Goal: Task Accomplishment & Management: Manage account settings

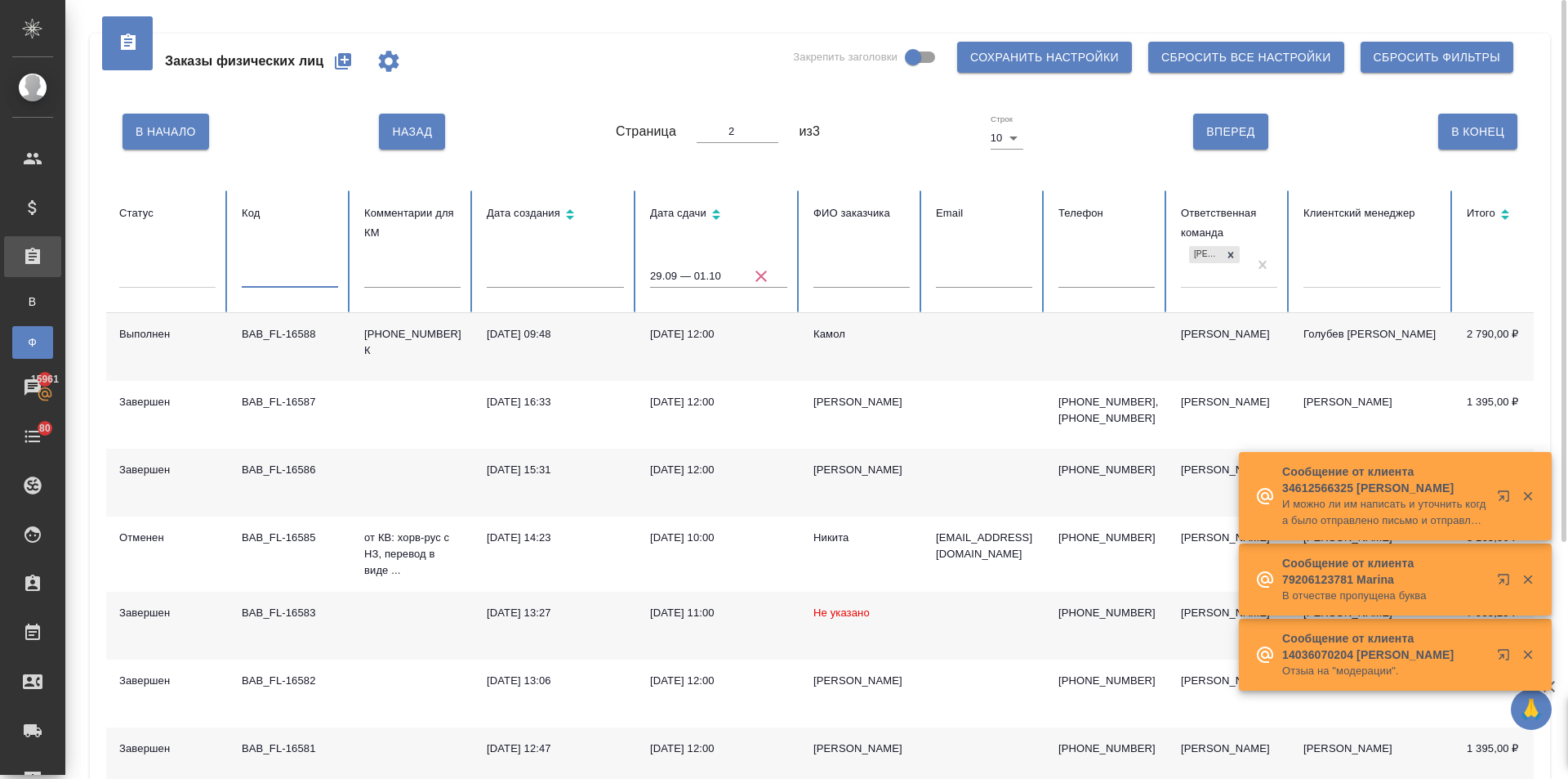
type input "BAB_FL-16584]"
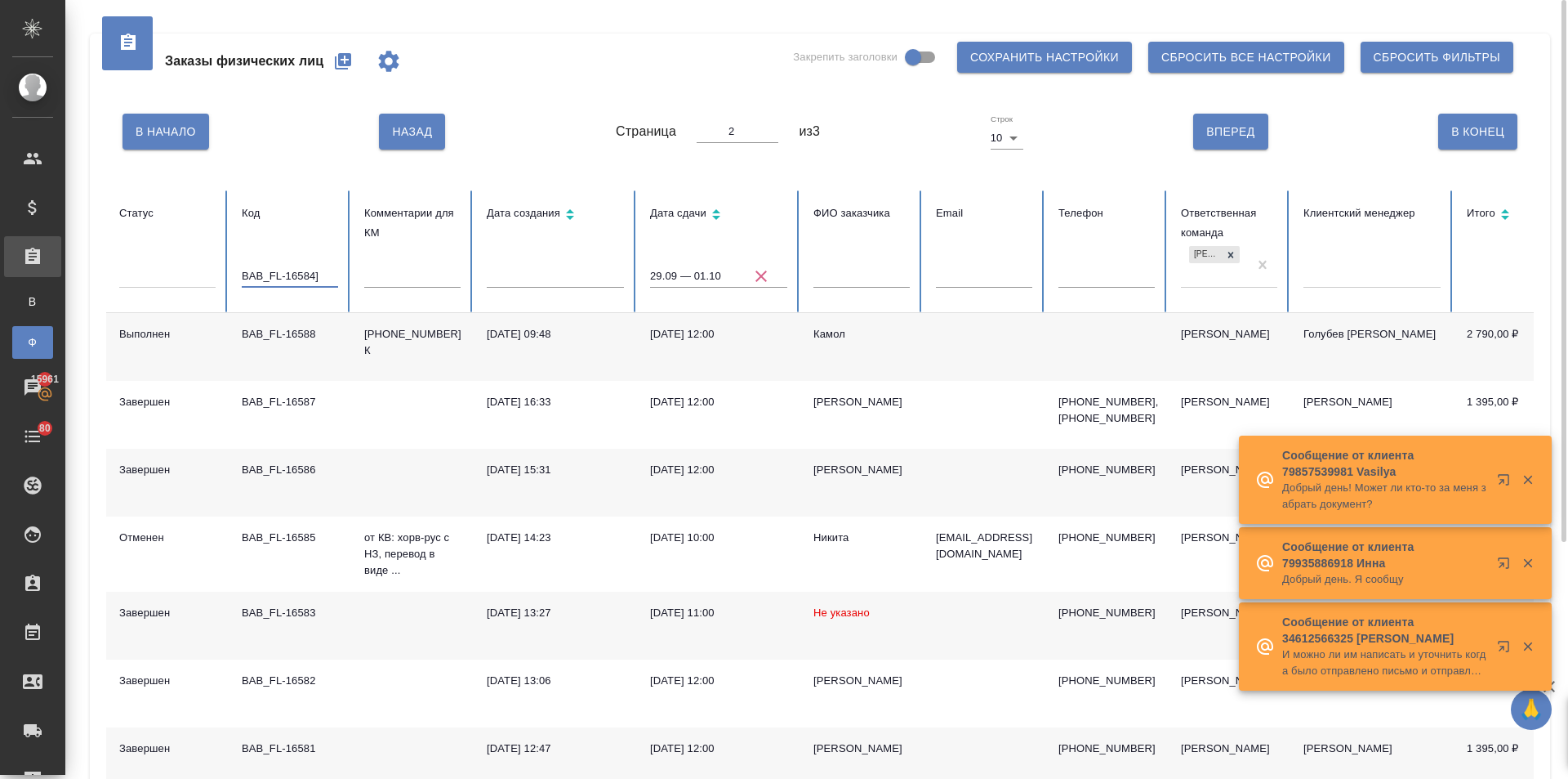
type input "1"
type input "BAB_FL-16584]"
type input "1"
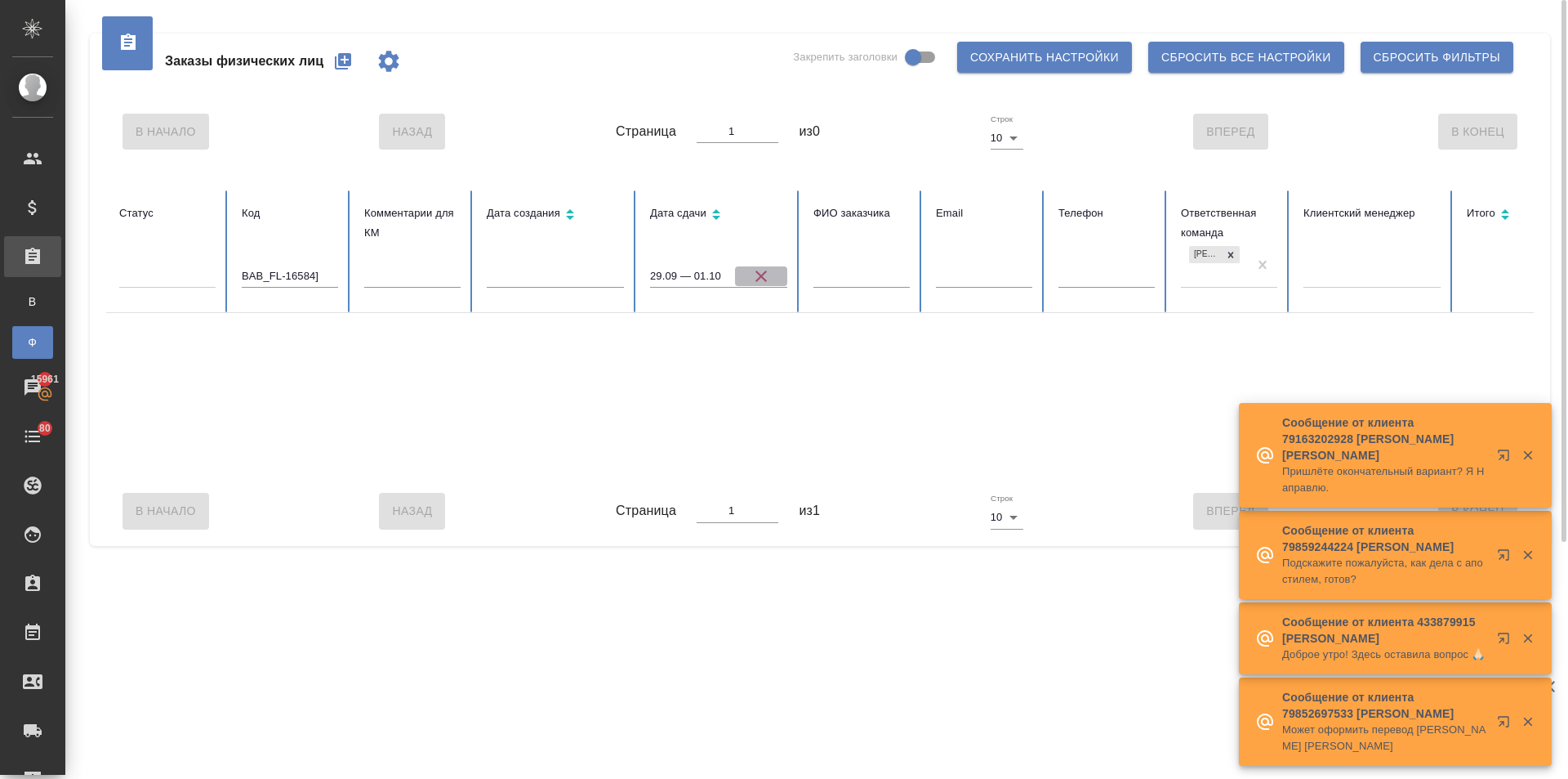
click at [754, 272] on icon "button" at bounding box center [761, 275] width 19 height 19
click at [324, 277] on input "BAB_FL-16584]" at bounding box center [289, 275] width 96 height 23
type input "BAB_FL-16584"
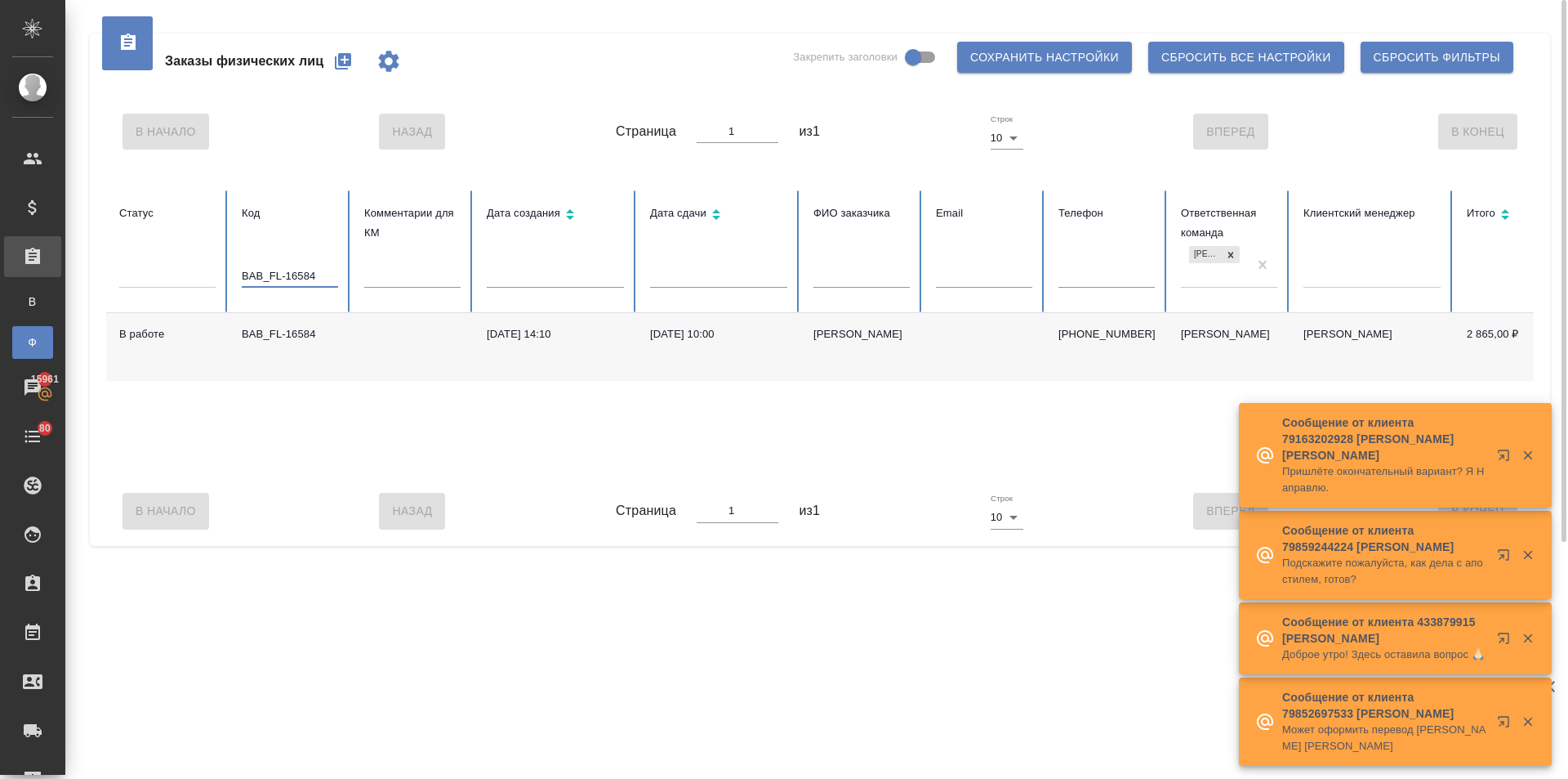
click at [836, 334] on div "Дмитрий" at bounding box center [862, 333] width 96 height 16
click at [24, 306] on div "Все заказы" at bounding box center [12, 301] width 24 height 16
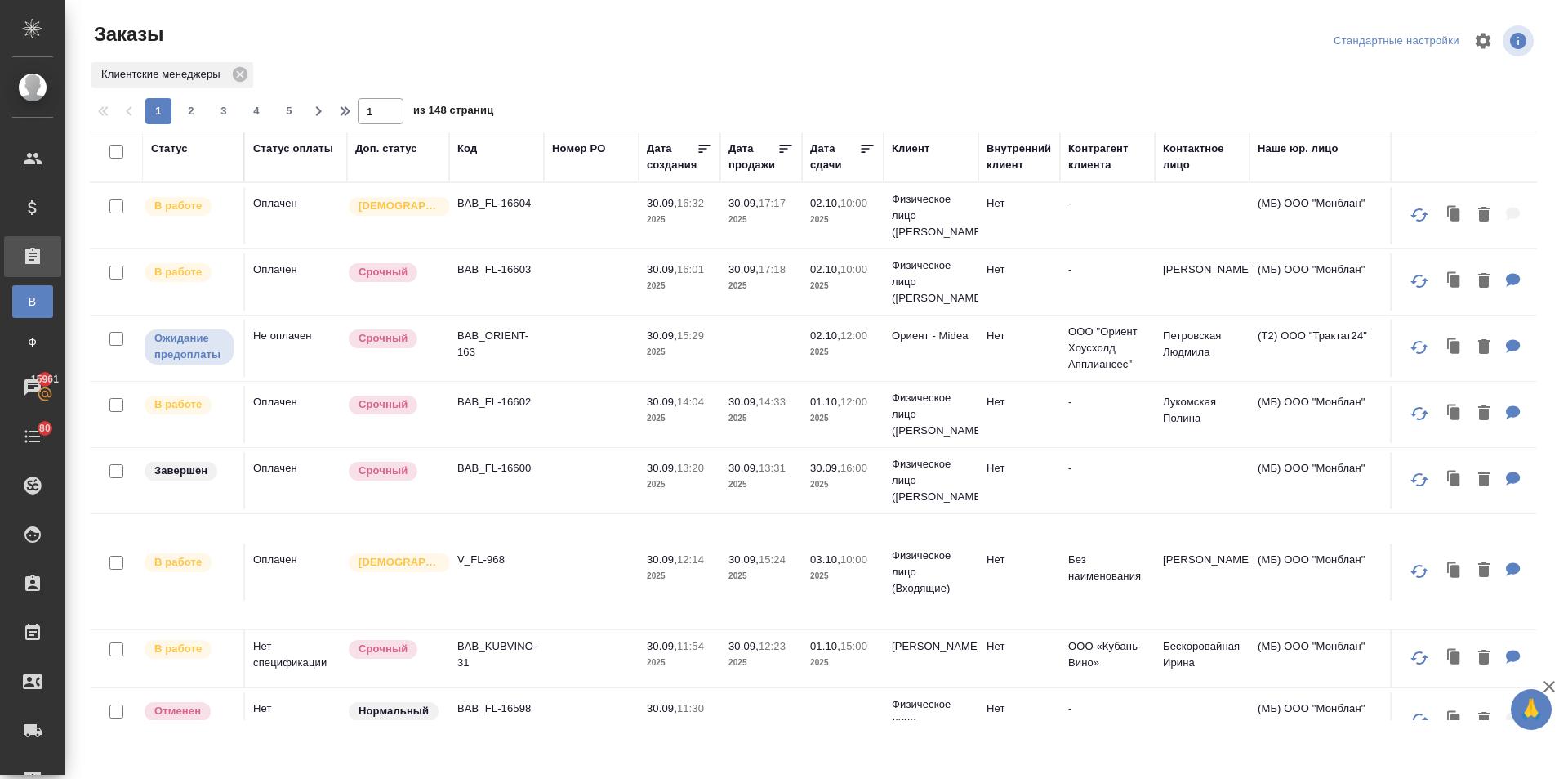
click at [828, 167] on div "Дата сдачи" at bounding box center [835, 156] width 49 height 33
select select "8"
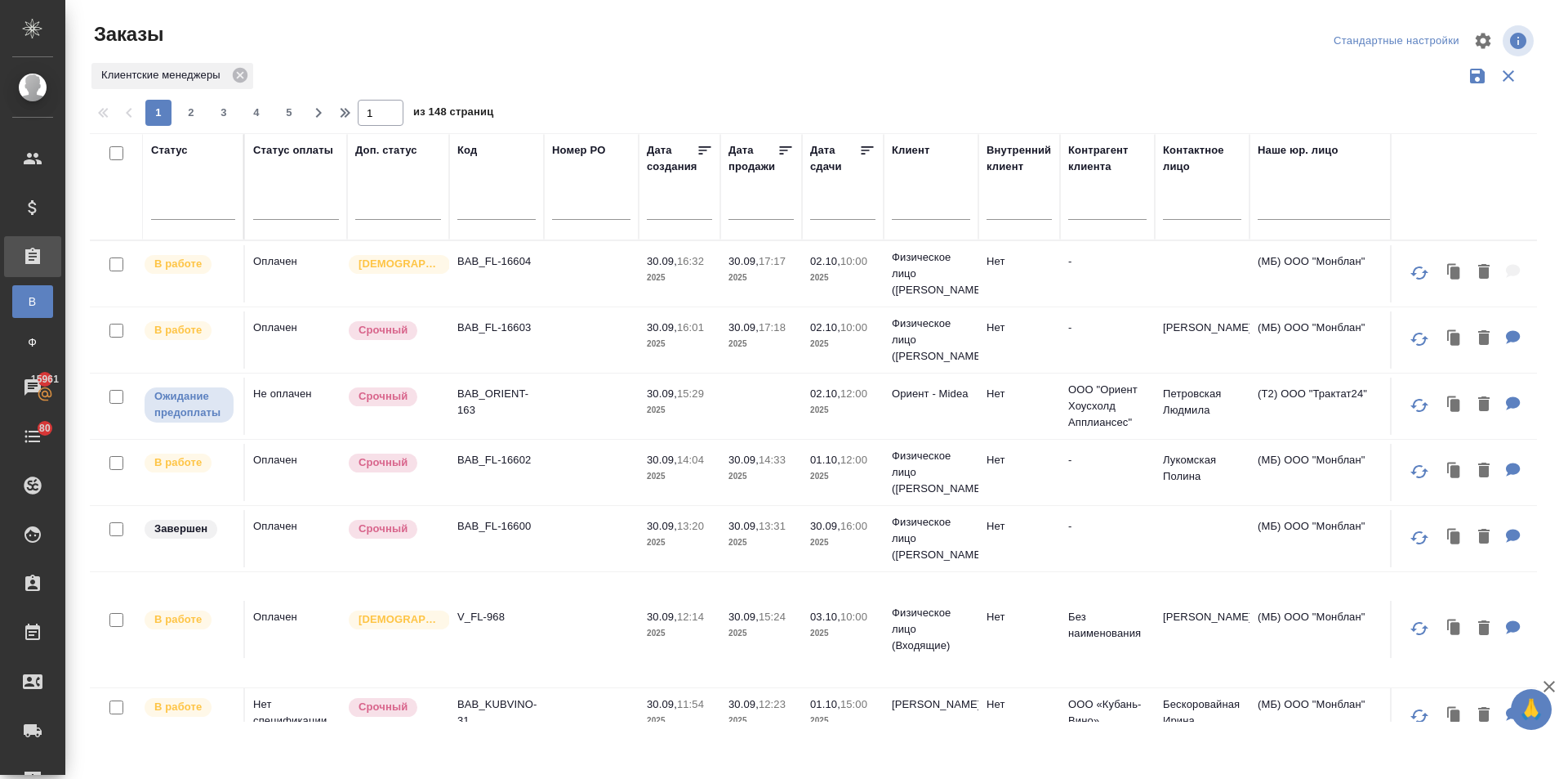
click at [830, 206] on input "text" at bounding box center [848, 206] width 55 height 23
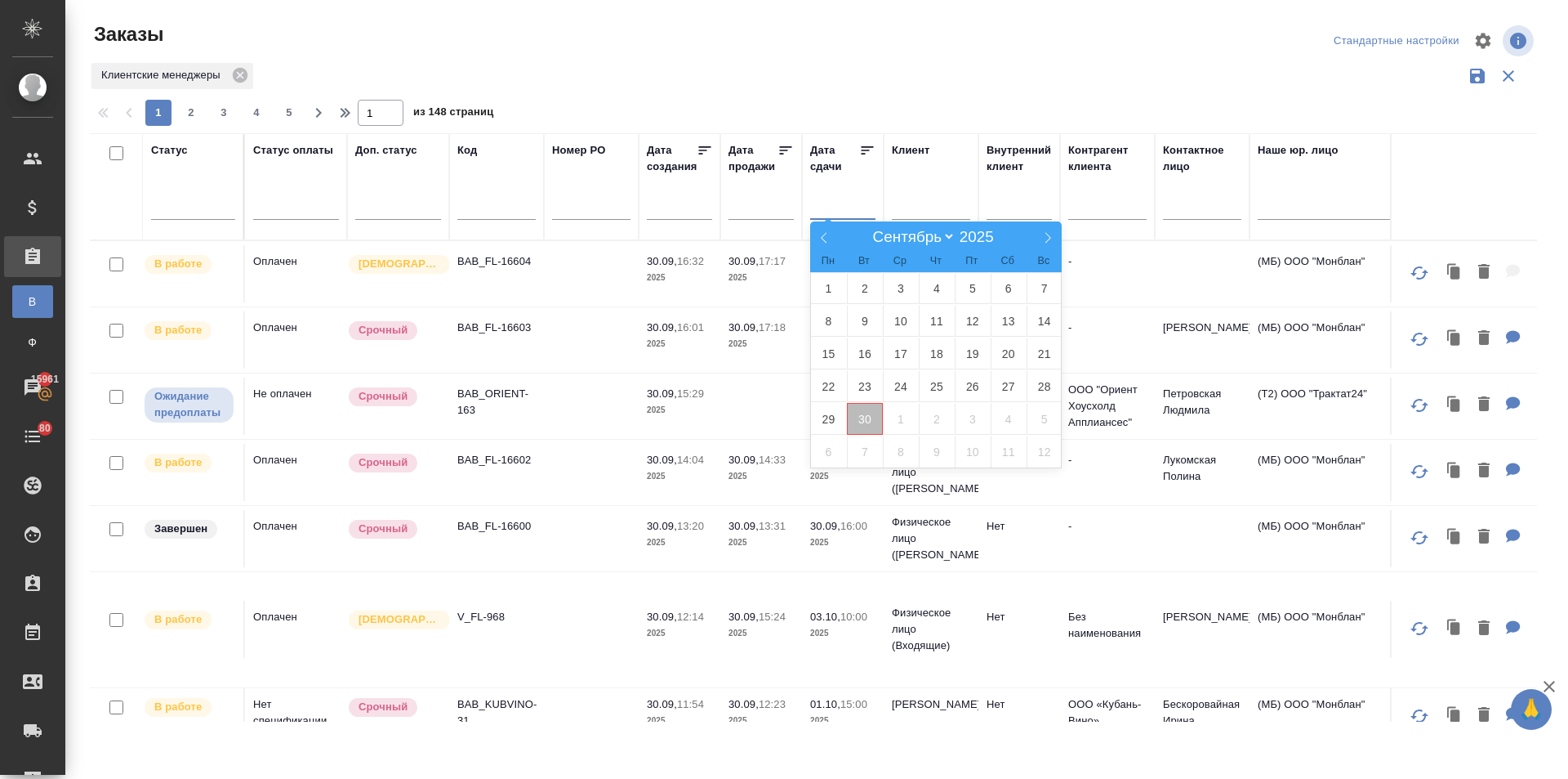
click at [856, 419] on span "30" at bounding box center [865, 419] width 36 height 32
type div "2025-09-29T21:00:00.000Z"
click at [930, 416] on span "2" at bounding box center [936, 419] width 36 height 32
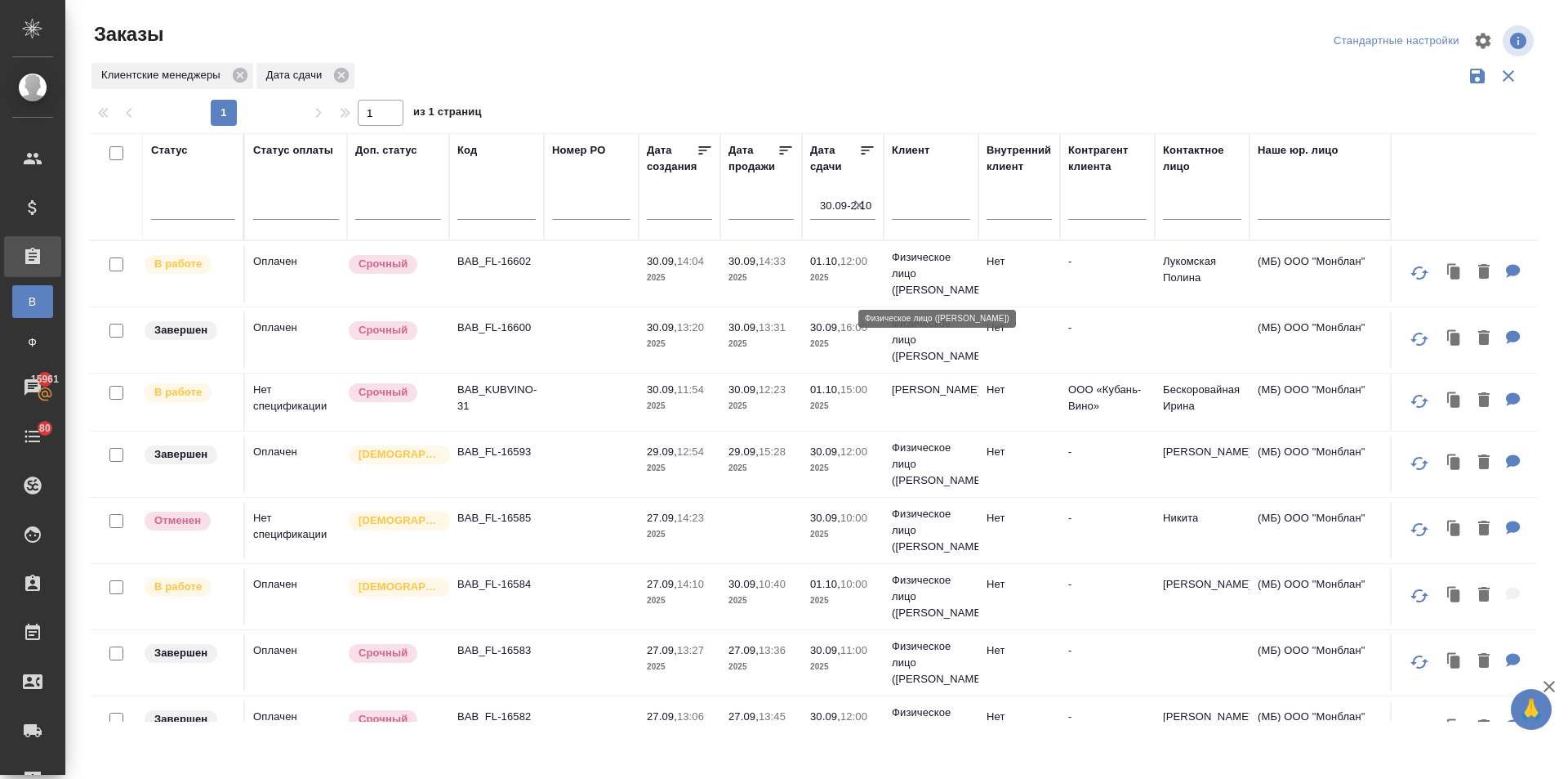
click at [905, 284] on p "Физическое лицо ([PERSON_NAME])" at bounding box center [930, 274] width 78 height 49
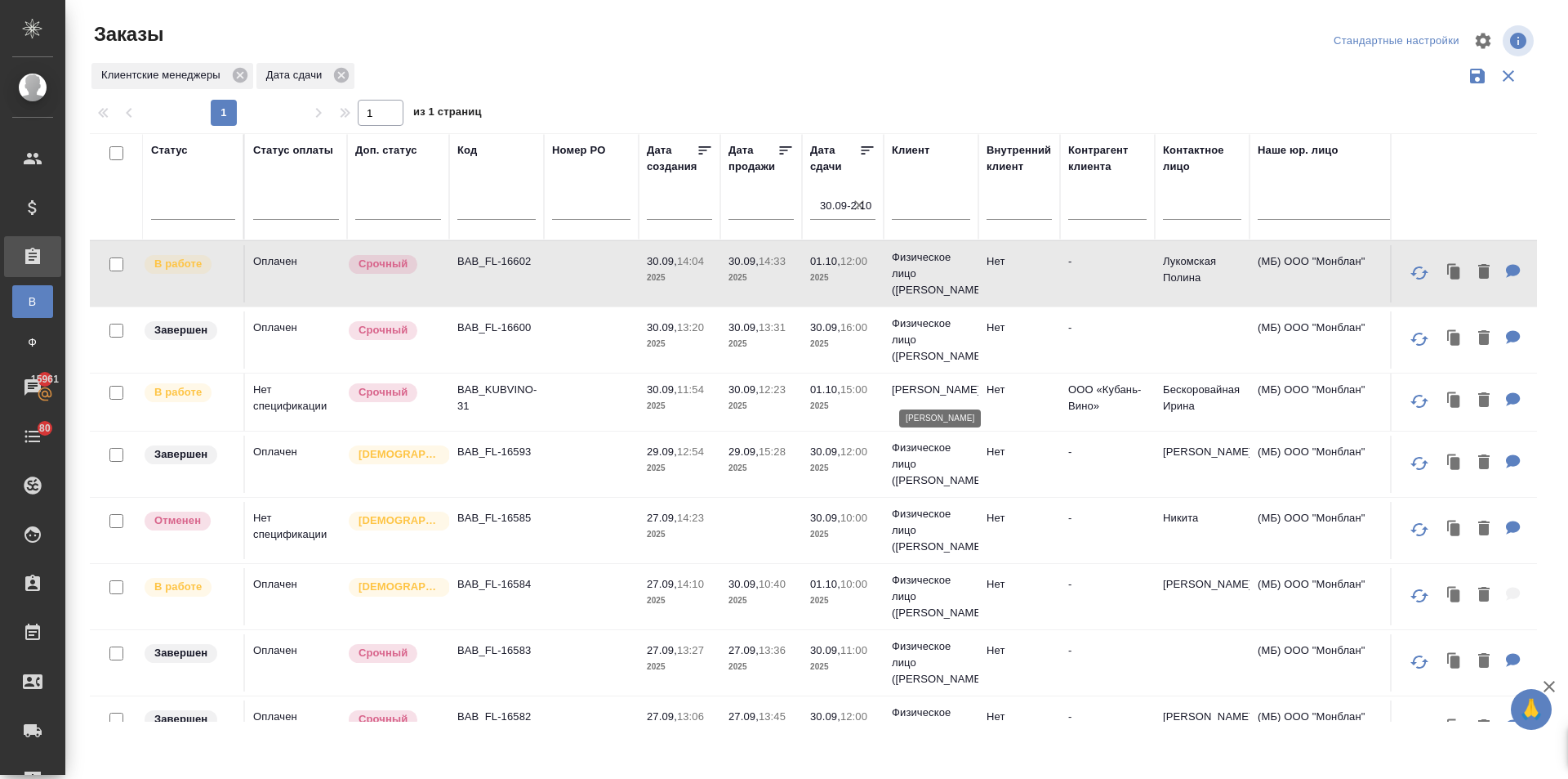
click at [920, 395] on p "Кубань Вино" at bounding box center [930, 390] width 78 height 16
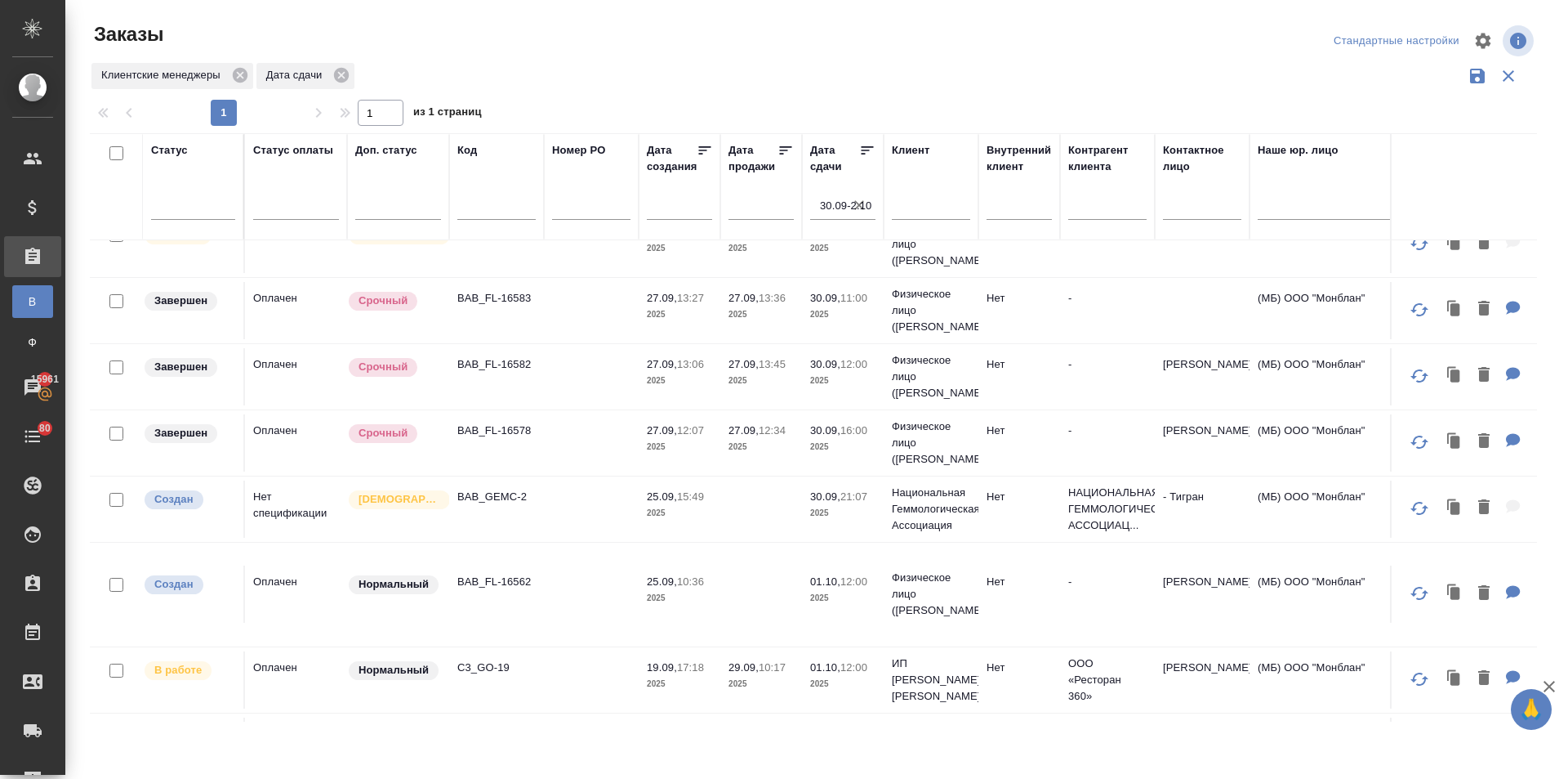
scroll to position [409, 0]
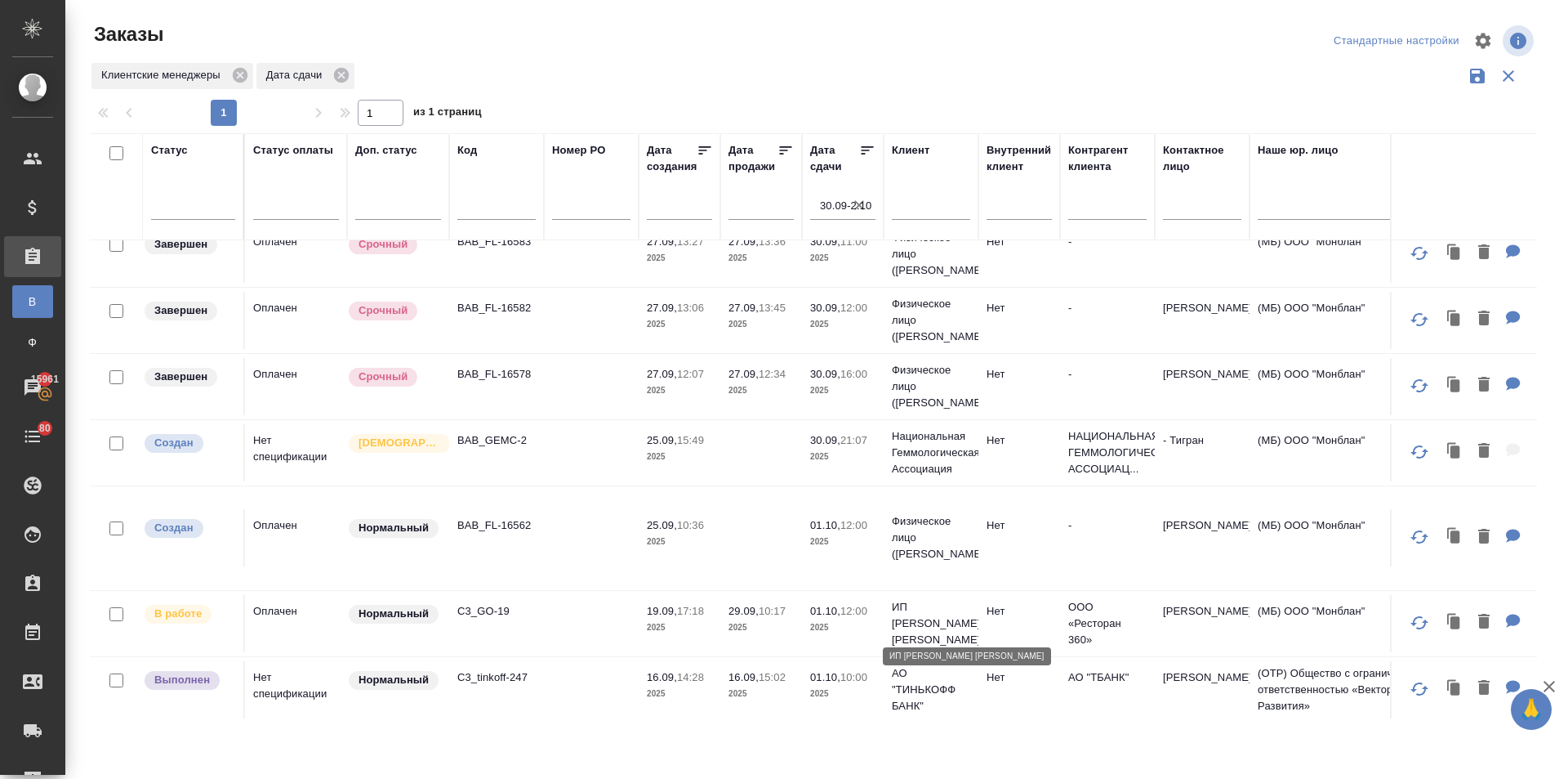
click at [919, 618] on p "ИП Гнатовская Ольга" at bounding box center [930, 624] width 78 height 49
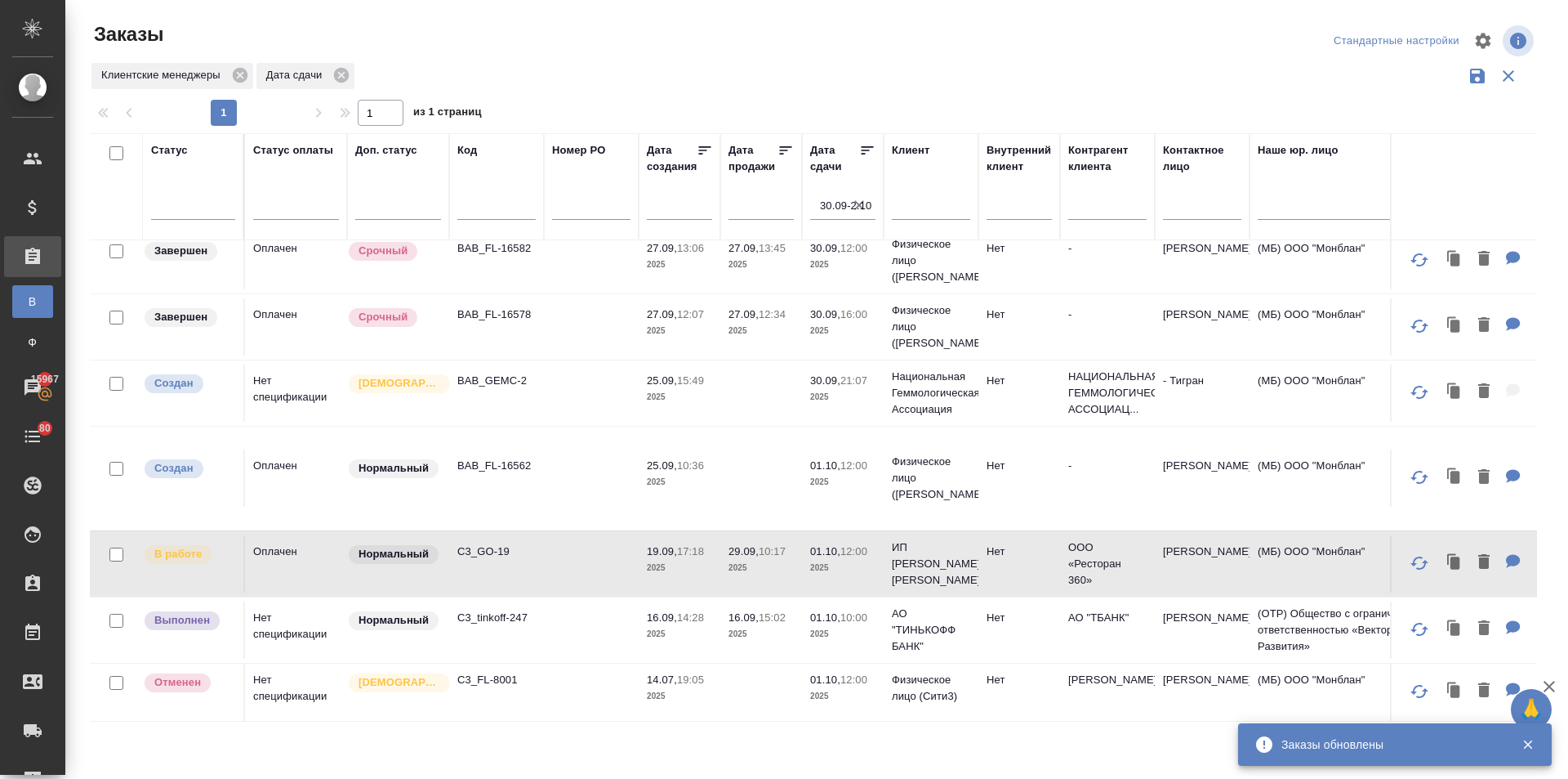
scroll to position [422, 0]
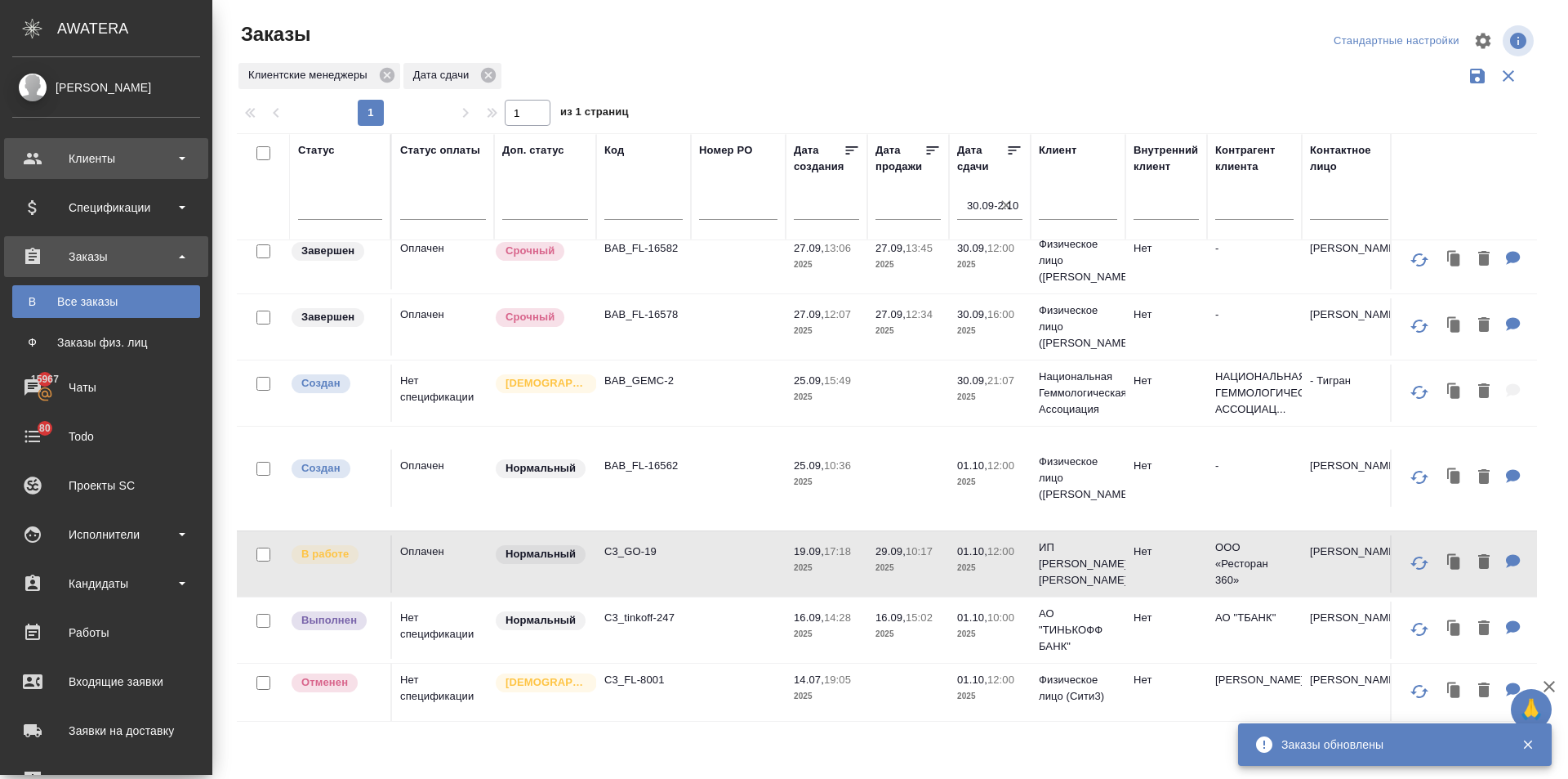
click at [34, 162] on div "Клиенты" at bounding box center [106, 159] width 204 height 41
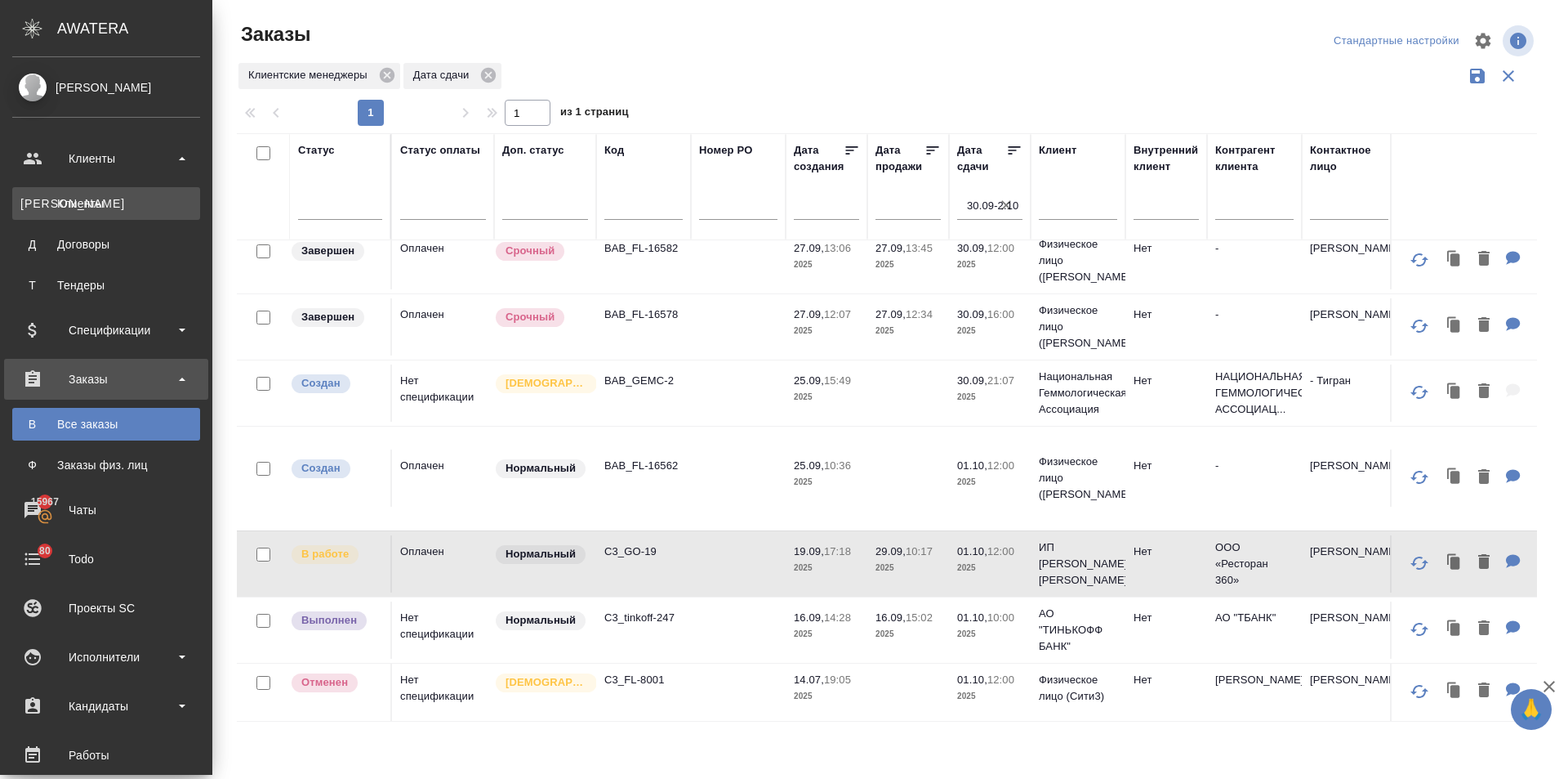
click at [62, 192] on link "К Клиенты" at bounding box center [107, 203] width 188 height 33
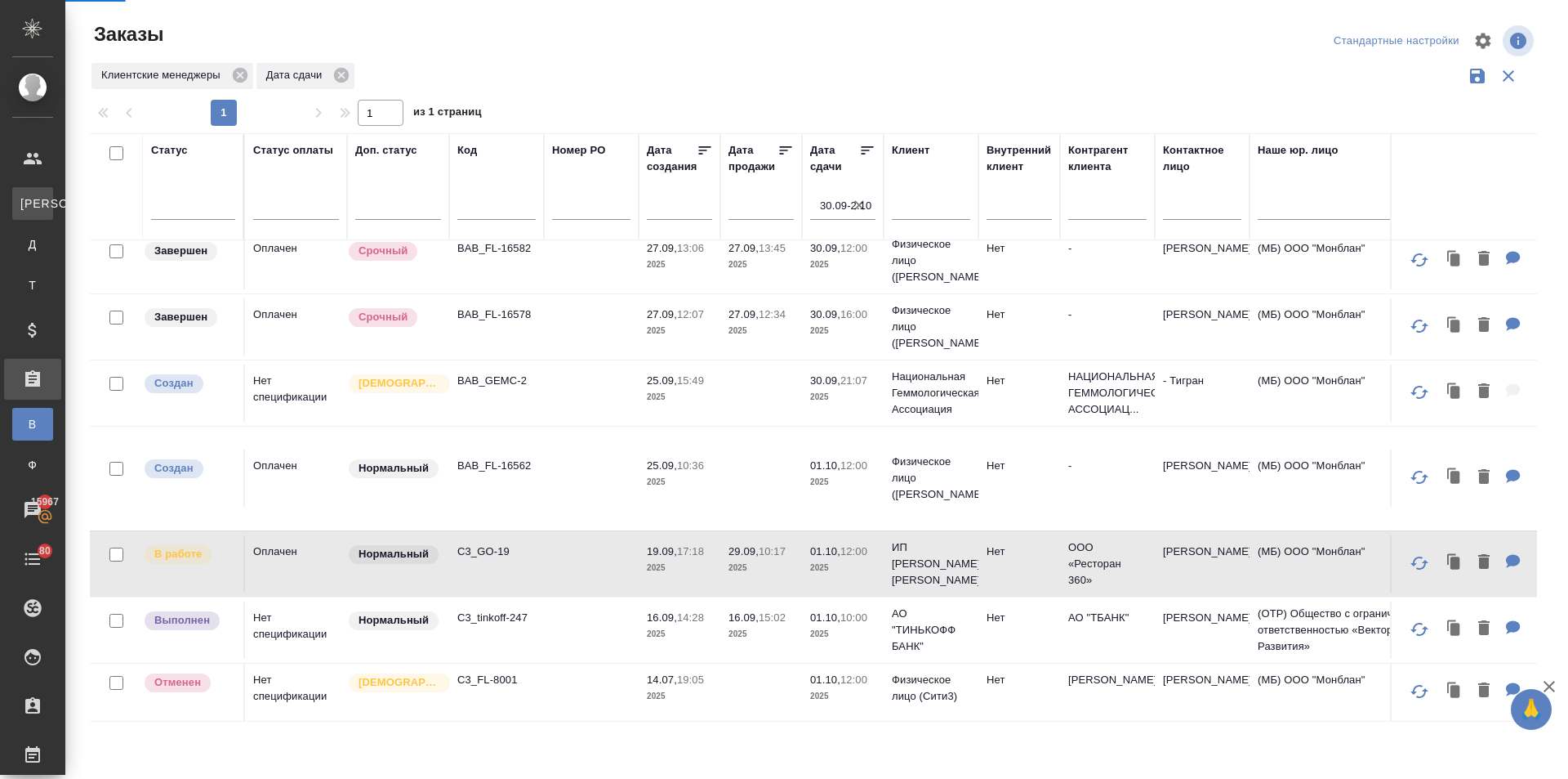
select select "RU"
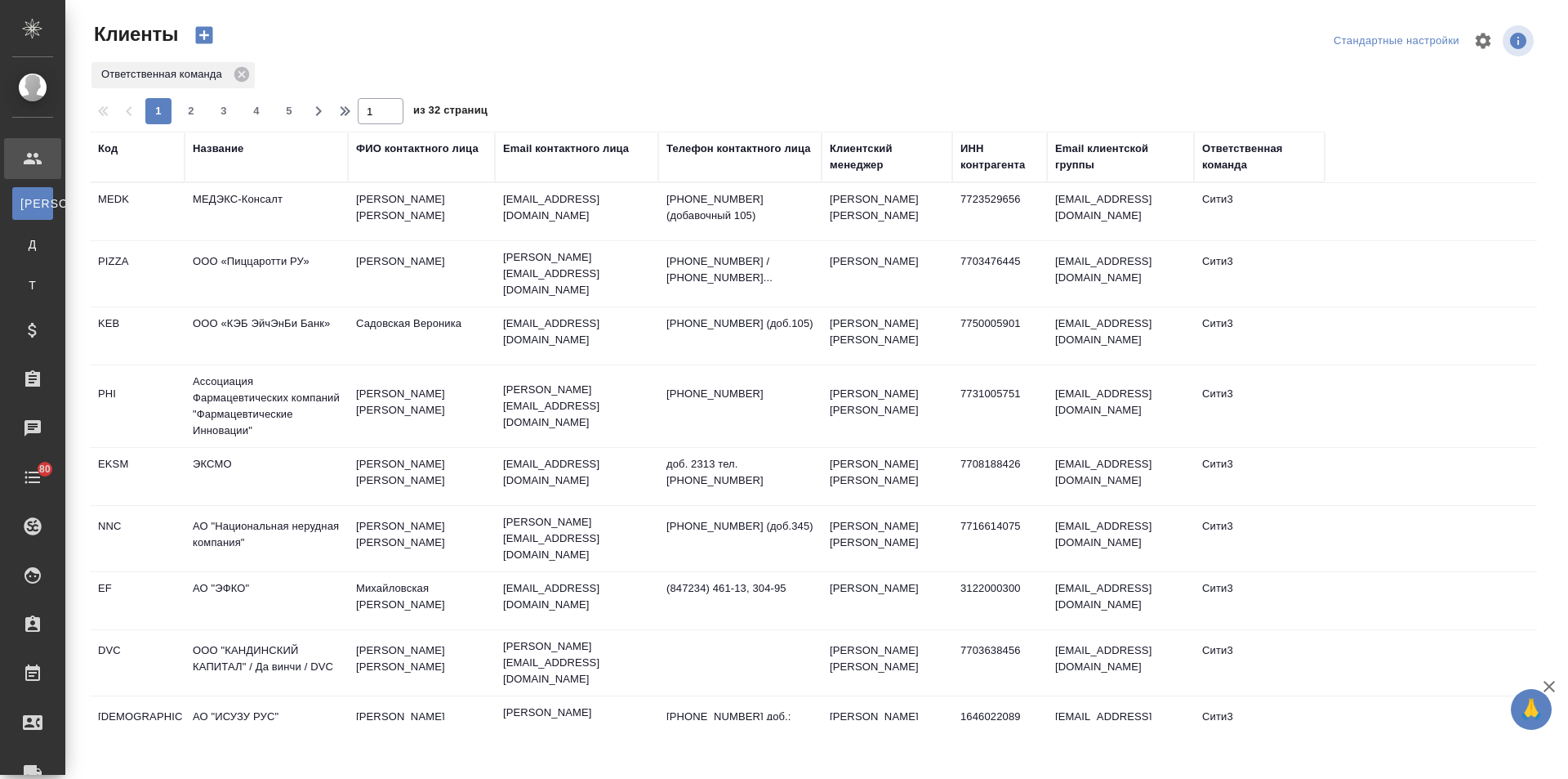
click at [216, 142] on div "Название" at bounding box center [218, 148] width 50 height 16
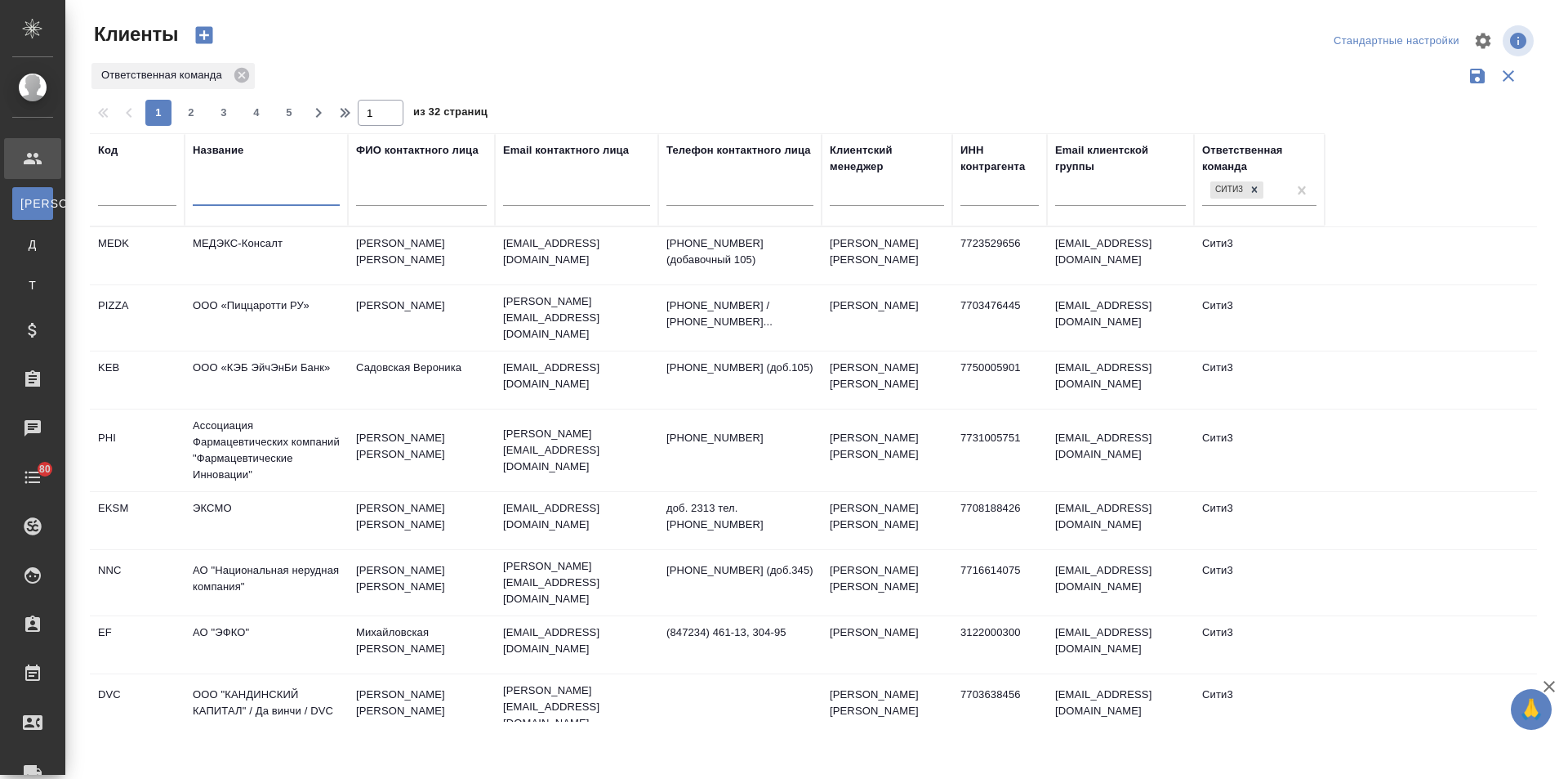
click at [265, 193] on input "text" at bounding box center [266, 196] width 147 height 20
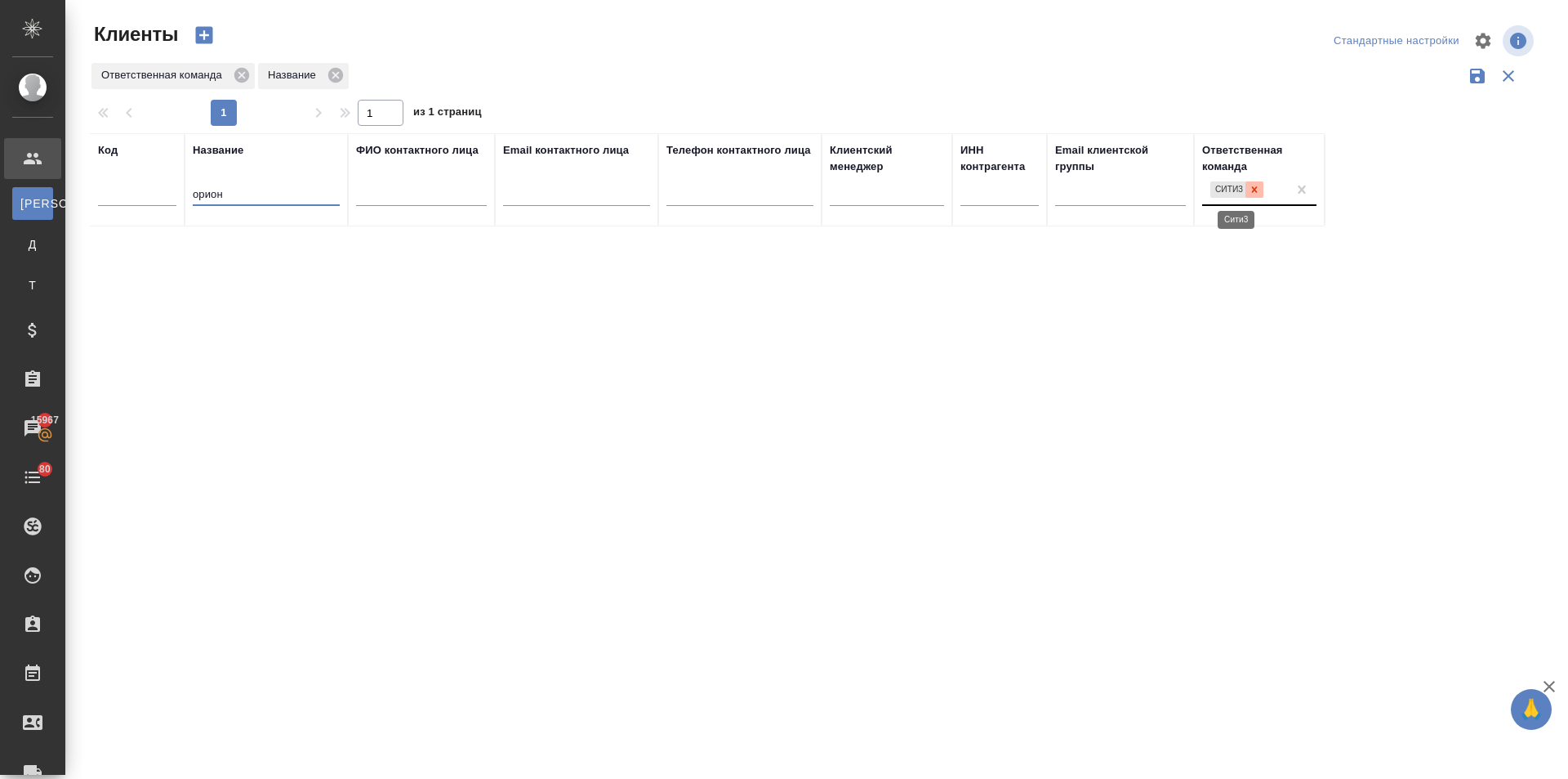
click at [1257, 186] on icon at bounding box center [1255, 190] width 12 height 12
type input "орион"
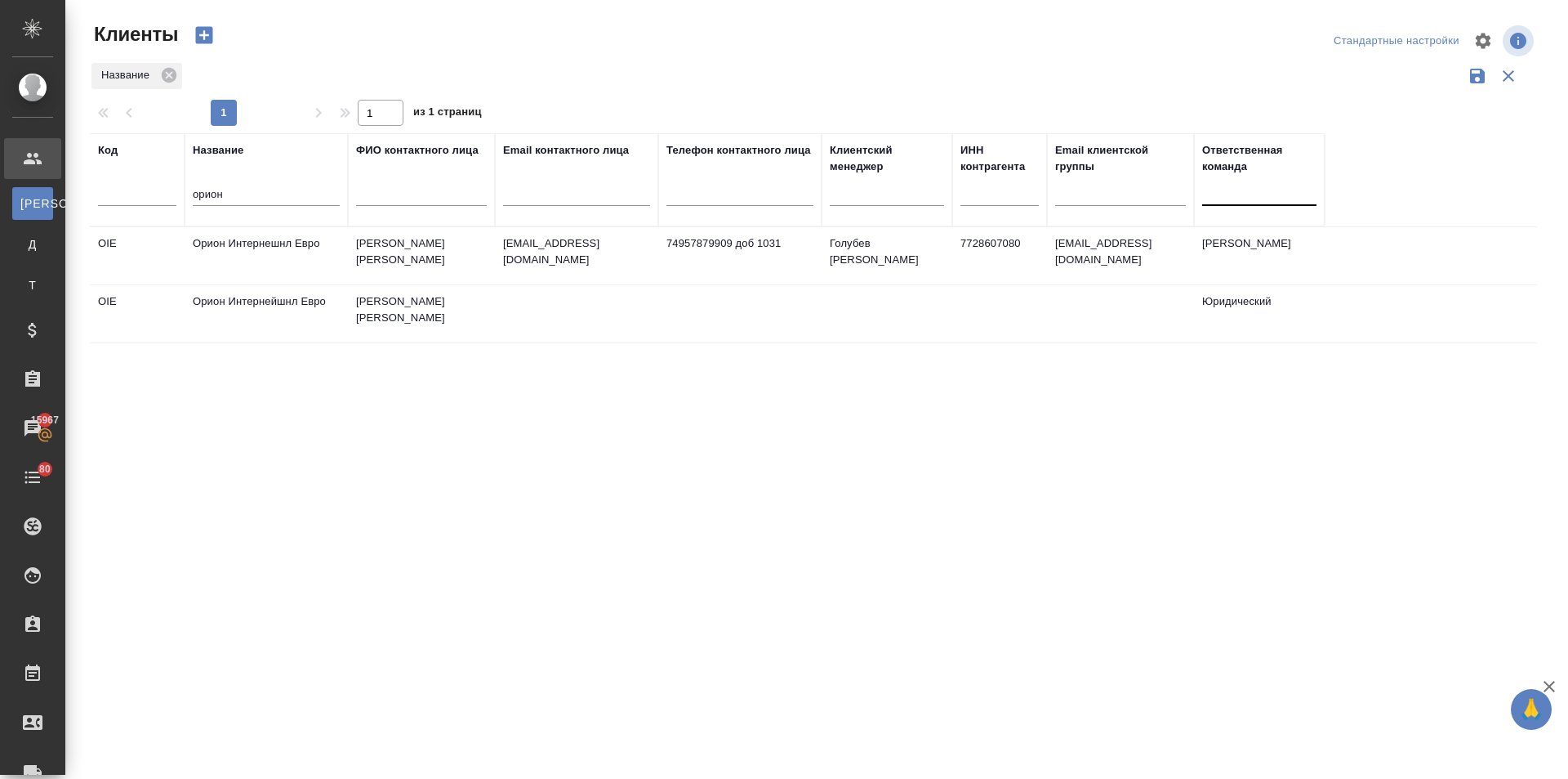
click at [259, 244] on td "Орион Интернешнл Евро" at bounding box center [266, 256] width 164 height 57
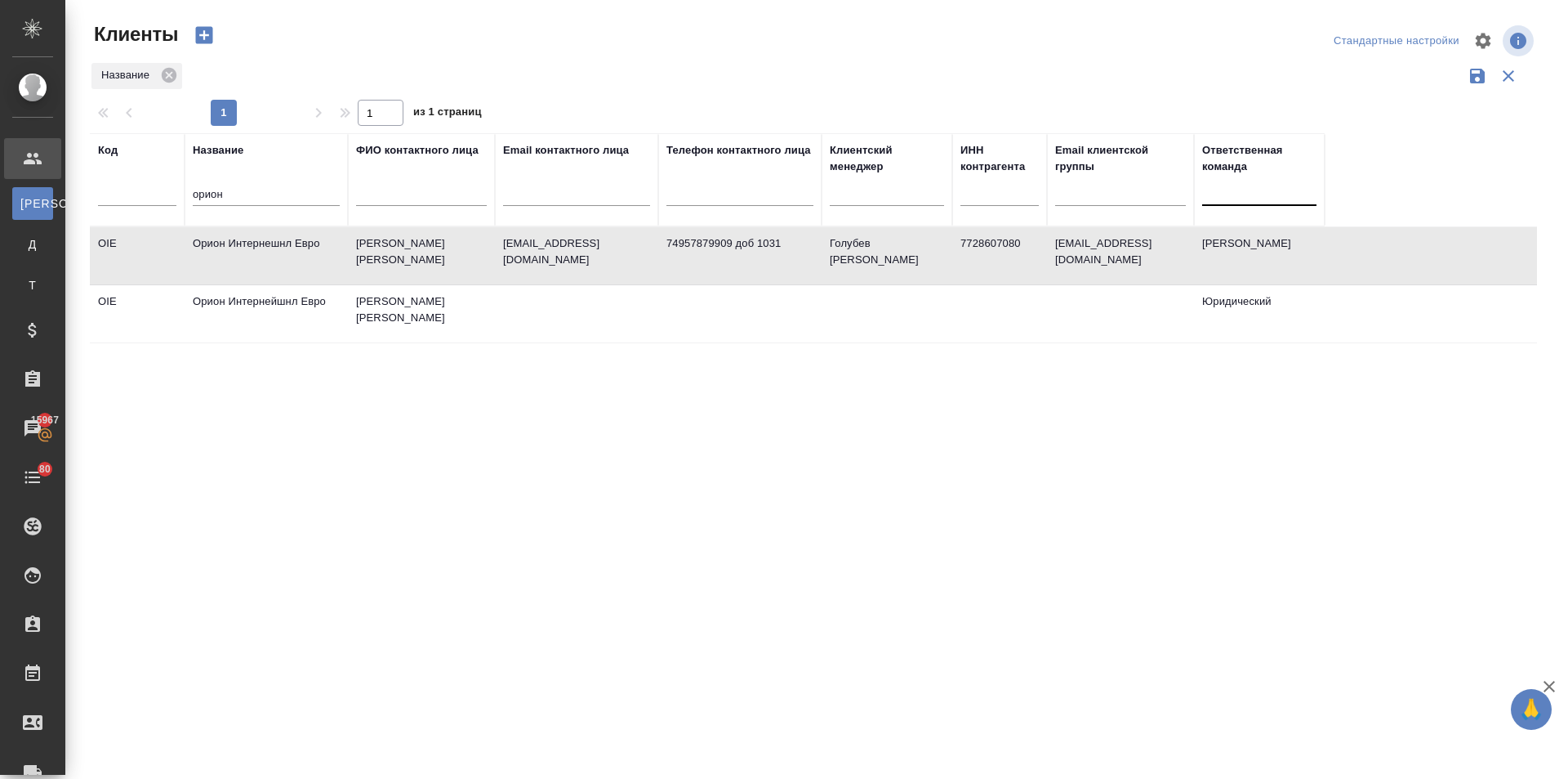
click at [259, 244] on td "Орион Интернешнл Евро" at bounding box center [266, 256] width 164 height 57
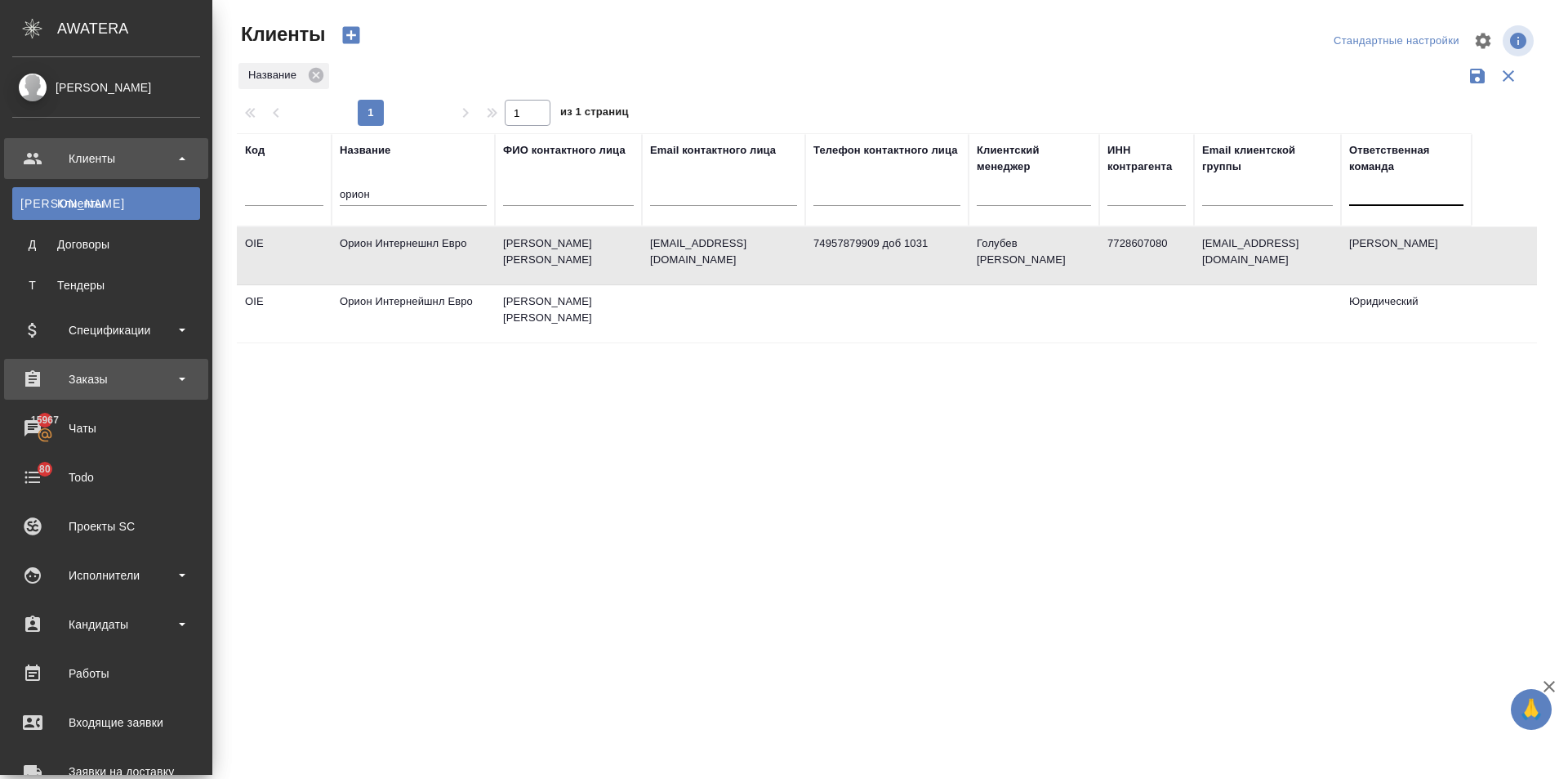
click at [76, 373] on div "Заказы" at bounding box center [107, 379] width 188 height 24
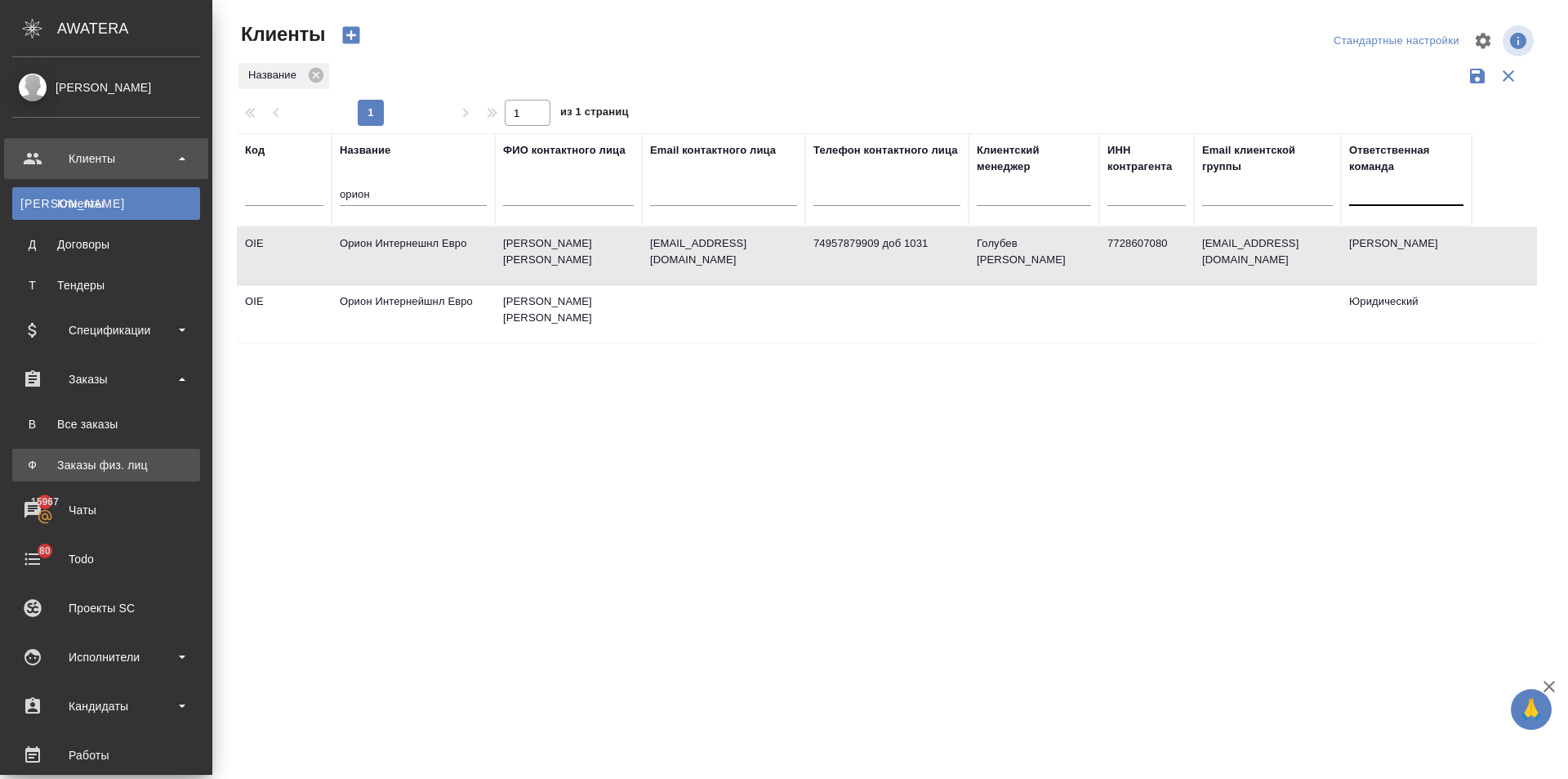
click at [105, 457] on div "Заказы физ. лиц" at bounding box center [106, 464] width 171 height 16
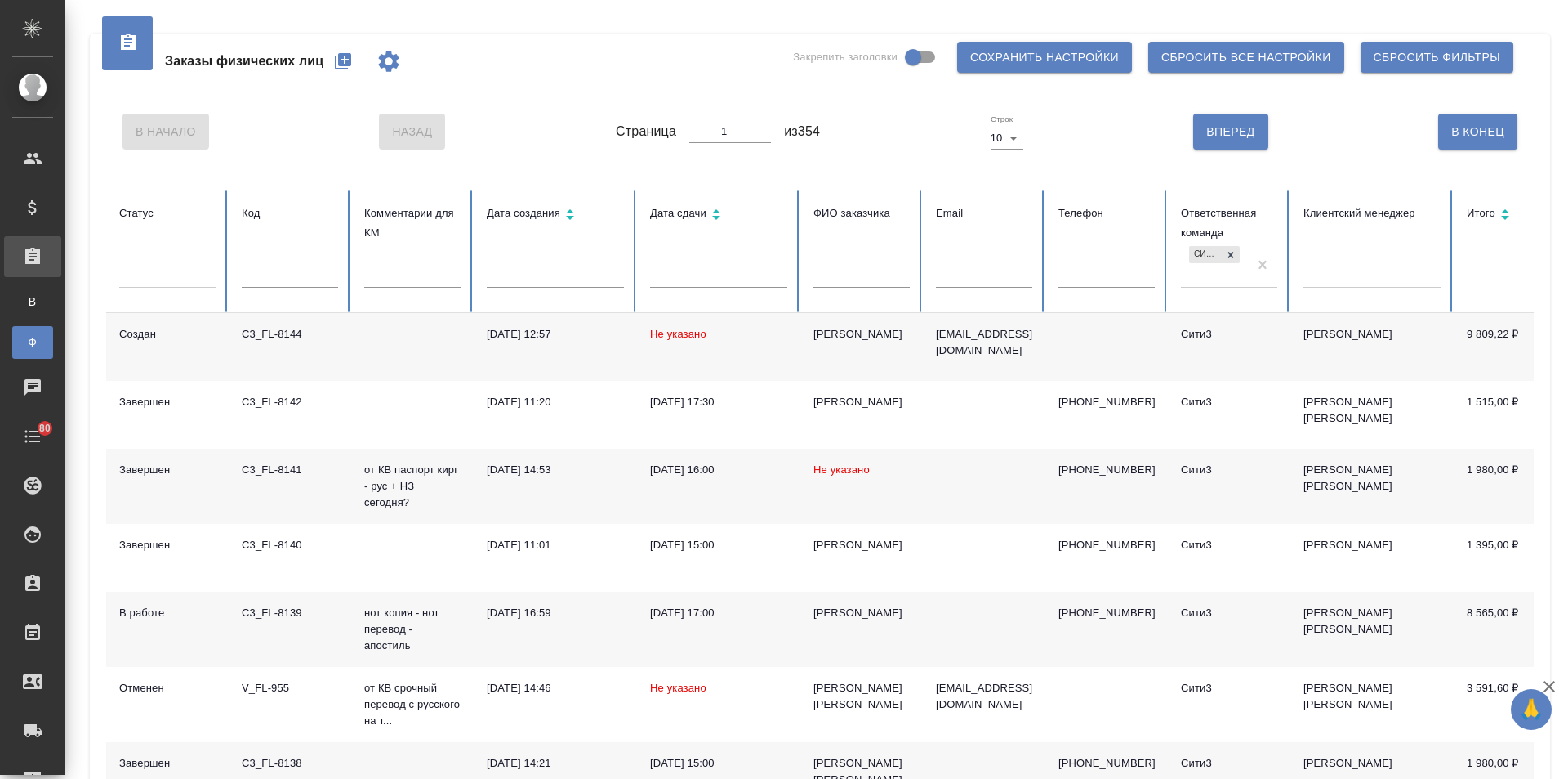
click at [1076, 272] on input "text" at bounding box center [1107, 275] width 96 height 23
click at [347, 59] on icon "button" at bounding box center [342, 60] width 16 height 16
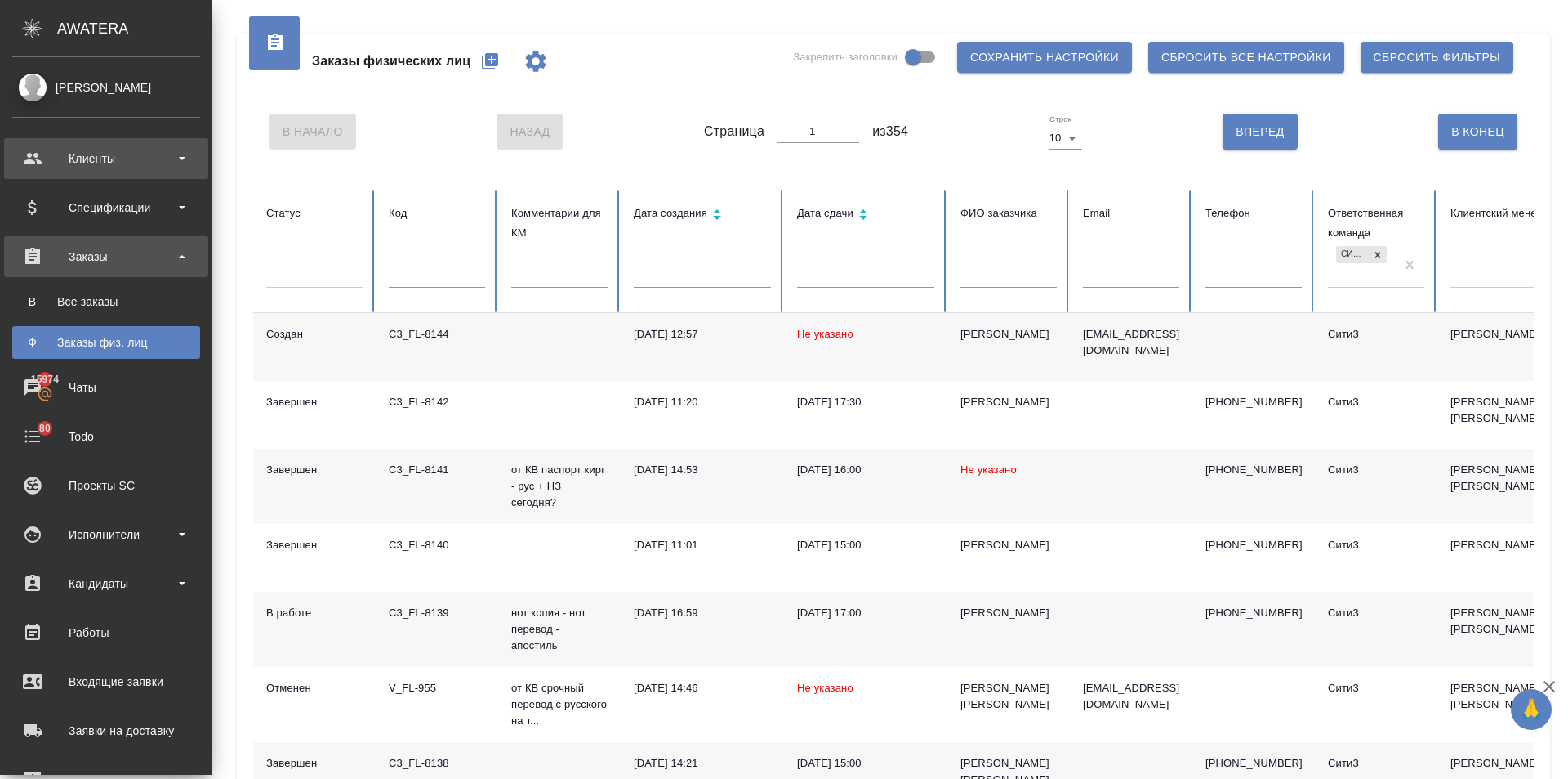
click at [53, 159] on div "Клиенты" at bounding box center [107, 158] width 188 height 24
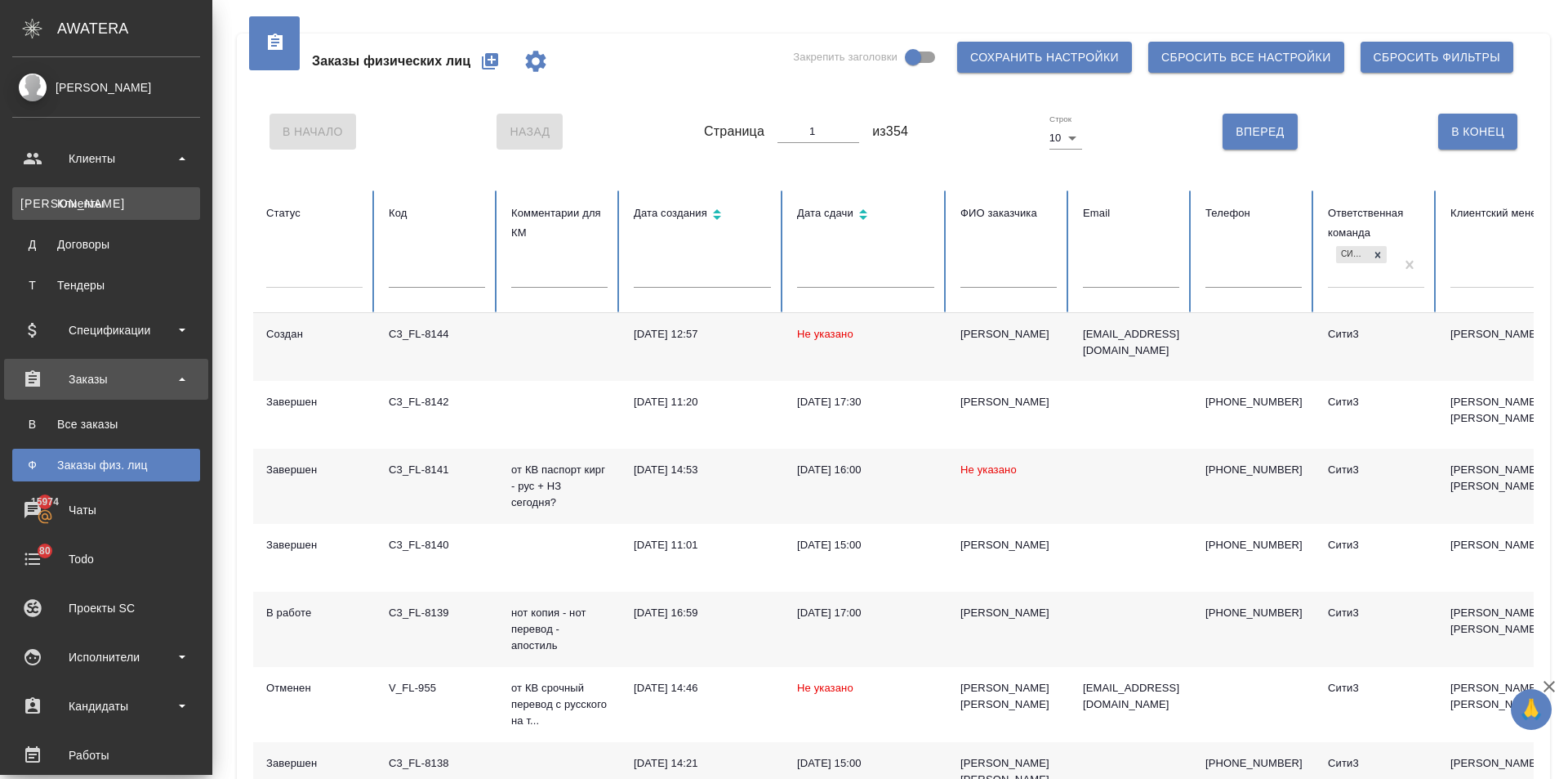
click at [63, 201] on div "Клиенты" at bounding box center [106, 203] width 171 height 16
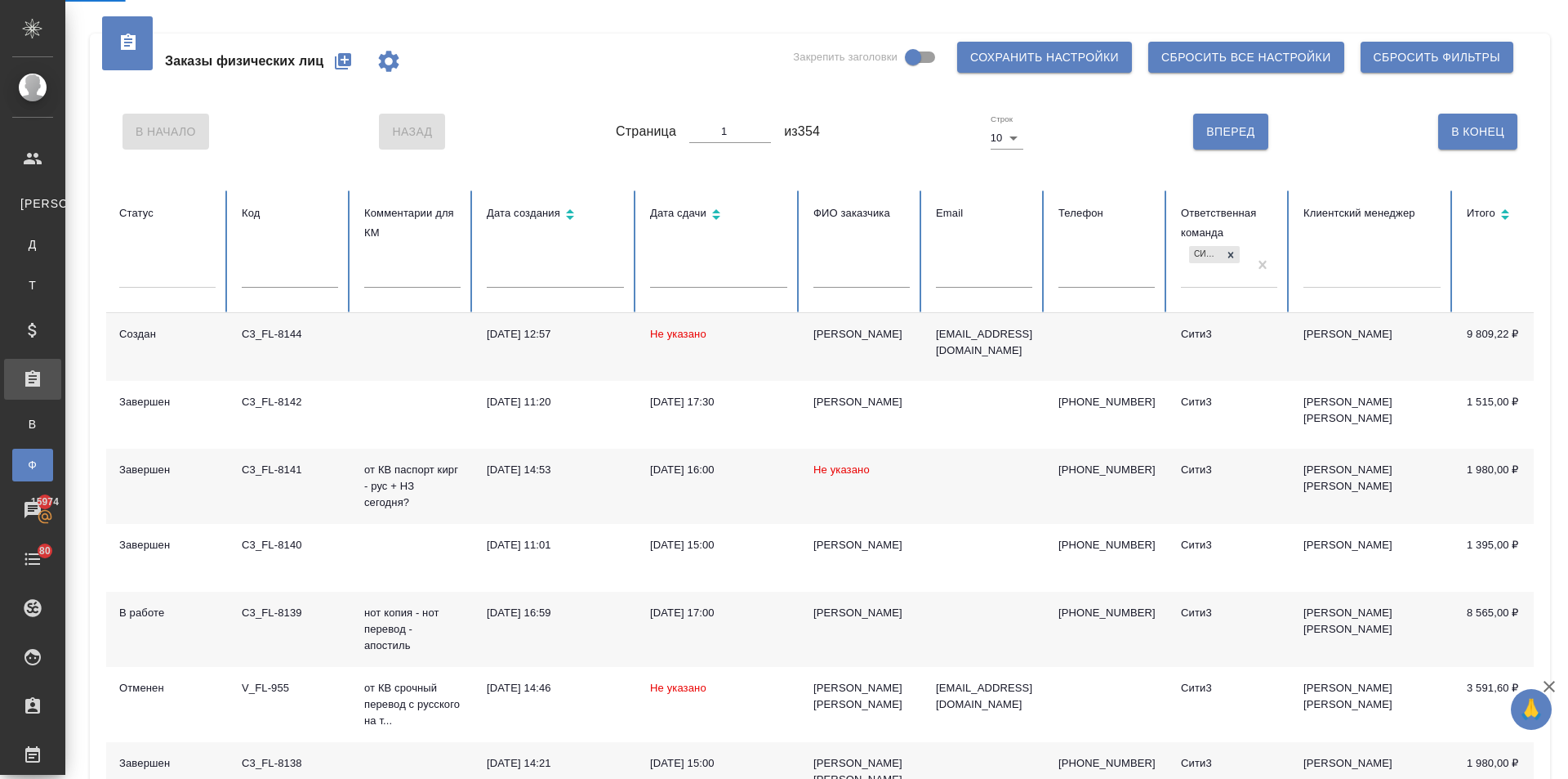
select select "RU"
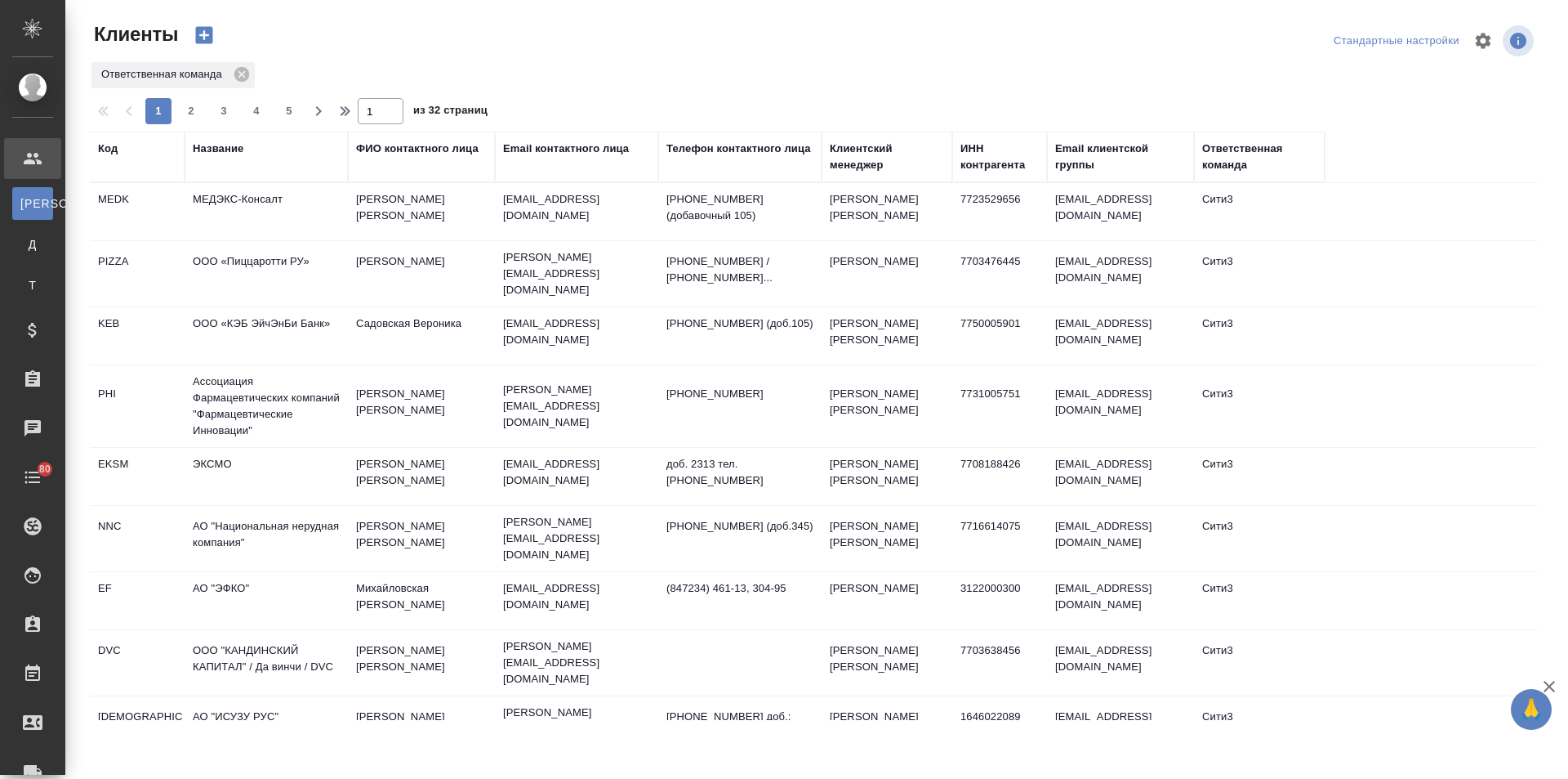
click at [213, 151] on div "Название" at bounding box center [218, 148] width 50 height 16
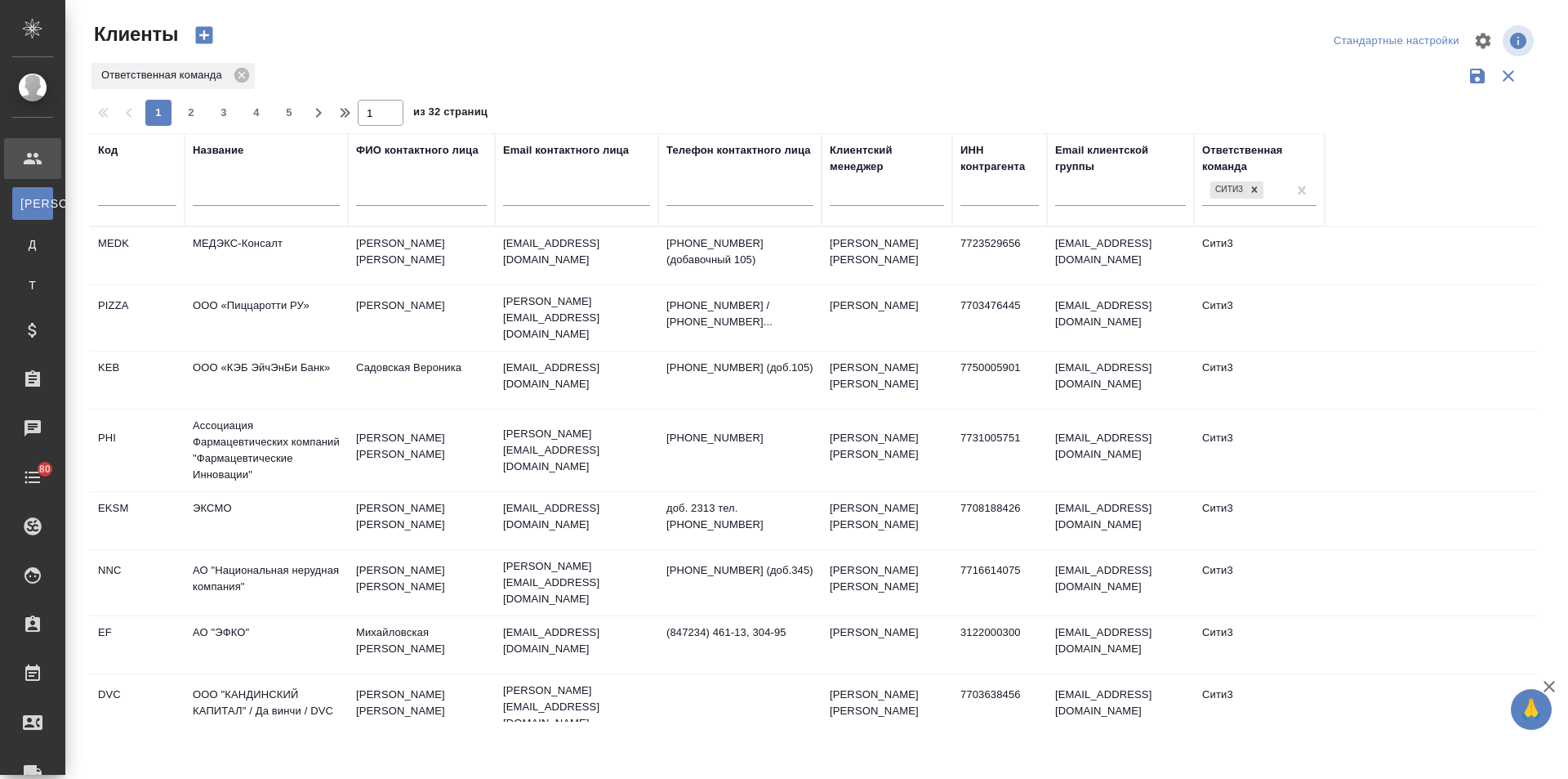
click at [241, 189] on input "text" at bounding box center [266, 196] width 147 height 20
type input "ориент"
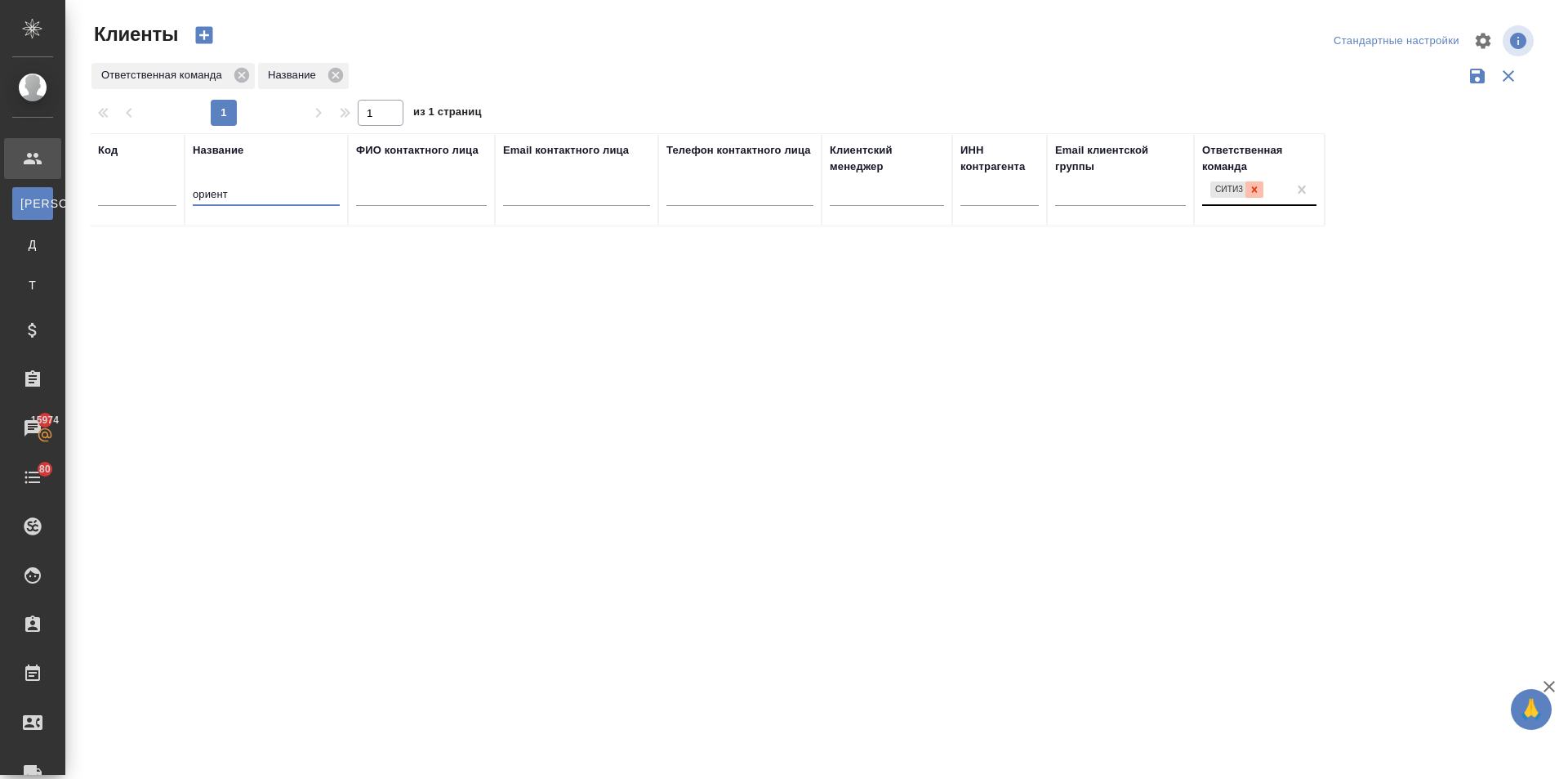
click at [1250, 188] on icon at bounding box center [1255, 190] width 12 height 12
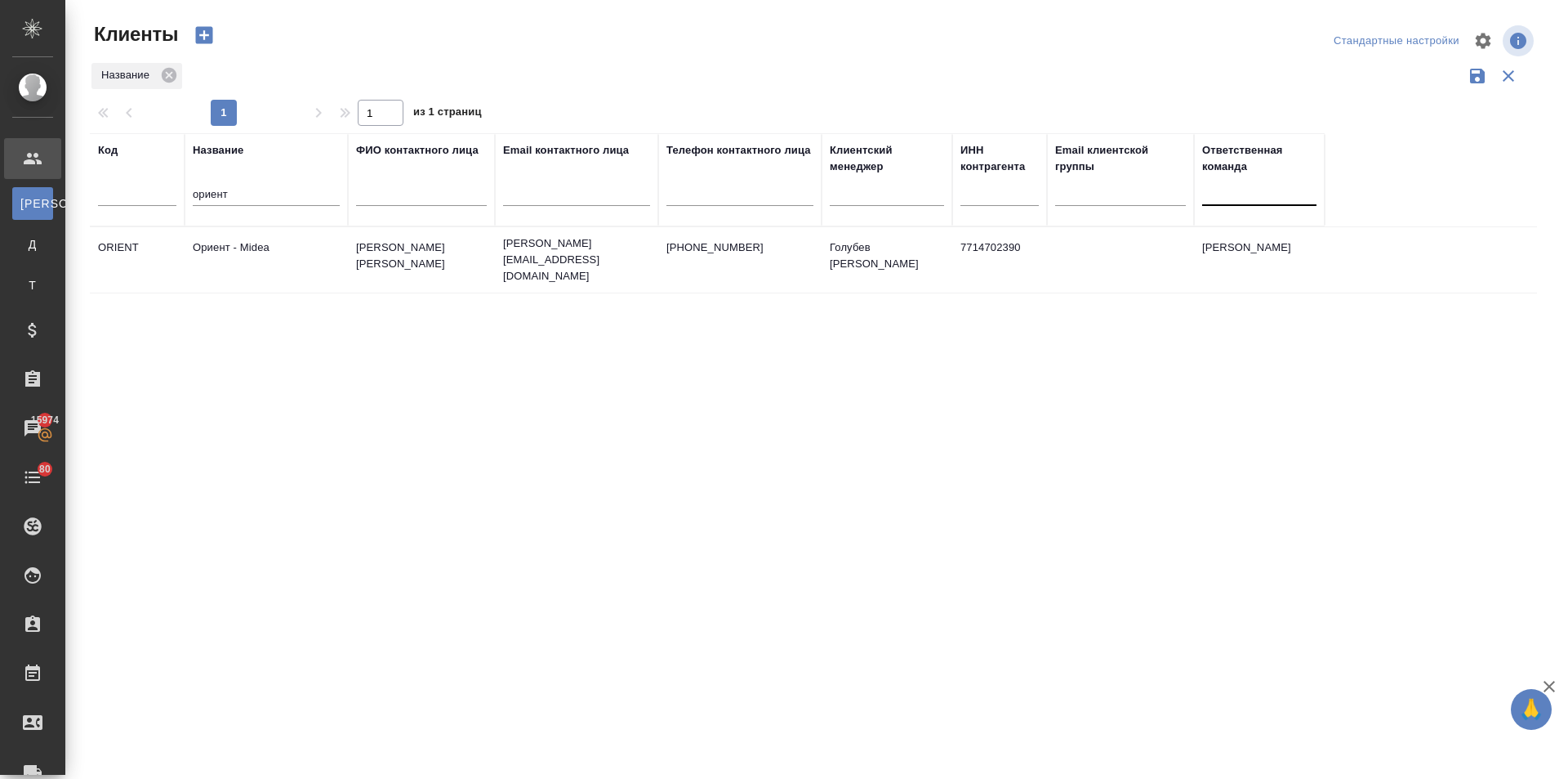
click at [205, 242] on td "Ориент - Midea" at bounding box center [266, 260] width 164 height 57
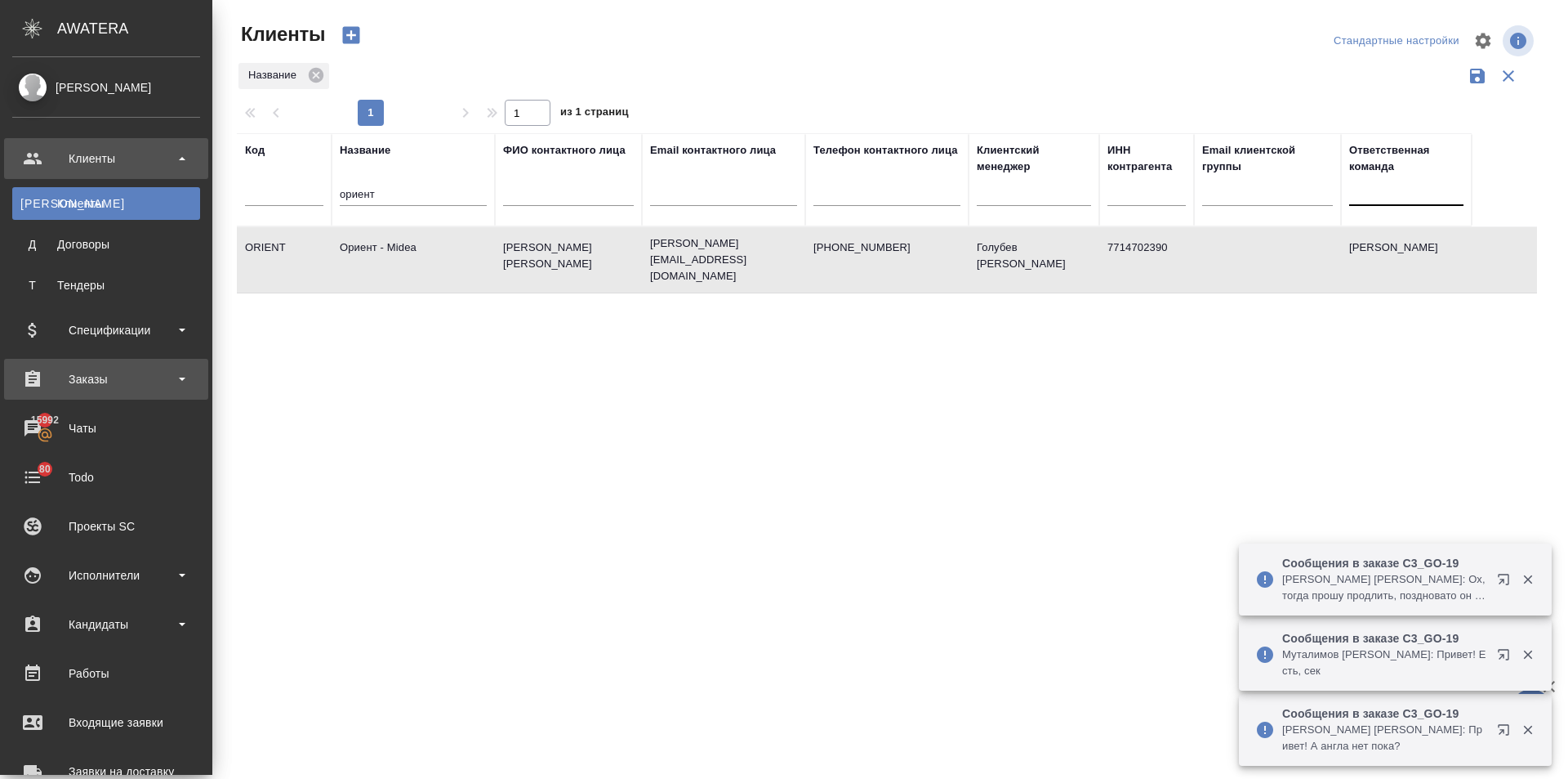
click at [49, 372] on div "Заказы" at bounding box center [107, 379] width 188 height 24
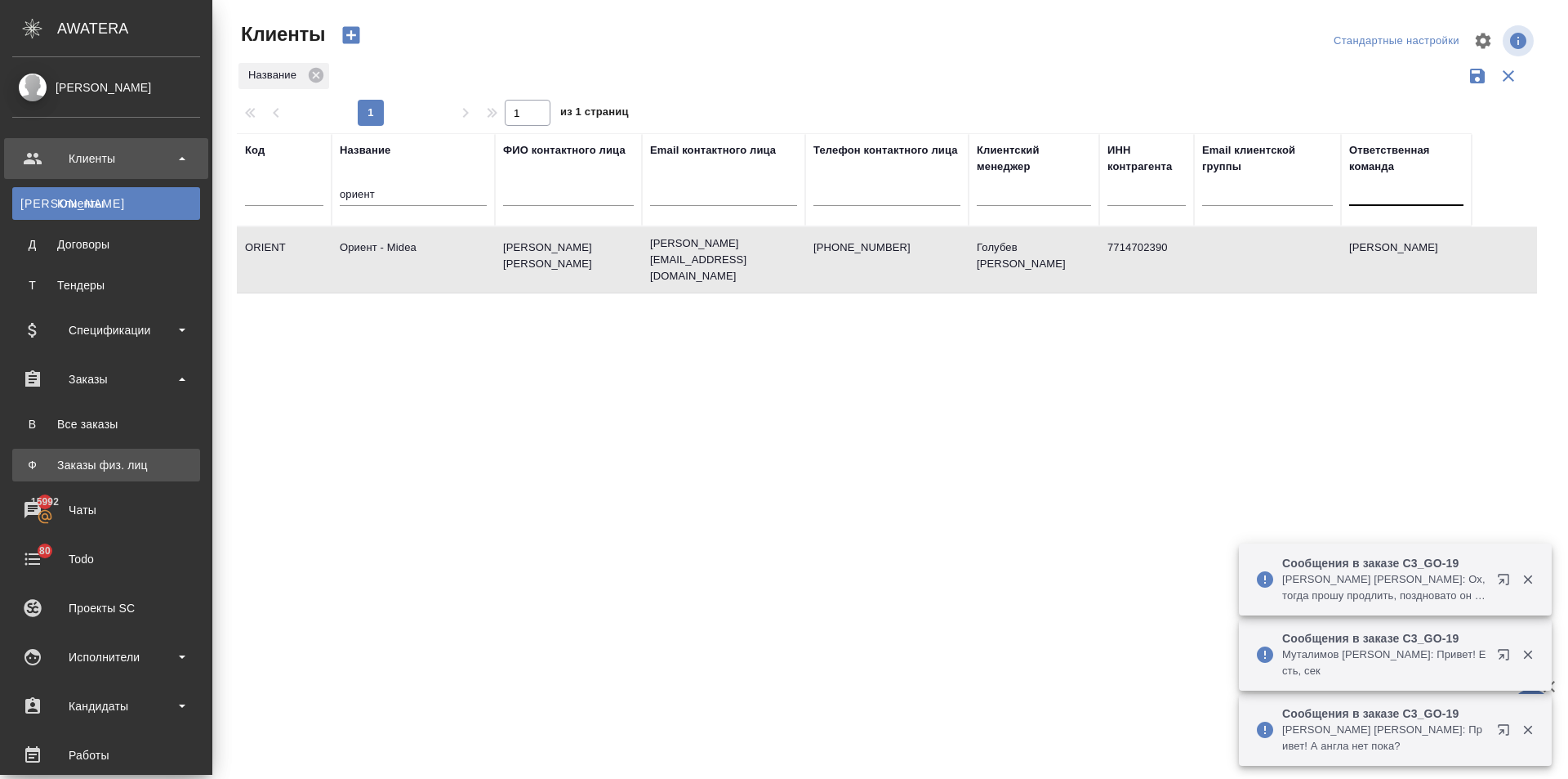
click at [52, 457] on div "Заказы физ. лиц" at bounding box center [106, 464] width 171 height 16
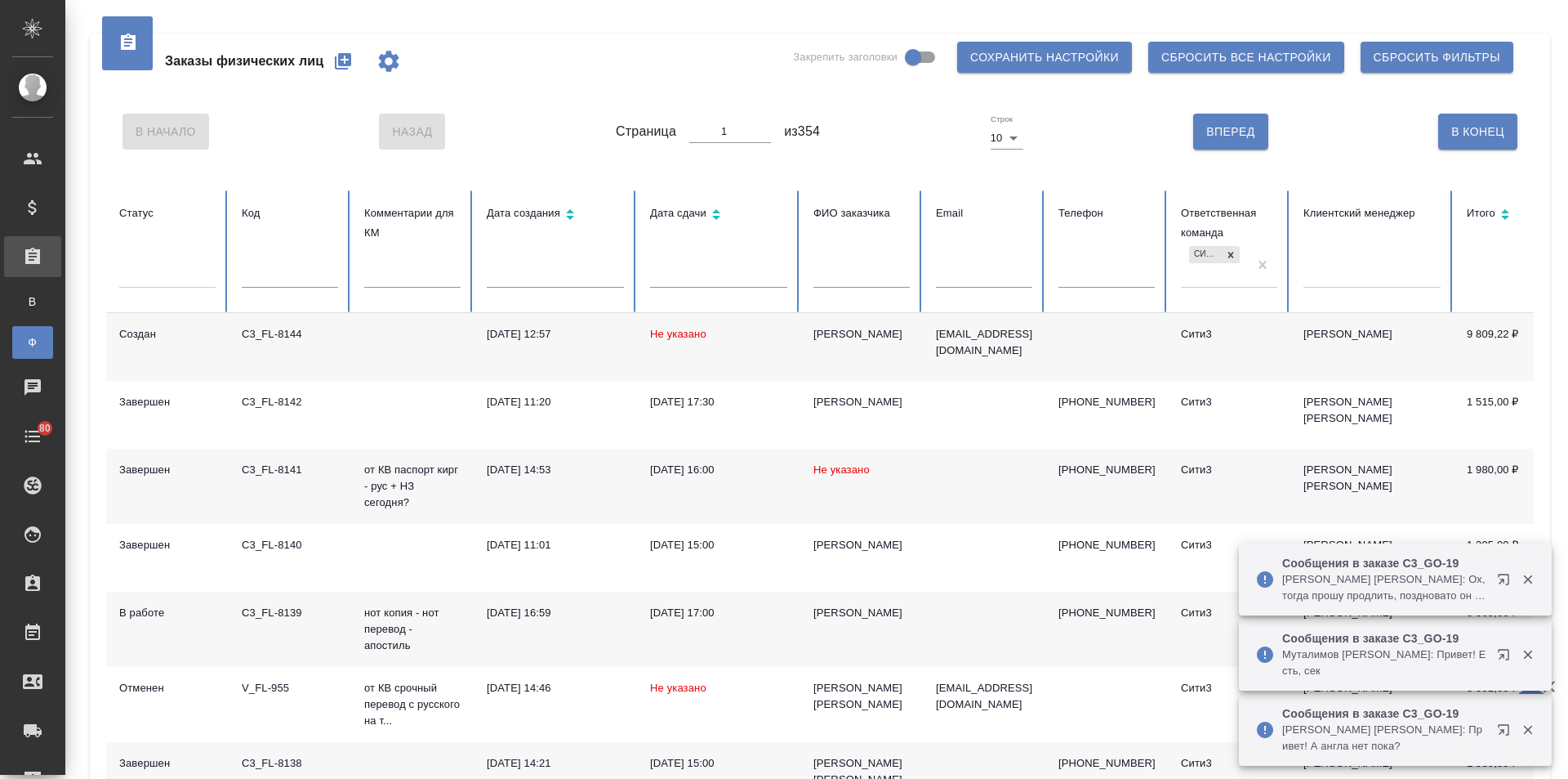
click at [1081, 269] on input "text" at bounding box center [1107, 275] width 96 height 23
type input "7"
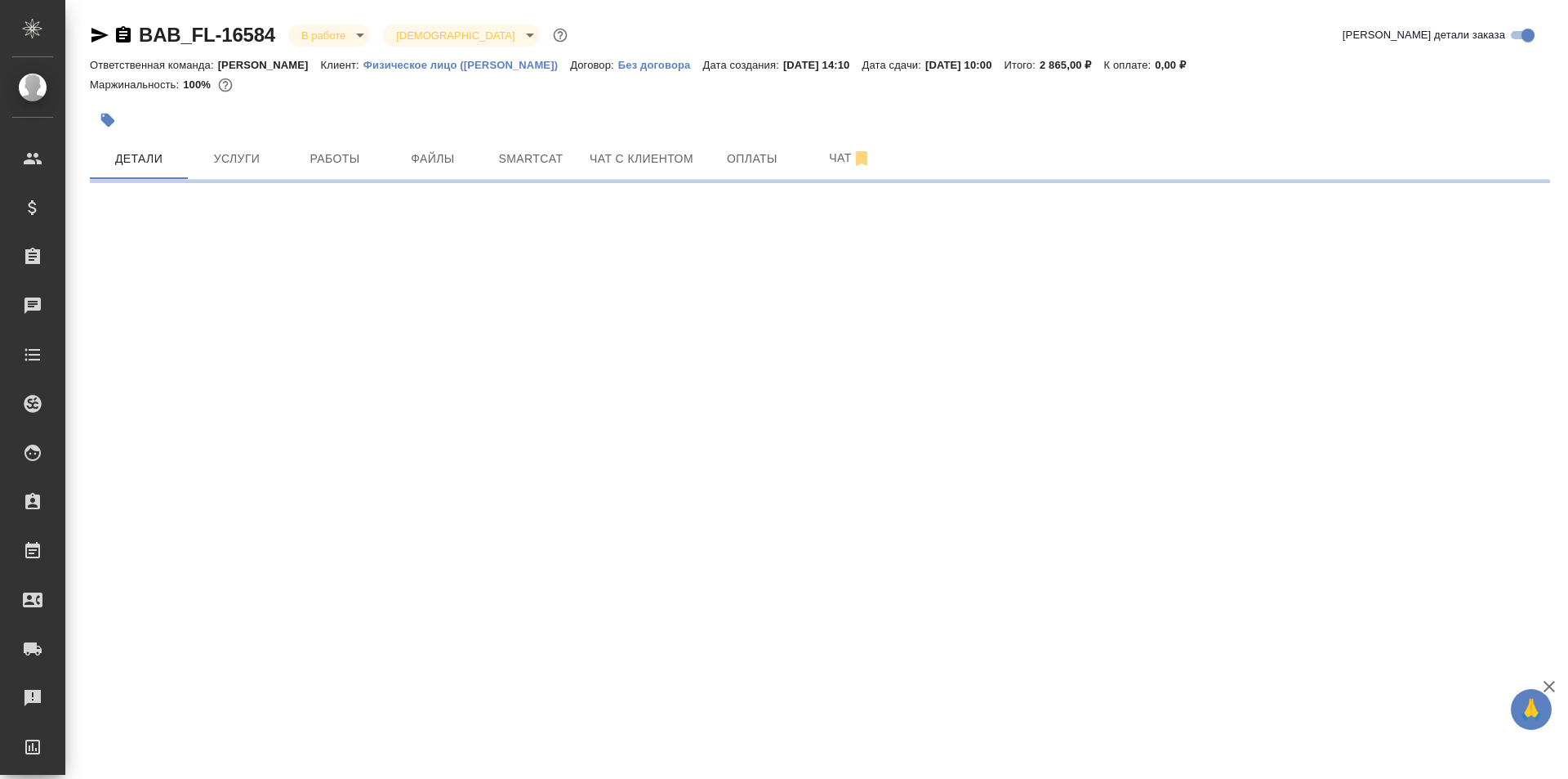
select select "RU"
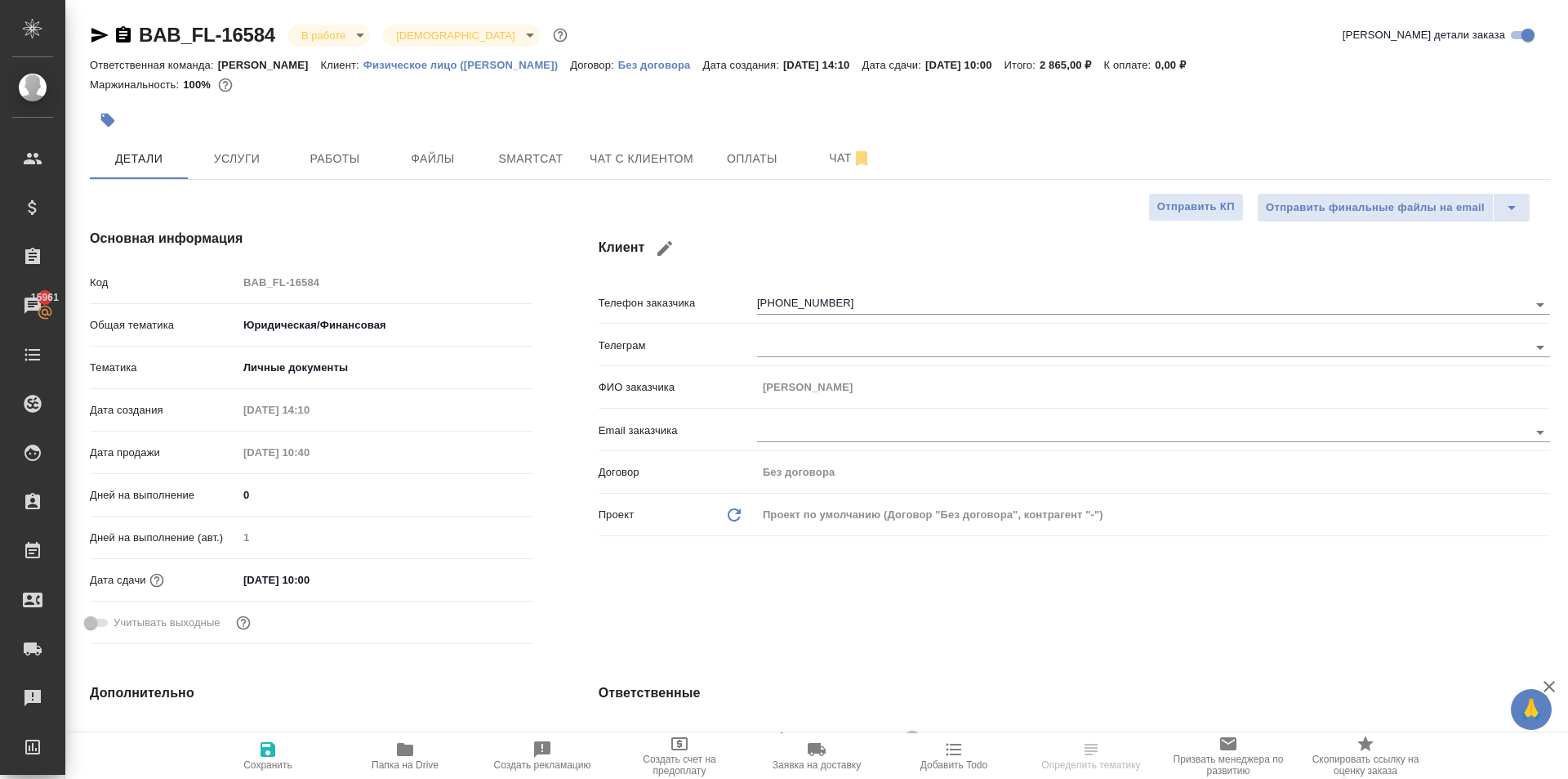
type textarea "x"
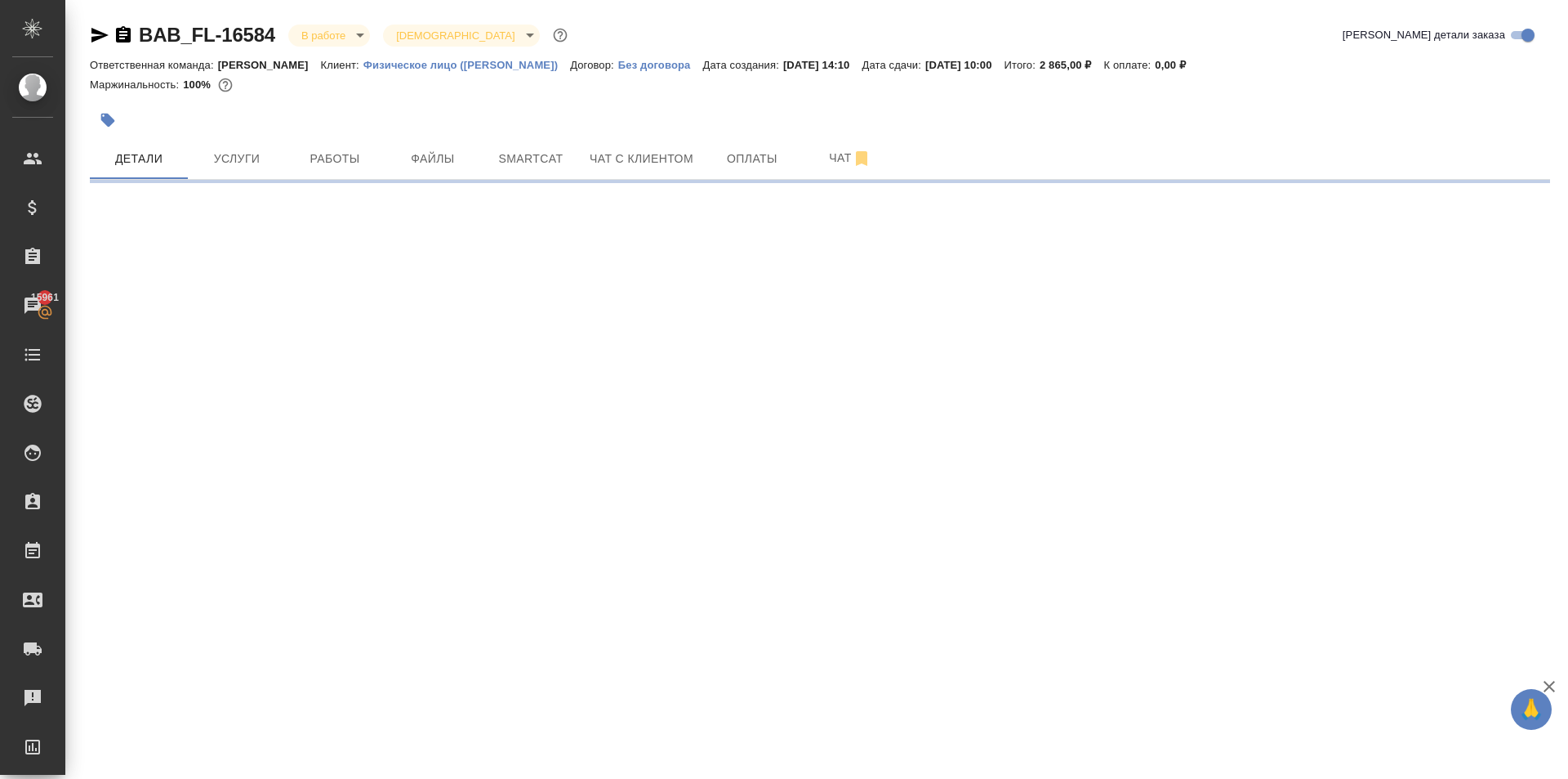
select select "RU"
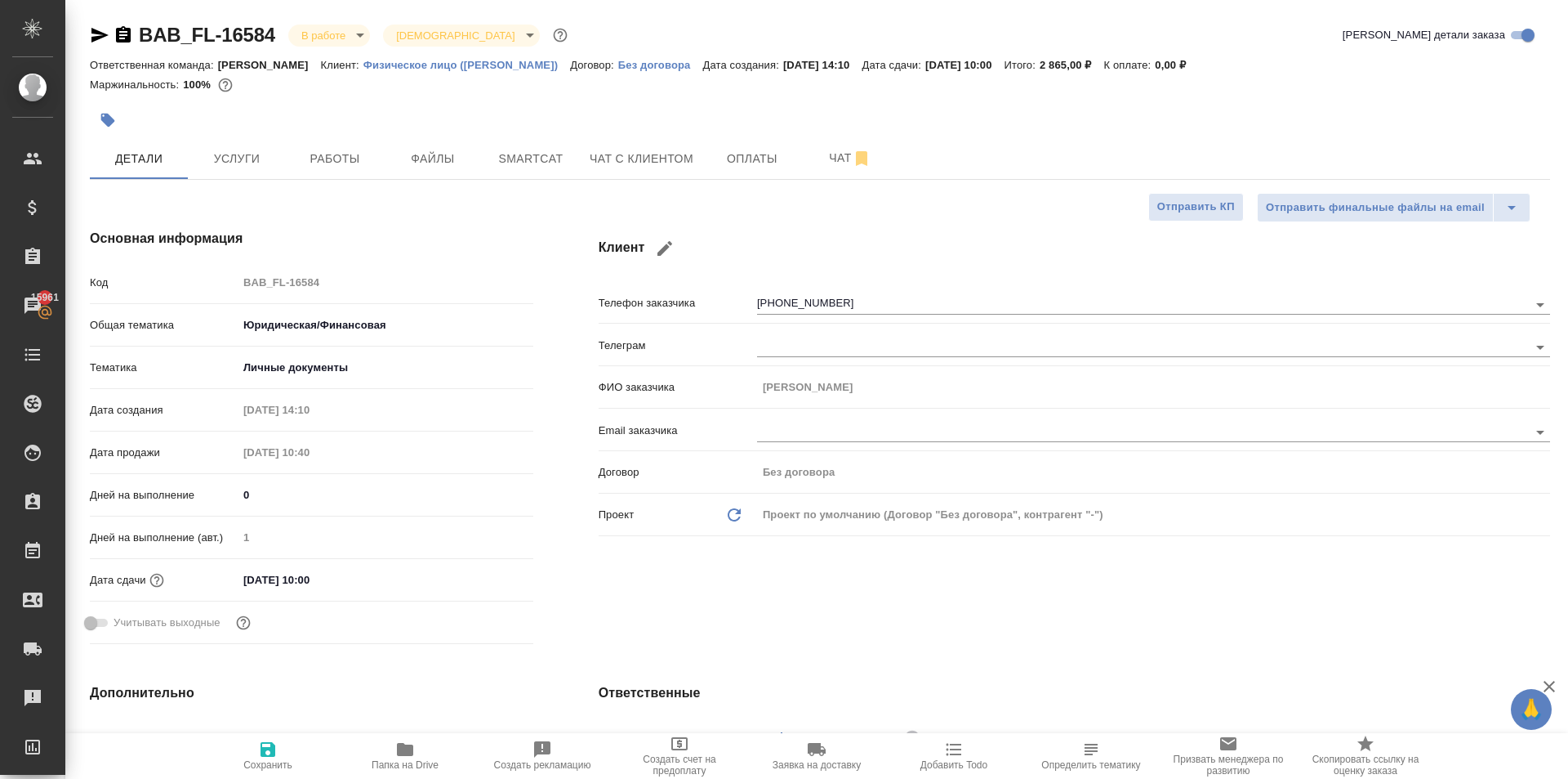
type textarea "x"
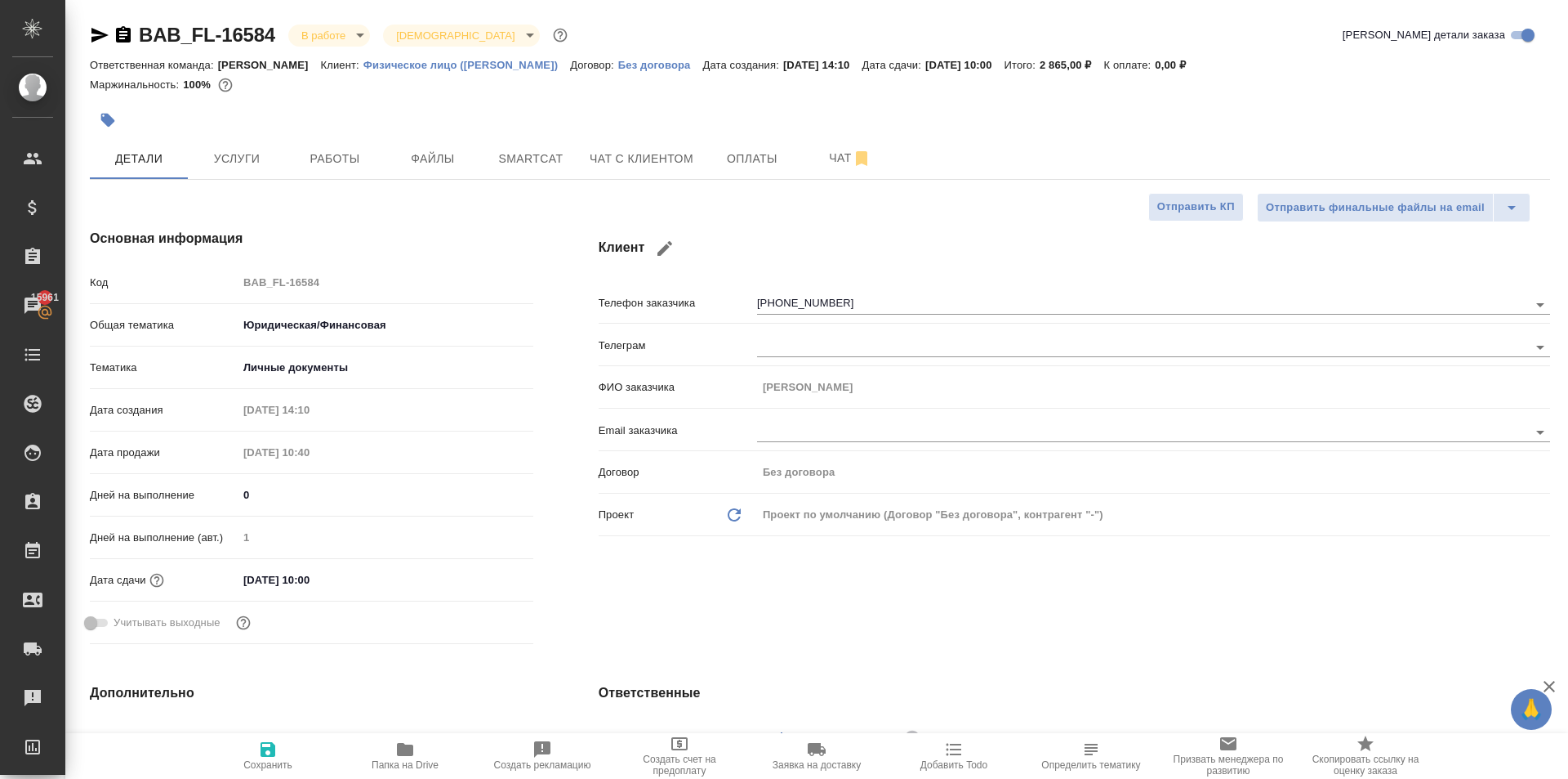
type textarea "x"
click at [399, 763] on span "Папка на Drive" at bounding box center [405, 765] width 67 height 12
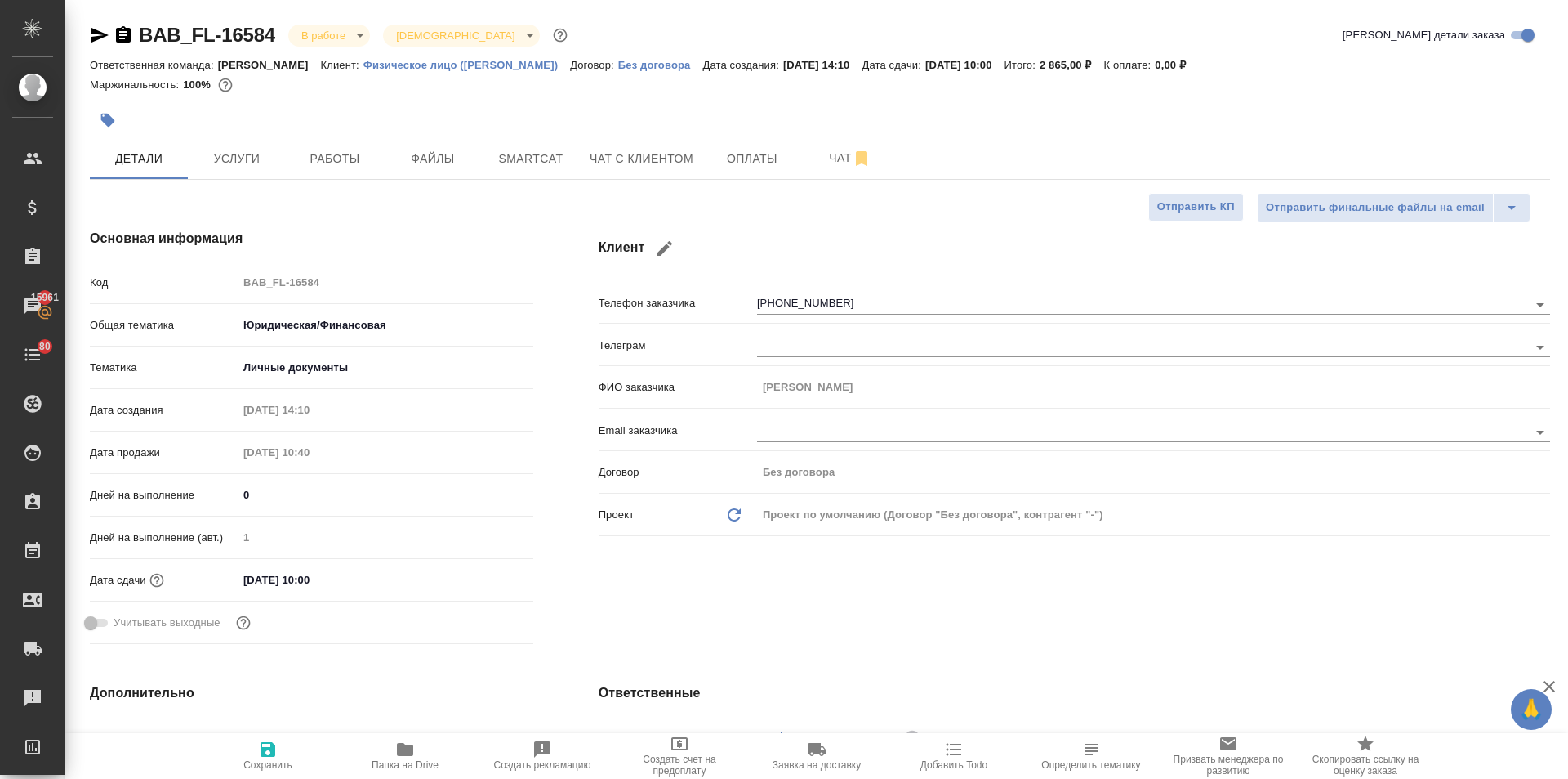
type textarea "x"
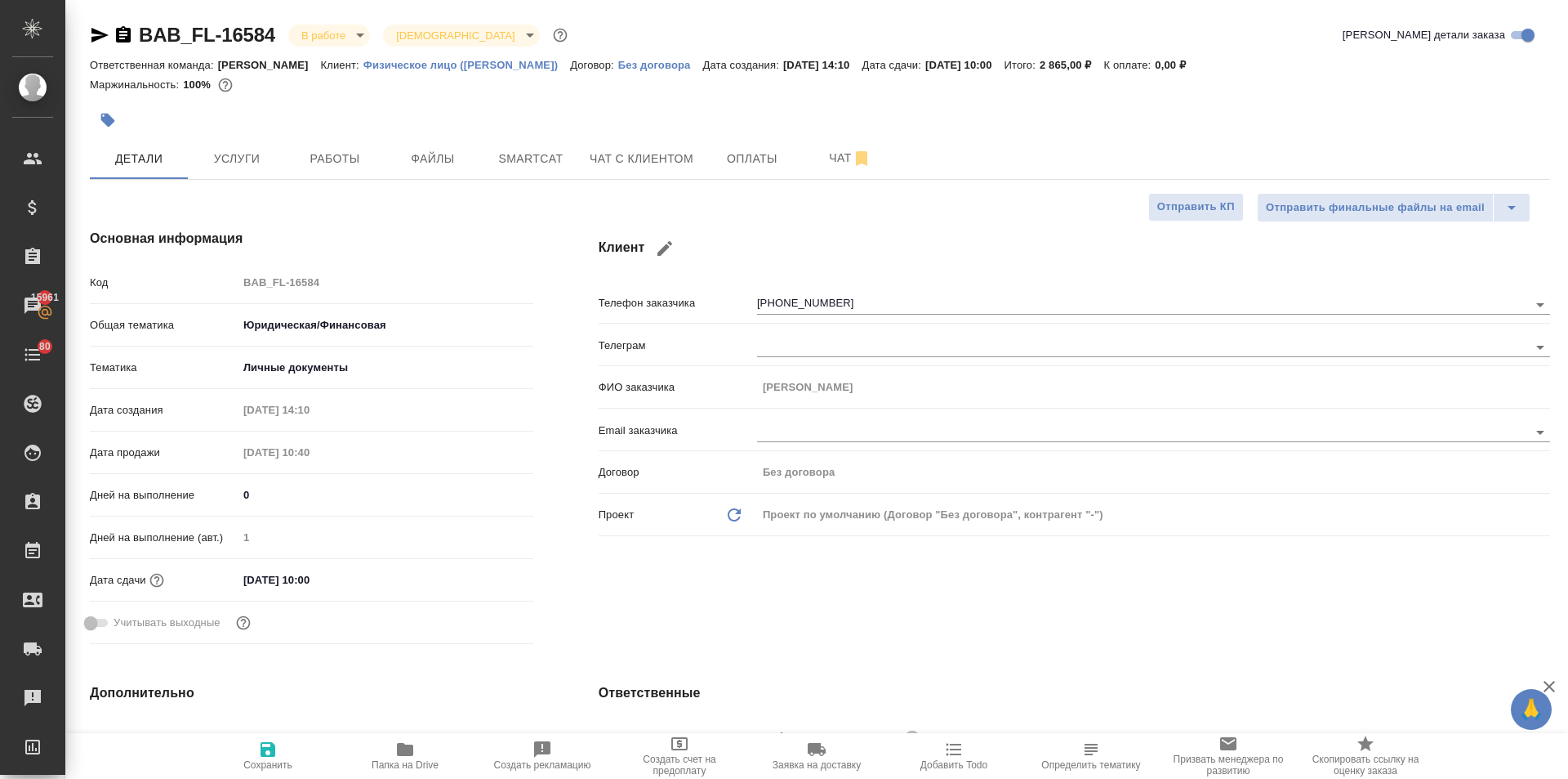
type textarea "x"
click at [357, 152] on span "Работы" at bounding box center [334, 159] width 78 height 20
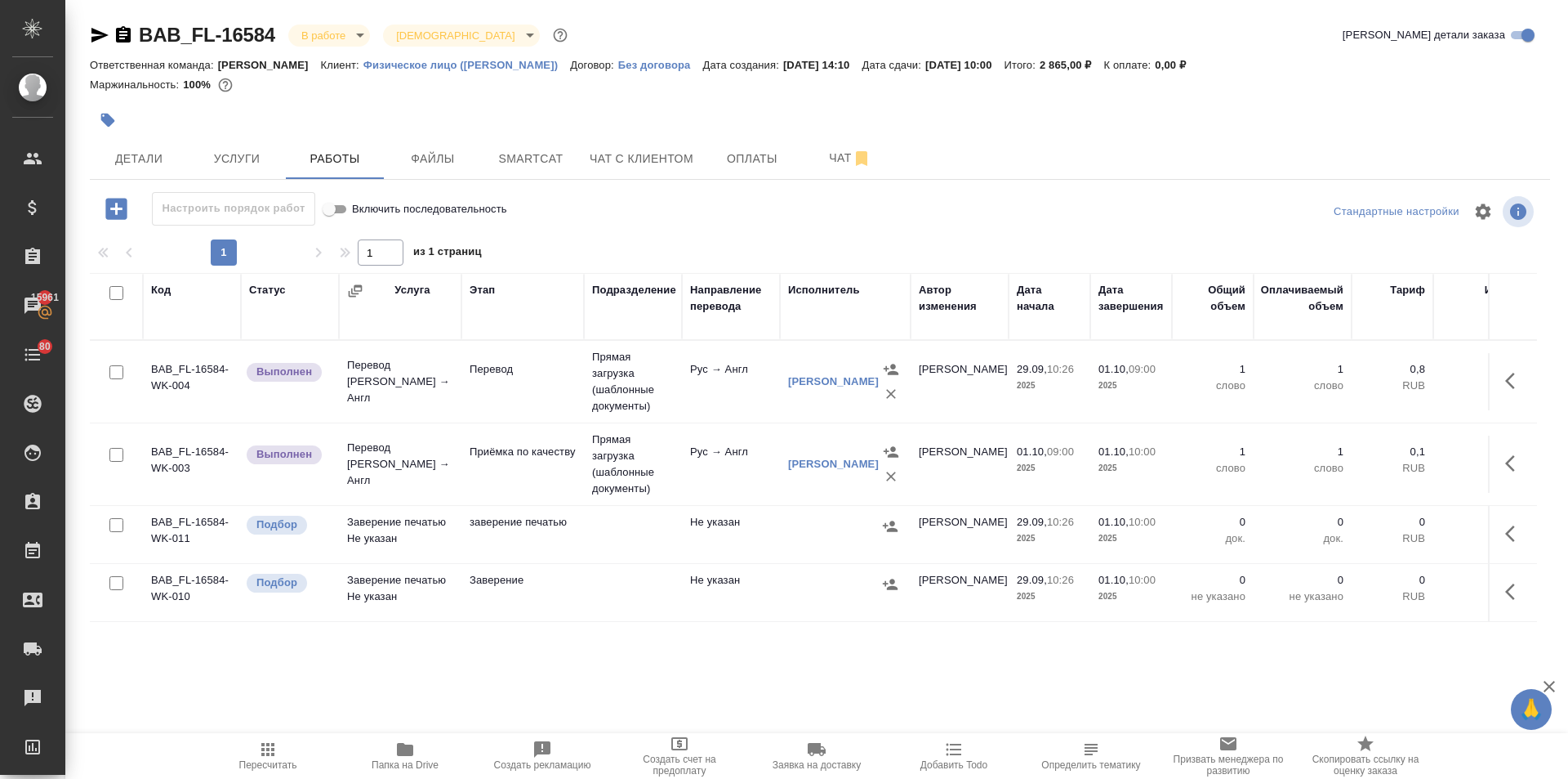
click at [112, 525] on input "checkbox" at bounding box center [116, 525] width 14 height 14
checkbox input "true"
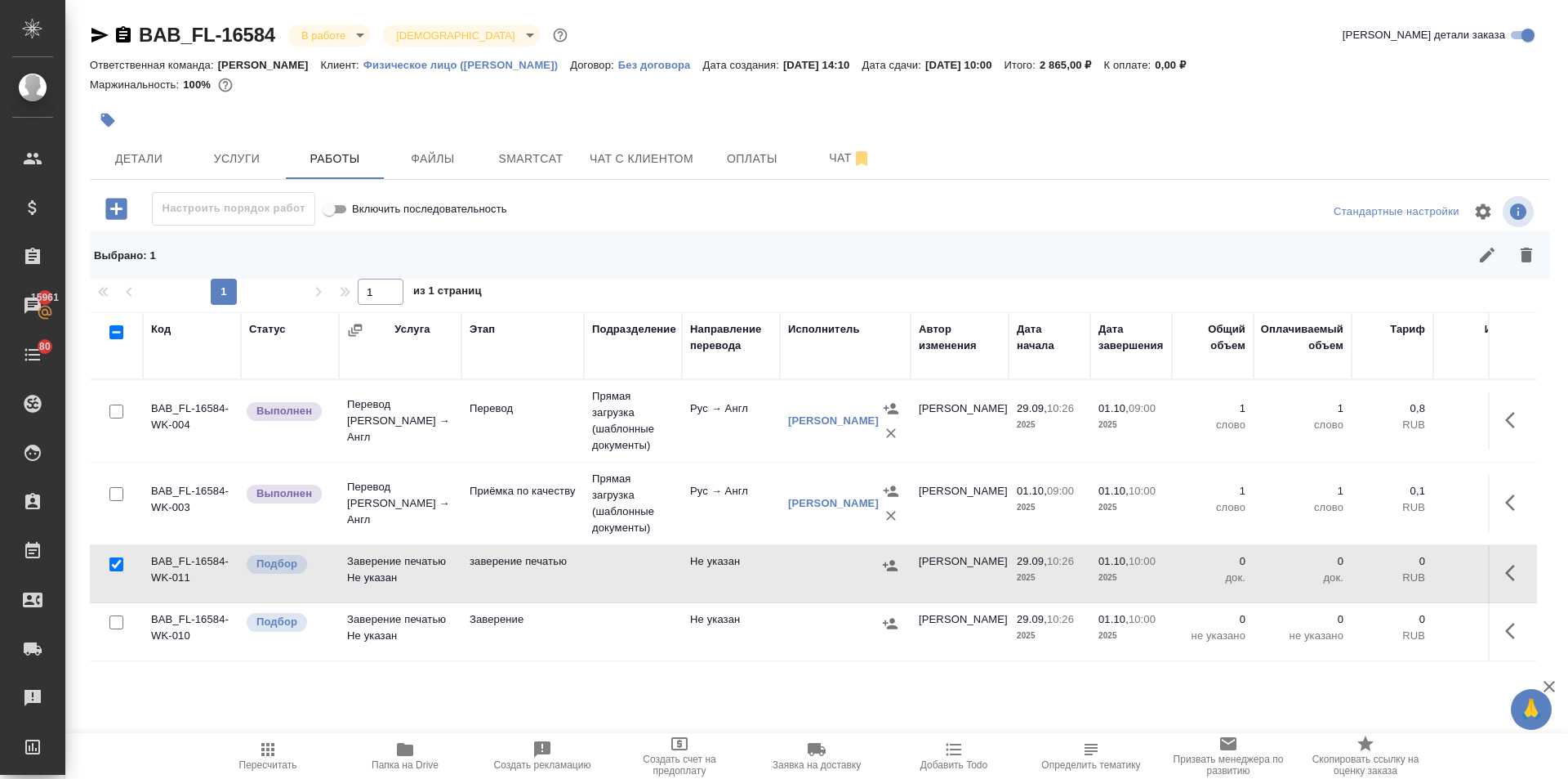
click at [114, 626] on input "checkbox" at bounding box center [116, 622] width 14 height 14
checkbox input "true"
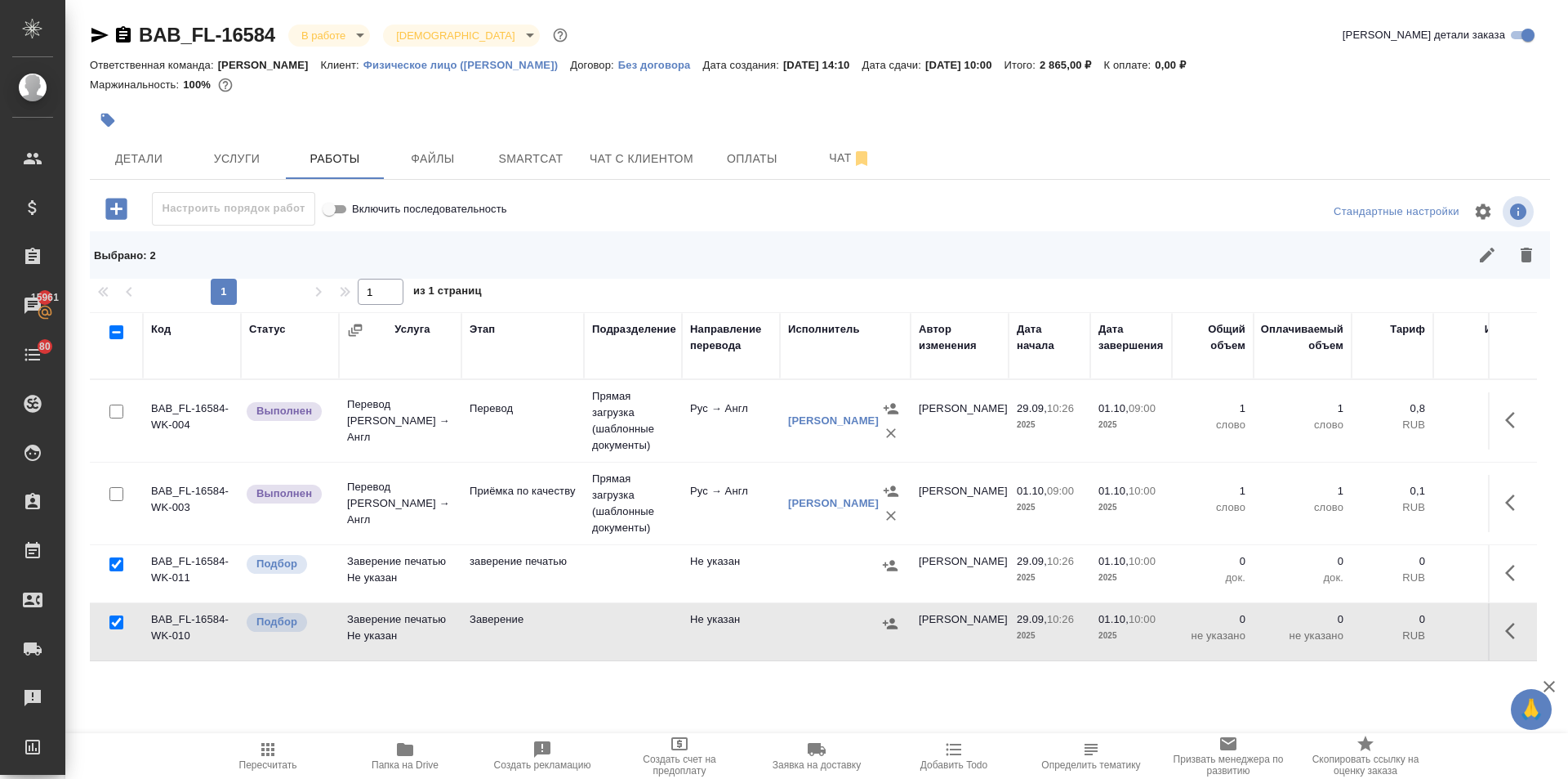
click at [1534, 261] on icon "button" at bounding box center [1526, 254] width 19 height 19
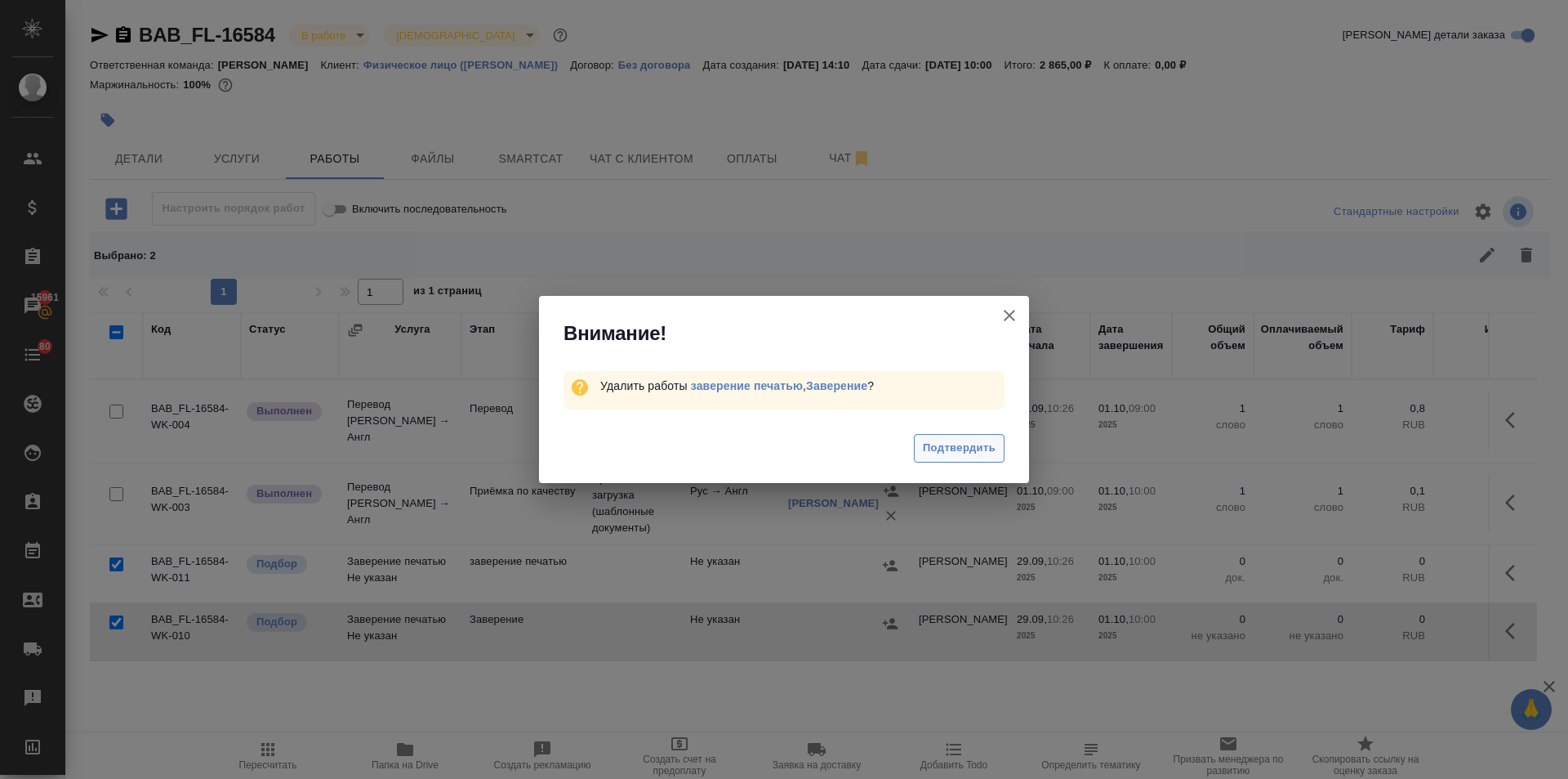
click at [983, 451] on span "Подтвердить" at bounding box center [959, 448] width 73 height 18
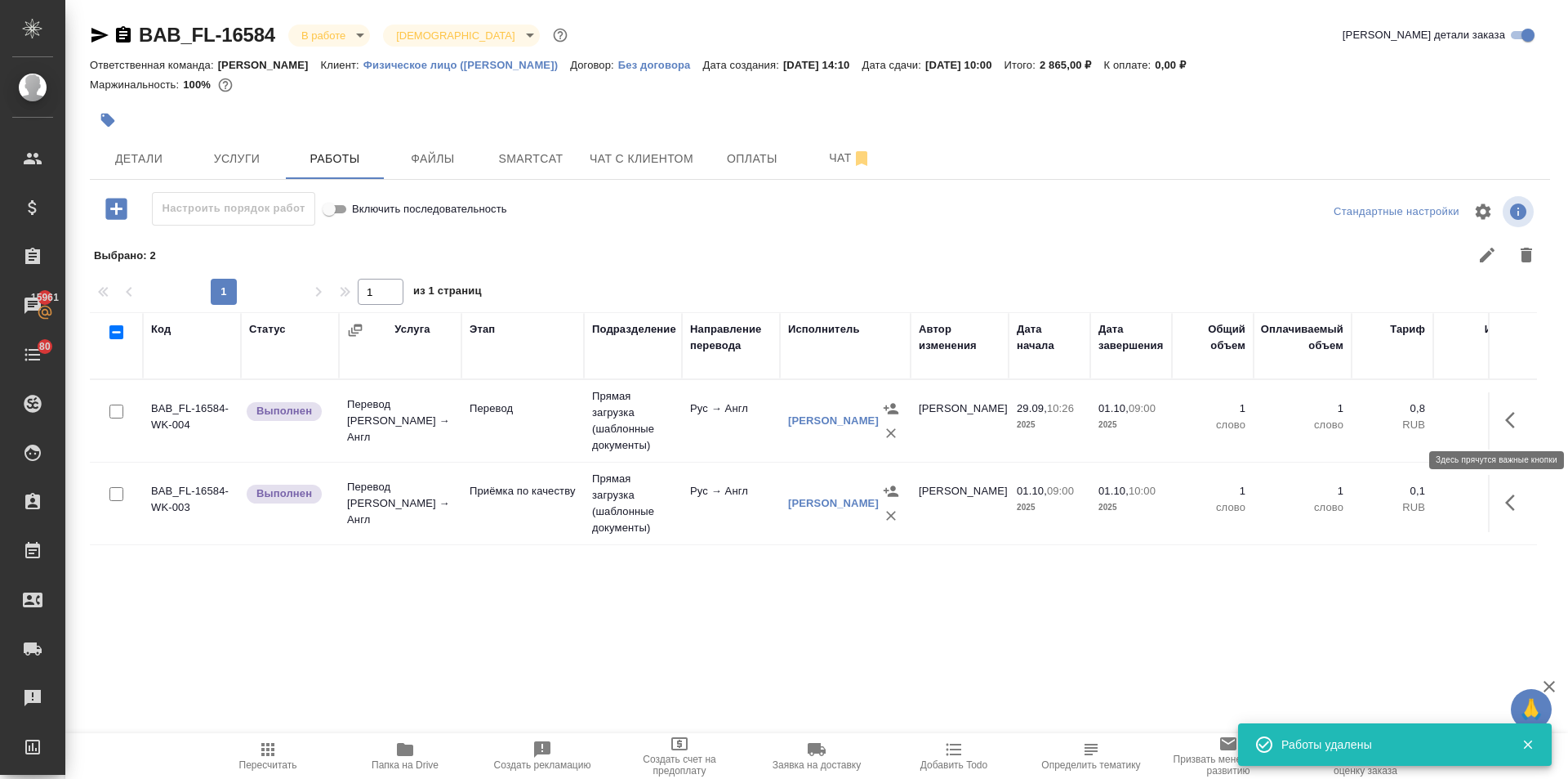
click at [1508, 411] on icon "button" at bounding box center [1514, 420] width 19 height 19
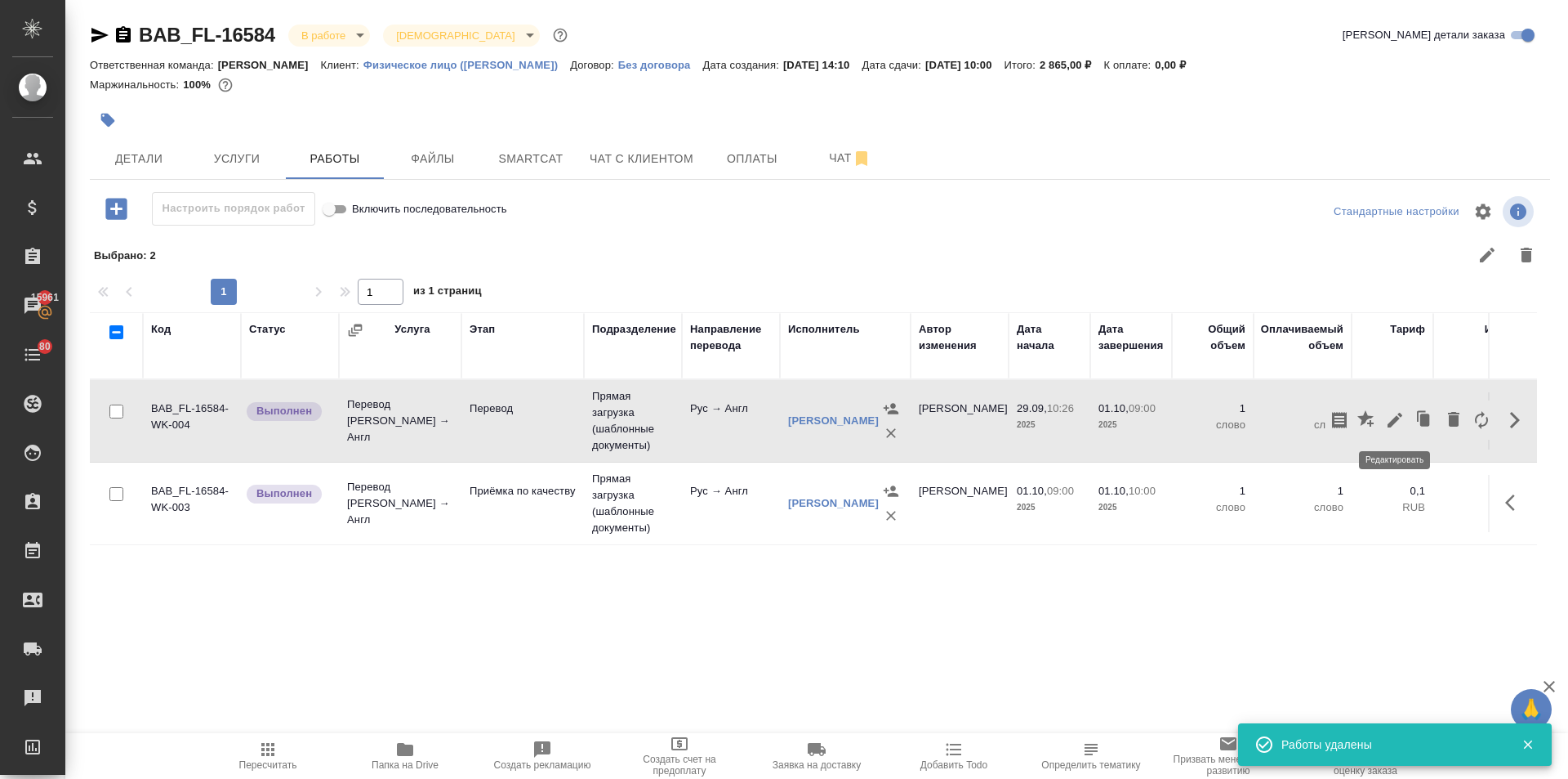
click at [1396, 418] on icon "button" at bounding box center [1395, 421] width 15 height 15
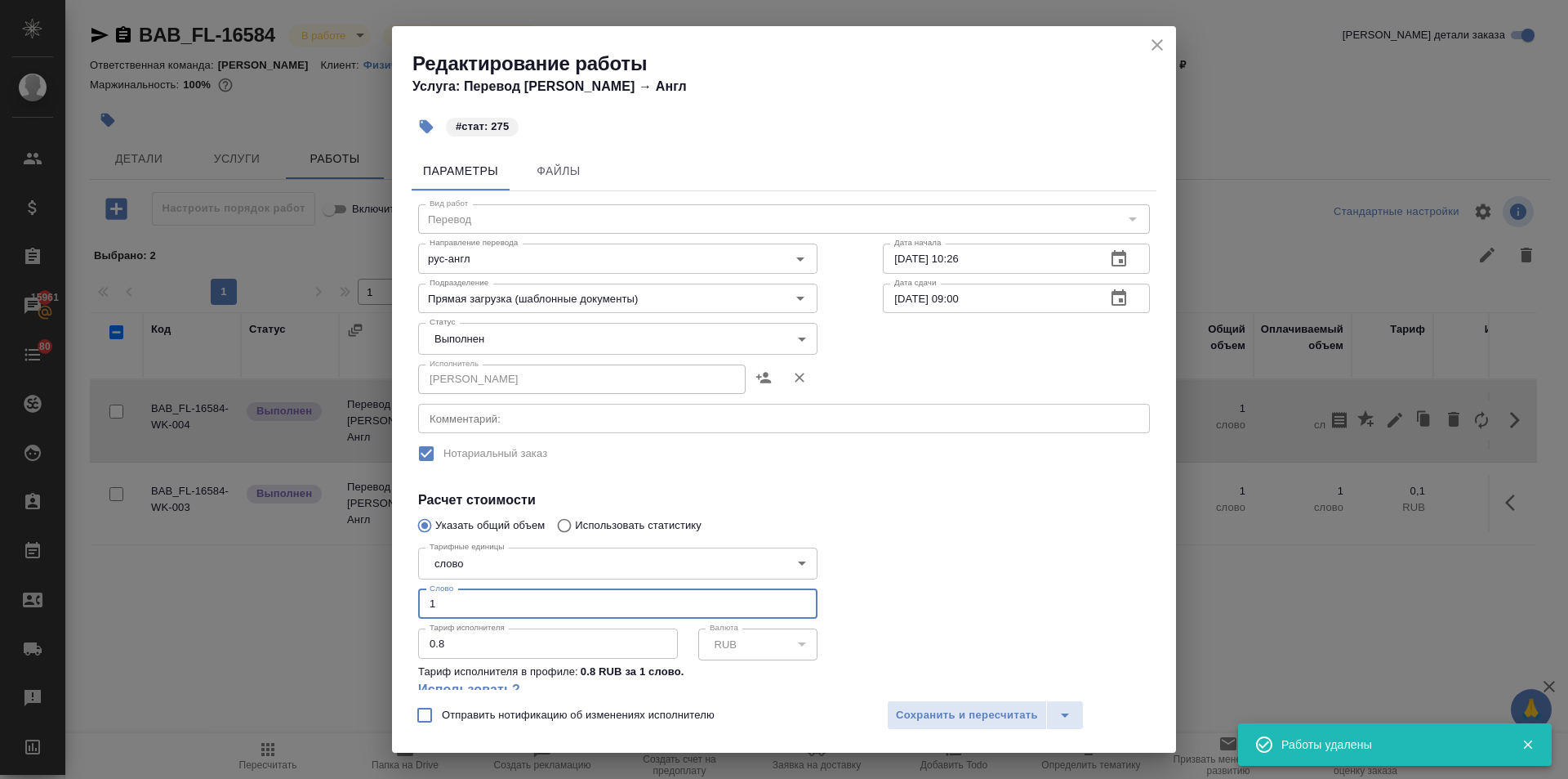
drag, startPoint x: 454, startPoint y: 602, endPoint x: 395, endPoint y: 608, distance: 59.3
click at [398, 608] on div "Параметры Файлы Вид работ Перевод Вид работ Направление перевода рус-англ Напра…" at bounding box center [784, 416] width 784 height 545
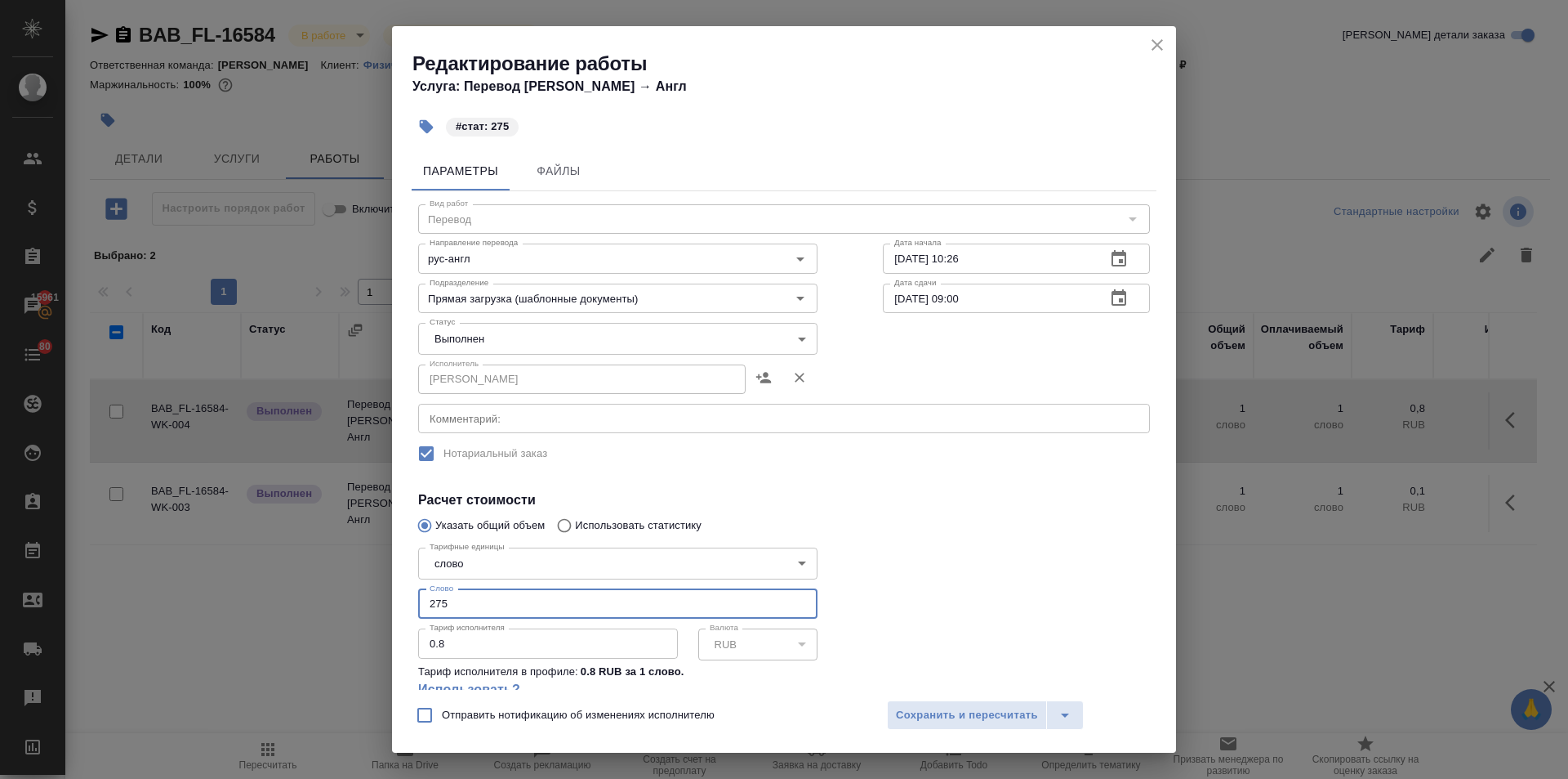
type input "275"
click at [460, 338] on body "🙏 .cls-1 fill:#fff; AWATERA Ilina Ekaterina Клиенты Спецификации Заказы 15961 Ч…" at bounding box center [784, 390] width 1568 height 779
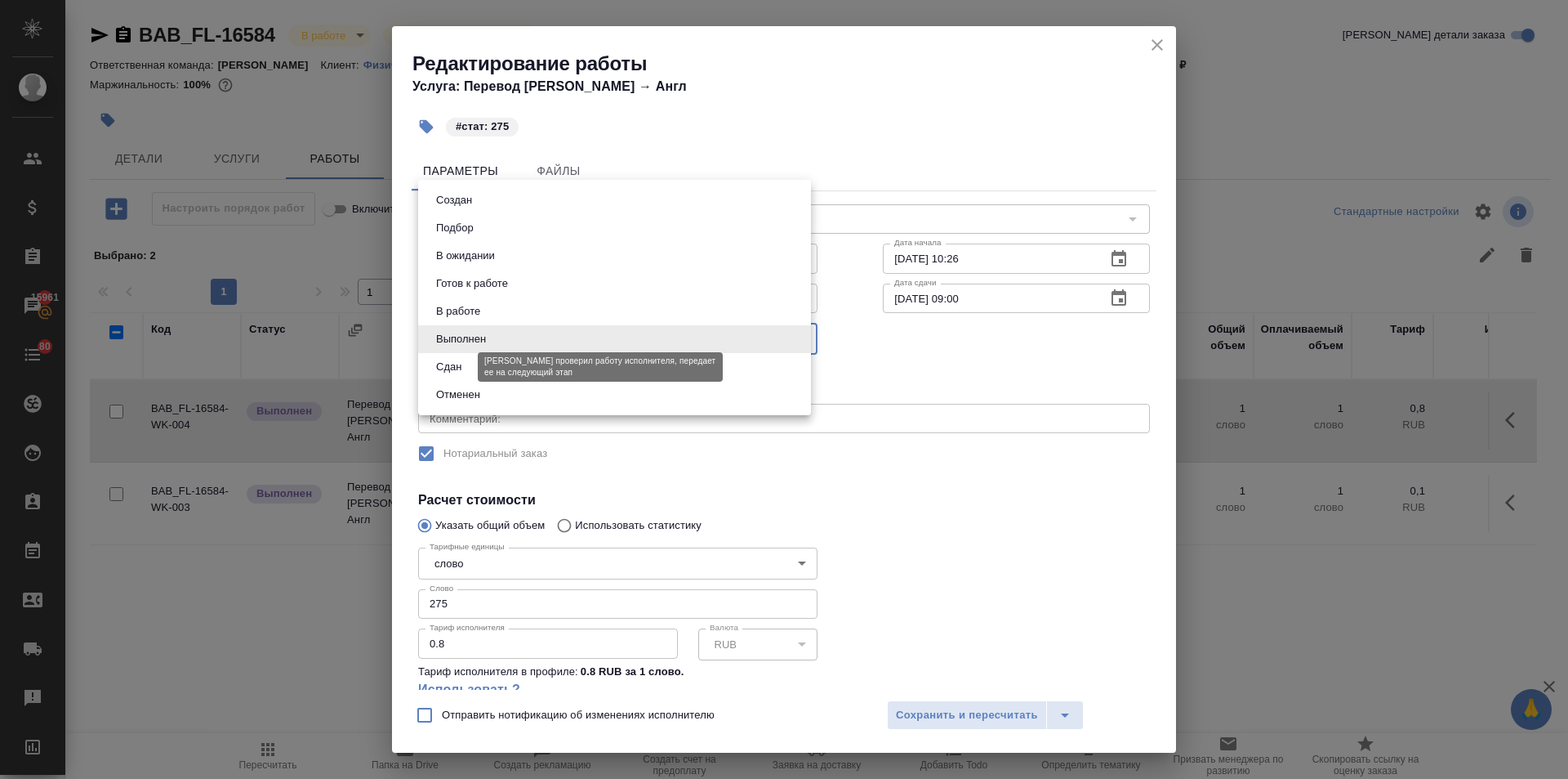
click at [446, 364] on button "Сдан" at bounding box center [449, 366] width 35 height 18
type input "closed"
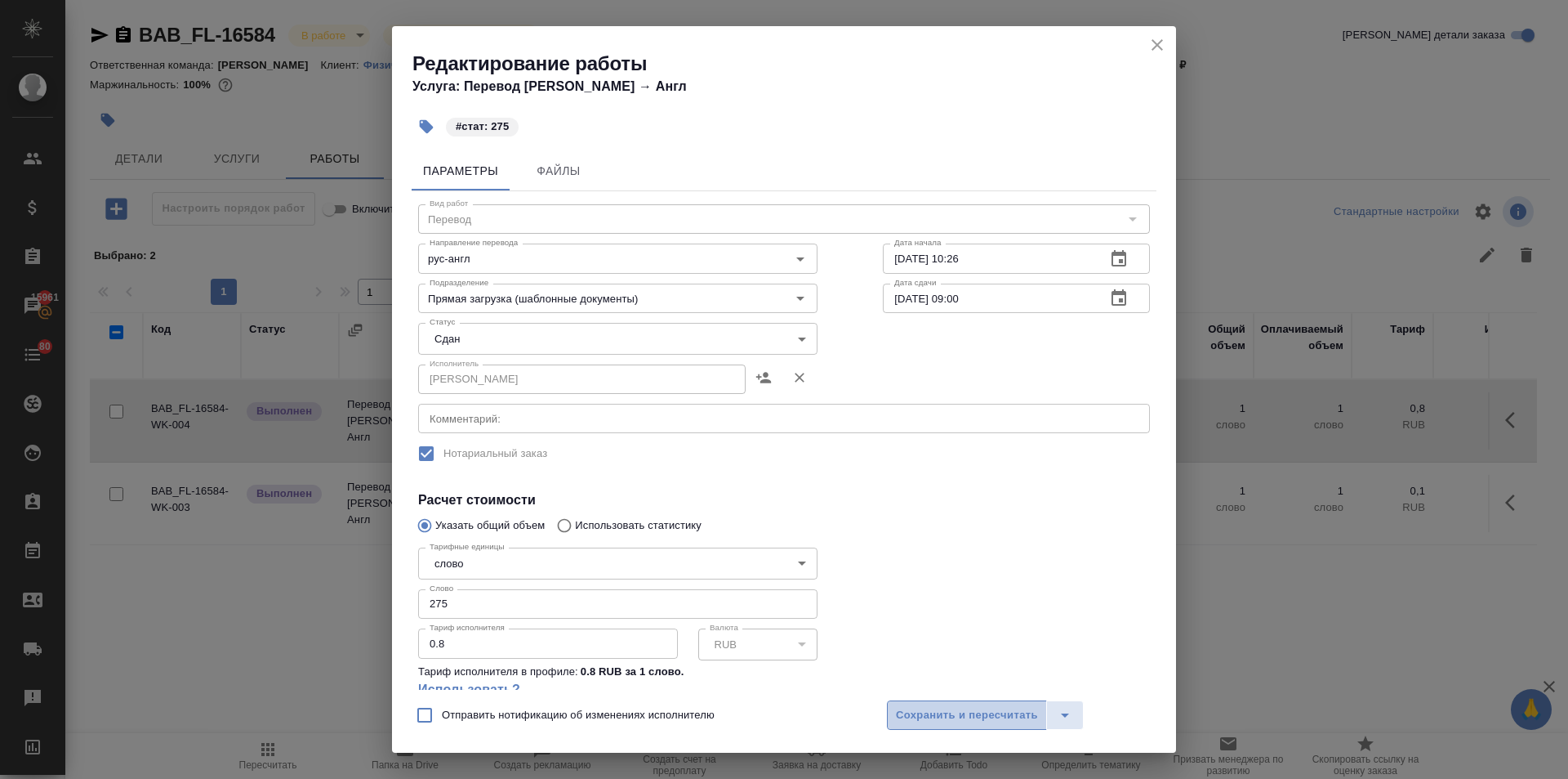
click at [946, 717] on span "Сохранить и пересчитать" at bounding box center [966, 715] width 142 height 18
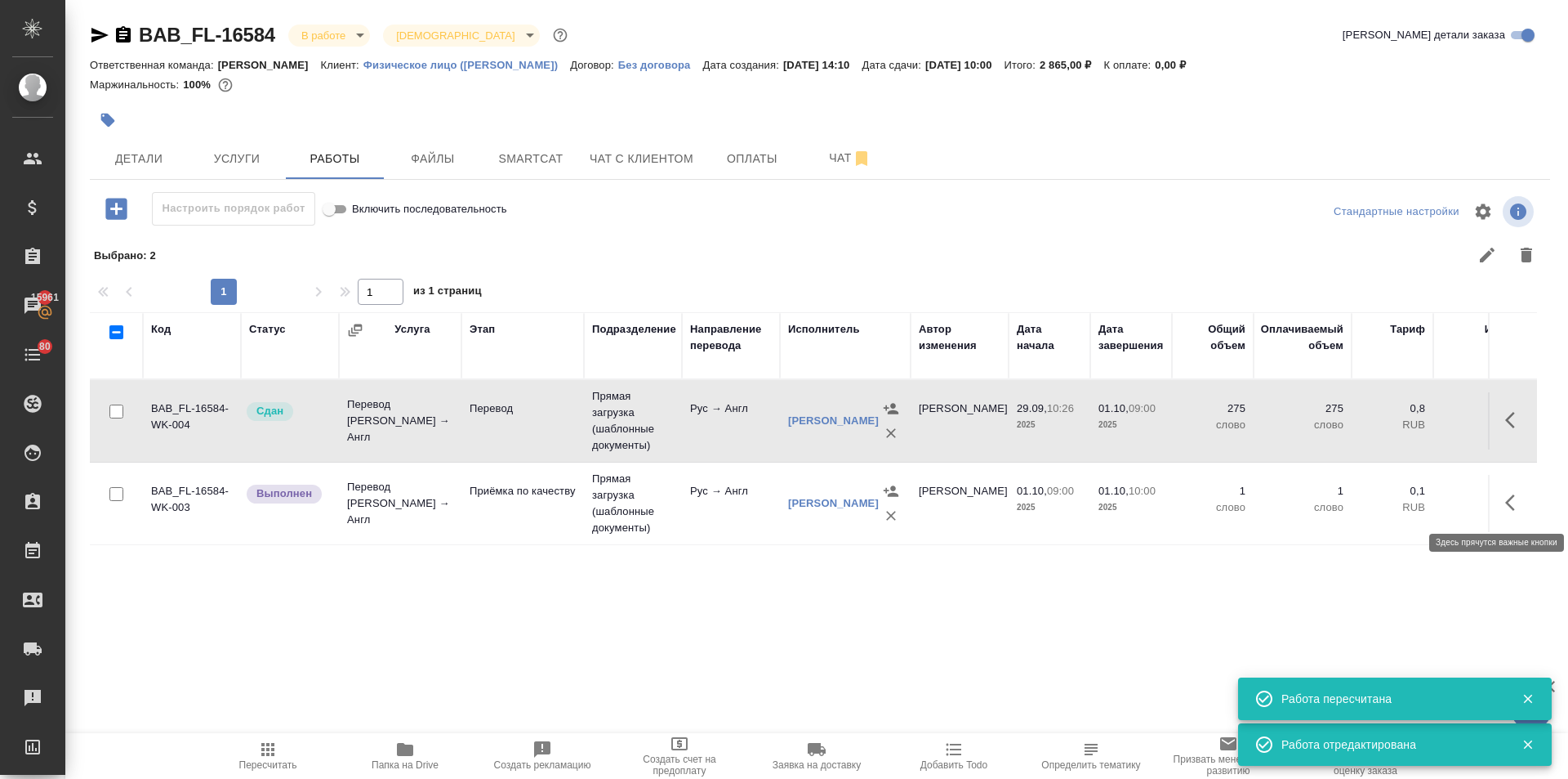
click at [1504, 495] on button "button" at bounding box center [1515, 502] width 39 height 39
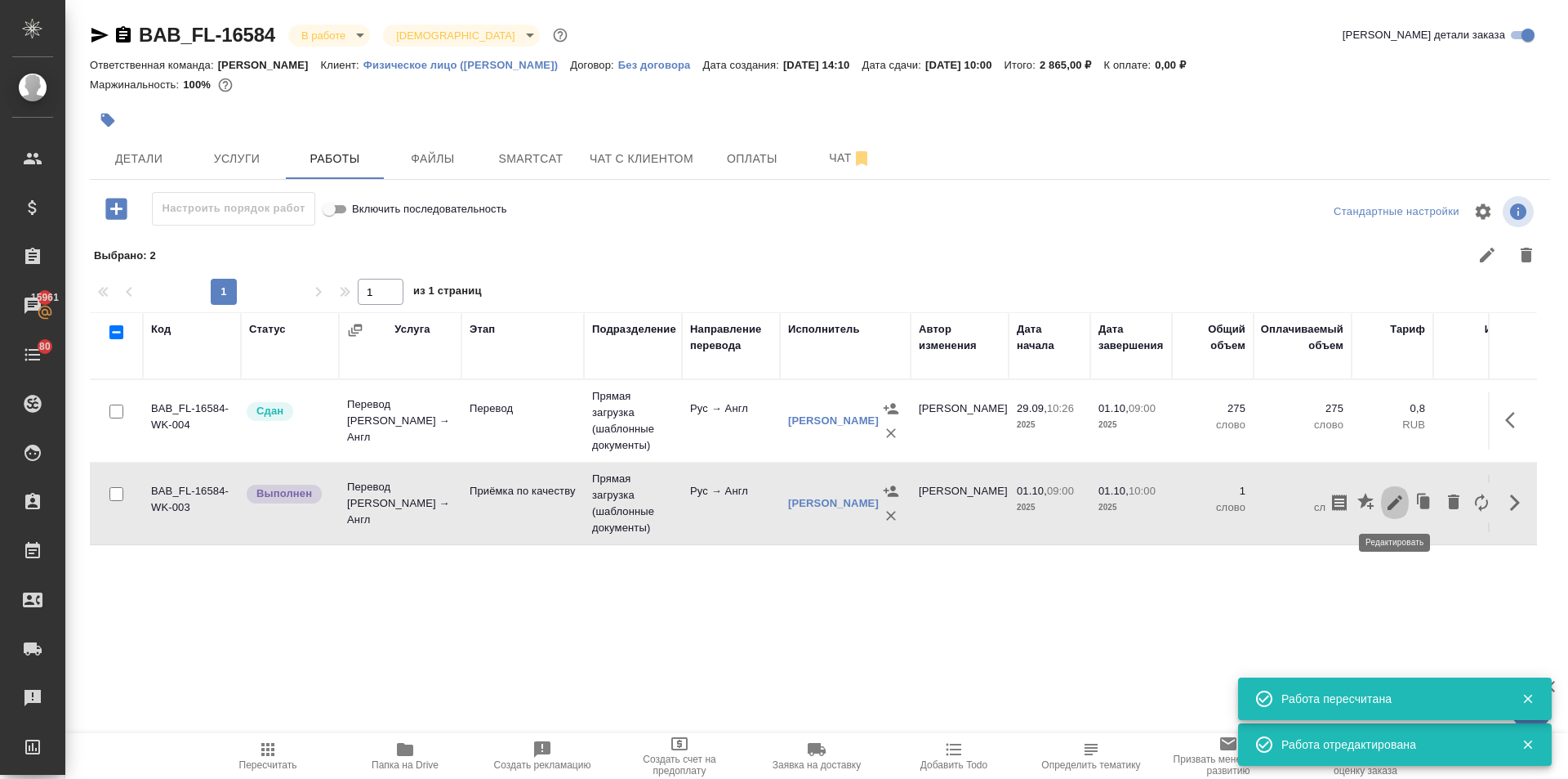
click at [1401, 495] on icon "button" at bounding box center [1394, 502] width 19 height 19
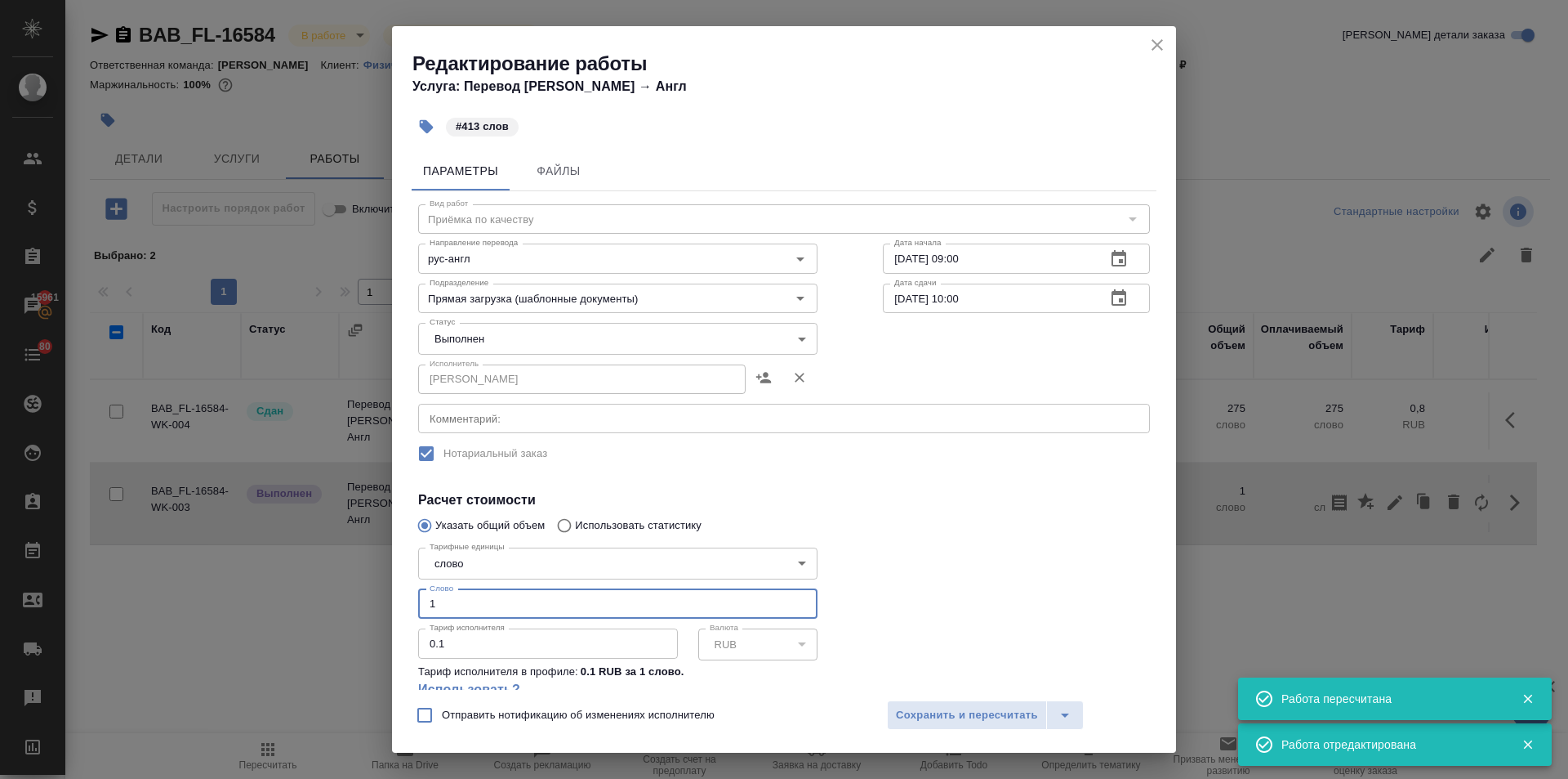
drag, startPoint x: 440, startPoint y: 607, endPoint x: 404, endPoint y: 605, distance: 36.1
click at [405, 606] on div "Параметры Файлы Вид работ Приёмка по качеству Вид работ Направление перевода ру…" at bounding box center [784, 416] width 784 height 545
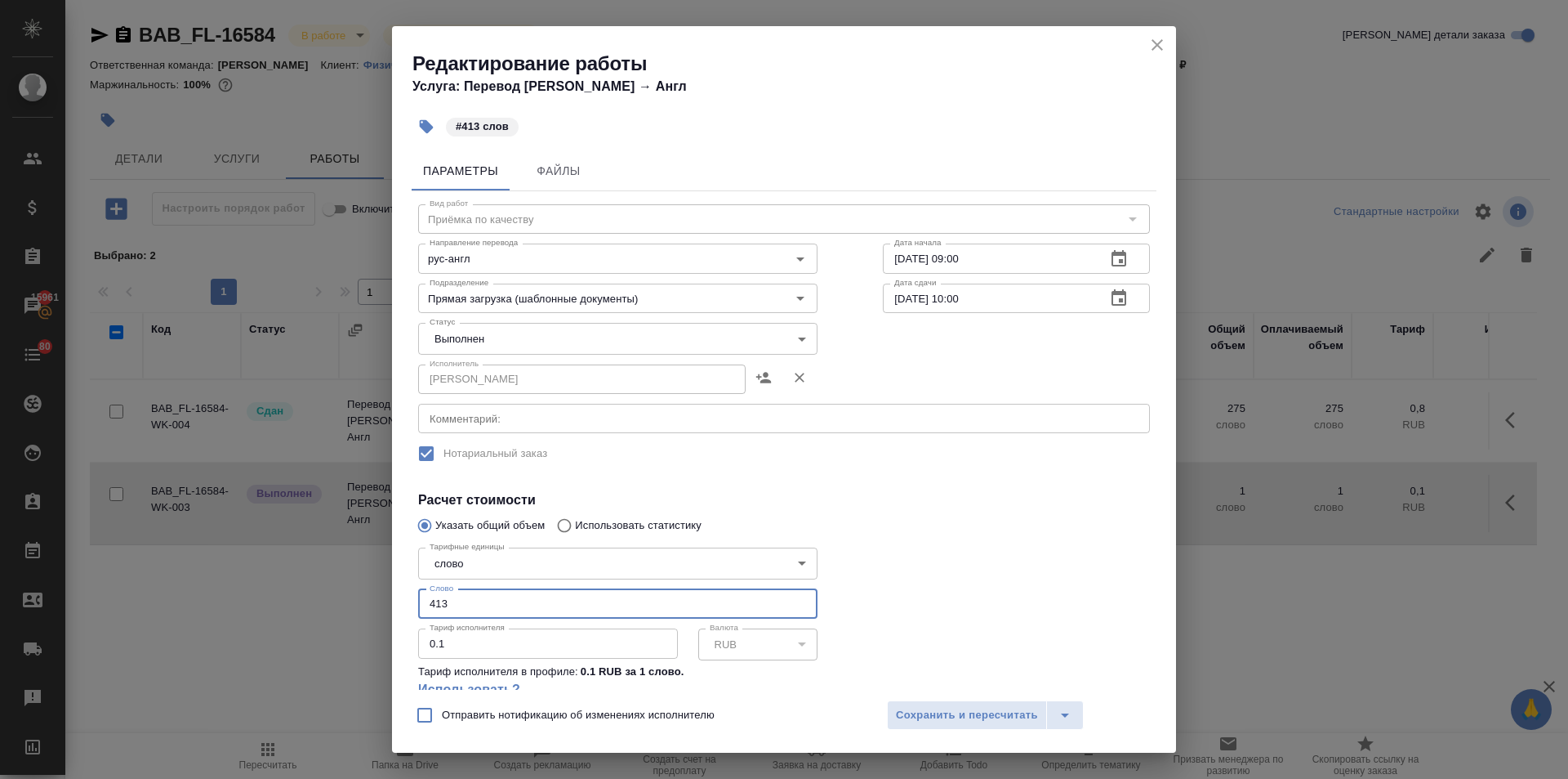
type input "413"
click at [487, 341] on body "🙏 .cls-1 fill:#fff; AWATERA Ilina Ekaterina Клиенты Спецификации Заказы 15961 Ч…" at bounding box center [784, 390] width 1568 height 779
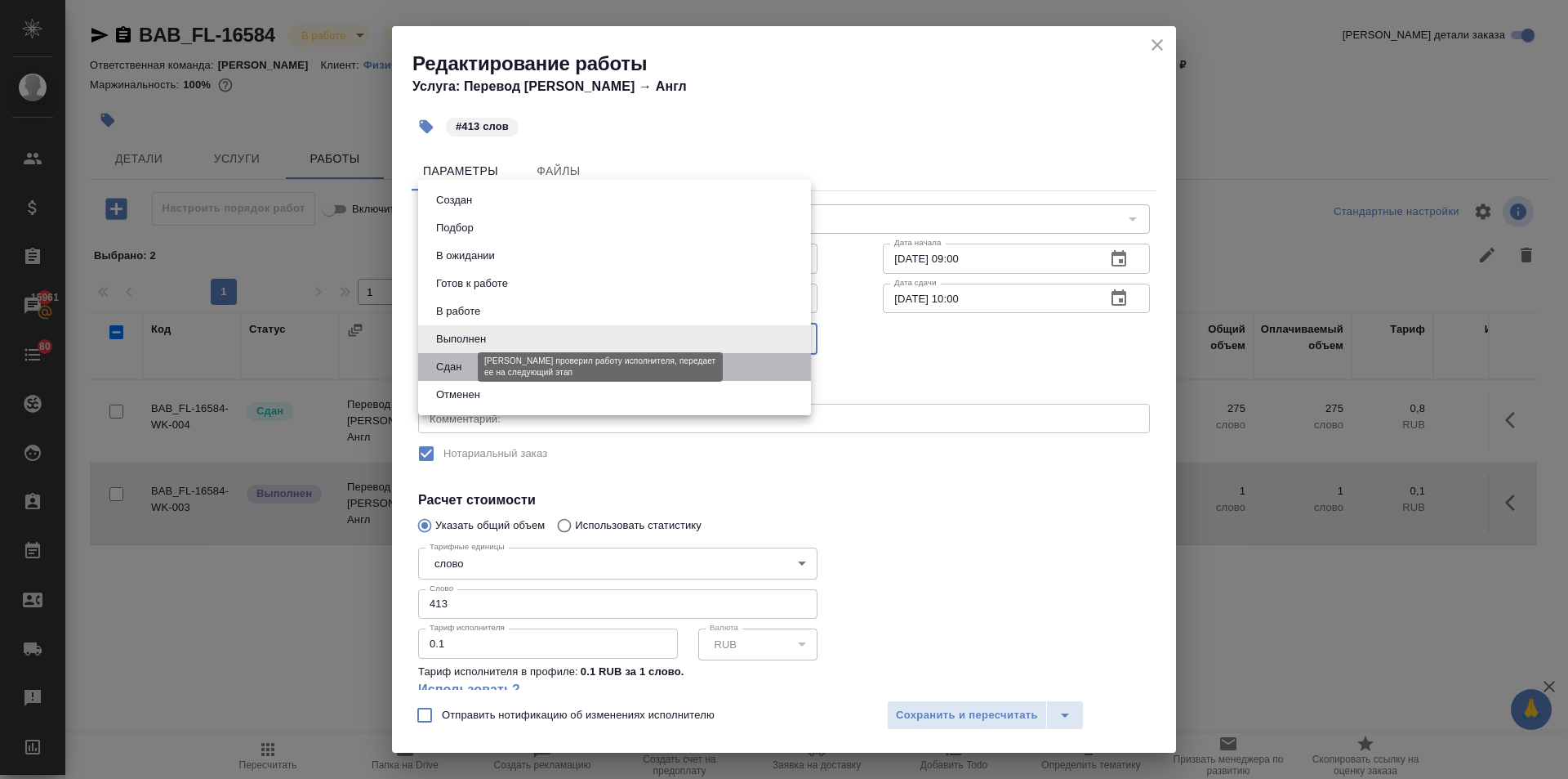
click at [466, 373] on button "Сдан" at bounding box center [449, 366] width 35 height 18
type input "closed"
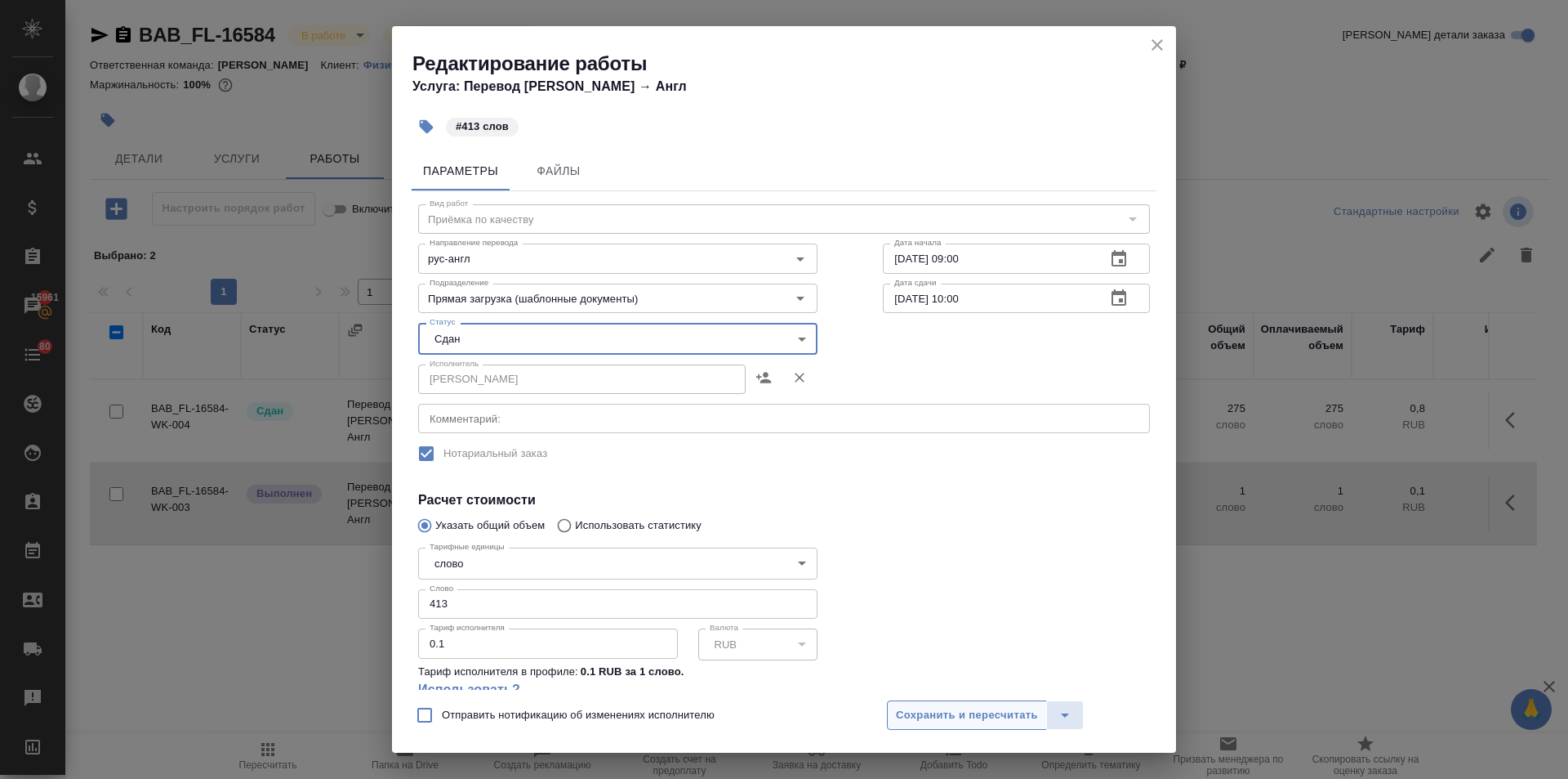
click at [935, 717] on span "Сохранить и пересчитать" at bounding box center [966, 715] width 142 height 18
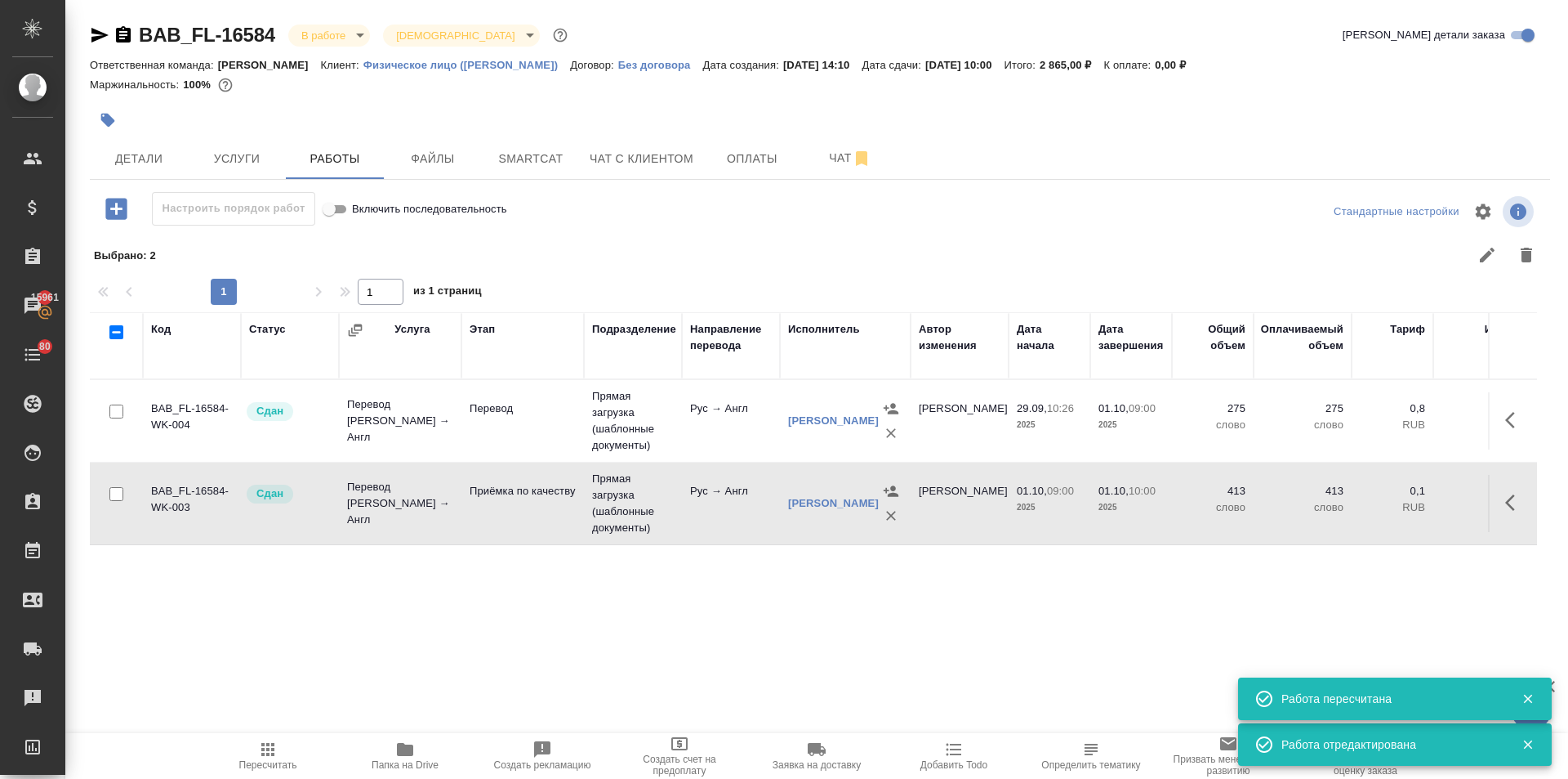
click at [267, 751] on icon "button" at bounding box center [268, 750] width 13 height 13
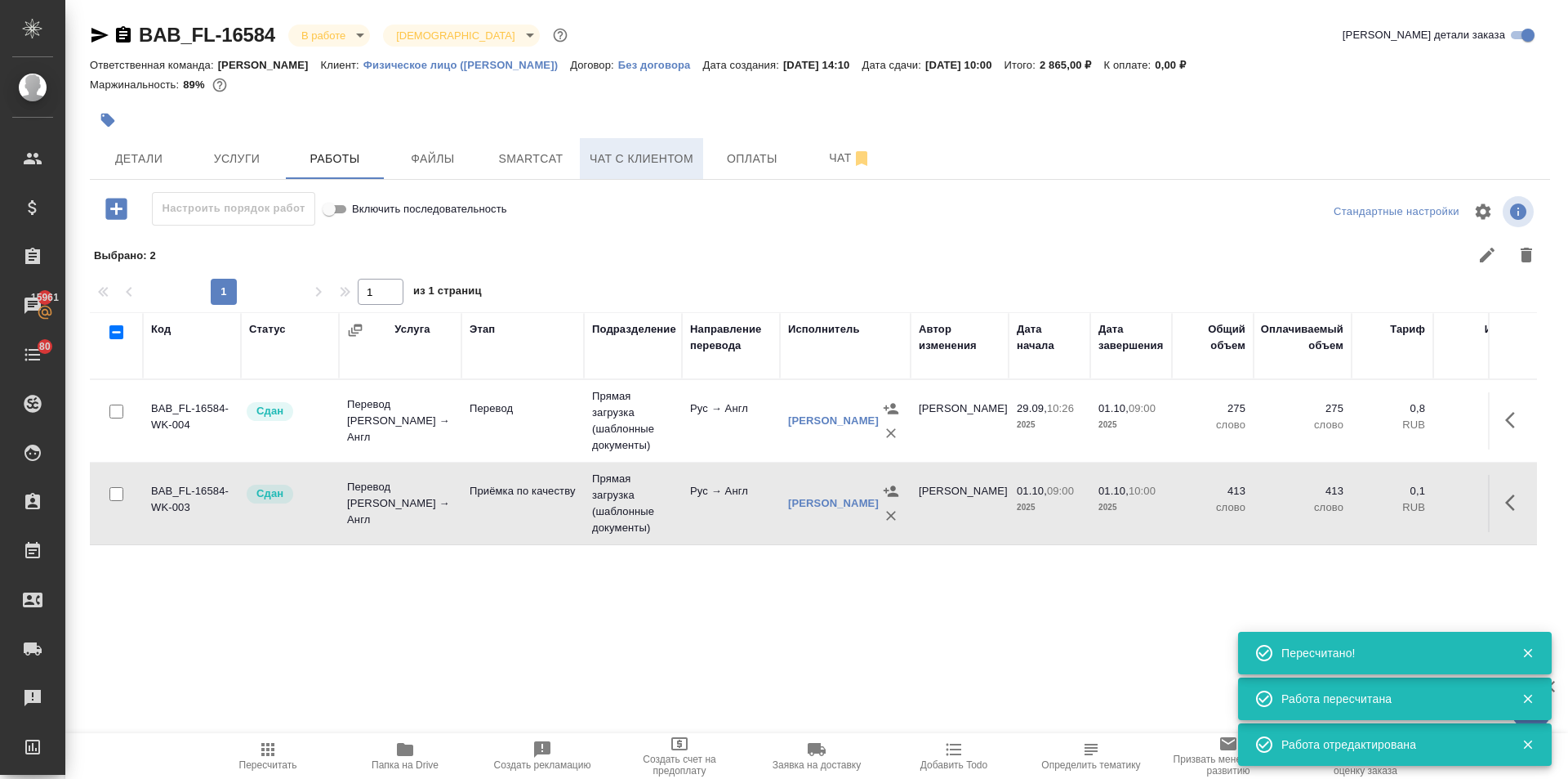
click at [660, 159] on span "Чат с клиентом" at bounding box center [642, 159] width 104 height 20
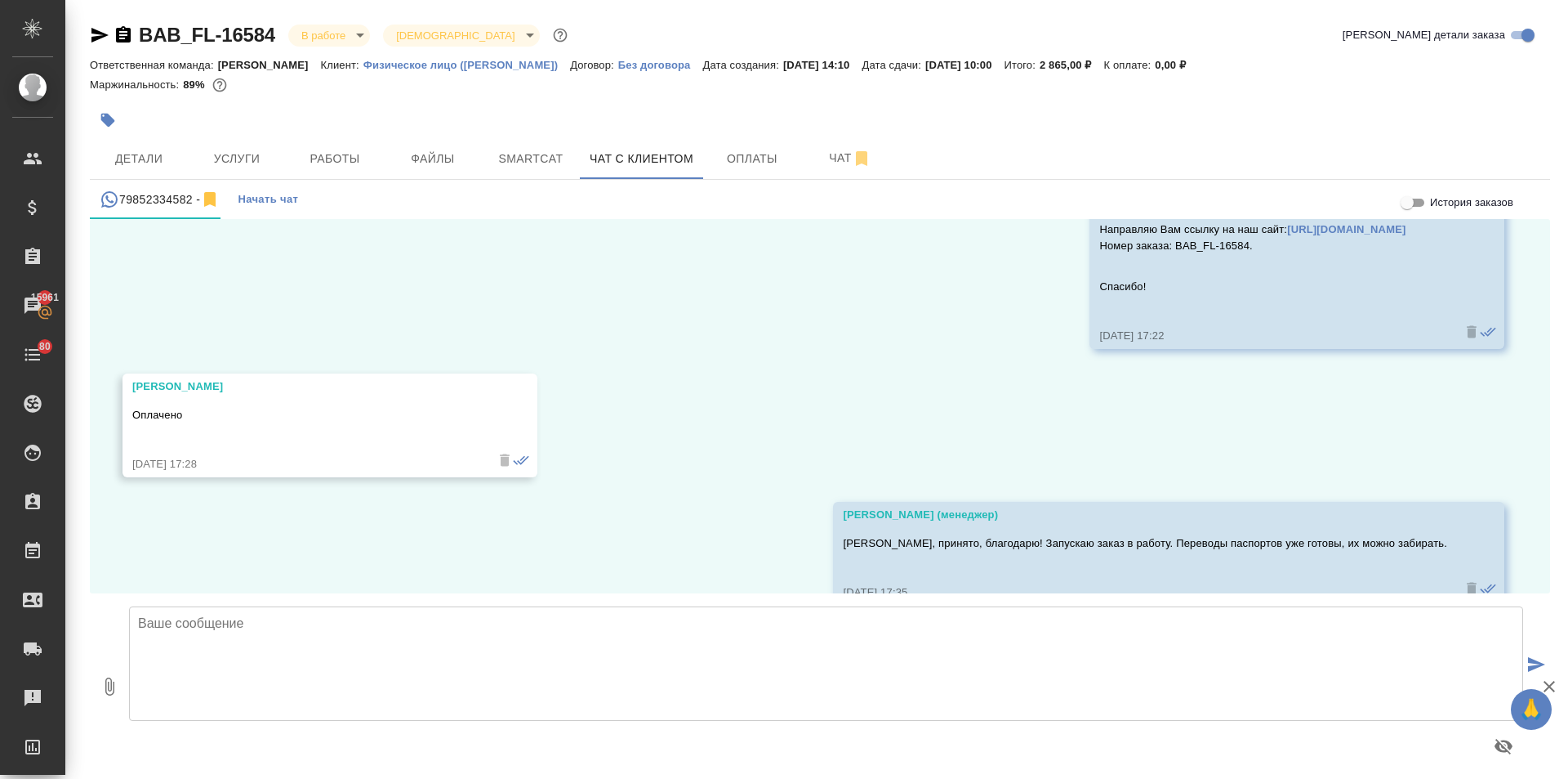
scroll to position [12113, 0]
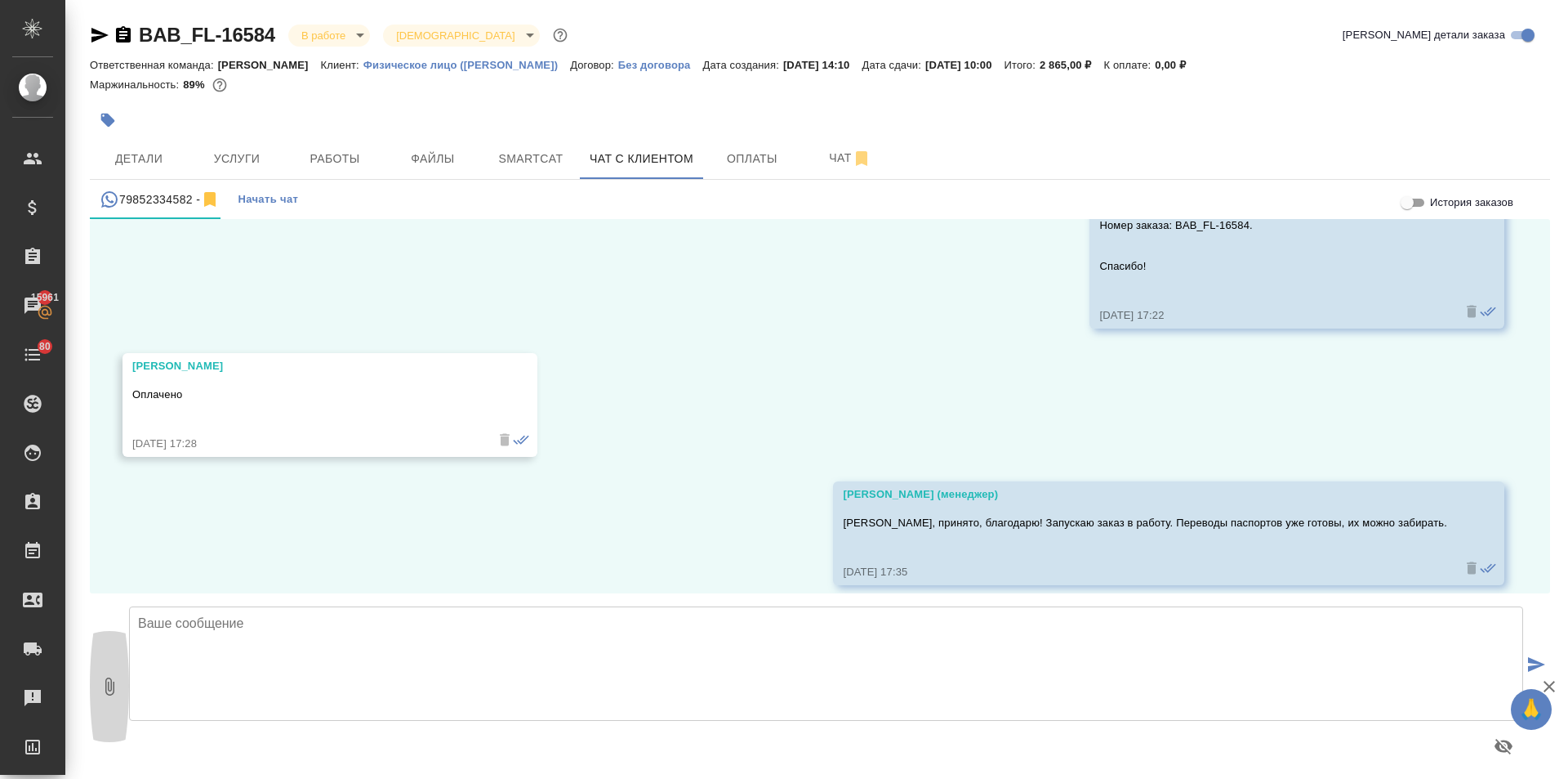
click at [108, 692] on icon "button" at bounding box center [109, 686] width 19 height 19
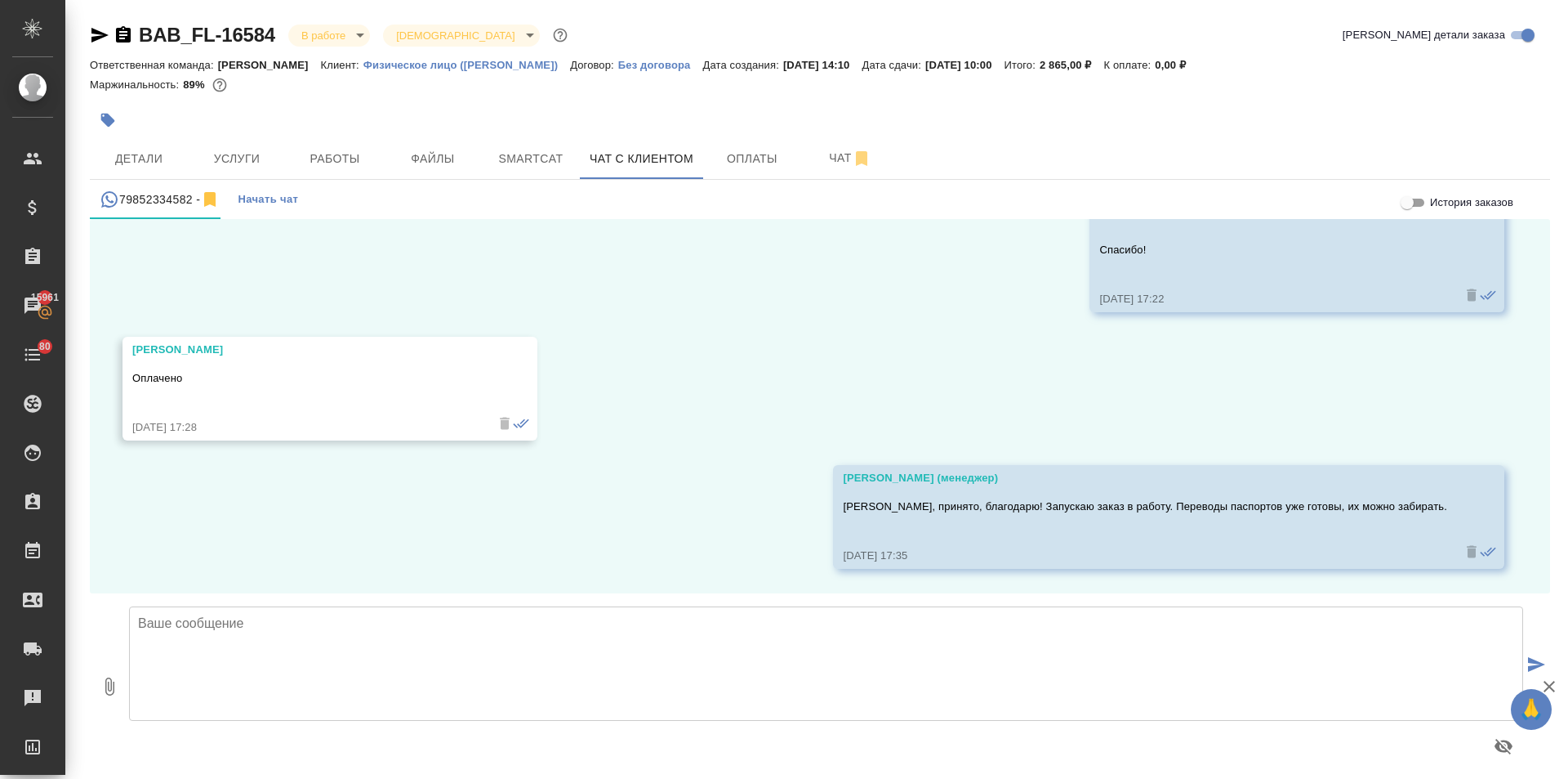
scroll to position [12130, 0]
click at [111, 687] on icon "button" at bounding box center [110, 686] width 9 height 18
type input "C:\fakepath\Image_2025-09-27_13-57-01 (1)_eng.docx"
click at [354, 642] on textarea at bounding box center [826, 663] width 1394 height 114
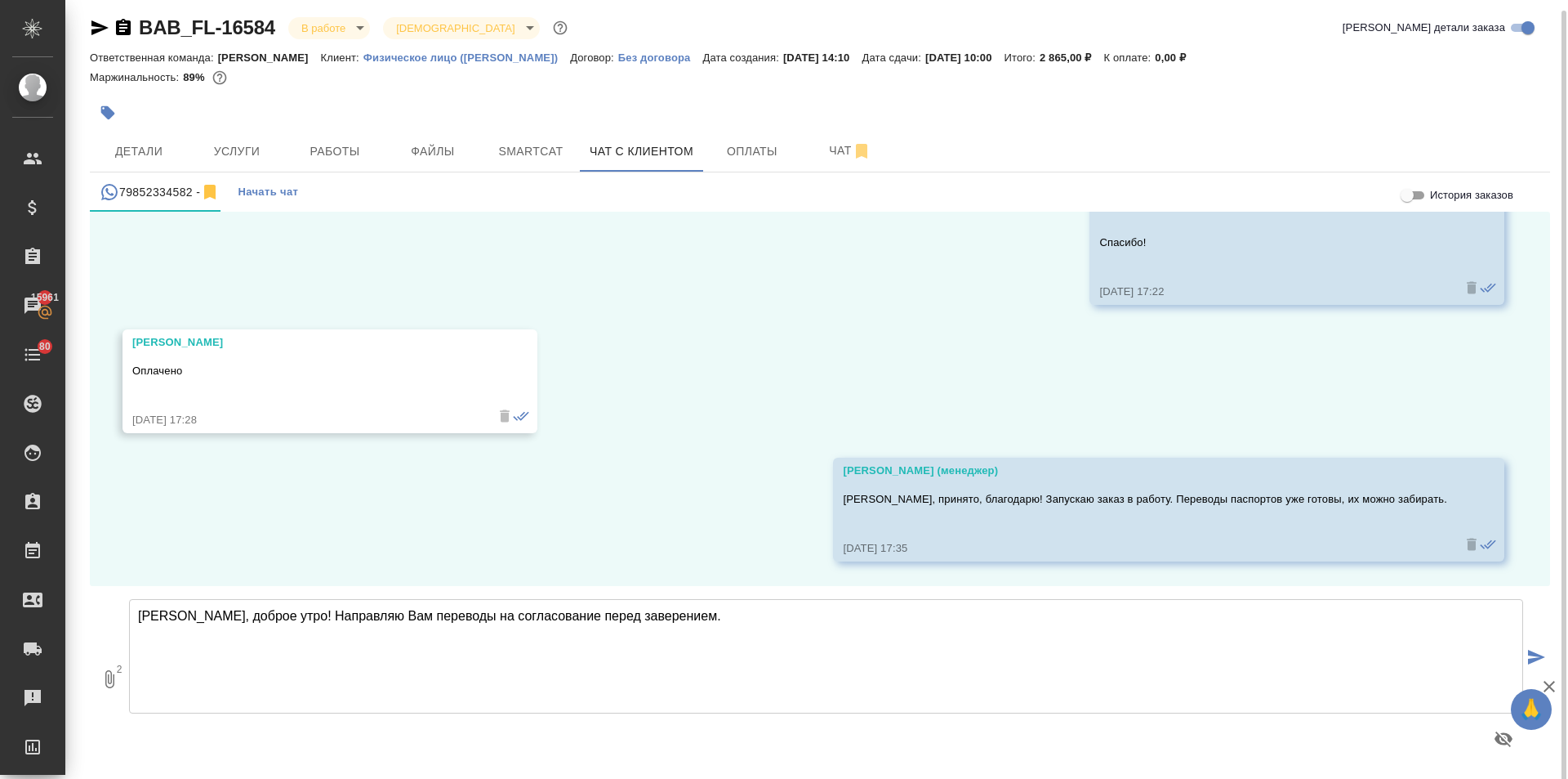
scroll to position [9, 0]
click at [728, 616] on textarea "Дмитрий, доброе утро! Направляю Вам переводы на согласование перед заверением." at bounding box center [826, 655] width 1394 height 114
type textarea "Дмитрий, доброе утро! Направляю Вам переводы на согласование перед заверением."
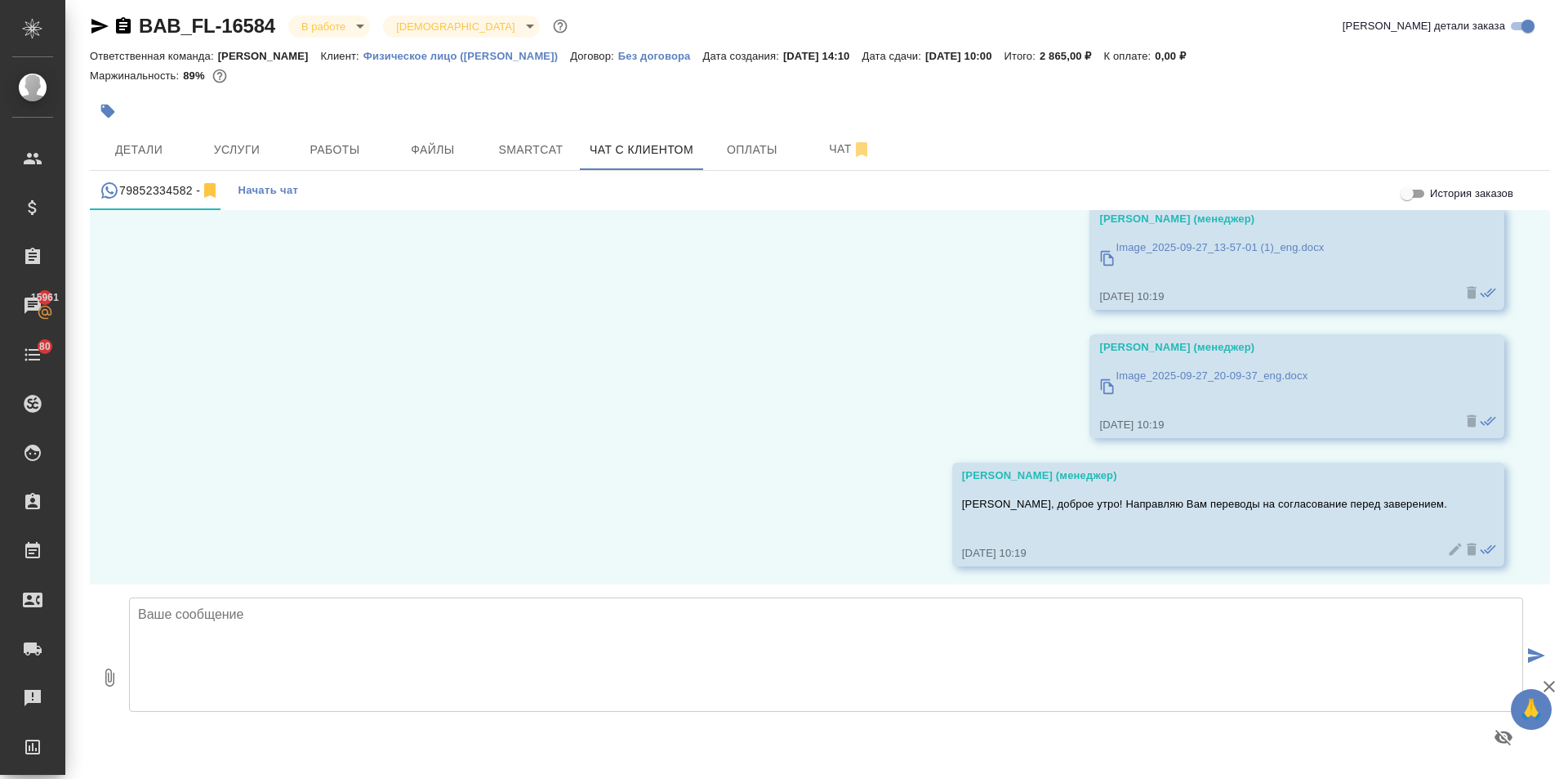
scroll to position [12586, 0]
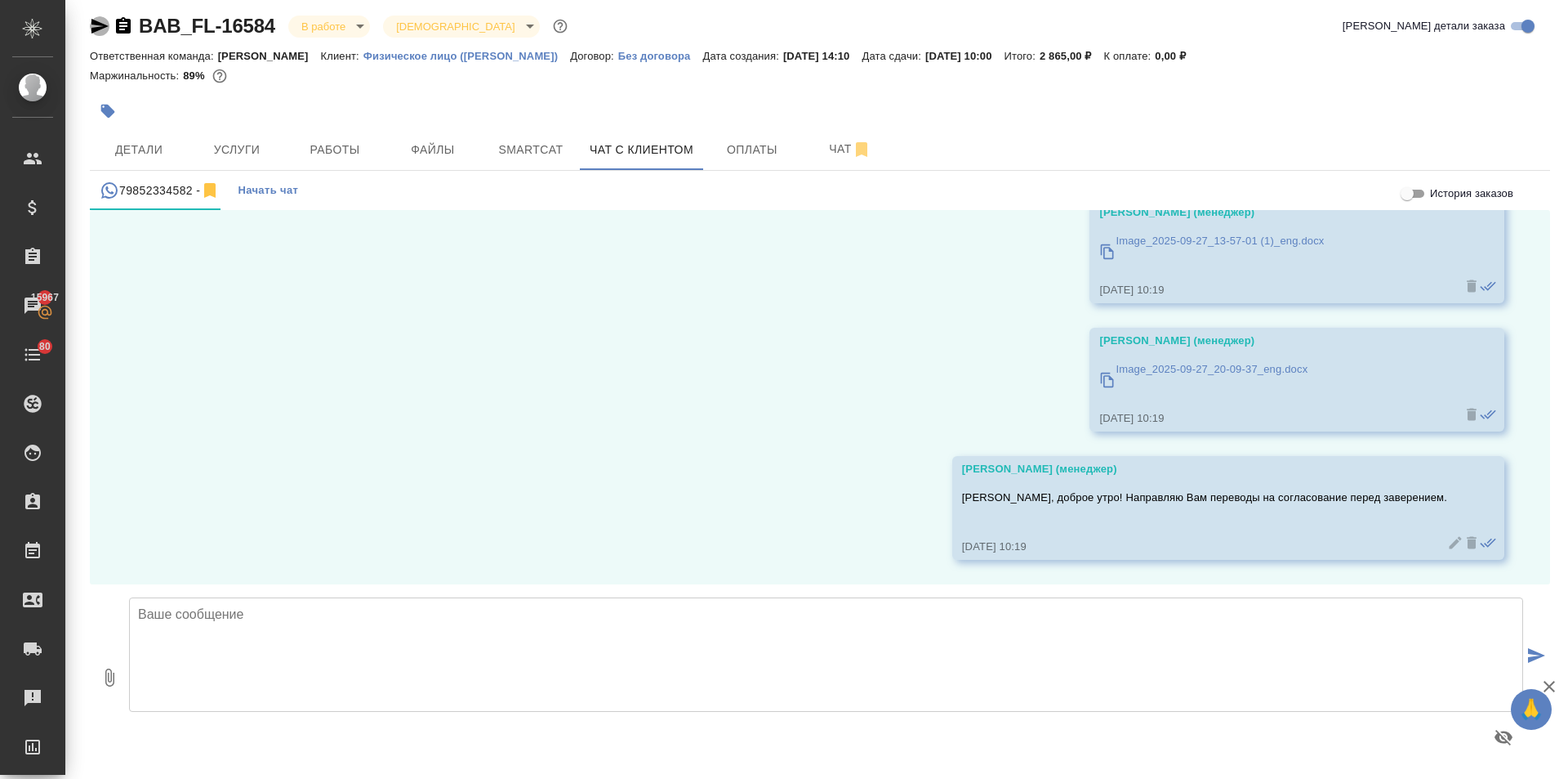
click at [95, 25] on icon "button" at bounding box center [99, 25] width 19 height 19
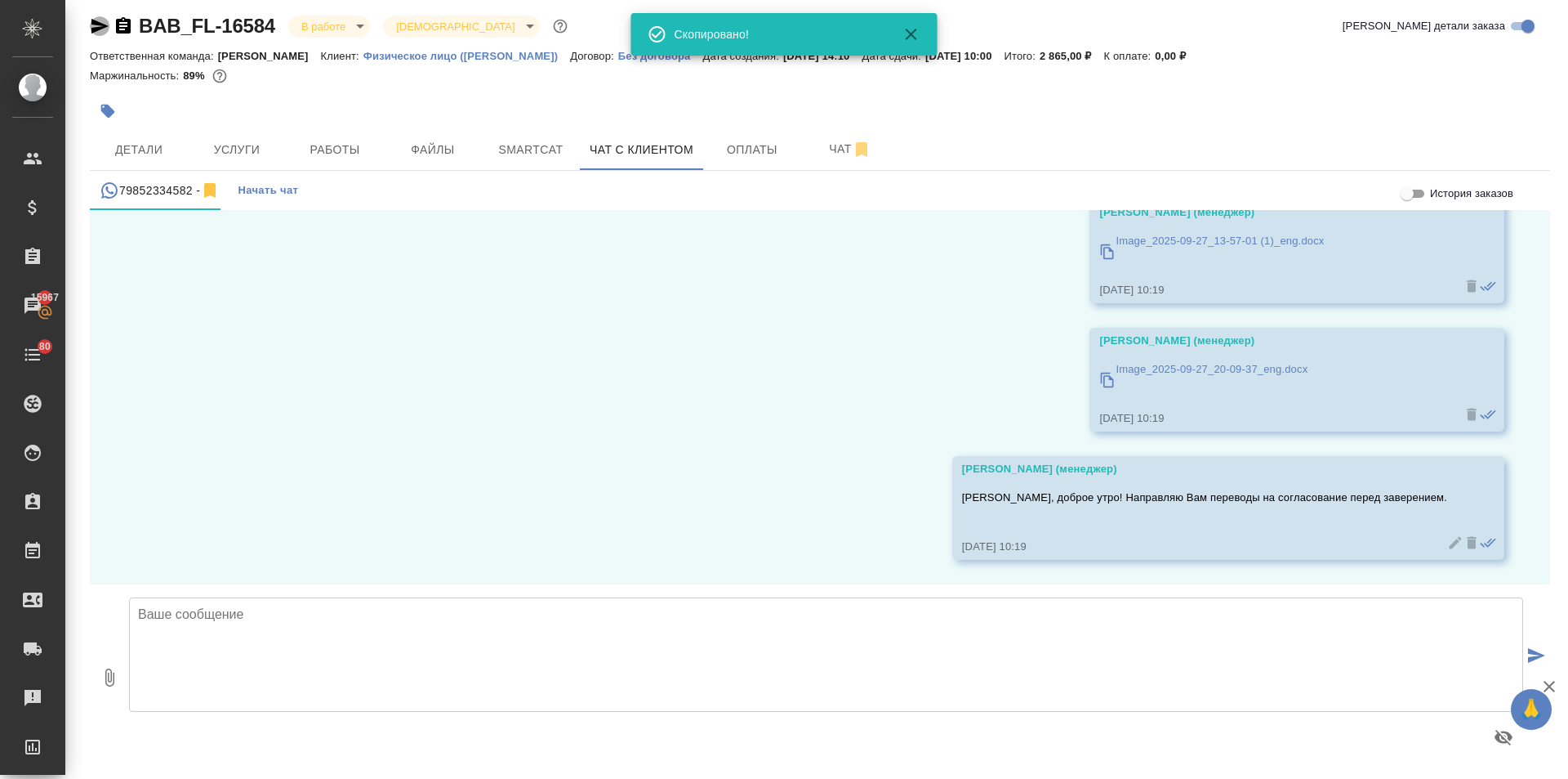
click at [95, 25] on icon "button" at bounding box center [99, 25] width 19 height 19
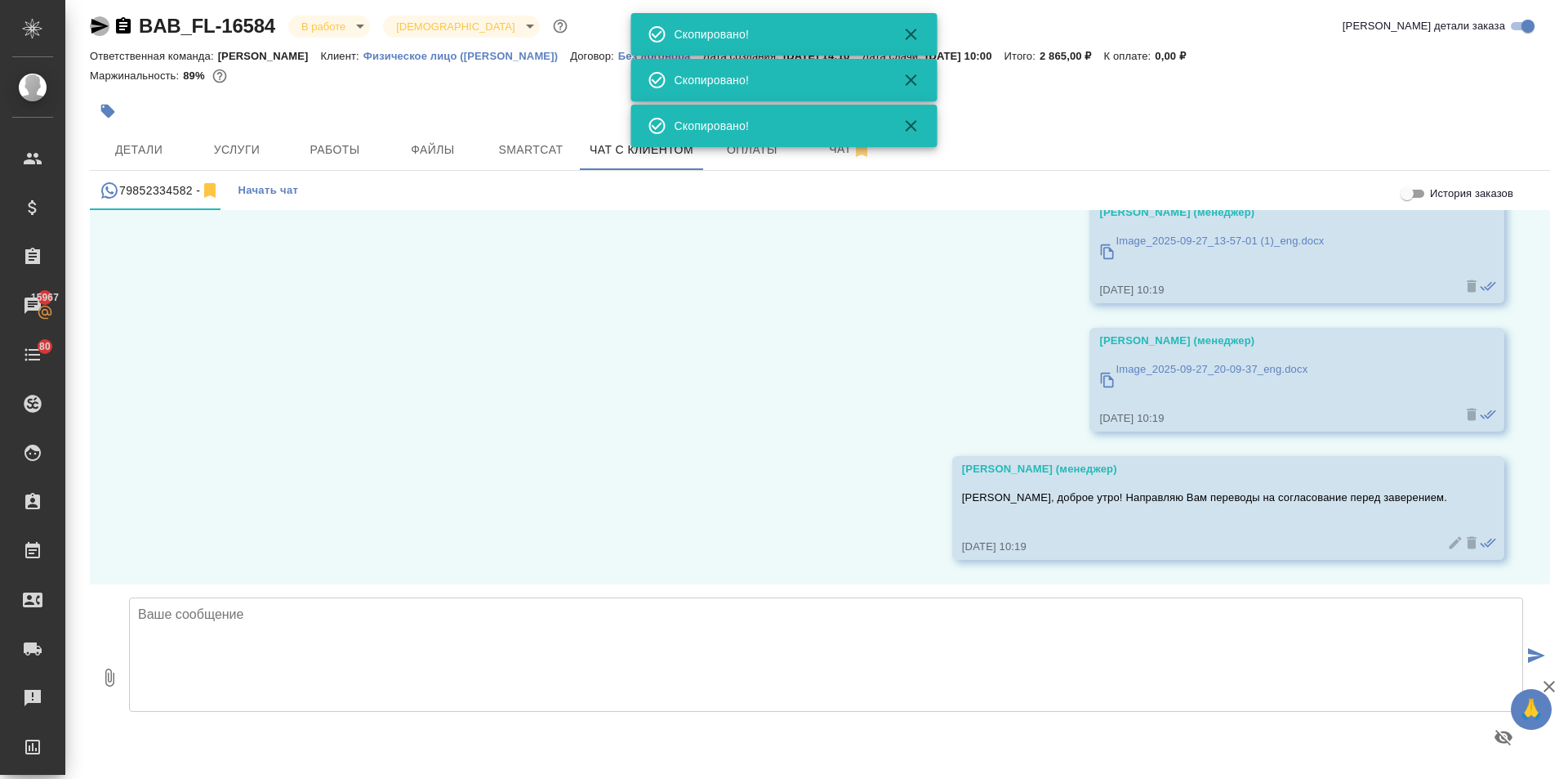
click at [95, 25] on icon "button" at bounding box center [99, 25] width 19 height 19
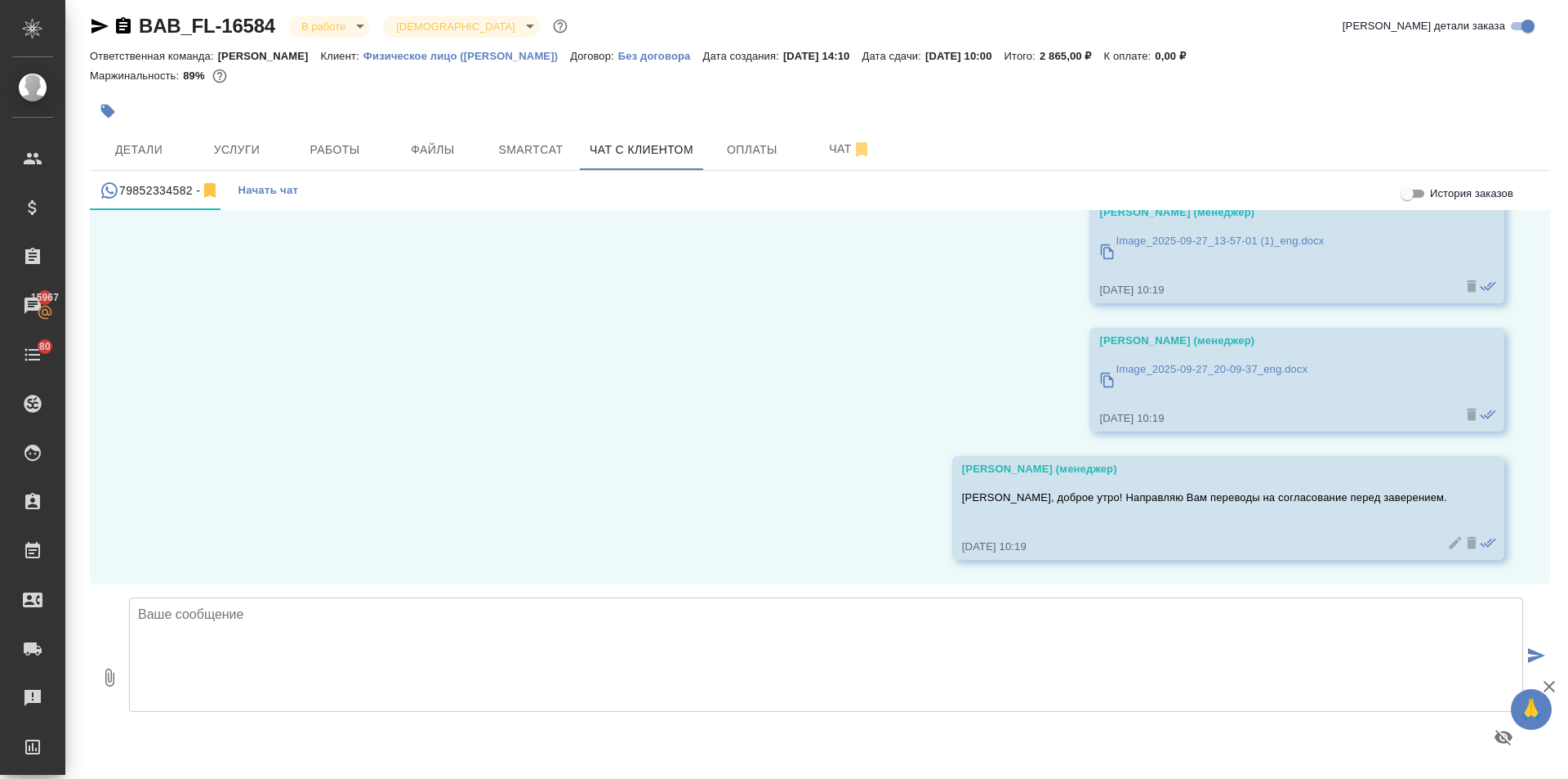
click at [93, 29] on icon "button" at bounding box center [100, 26] width 17 height 15
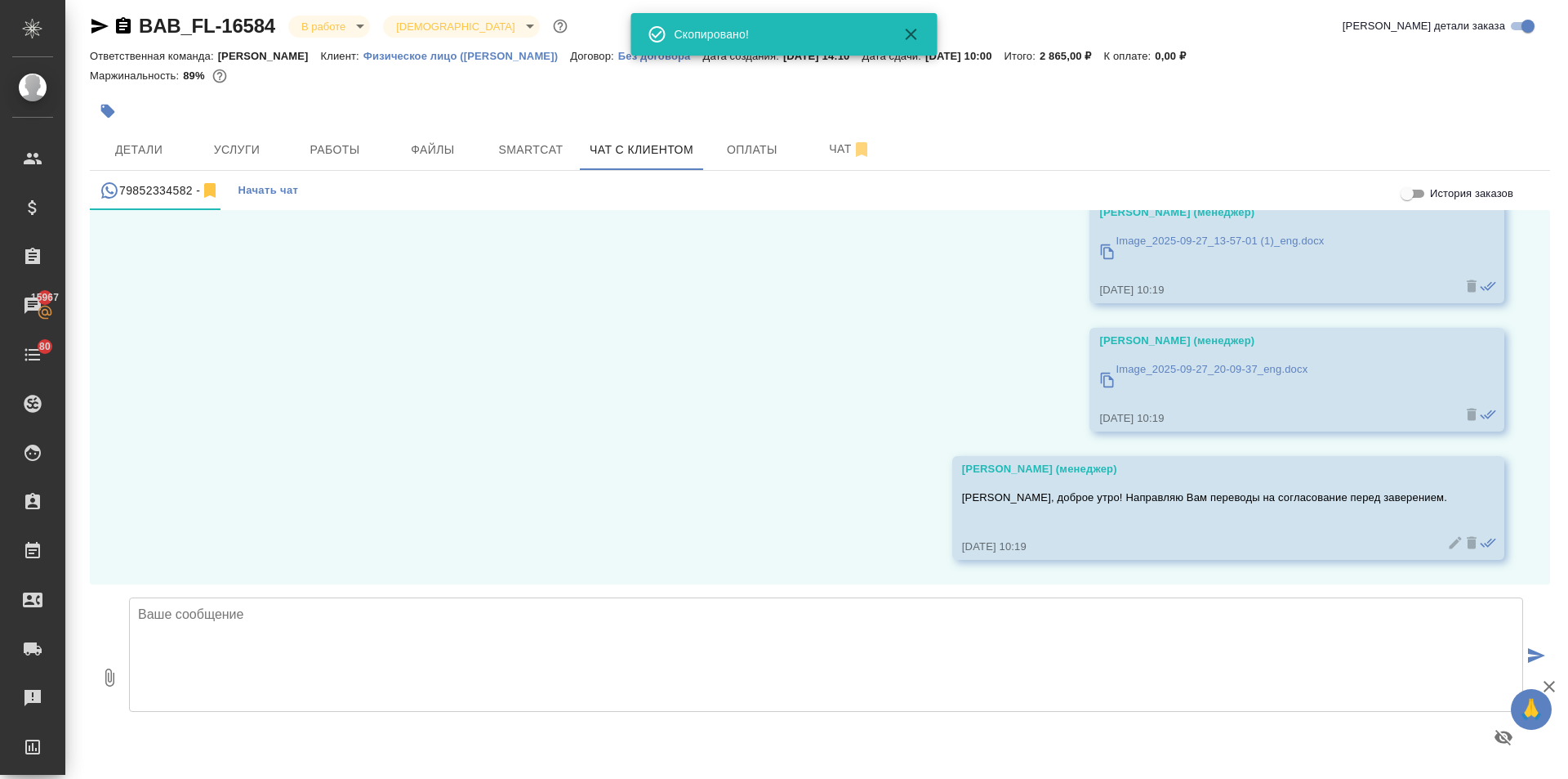
click at [93, 29] on icon "button" at bounding box center [100, 26] width 17 height 15
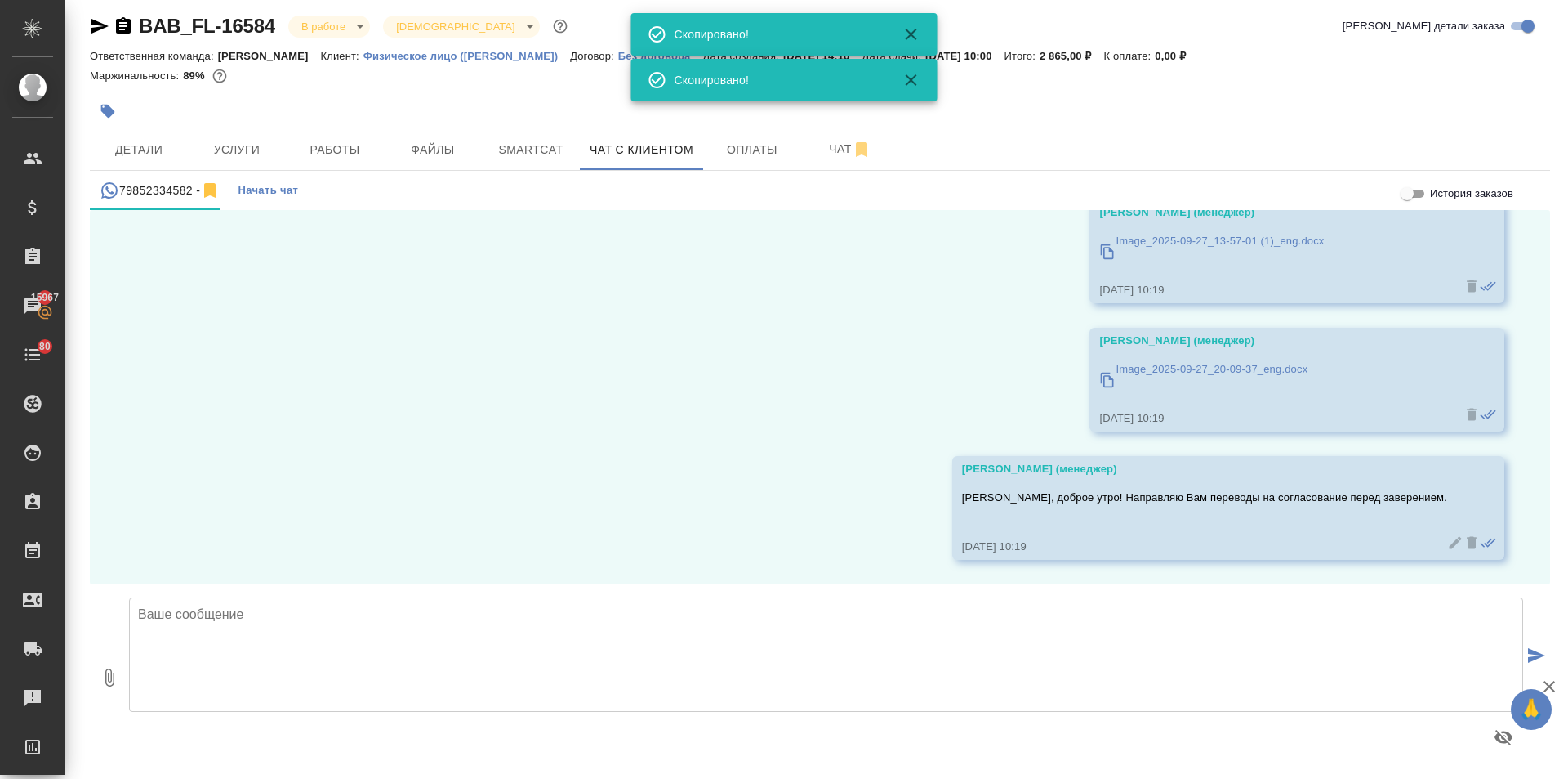
click at [93, 29] on icon "button" at bounding box center [100, 26] width 17 height 15
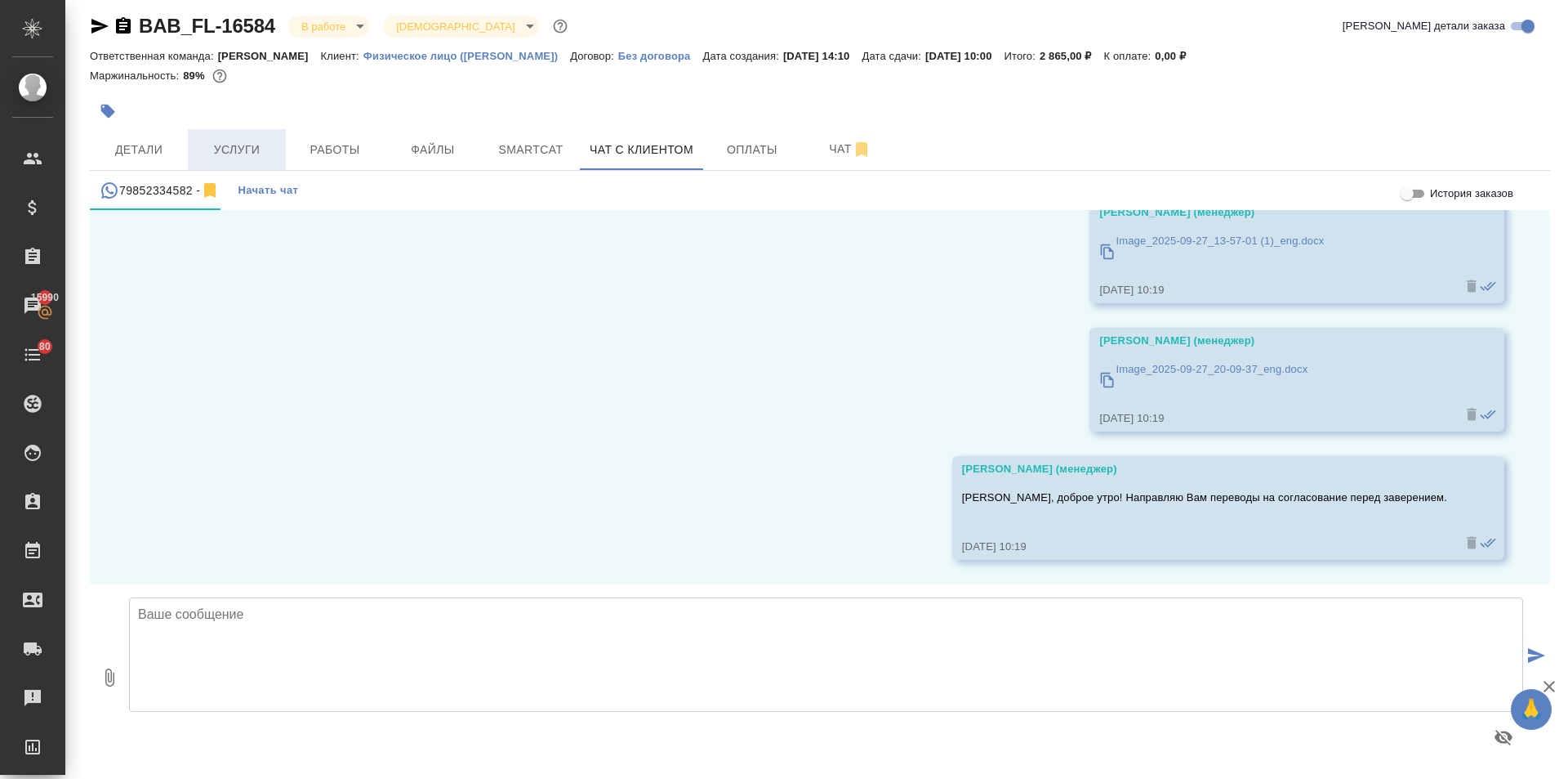
click at [237, 158] on span "Услуги" at bounding box center [237, 149] width 78 height 20
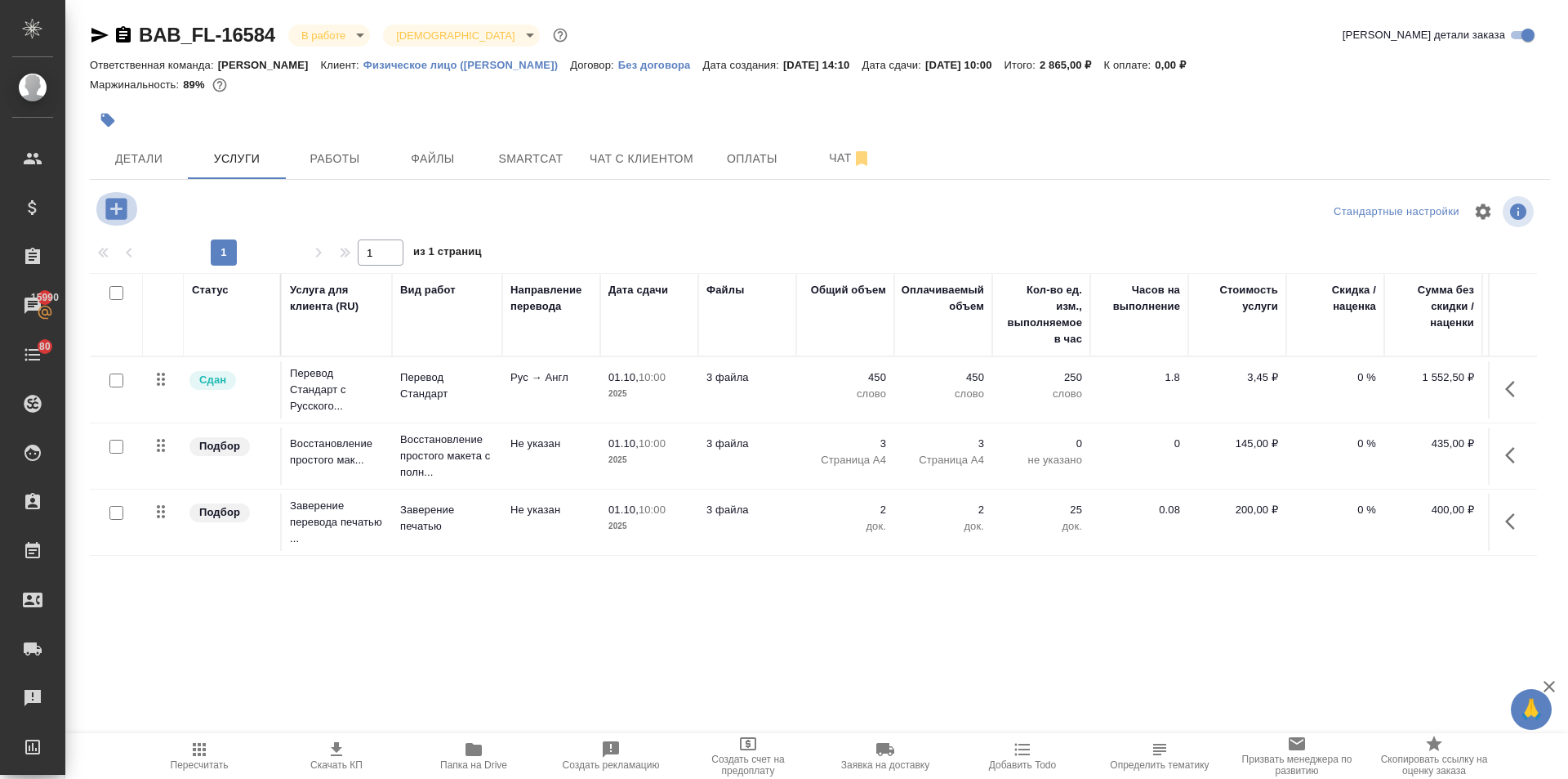
click at [117, 217] on icon "button" at bounding box center [116, 208] width 21 height 21
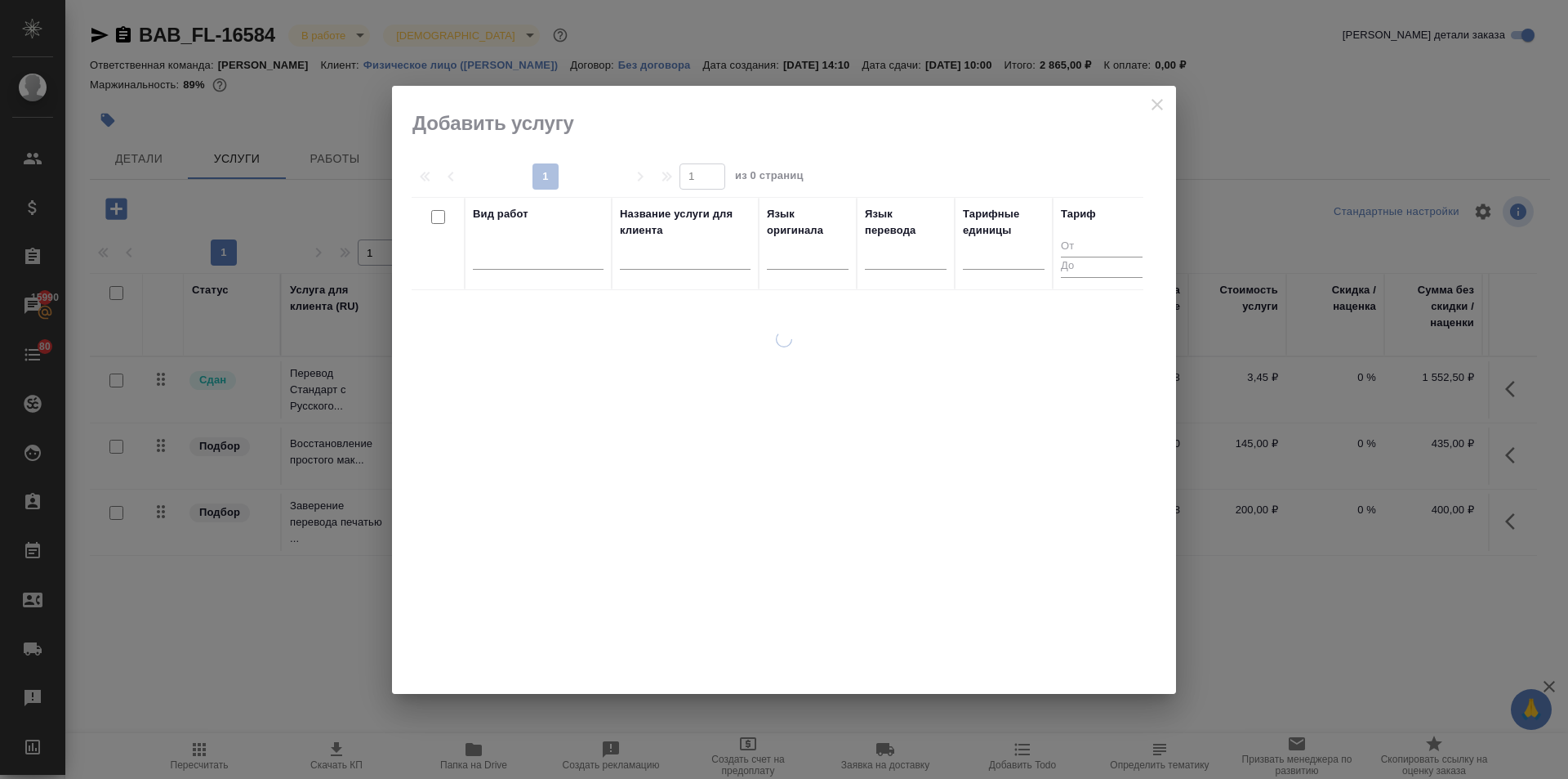
click at [1158, 103] on div at bounding box center [784, 390] width 784 height 608
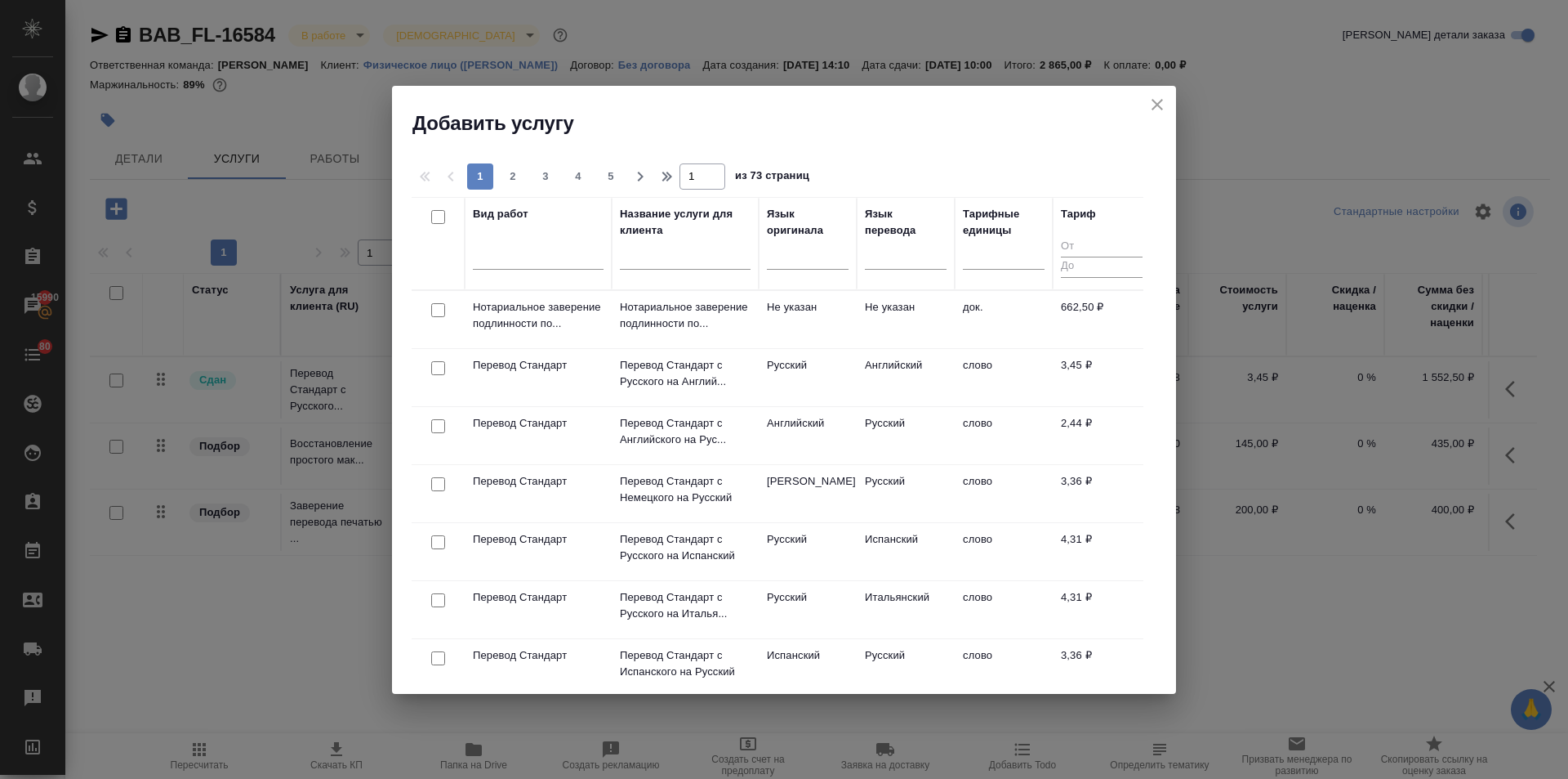
click at [1152, 97] on icon "close" at bounding box center [1157, 104] width 19 height 19
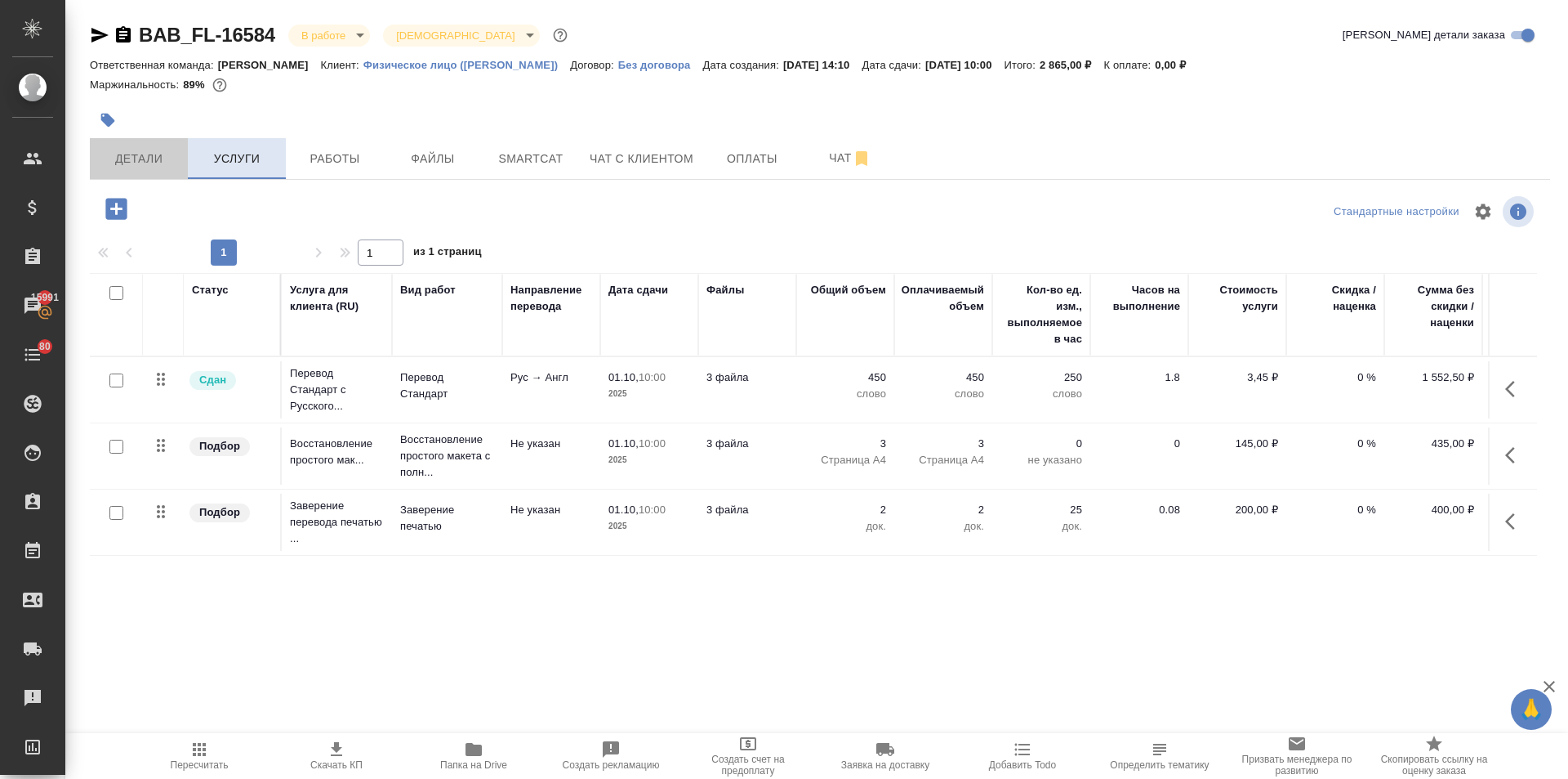
drag, startPoint x: 166, startPoint y: 157, endPoint x: 227, endPoint y: 139, distance: 63.6
click at [165, 157] on span "Детали" at bounding box center [138, 159] width 78 height 20
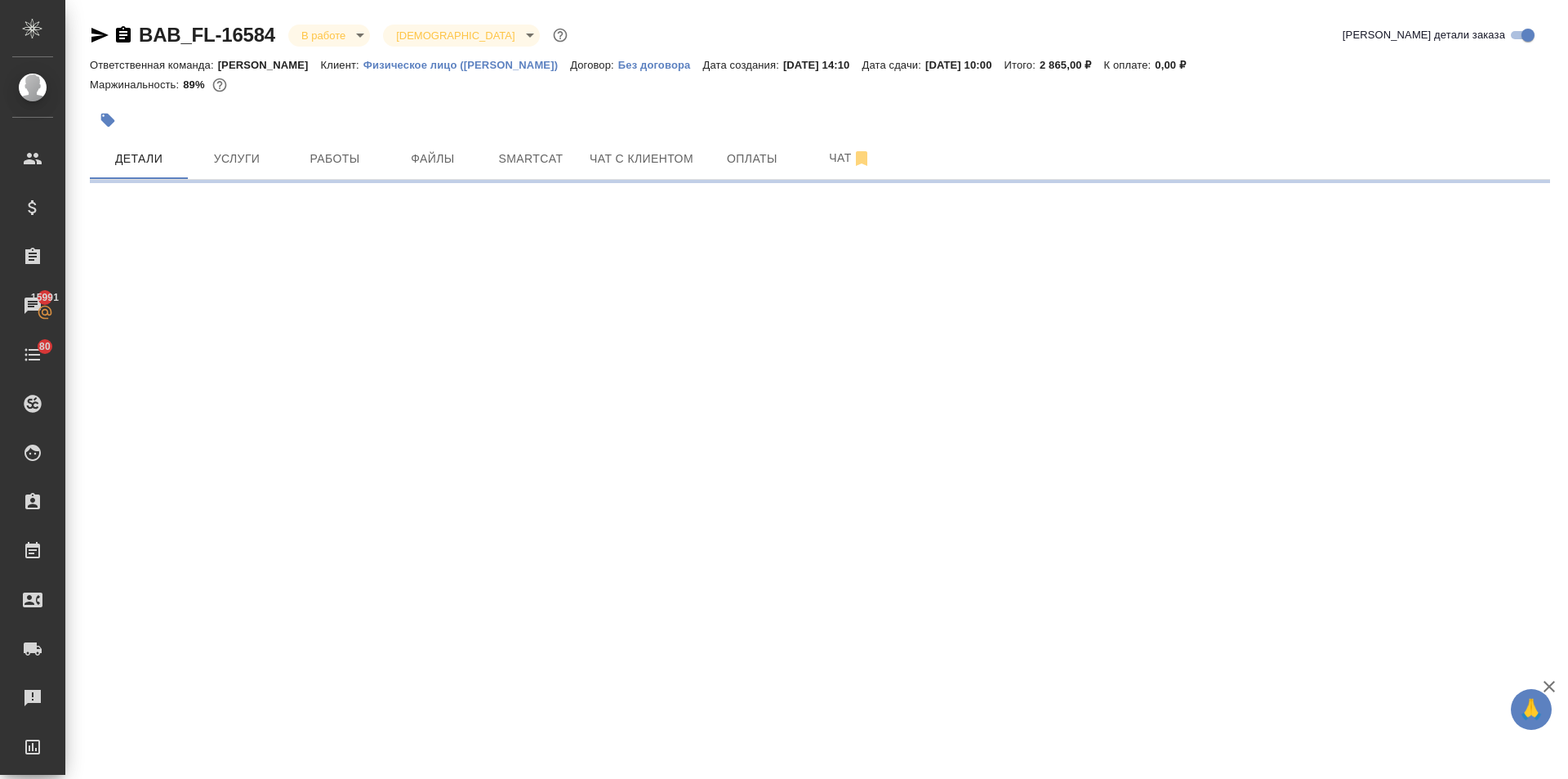
select select "RU"
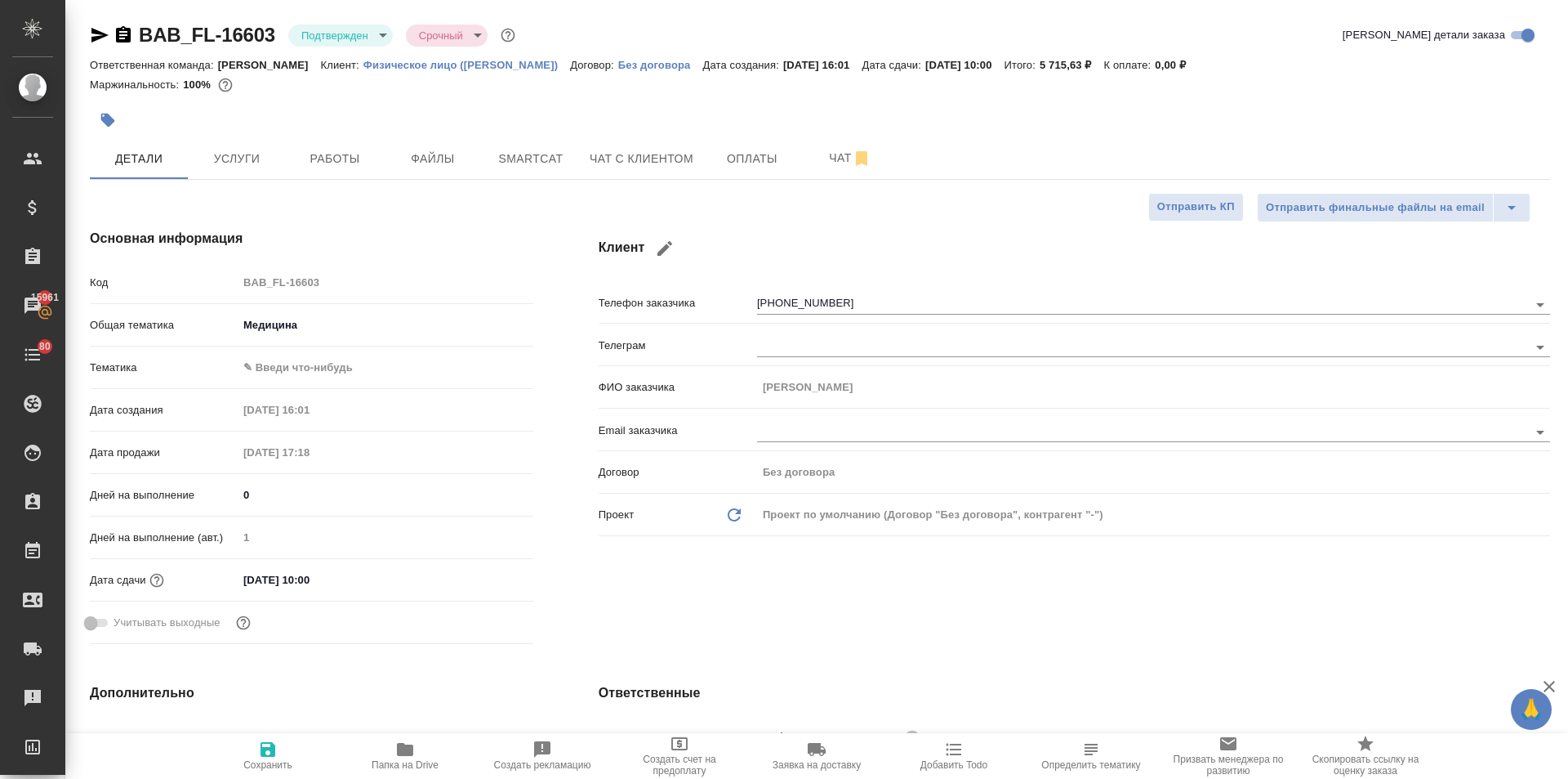
select select "RU"
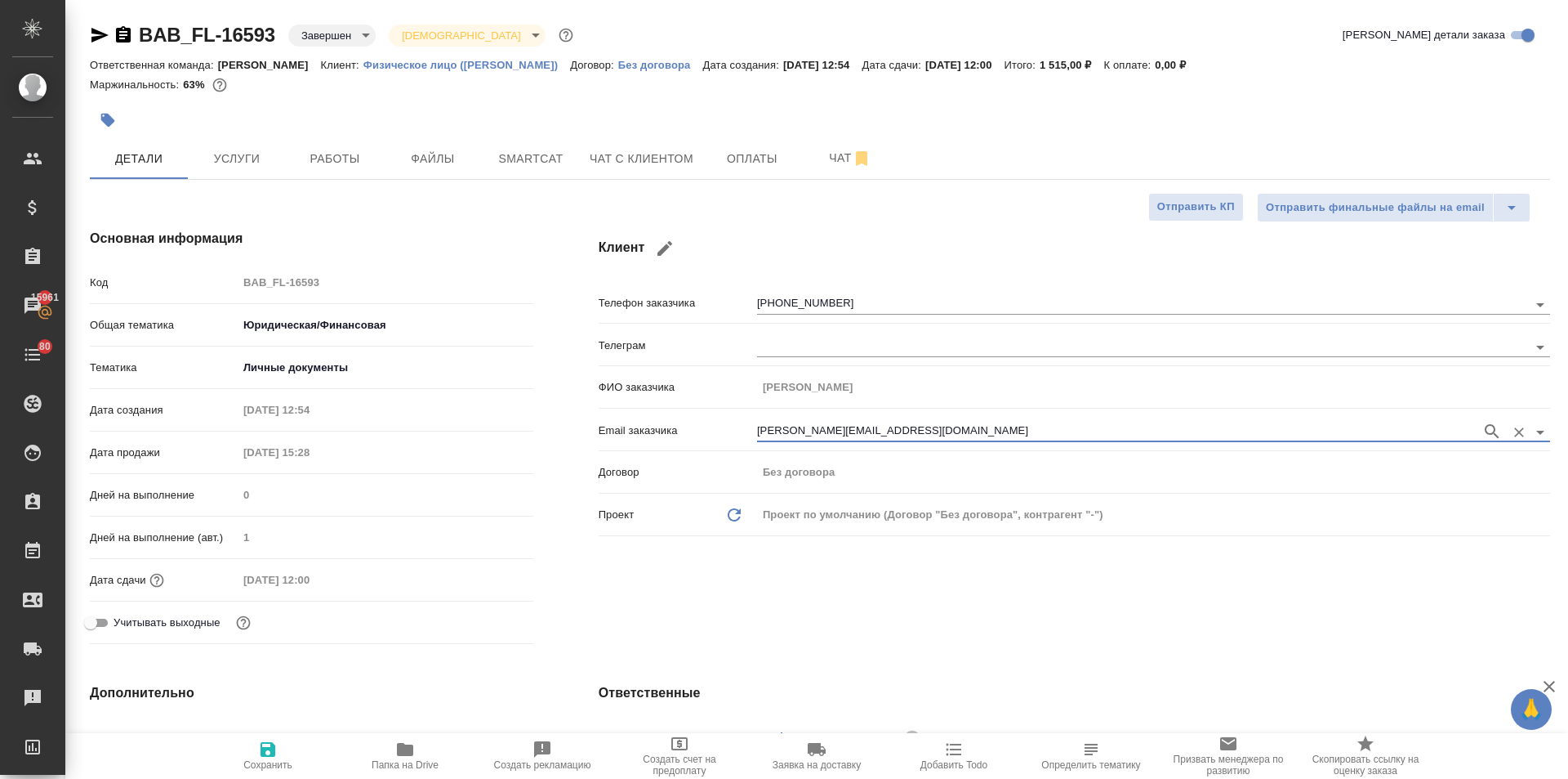
select select "RU"
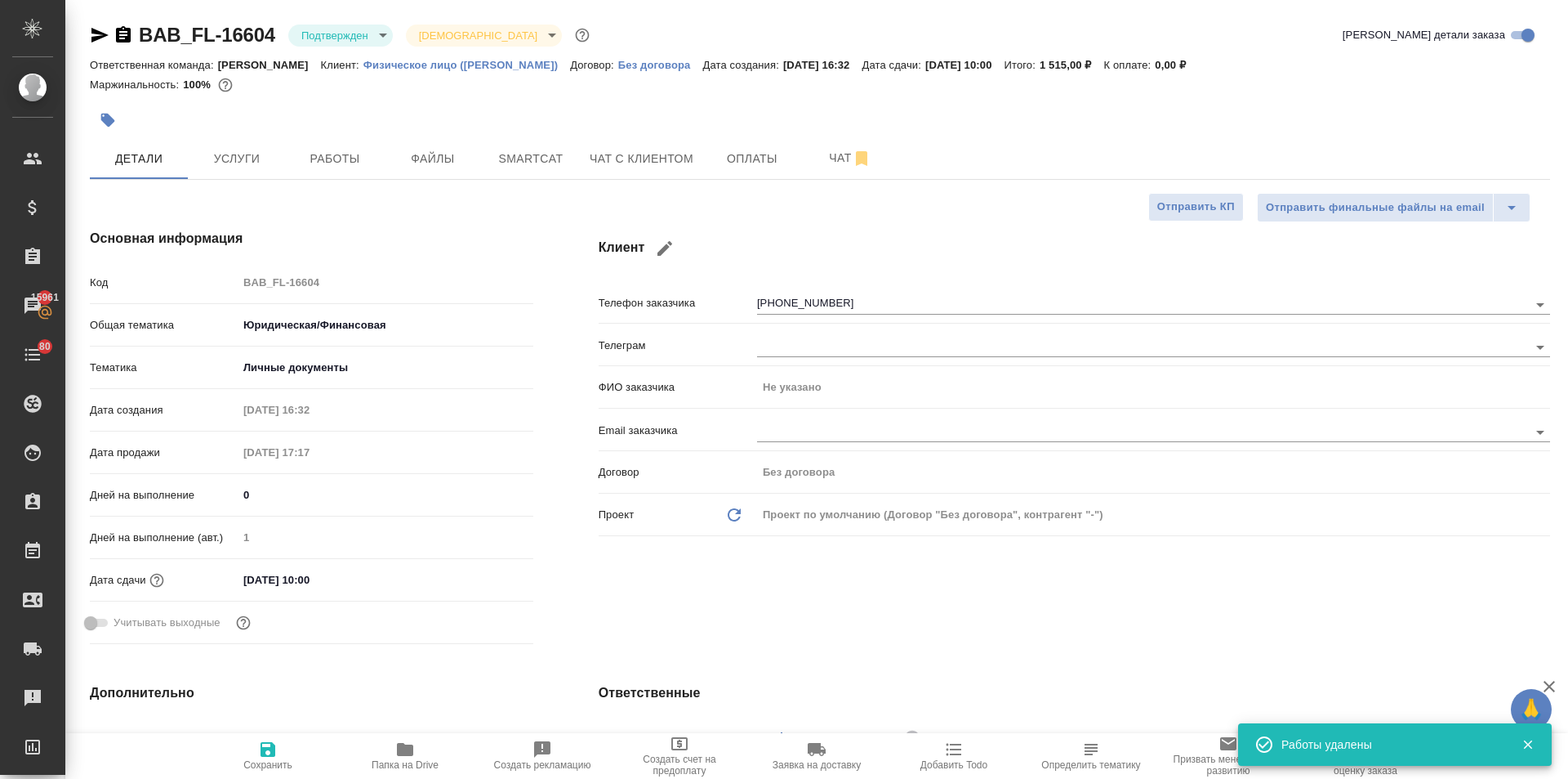
select select "RU"
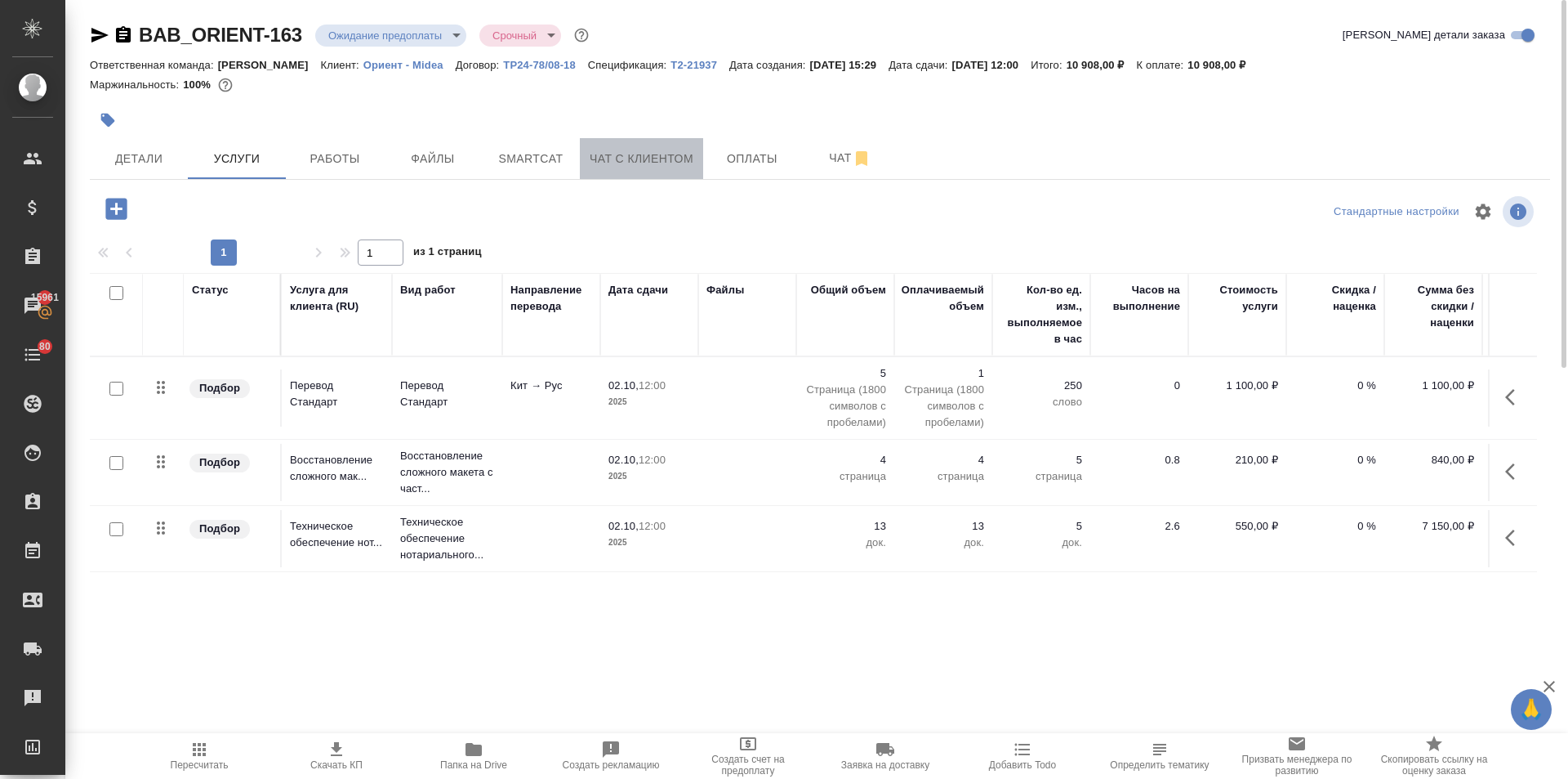
click at [635, 157] on span "Чат с клиентом" at bounding box center [642, 159] width 104 height 20
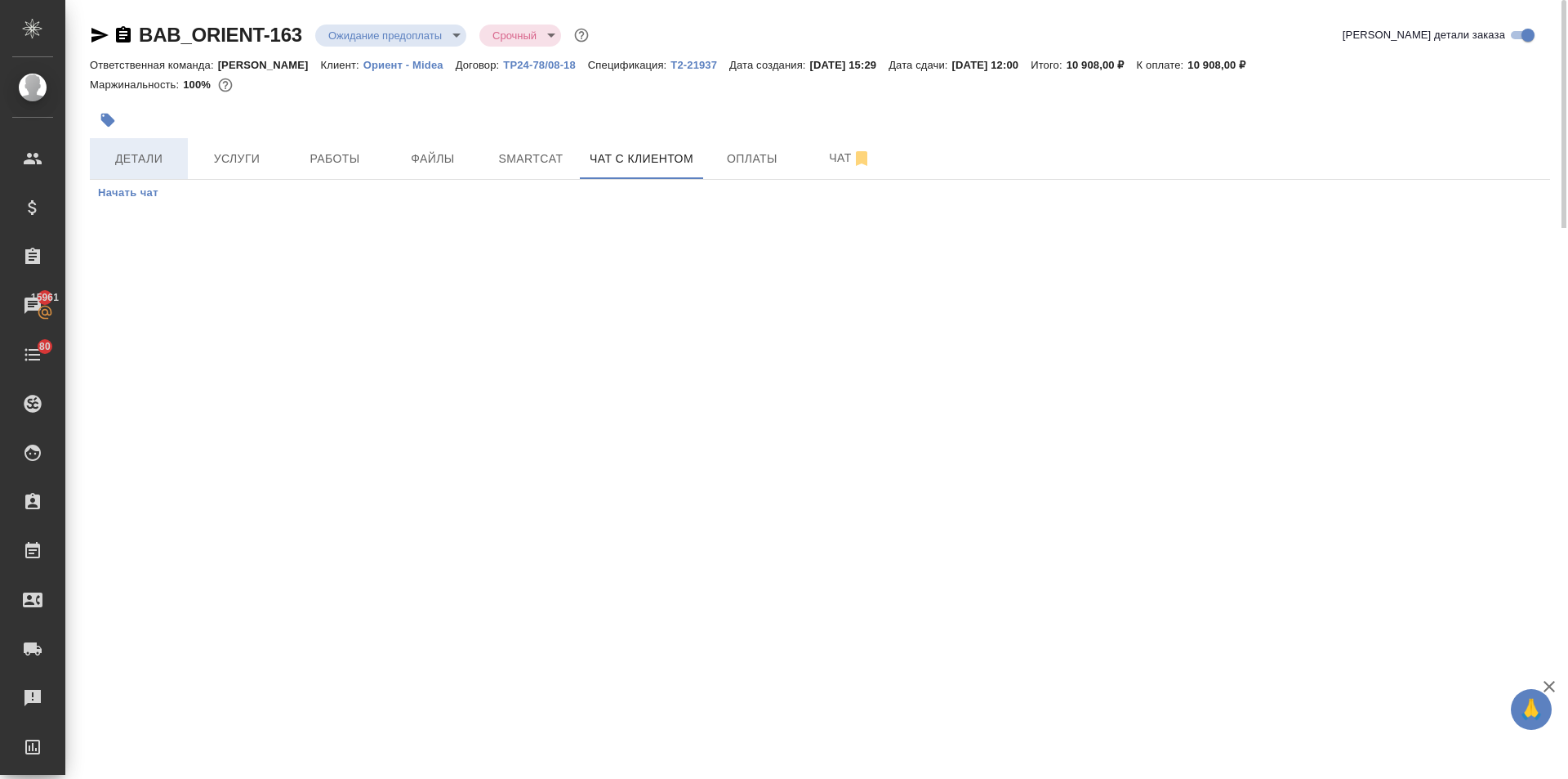
click at [164, 161] on span "Детали" at bounding box center [138, 159] width 78 height 20
select select "RU"
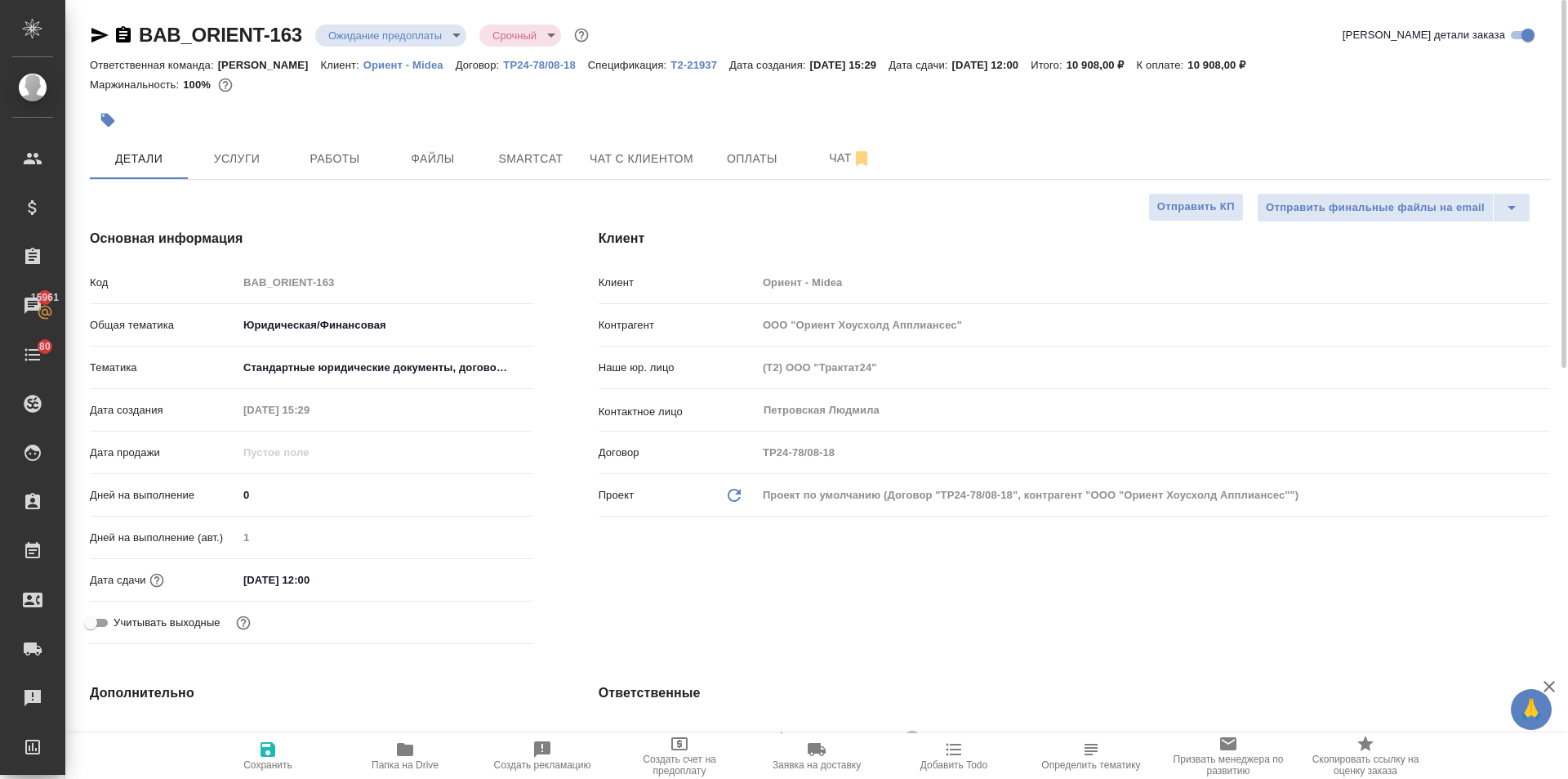
type textarea "x"
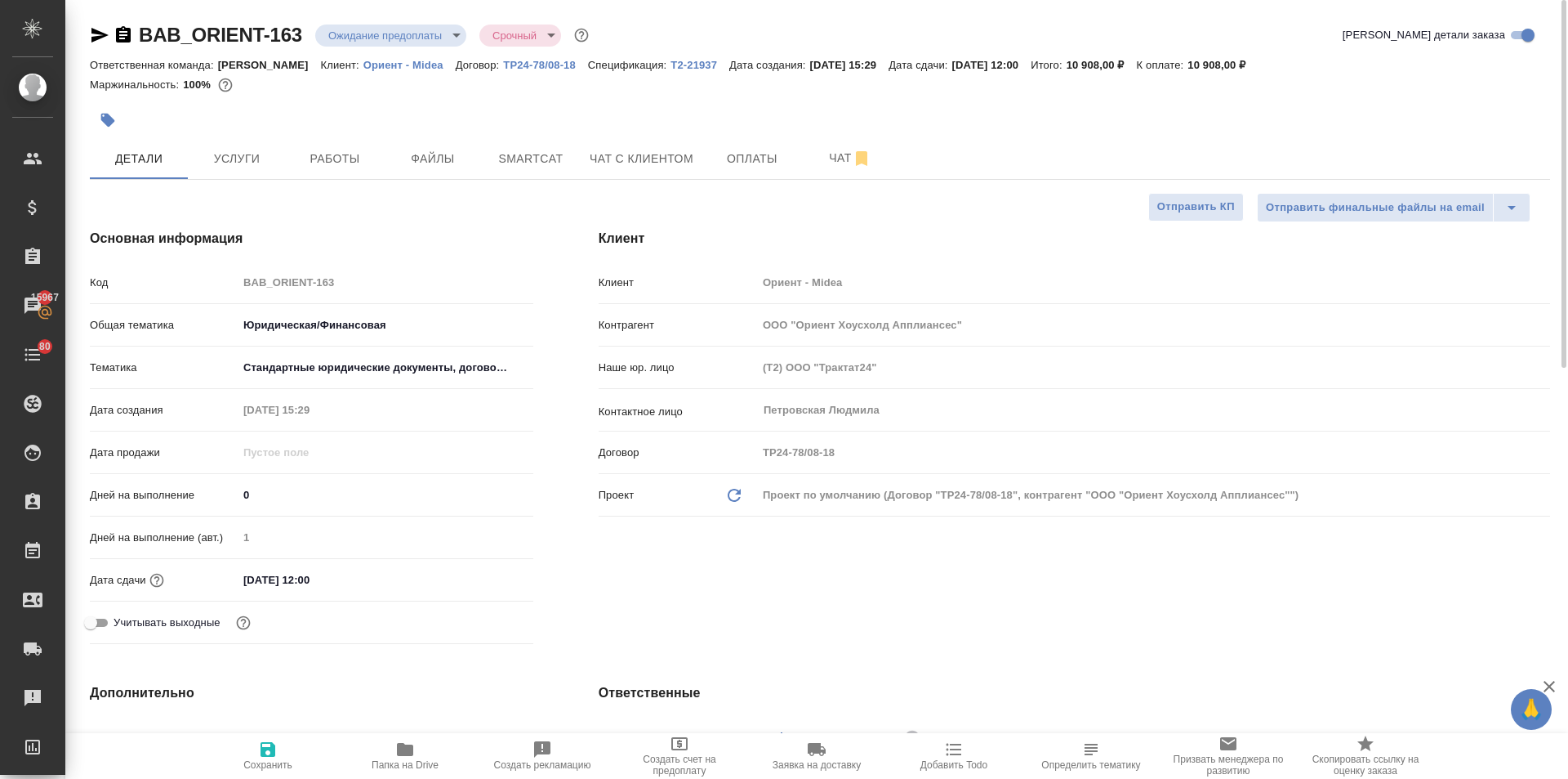
type textarea "x"
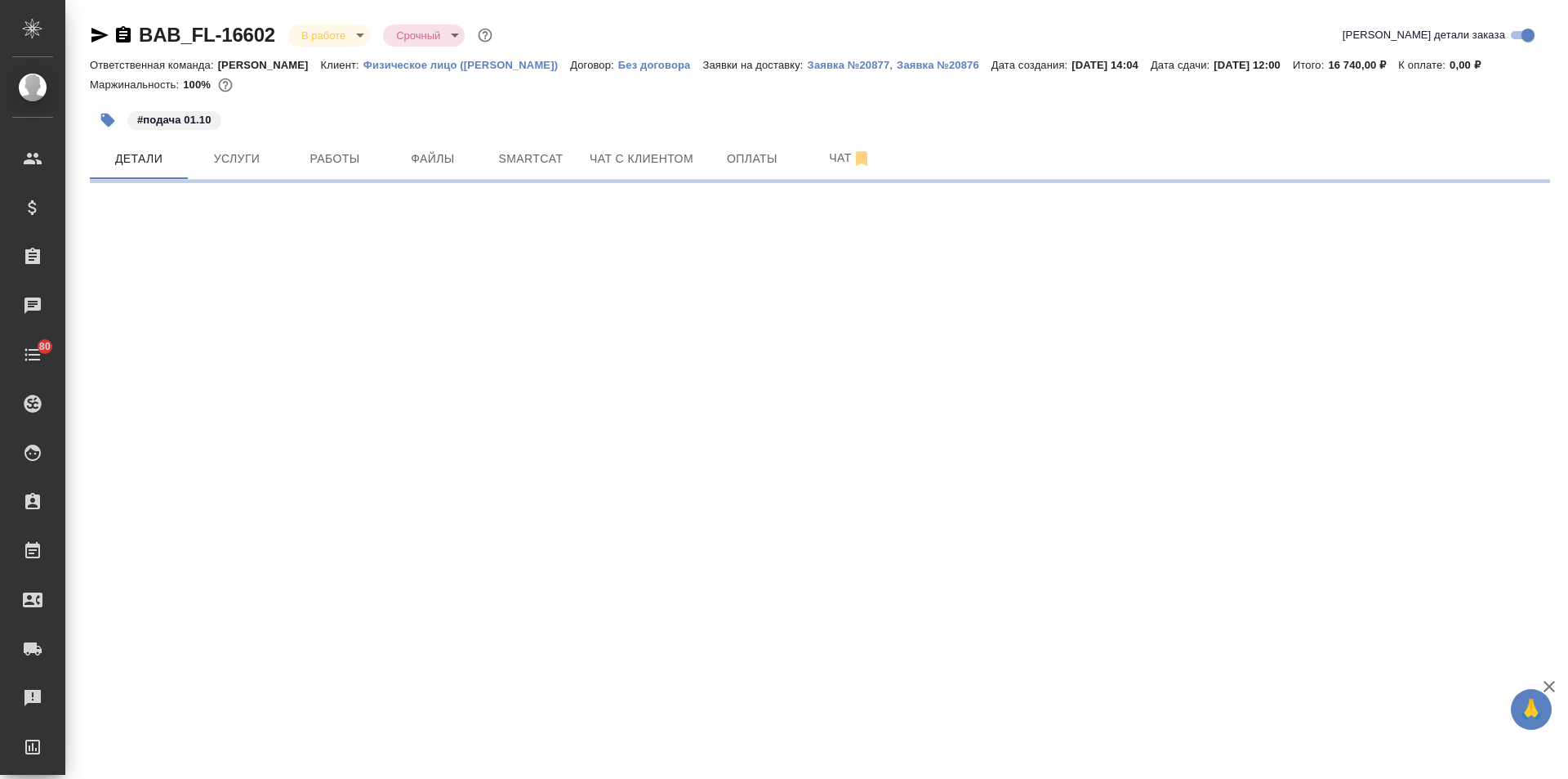
select select "RU"
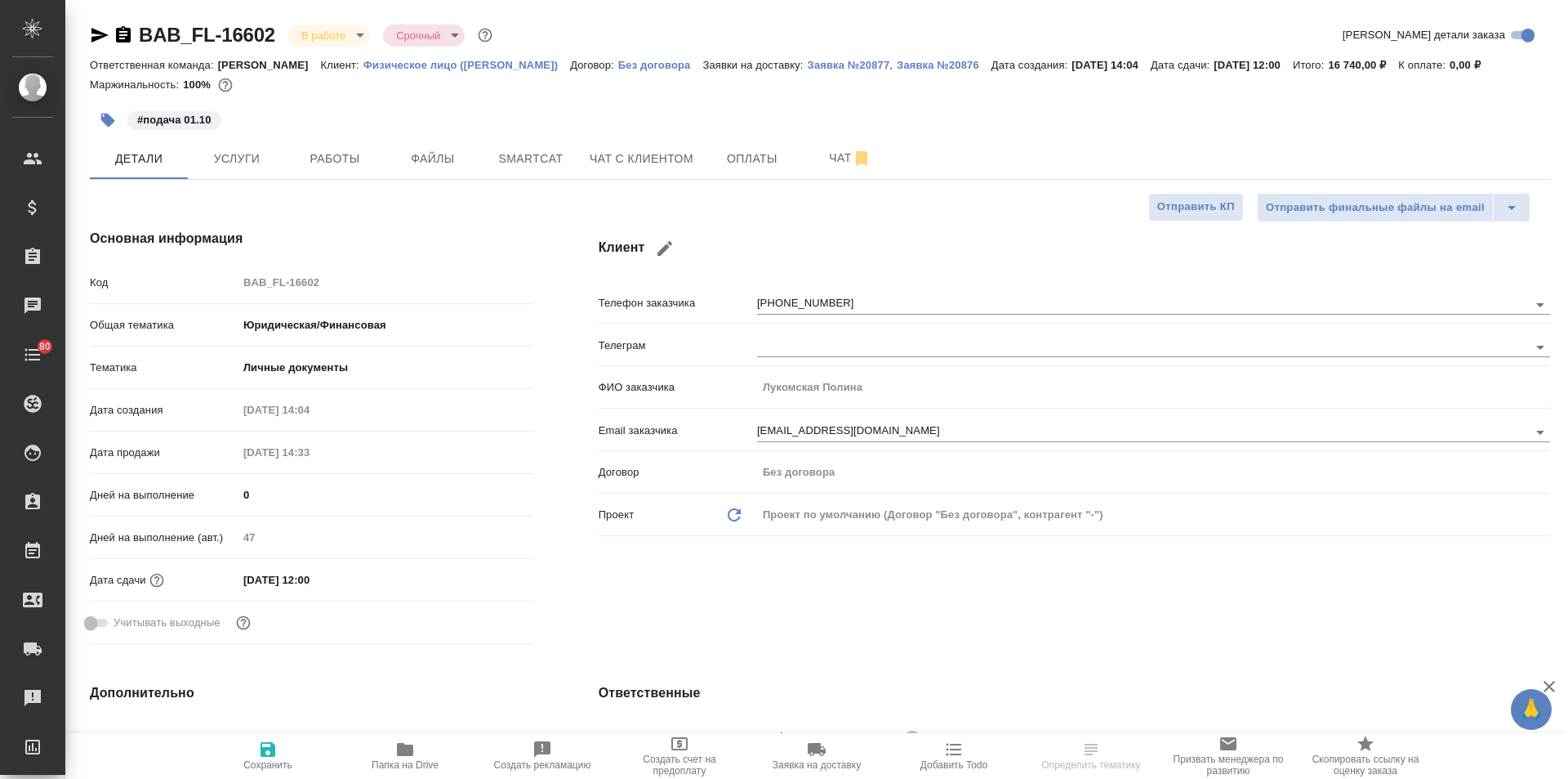
type textarea "x"
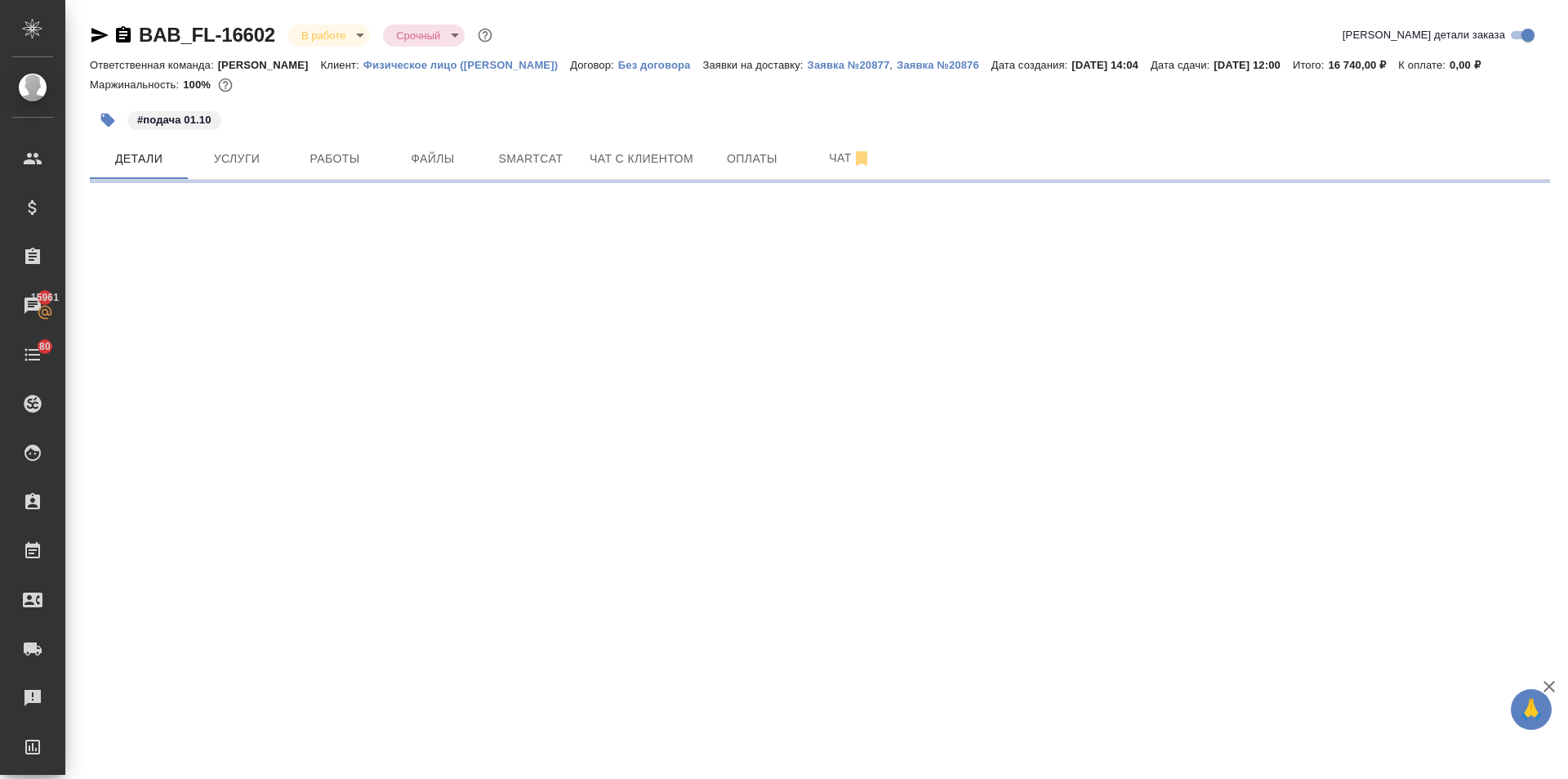
select select "RU"
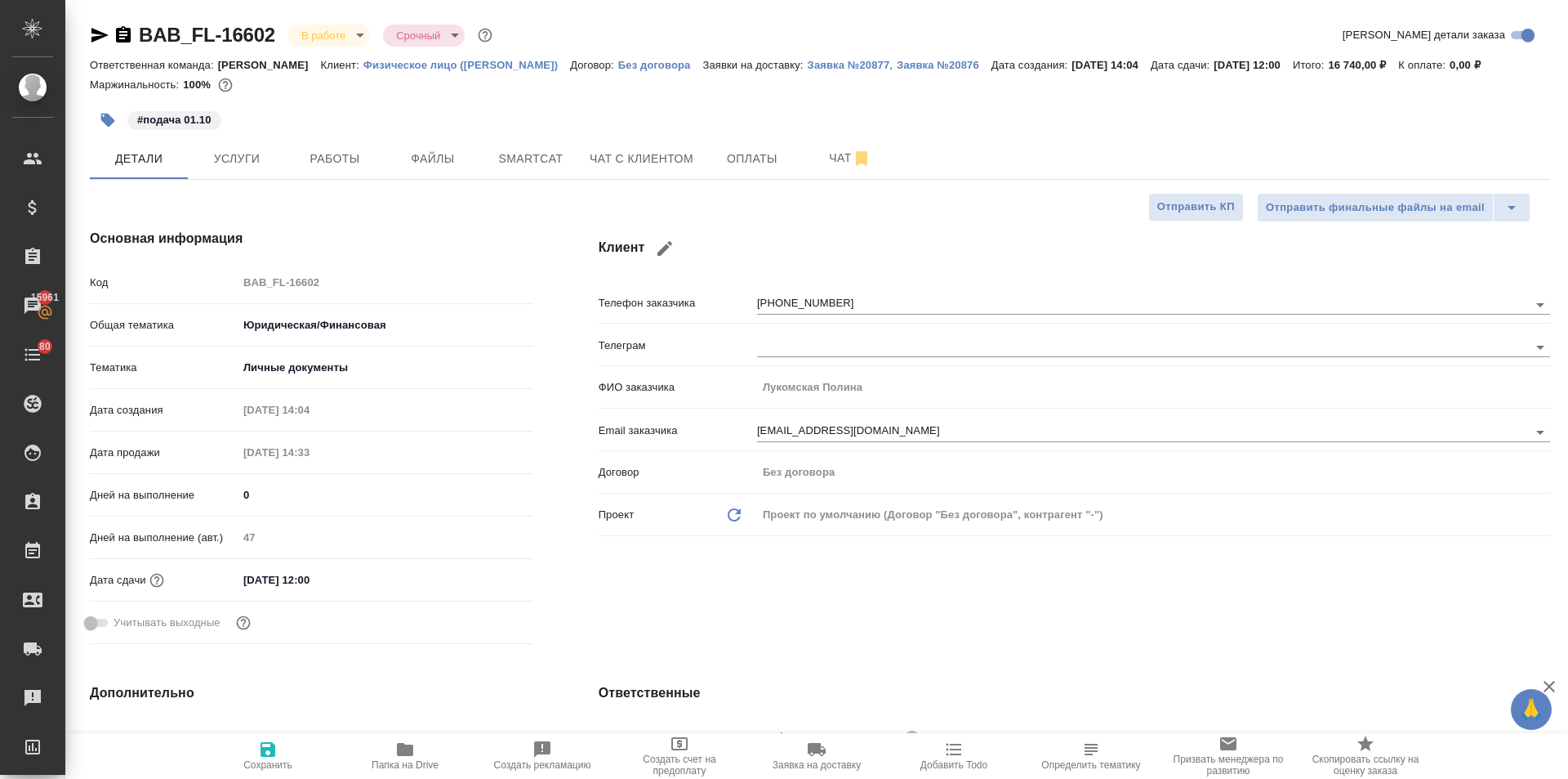
type textarea "x"
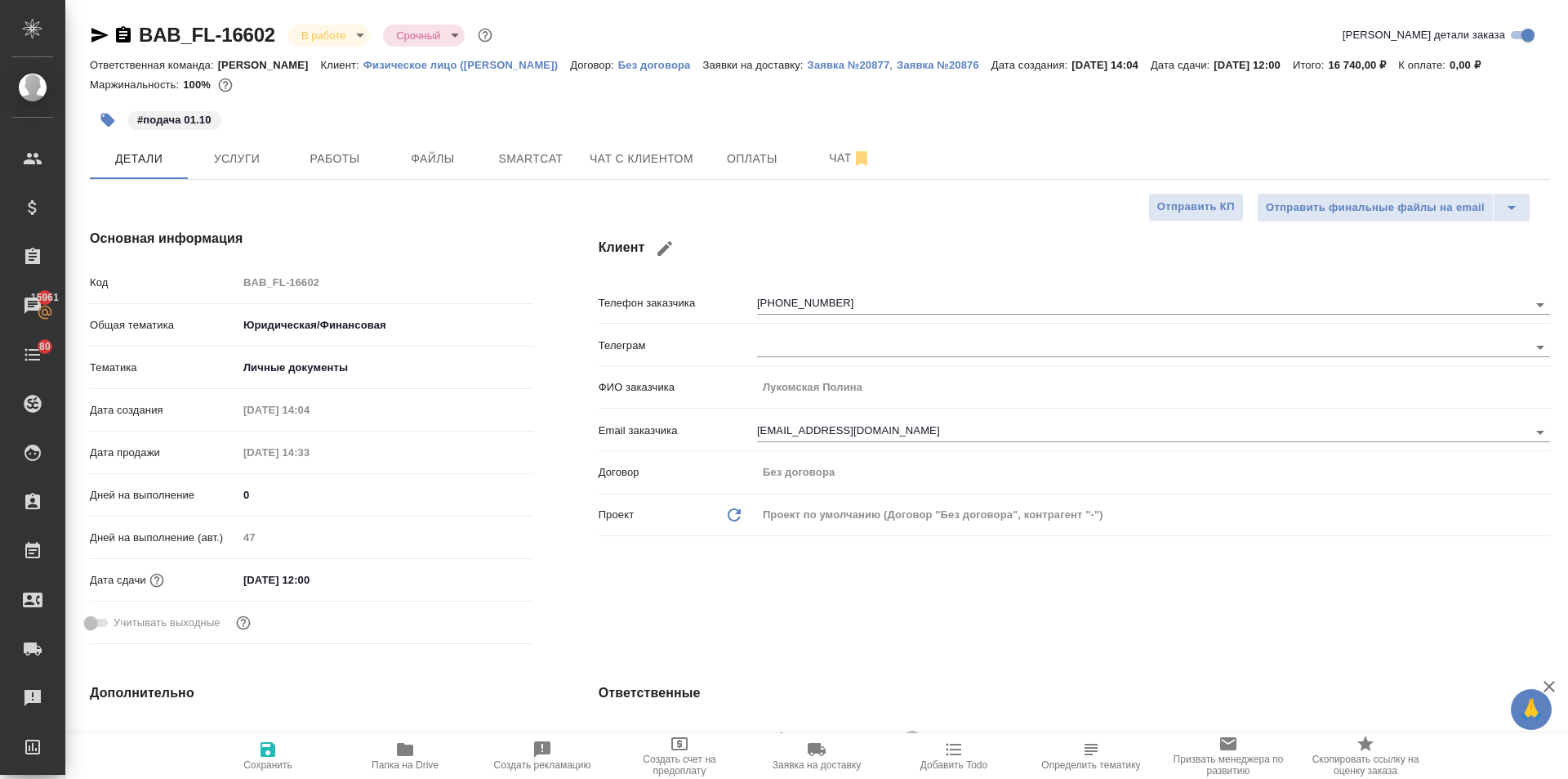
type textarea "x"
click at [358, 577] on input "[DATE] 12:00" at bounding box center [310, 580] width 143 height 24
click at [481, 572] on icon "button" at bounding box center [487, 578] width 15 height 16
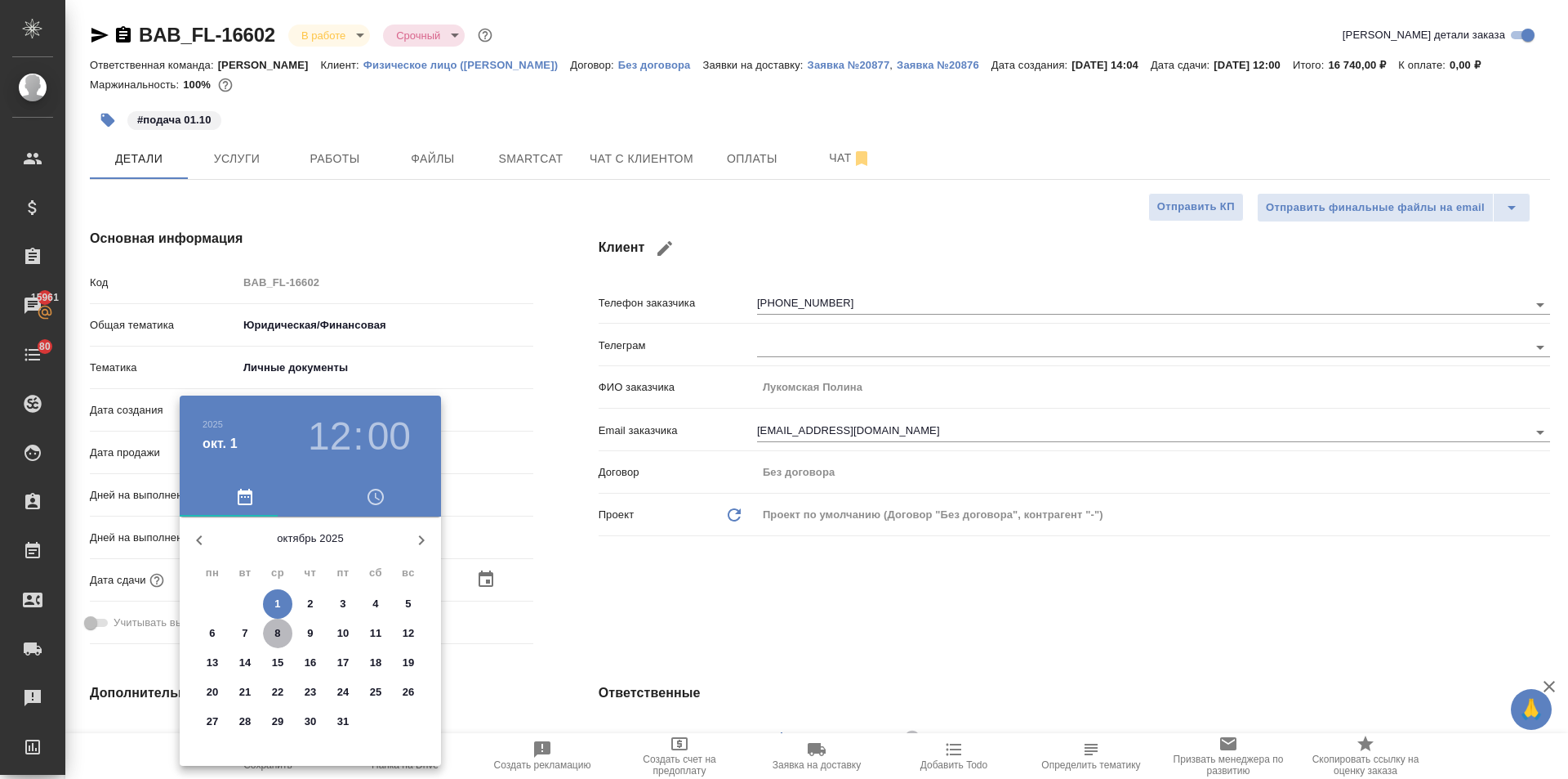
click at [273, 627] on span "8" at bounding box center [278, 633] width 29 height 16
type input "[DATE] 12:00"
type textarea "x"
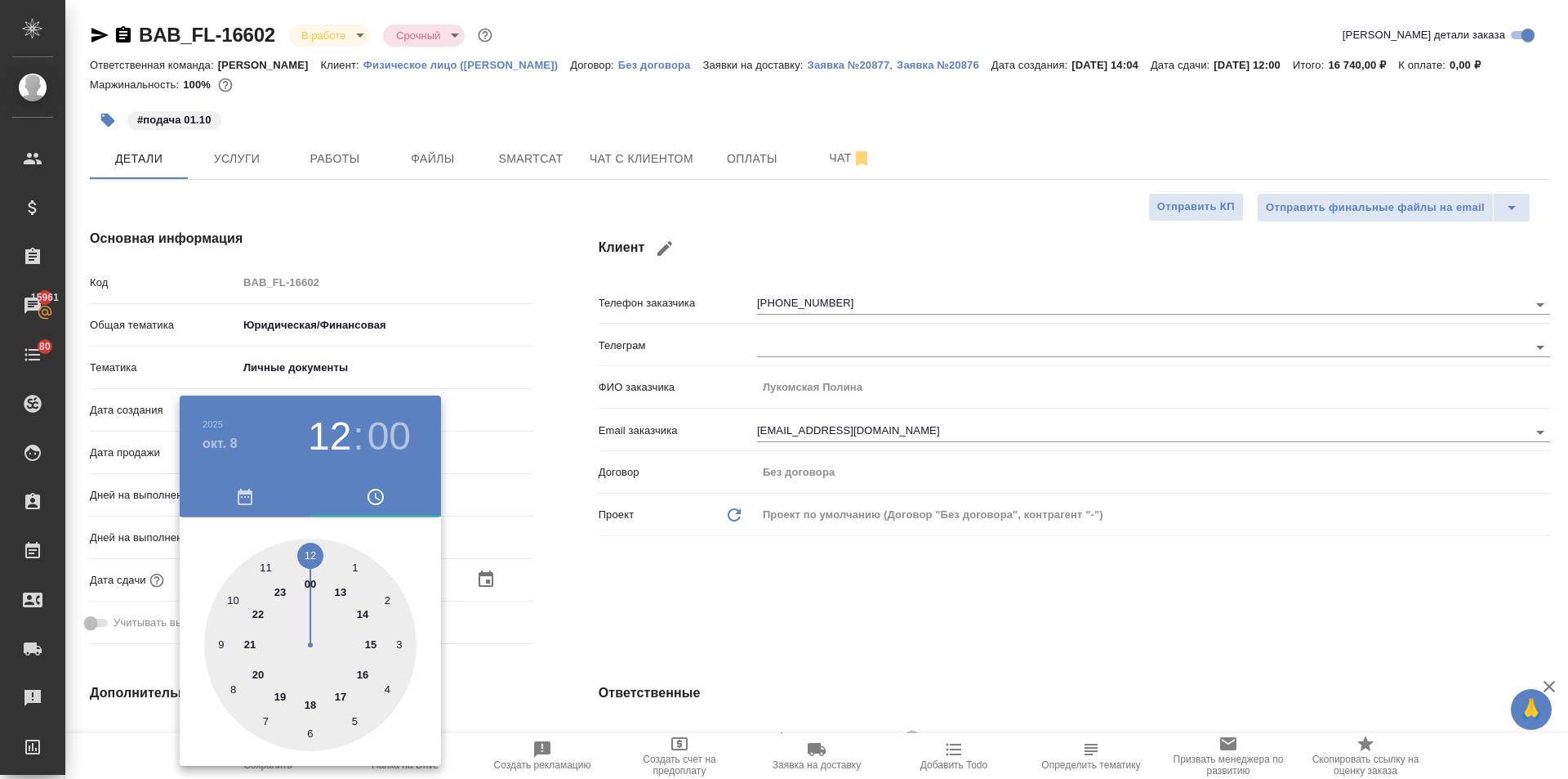
click at [604, 634] on div at bounding box center [784, 390] width 1568 height 779
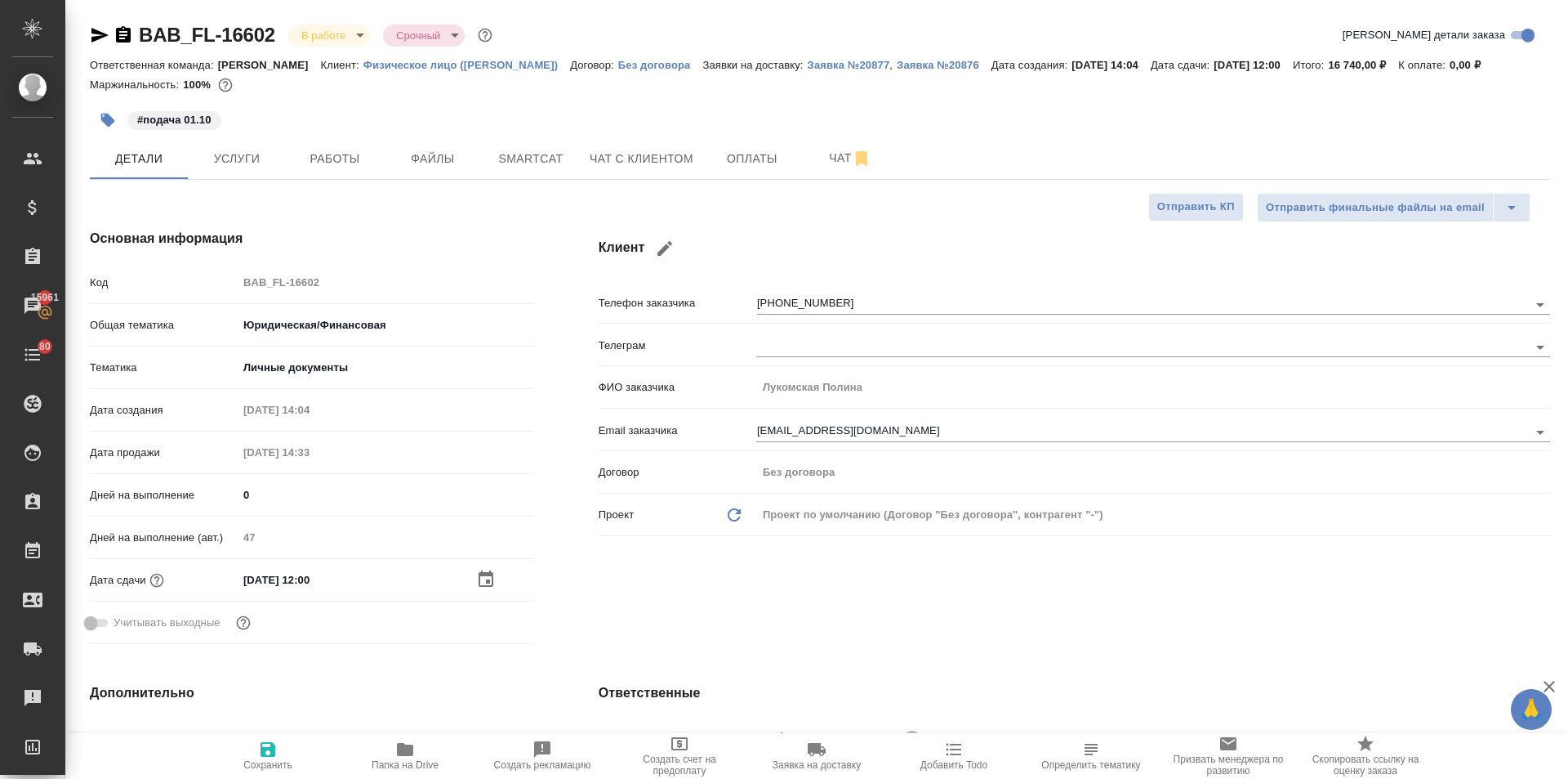
click at [261, 757] on icon "button" at bounding box center [268, 749] width 19 height 19
type textarea "x"
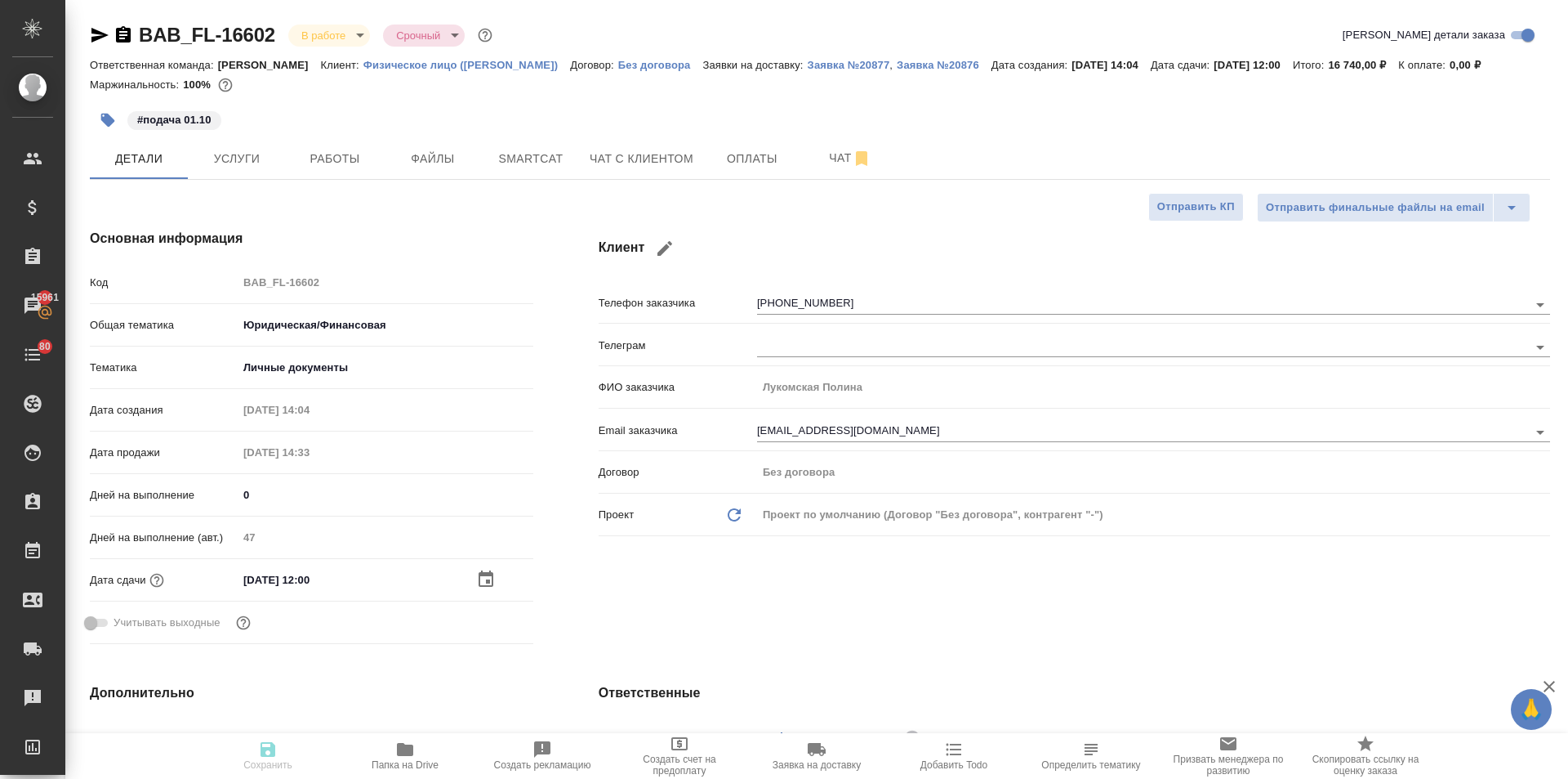
type textarea "x"
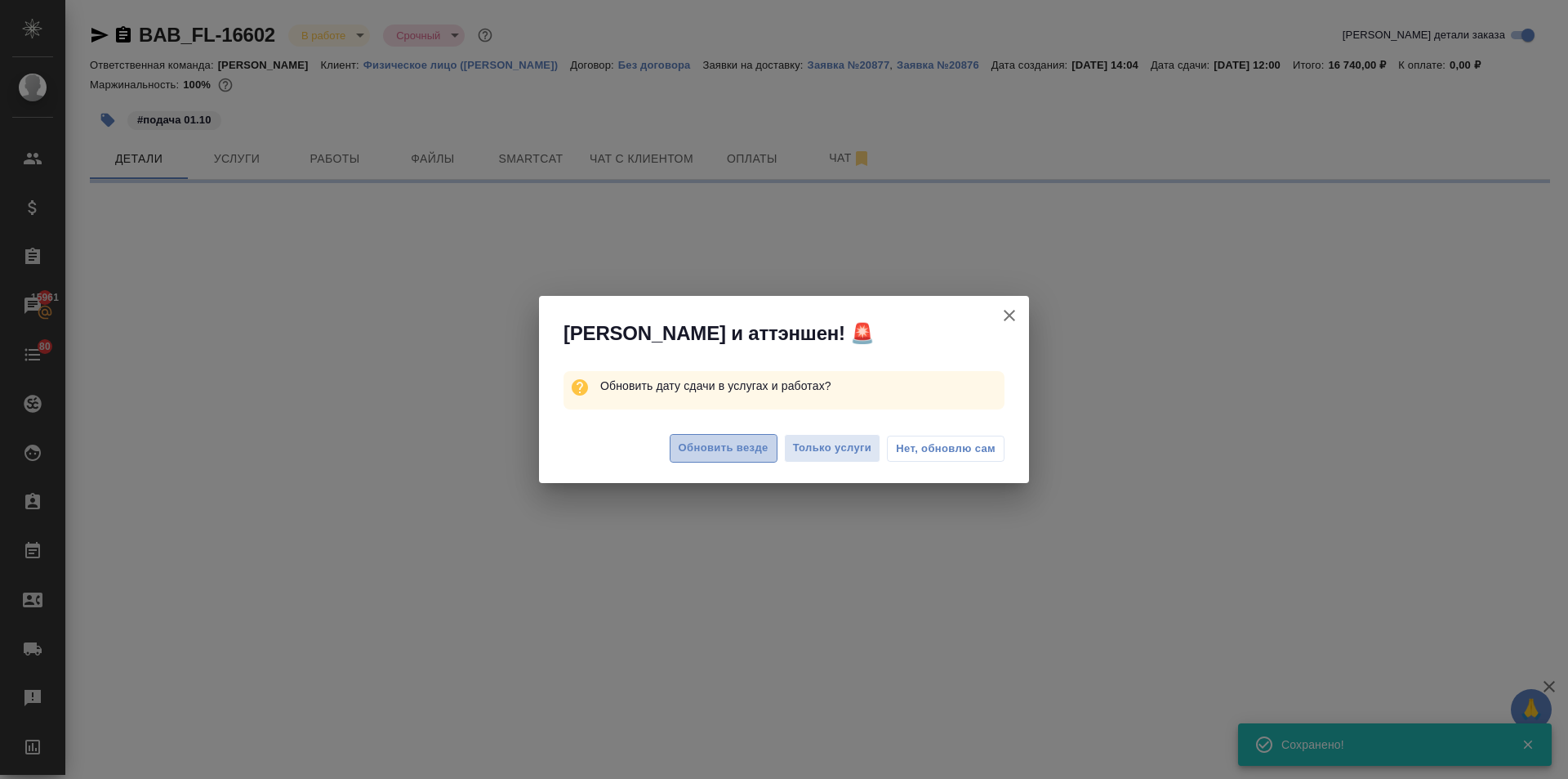
click at [706, 442] on span "Обновить везде" at bounding box center [723, 448] width 90 height 18
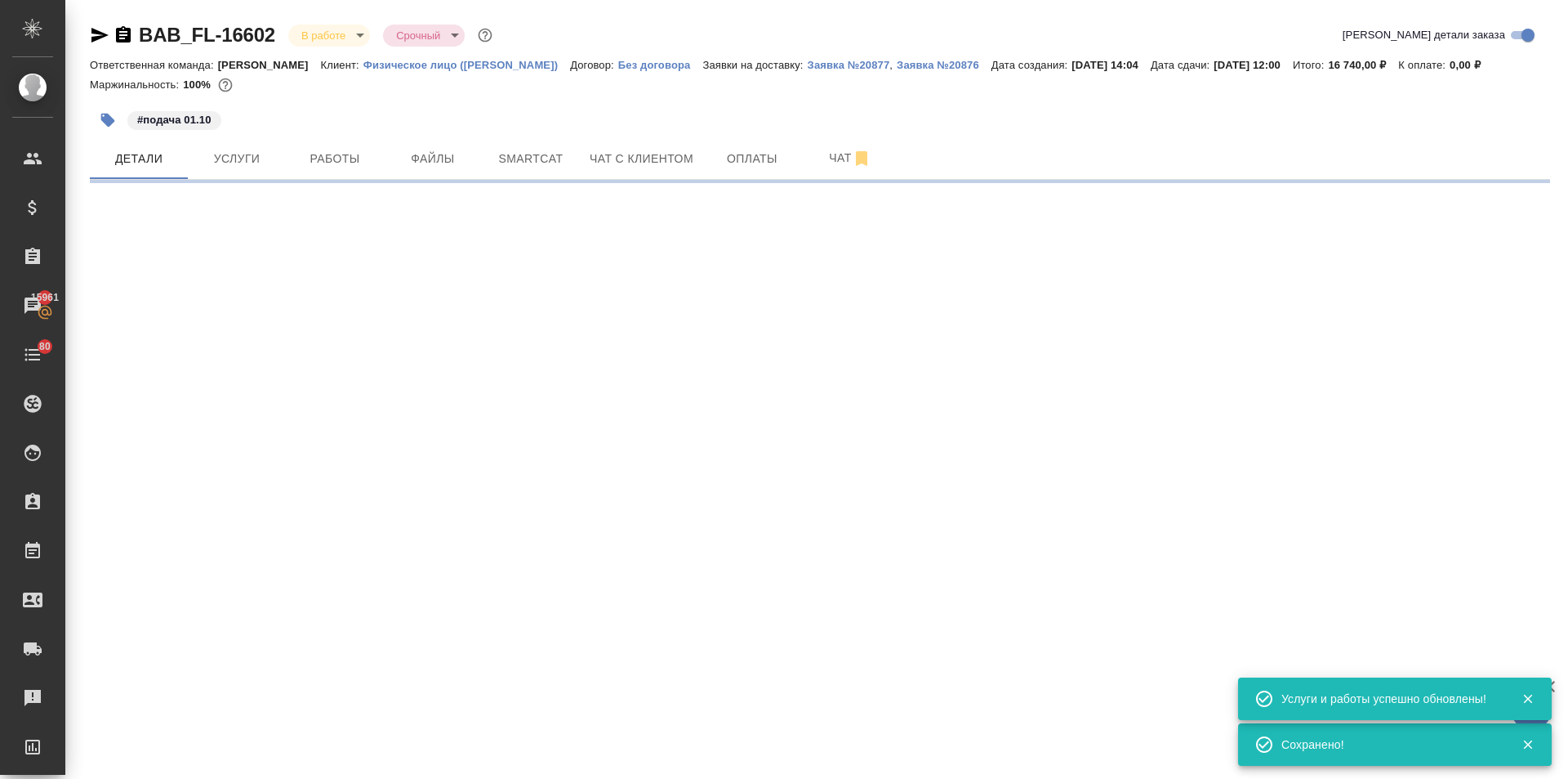
click at [722, 442] on div at bounding box center [784, 432] width 490 height 37
select select "RU"
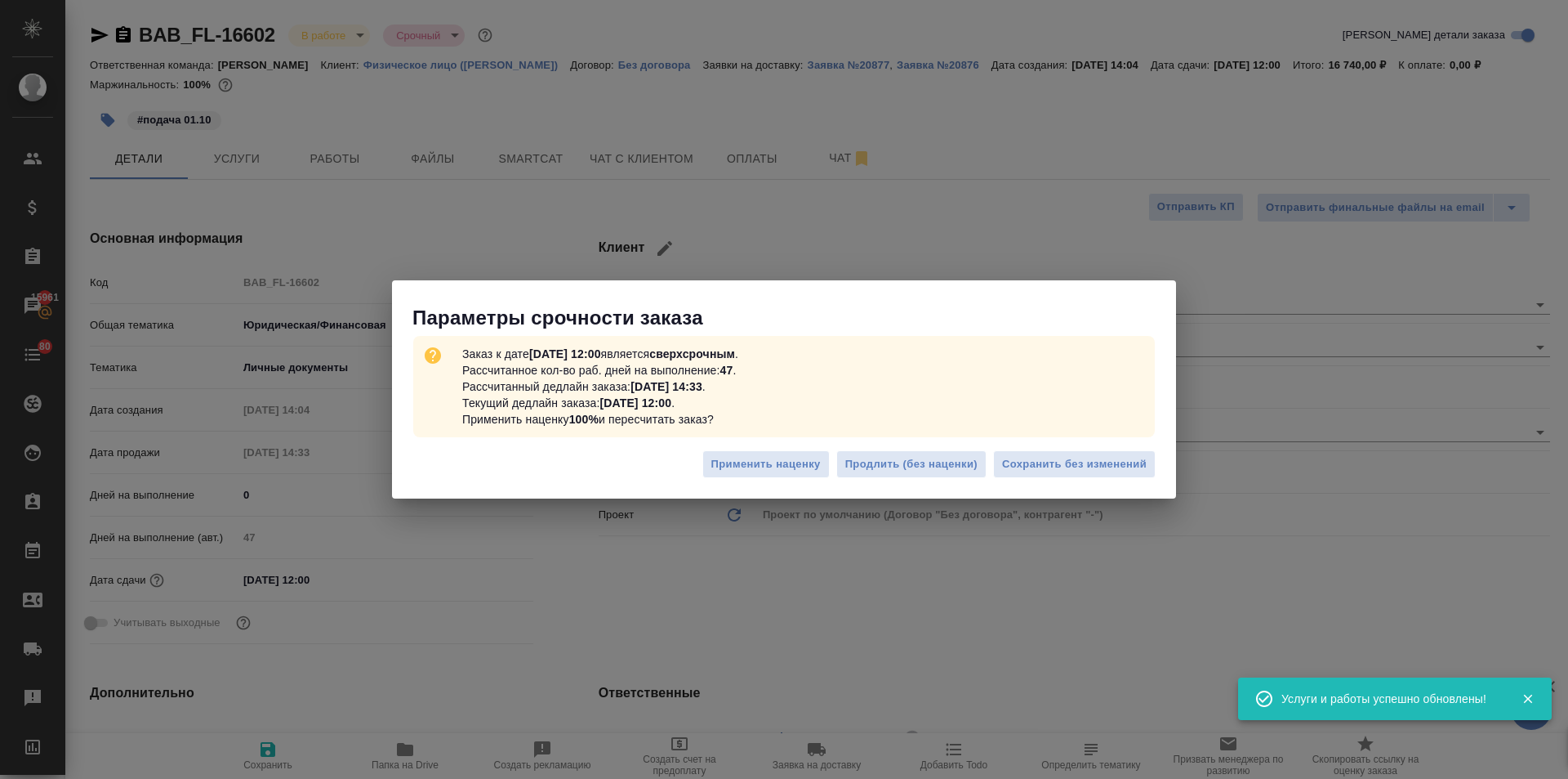
type textarea "x"
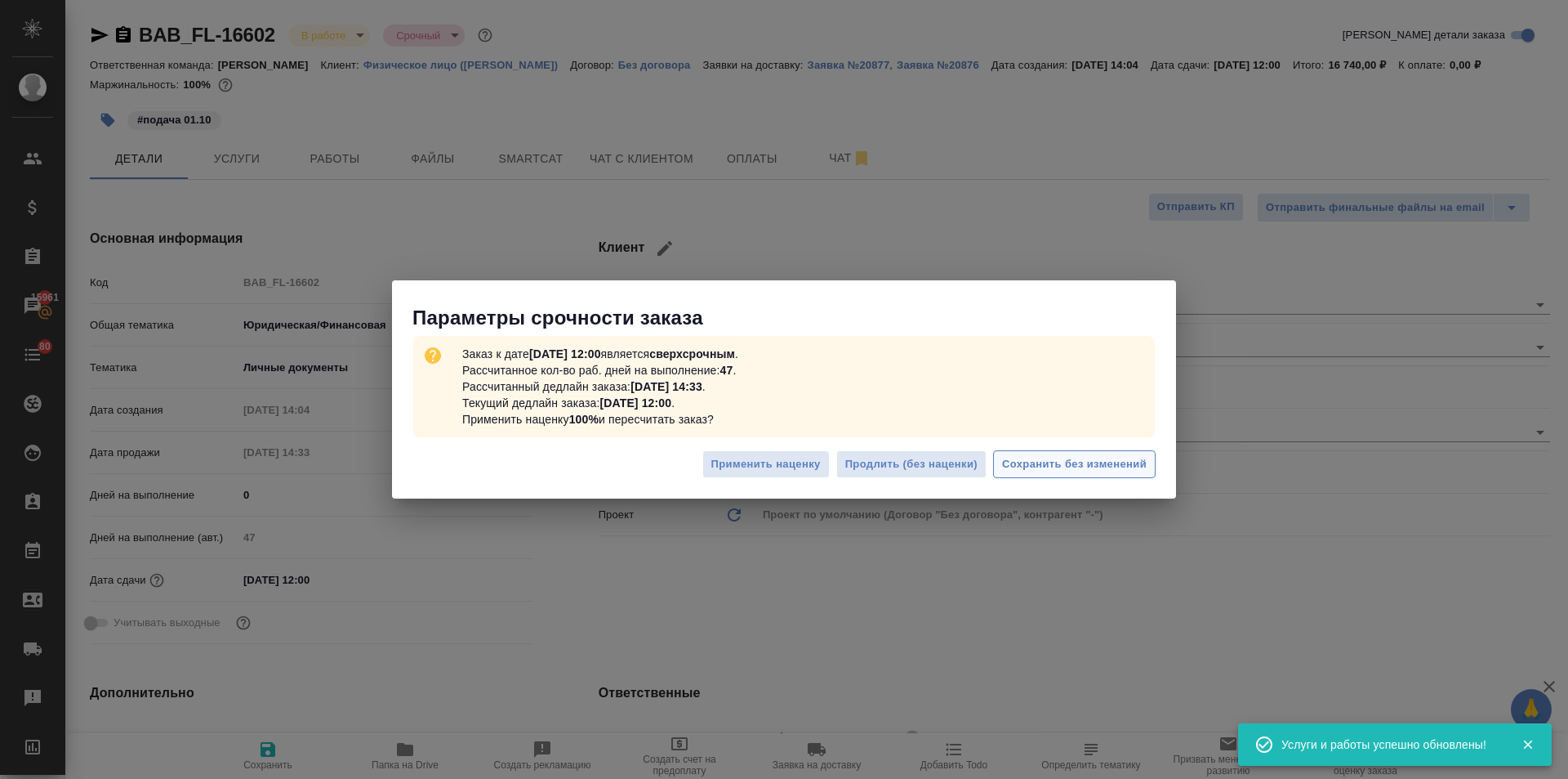
click at [1043, 458] on span "Сохранить без изменений" at bounding box center [1075, 464] width 144 height 18
type textarea "x"
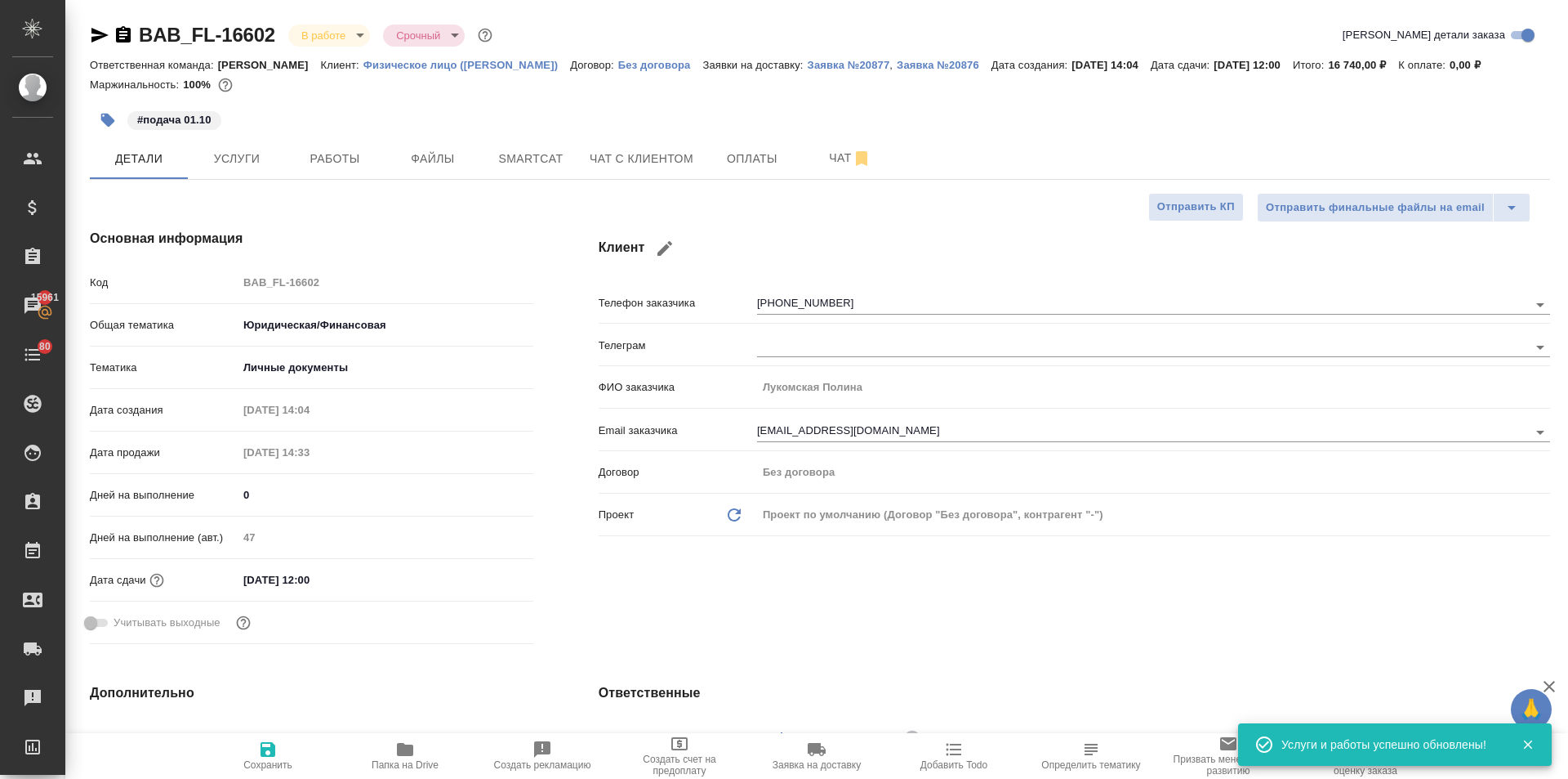
type textarea "x"
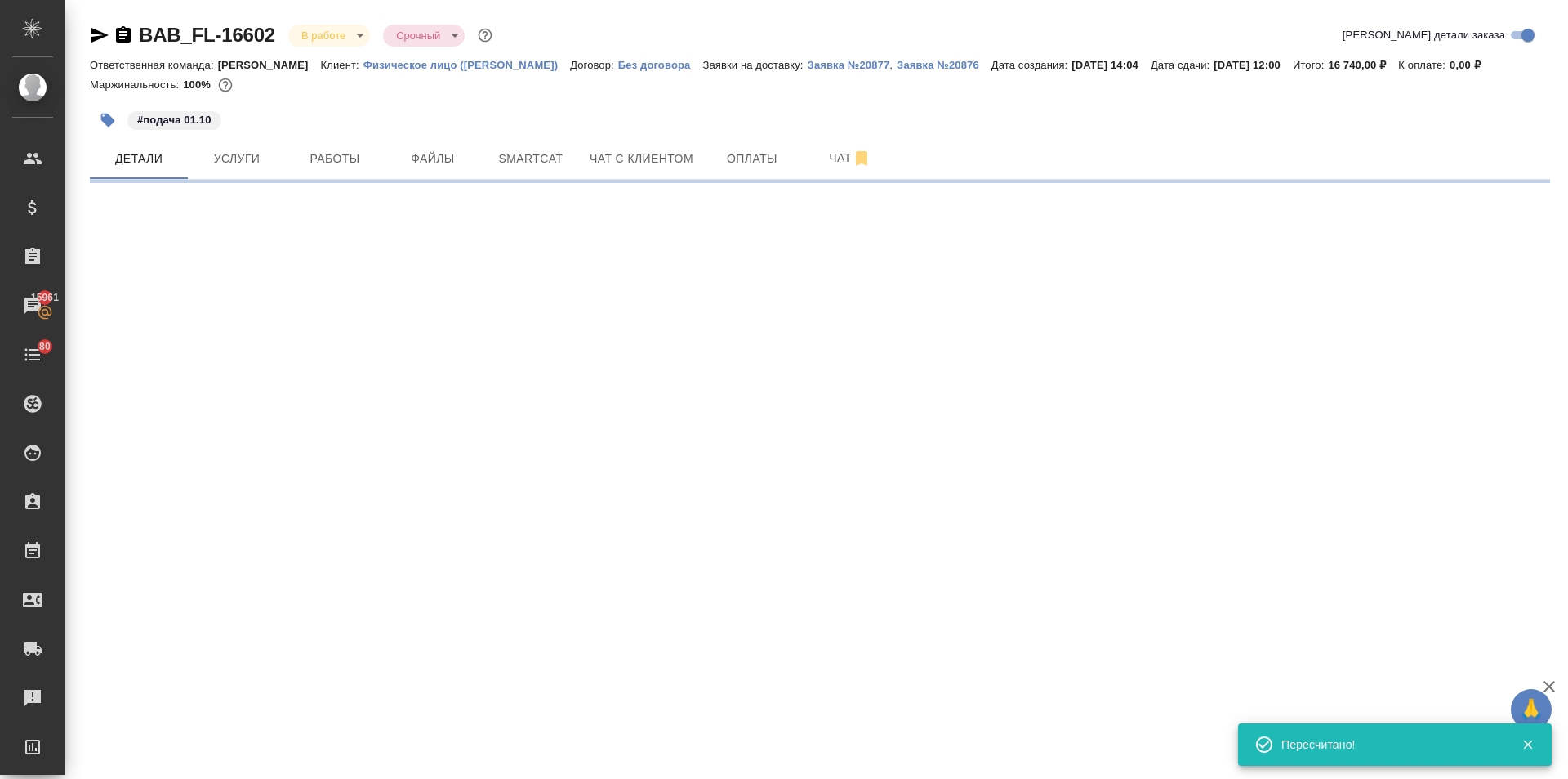
select select "RU"
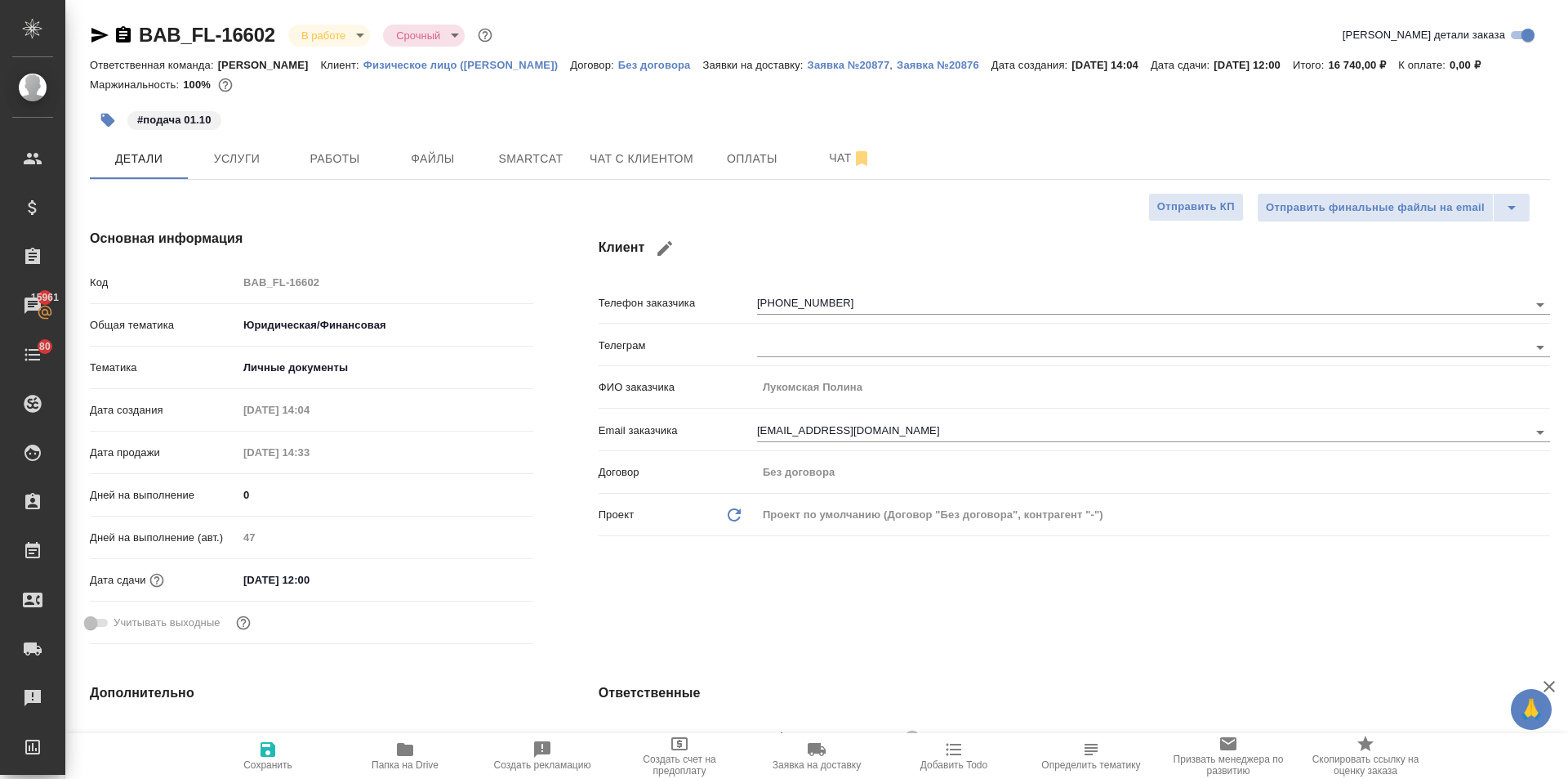
type textarea "x"
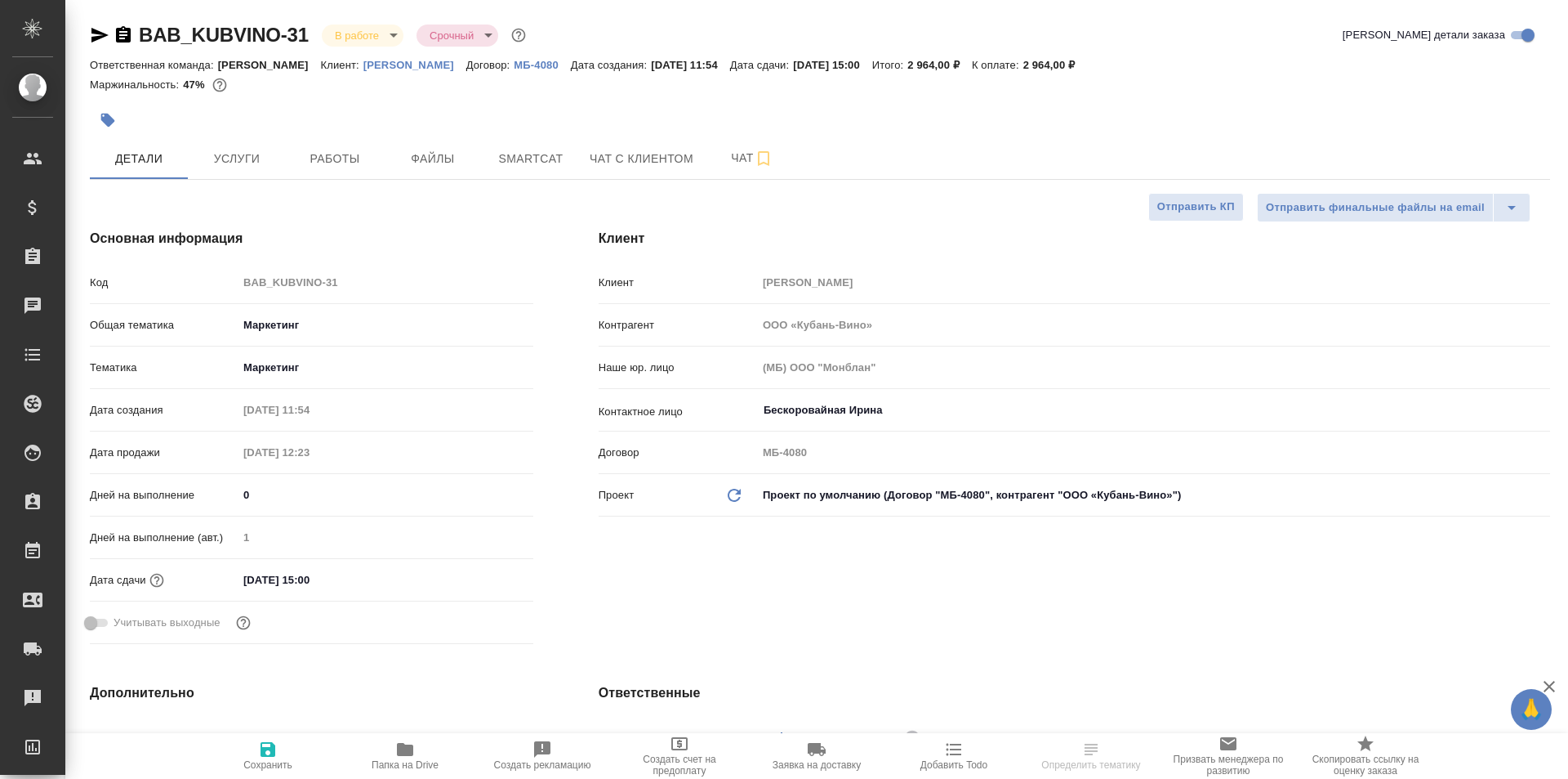
select select "RU"
type textarea "x"
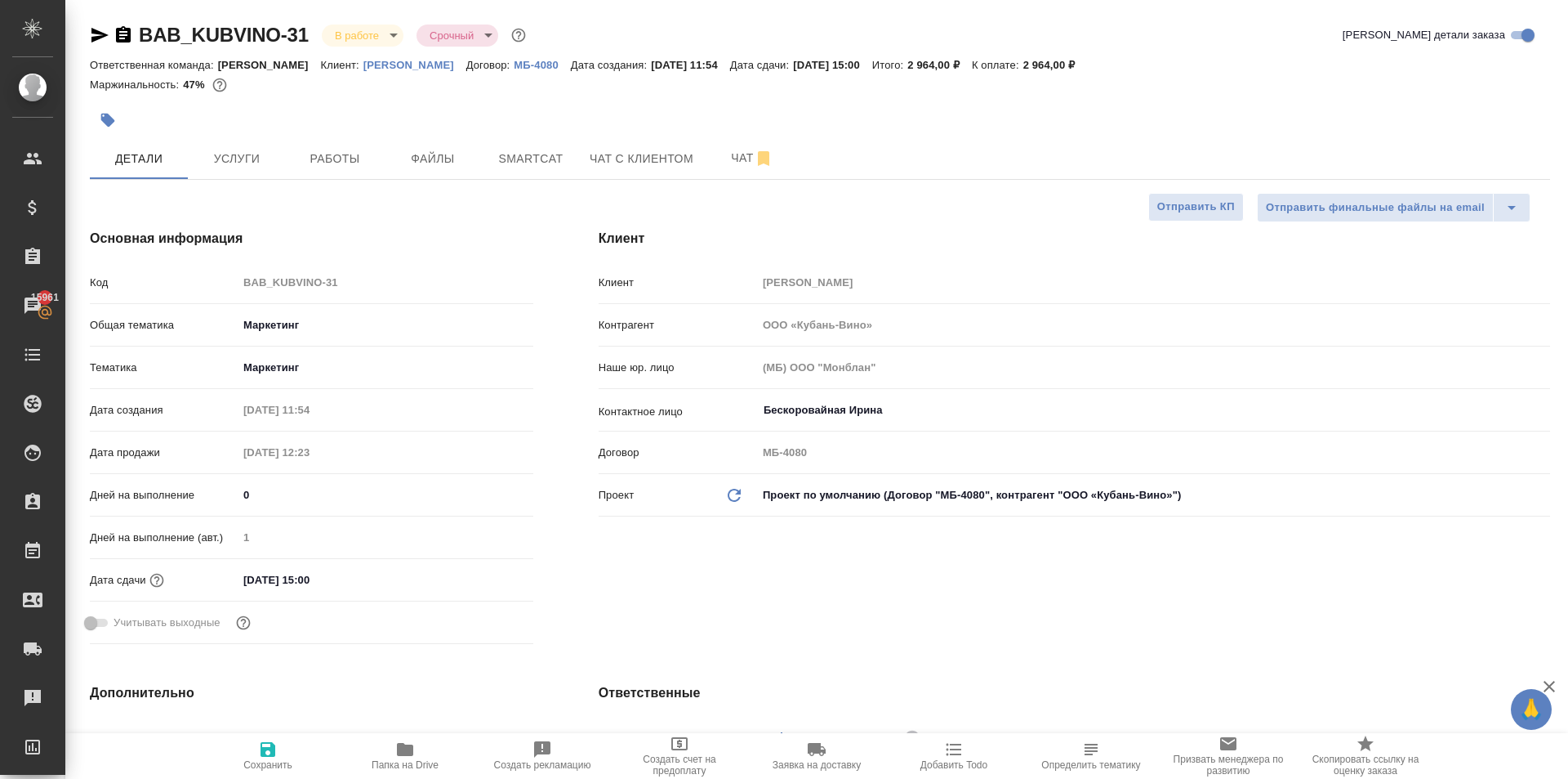
type textarea "x"
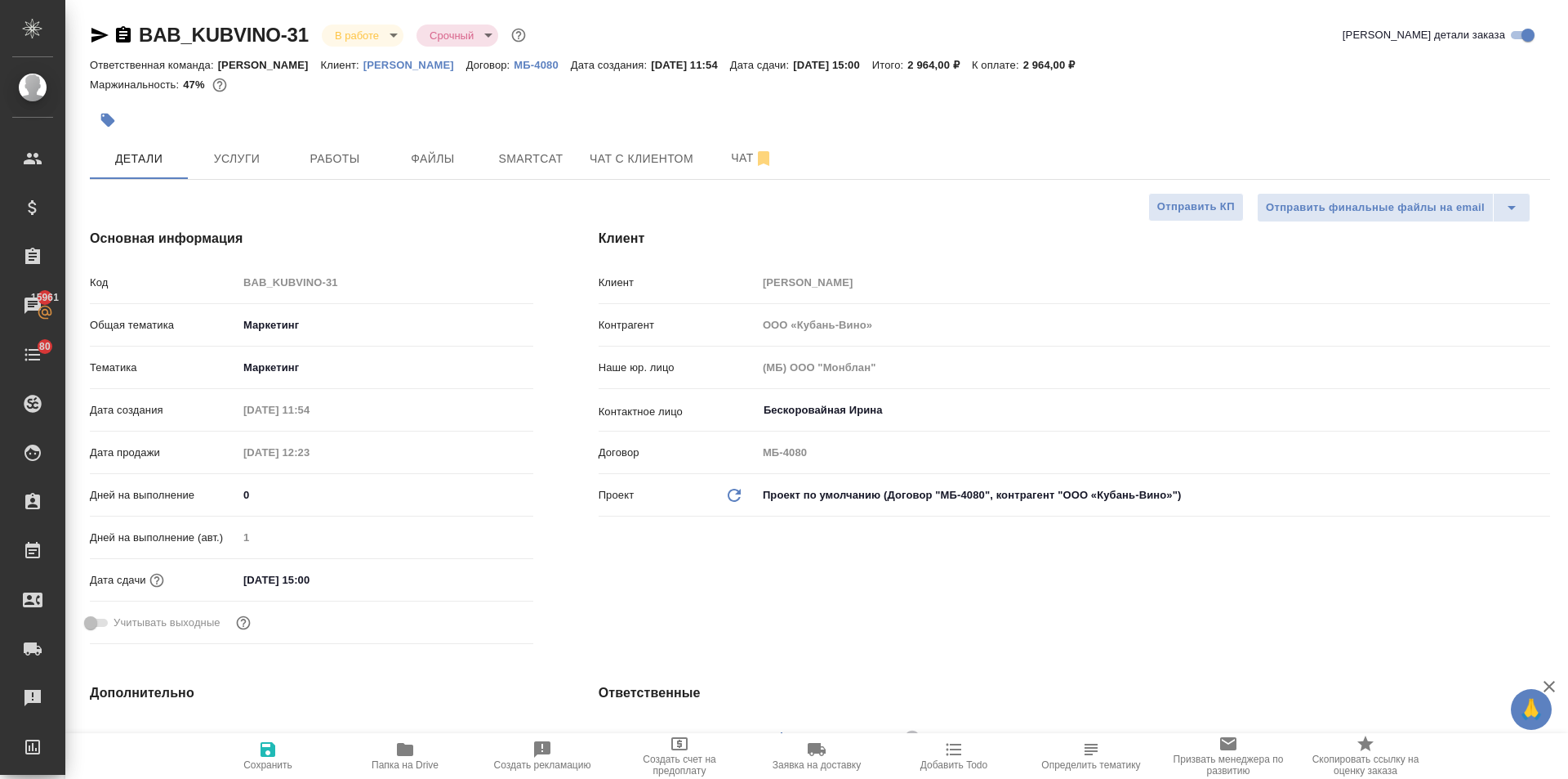
type textarea "x"
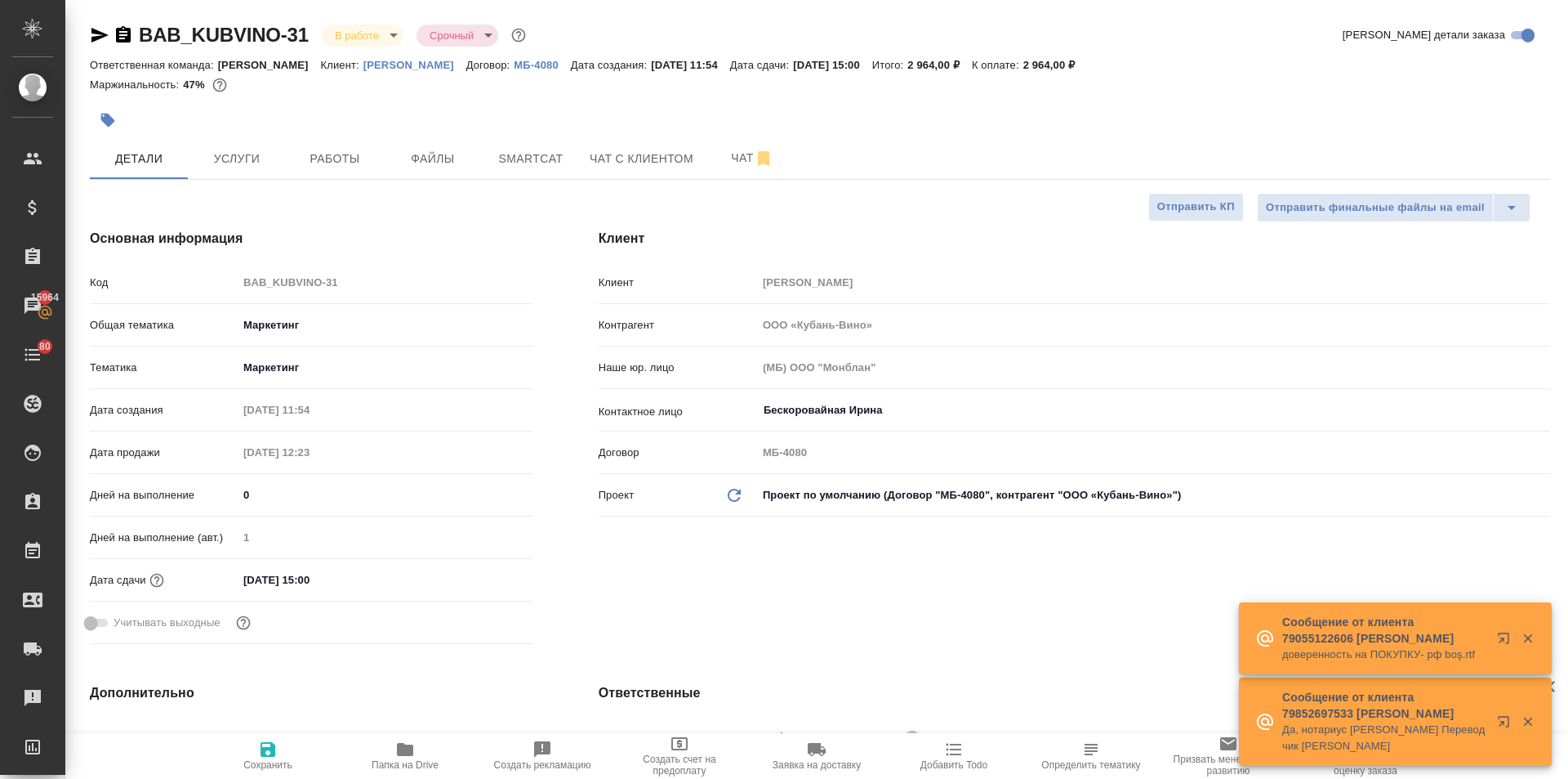
type textarea "x"
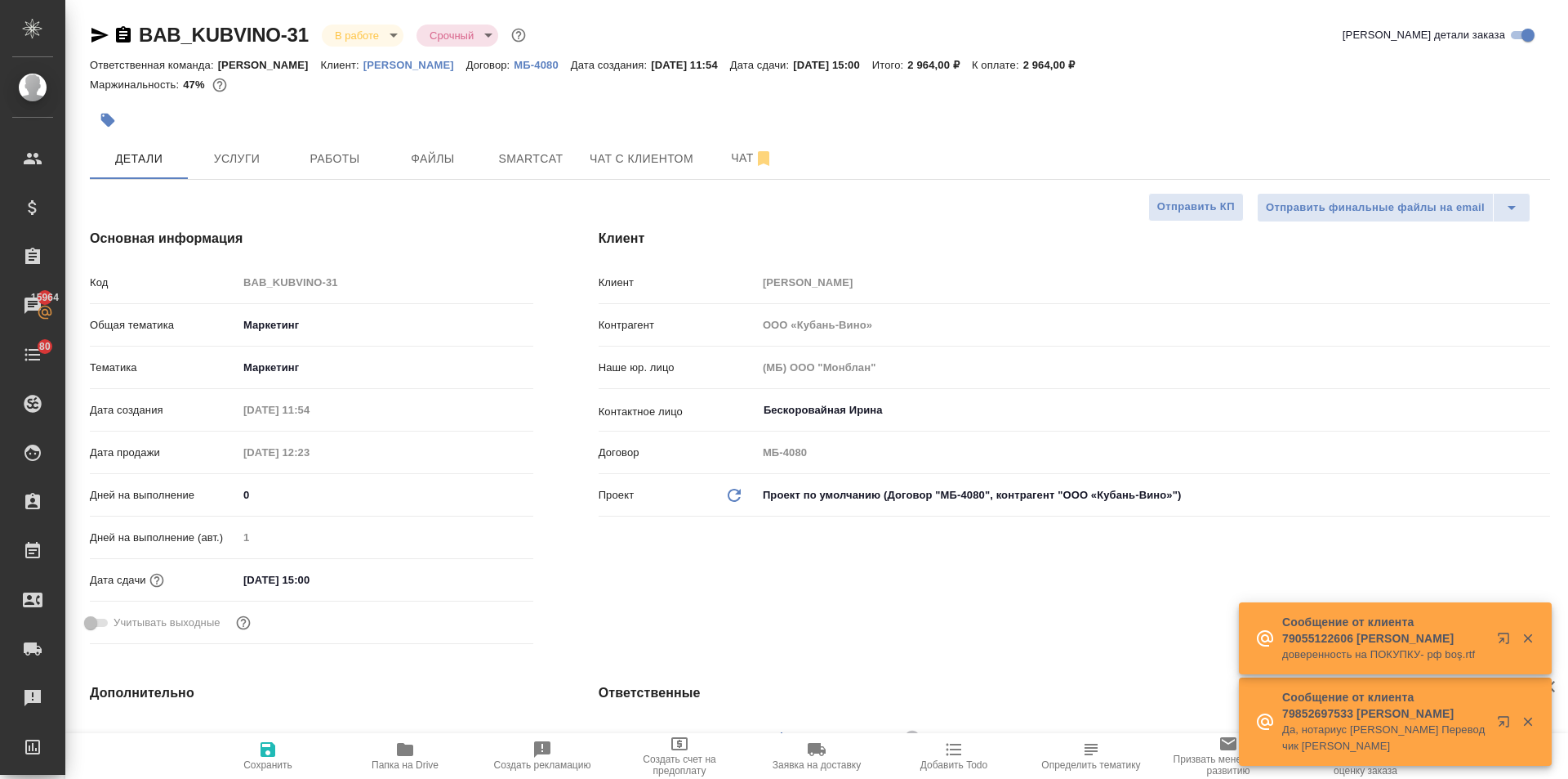
type textarea "x"
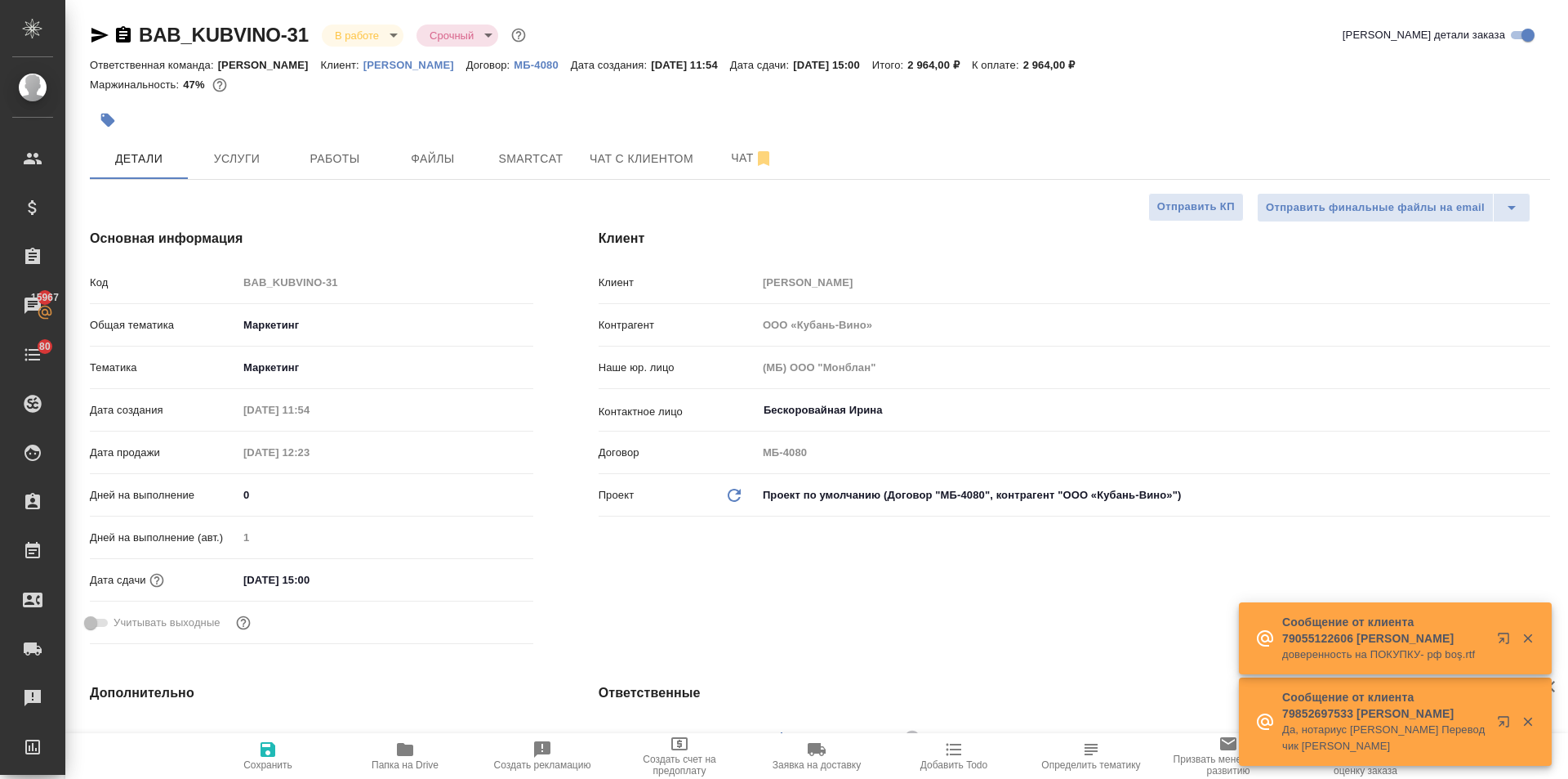
type textarea "x"
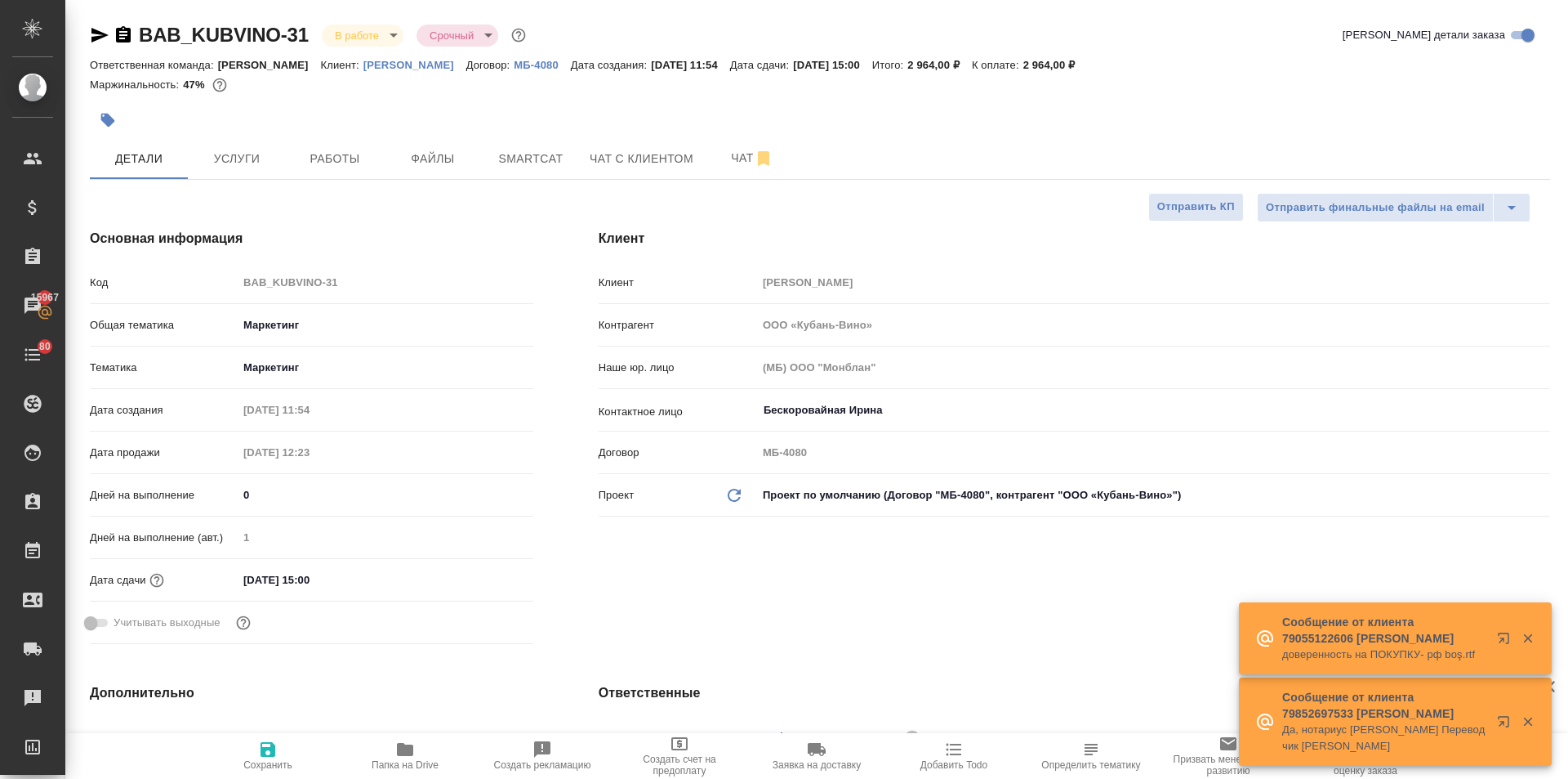
type textarea "x"
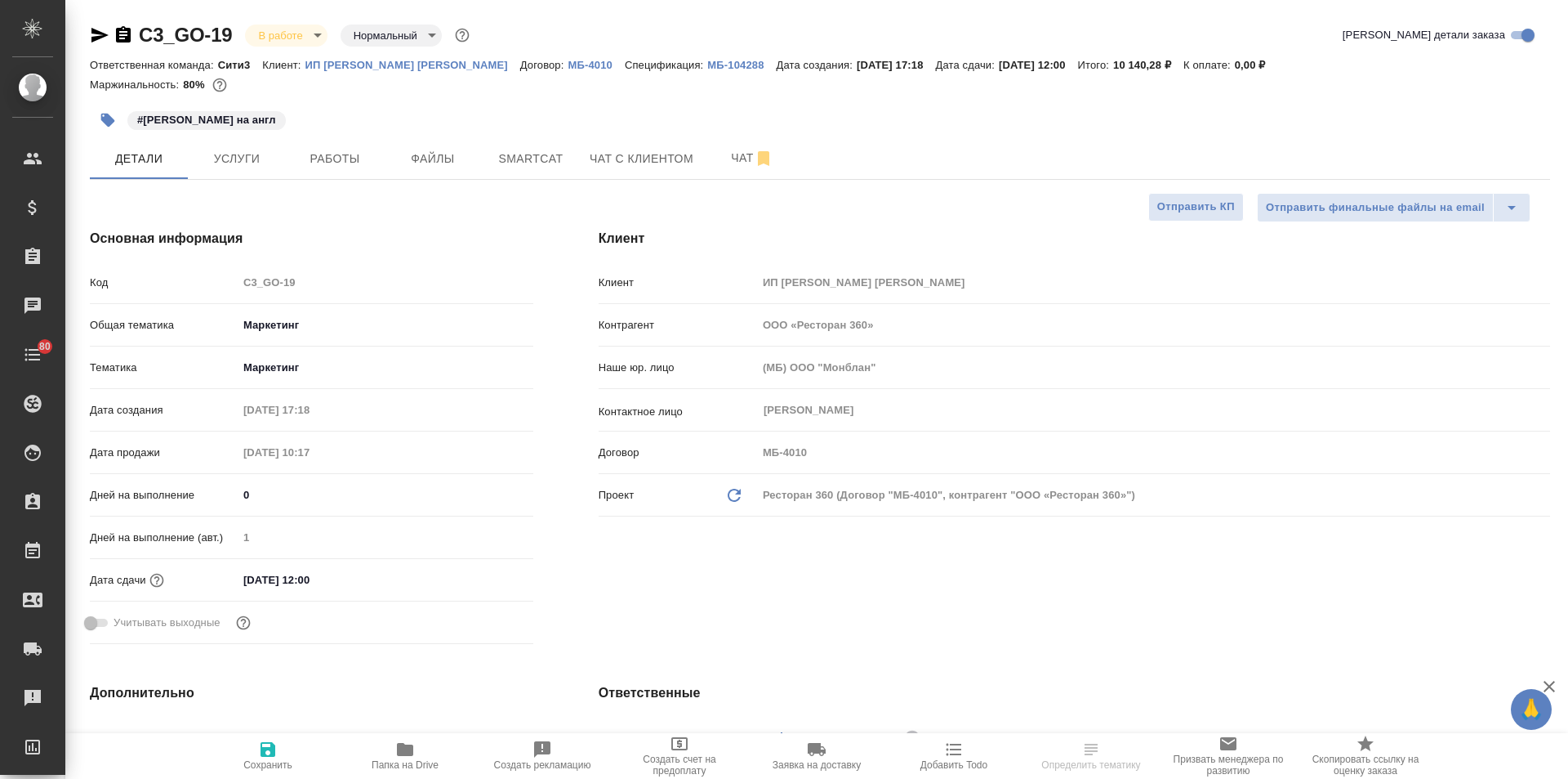
select select "RU"
click at [92, 30] on icon "button" at bounding box center [100, 35] width 17 height 15
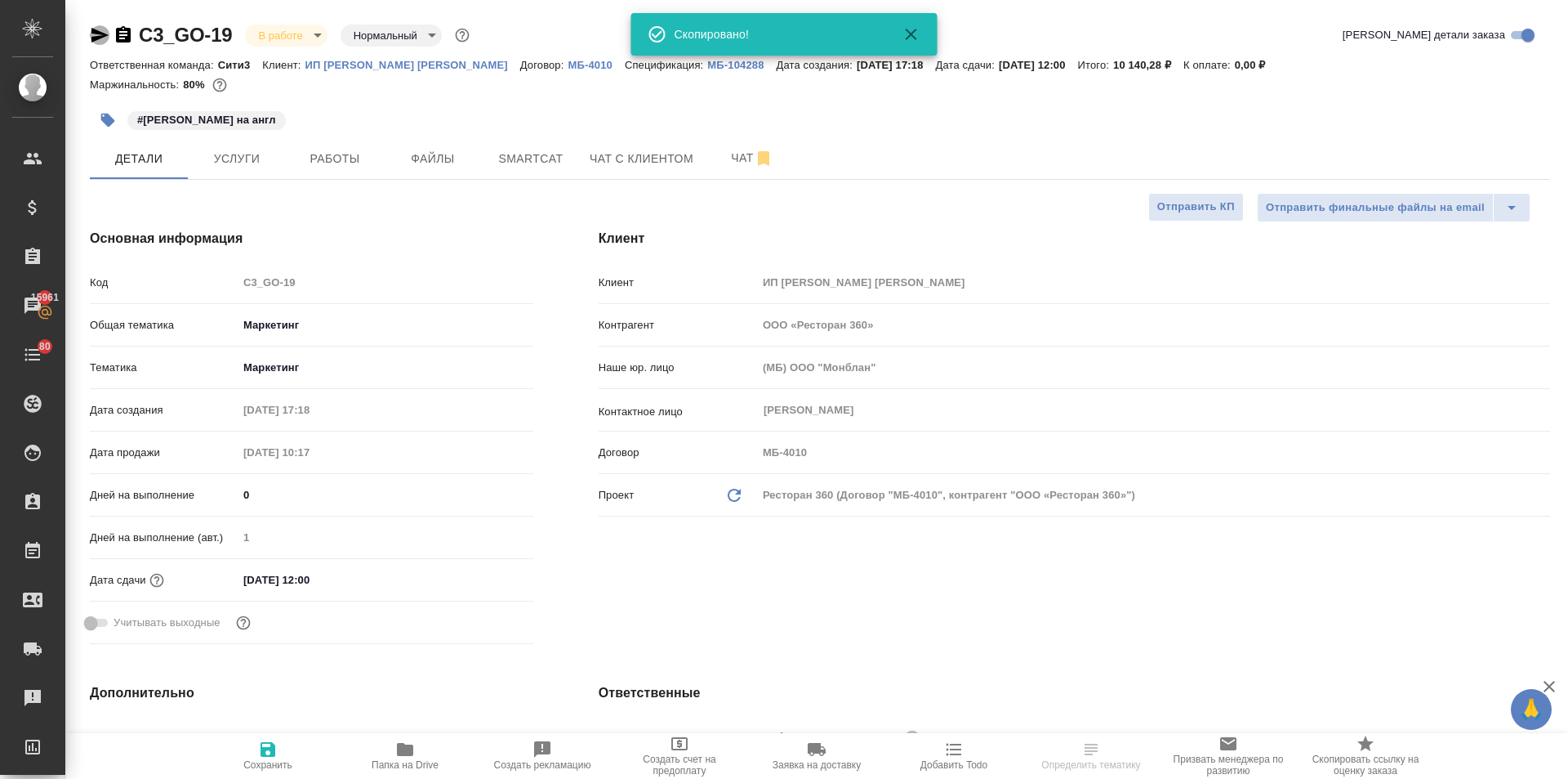
click at [92, 30] on icon "button" at bounding box center [100, 35] width 17 height 15
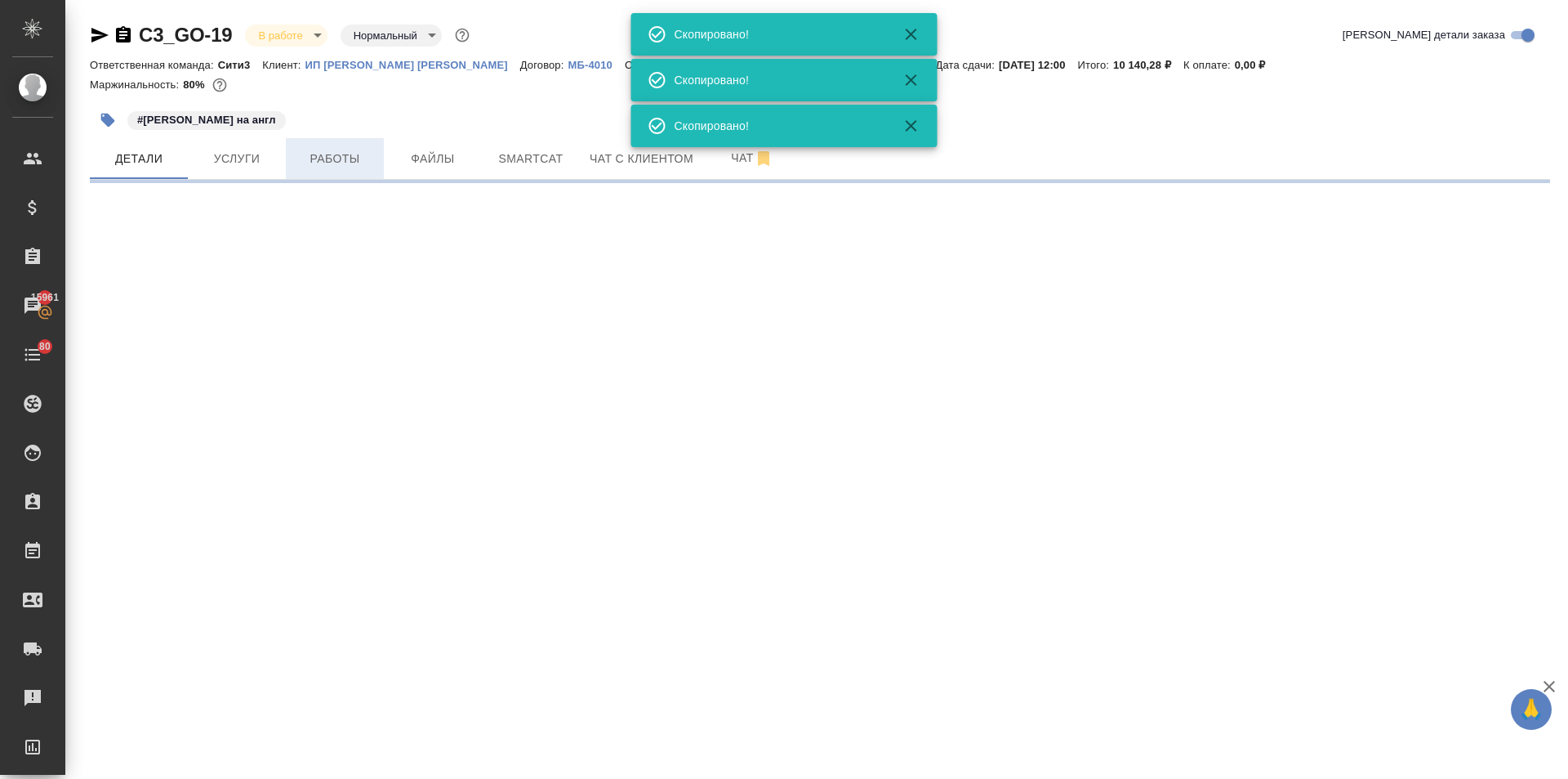
click at [334, 159] on span "Работы" at bounding box center [334, 159] width 78 height 20
select select "RU"
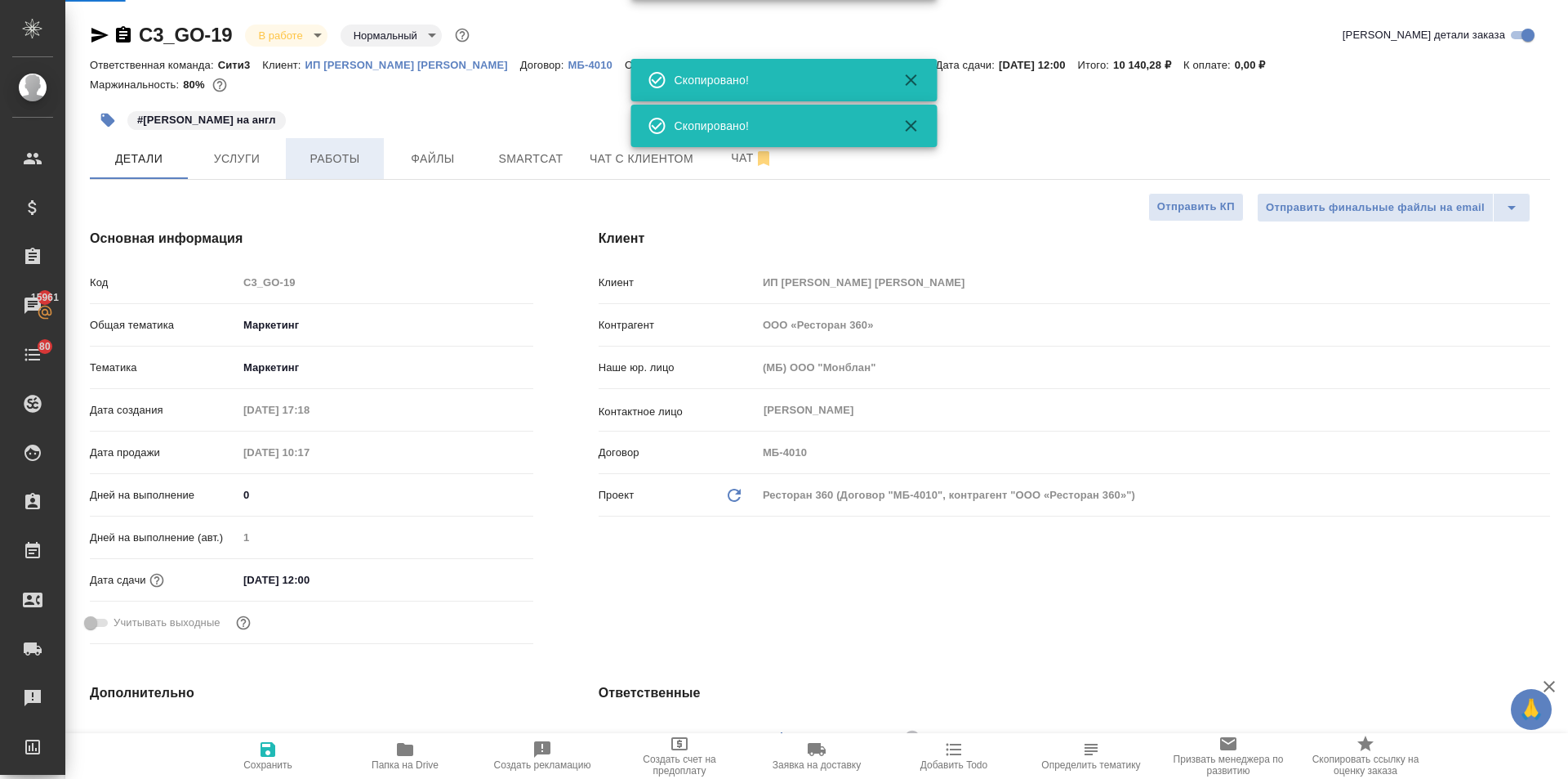
type textarea "x"
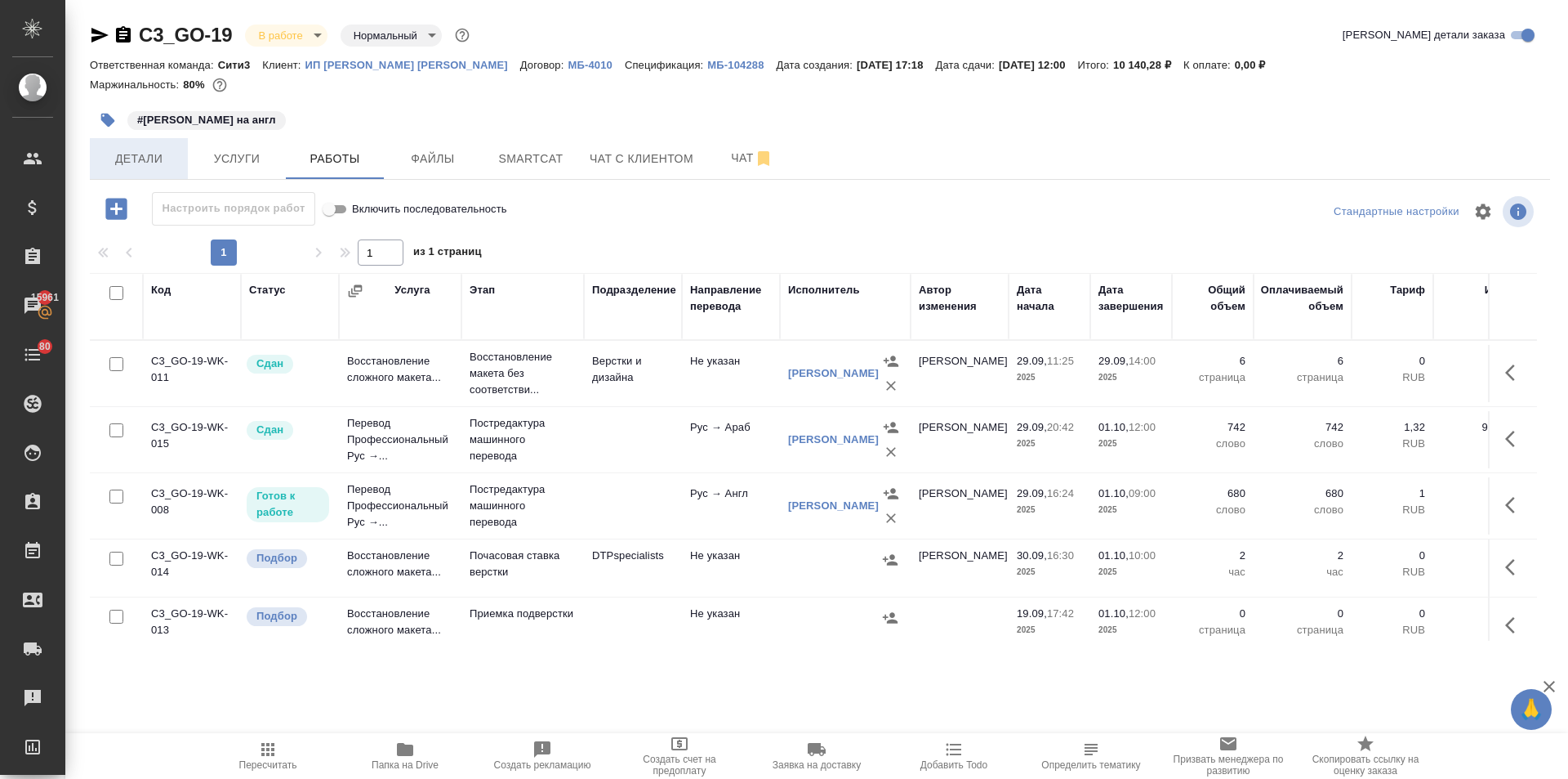
click at [138, 165] on span "Детали" at bounding box center [138, 159] width 78 height 20
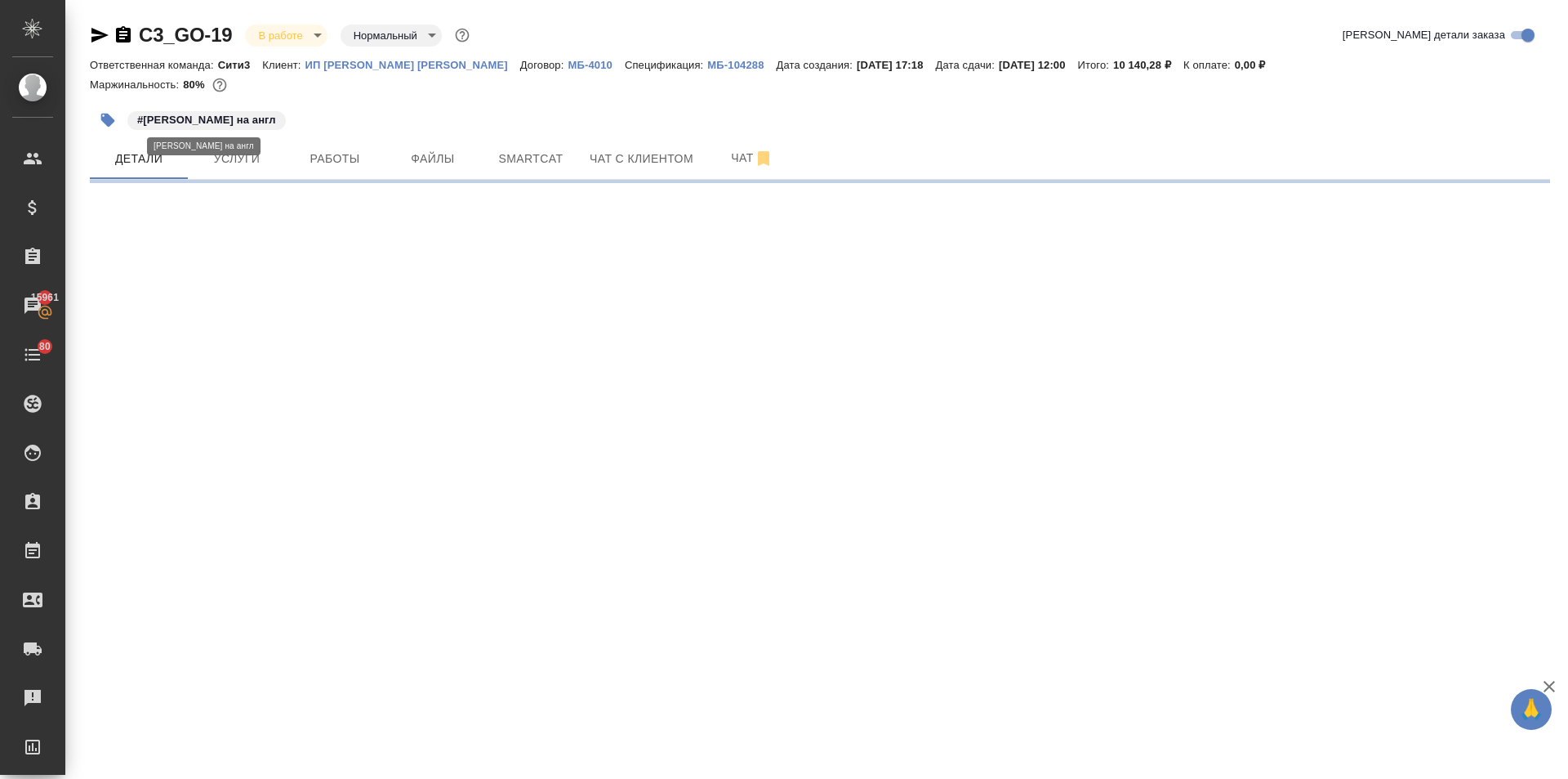
select select "RU"
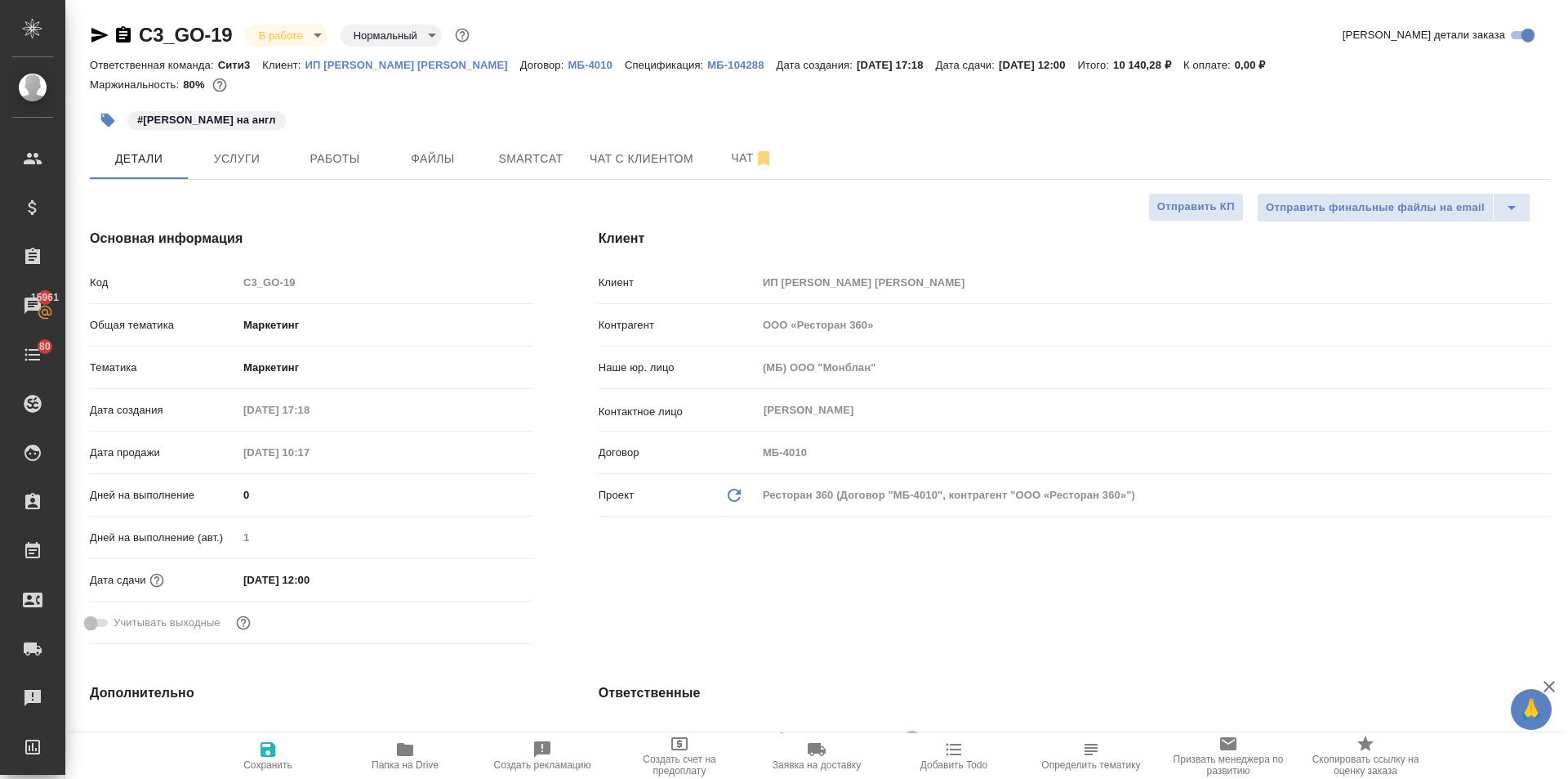
type textarea "x"
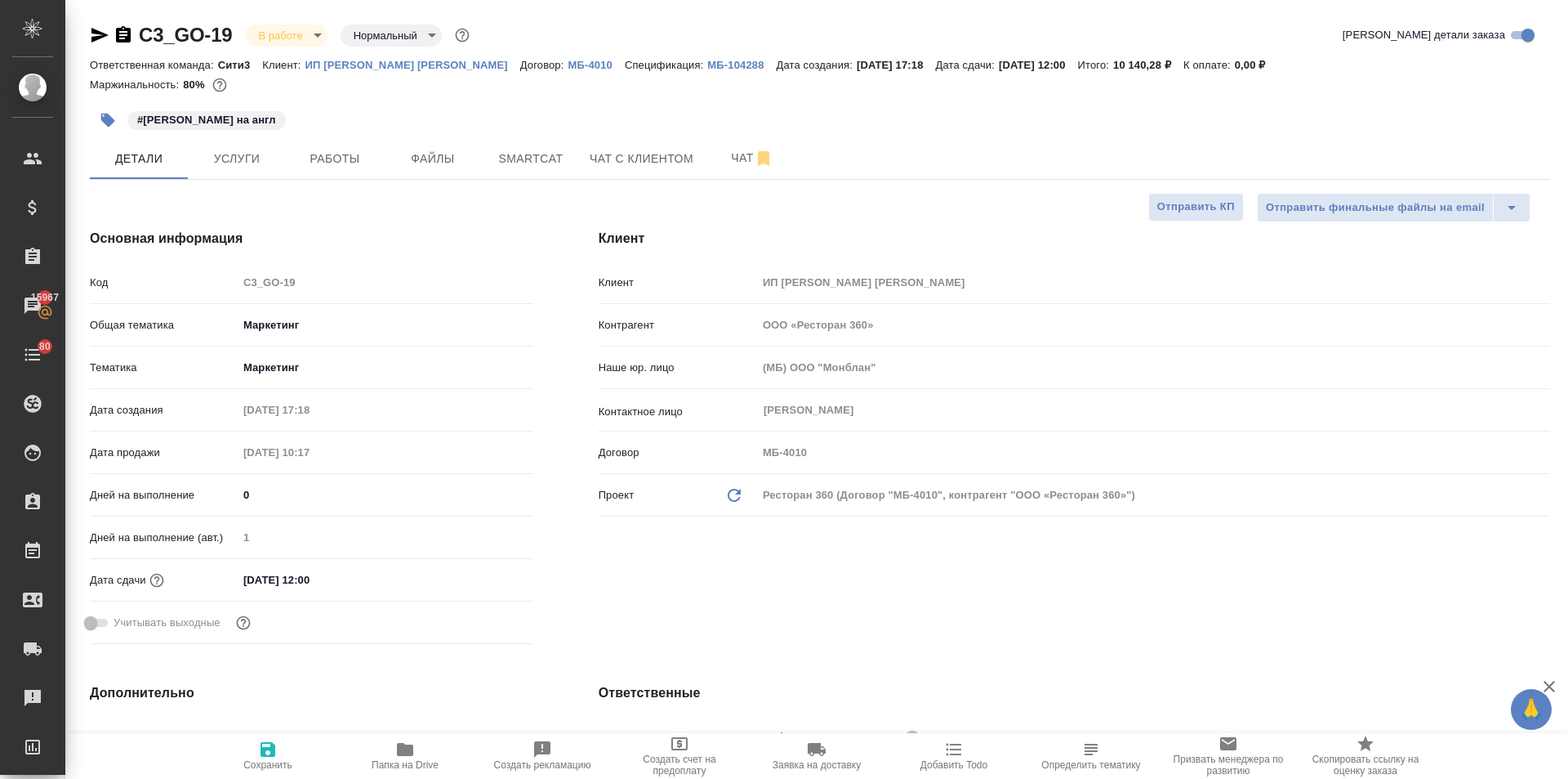
type textarea "x"
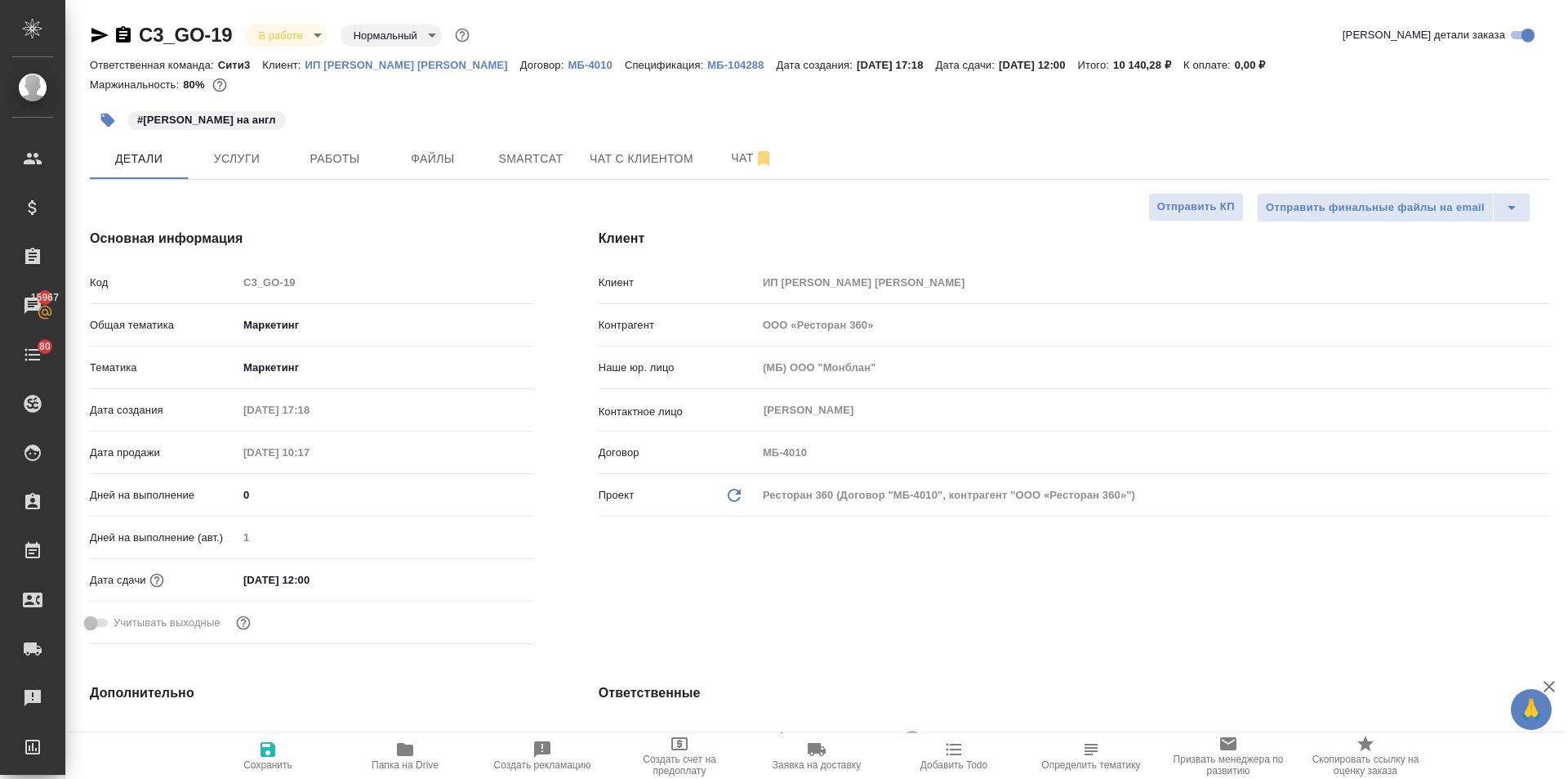
type textarea "x"
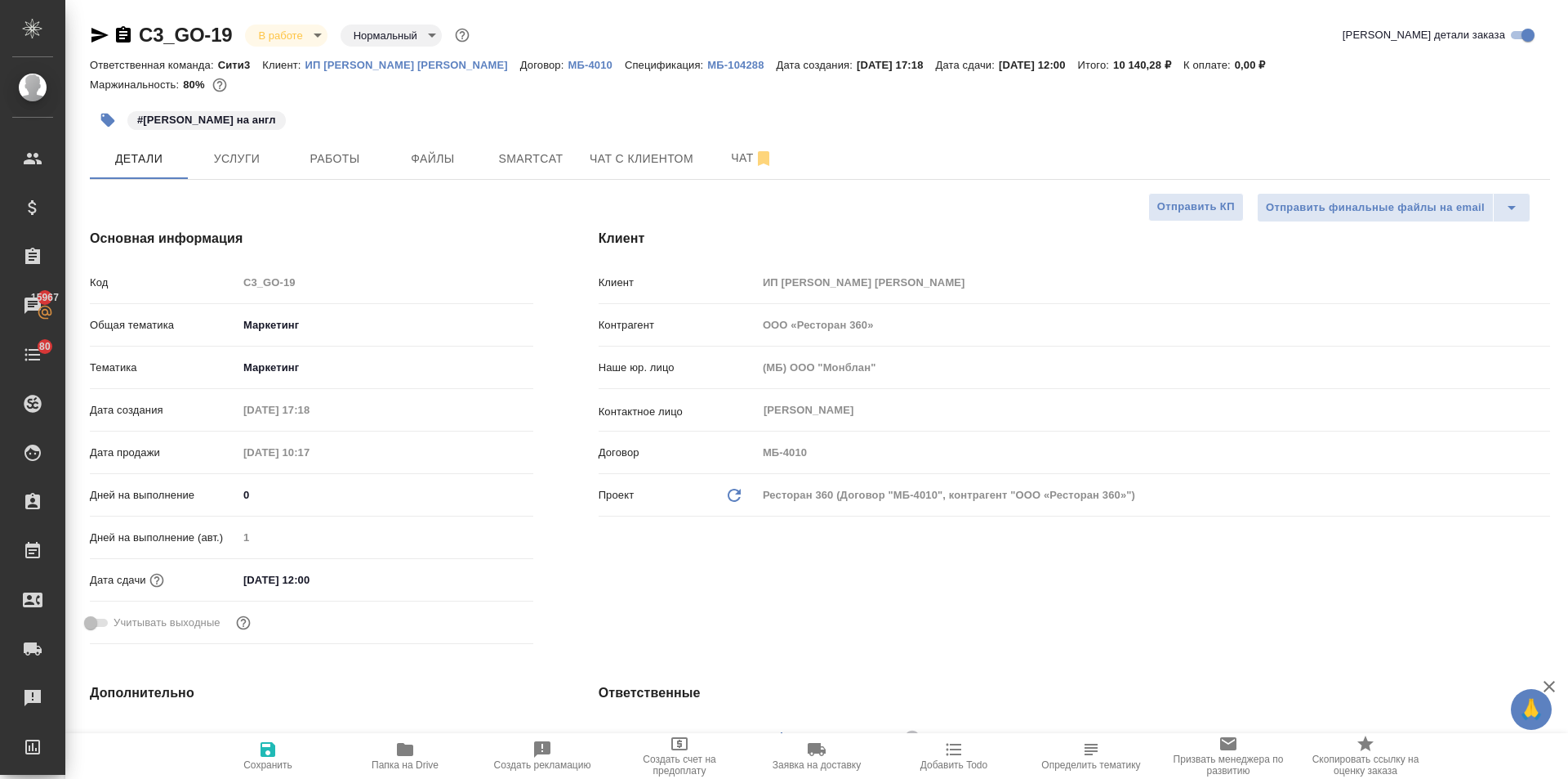
type textarea "x"
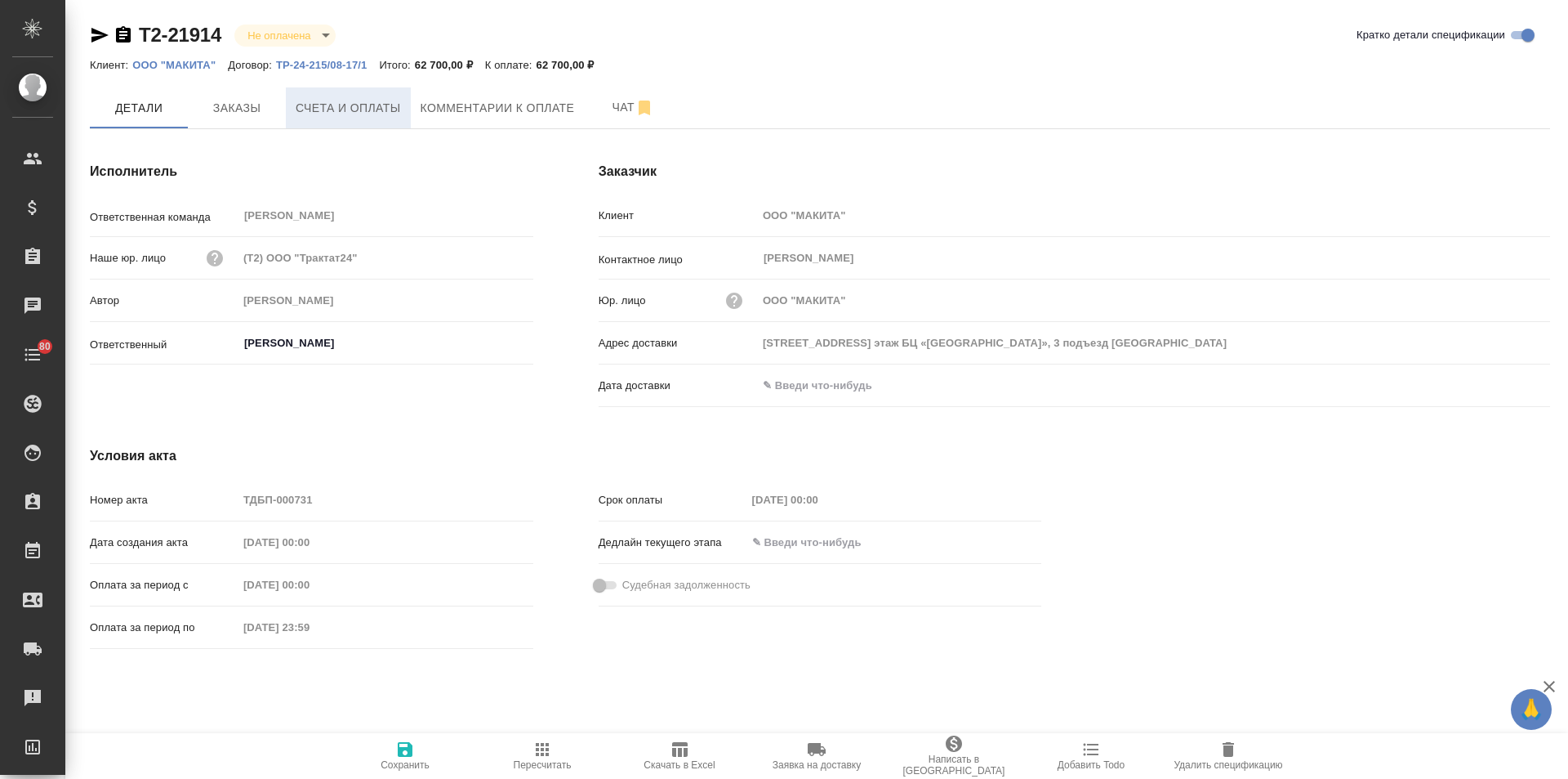
click at [328, 104] on span "Счета и оплаты" at bounding box center [348, 108] width 106 height 20
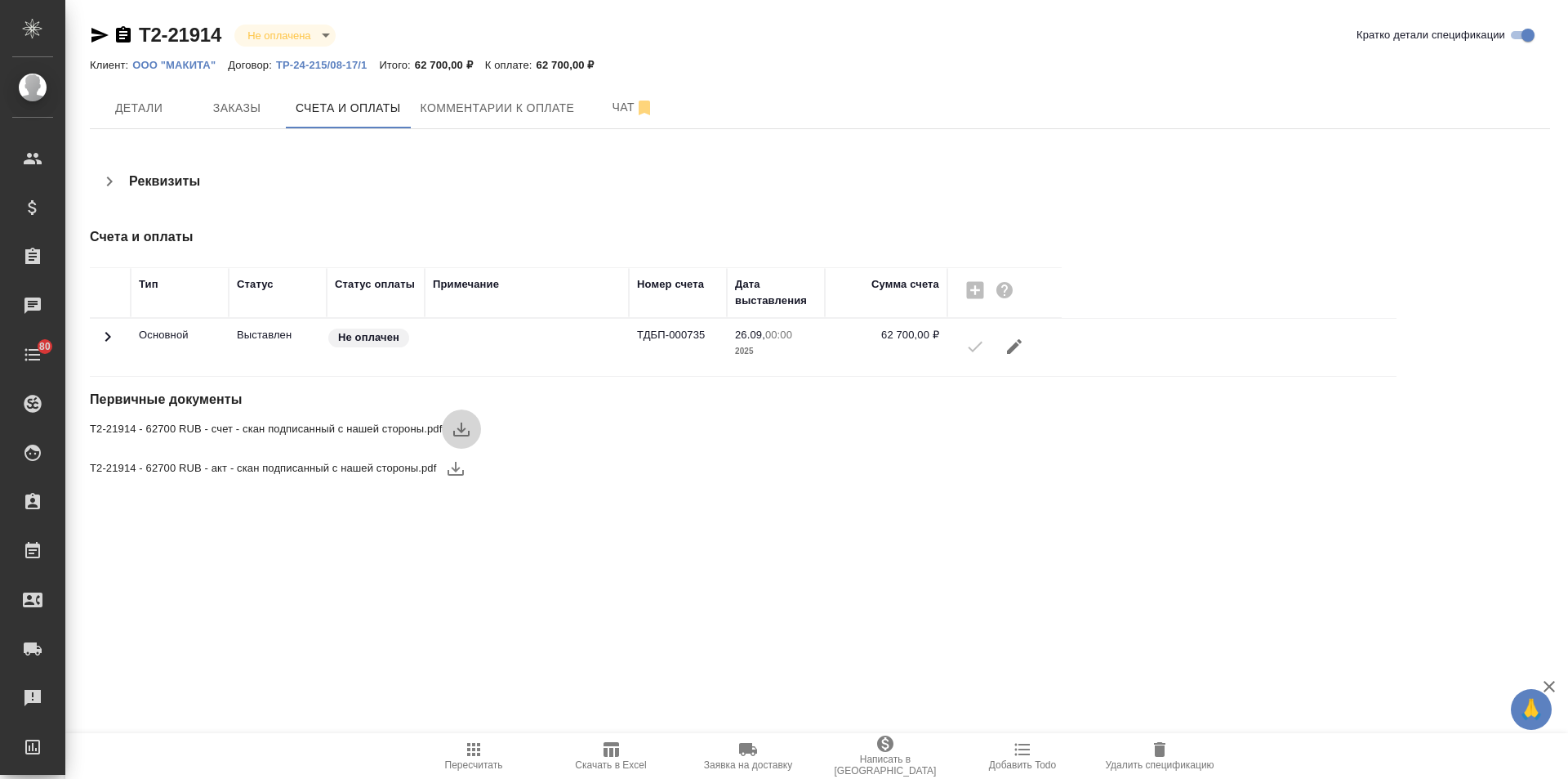
click at [466, 426] on icon "button" at bounding box center [461, 428] width 19 height 19
click at [461, 467] on icon "button" at bounding box center [456, 468] width 19 height 19
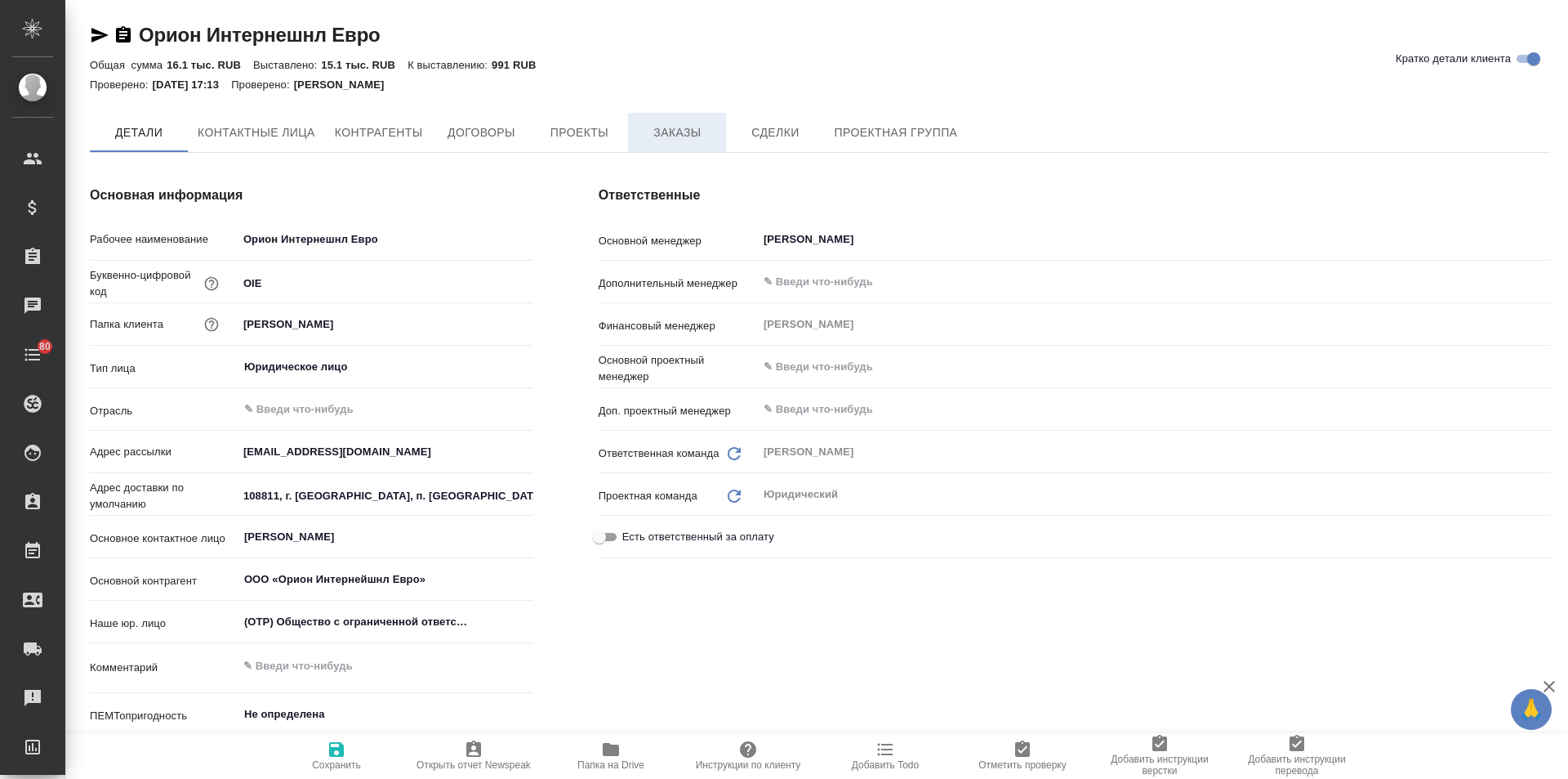
click at [676, 139] on span "Заказы" at bounding box center [676, 133] width 78 height 20
type textarea "x"
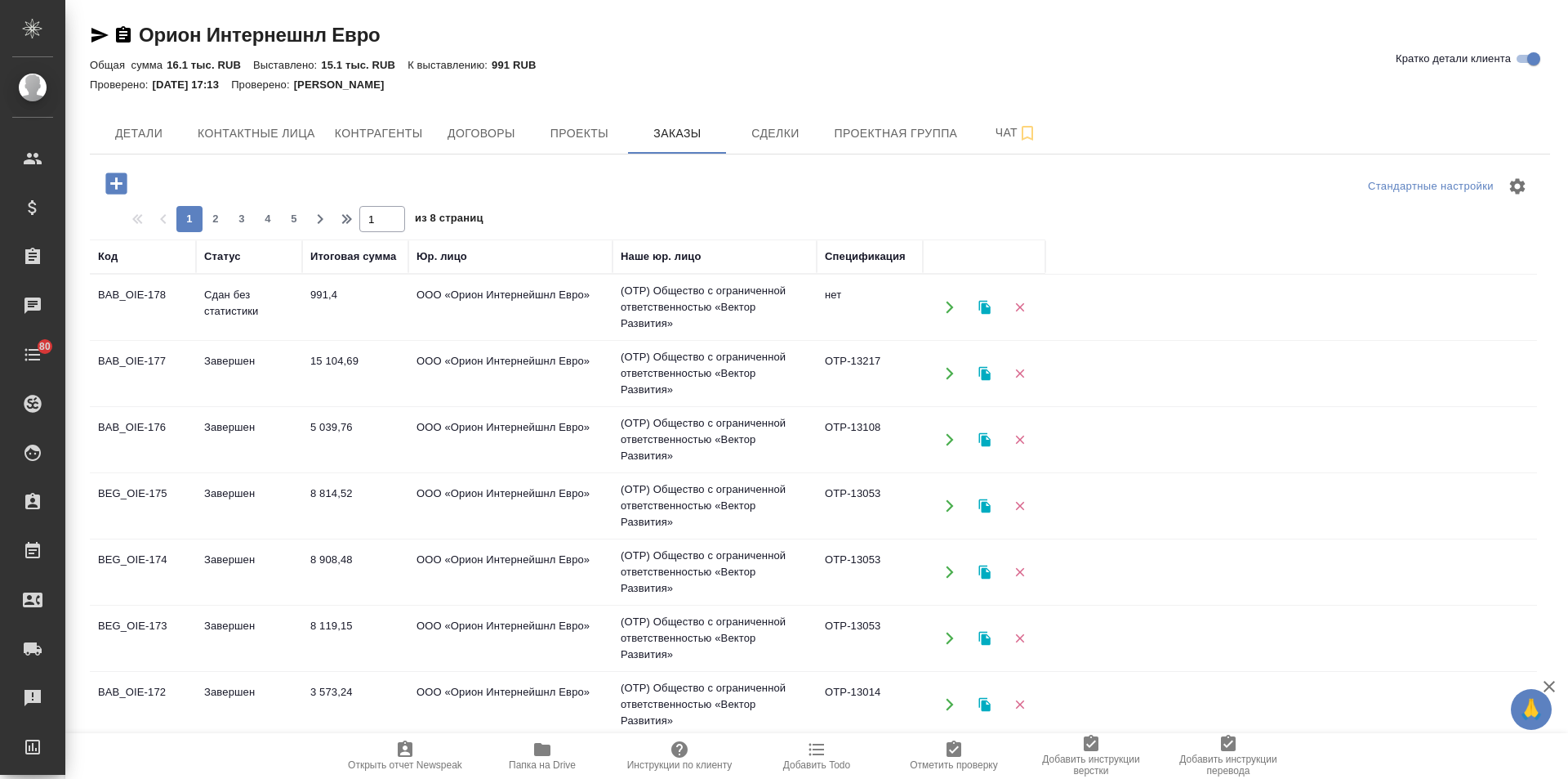
click at [542, 759] on span "Папка на Drive" at bounding box center [543, 765] width 67 height 12
click at [487, 361] on td "ООО «Орион Интернейшнл Евро»" at bounding box center [510, 374] width 204 height 57
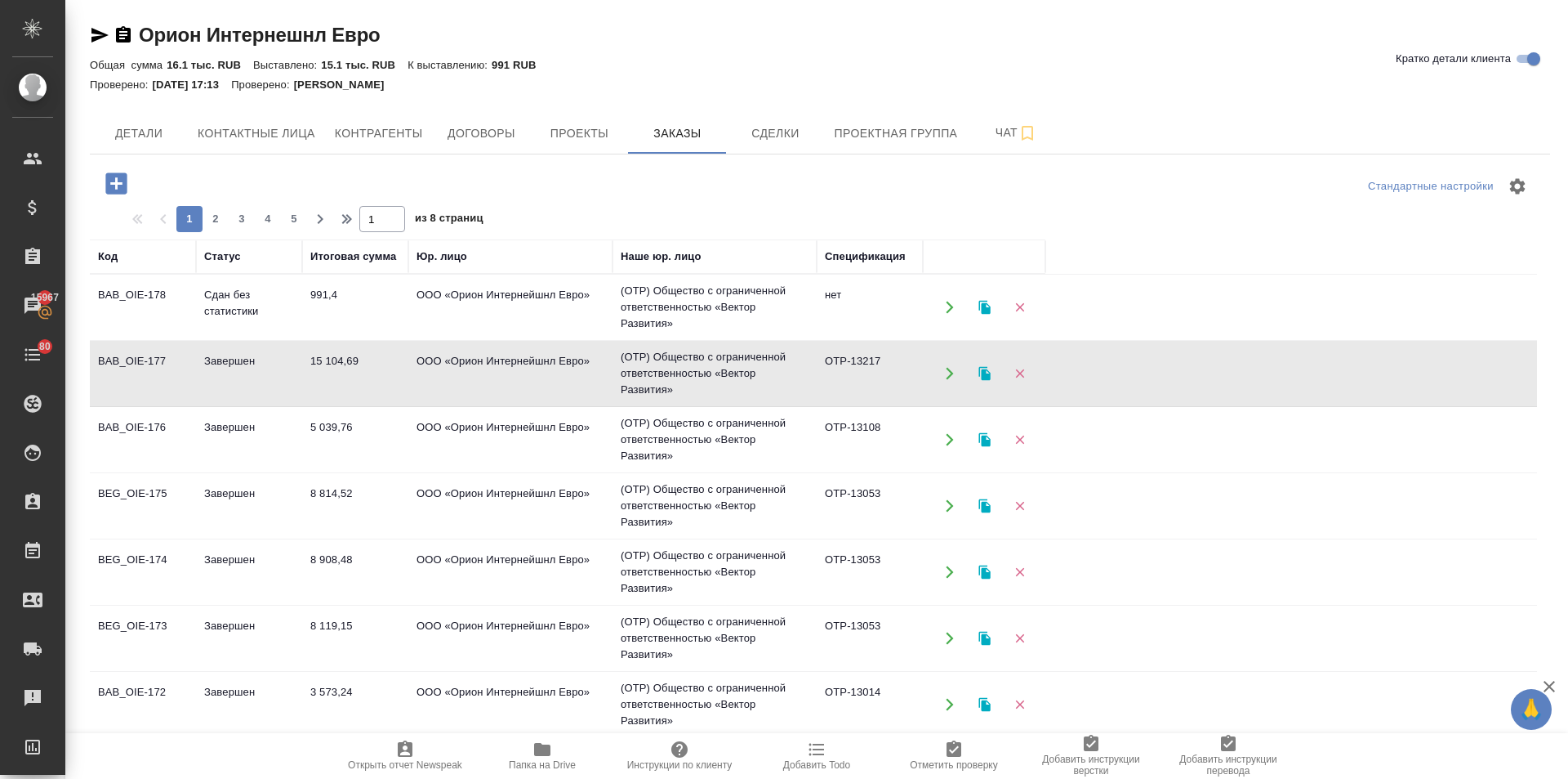
click at [487, 361] on td "ООО «Орион Интернейшнл Евро»" at bounding box center [510, 374] width 204 height 57
click at [319, 355] on td "15 104,69" at bounding box center [355, 374] width 107 height 57
click at [251, 299] on td "Сдан без статистики" at bounding box center [249, 307] width 107 height 57
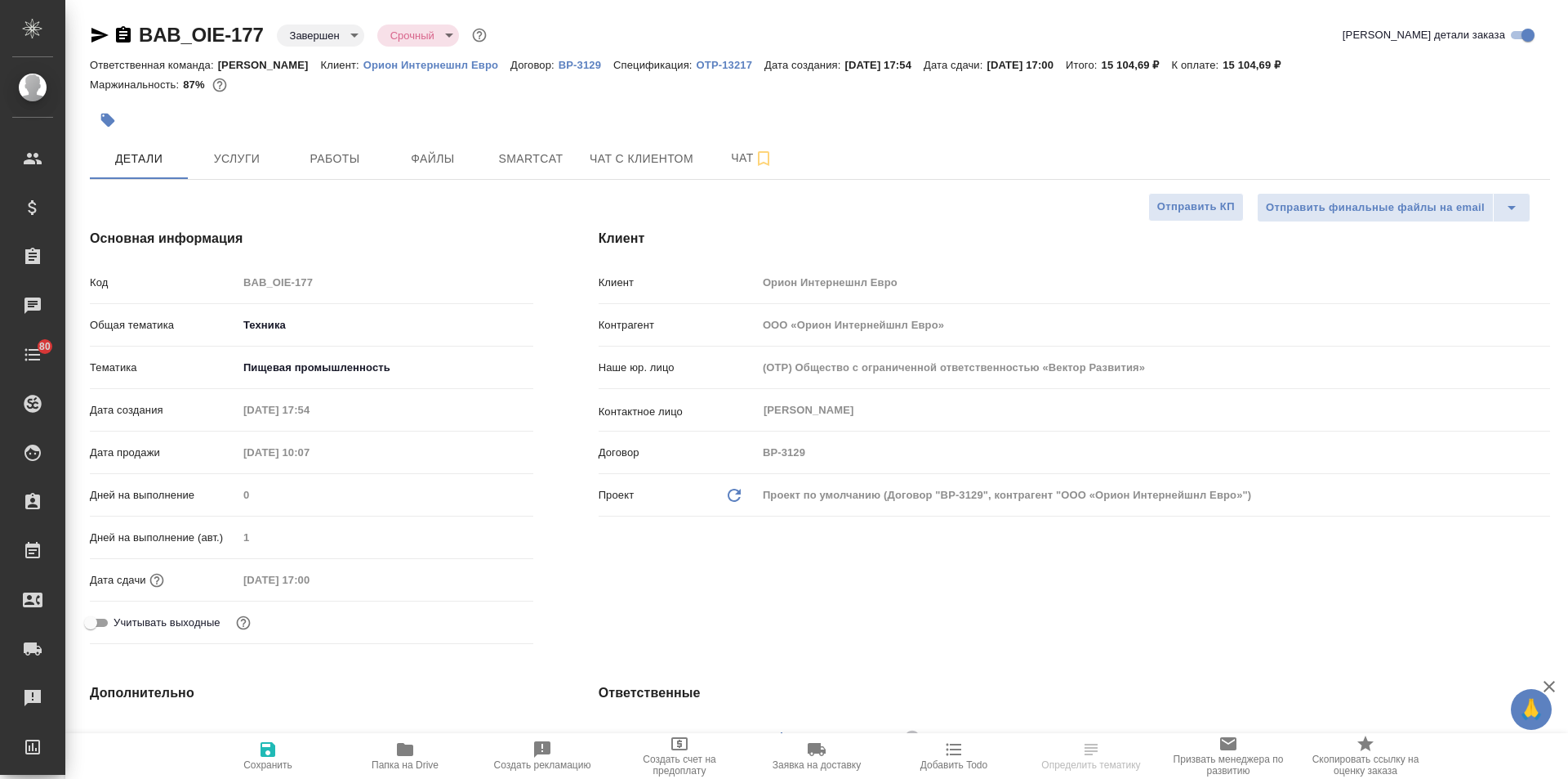
select select "RU"
click at [706, 65] on p "OTP-13217" at bounding box center [731, 65] width 68 height 13
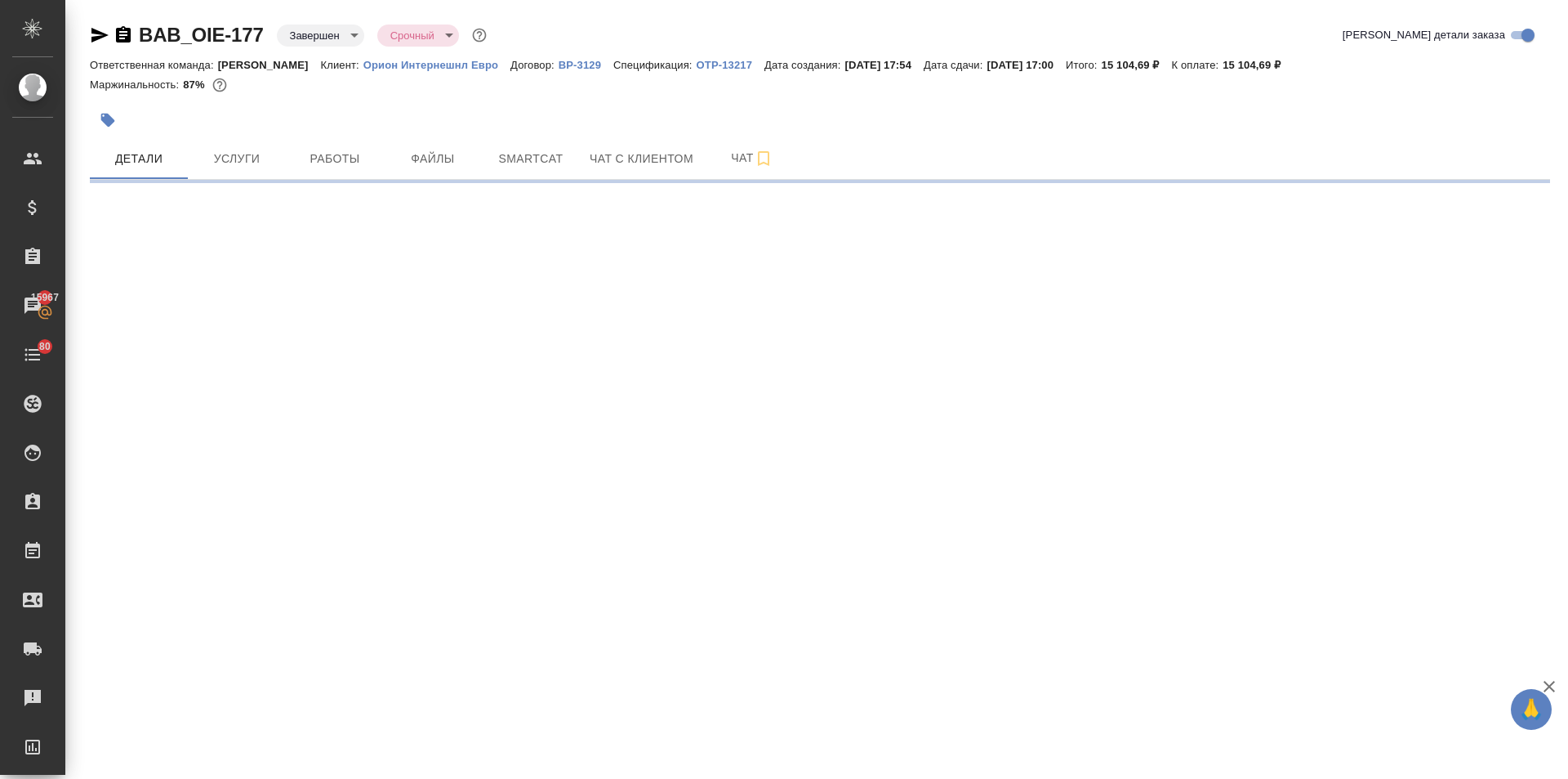
select select "RU"
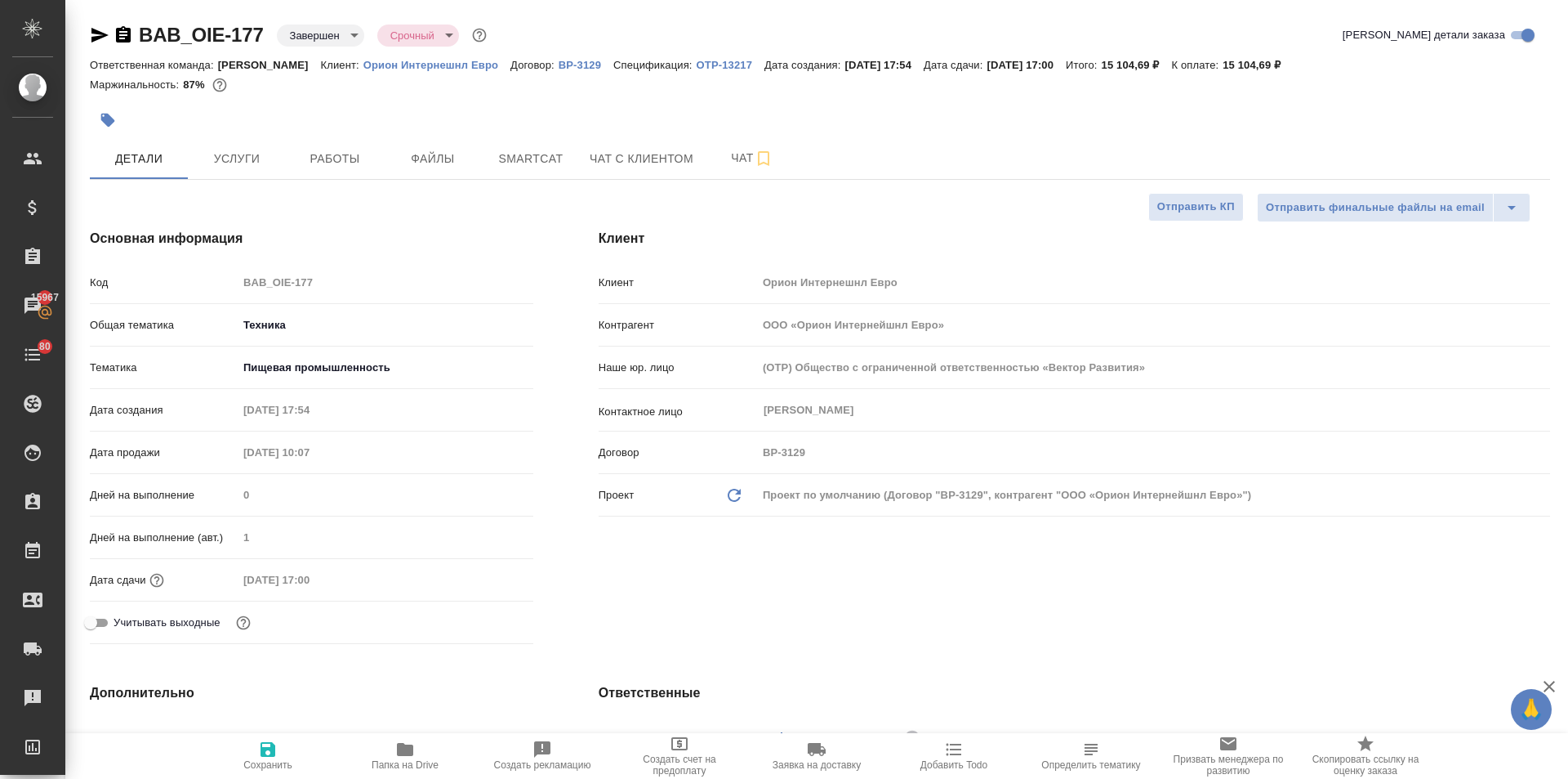
type textarea "x"
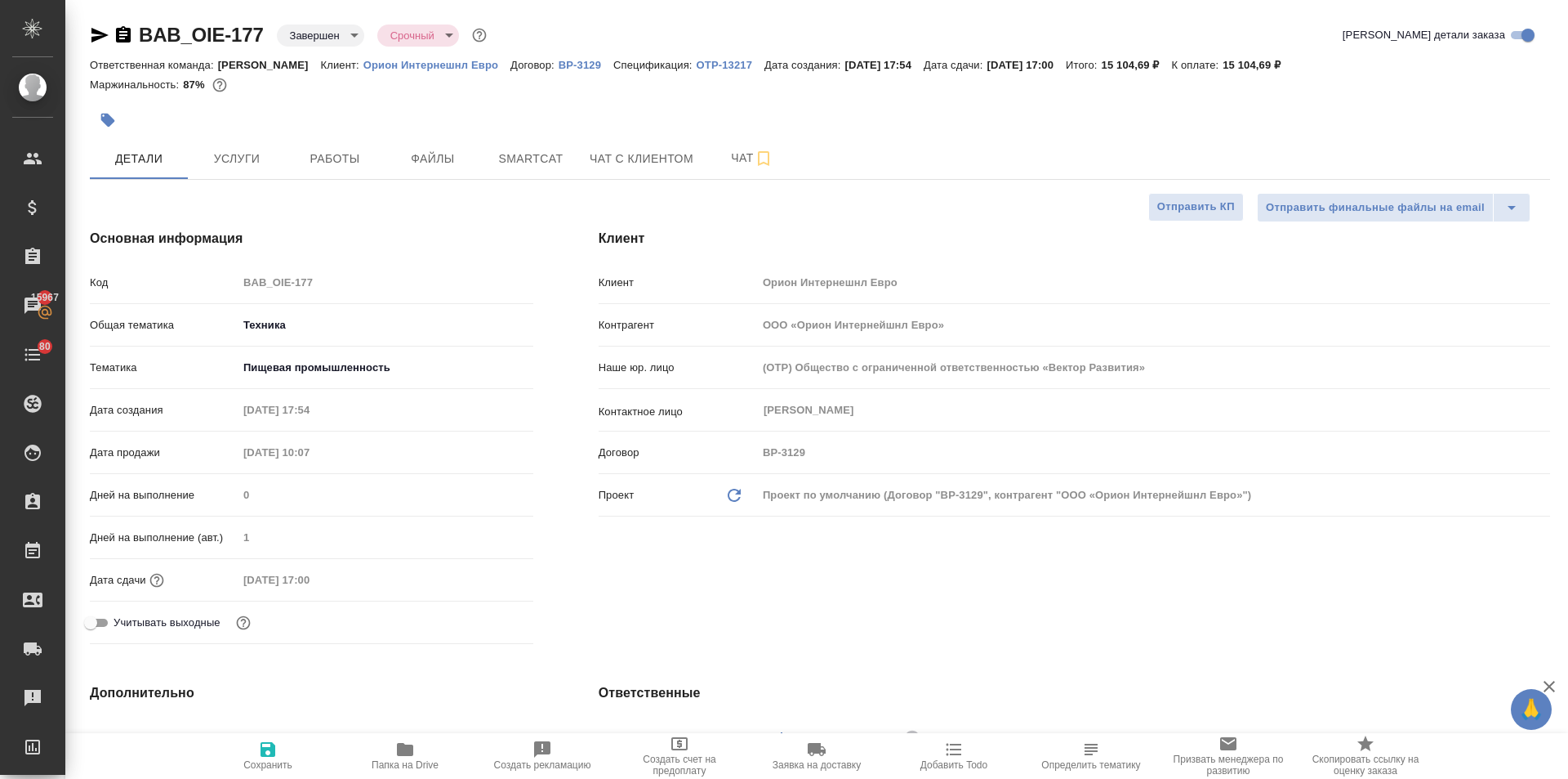
type textarea "x"
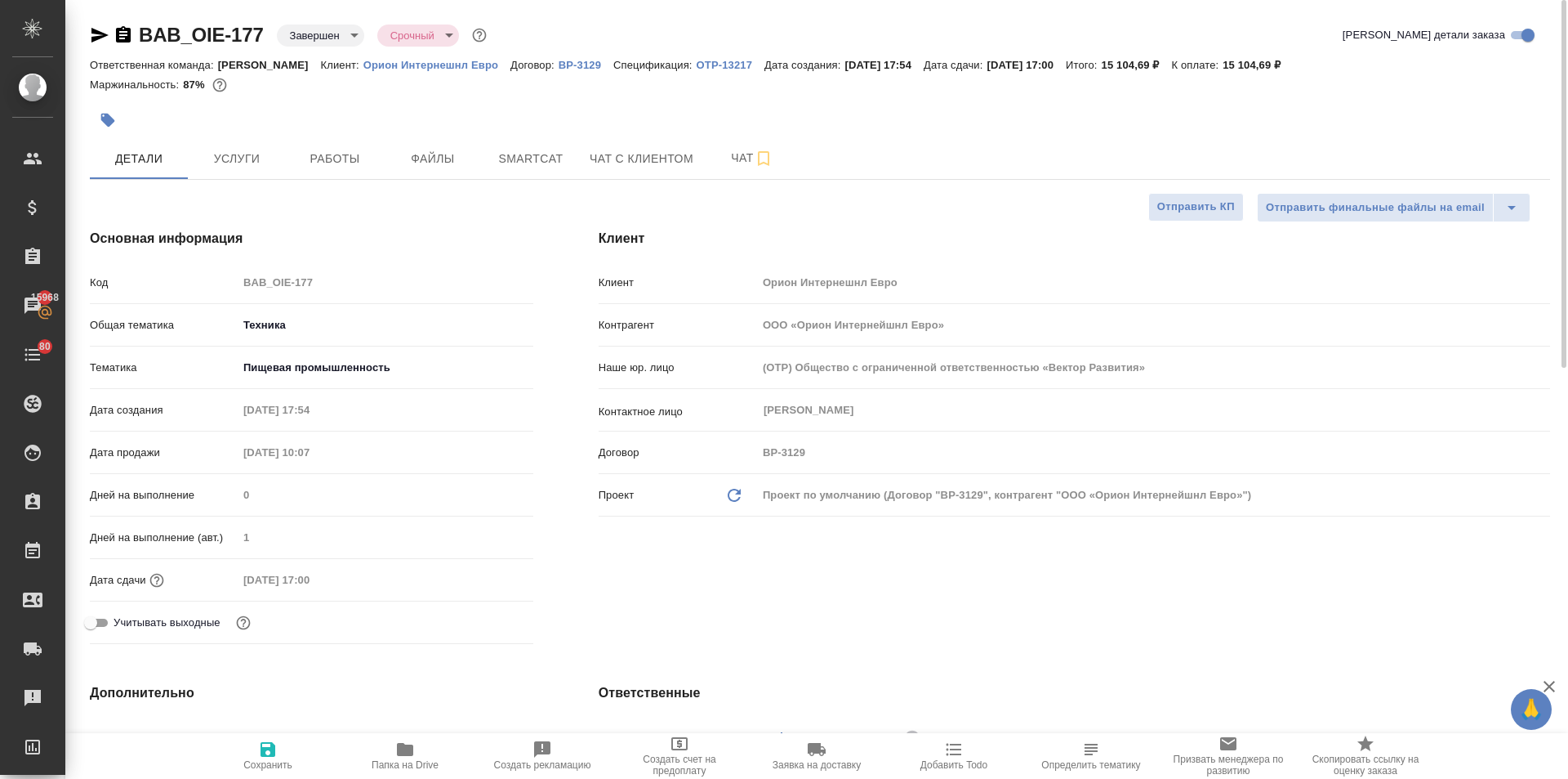
type textarea "x"
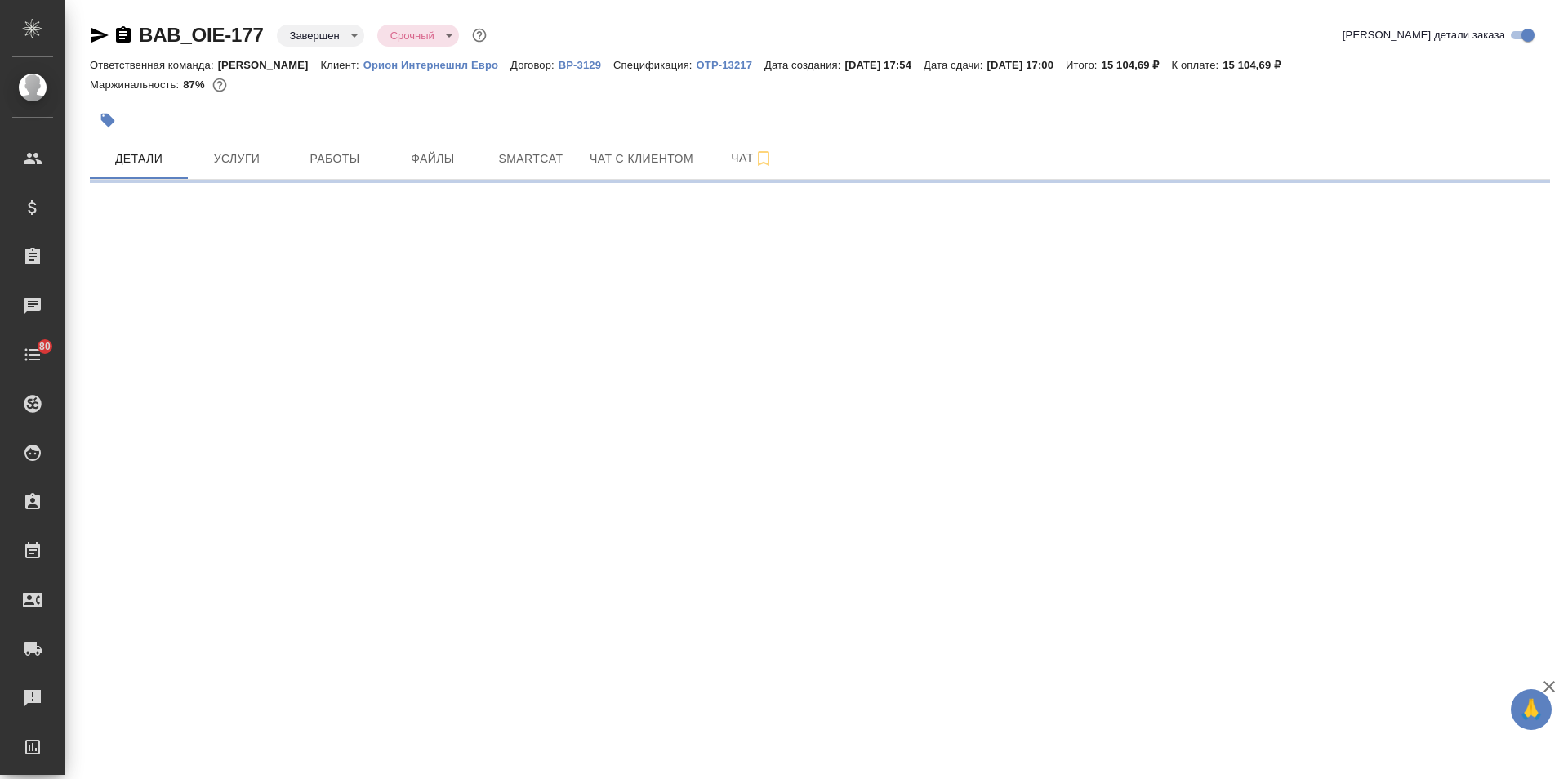
select select "RU"
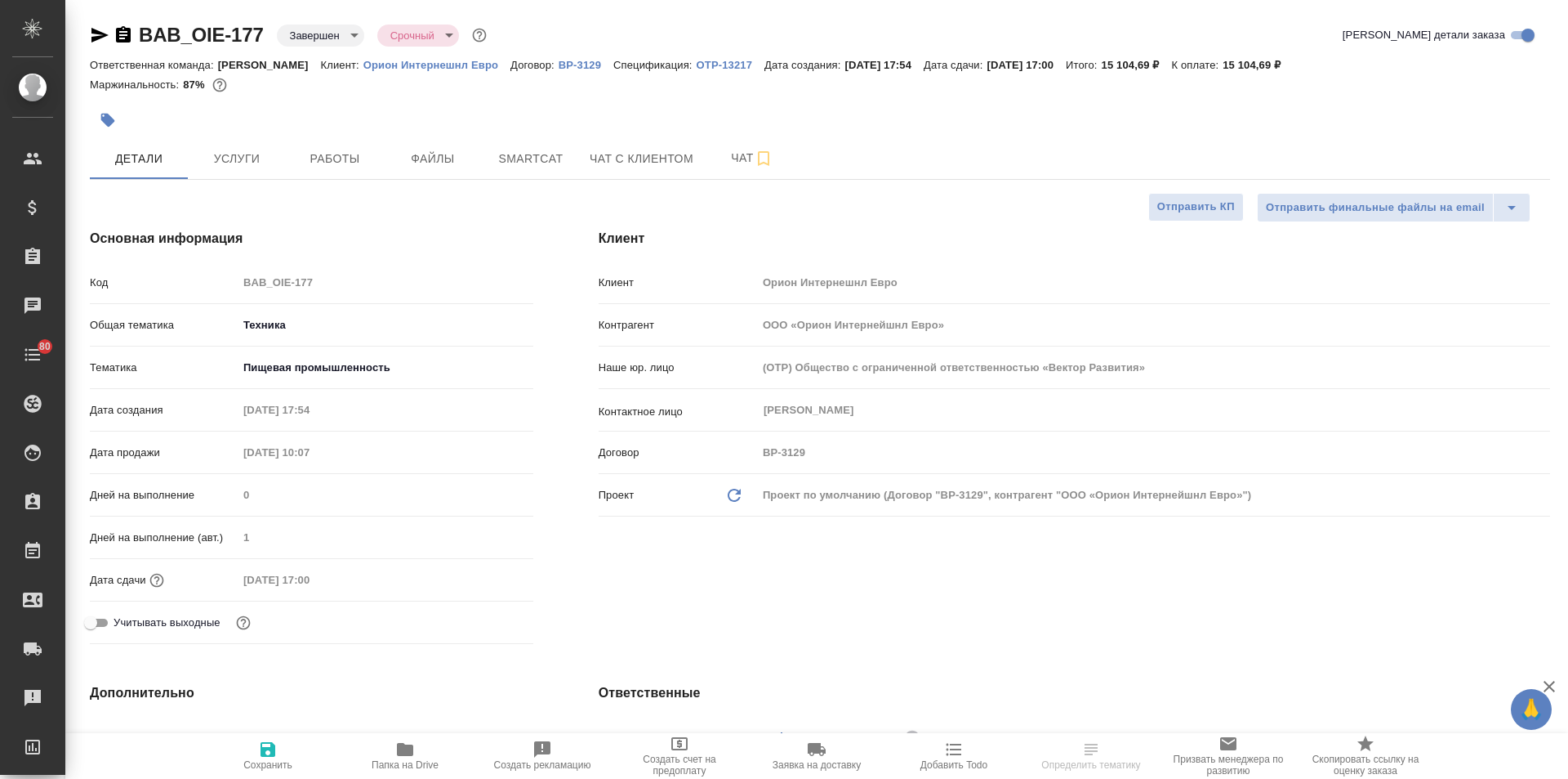
type textarea "x"
click at [710, 67] on p "OTP-13217" at bounding box center [731, 65] width 68 height 13
type textarea "x"
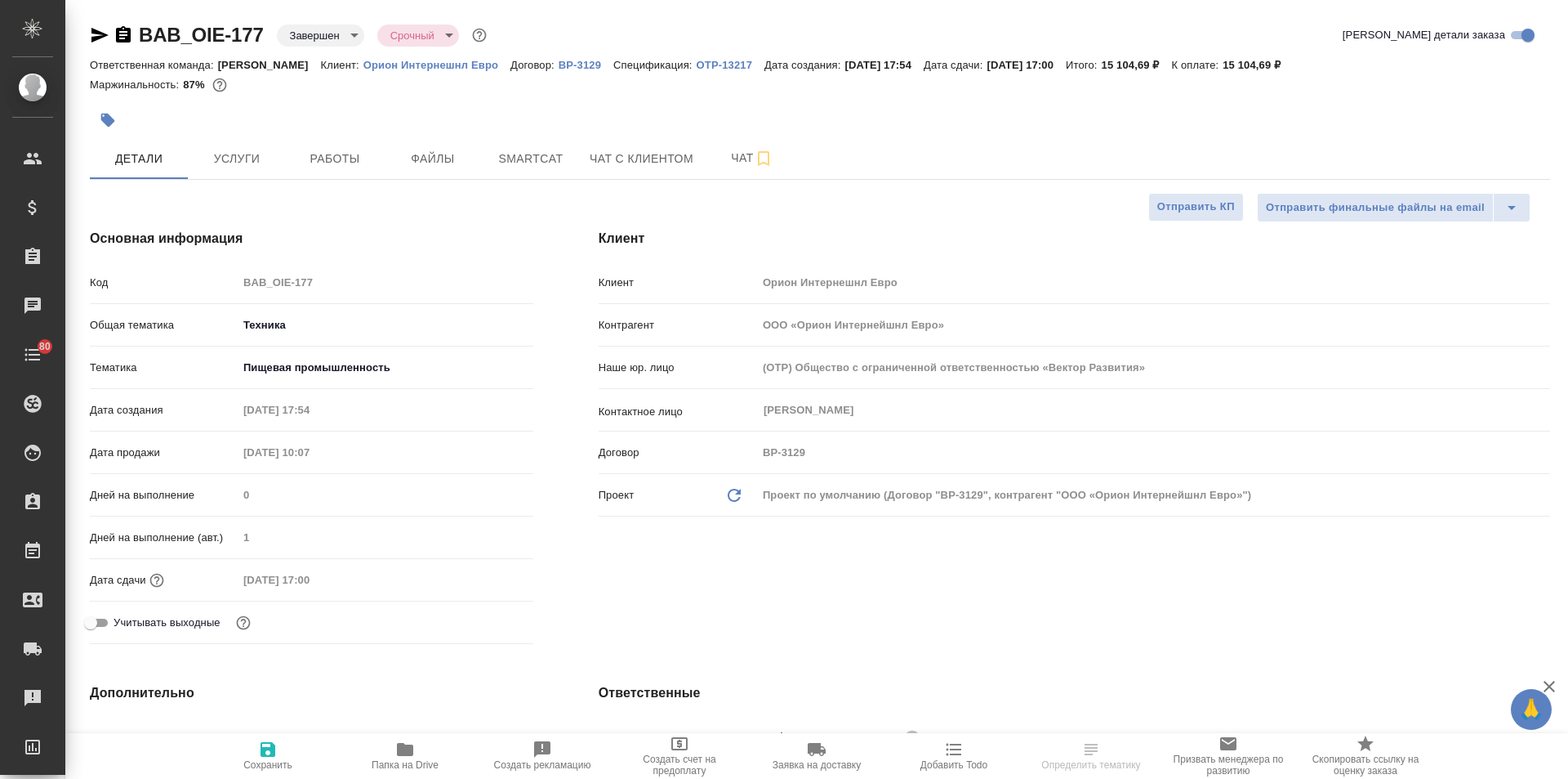
type textarea "x"
select select "RU"
type textarea "x"
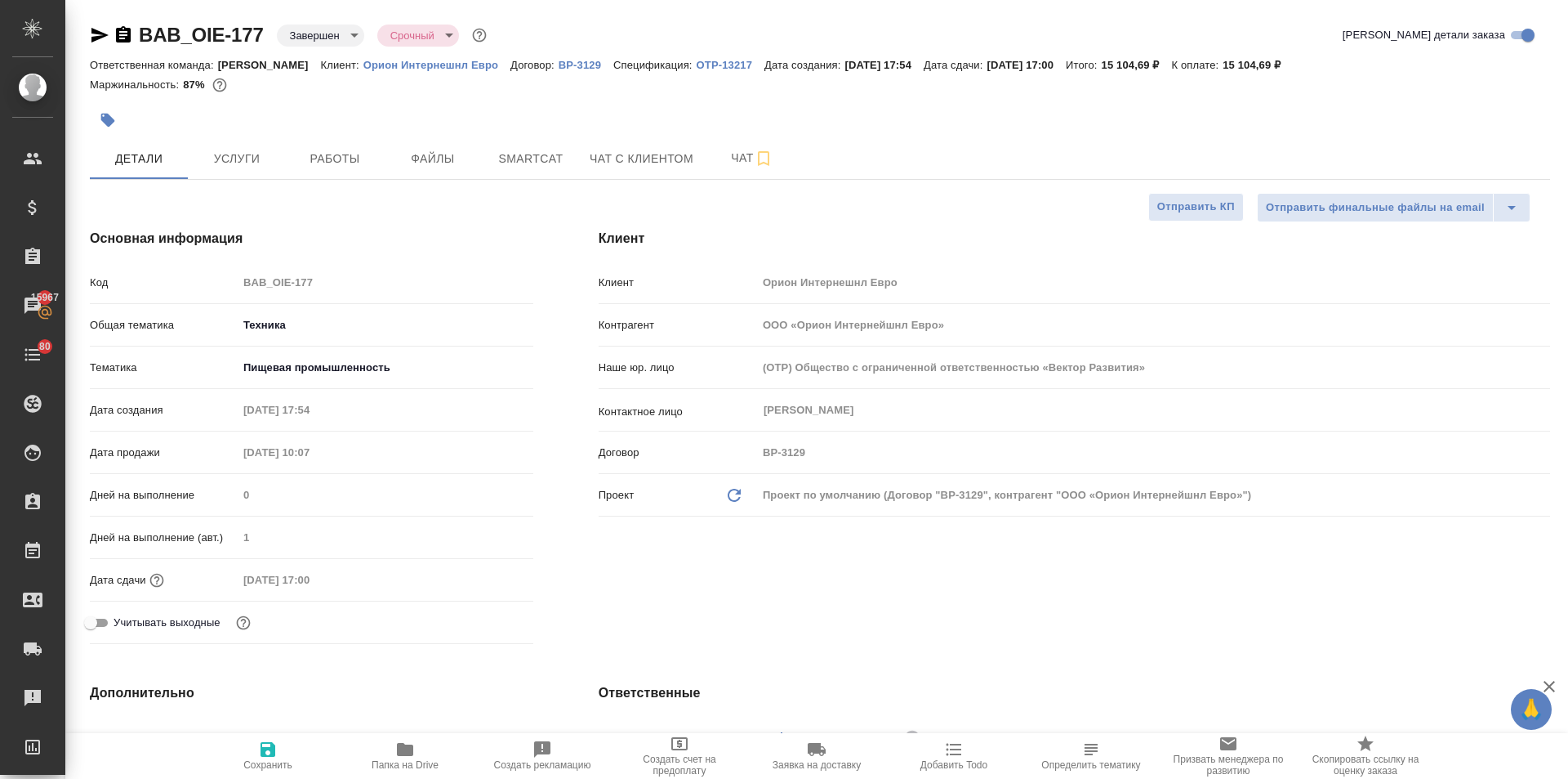
type textarea "x"
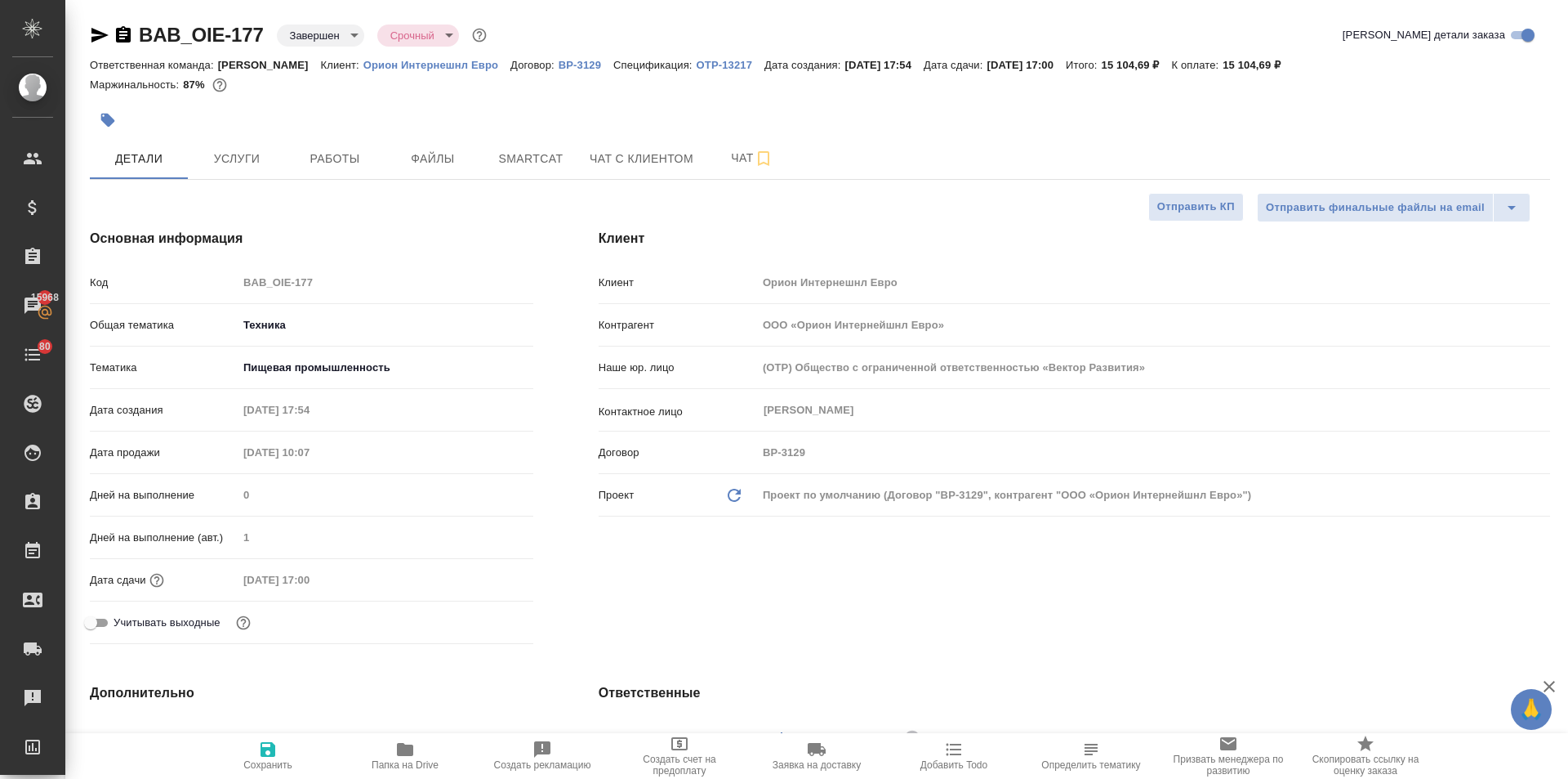
type textarea "x"
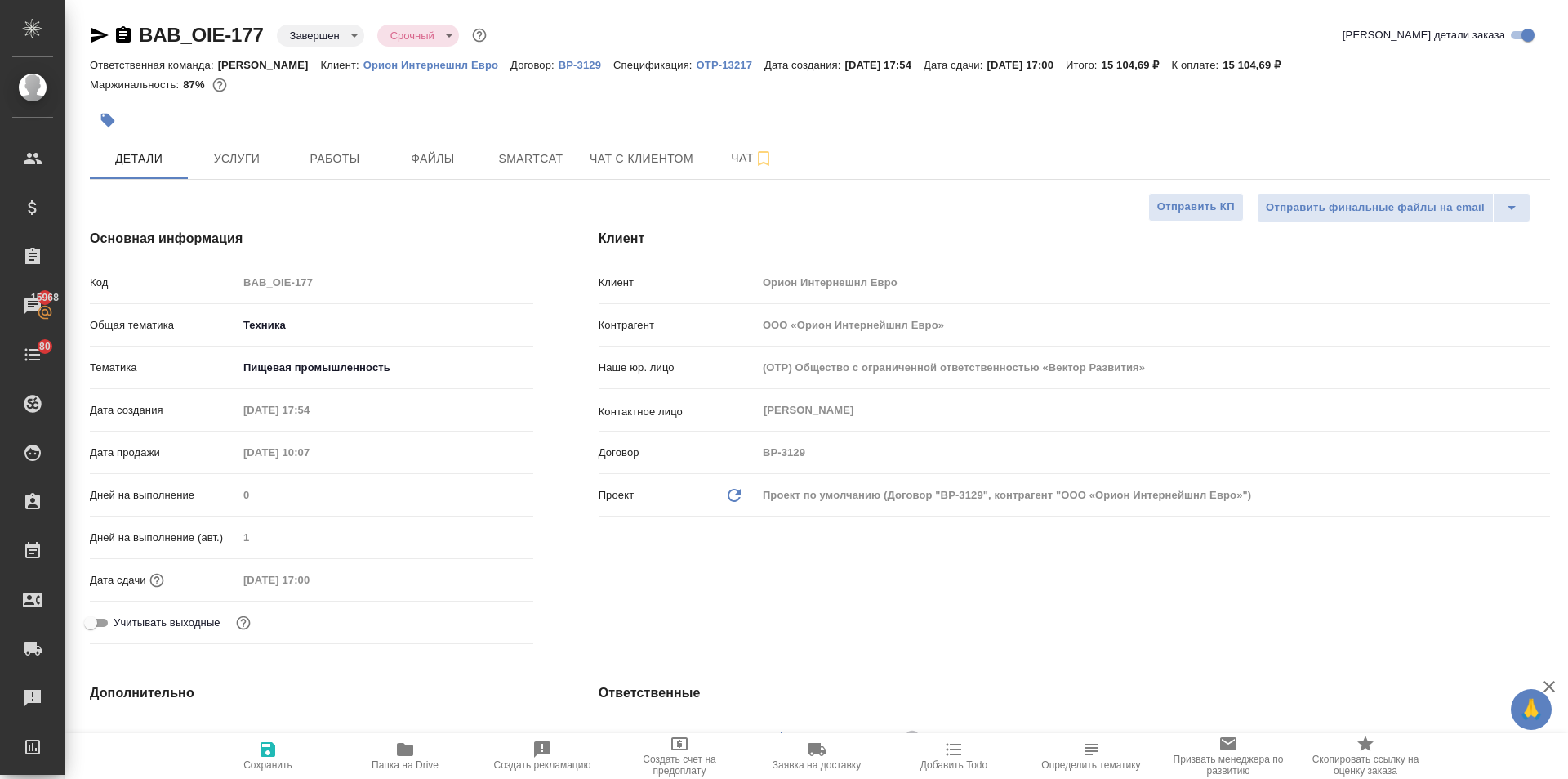
type textarea "x"
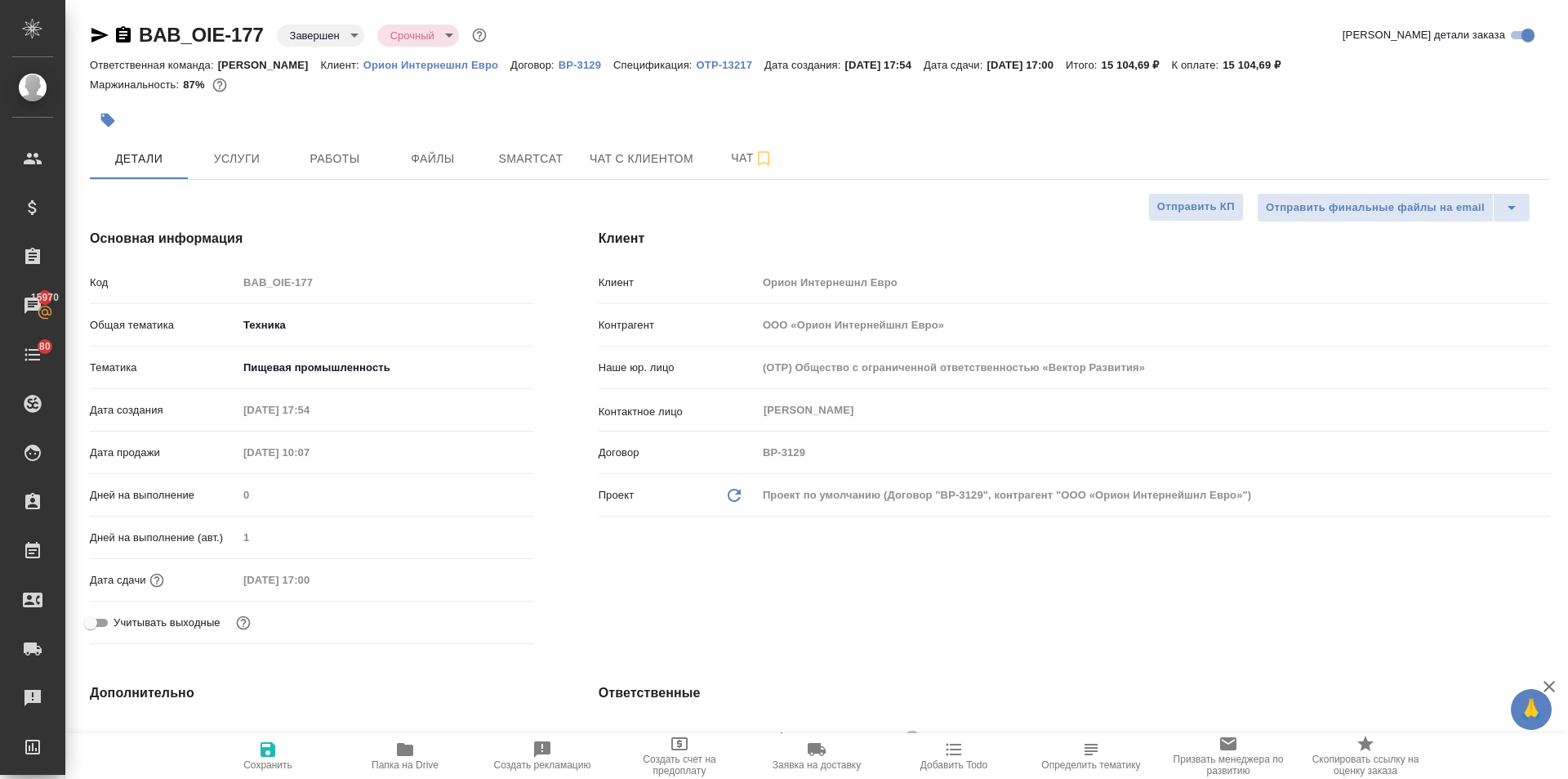
type textarea "x"
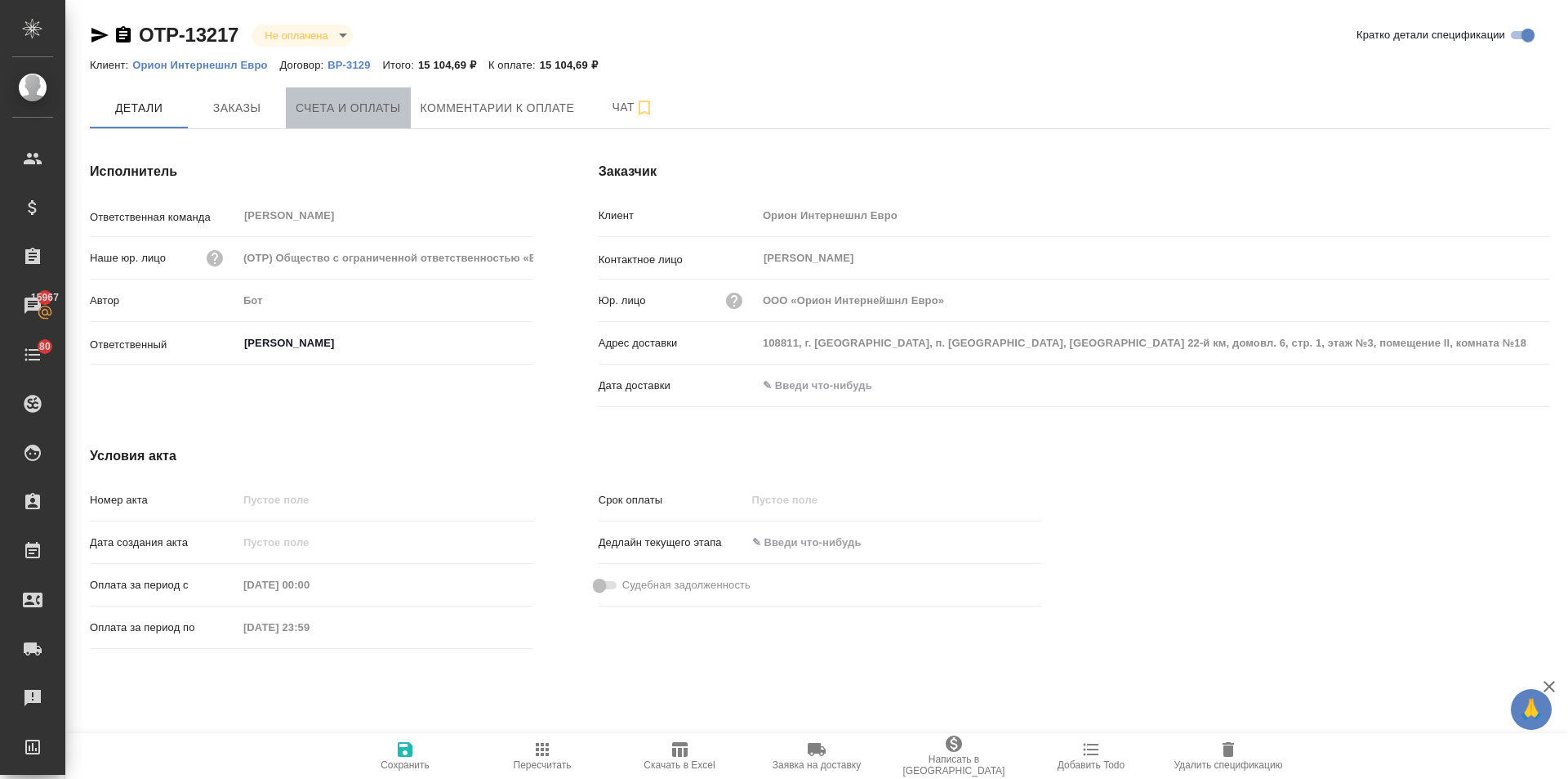
click at [395, 118] on button "Счета и оплаты" at bounding box center [348, 107] width 125 height 41
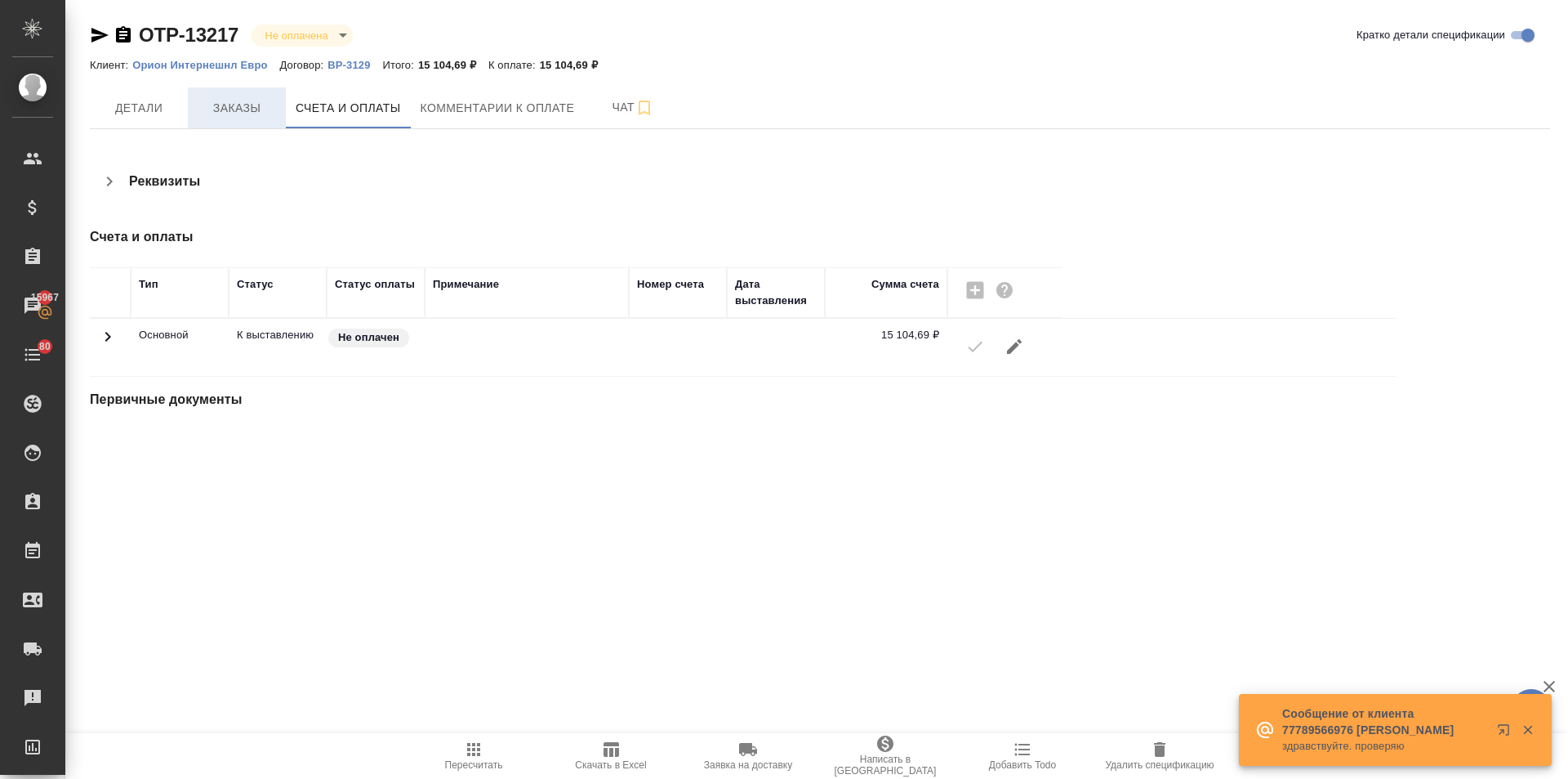
click at [244, 114] on span "Заказы" at bounding box center [237, 108] width 78 height 20
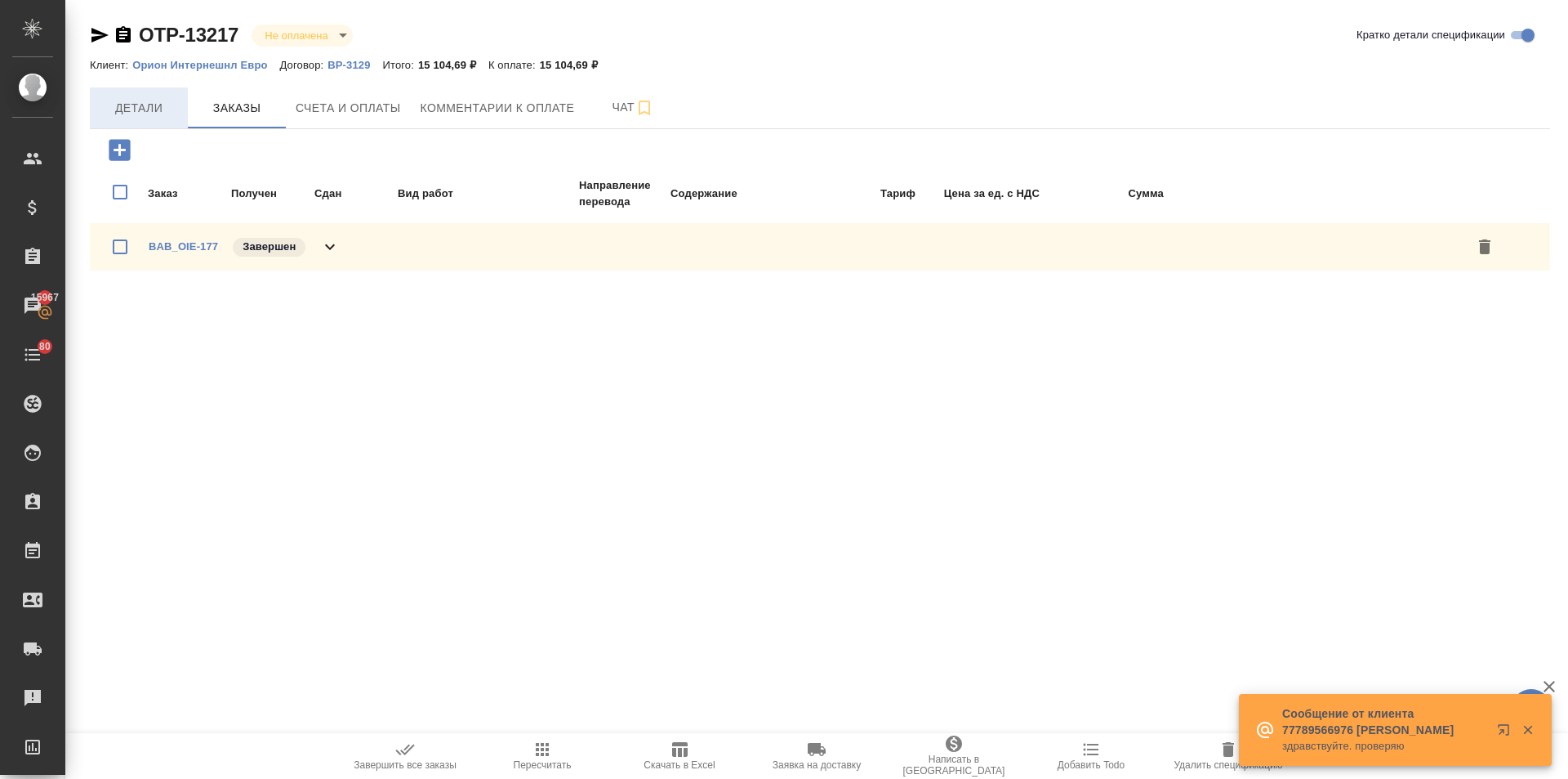
click at [155, 103] on span "Детали" at bounding box center [138, 108] width 78 height 20
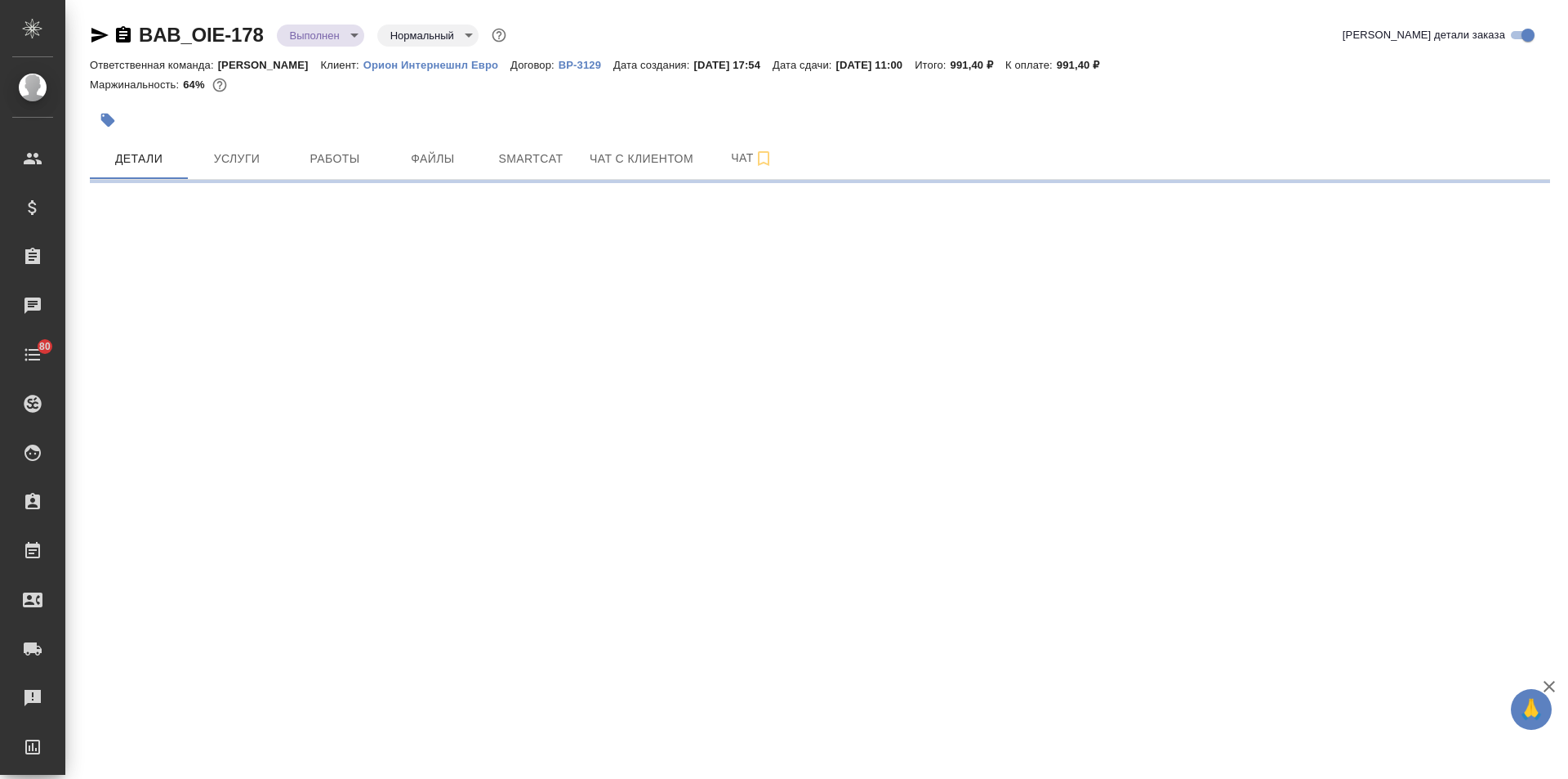
select select "RU"
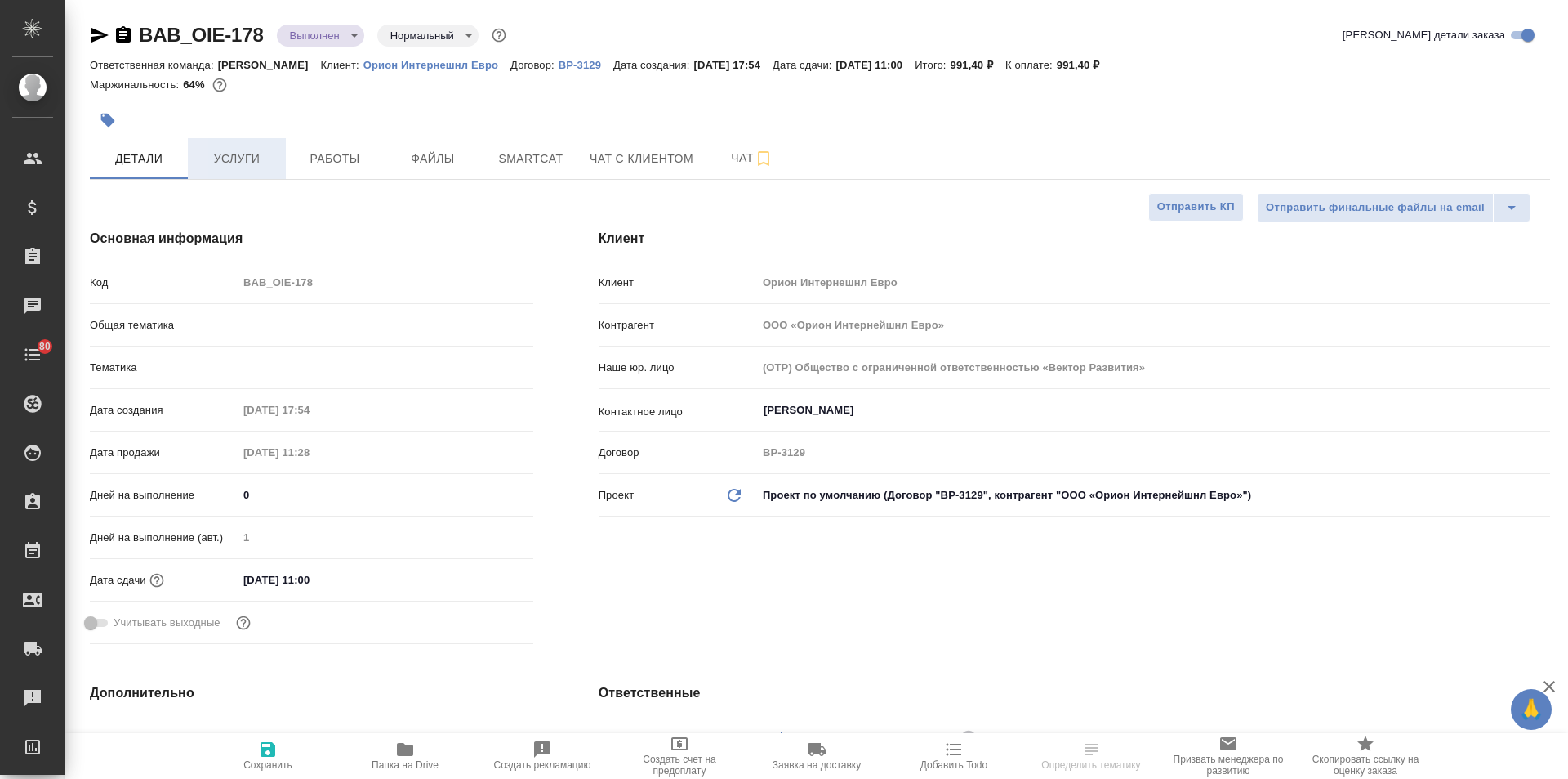
type textarea "x"
type input "Технический"
type textarea "x"
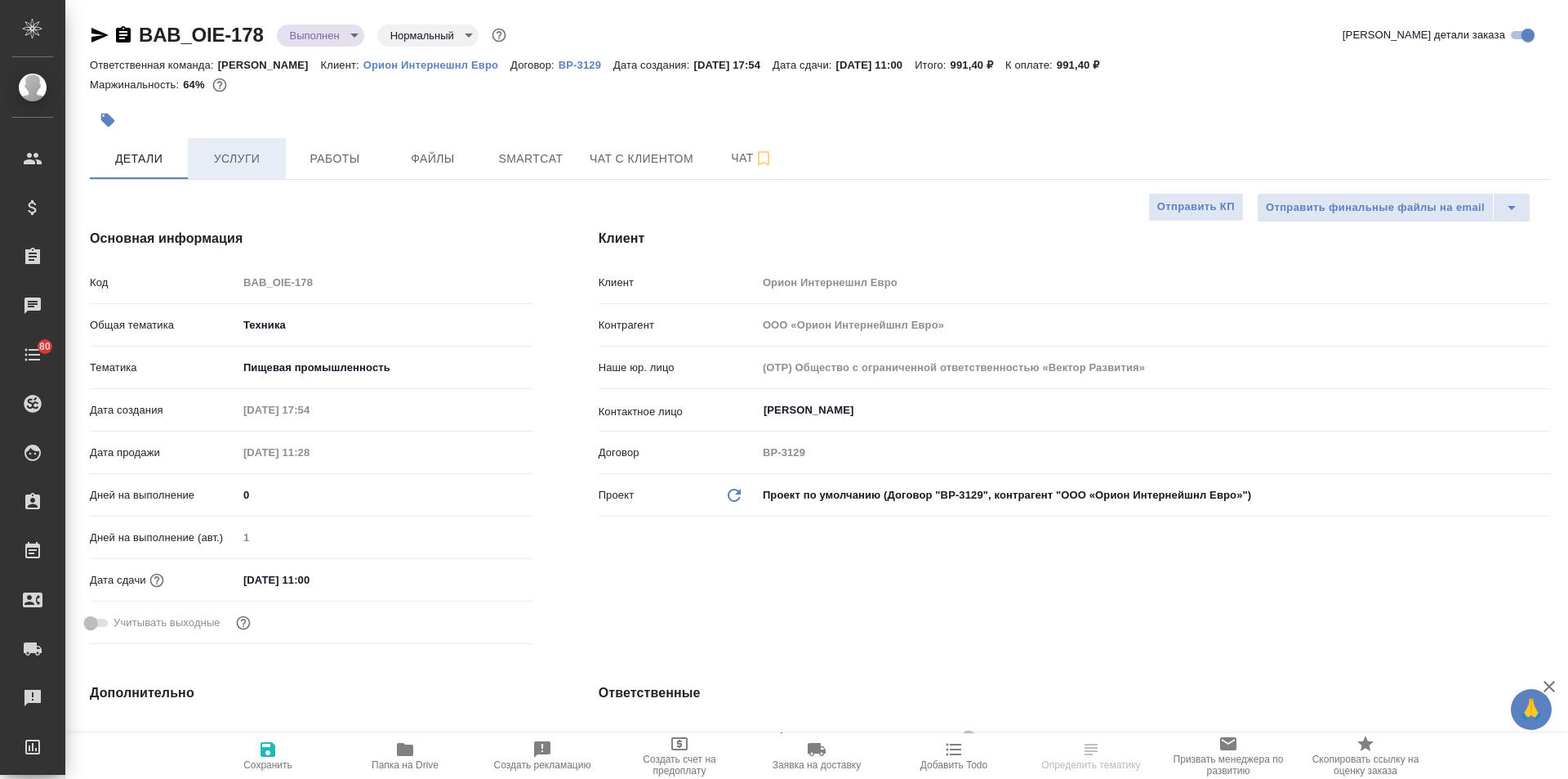
type textarea "x"
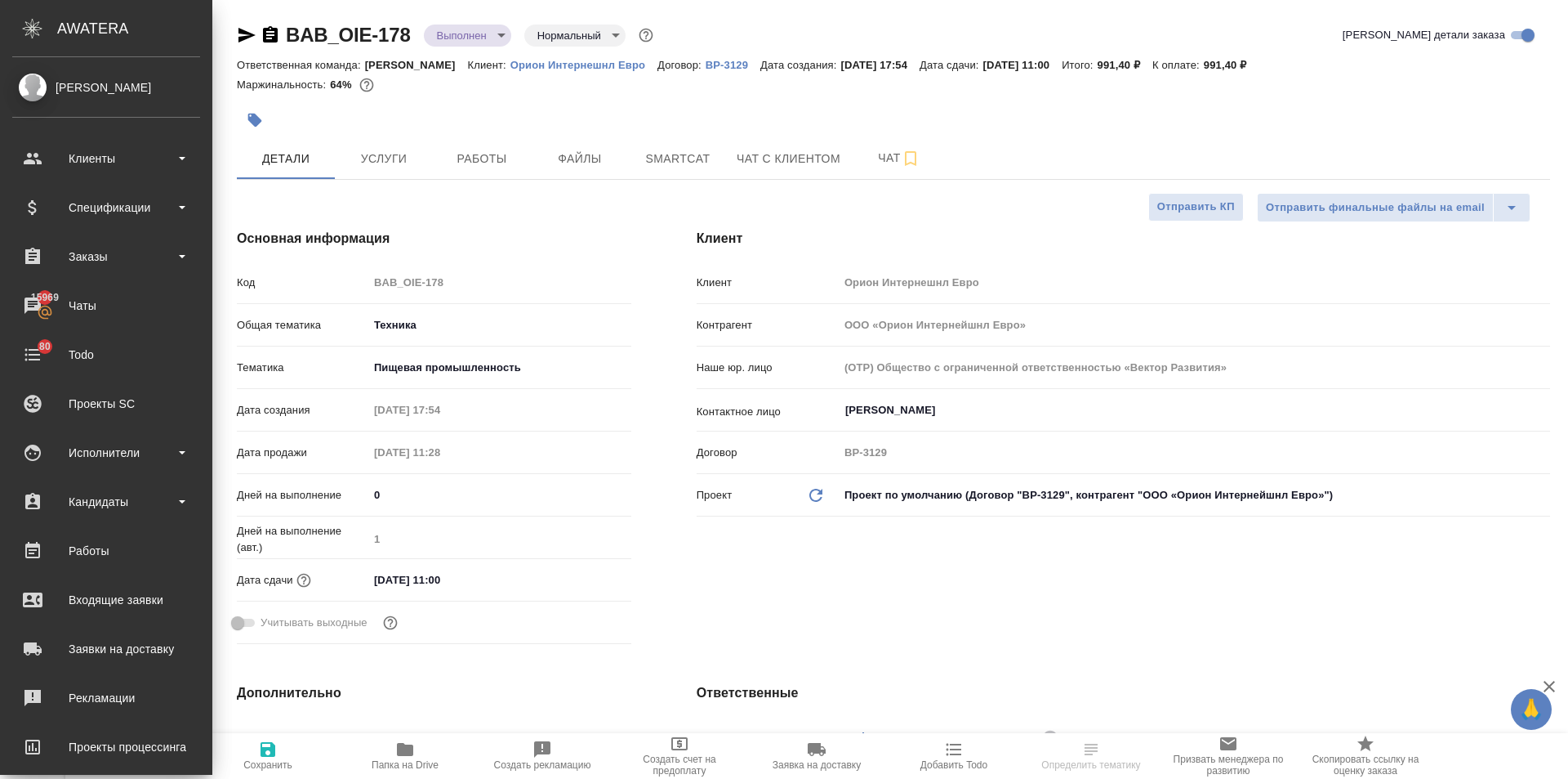
type textarea "x"
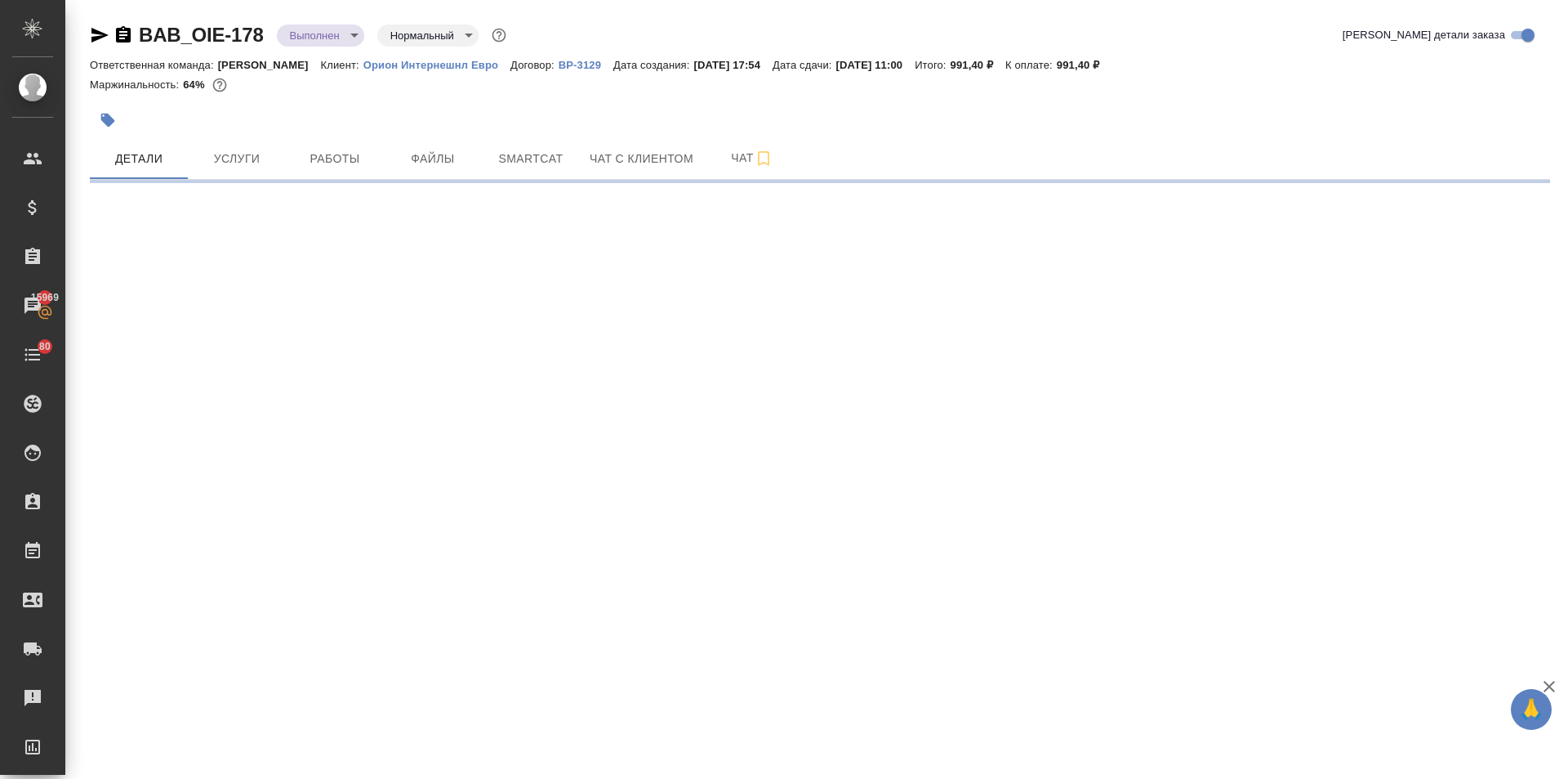
select select "RU"
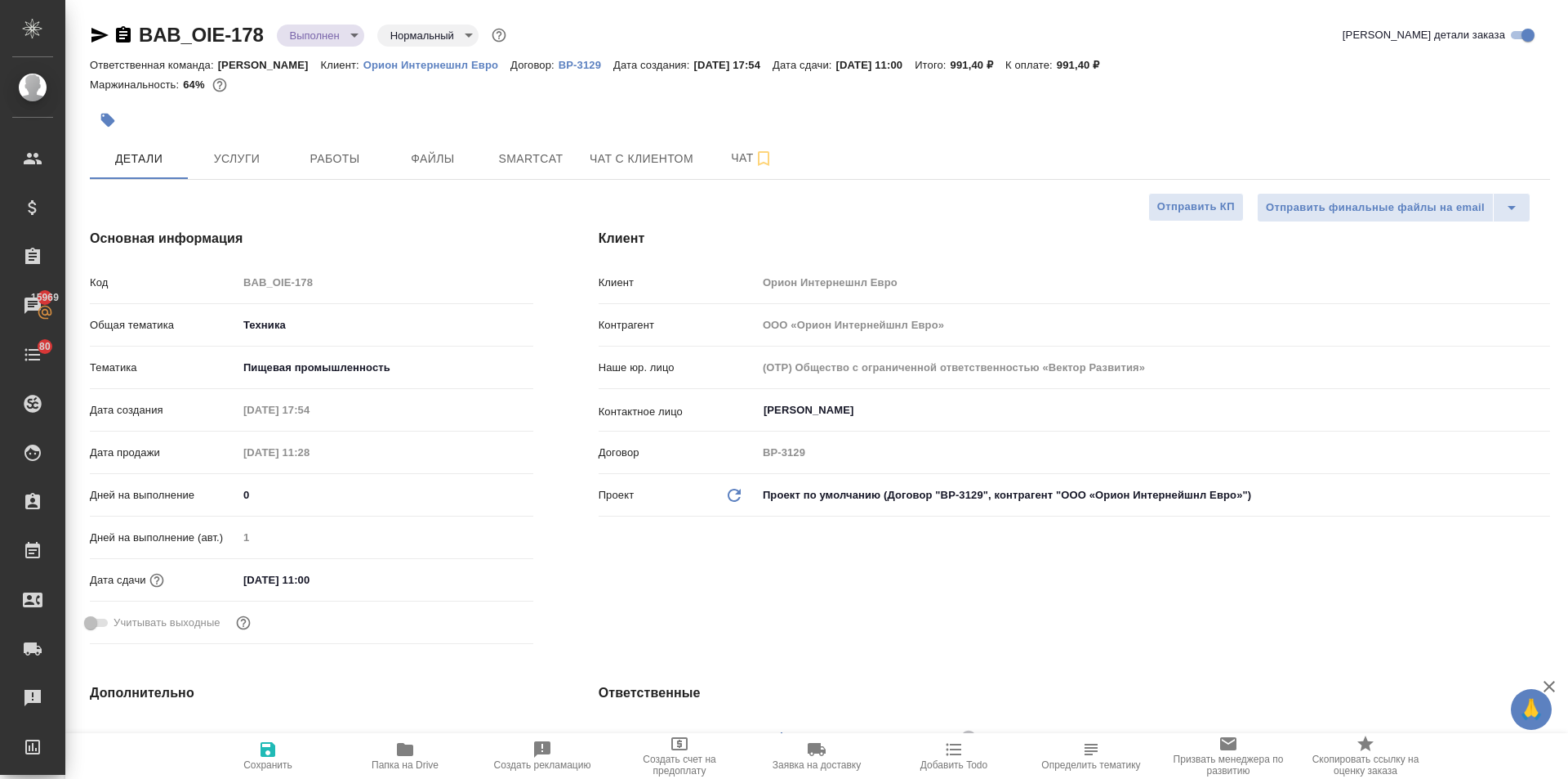
type textarea "x"
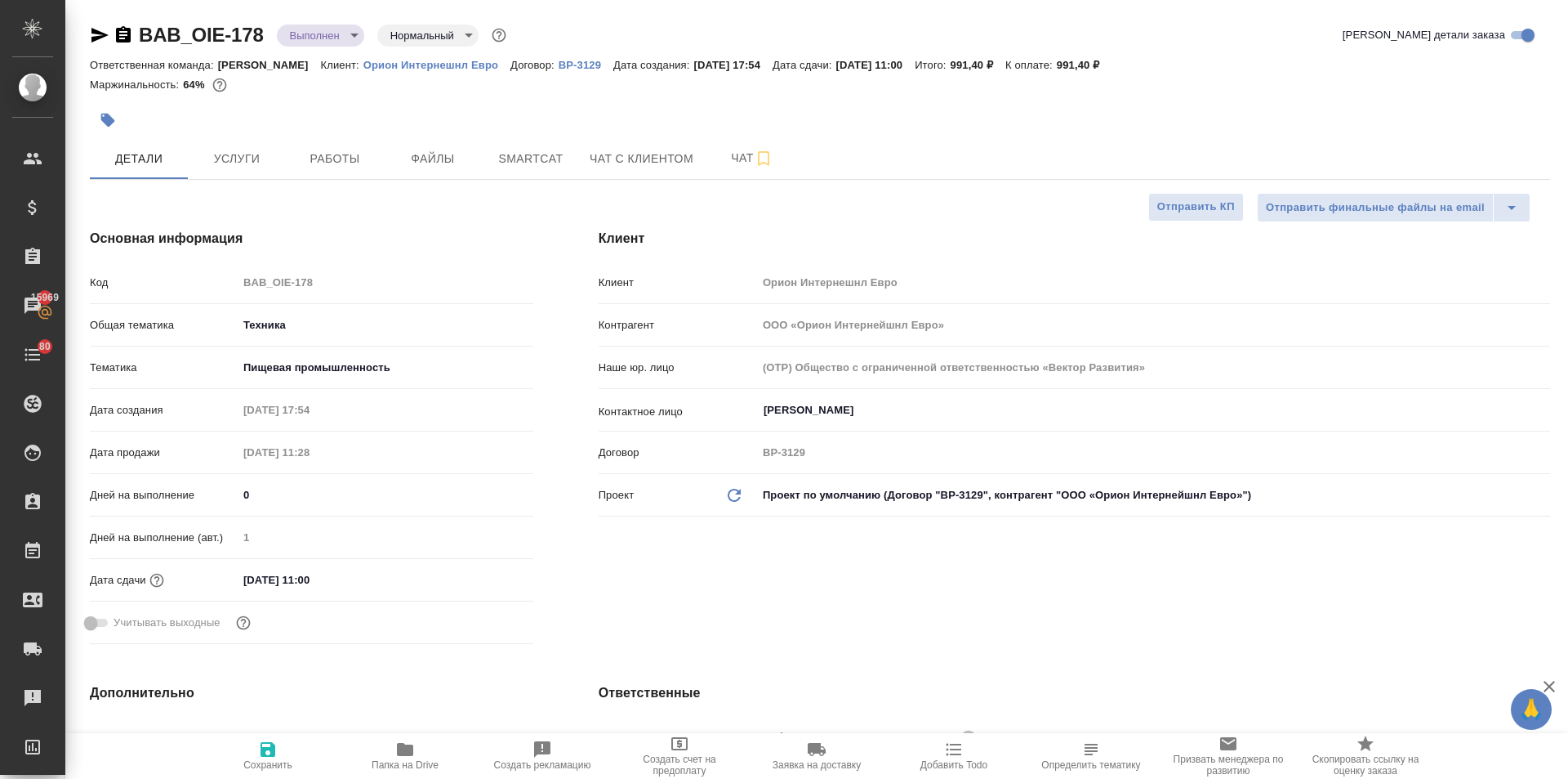
type textarea "x"
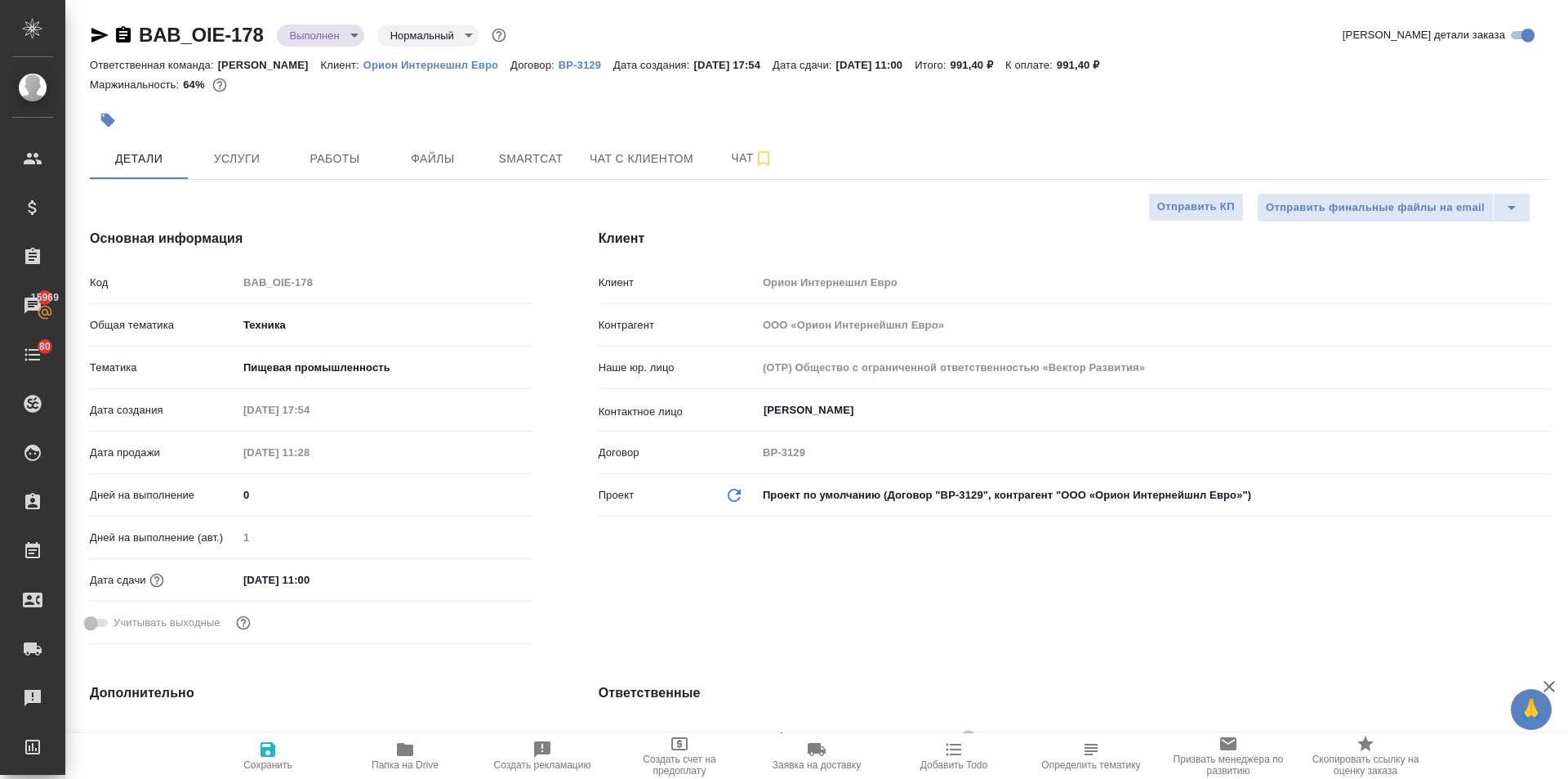
type textarea "x"
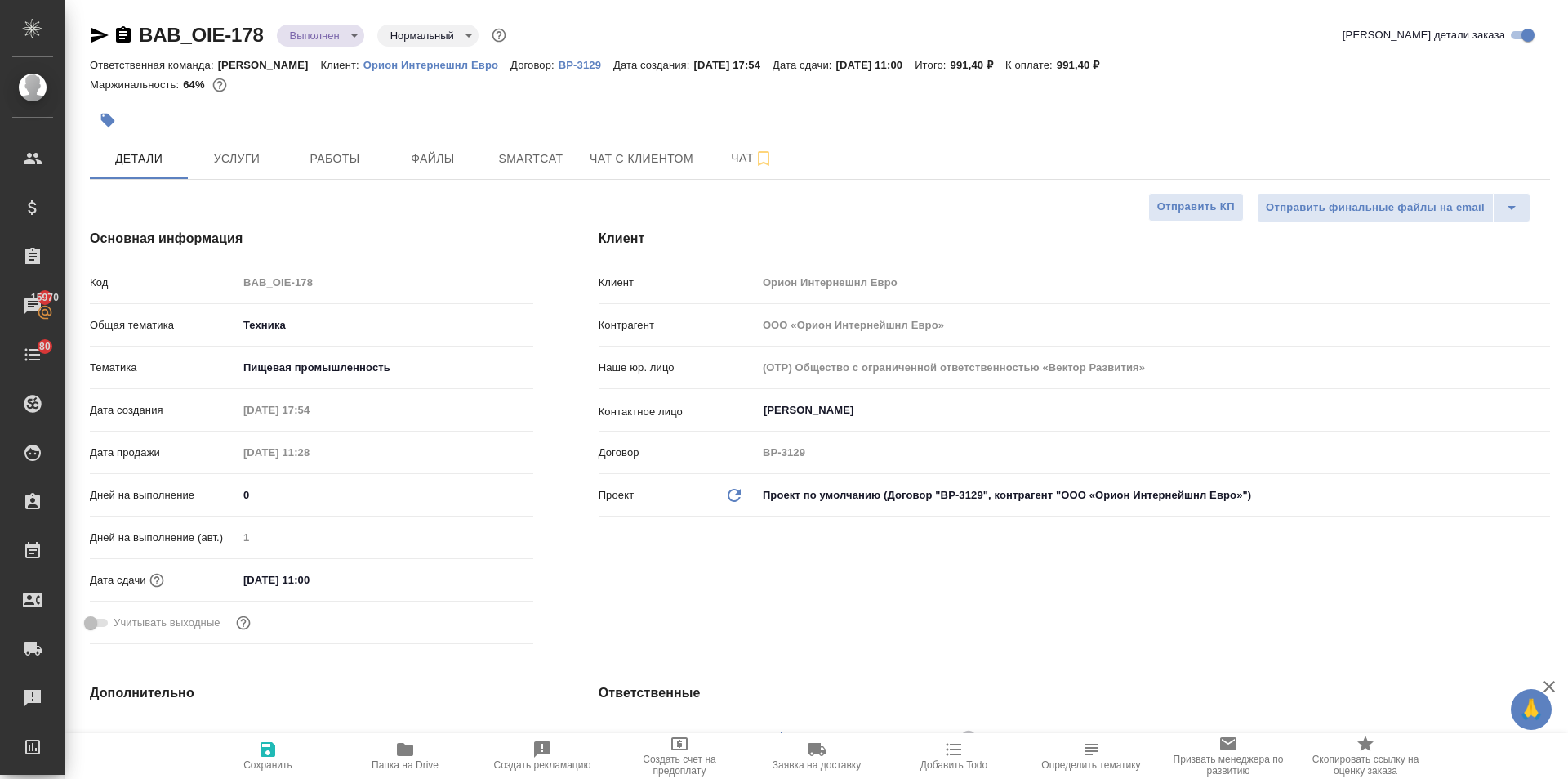
type textarea "x"
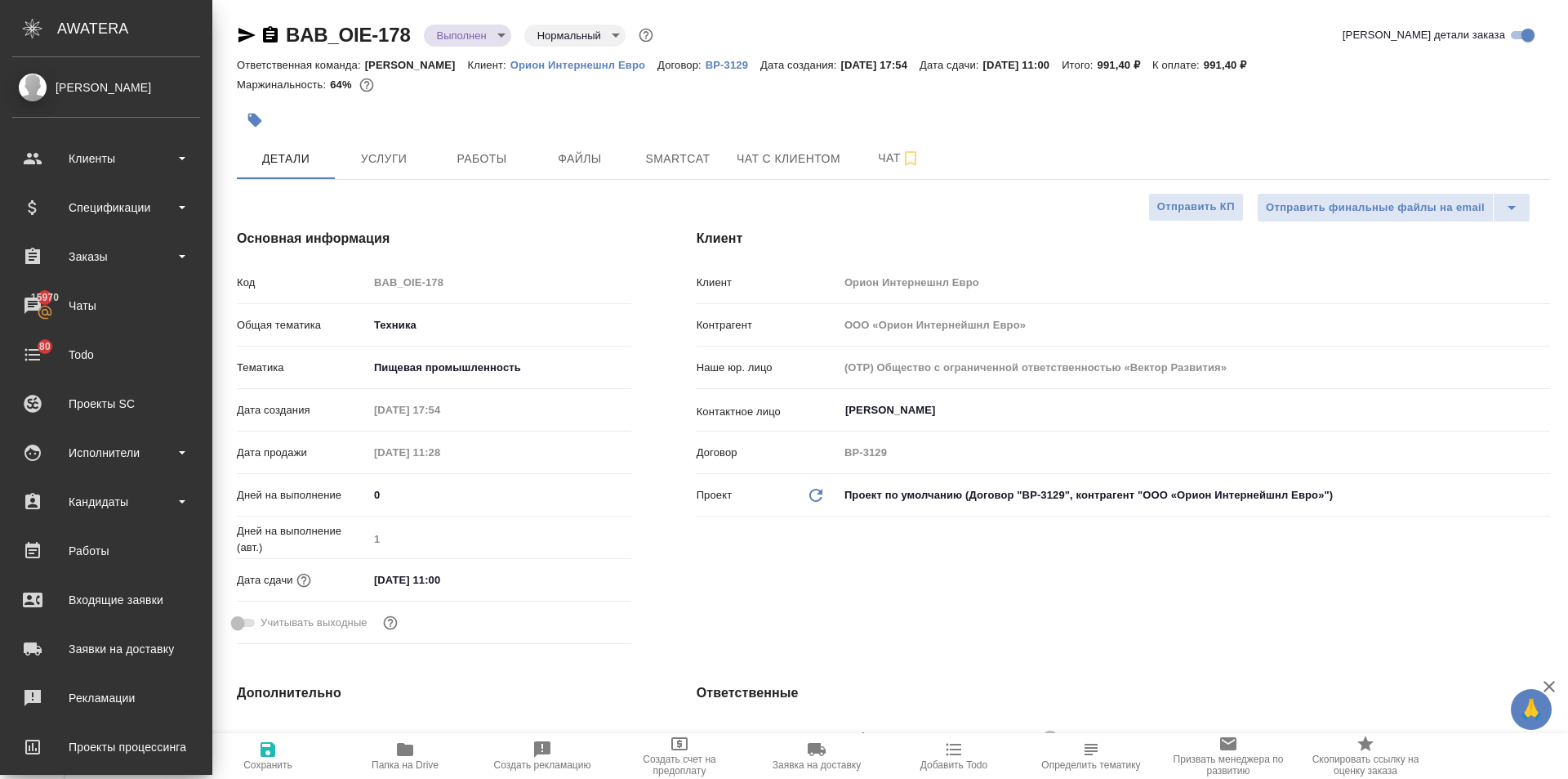
type textarea "x"
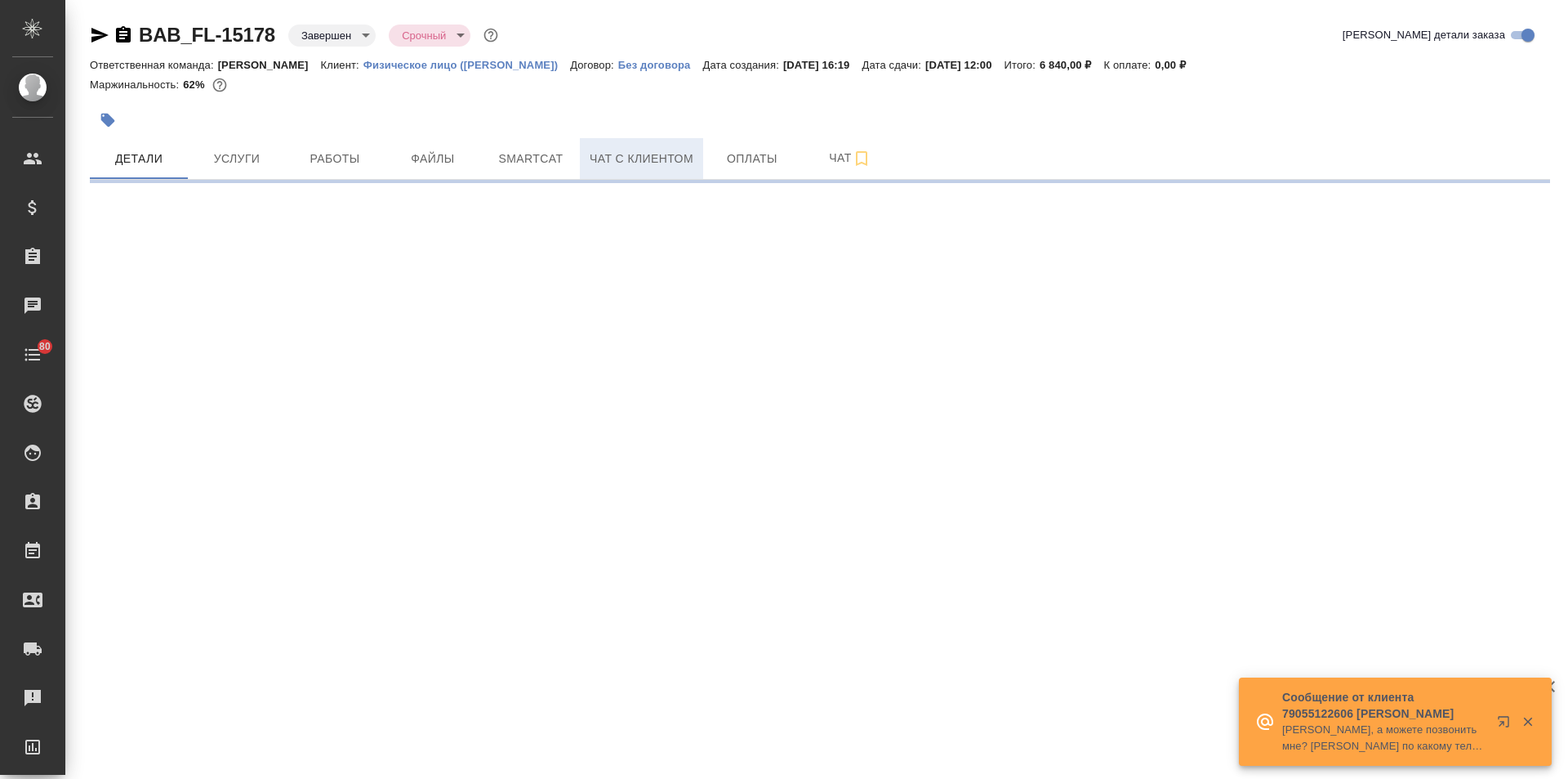
select select "RU"
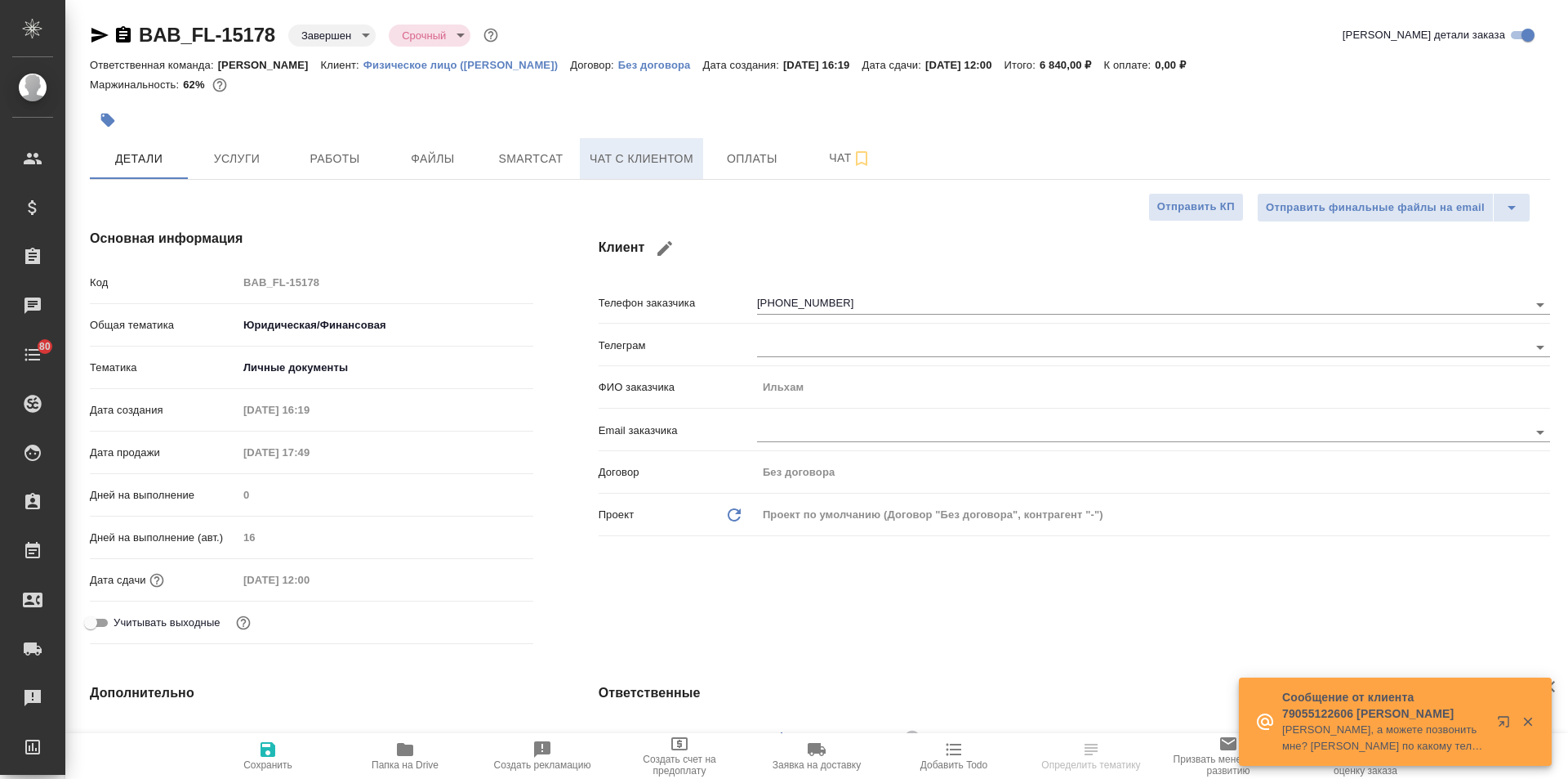
type textarea "x"
click at [633, 159] on span "Чат с клиентом" at bounding box center [642, 159] width 104 height 20
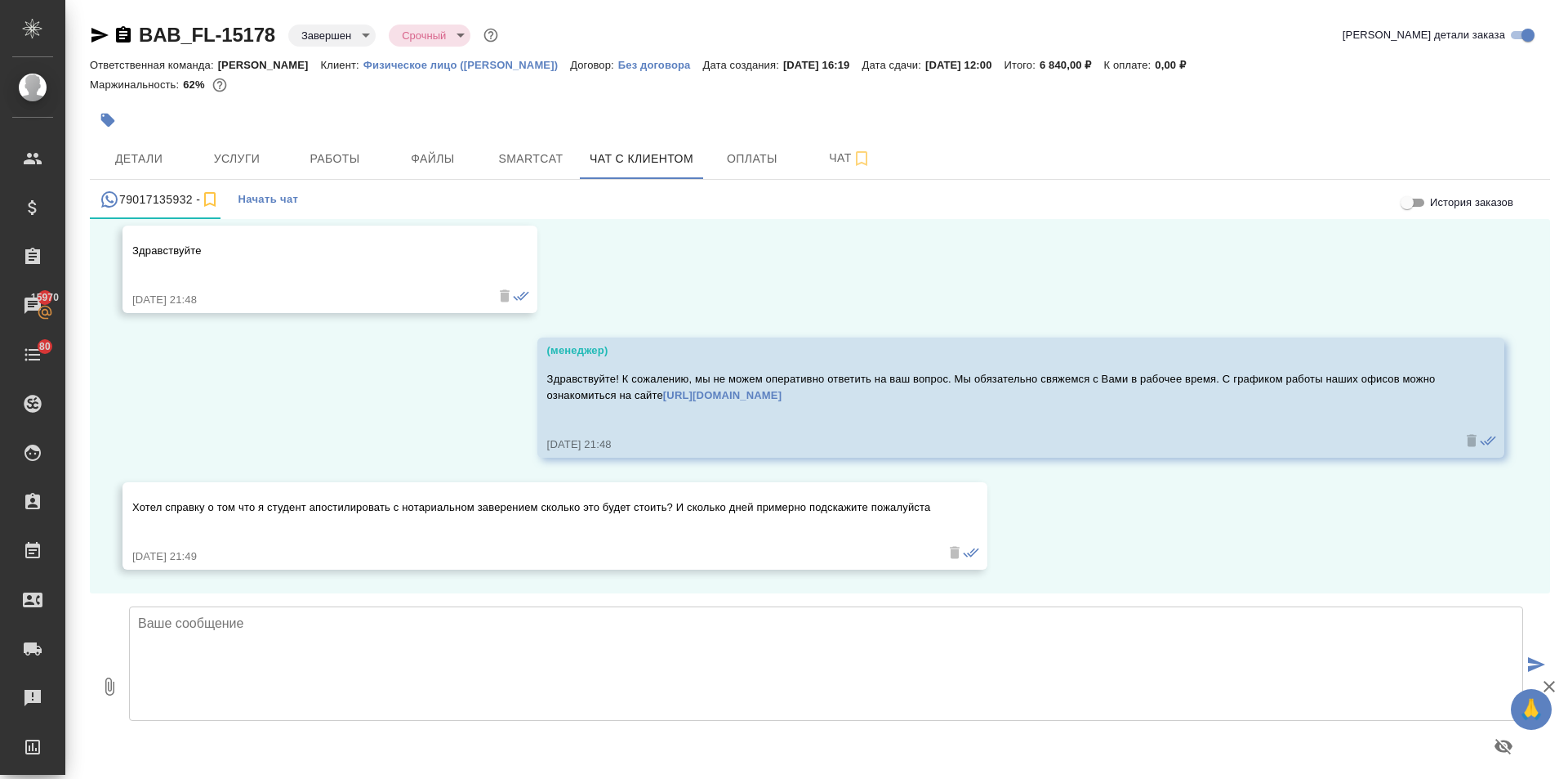
scroll to position [3155, 0]
click at [250, 609] on textarea at bounding box center [826, 663] width 1394 height 114
drag, startPoint x: 630, startPoint y: 623, endPoint x: 595, endPoint y: 624, distance: 35.0
click at [595, 624] on textarea "Добрый день! Не могли бы Вы направить нам документ для оформления расчета?" at bounding box center [826, 663] width 1394 height 114
click at [545, 623] on textarea "Добрый день! Не могли бы Вы направить нам документ для оформления расчета?" at bounding box center [826, 663] width 1394 height 114
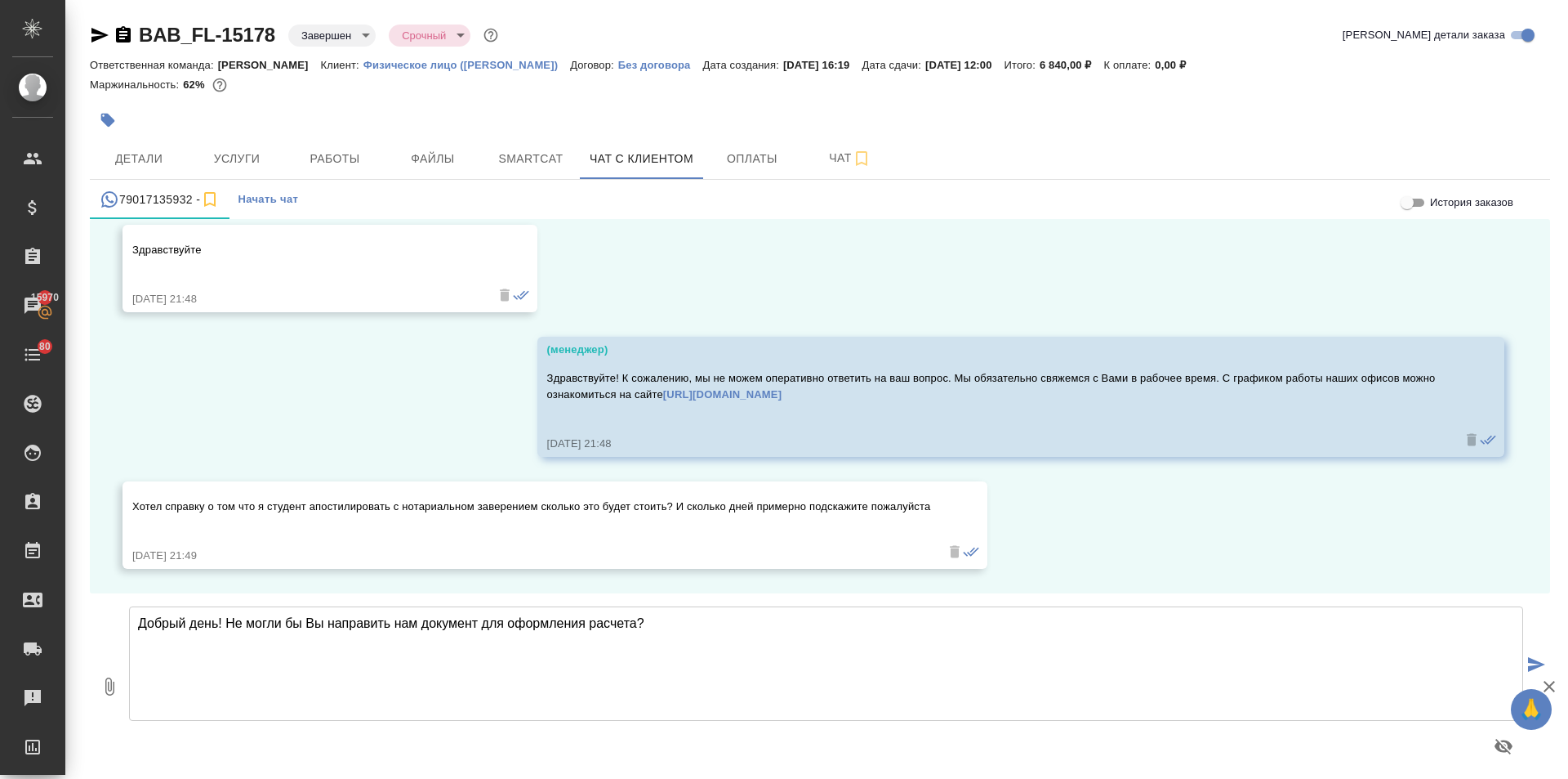
click at [685, 633] on textarea "Добрый день! Не могли бы Вы направить нам документ для оформления расчета?" at bounding box center [826, 663] width 1394 height 114
type textarea "Добрый день! Не могли бы Вы направить нам документ для оформления расчета?"
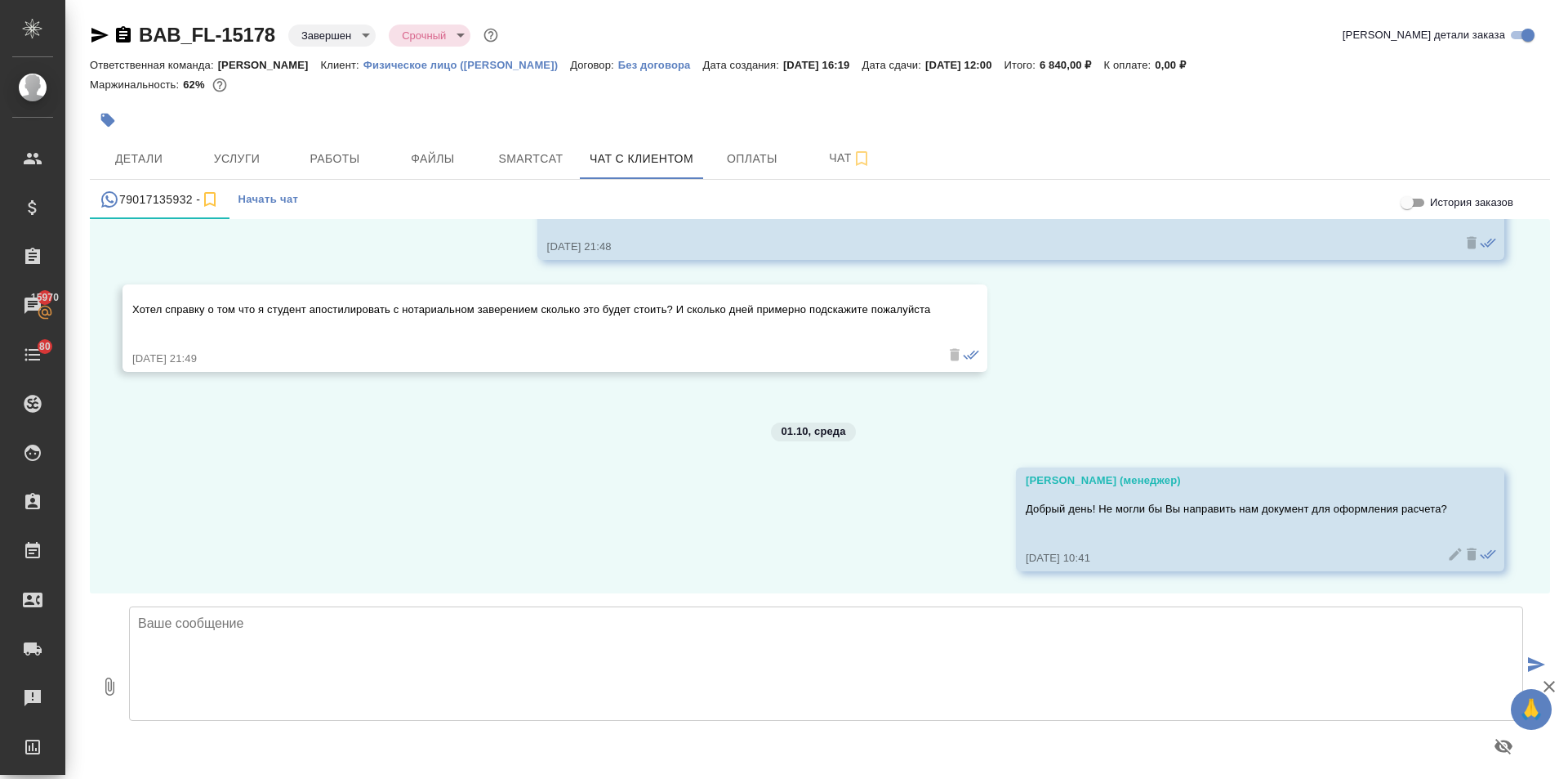
scroll to position [3355, 0]
click at [147, 170] on button "Детали" at bounding box center [138, 159] width 98 height 41
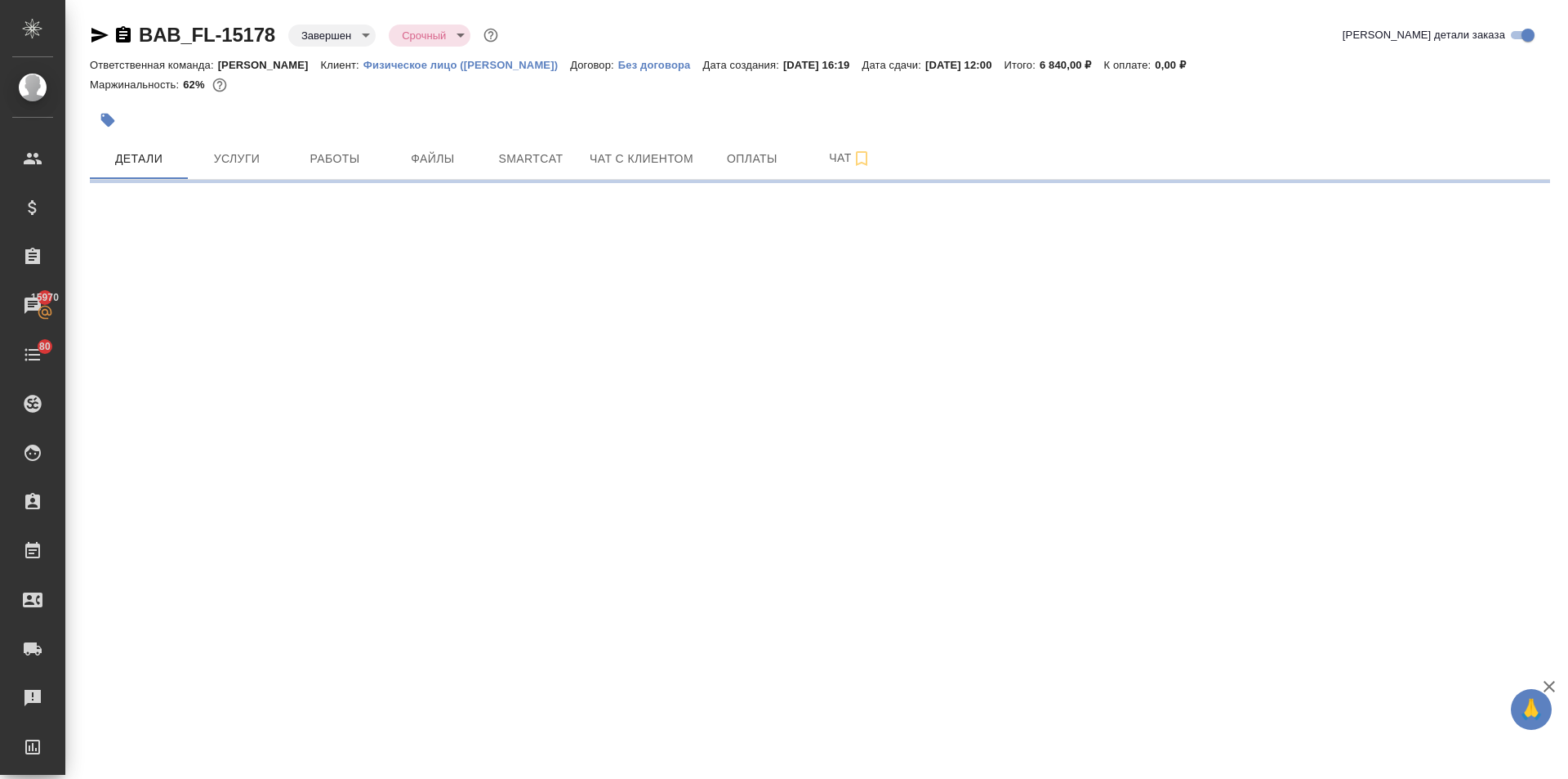
select select "RU"
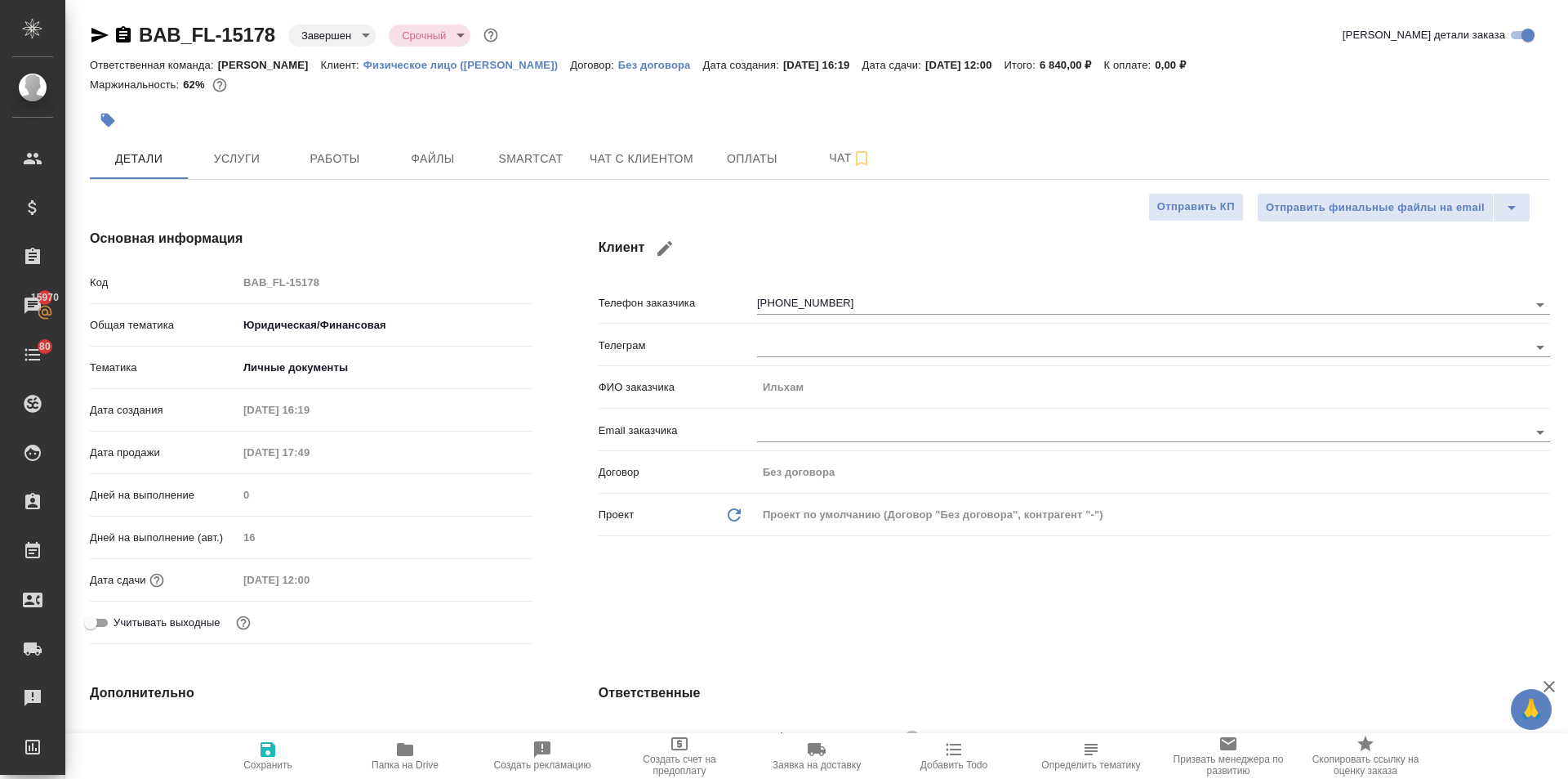
type textarea "x"
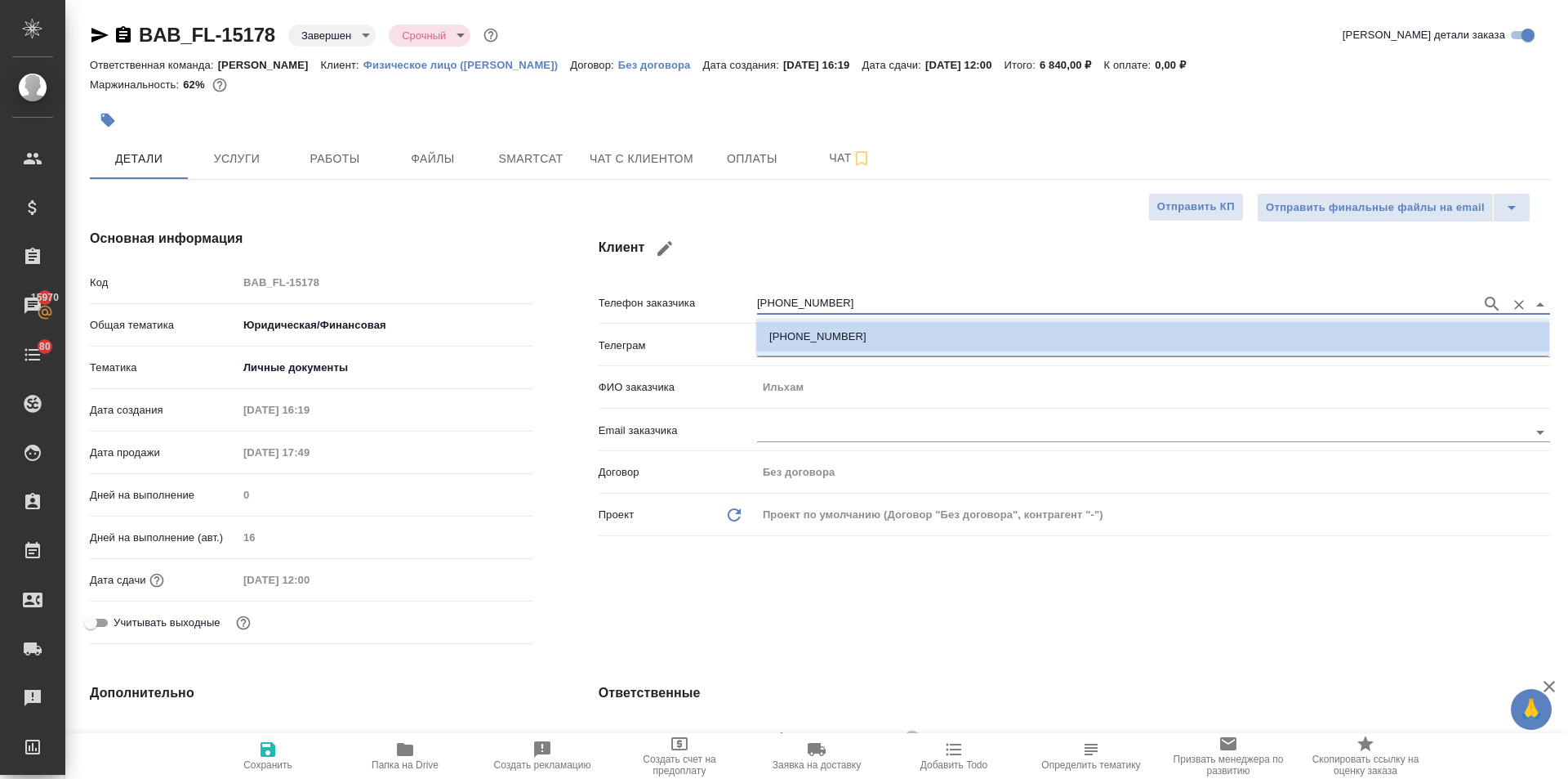
drag, startPoint x: 837, startPoint y: 304, endPoint x: 741, endPoint y: 307, distance: 96.0
click at [741, 307] on div "Телефон заказчика [PHONE_NUMBER]" at bounding box center [1075, 302] width 951 height 29
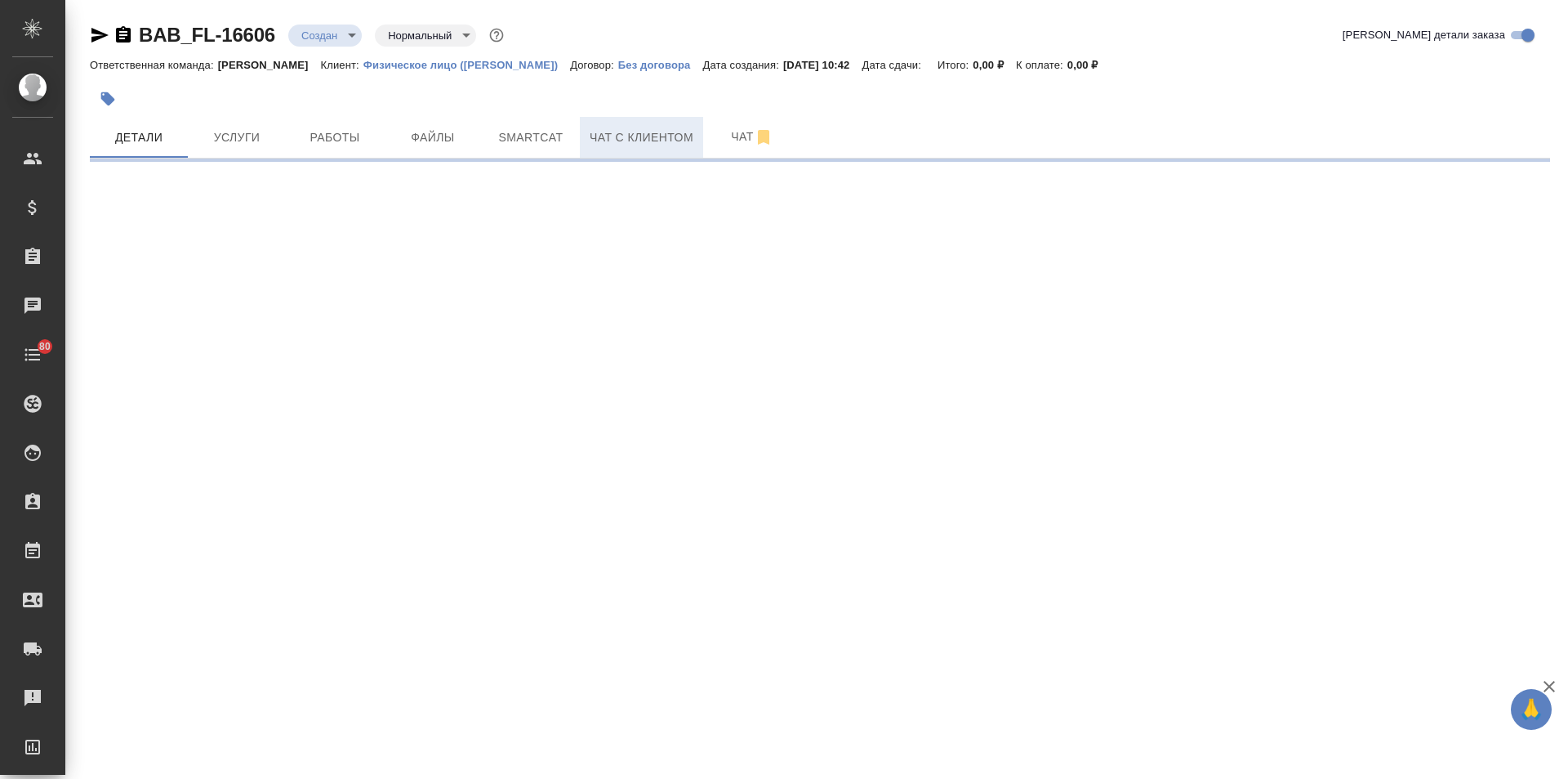
select select "RU"
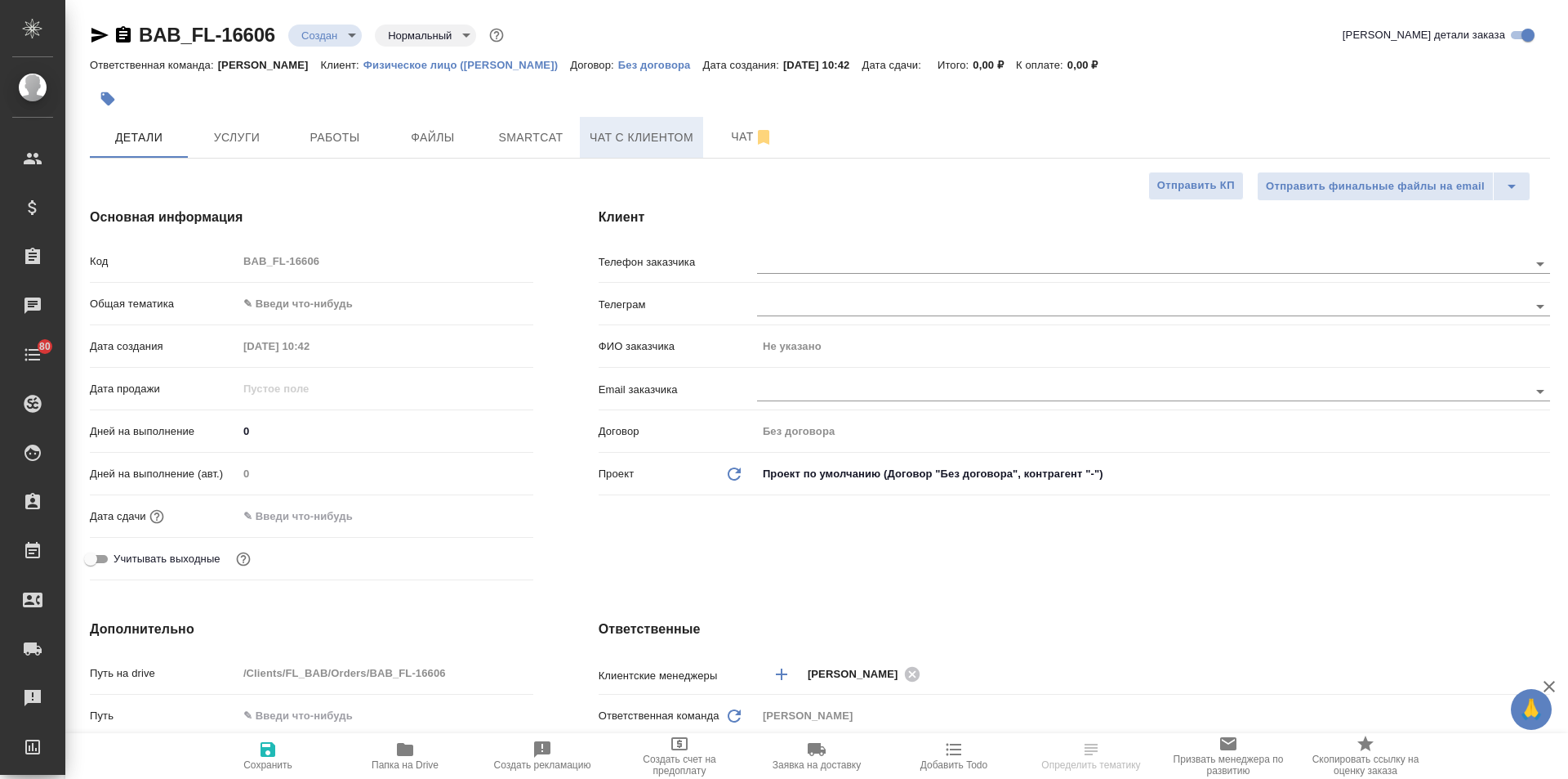
type textarea "x"
click at [818, 262] on input "text" at bounding box center [1116, 263] width 716 height 19
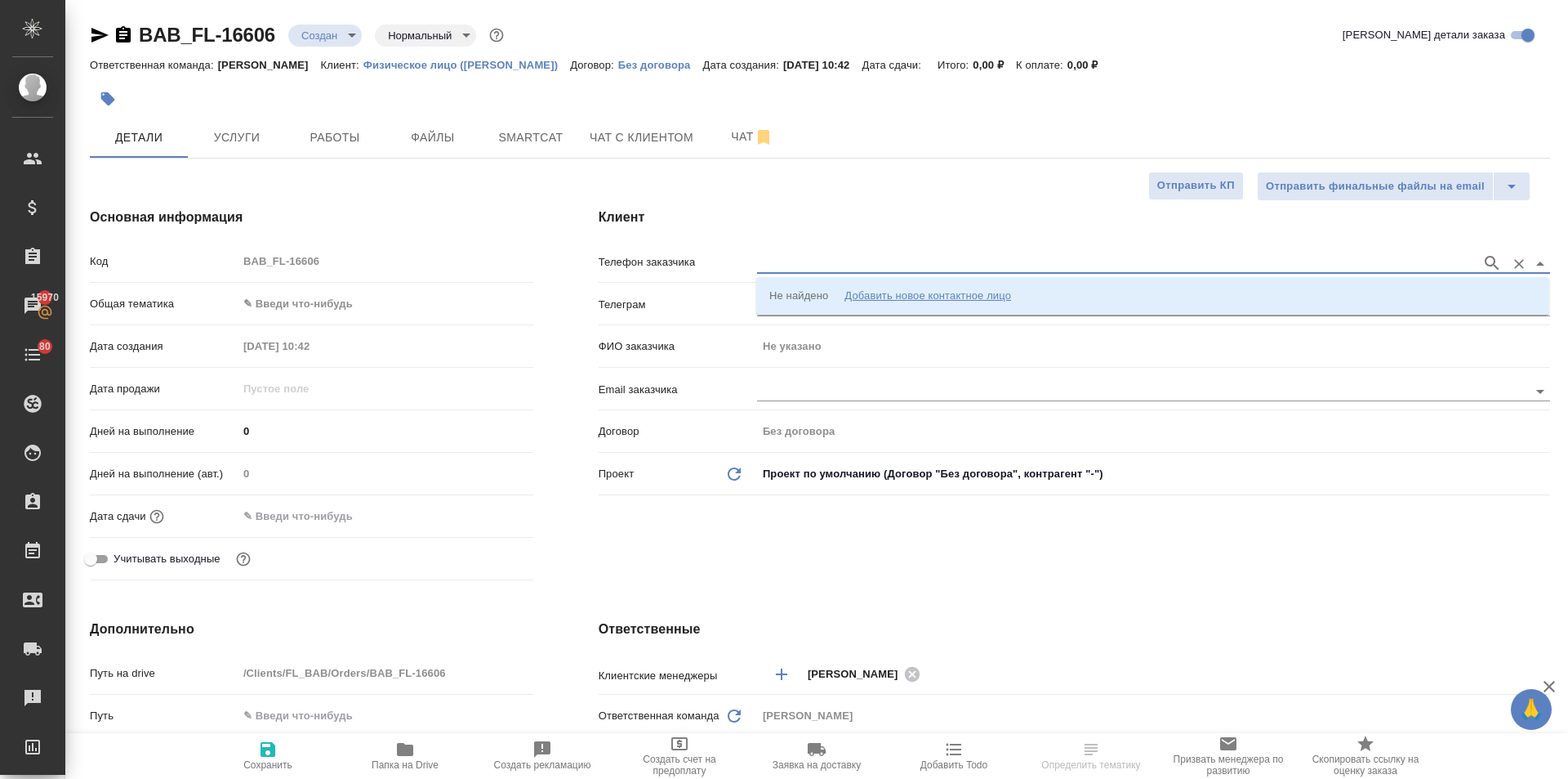
paste input "[PHONE_NUMBER]"
type input "[PHONE_NUMBER]"
click at [817, 295] on p "[PHONE_NUMBER] [PERSON_NAME]" at bounding box center [863, 295] width 189 height 16
type input "[PHONE_NUMBER] [PERSON_NAME]"
type input "Ильхам"
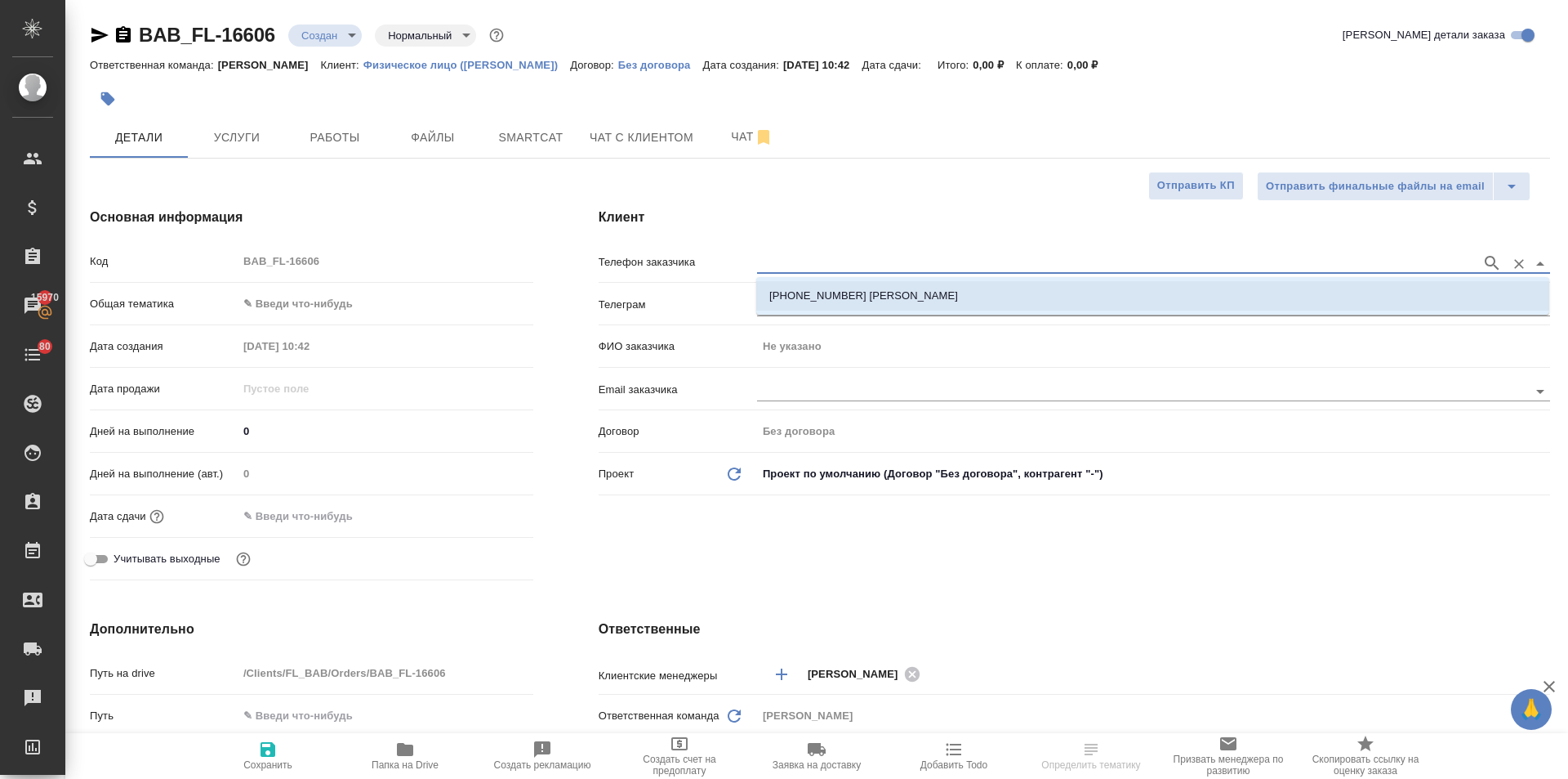
type textarea "x"
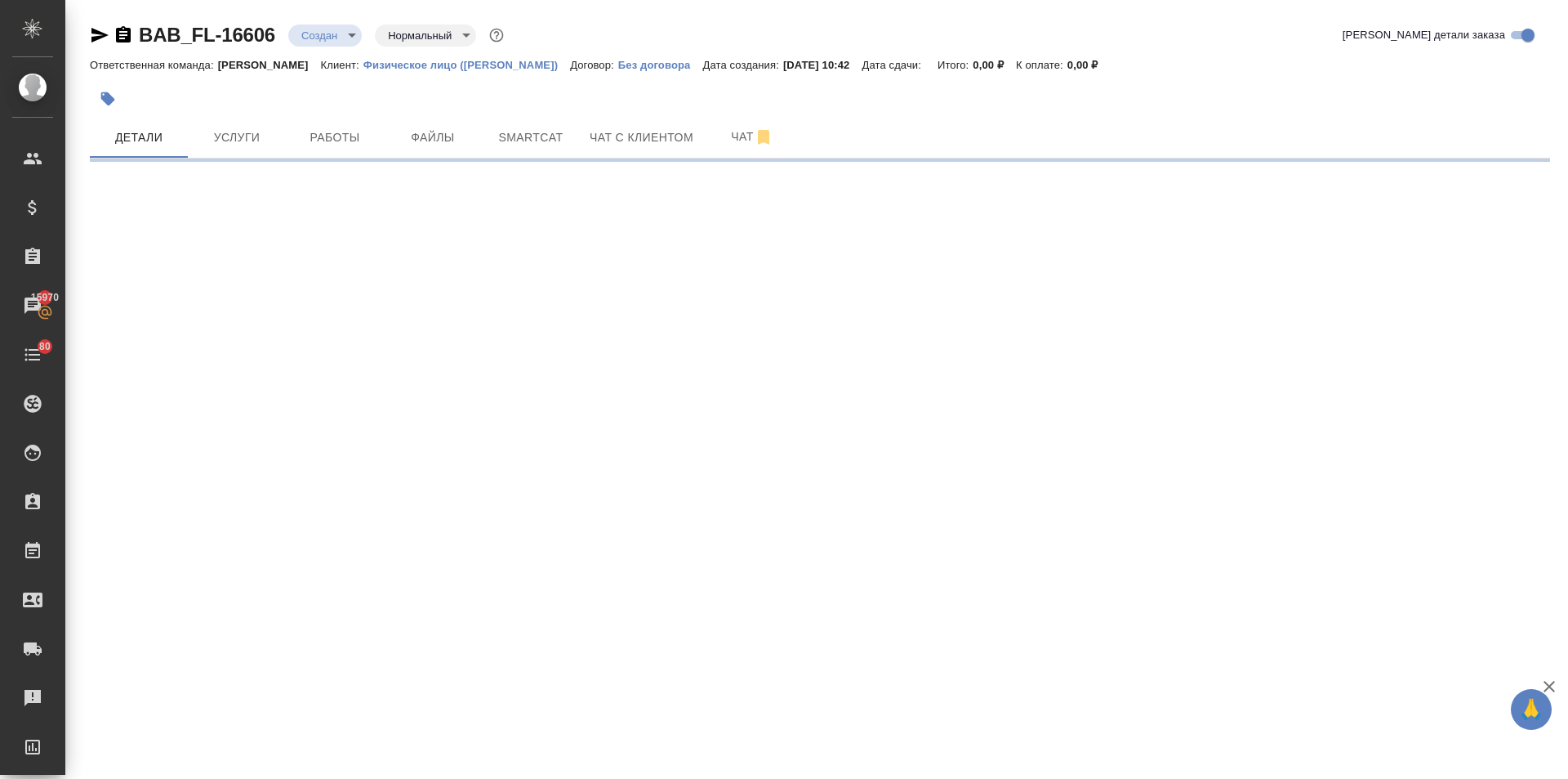
select select "RU"
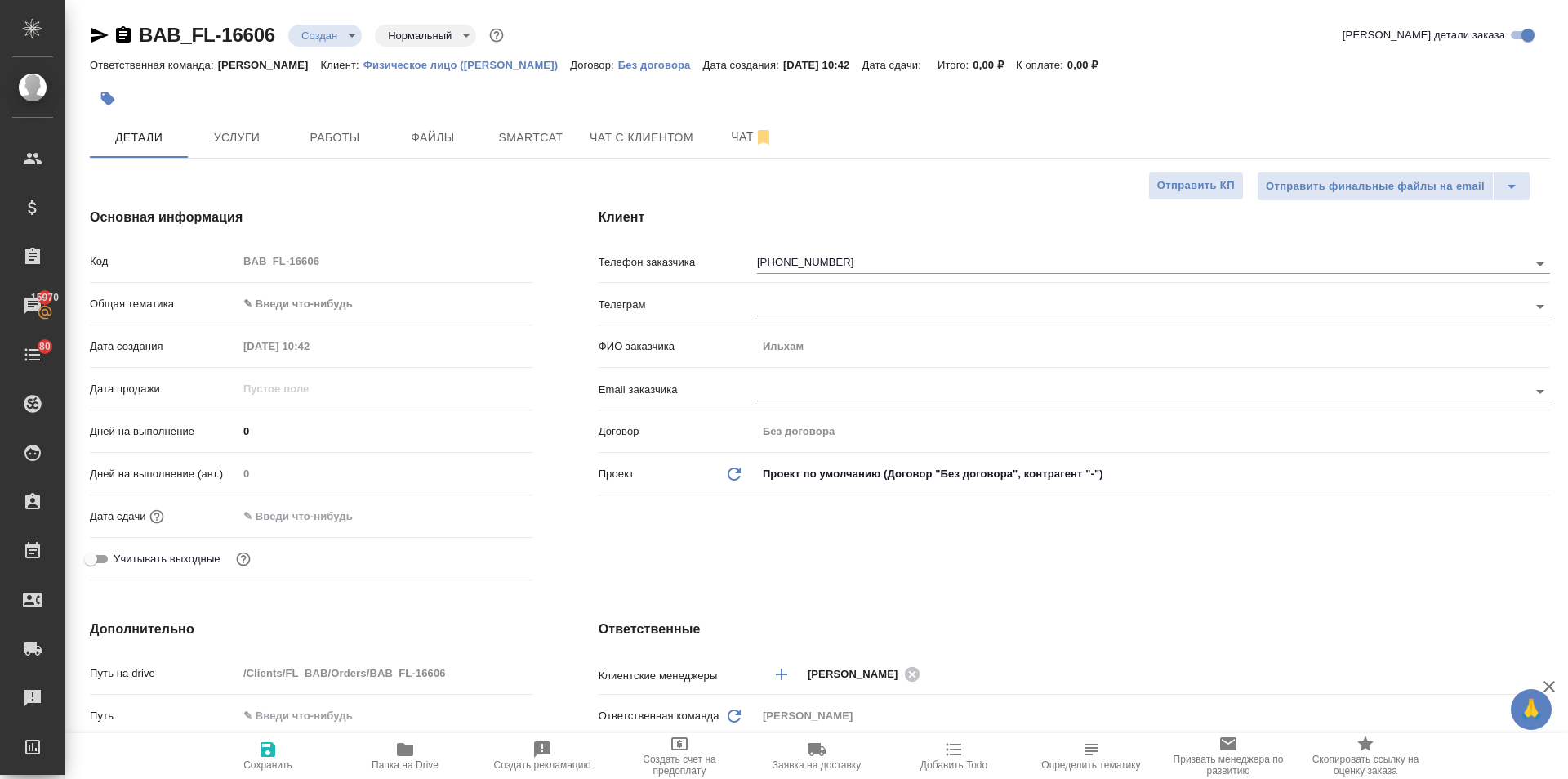
type textarea "x"
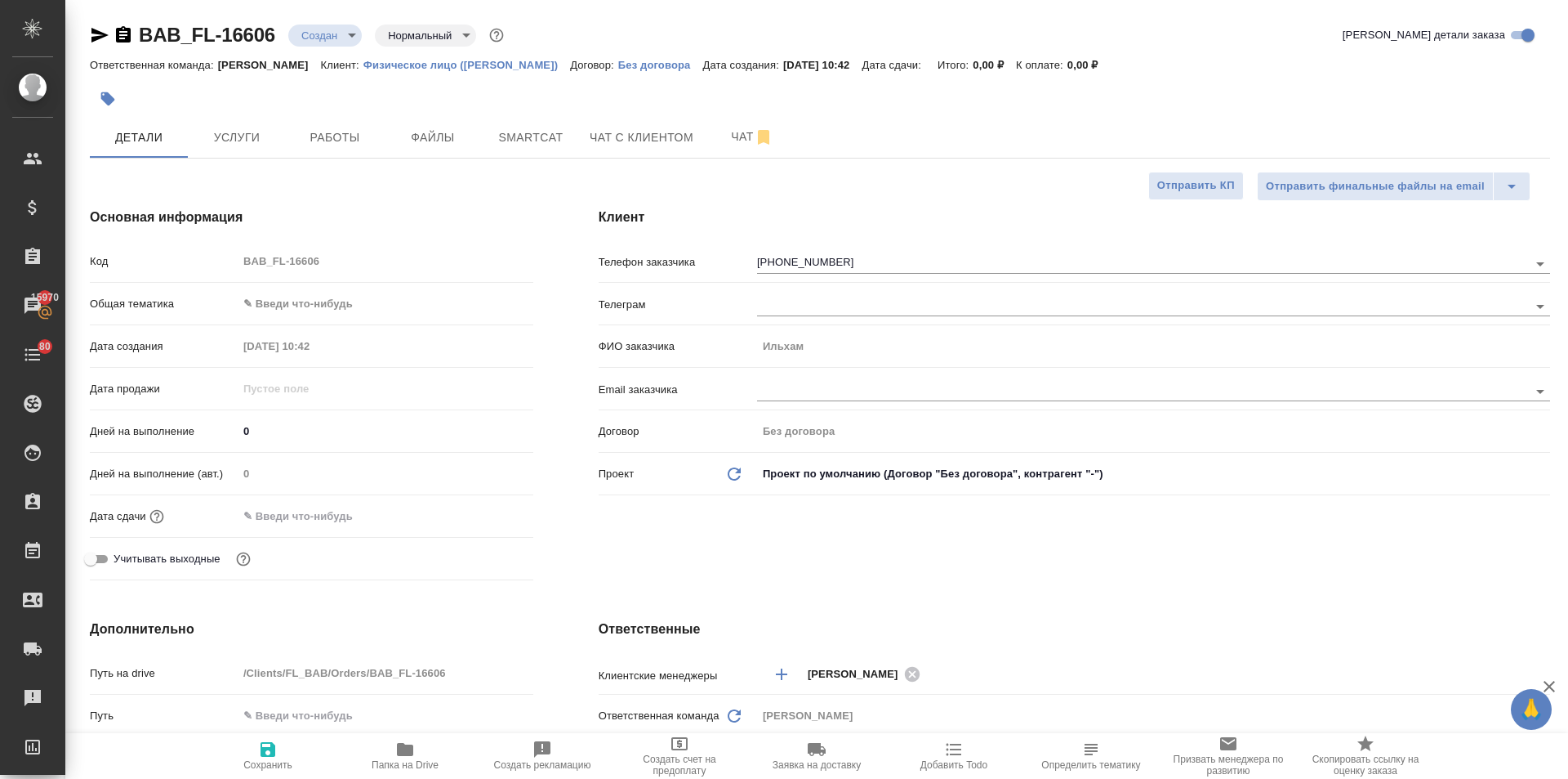
type textarea "x"
click at [293, 306] on body "🙏 .cls-1 fill:#fff; AWATERA [PERSON_NAME] Спецификации Заказы 15970 Чаты 80 Tod…" at bounding box center [784, 390] width 1568 height 779
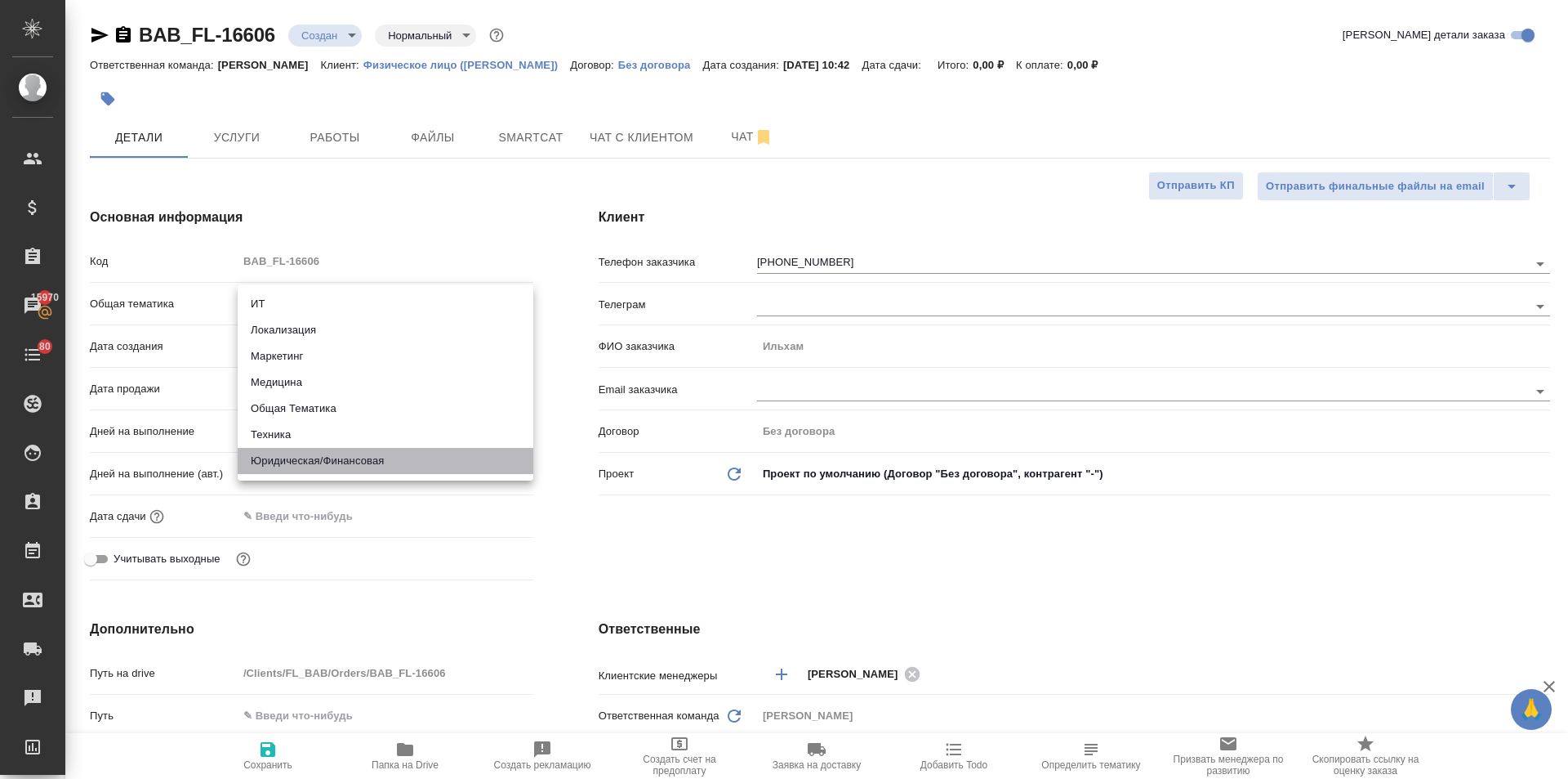
click at [298, 452] on li "Юридическая/Финансовая" at bounding box center [385, 461] width 295 height 26
type input "yr-fn"
type textarea "x"
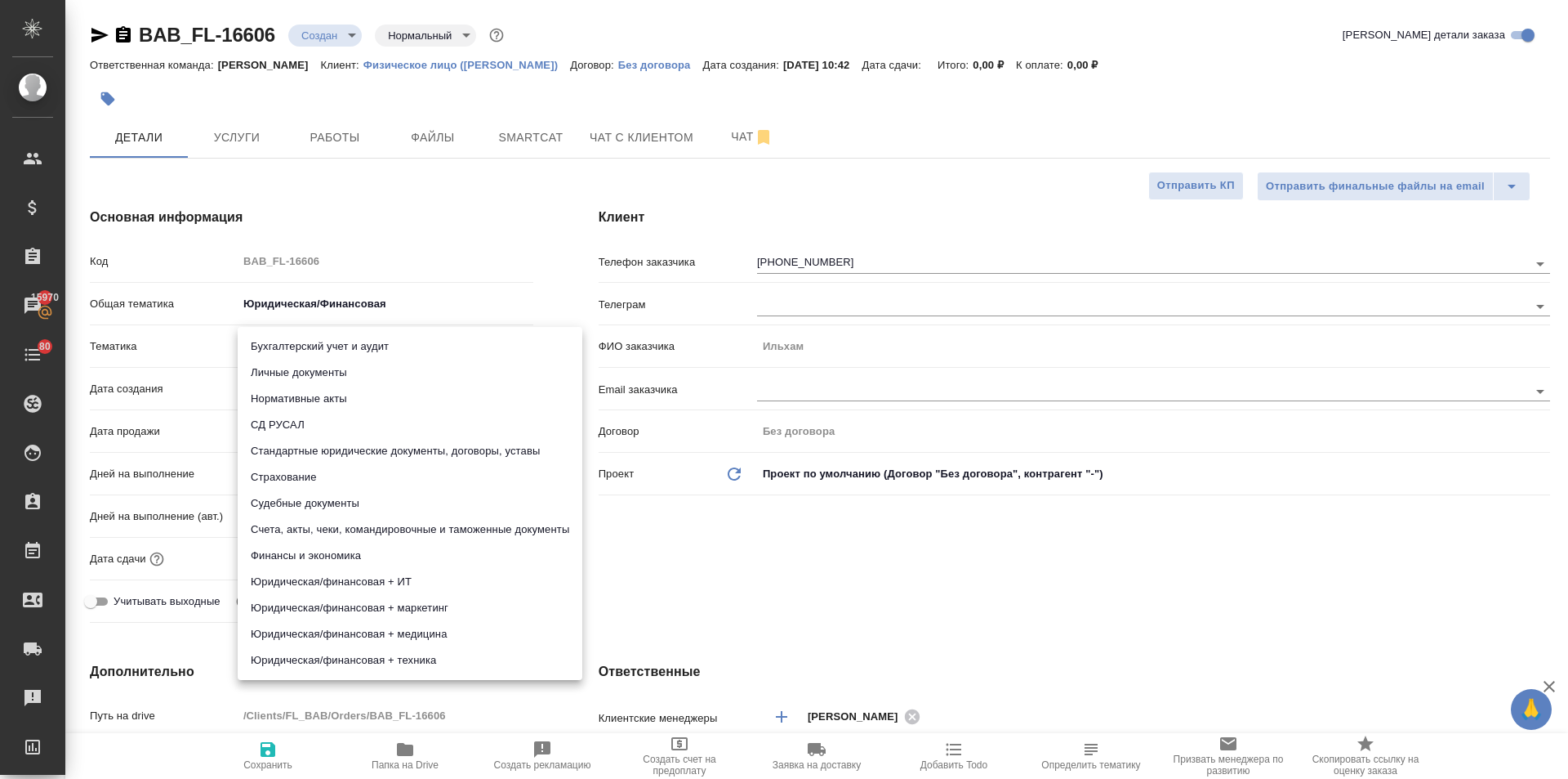
click at [286, 350] on body "🙏 .cls-1 fill:#fff; AWATERA [PERSON_NAME] Спецификации Заказы 15970 Чаты 80 Tod…" at bounding box center [784, 390] width 1568 height 779
click at [326, 453] on li "Стандартные юридические документы, договоры, уставы" at bounding box center [409, 451] width 345 height 26
type textarea "x"
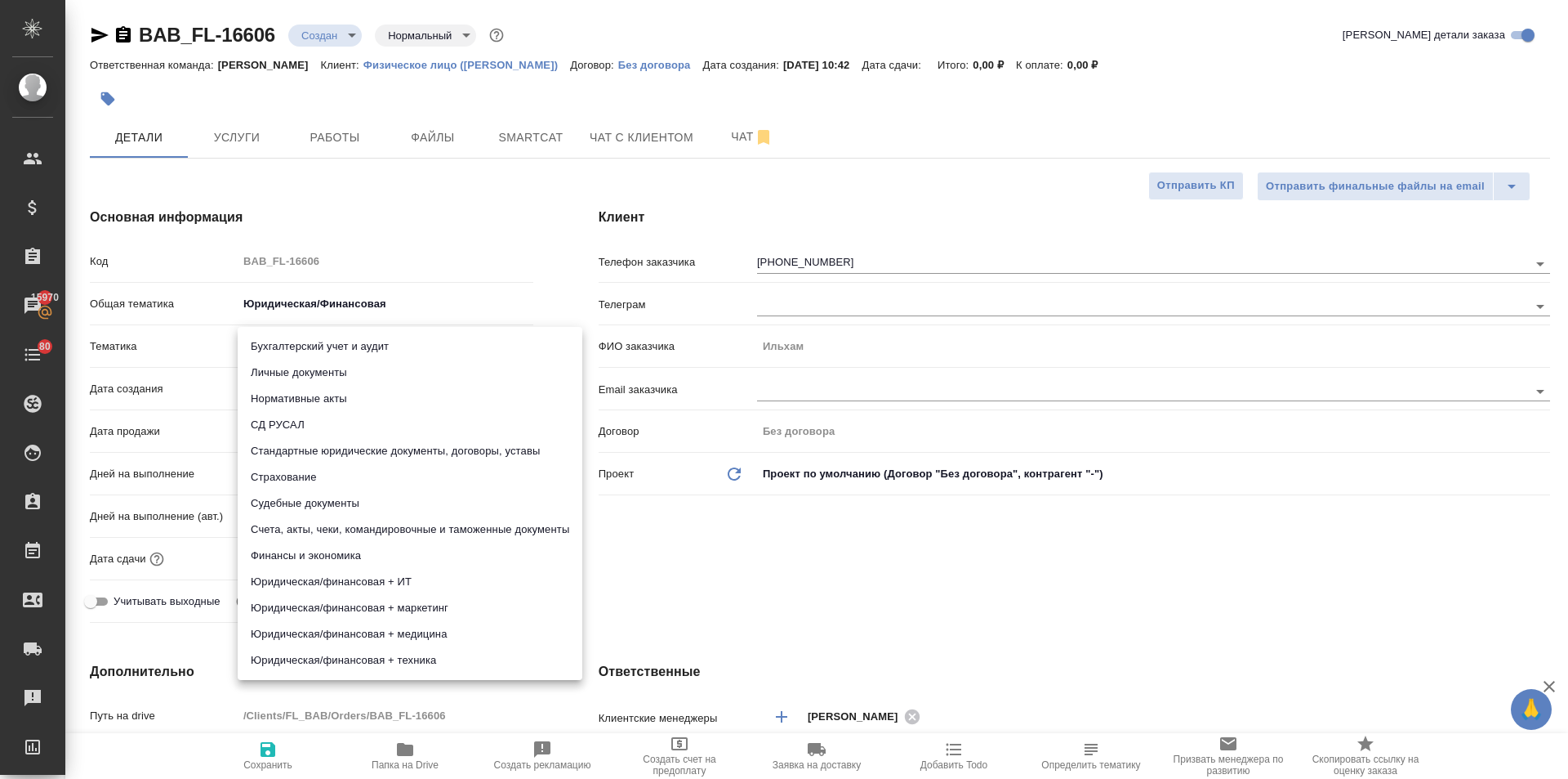
type input "5f647205b73bc97568ca66bf"
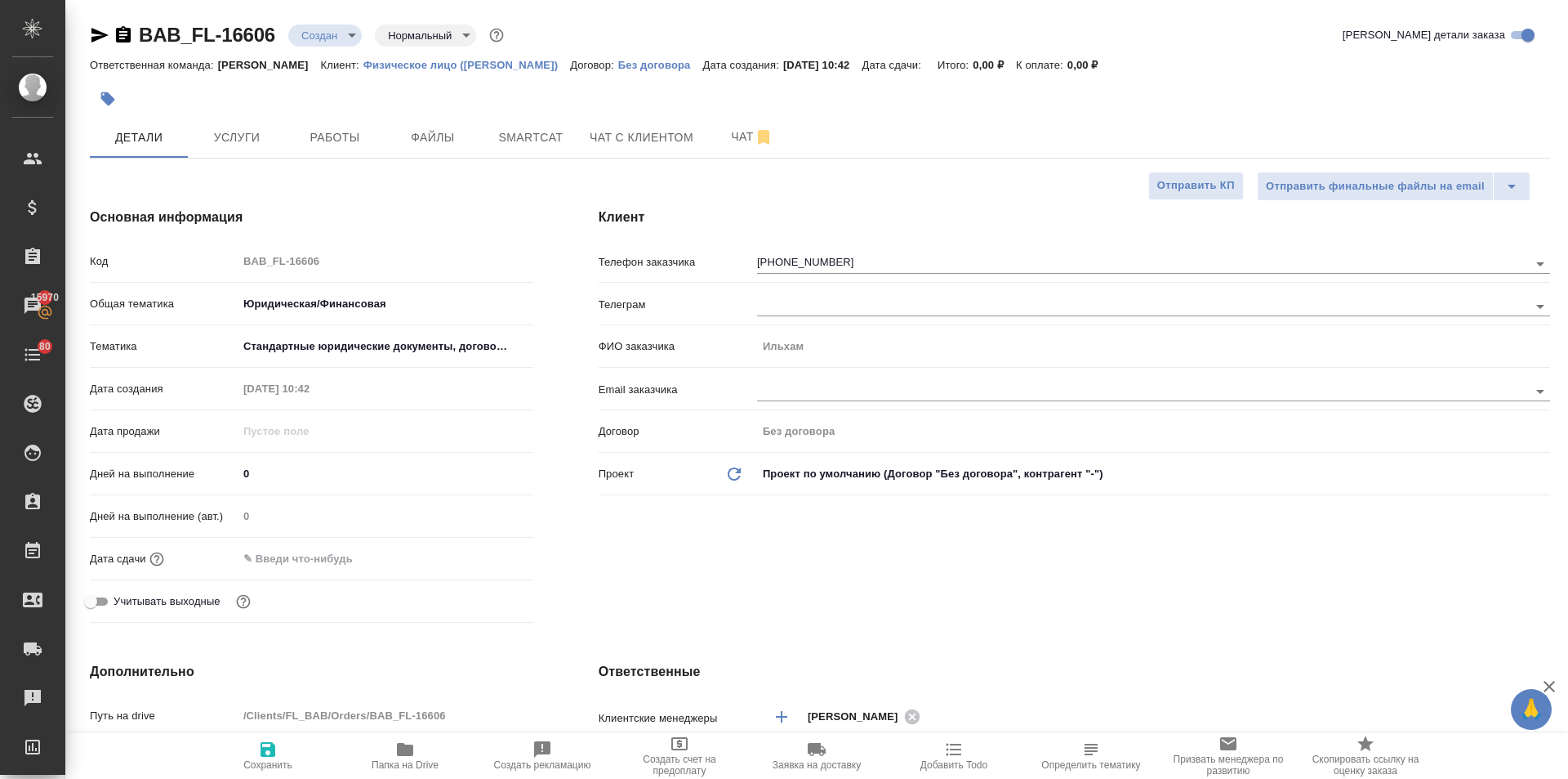
click at [282, 557] on input "text" at bounding box center [309, 558] width 143 height 24
click at [482, 555] on icon "button" at bounding box center [486, 557] width 19 height 19
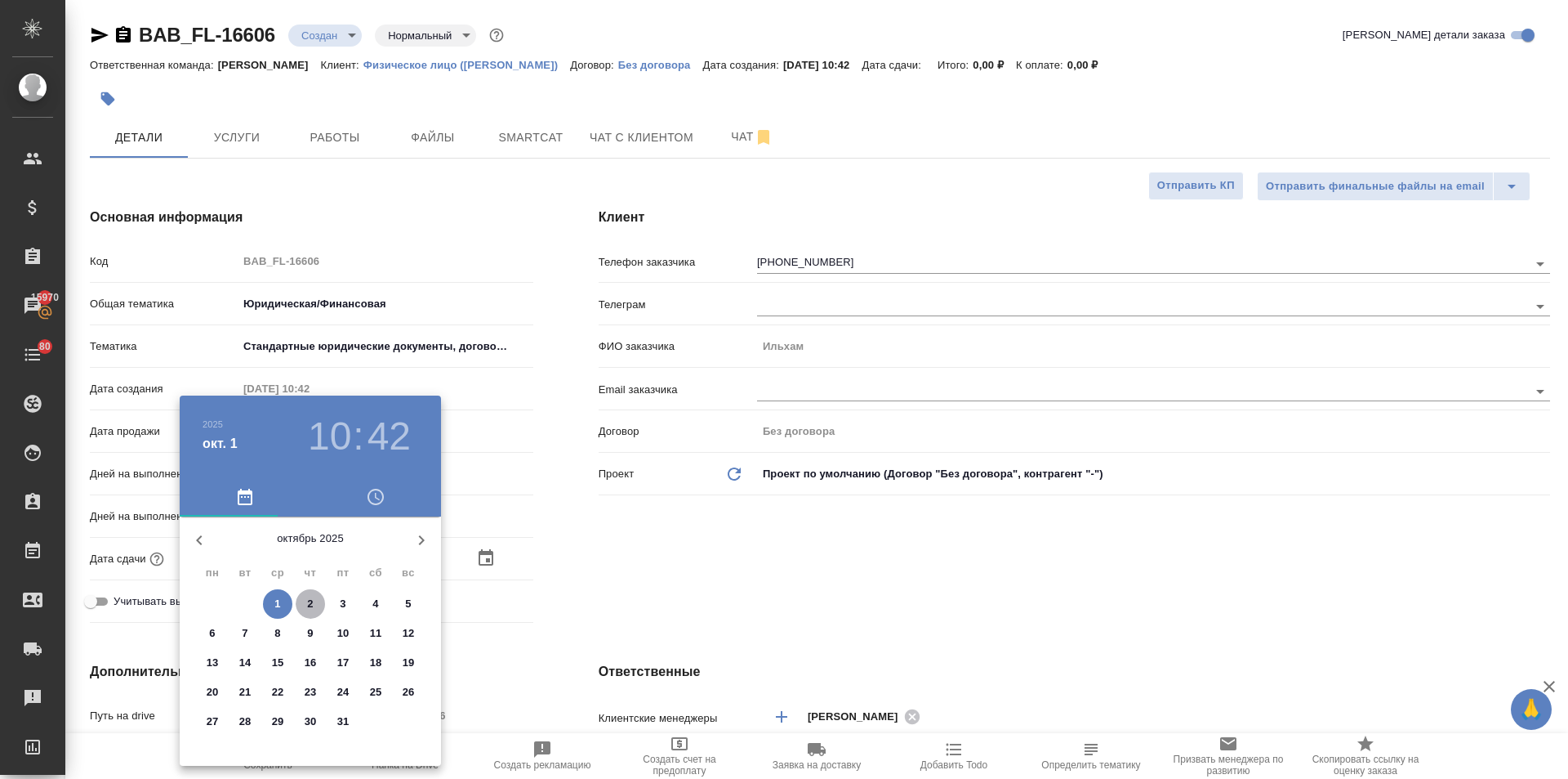
click at [307, 601] on p "2" at bounding box center [310, 604] width 6 height 16
type input "[DATE] 10:42"
type textarea "x"
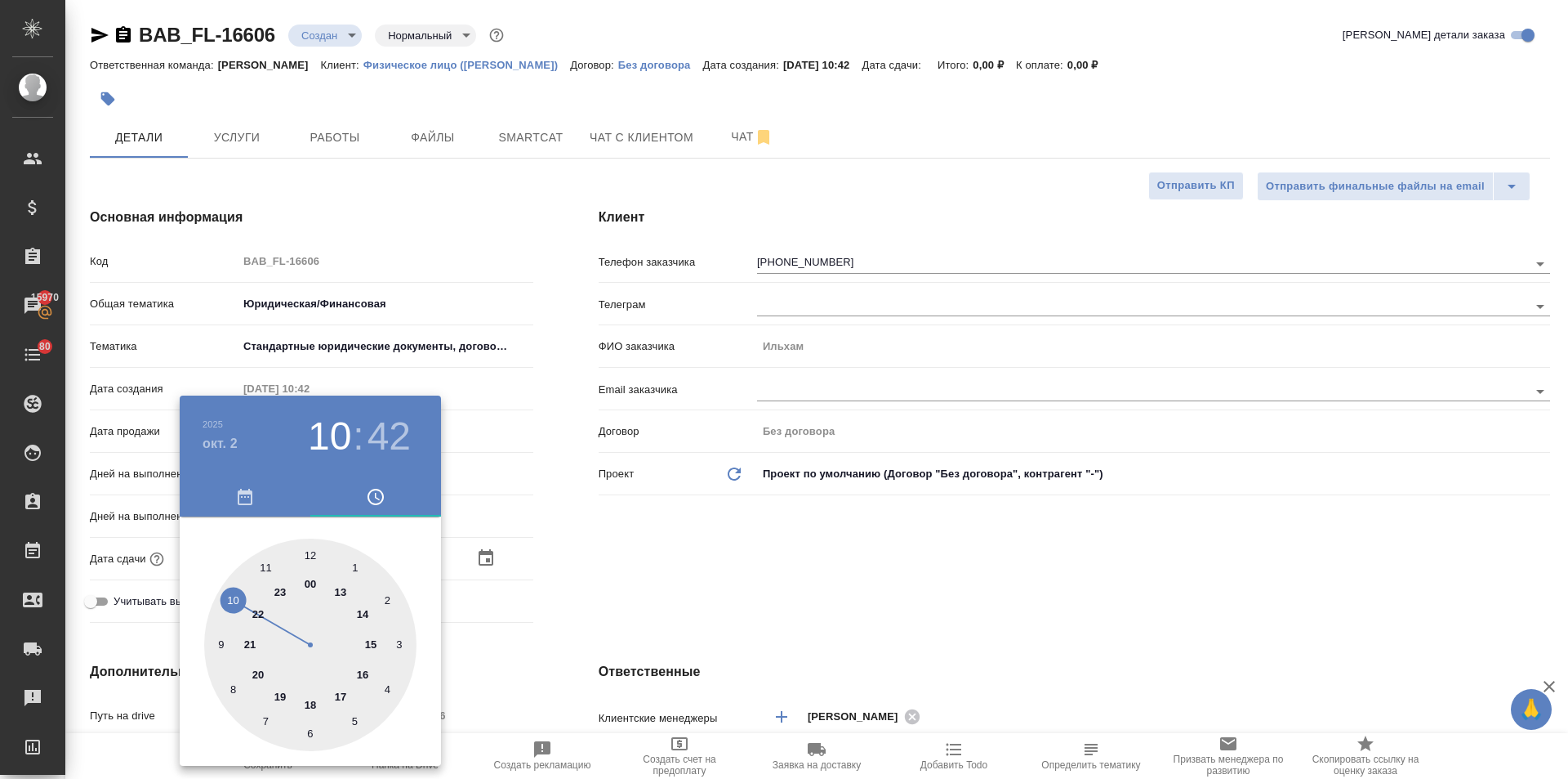
click at [310, 558] on div at bounding box center [310, 645] width 212 height 212
type input "[DATE] 12:42"
type textarea "x"
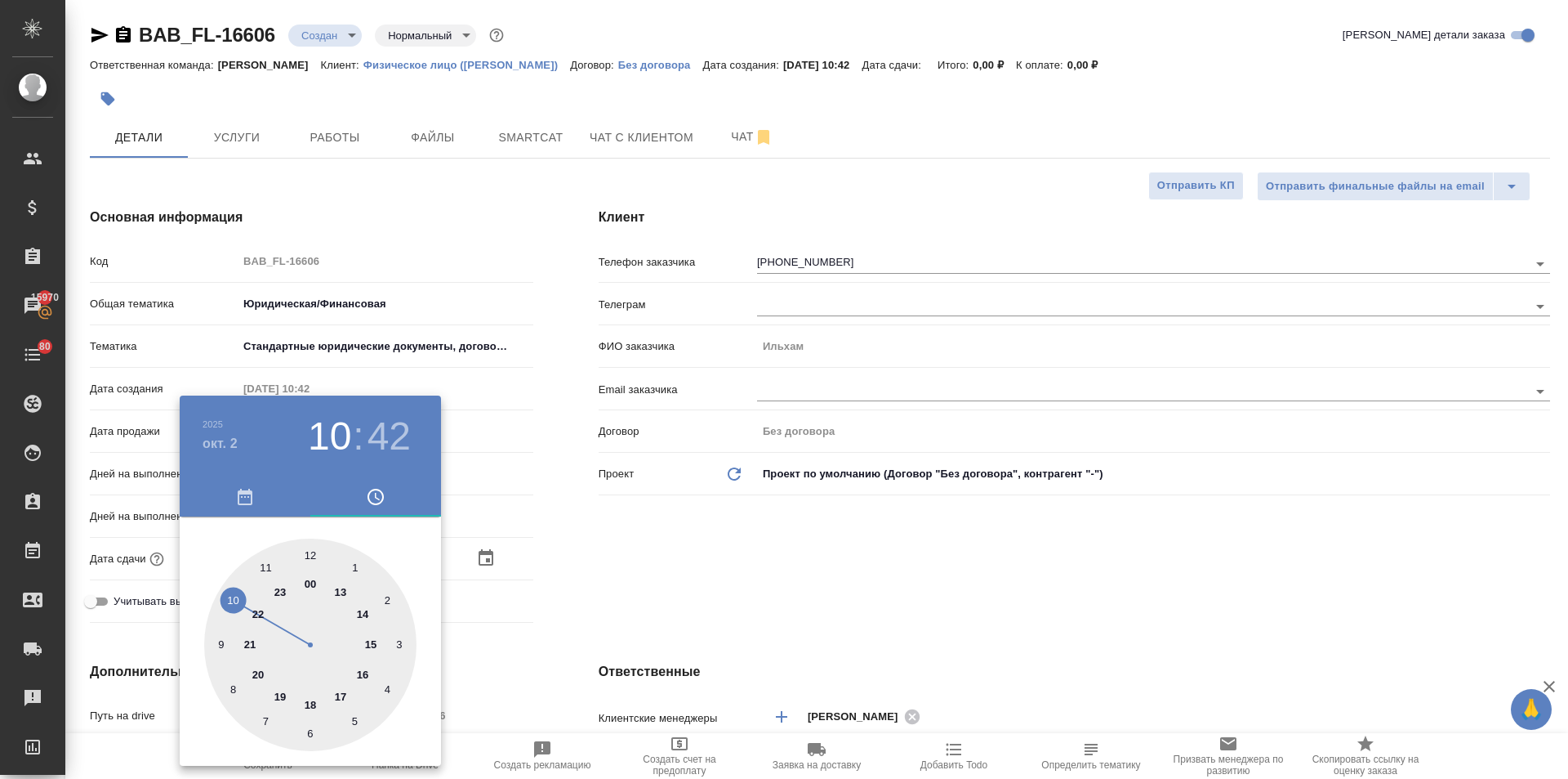
click at [310, 558] on div at bounding box center [310, 645] width 212 height 212
type input "[DATE] 12:00"
type textarea "x"
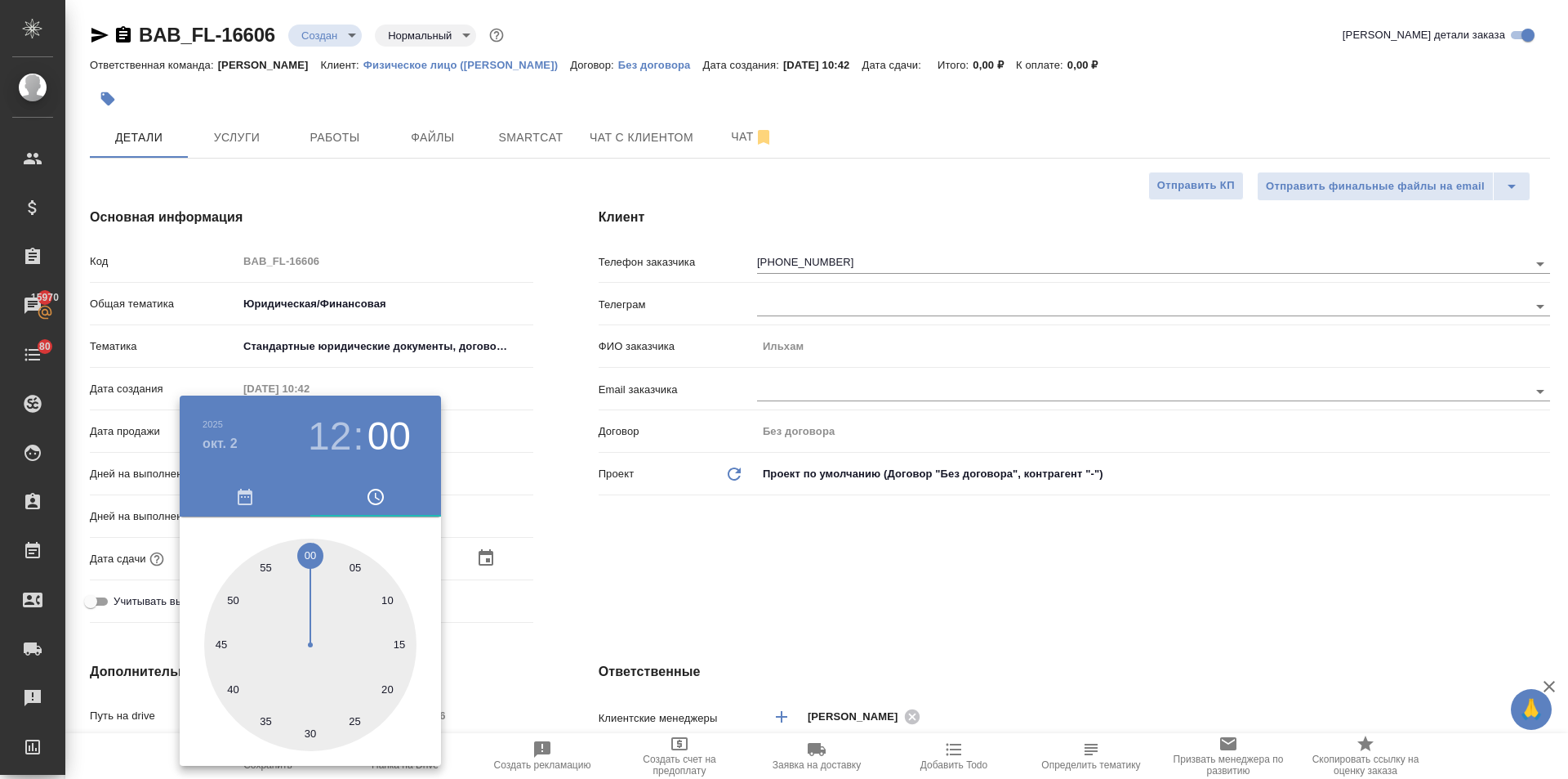
click at [596, 612] on div at bounding box center [784, 390] width 1568 height 779
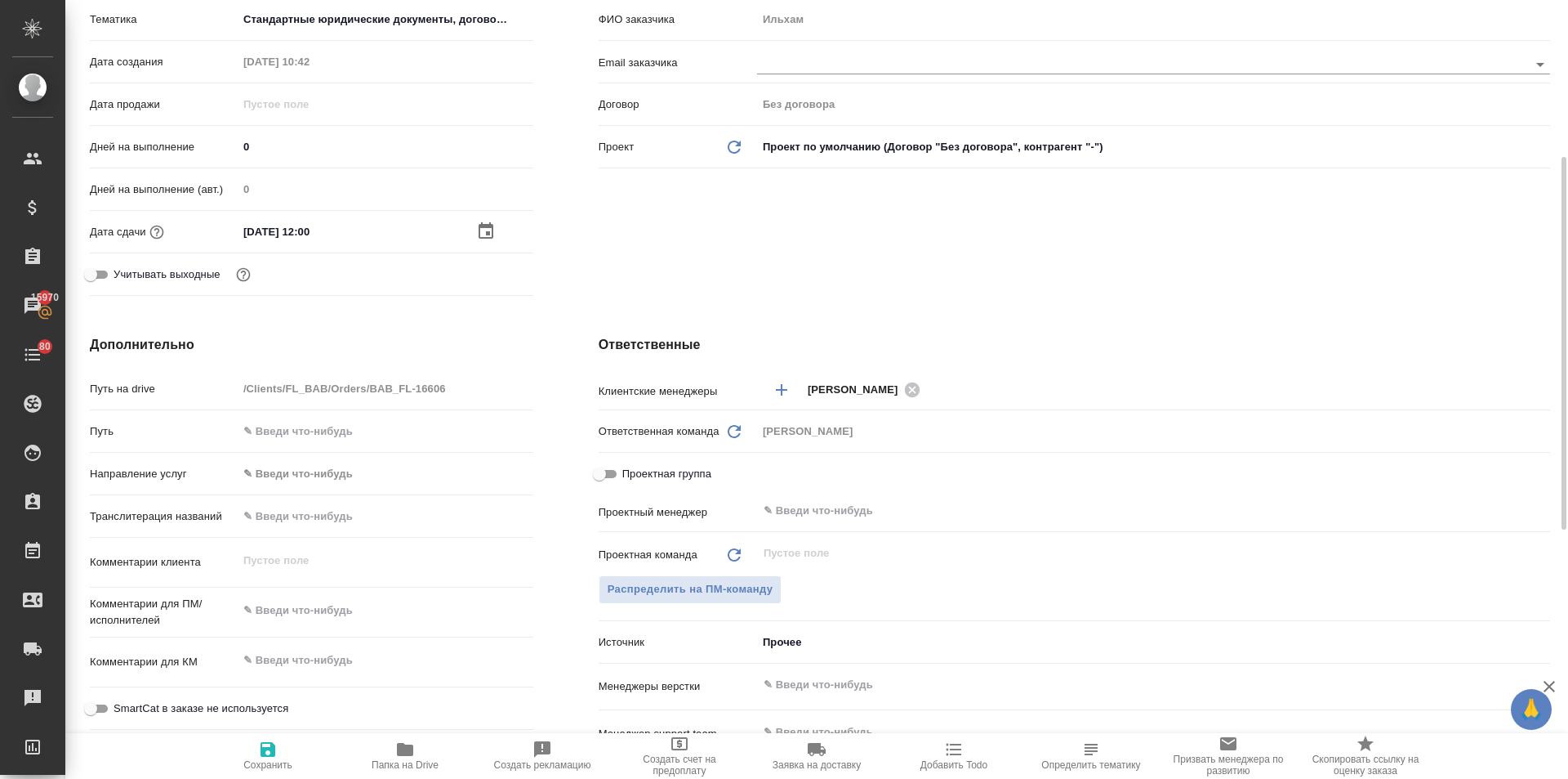
scroll to position [654, 0]
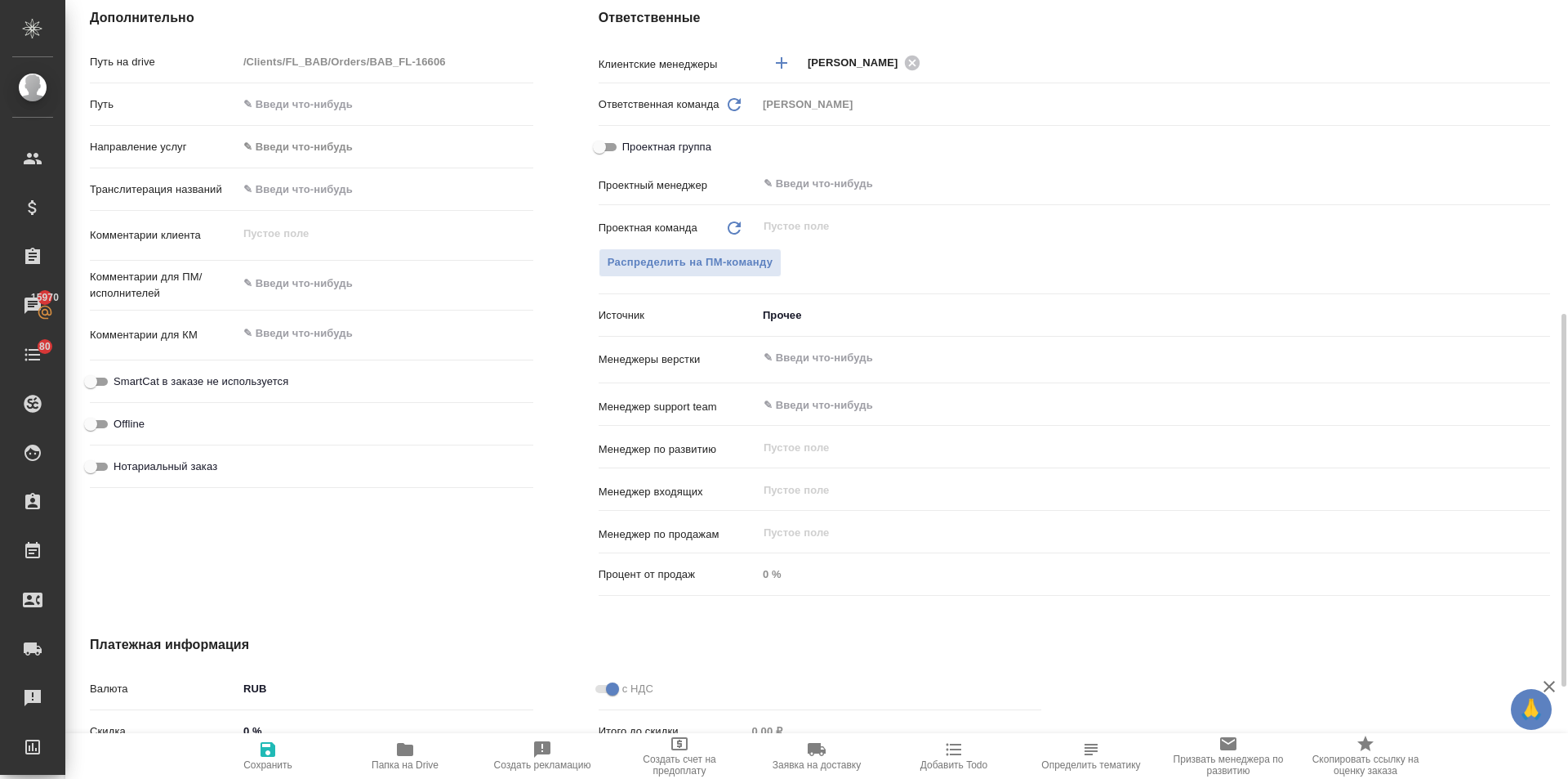
click at [88, 464] on input "Нотариальный заказ" at bounding box center [91, 466] width 59 height 19
checkbox input "true"
type textarea "x"
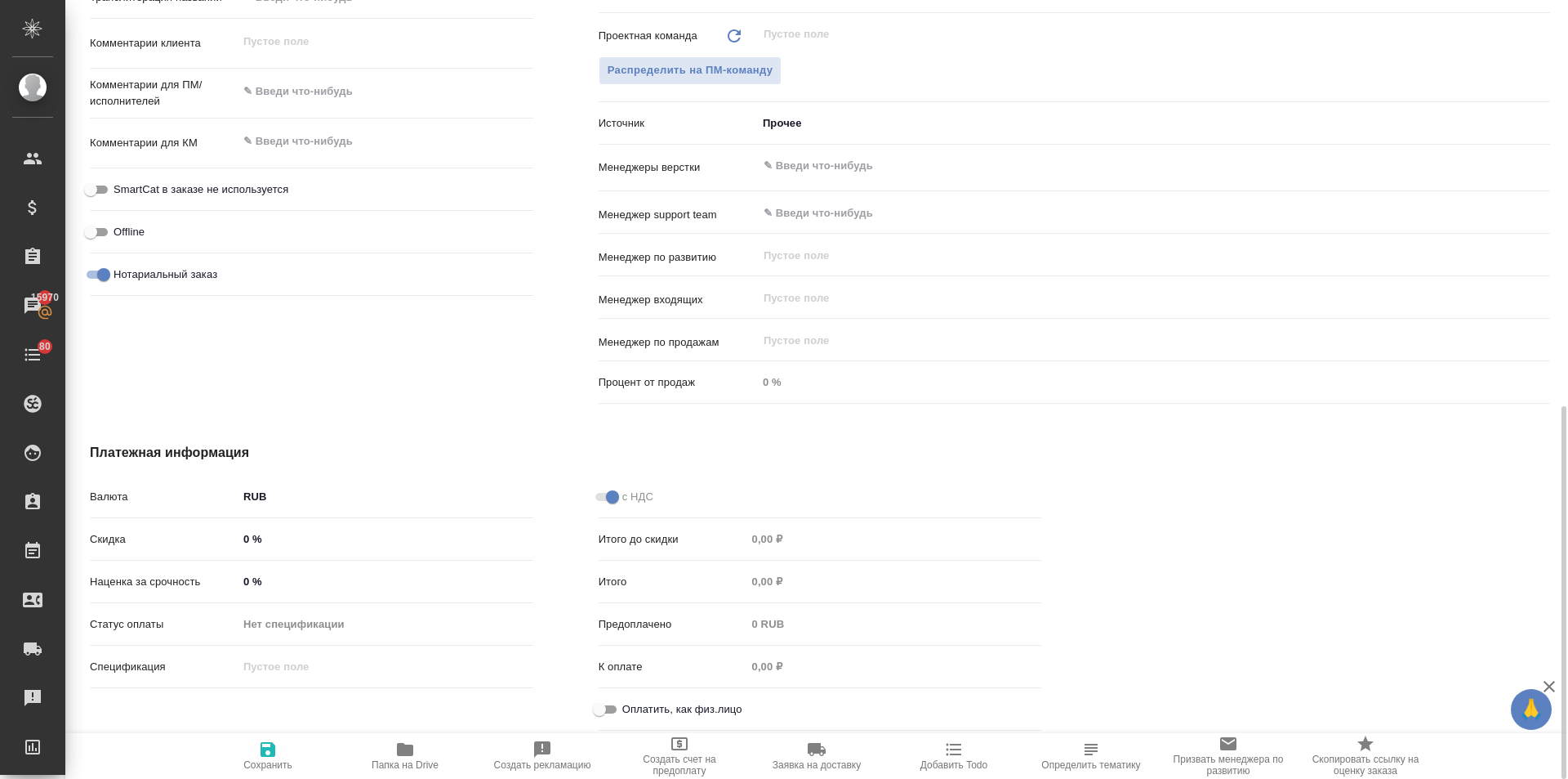
click at [607, 707] on input "Оплатить, как физ.лицо" at bounding box center [600, 708] width 59 height 19
checkbox input "true"
type textarea "x"
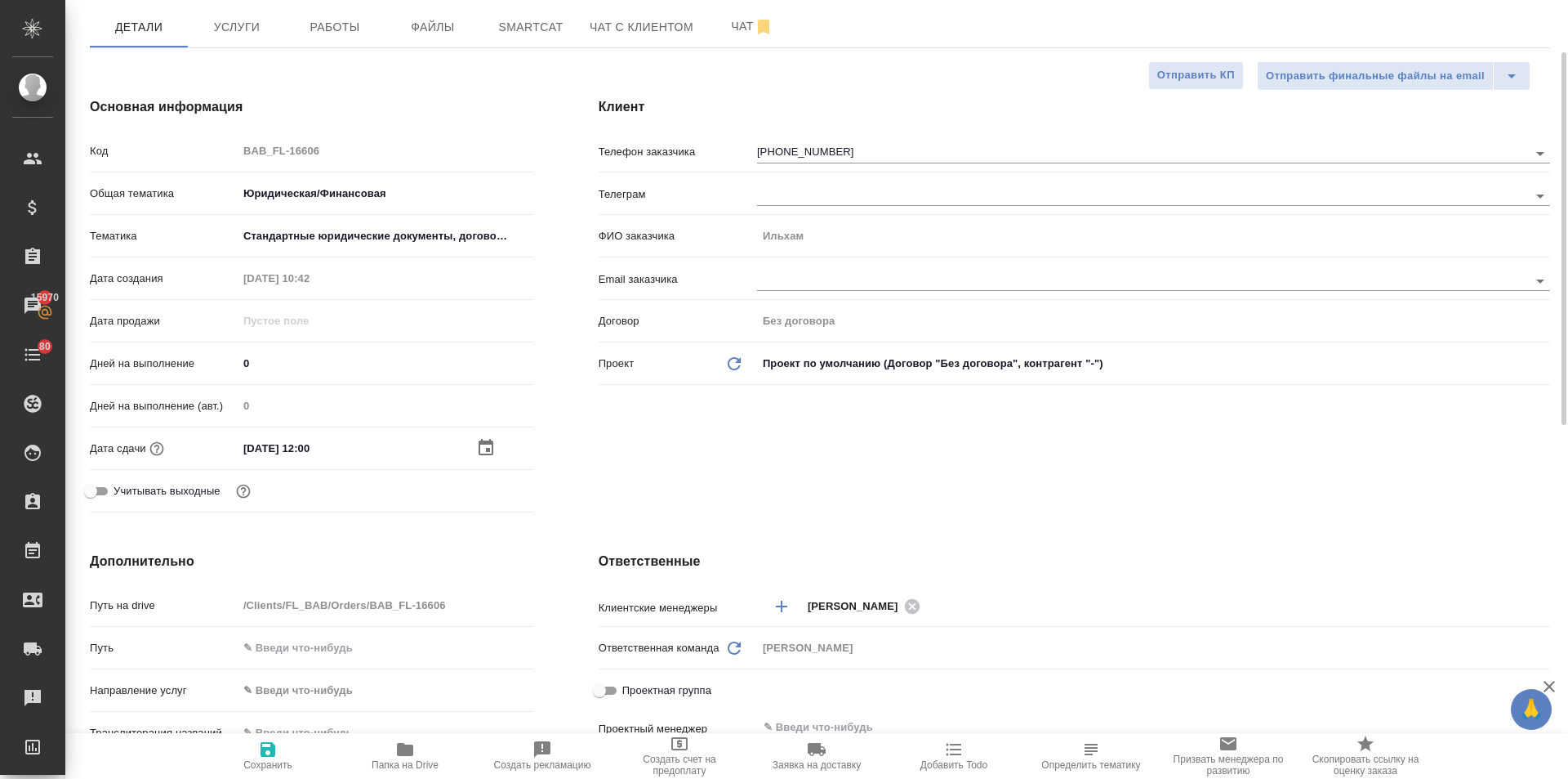
scroll to position [0, 0]
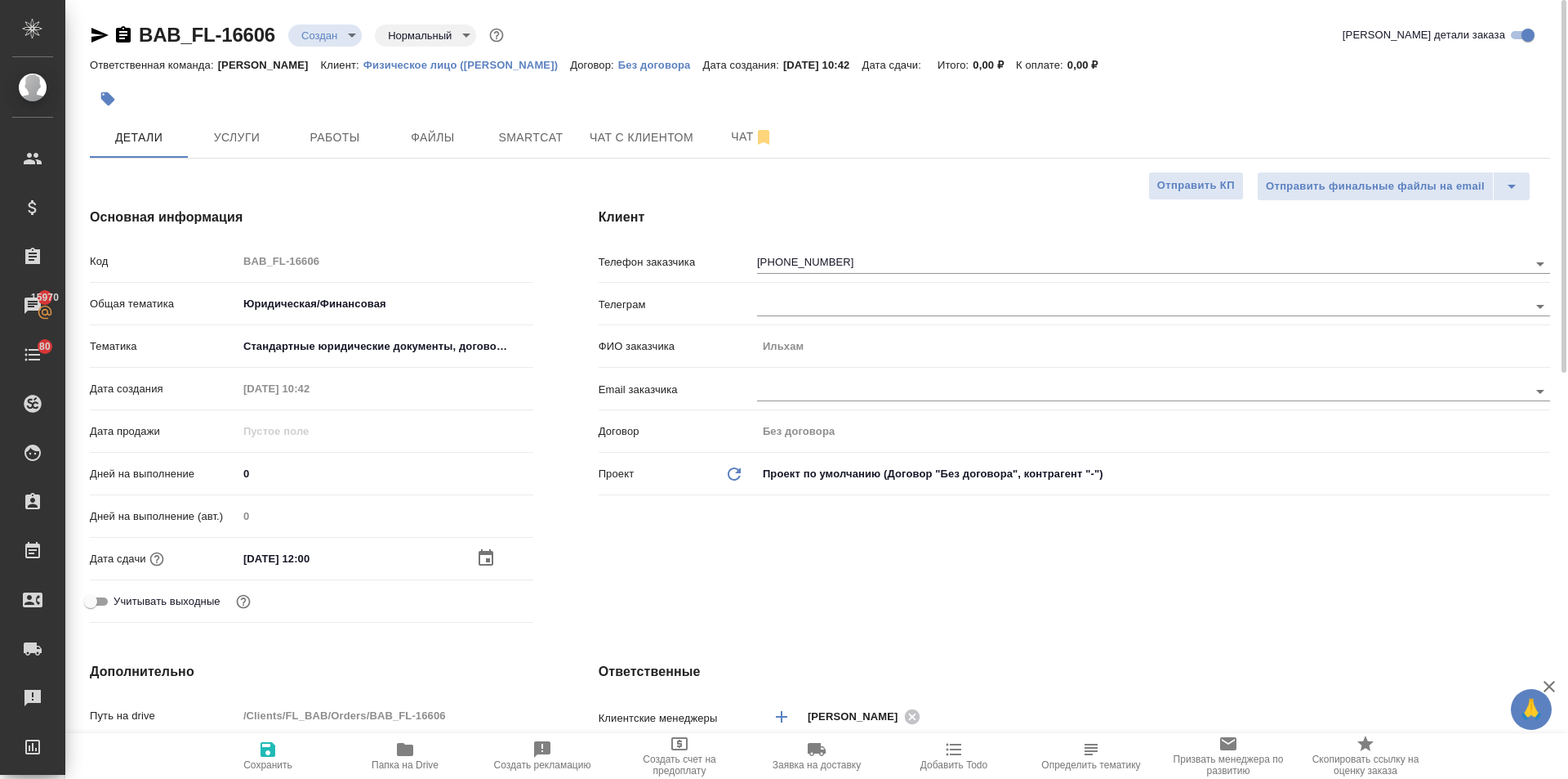
click at [269, 757] on icon "button" at bounding box center [268, 750] width 15 height 15
type textarea "x"
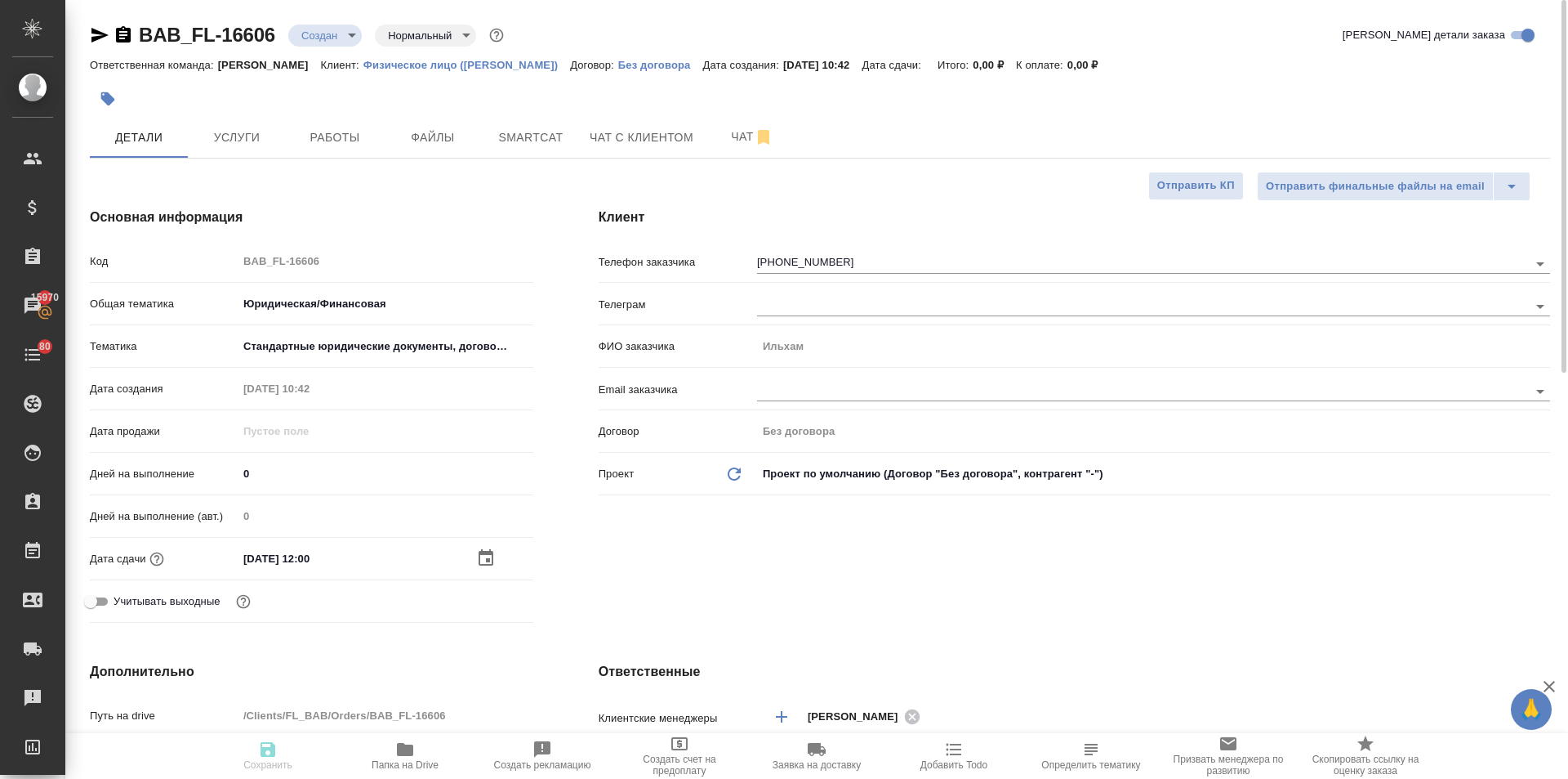
type textarea "x"
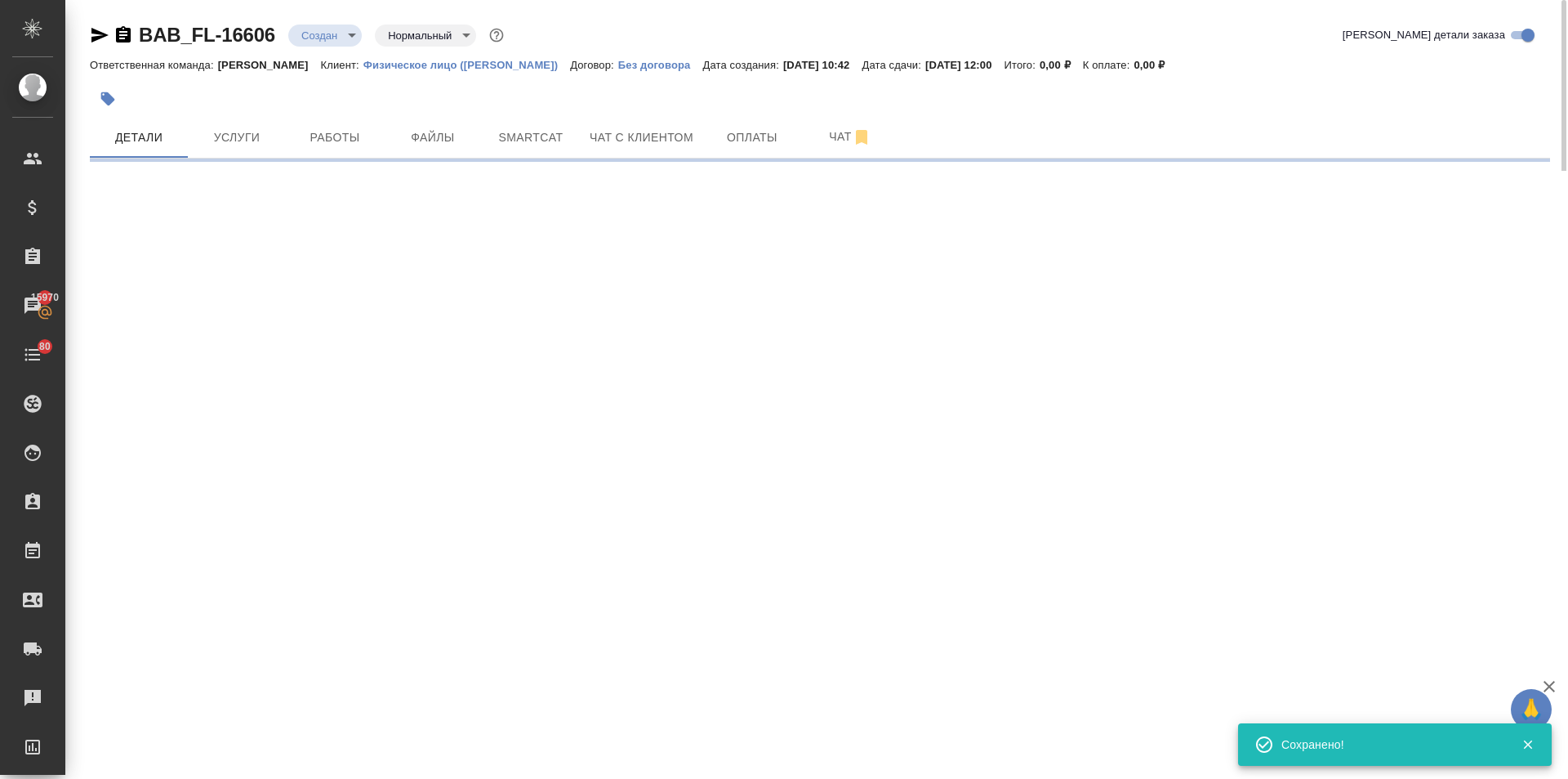
select select "RU"
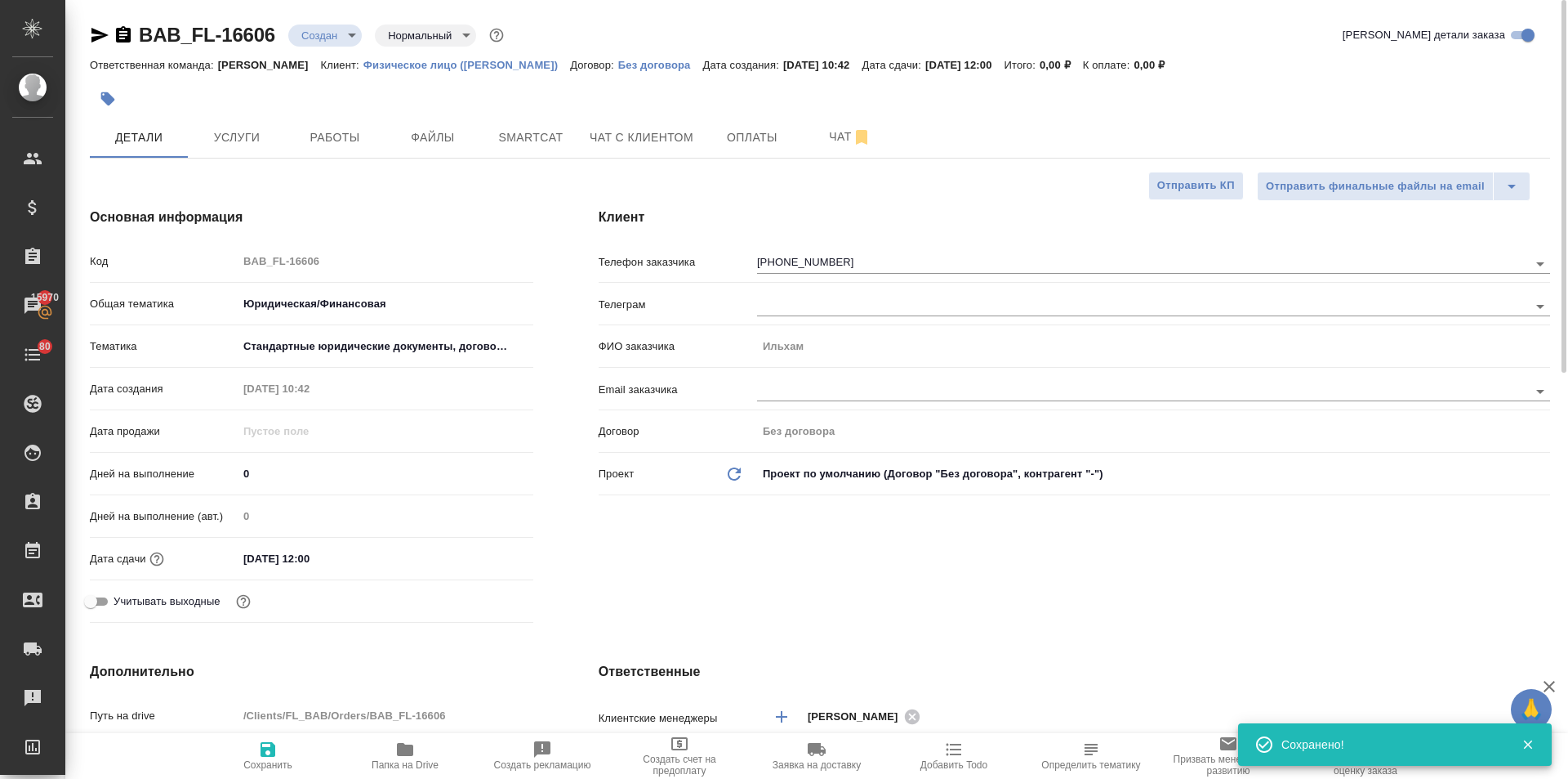
type textarea "x"
click at [820, 139] on span "Чат" at bounding box center [850, 137] width 78 height 20
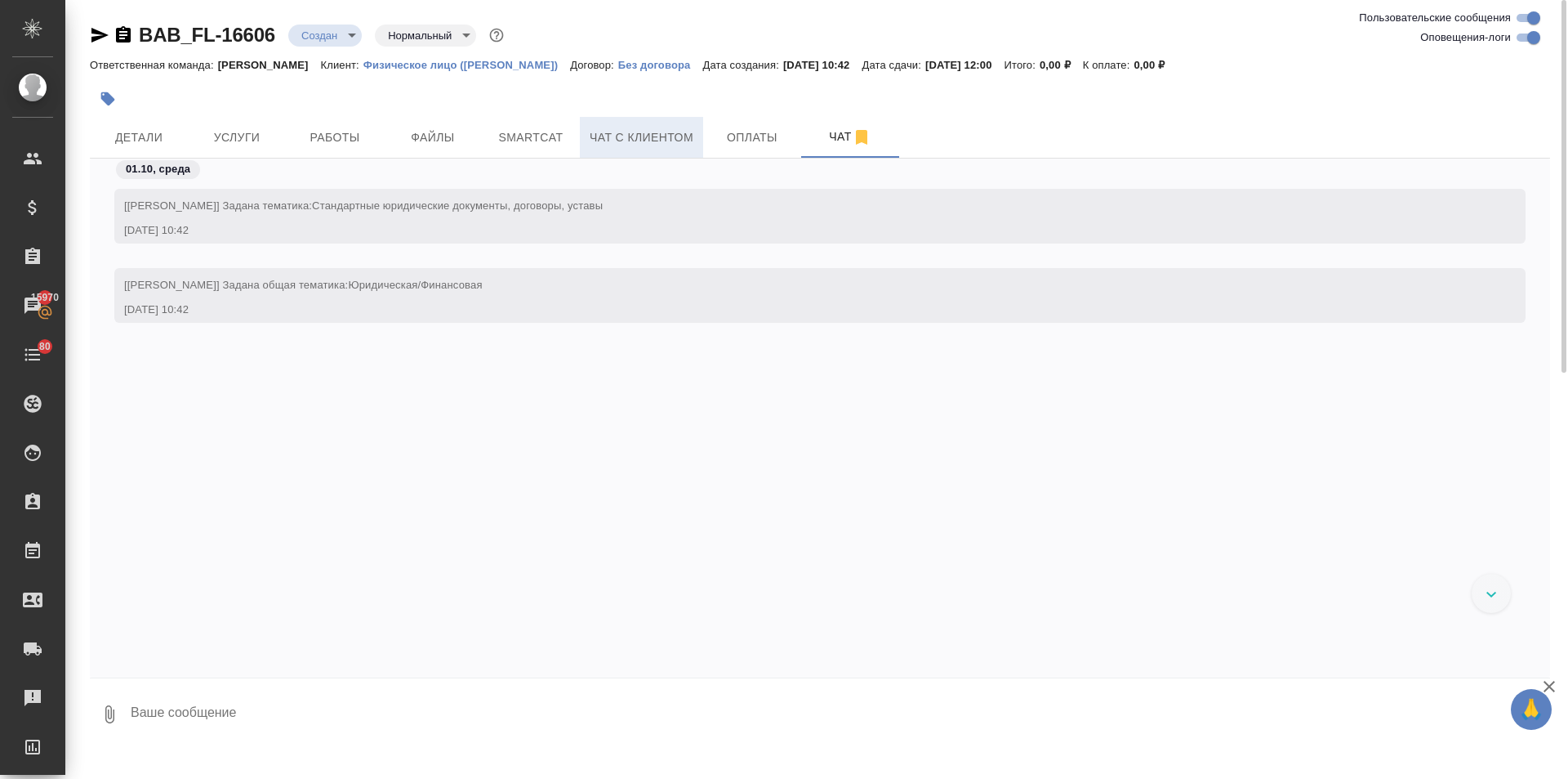
click at [645, 136] on span "Чат с клиентом" at bounding box center [642, 138] width 104 height 20
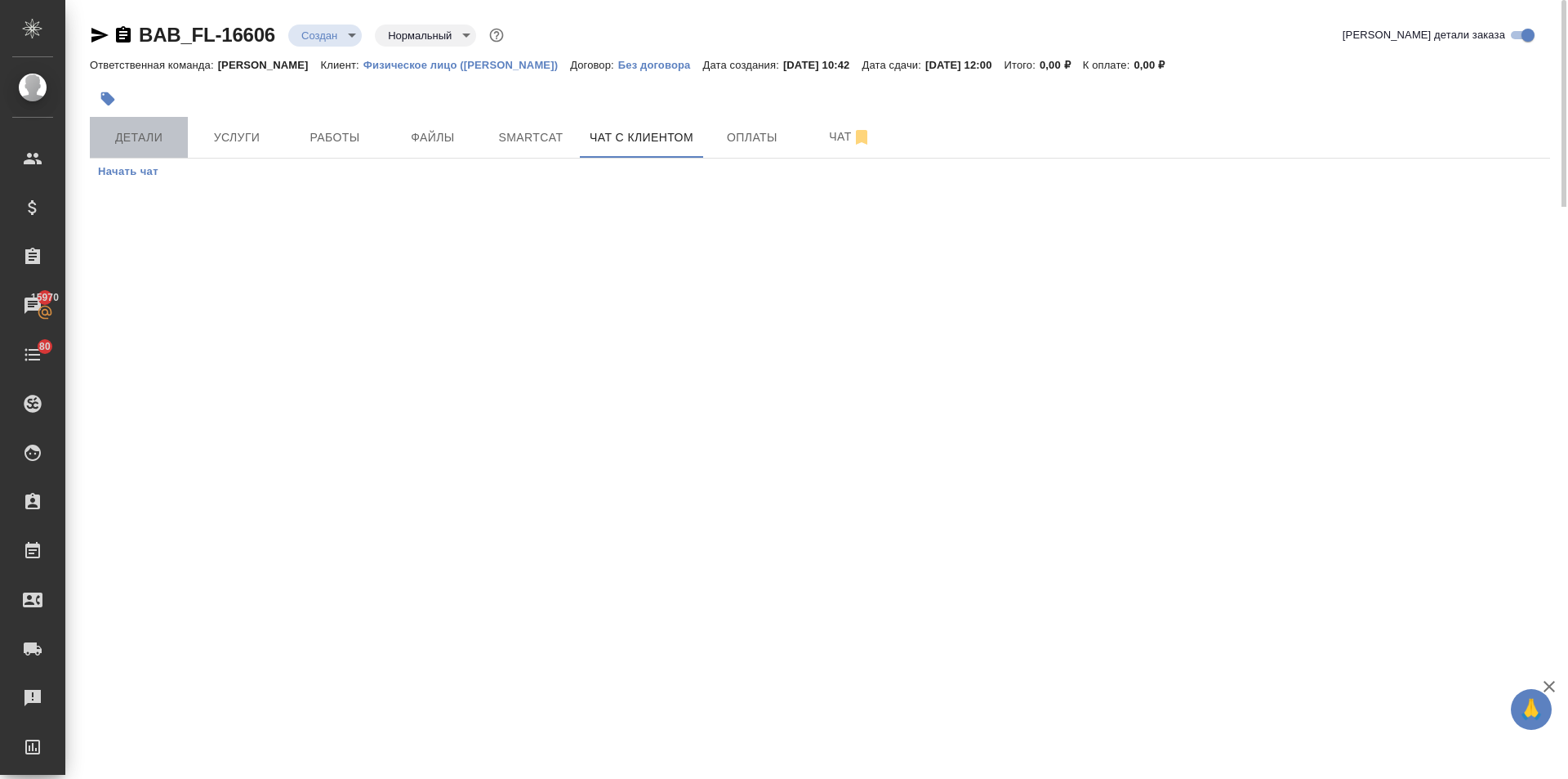
click at [138, 133] on span "Детали" at bounding box center [138, 138] width 78 height 20
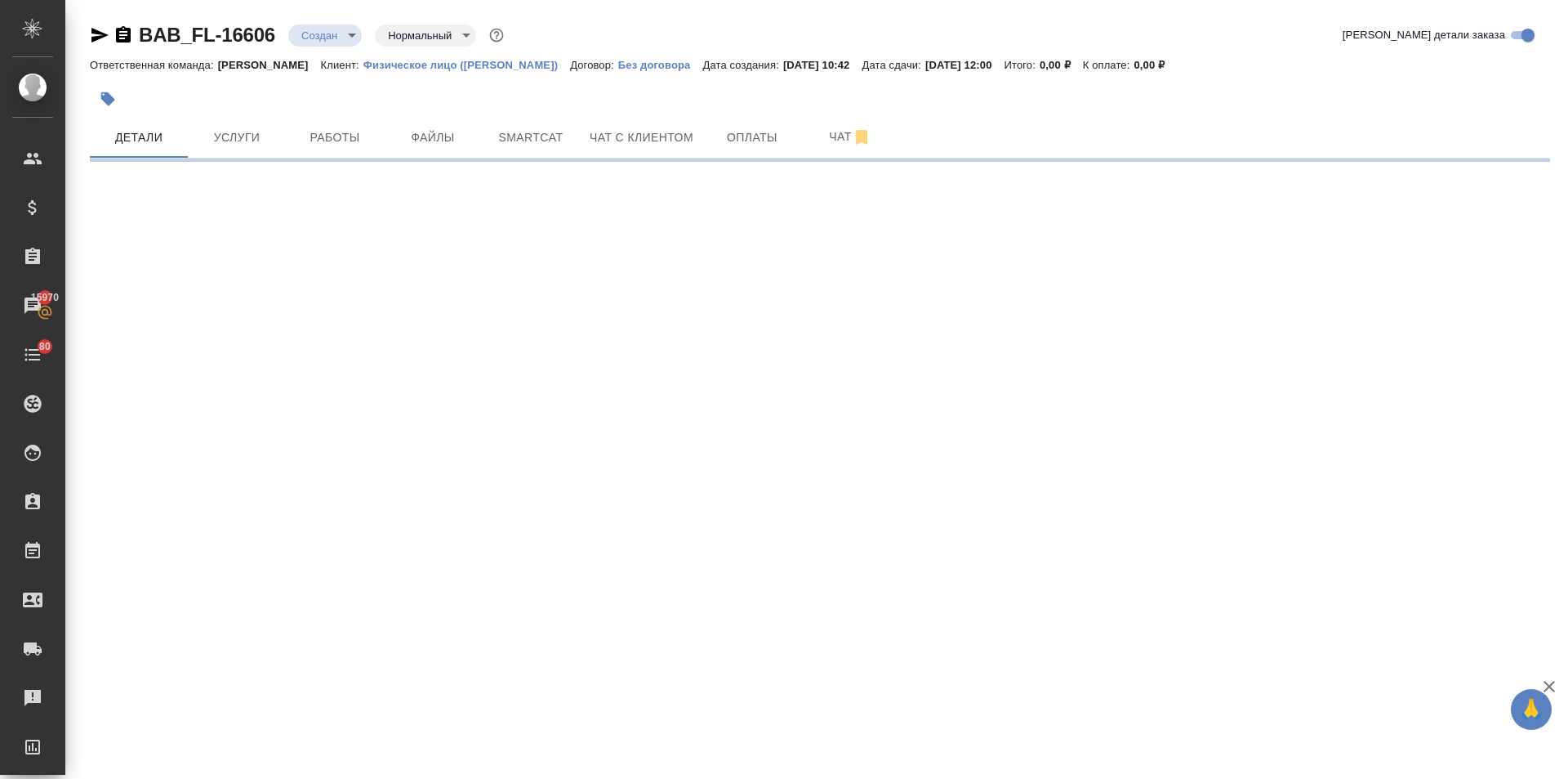
select select "RU"
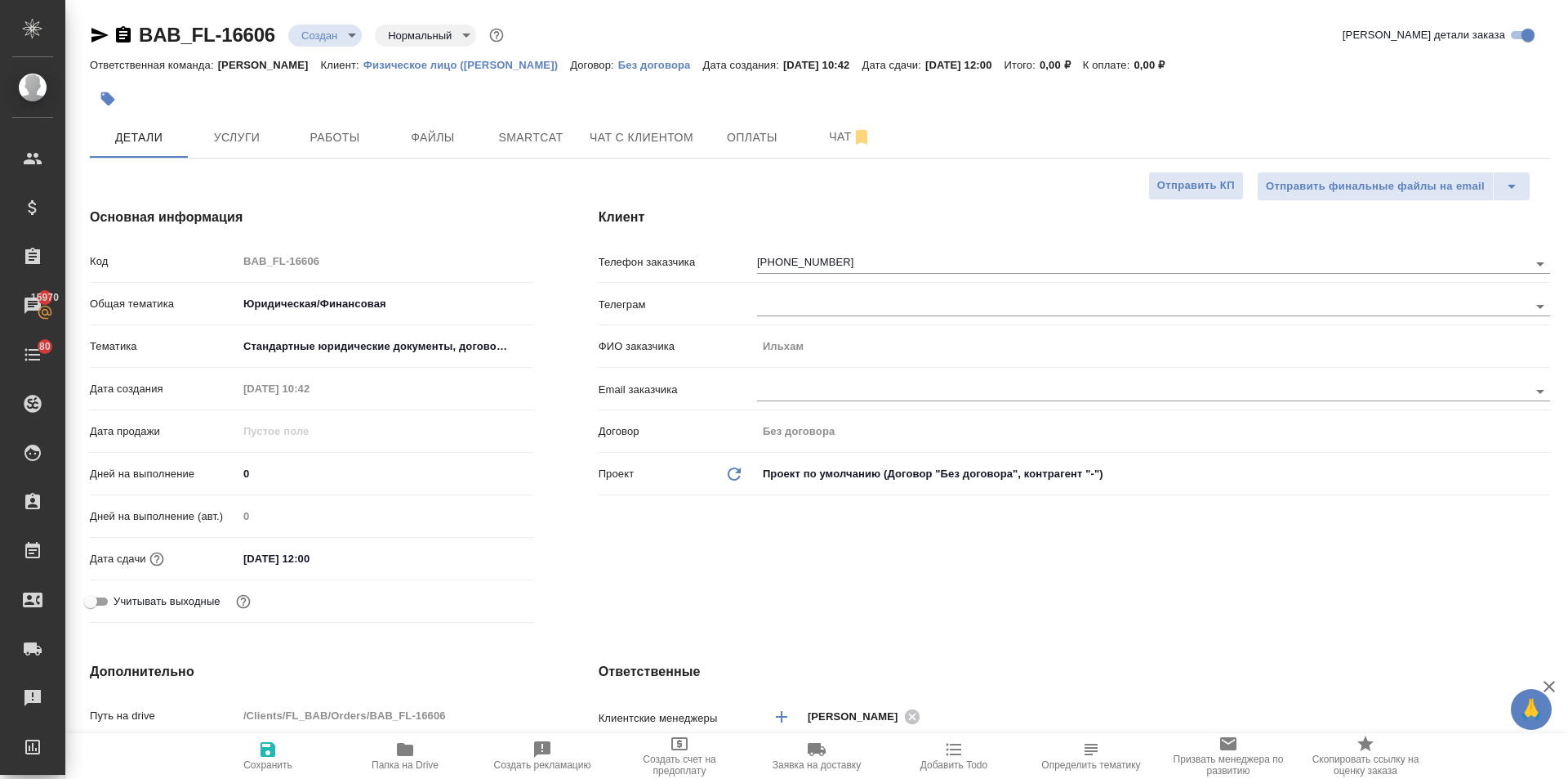
type textarea "x"
click at [810, 263] on input "[PHONE_NUMBER]" at bounding box center [1116, 263] width 716 height 19
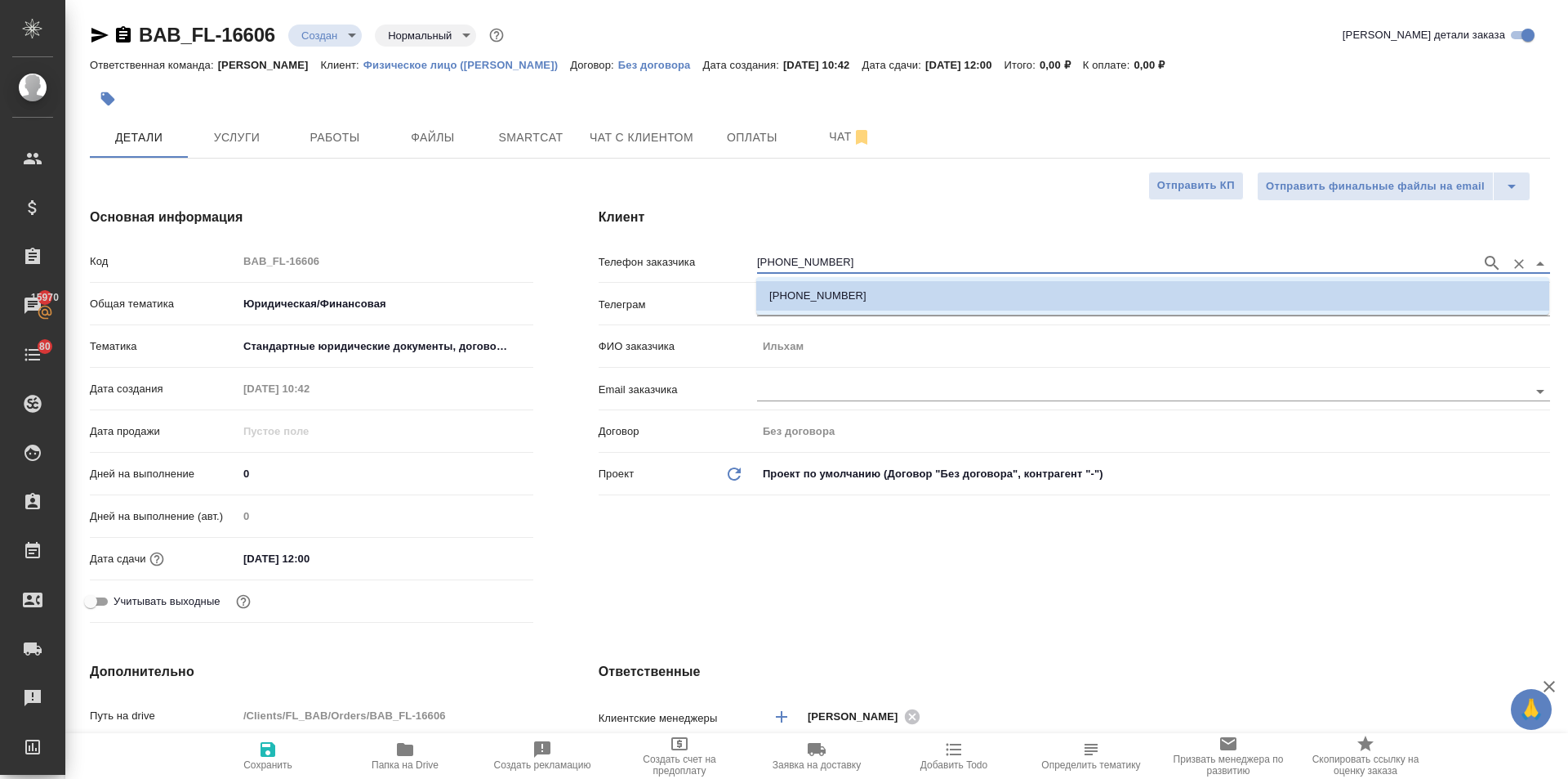
click at [865, 295] on li "[PHONE_NUMBER]" at bounding box center [1153, 295] width 793 height 29
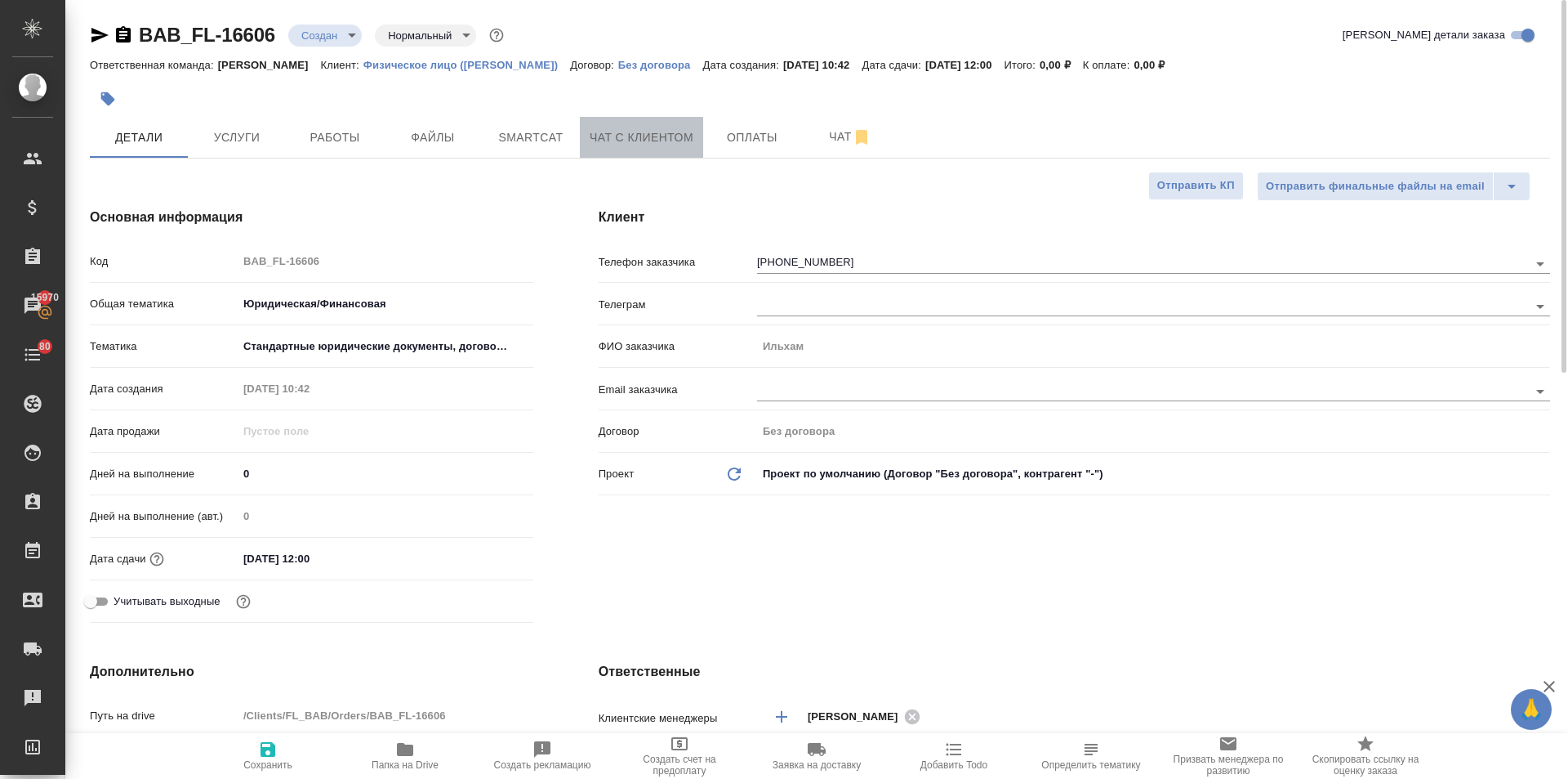
click at [664, 138] on span "Чат с клиентом" at bounding box center [642, 138] width 104 height 20
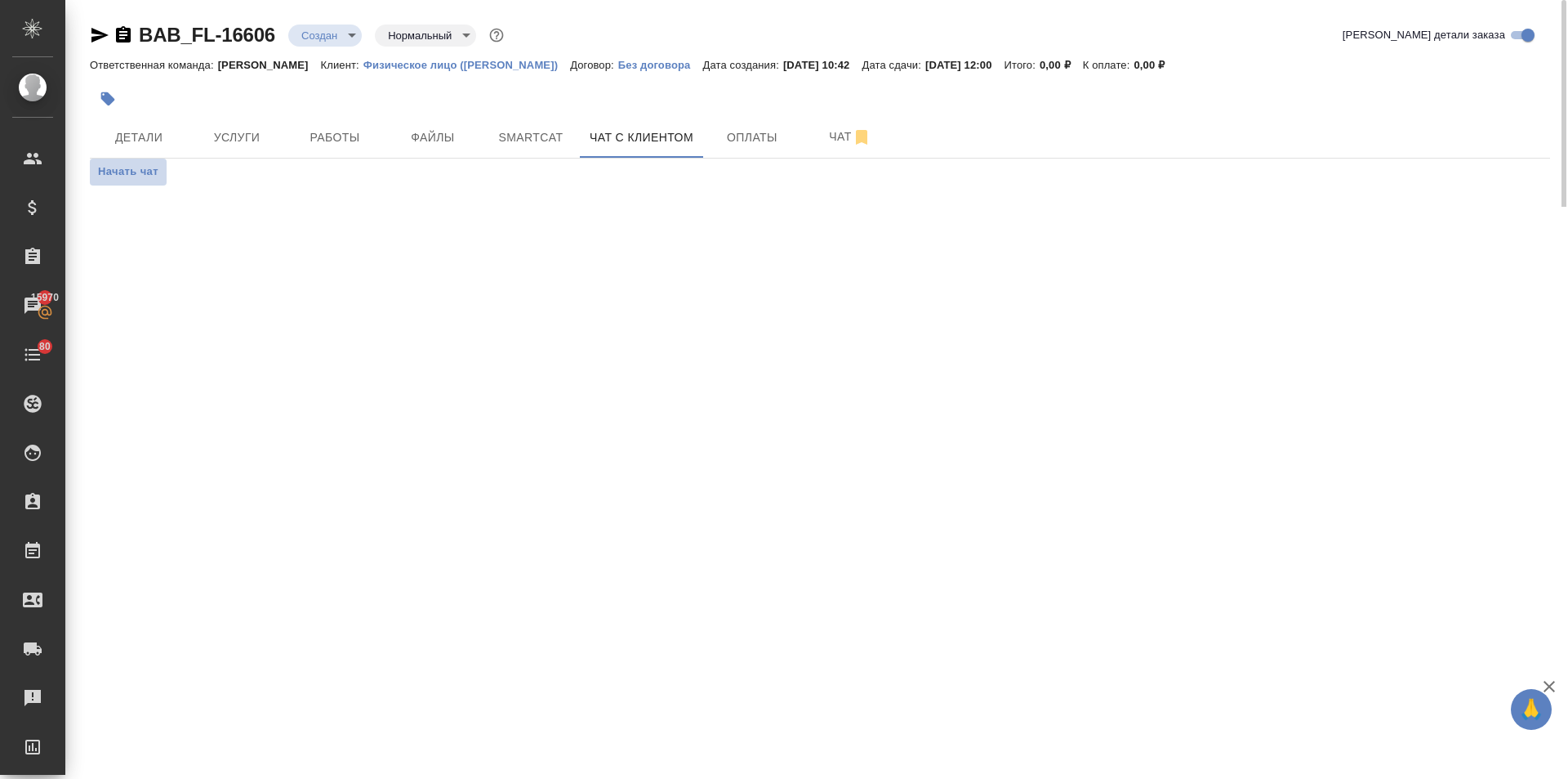
click at [143, 170] on span "Начать чат" at bounding box center [128, 172] width 60 height 18
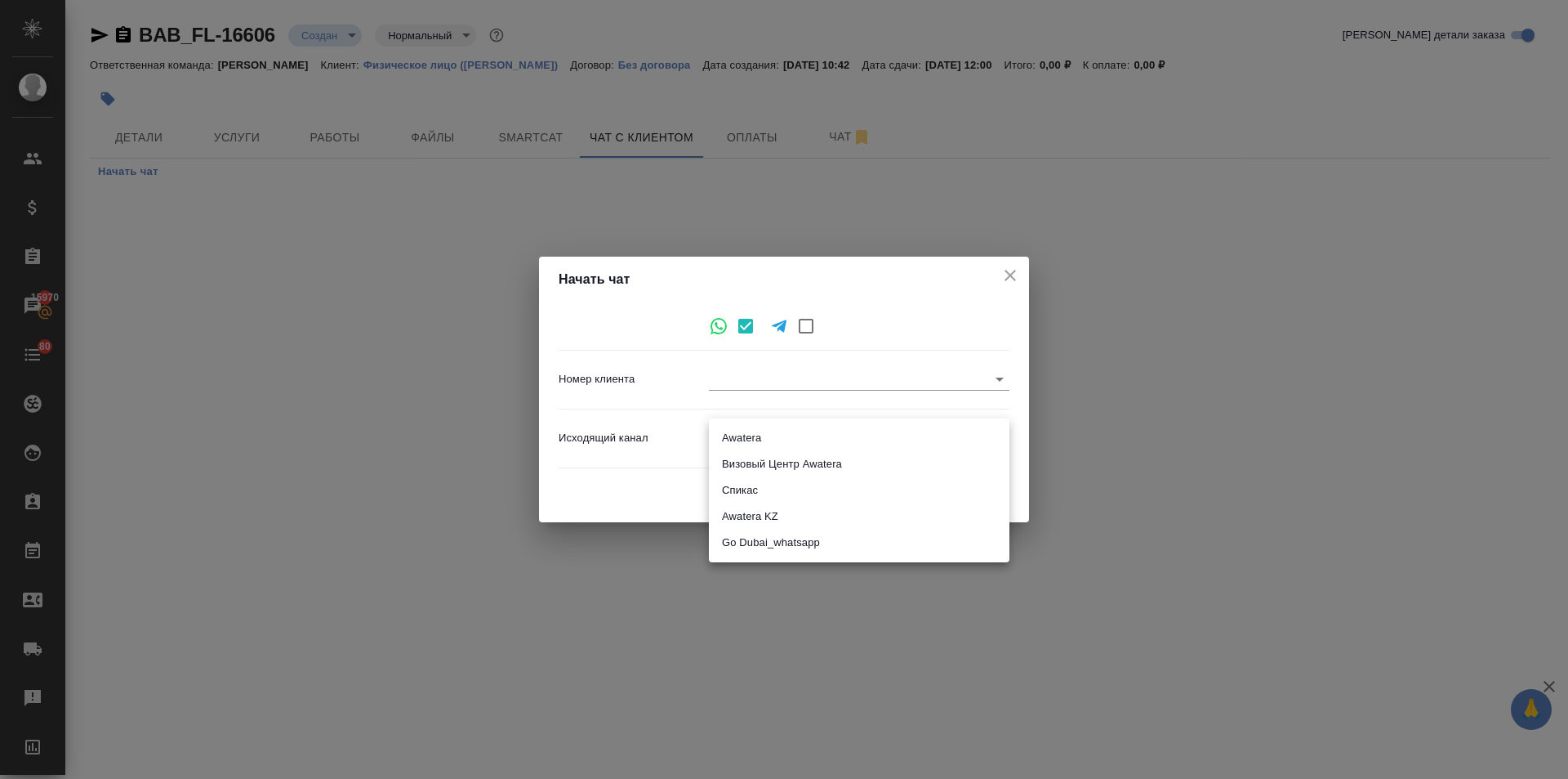
click at [753, 438] on body "🙏 .cls-1 fill:#fff; AWATERA [PERSON_NAME] Спецификации Заказы 15970 Чаты 80 Tod…" at bounding box center [784, 390] width 1568 height 779
click at [737, 433] on li "Awatera" at bounding box center [859, 437] width 300 height 26
type input "2"
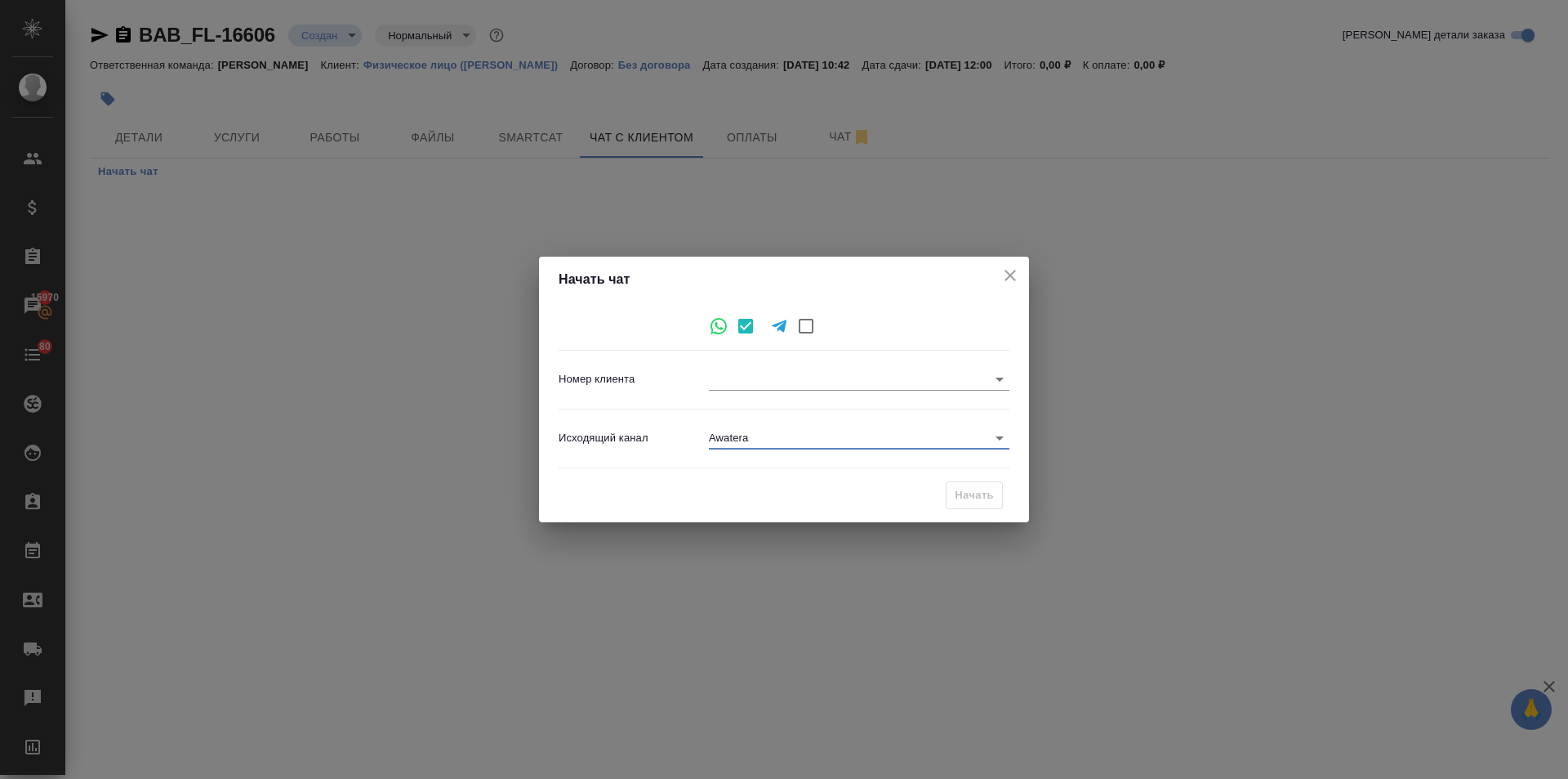
click at [982, 498] on div "Начать" at bounding box center [974, 495] width 57 height 29
click at [764, 431] on body "🙏 .cls-1 fill:#fff; AWATERA [PERSON_NAME] Спецификации Заказы 15970 Чаты 80 Tod…" at bounding box center [784, 390] width 1568 height 779
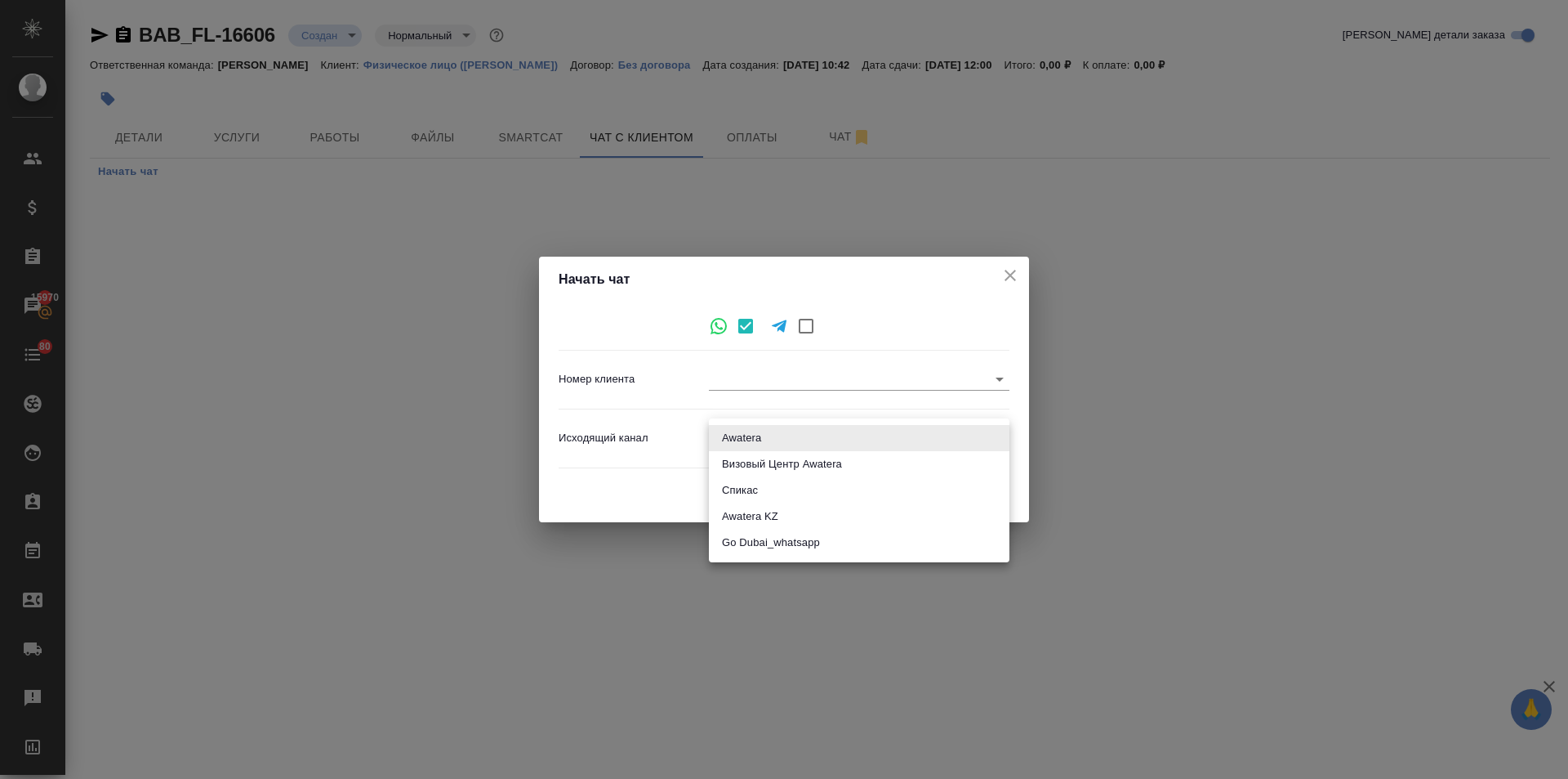
click at [745, 375] on div at bounding box center [784, 390] width 1568 height 779
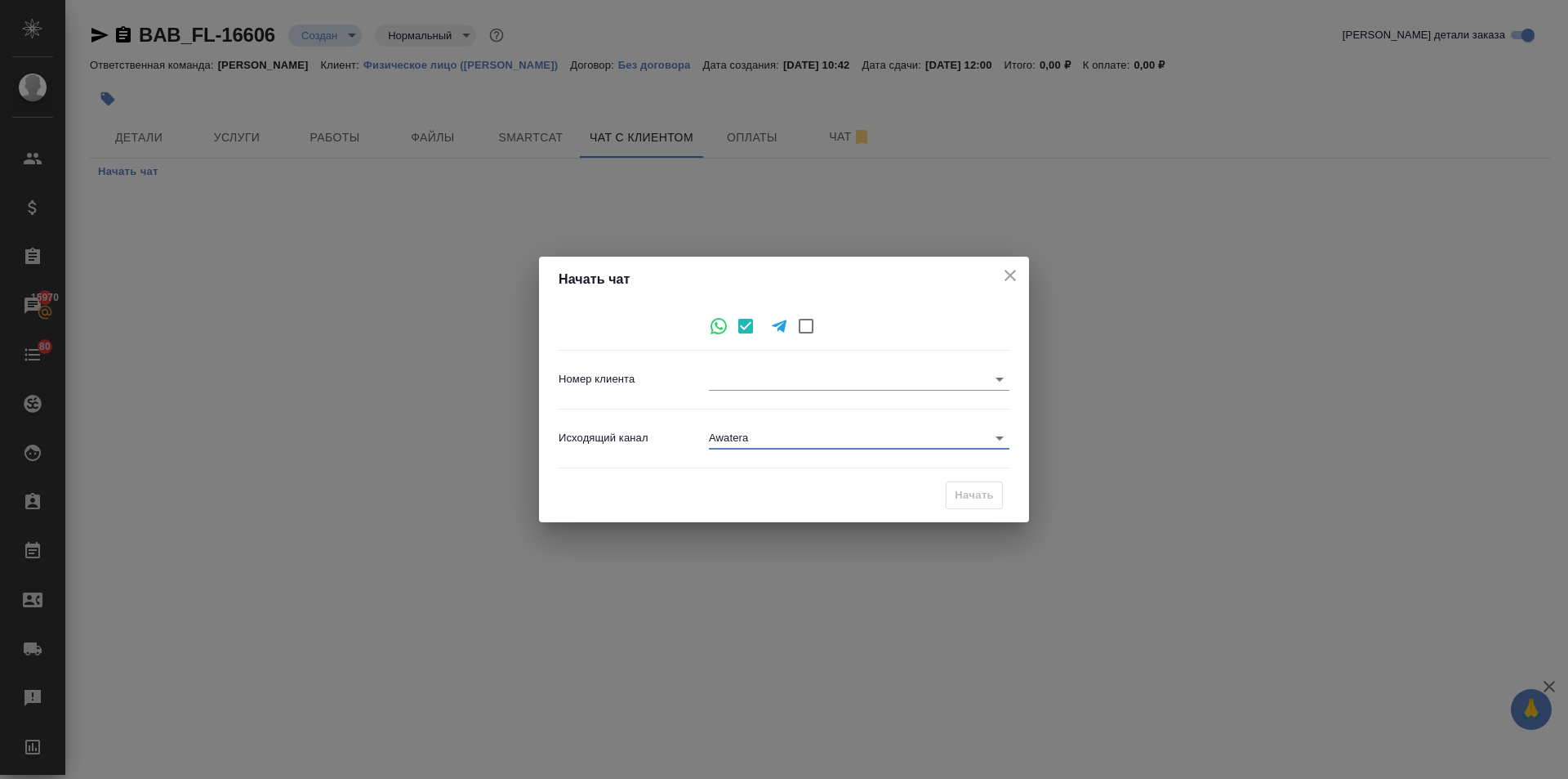
click at [732, 376] on body "🙏 .cls-1 fill:#fff; AWATERA [PERSON_NAME] Спецификации Заказы 15970 Чаты 80 Tod…" at bounding box center [784, 390] width 1568 height 779
drag, startPoint x: 739, startPoint y: 384, endPoint x: 838, endPoint y: 348, distance: 105.3
click at [739, 384] on div at bounding box center [784, 390] width 1568 height 779
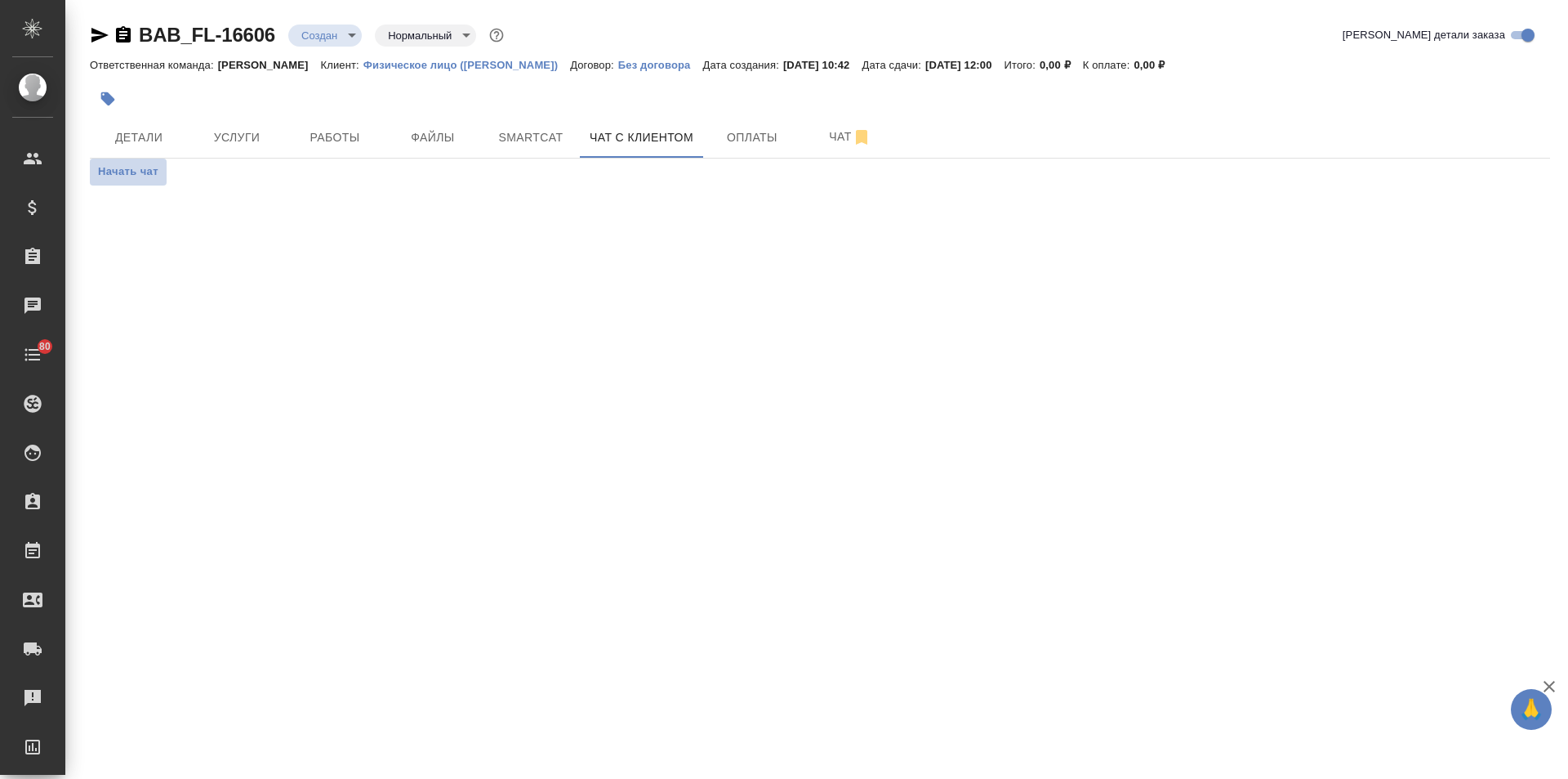
click at [151, 170] on span "Начать чат" at bounding box center [128, 172] width 60 height 18
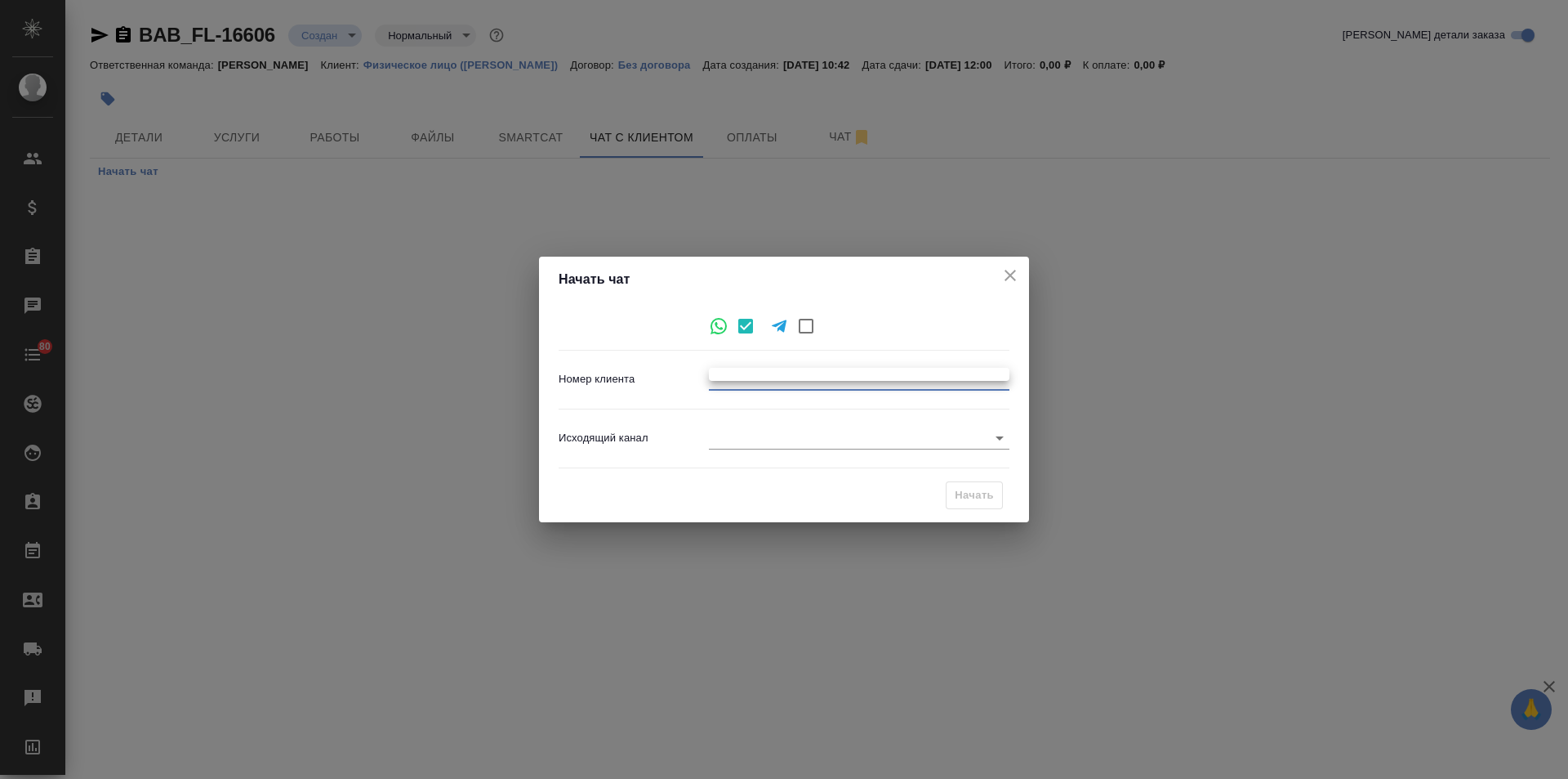
click at [830, 373] on body "🙏 .cls-1 fill:#fff; AWATERA [PERSON_NAME] Спецификации Заказы Чаты 80 Todo Прое…" at bounding box center [784, 390] width 1568 height 779
click at [153, 131] on div at bounding box center [784, 390] width 1568 height 779
click at [153, 131] on div "Начать чат Номер клиента ​ Исходящий канал ​ Начать" at bounding box center [784, 390] width 1568 height 779
click at [1006, 264] on button "close" at bounding box center [1010, 275] width 24 height 24
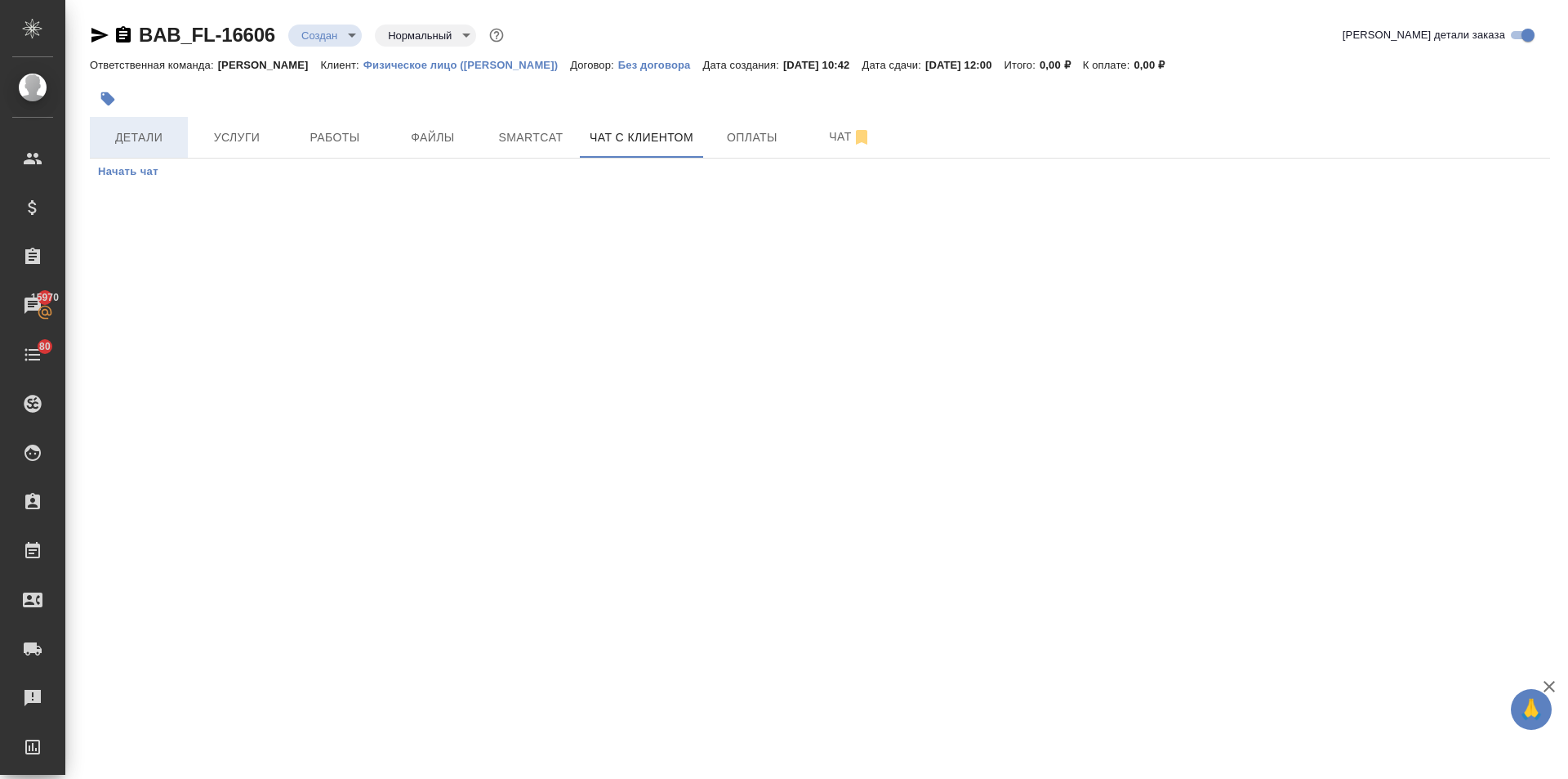
click at [130, 139] on span "Детали" at bounding box center [138, 138] width 78 height 20
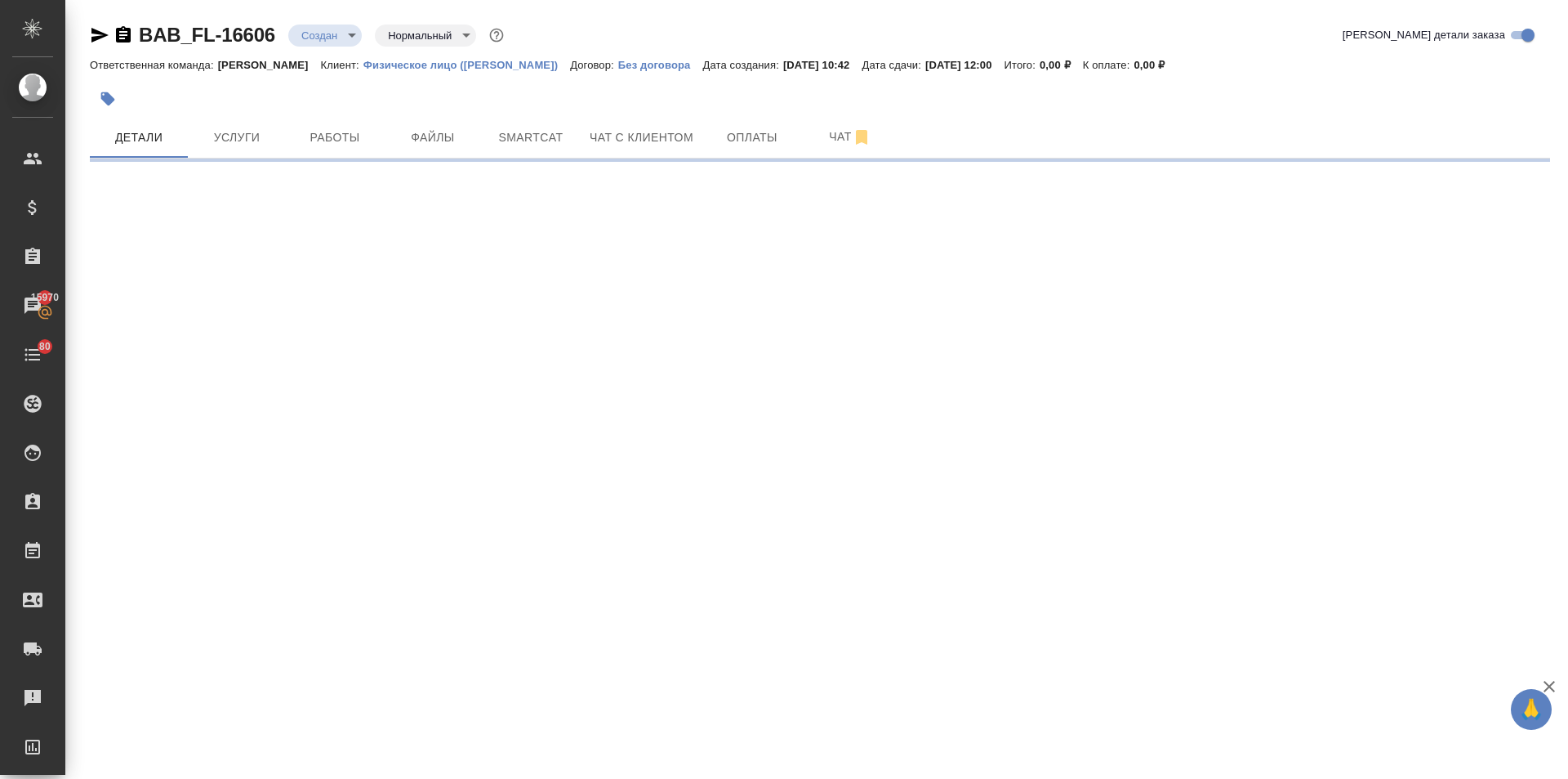
select select "RU"
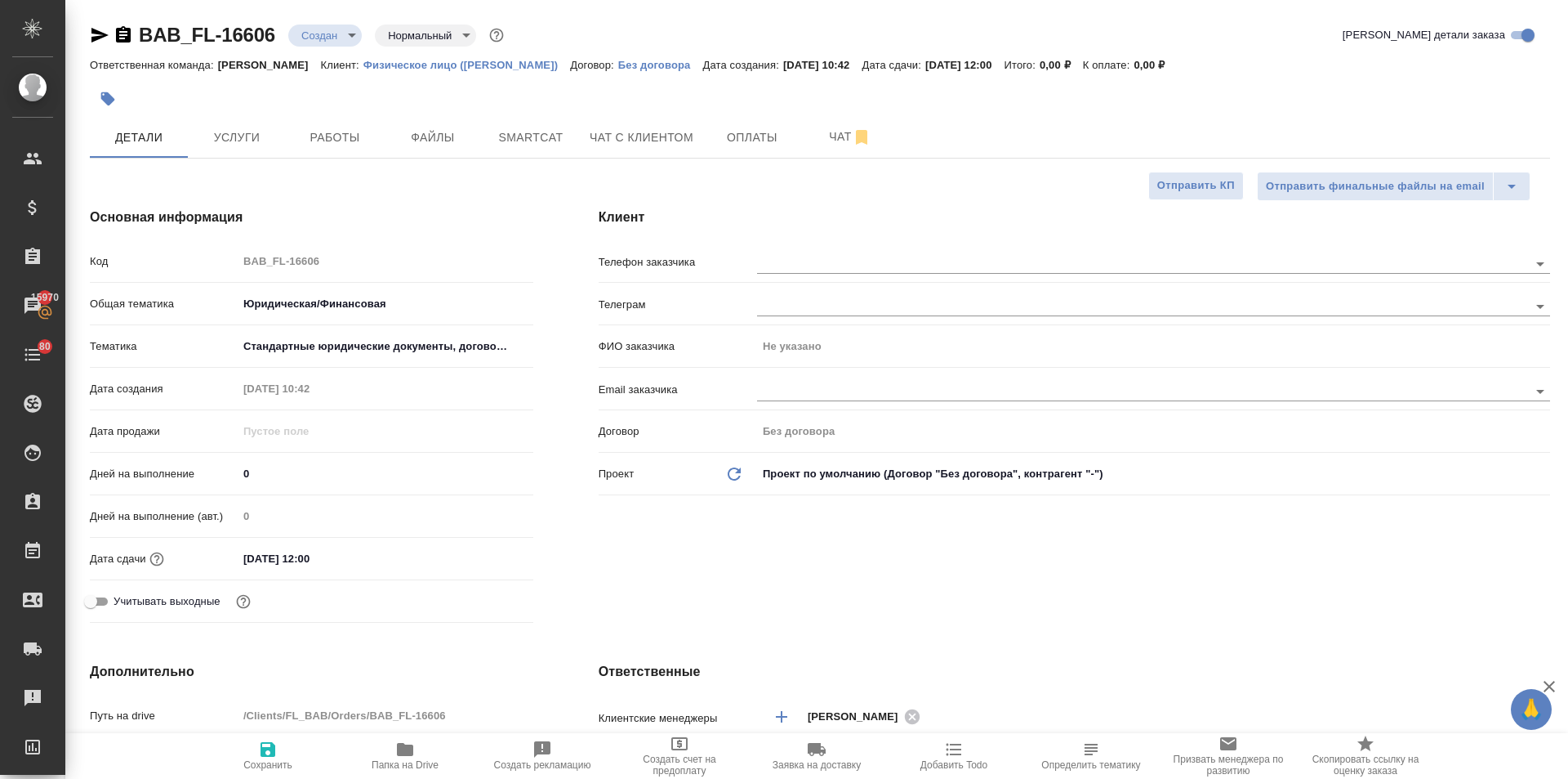
type textarea "x"
click at [820, 254] on input "text" at bounding box center [1116, 263] width 716 height 19
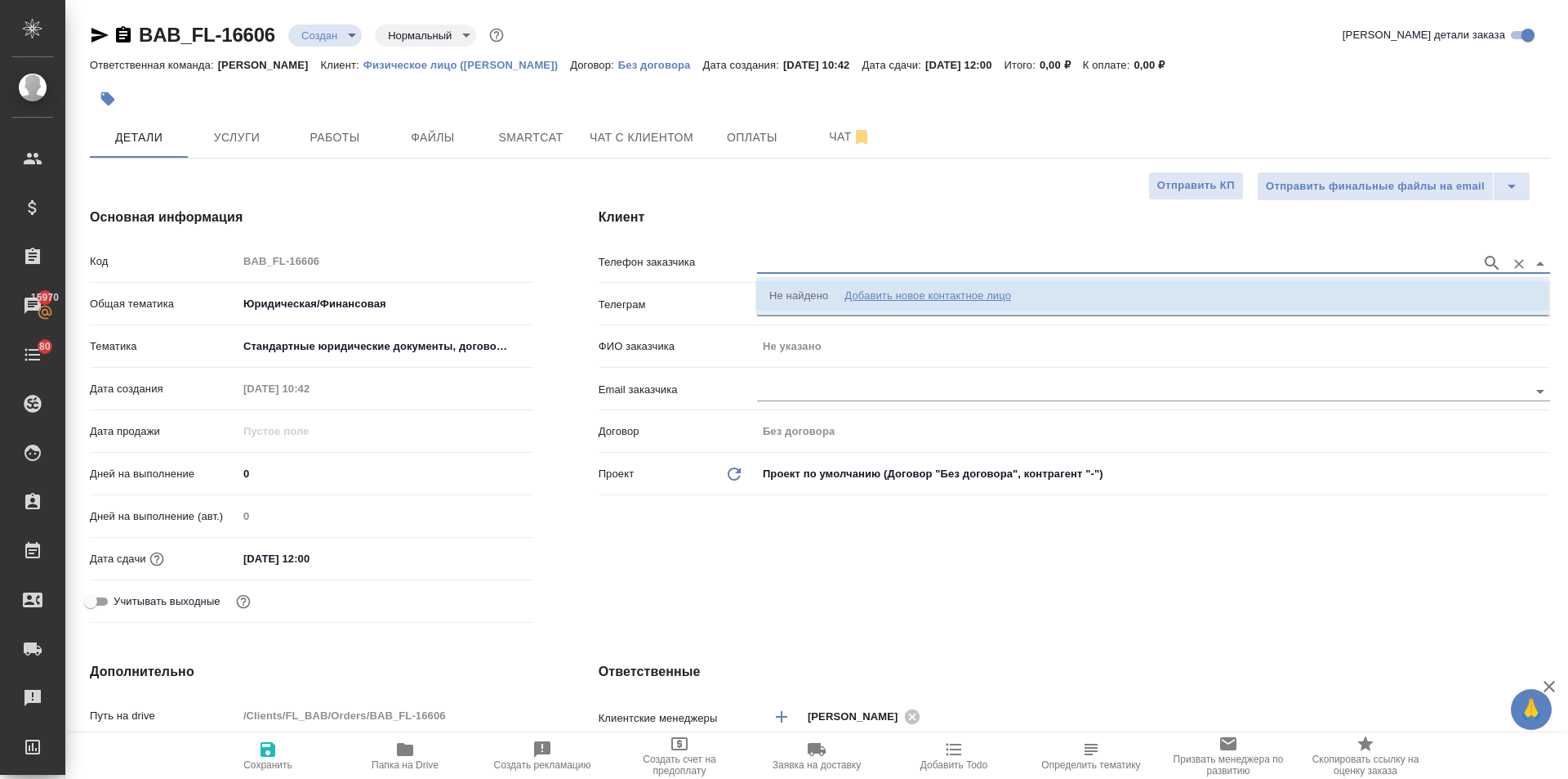
paste input "[PHONE_NUMBER]"
type input "[PHONE_NUMBER]"
click at [813, 293] on p "[PHONE_NUMBER] [PERSON_NAME]" at bounding box center [863, 295] width 189 height 16
type input "[PHONE_NUMBER] [PERSON_NAME]"
type input "Ильхам"
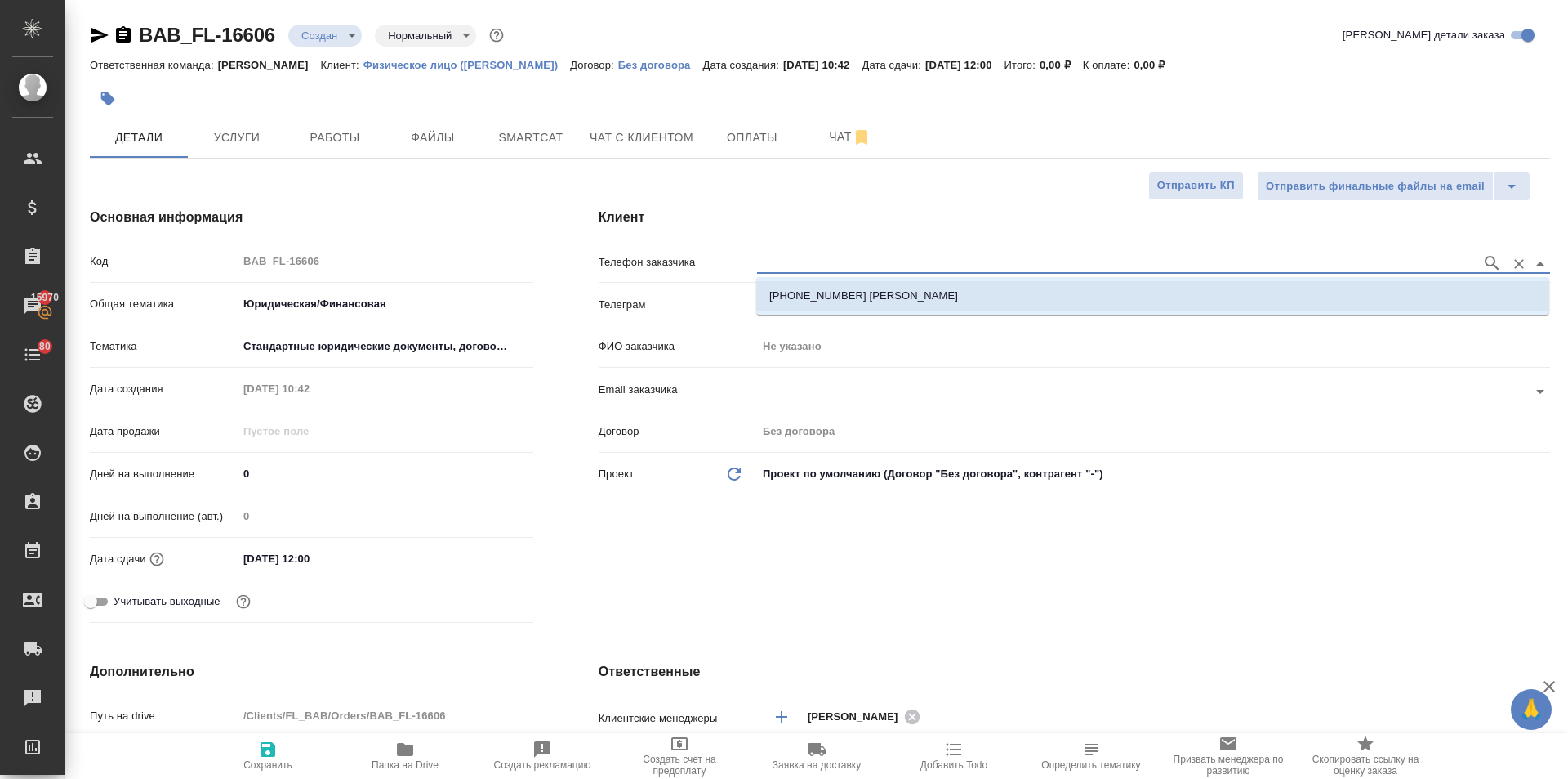
type textarea "x"
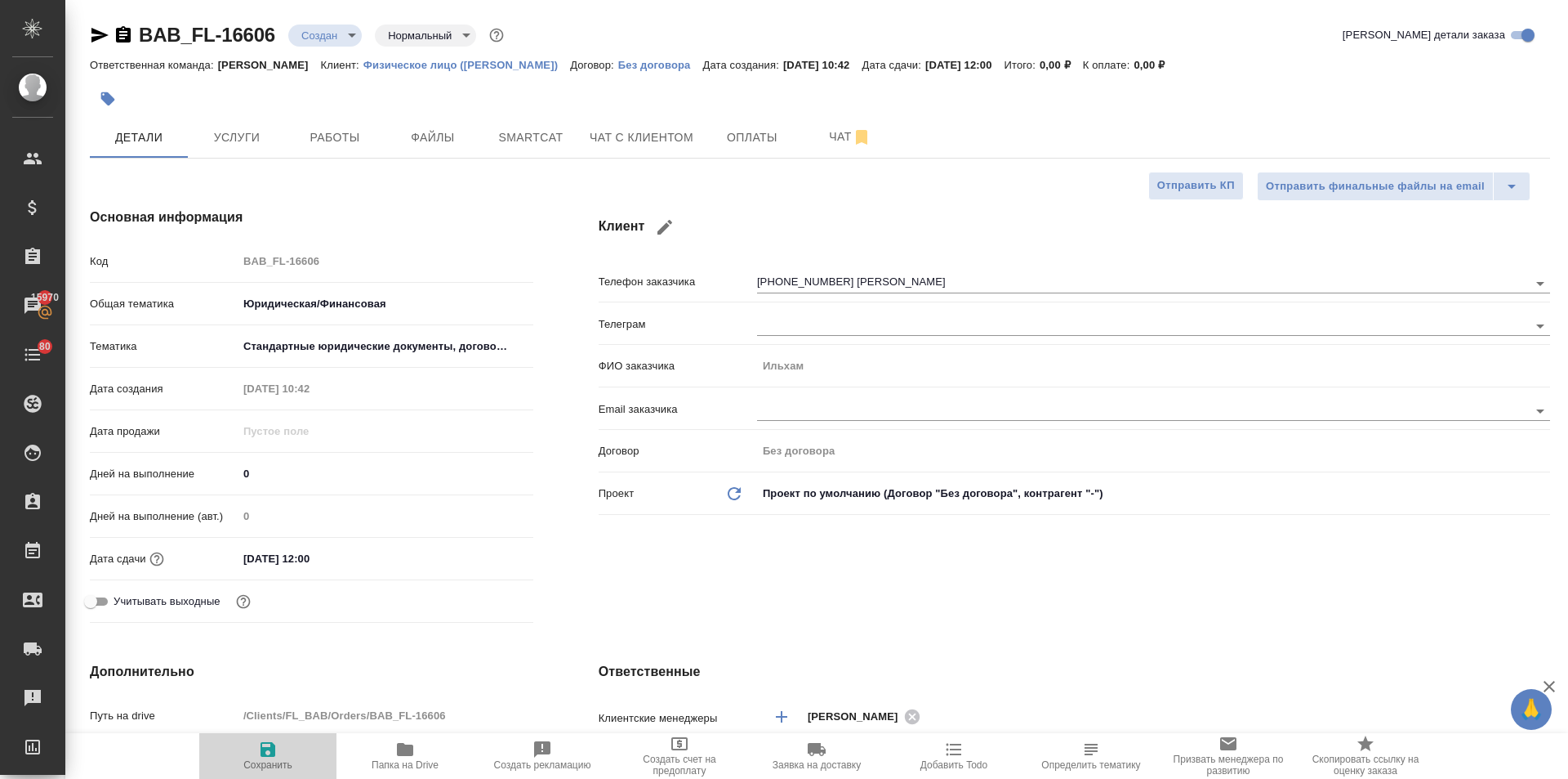
click at [266, 754] on icon "button" at bounding box center [268, 749] width 19 height 19
type textarea "x"
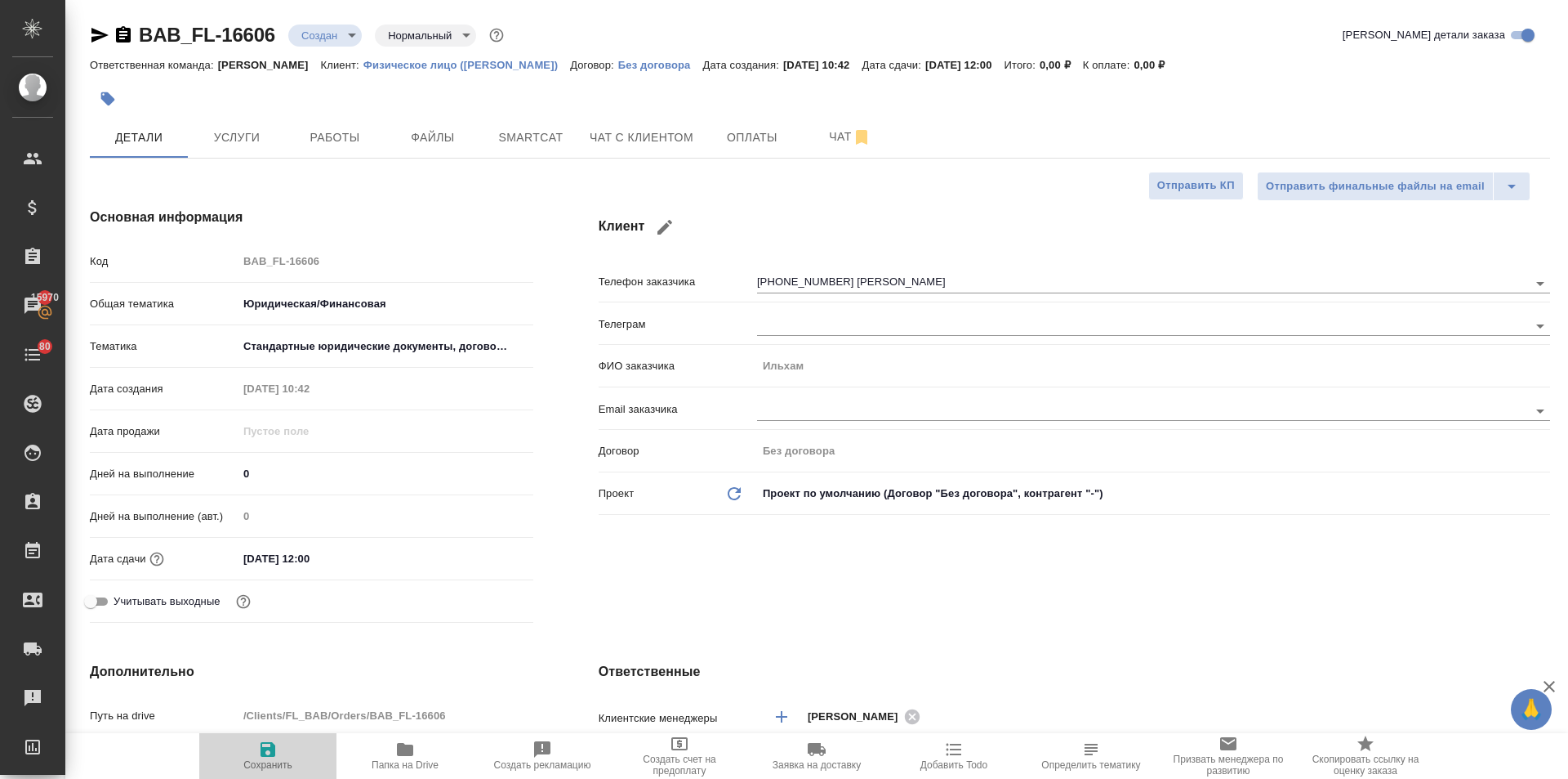
type textarea "x"
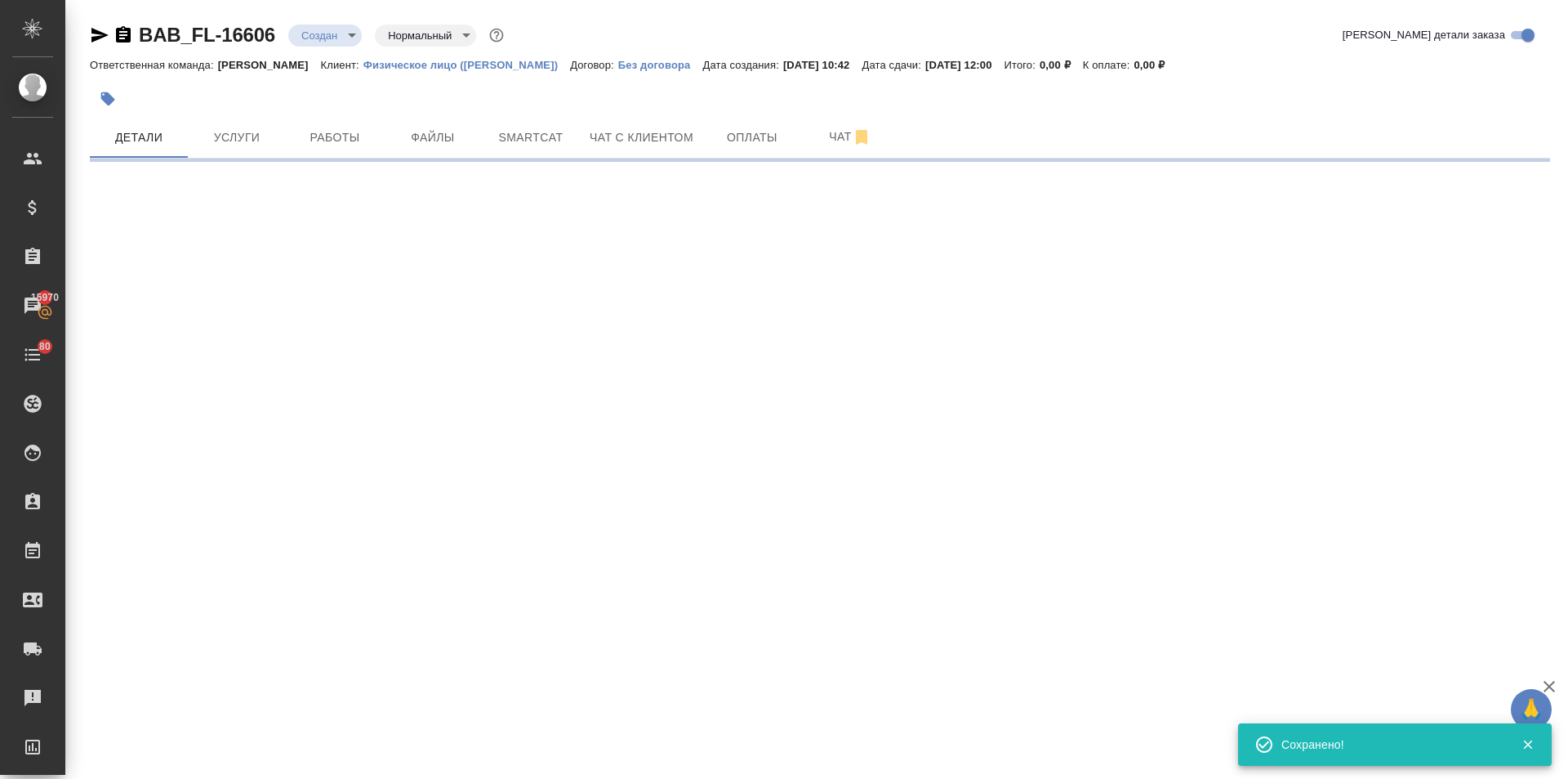
type input "holyTrinity"
select select "RU"
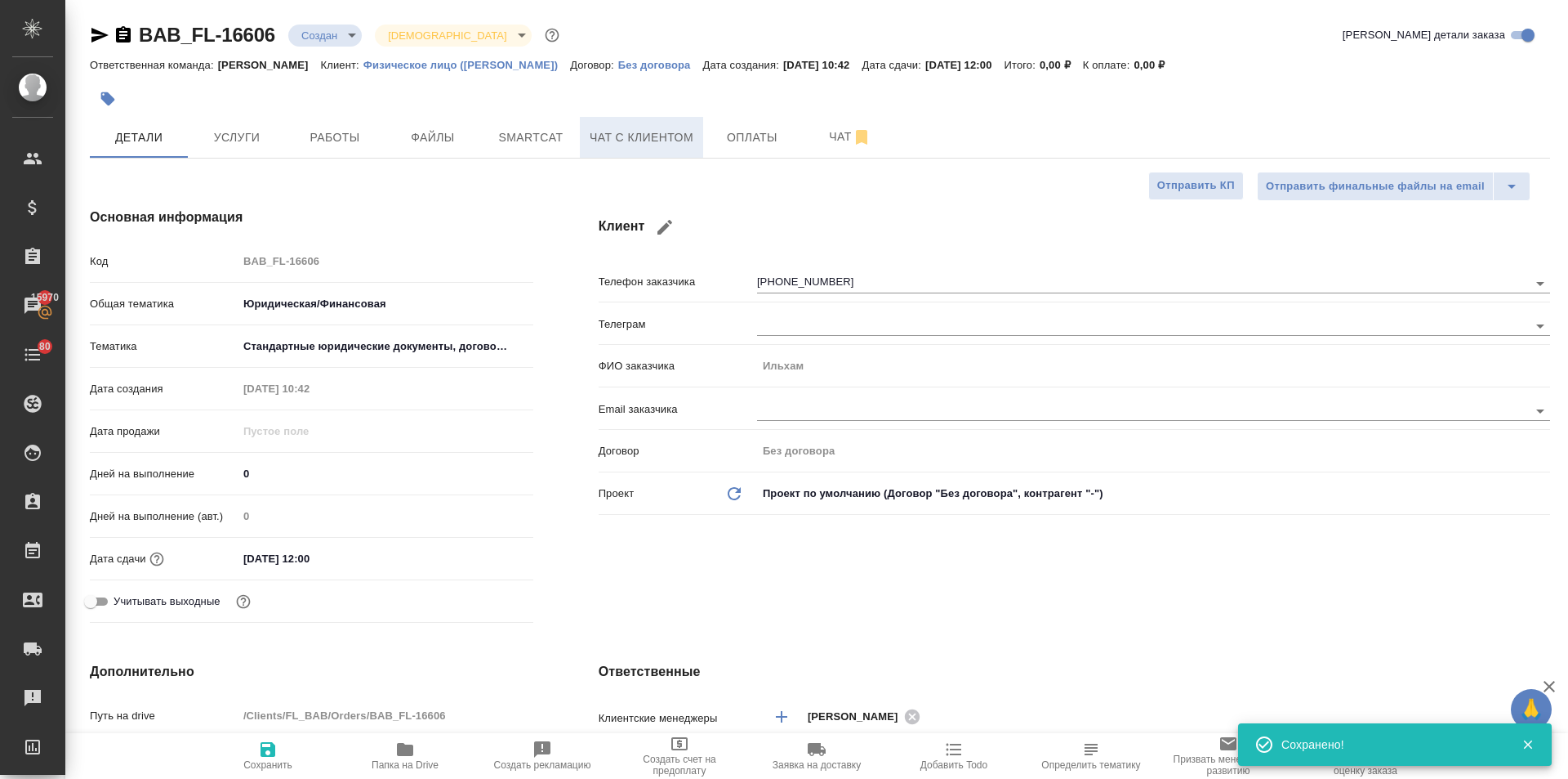
click at [604, 136] on span "Чат с клиентом" at bounding box center [642, 138] width 104 height 20
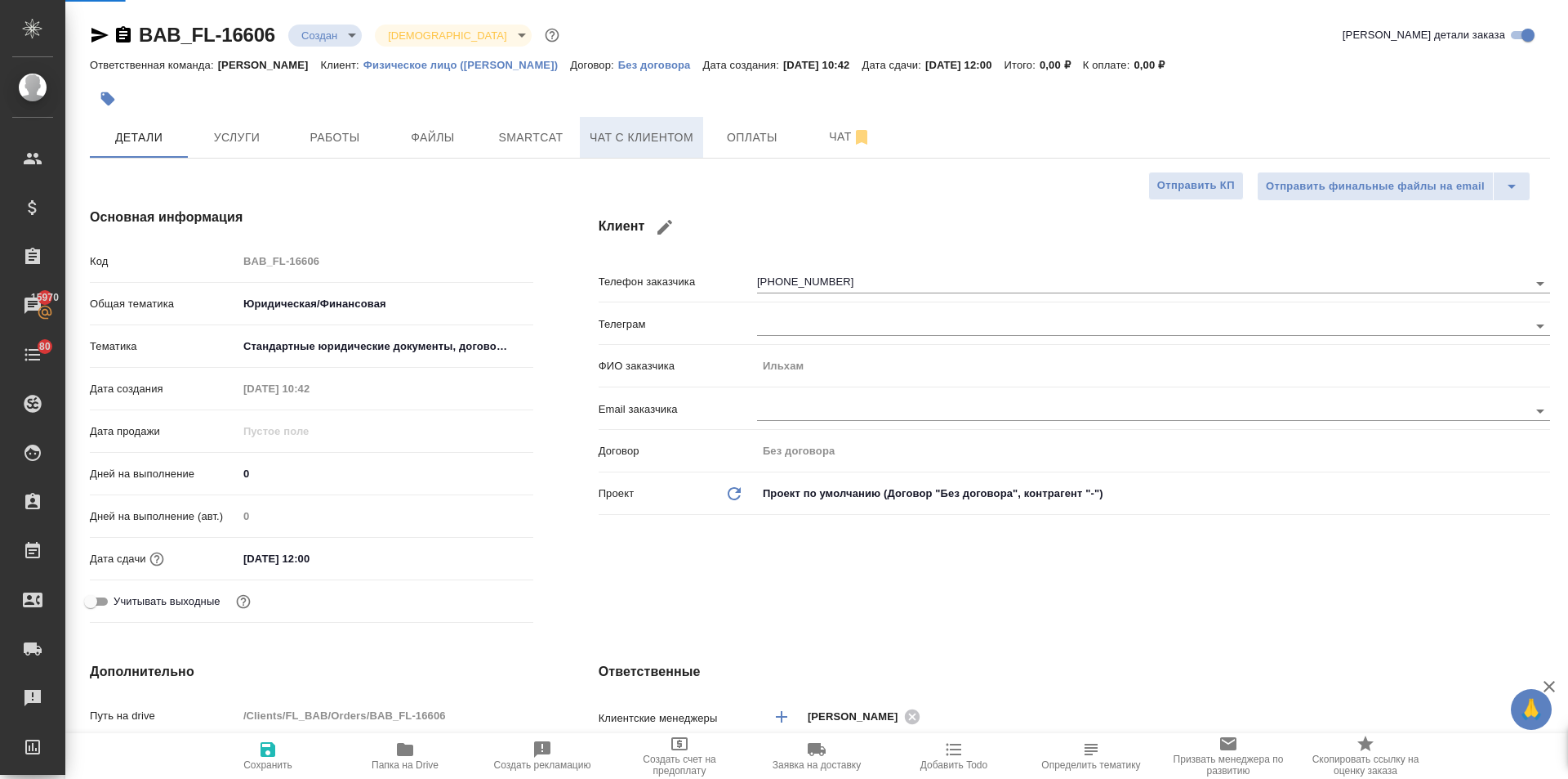
type textarea "x"
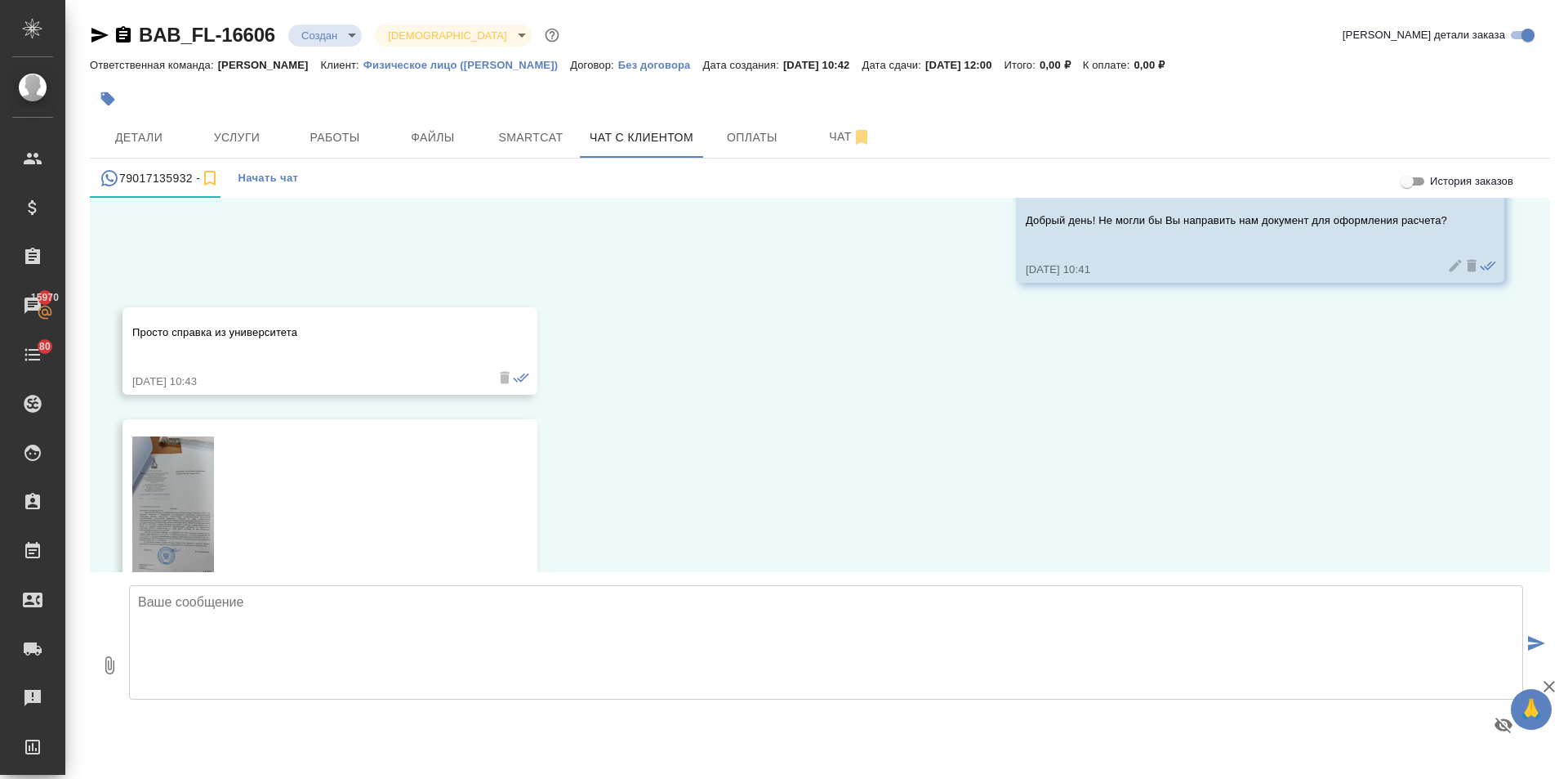
scroll to position [3690, 0]
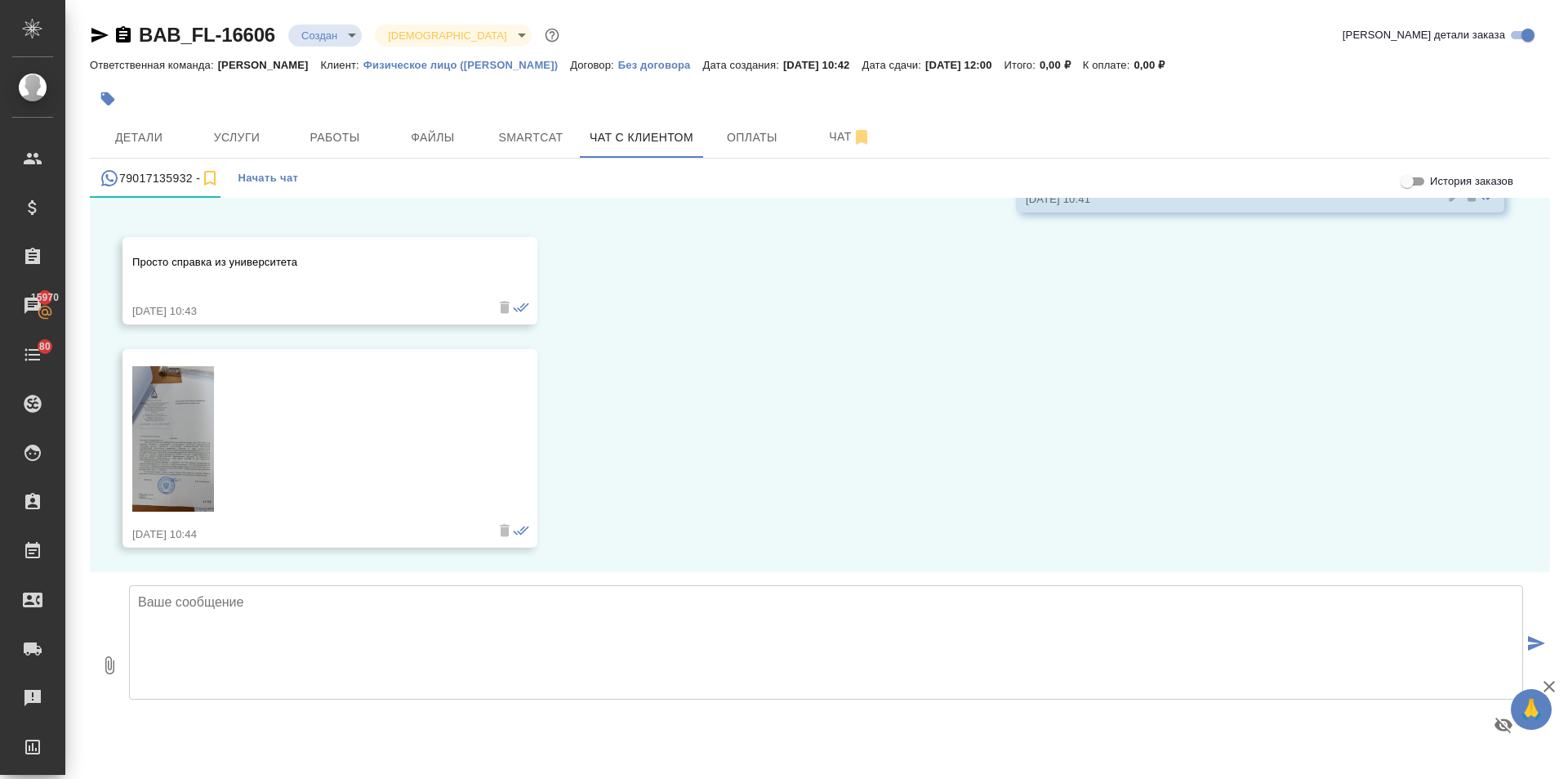
click at [200, 446] on img at bounding box center [173, 438] width 81 height 145
click at [208, 604] on textarea at bounding box center [826, 642] width 1394 height 114
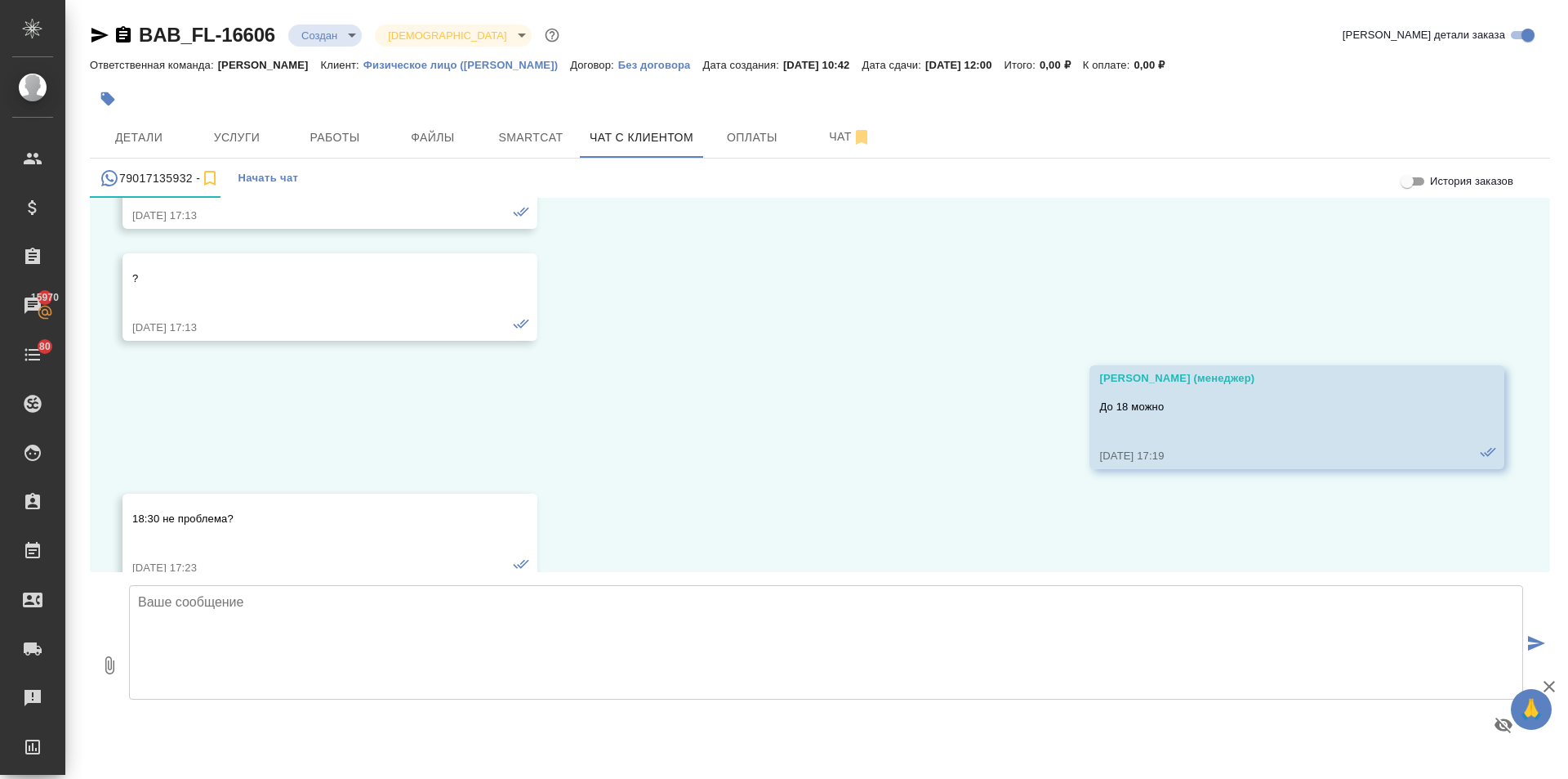
scroll to position [1811, 0]
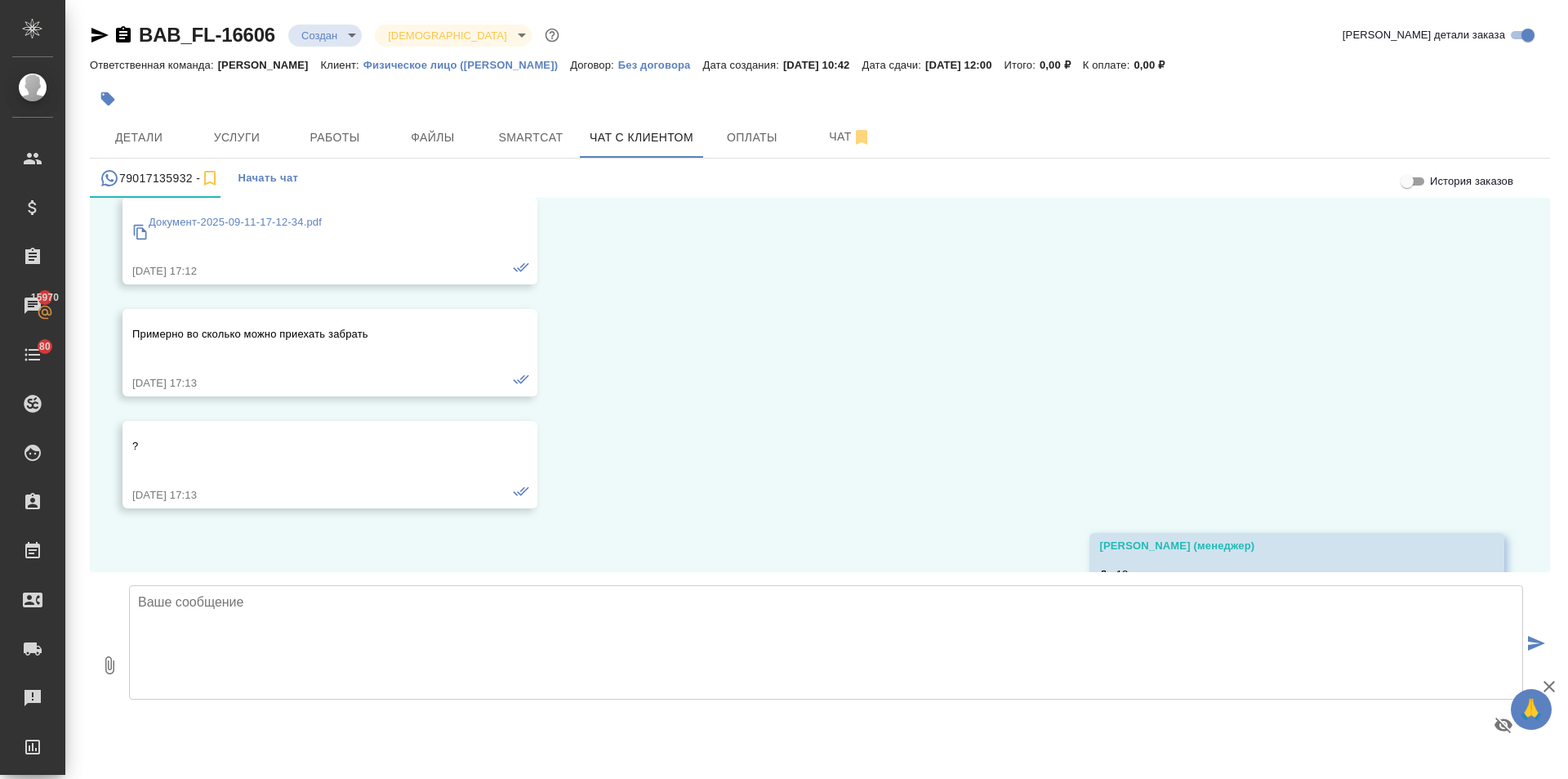
drag, startPoint x: 216, startPoint y: 569, endPoint x: 231, endPoint y: 555, distance: 20.5
click at [217, 567] on div "История заказов 11.09, [DATE] Здравствуйте [DATE] 16:28 AZARBAYCAN RESPUBLIKASI…" at bounding box center [820, 478] width 1461 height 560
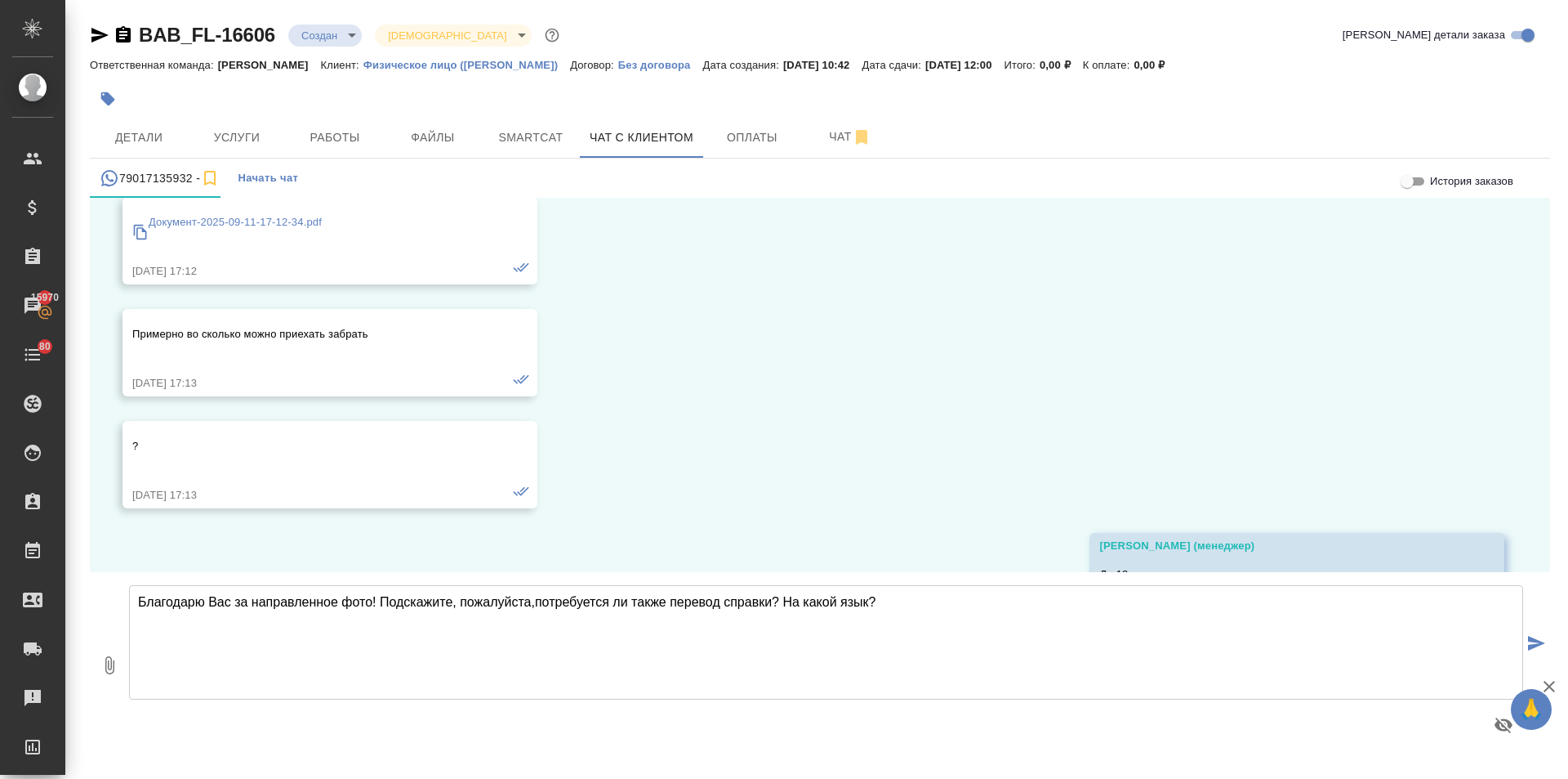
click at [789, 604] on textarea "Благодарю Вас за направленное фото! Подскажите, пожалуйста,потребуется ли также…" at bounding box center [826, 642] width 1394 height 114
click at [534, 599] on textarea "Благодарю Вас за направленное фото! Подскажите, пожалуйста,потребуется ли также…" at bounding box center [826, 642] width 1394 height 114
click at [940, 601] on textarea "Благодарю Вас за направленное фото! Подскажите, пожалуйста, потребуется ли такж…" at bounding box center [826, 642] width 1394 height 114
type textarea "Благодарю Вас за направленное фото! Подскажите, пожалуйста, потребуется ли такж…"
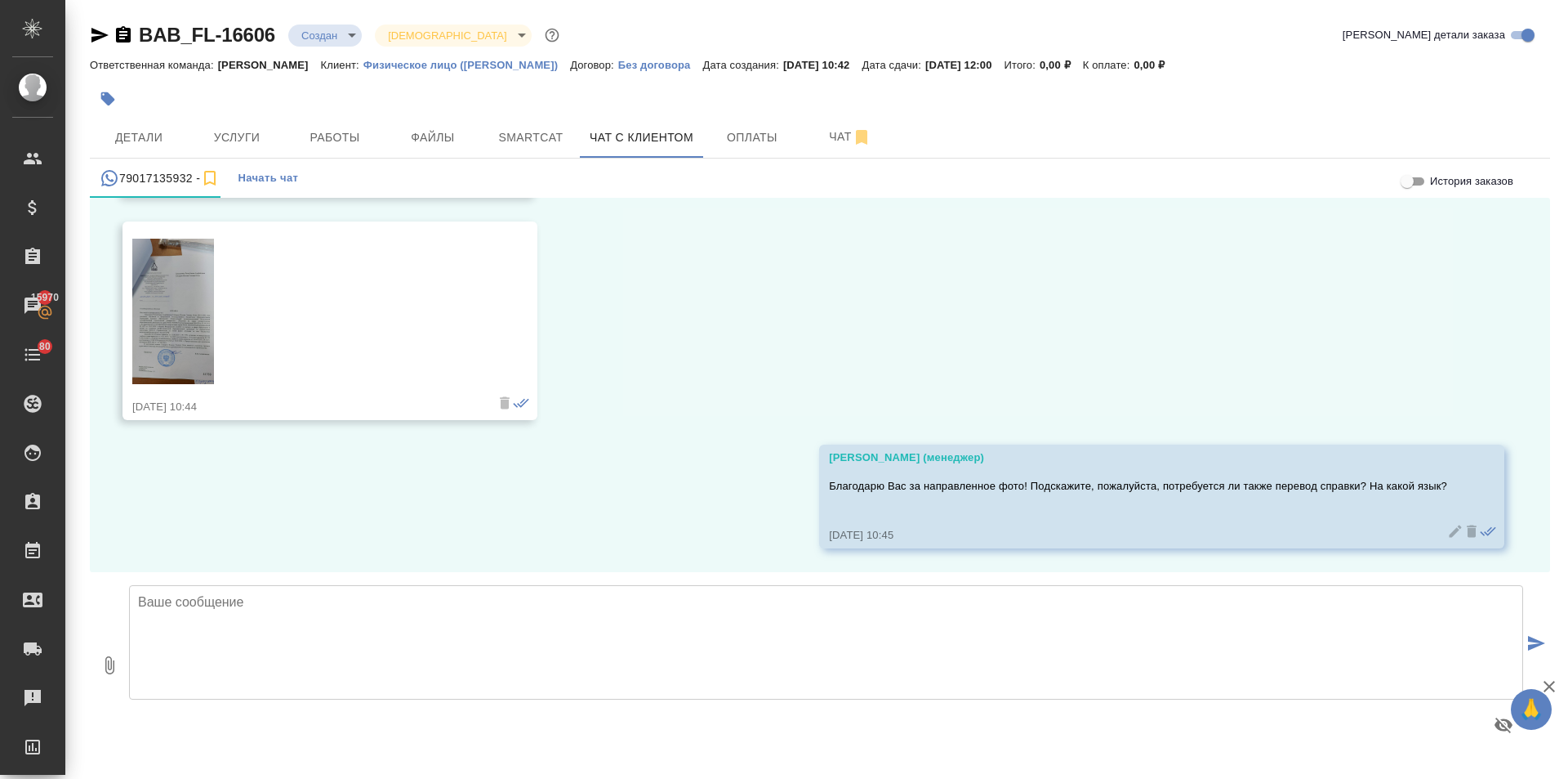
scroll to position [3819, 0]
click at [205, 128] on span "Услуги" at bounding box center [237, 138] width 78 height 20
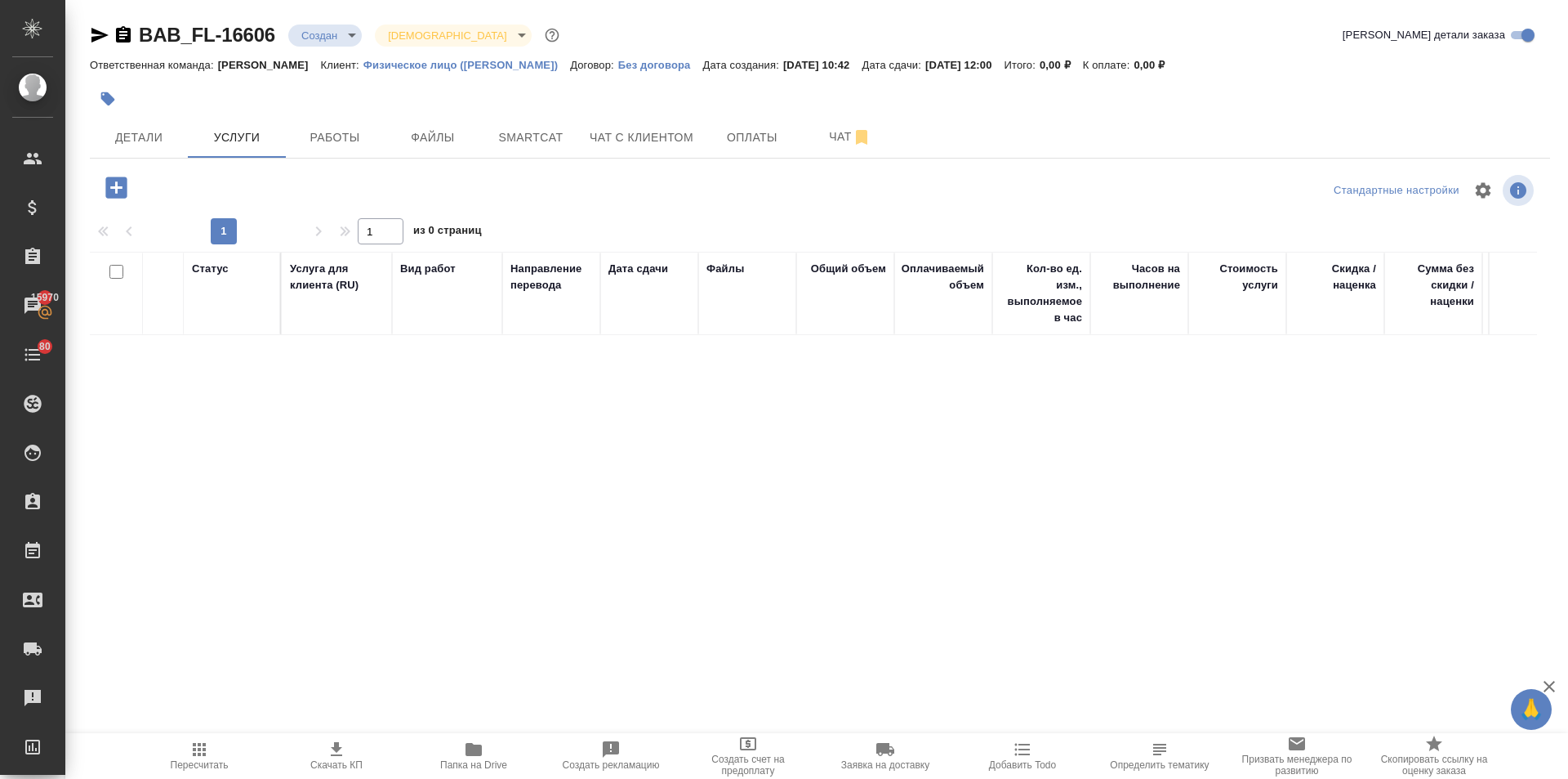
click at [117, 190] on icon "button" at bounding box center [116, 186] width 21 height 21
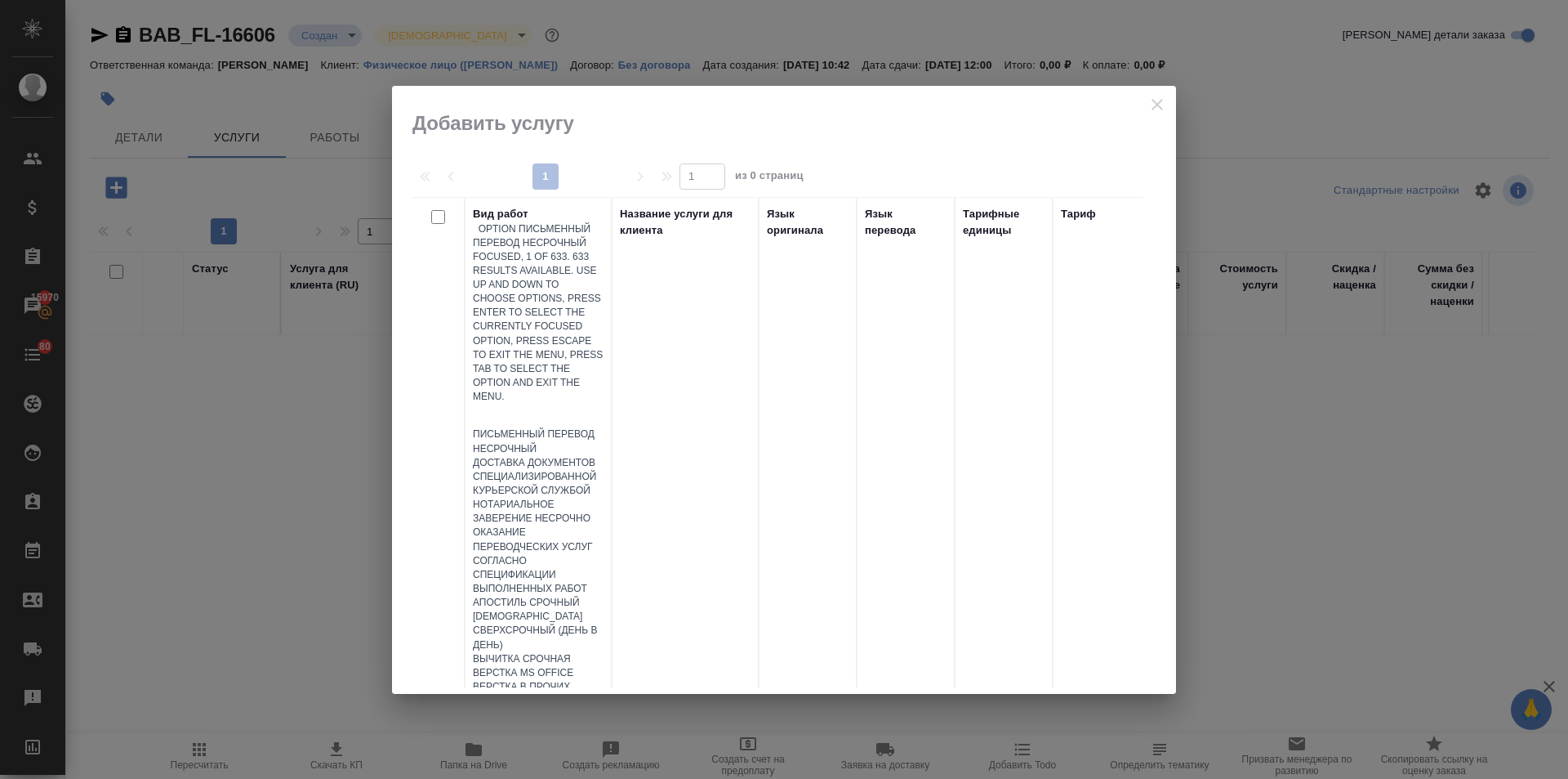
click at [568, 404] on div at bounding box center [539, 416] width 131 height 24
type input "п"
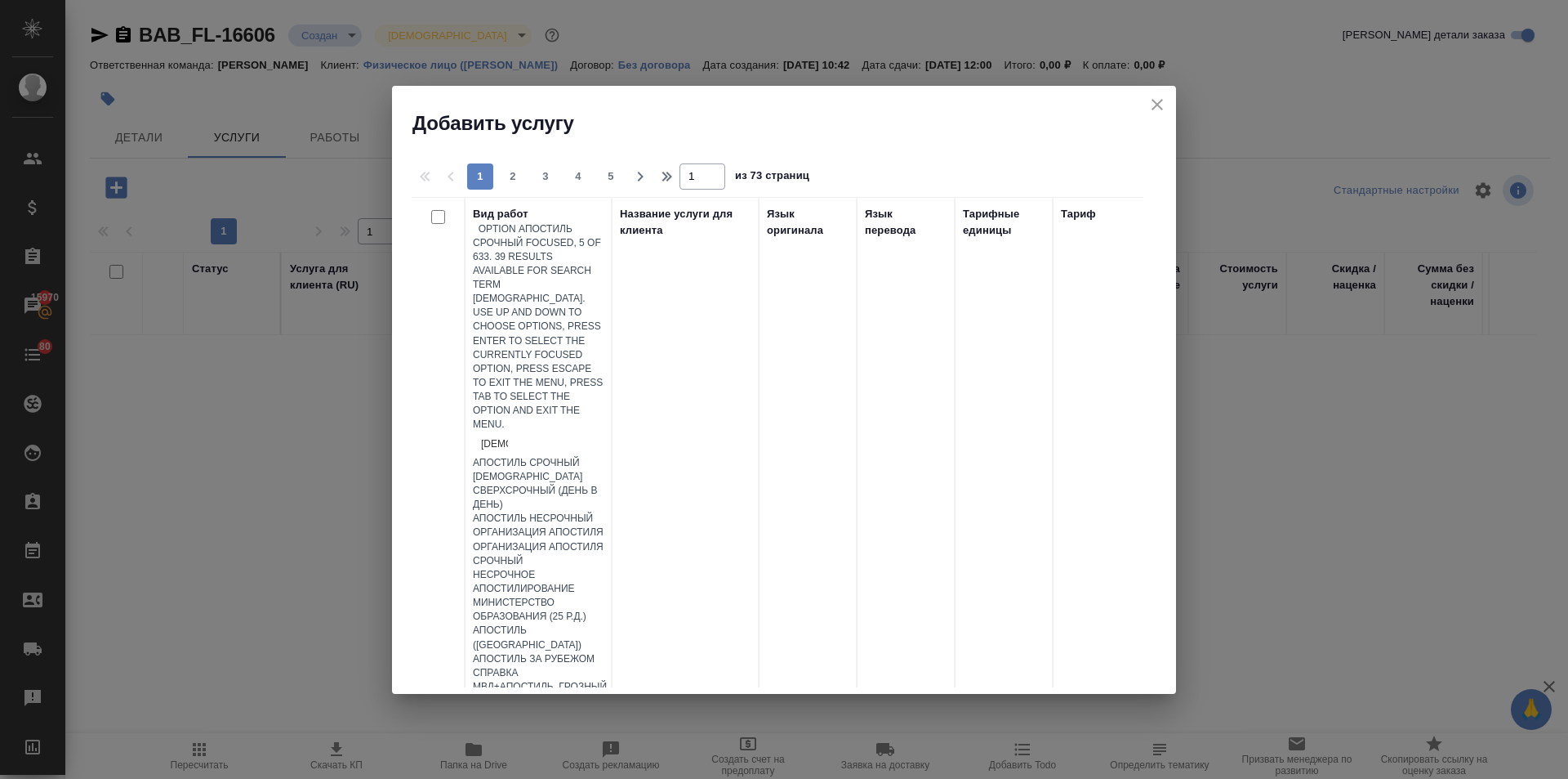
type input "[DEMOGRAPHIC_DATA]"
click at [553, 511] on div "Апостиль несрочный" at bounding box center [539, 518] width 131 height 14
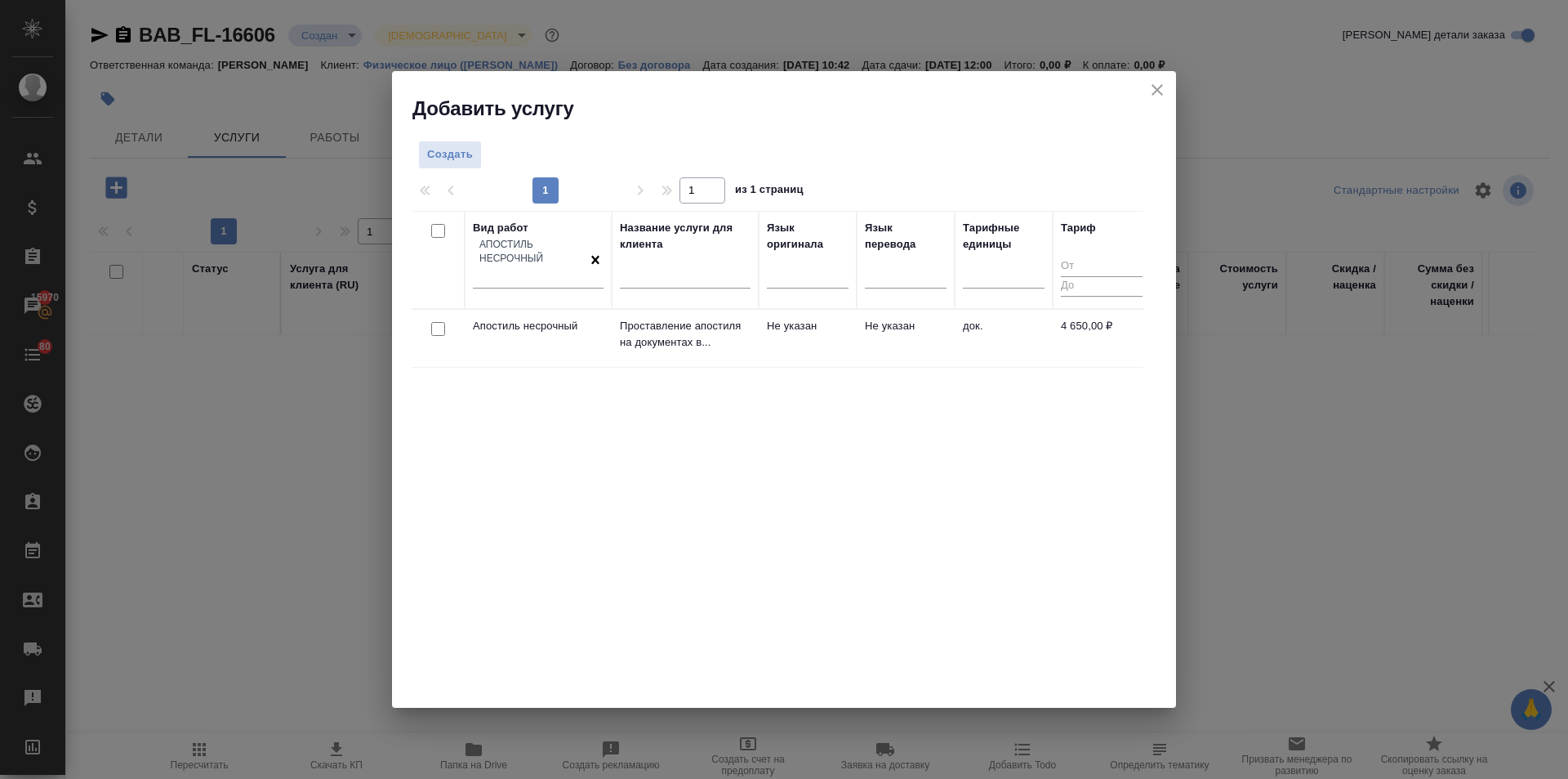
click at [435, 324] on input "checkbox" at bounding box center [438, 329] width 14 height 14
checkbox input "true"
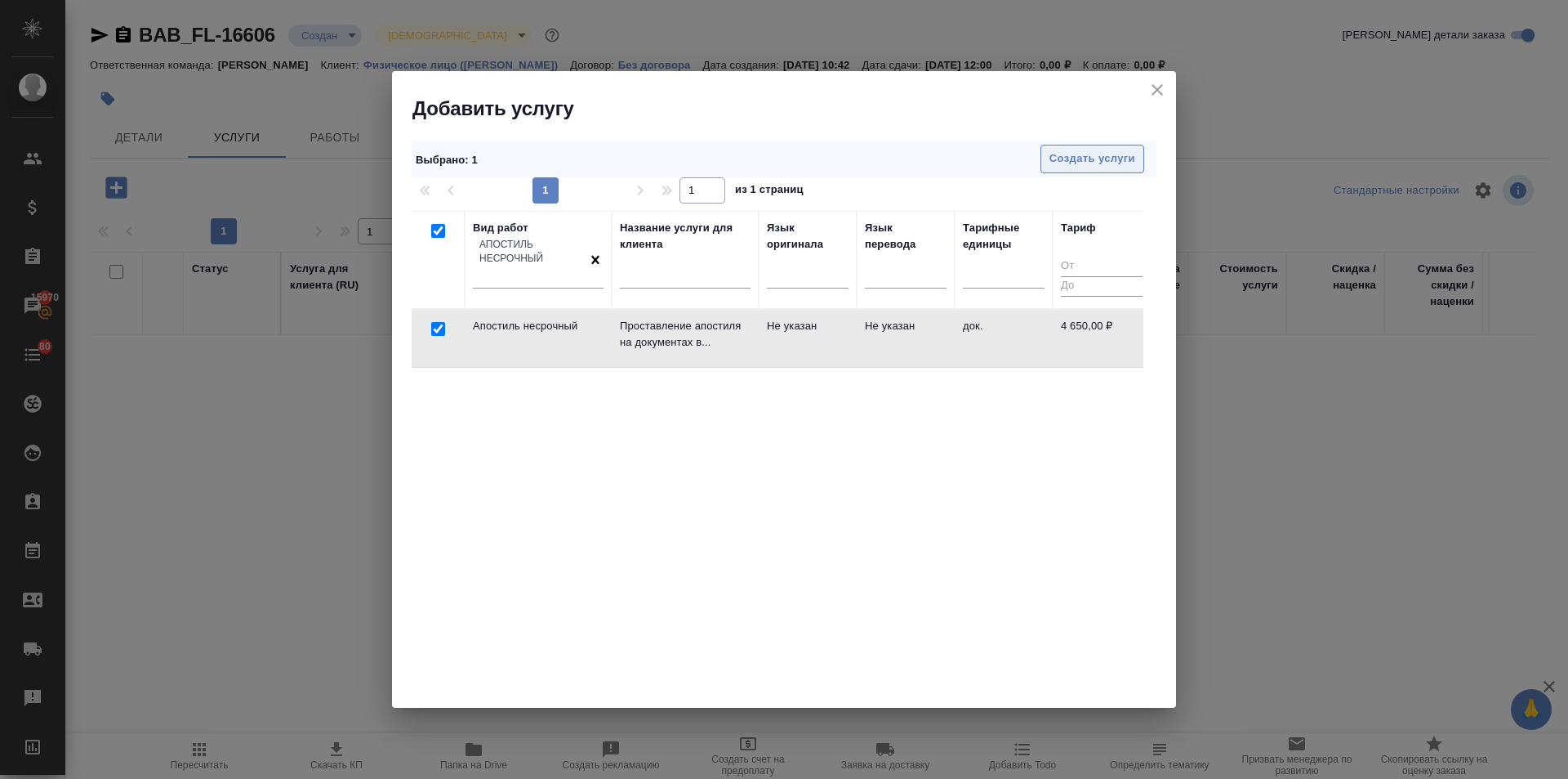
click at [1059, 158] on span "Создать услуги" at bounding box center [1092, 159] width 86 height 18
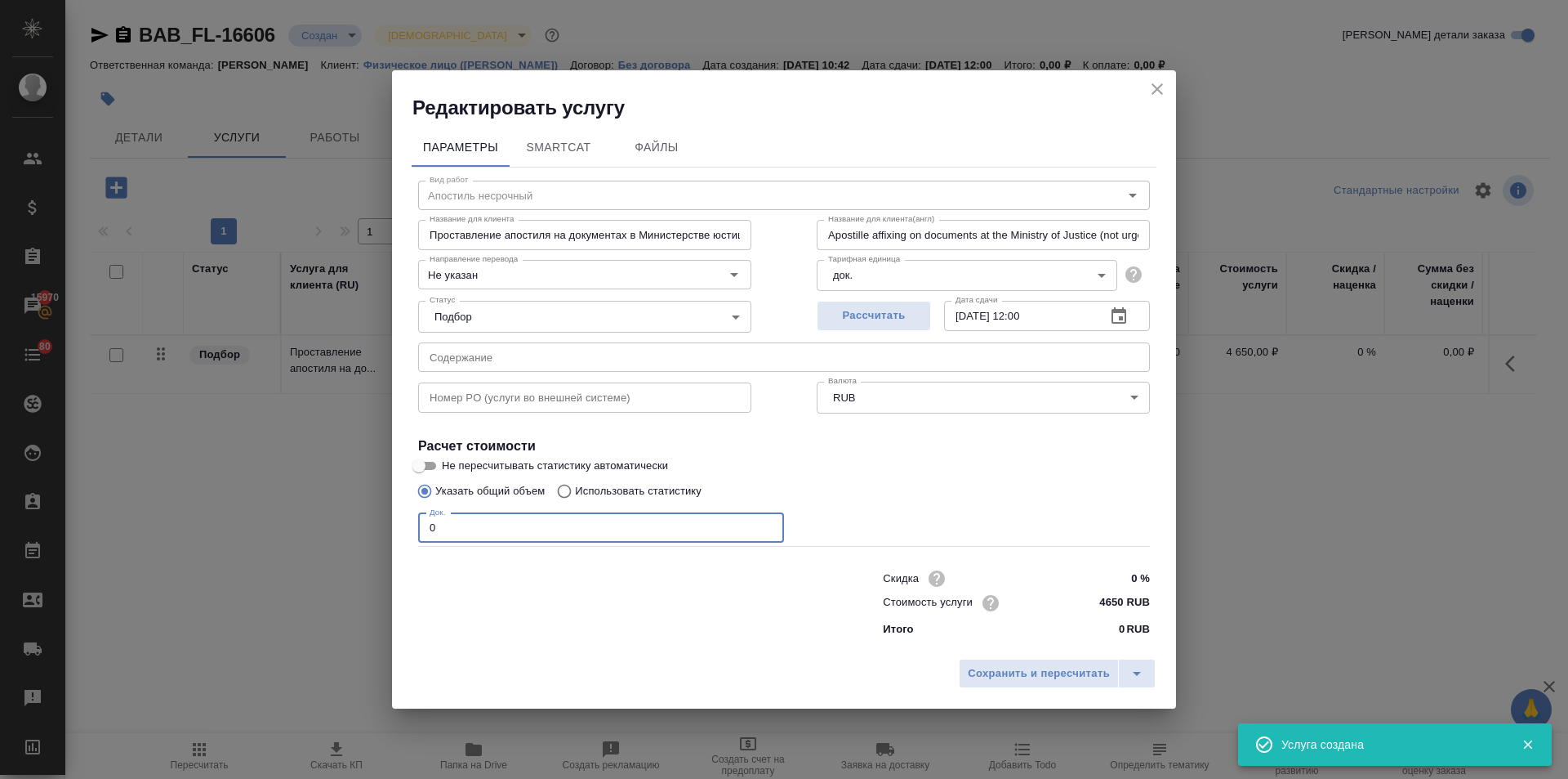
drag, startPoint x: 467, startPoint y: 530, endPoint x: 380, endPoint y: 529, distance: 87.0
click at [381, 530] on div "Редактировать услугу Параметры SmartCat Файлы Вид работ Апостиль несрочный Вид …" at bounding box center [784, 390] width 1568 height 779
type input "1"
click at [1052, 685] on button "Сохранить и пересчитать" at bounding box center [1039, 673] width 160 height 29
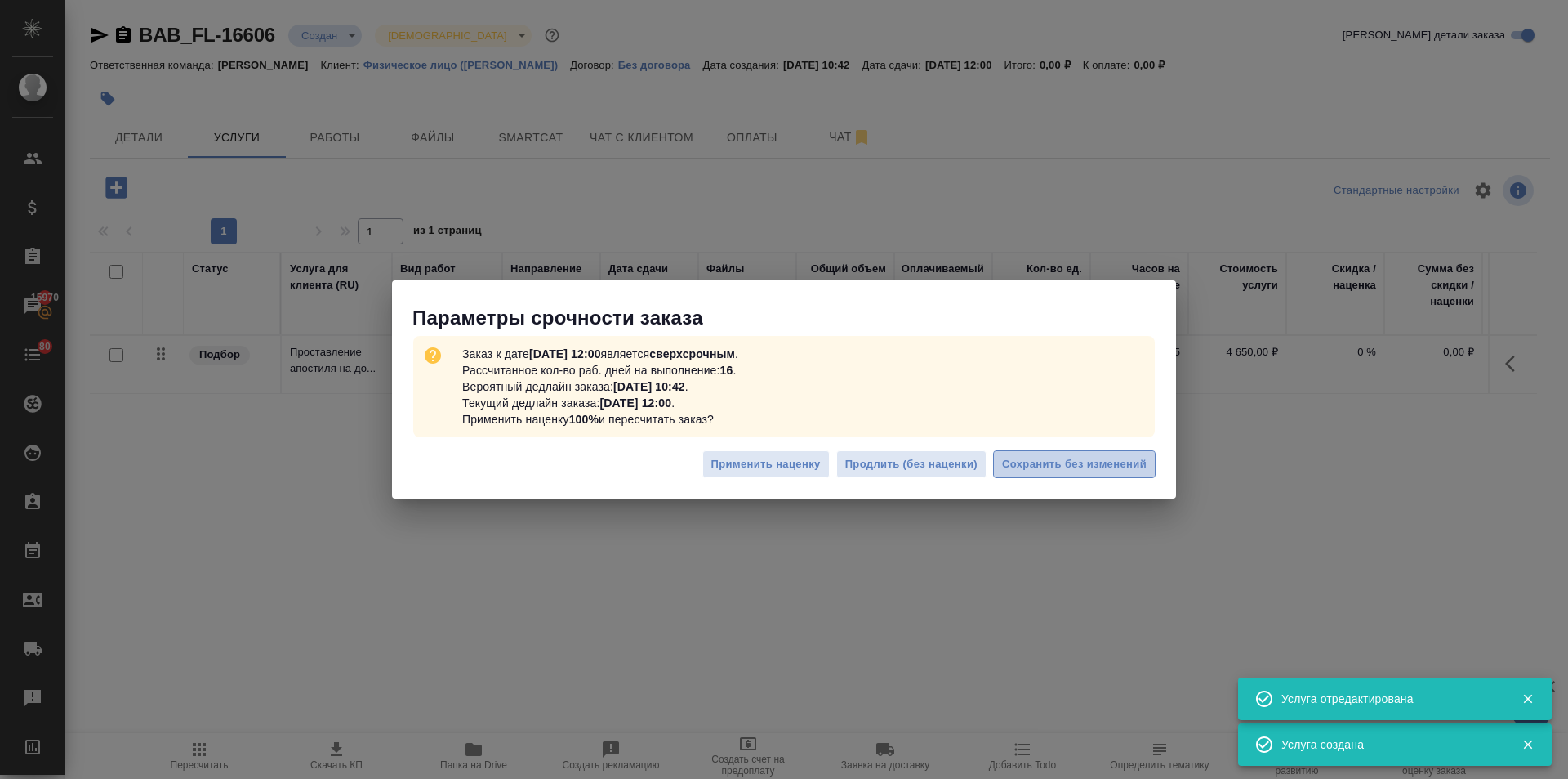
click at [1114, 469] on span "Сохранить без изменений" at bounding box center [1075, 464] width 144 height 18
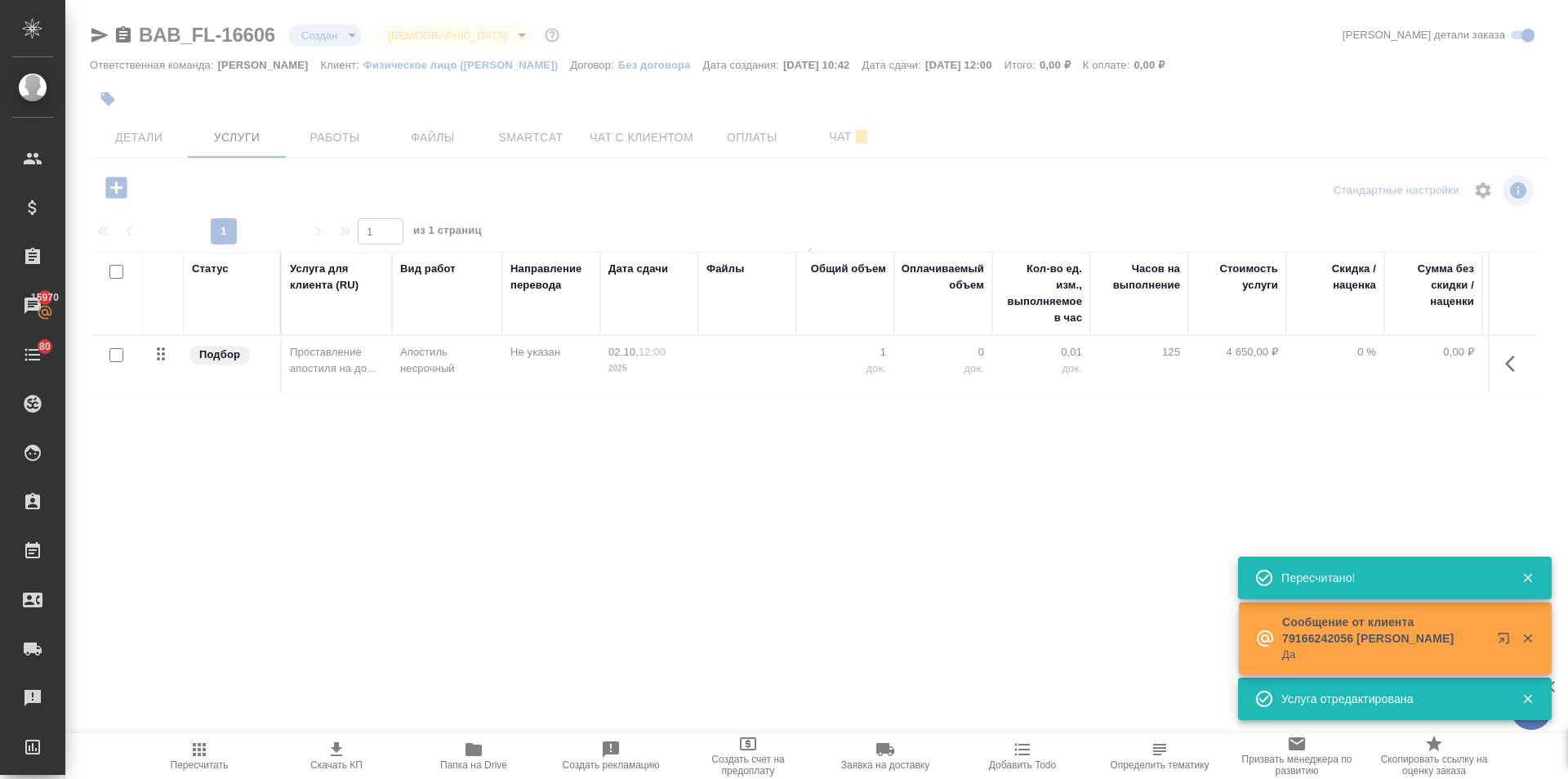
type input "urgent"
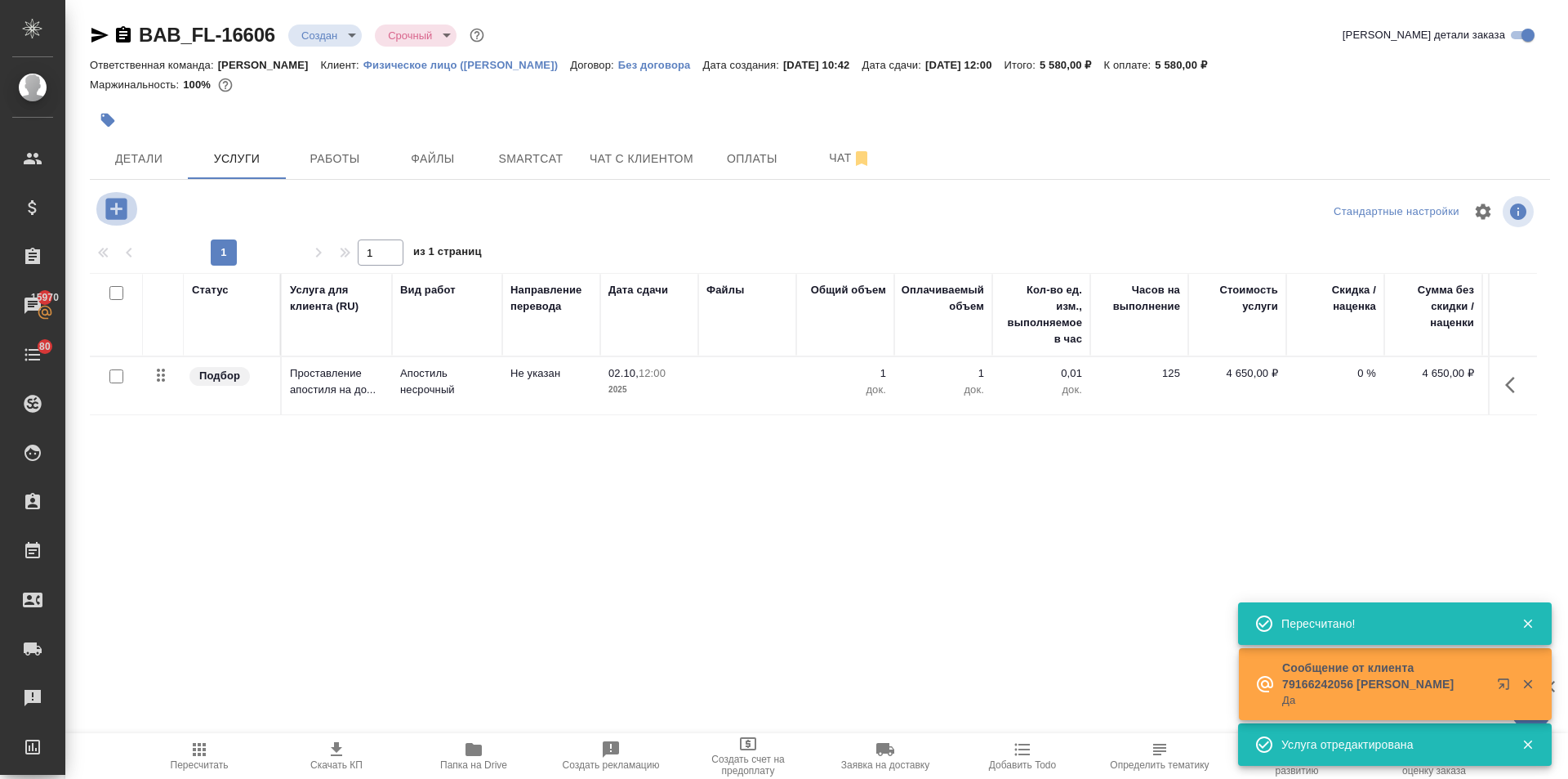
click at [102, 208] on icon "button" at bounding box center [117, 209] width 29 height 29
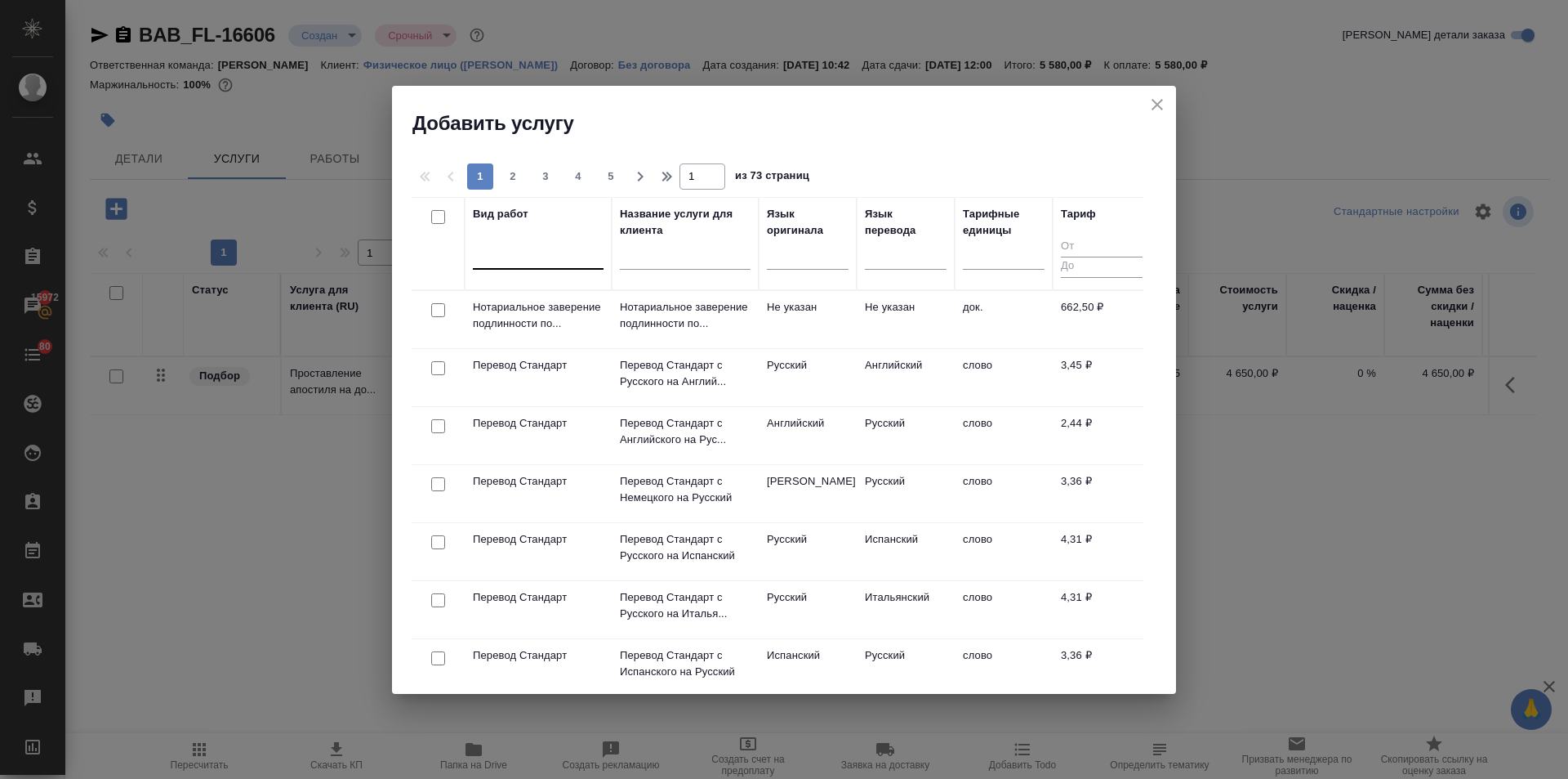
click at [529, 258] on div at bounding box center [539, 253] width 131 height 24
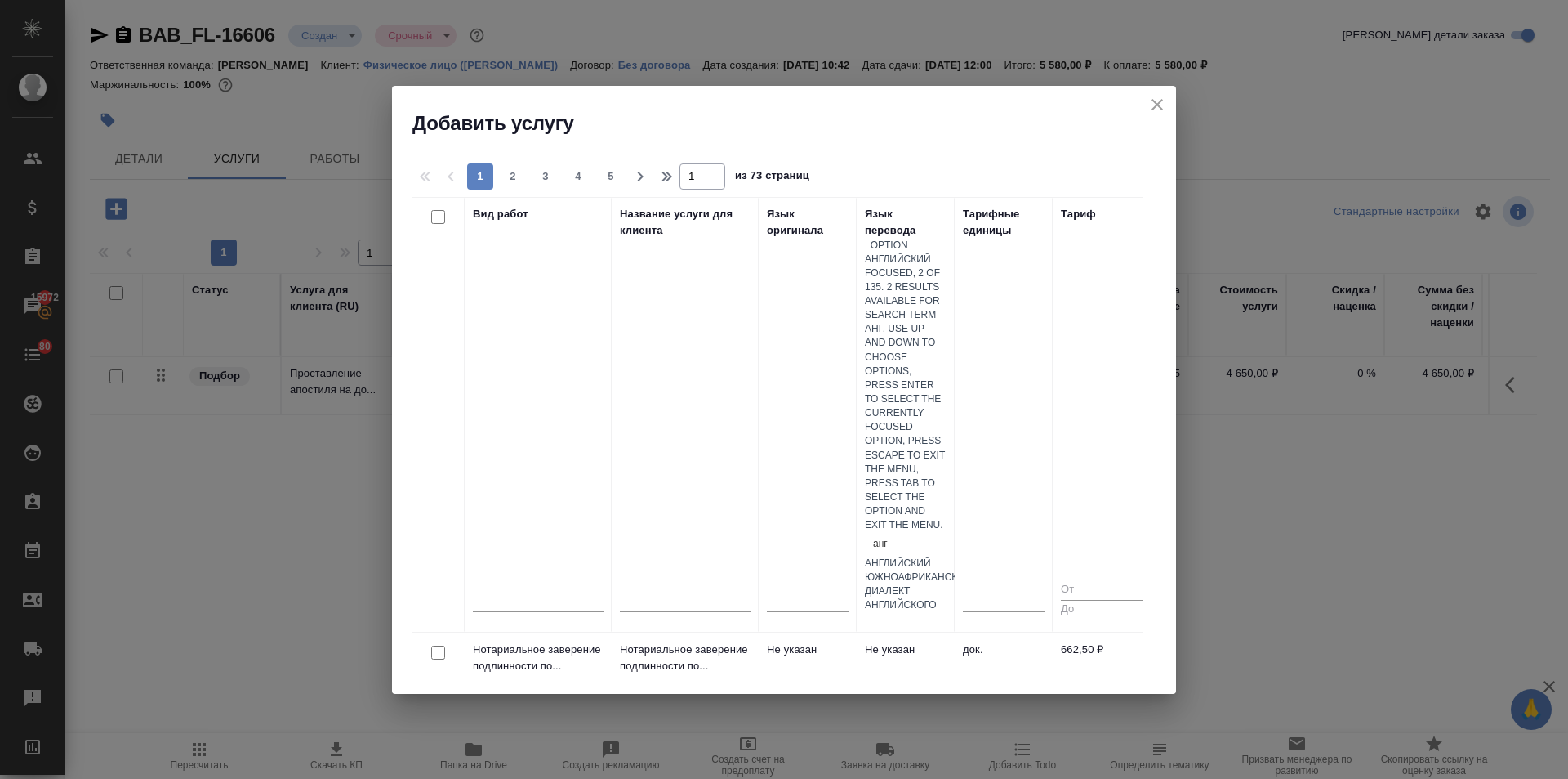
type input "англ"
click at [888, 557] on div "Английский" at bounding box center [905, 563] width 81 height 14
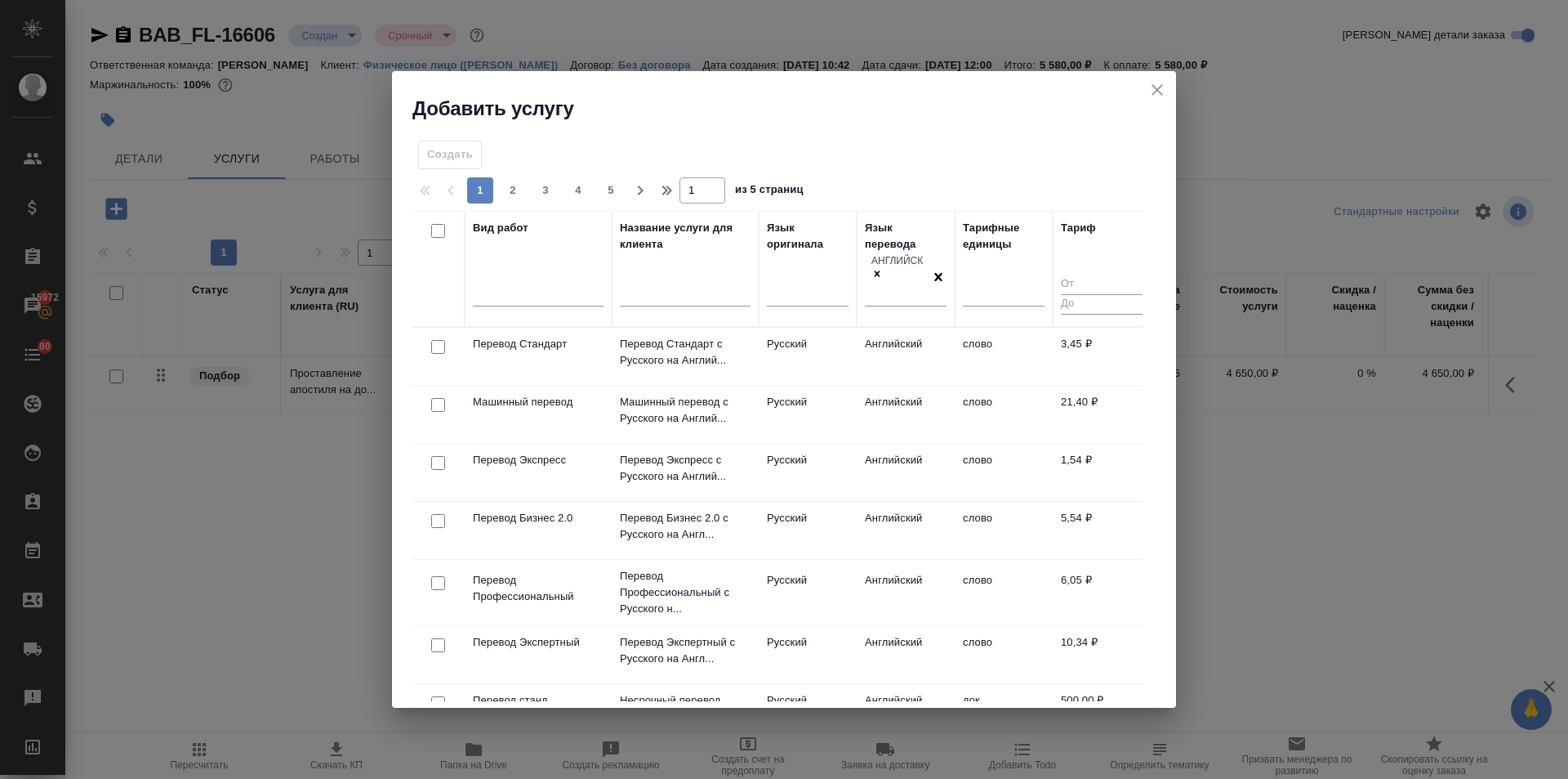
click at [439, 340] on input "checkbox" at bounding box center [438, 347] width 14 height 14
checkbox input "true"
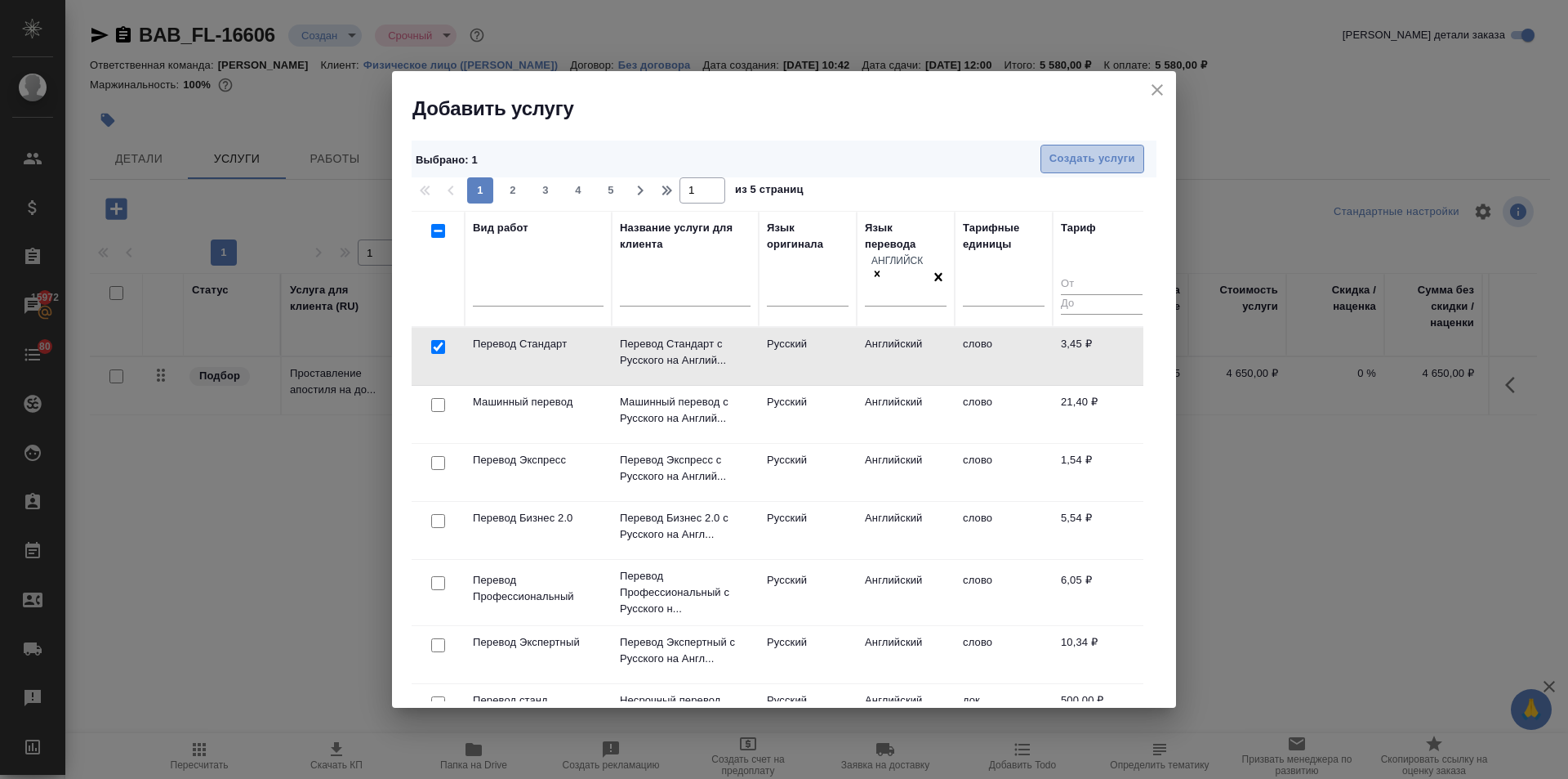
click at [1099, 150] on span "Создать услуги" at bounding box center [1092, 159] width 86 height 18
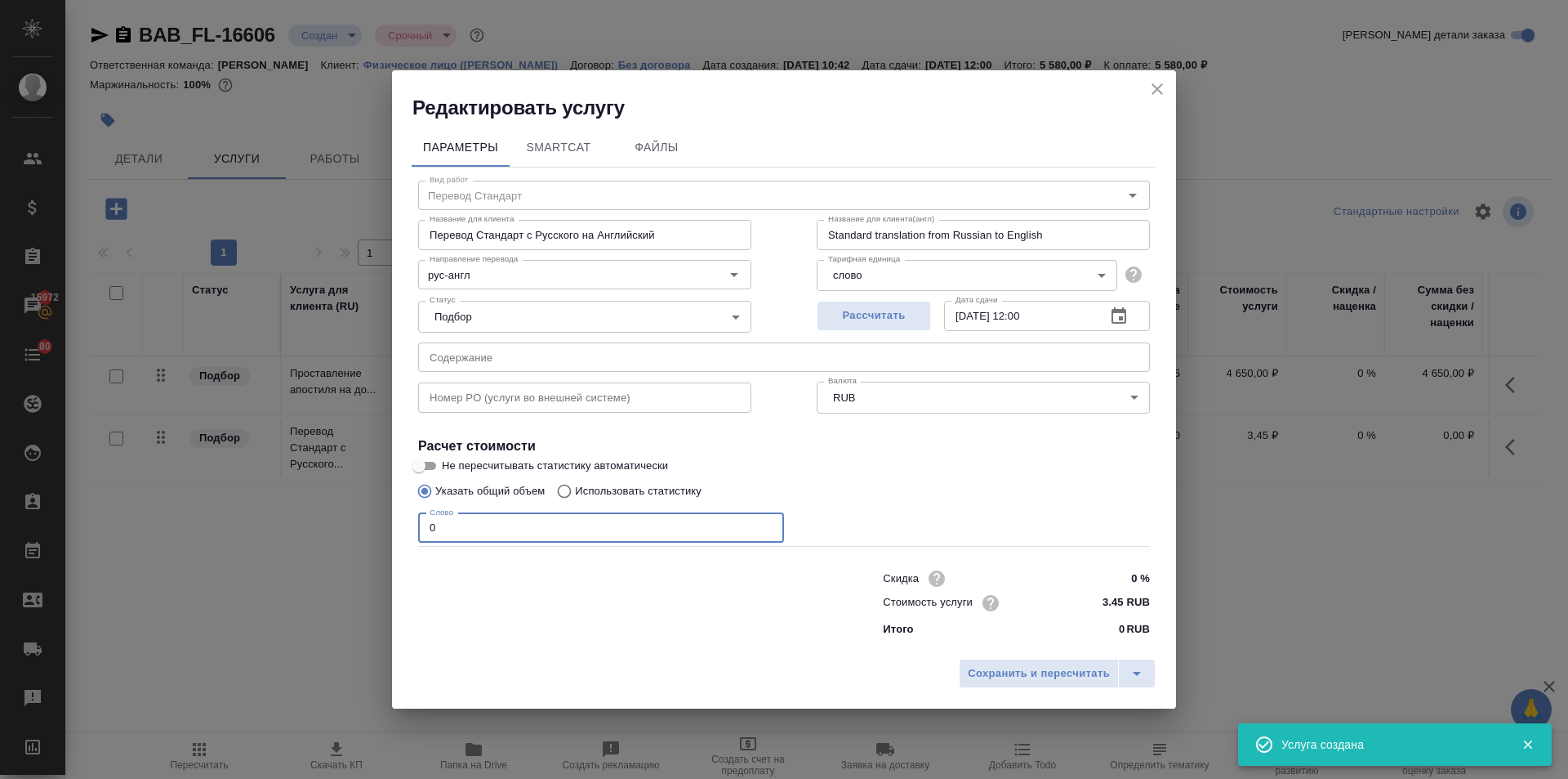
click at [437, 529] on input "0" at bounding box center [601, 527] width 366 height 29
type input "1"
click at [1015, 676] on span "Сохранить и пересчитать" at bounding box center [1039, 674] width 142 height 18
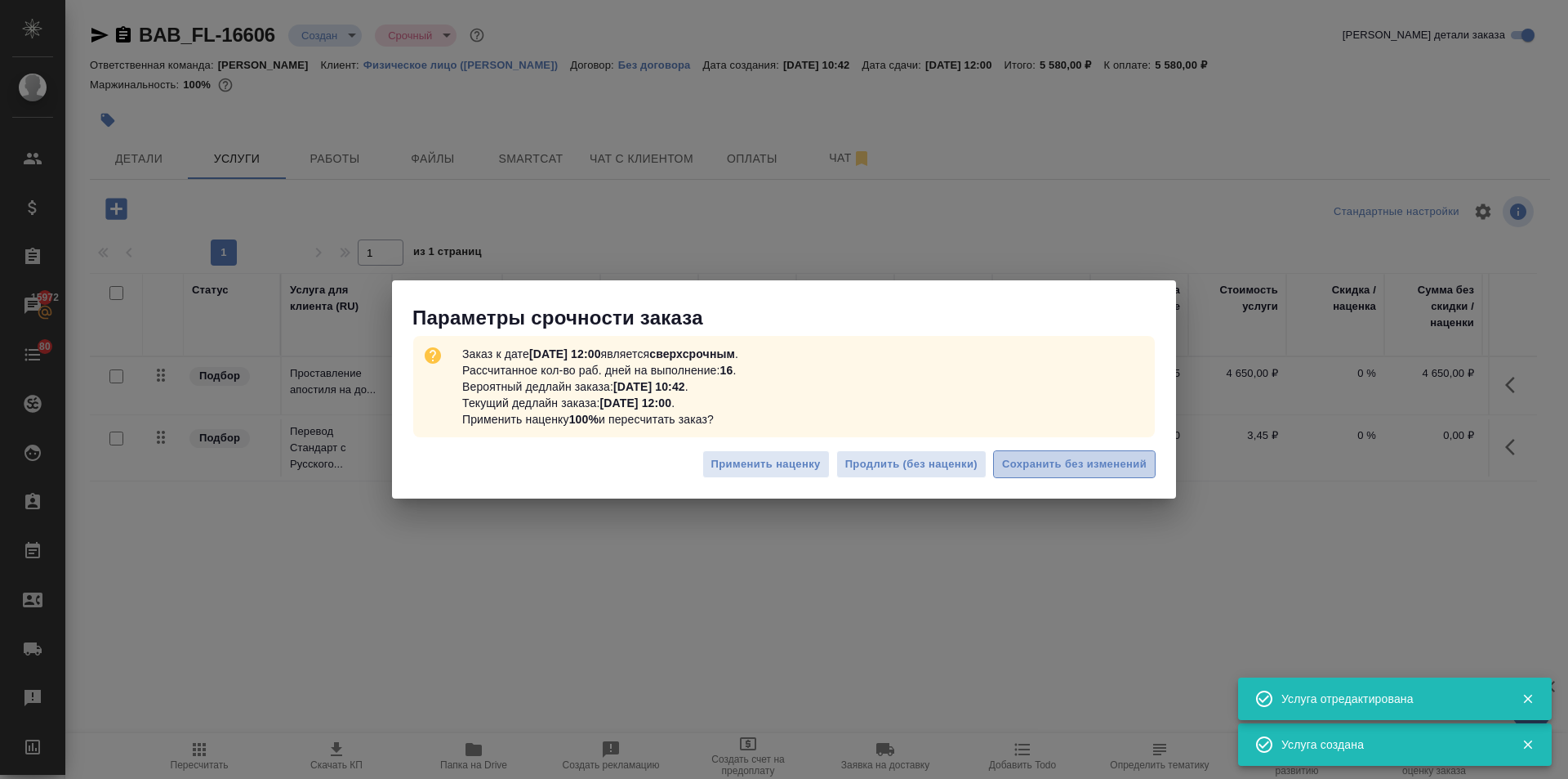
click at [1078, 457] on span "Сохранить без изменений" at bounding box center [1075, 464] width 144 height 18
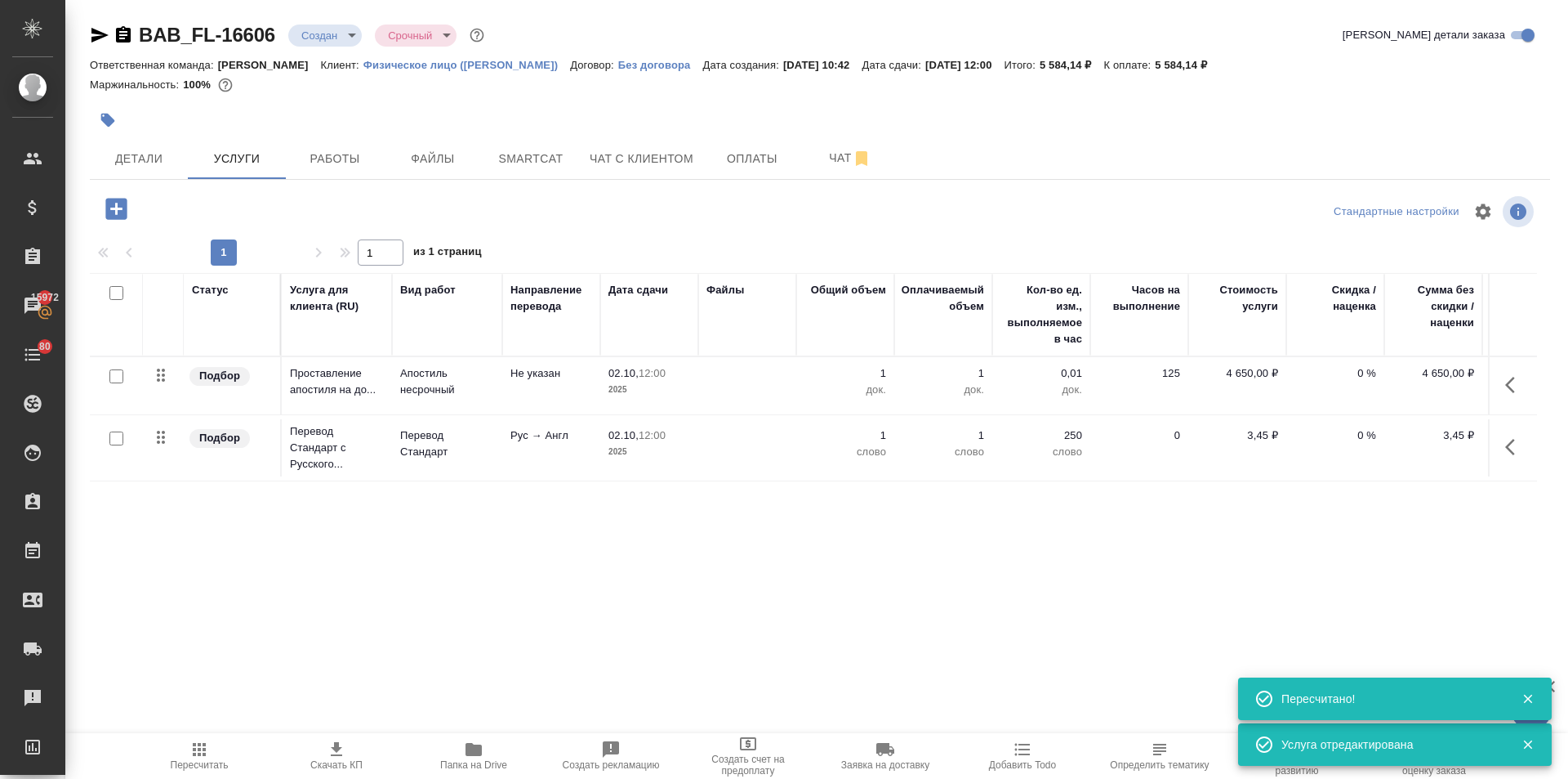
click at [108, 208] on icon "button" at bounding box center [116, 208] width 21 height 21
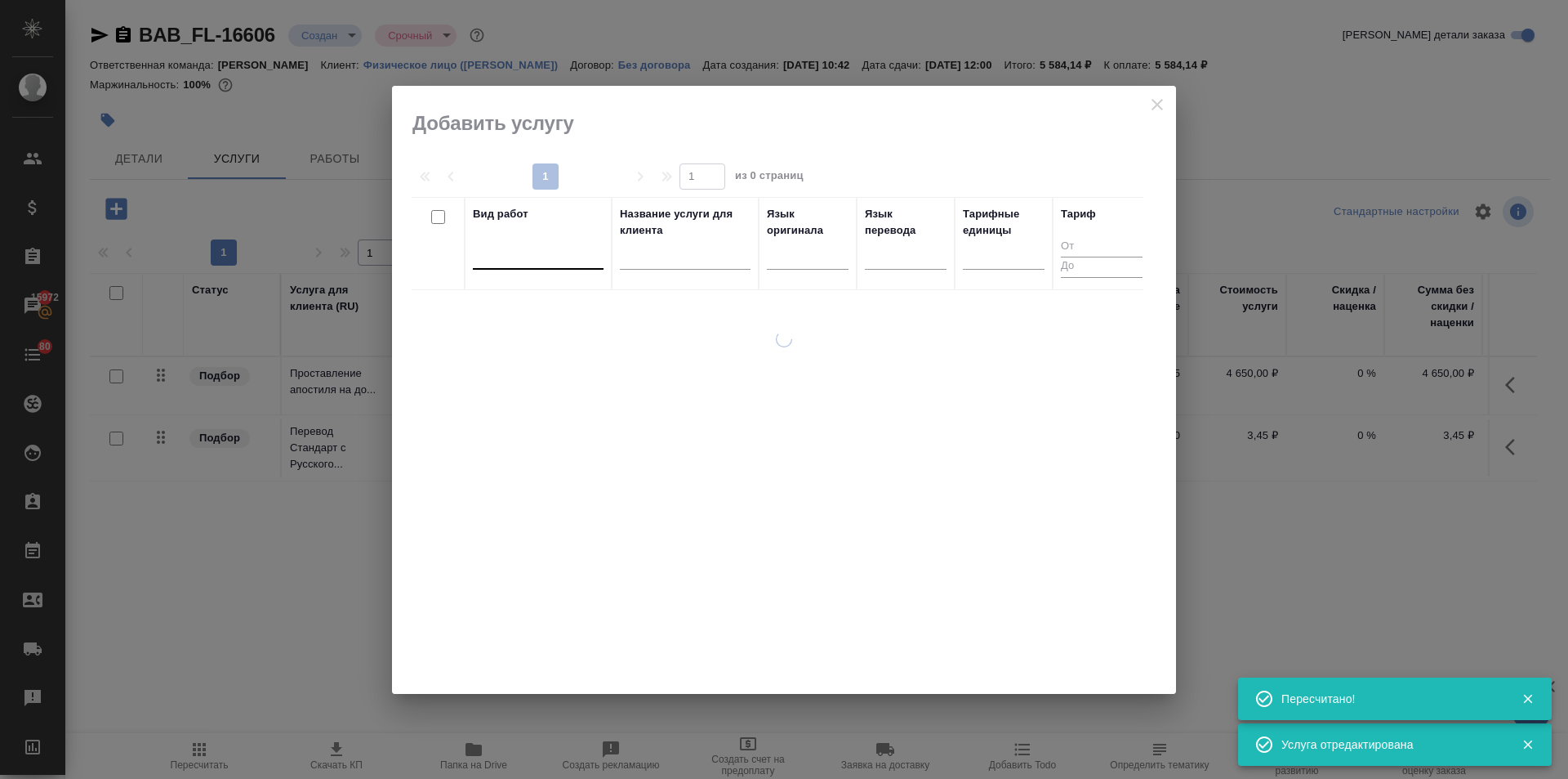
click at [502, 254] on div at bounding box center [539, 253] width 131 height 24
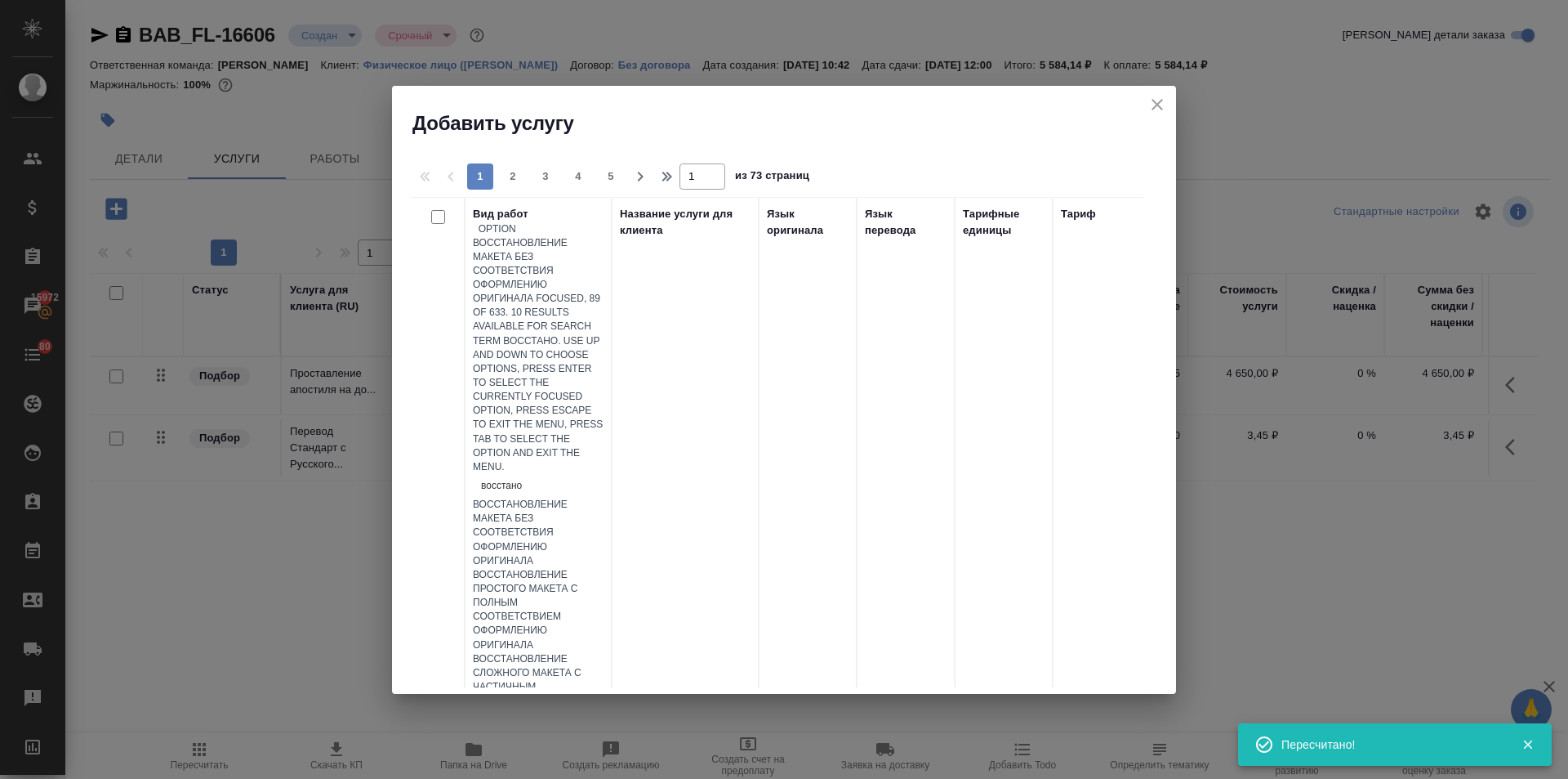
type input "восстанов"
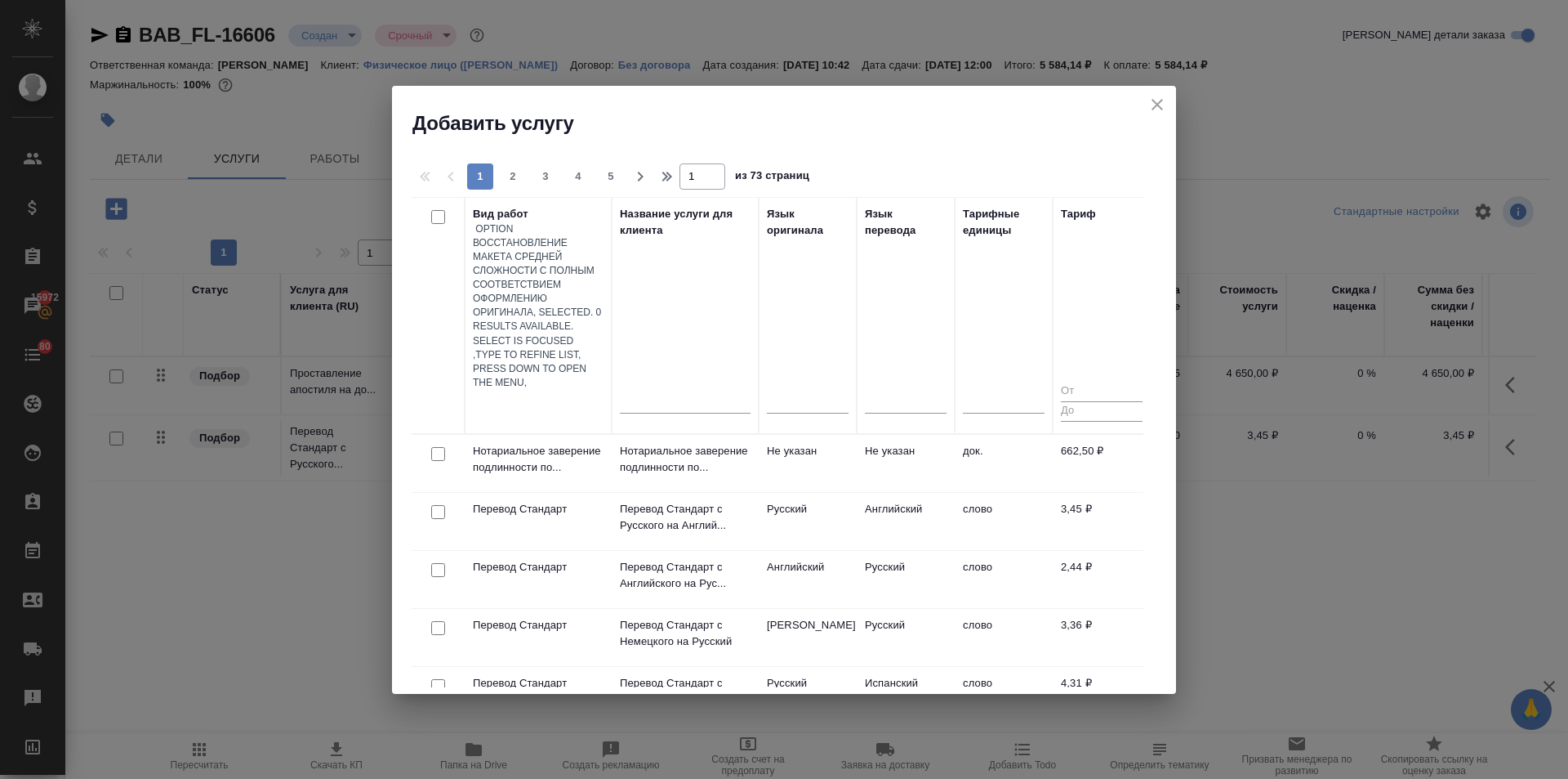
click at [529, 390] on div at bounding box center [539, 401] width 131 height 24
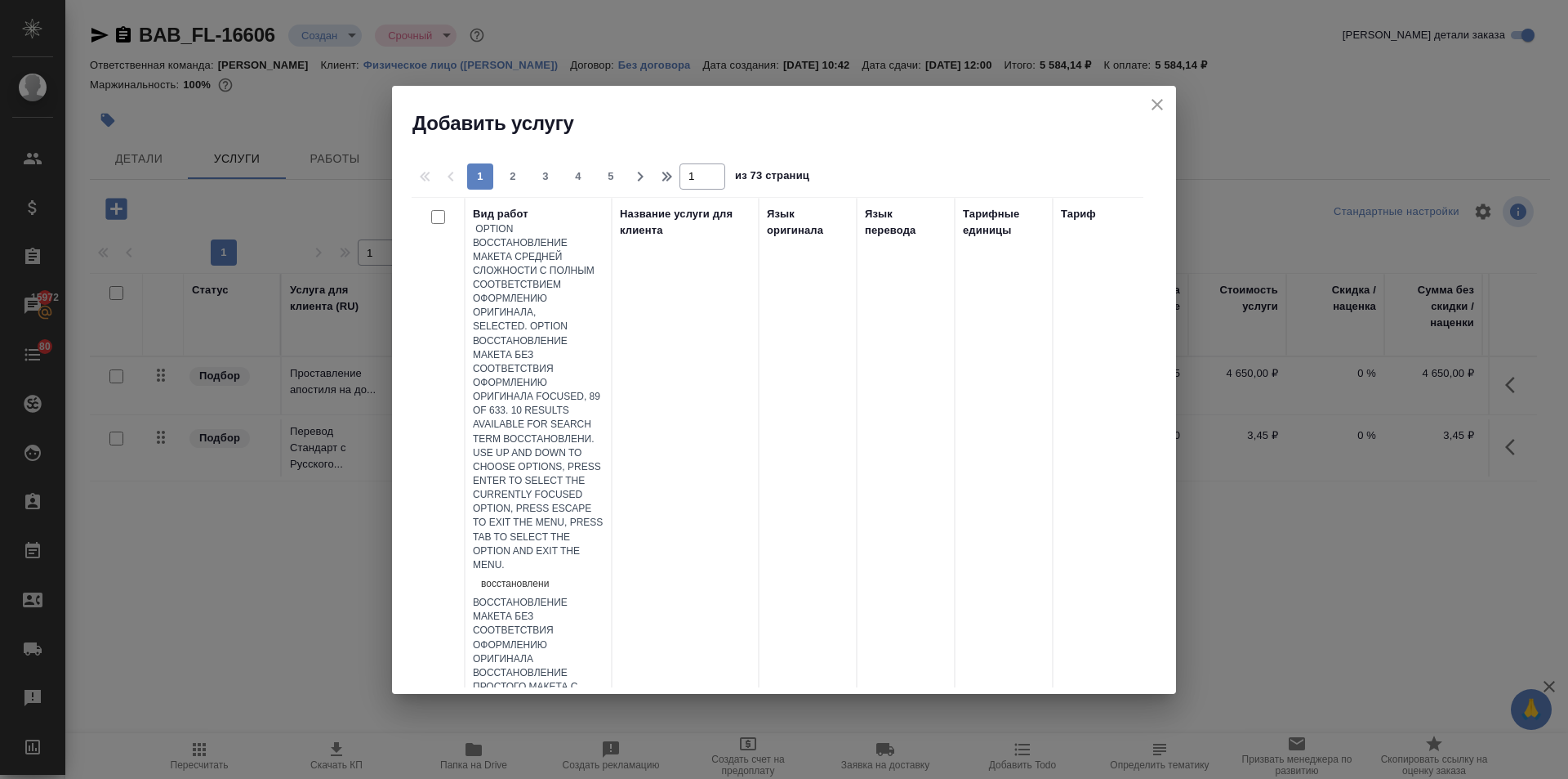
type input "восстановление"
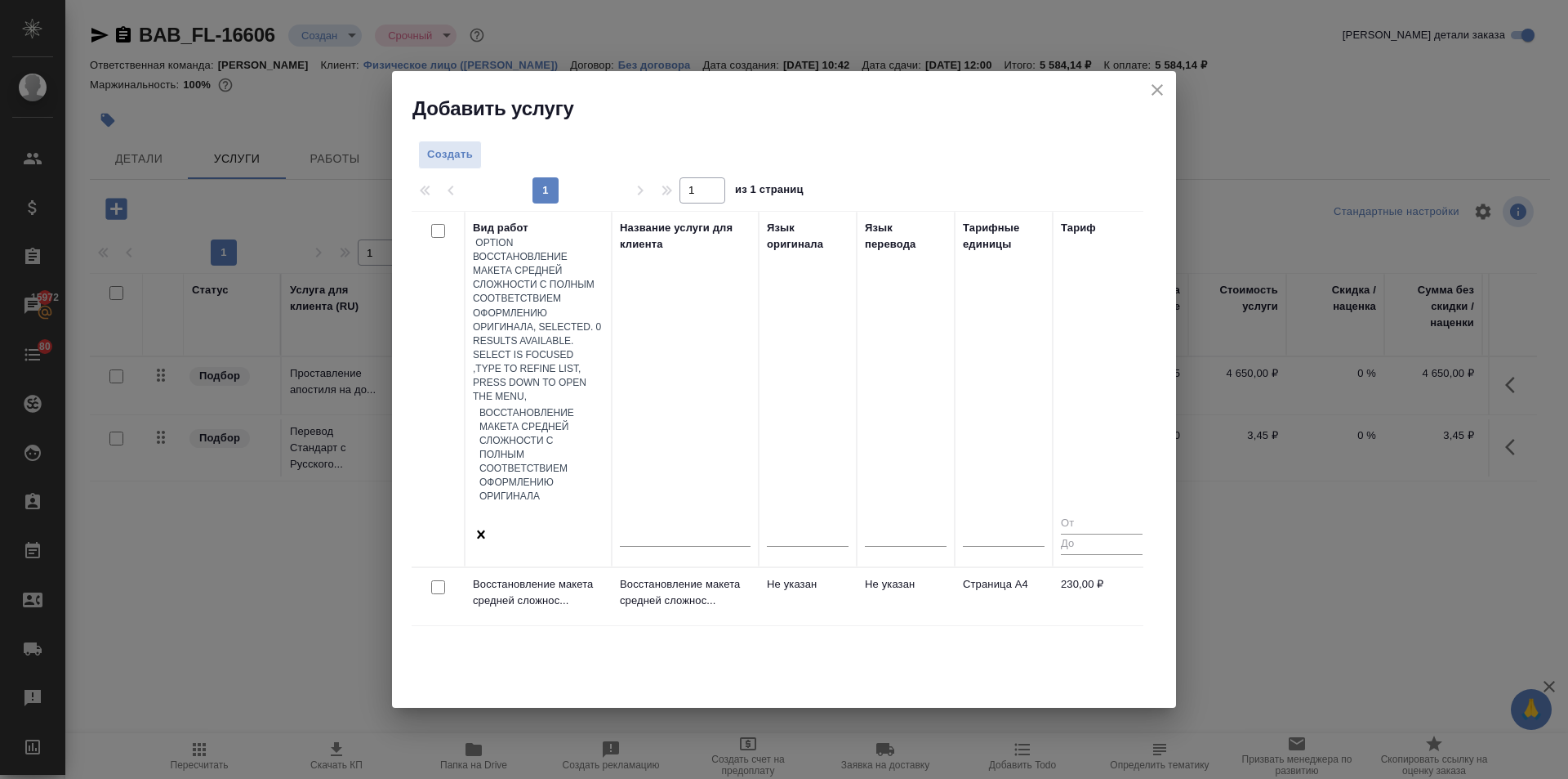
click at [436, 580] on input "checkbox" at bounding box center [438, 587] width 14 height 14
checkbox input "true"
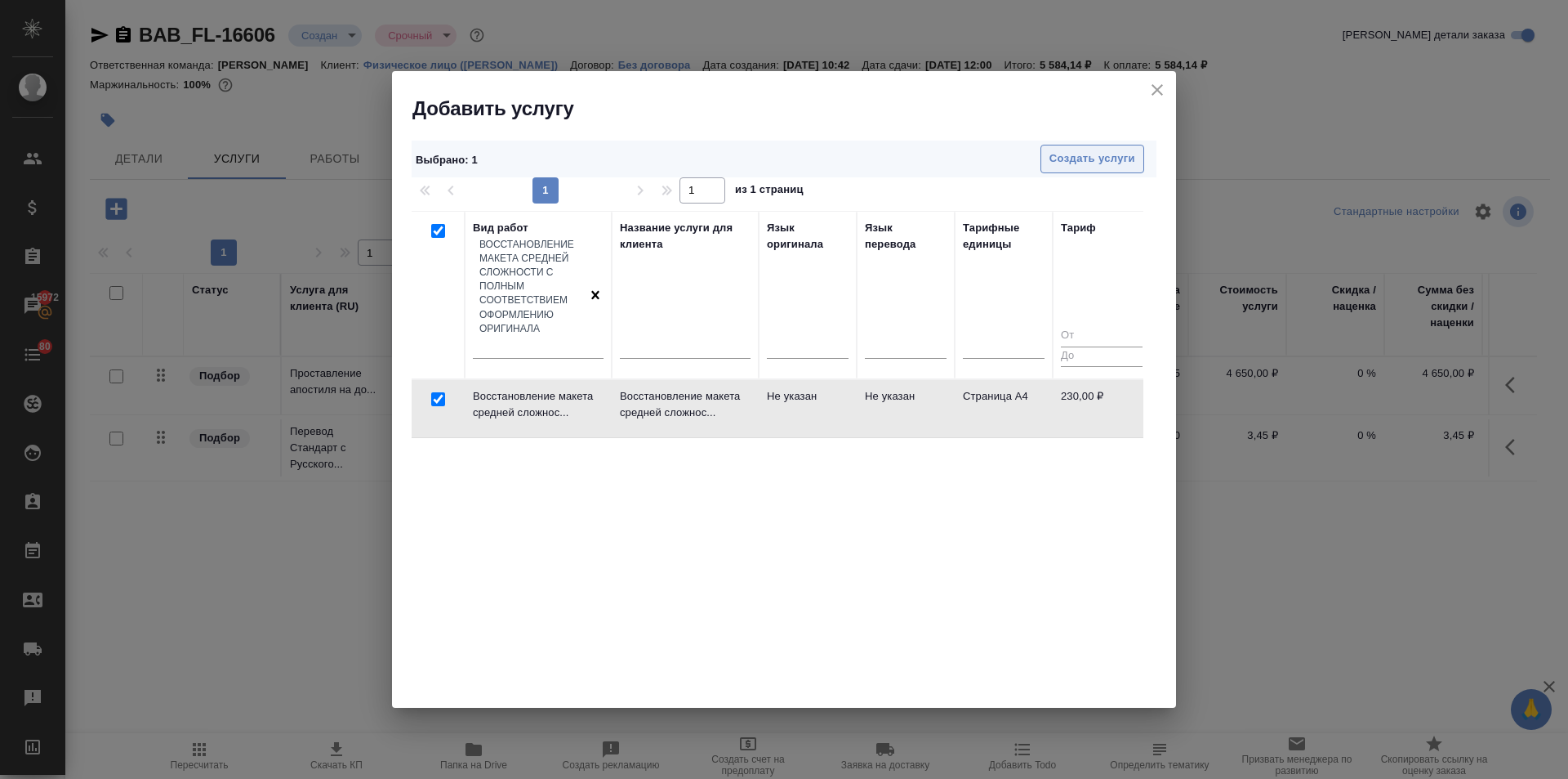
click at [1080, 161] on span "Создать услуги" at bounding box center [1092, 159] width 86 height 18
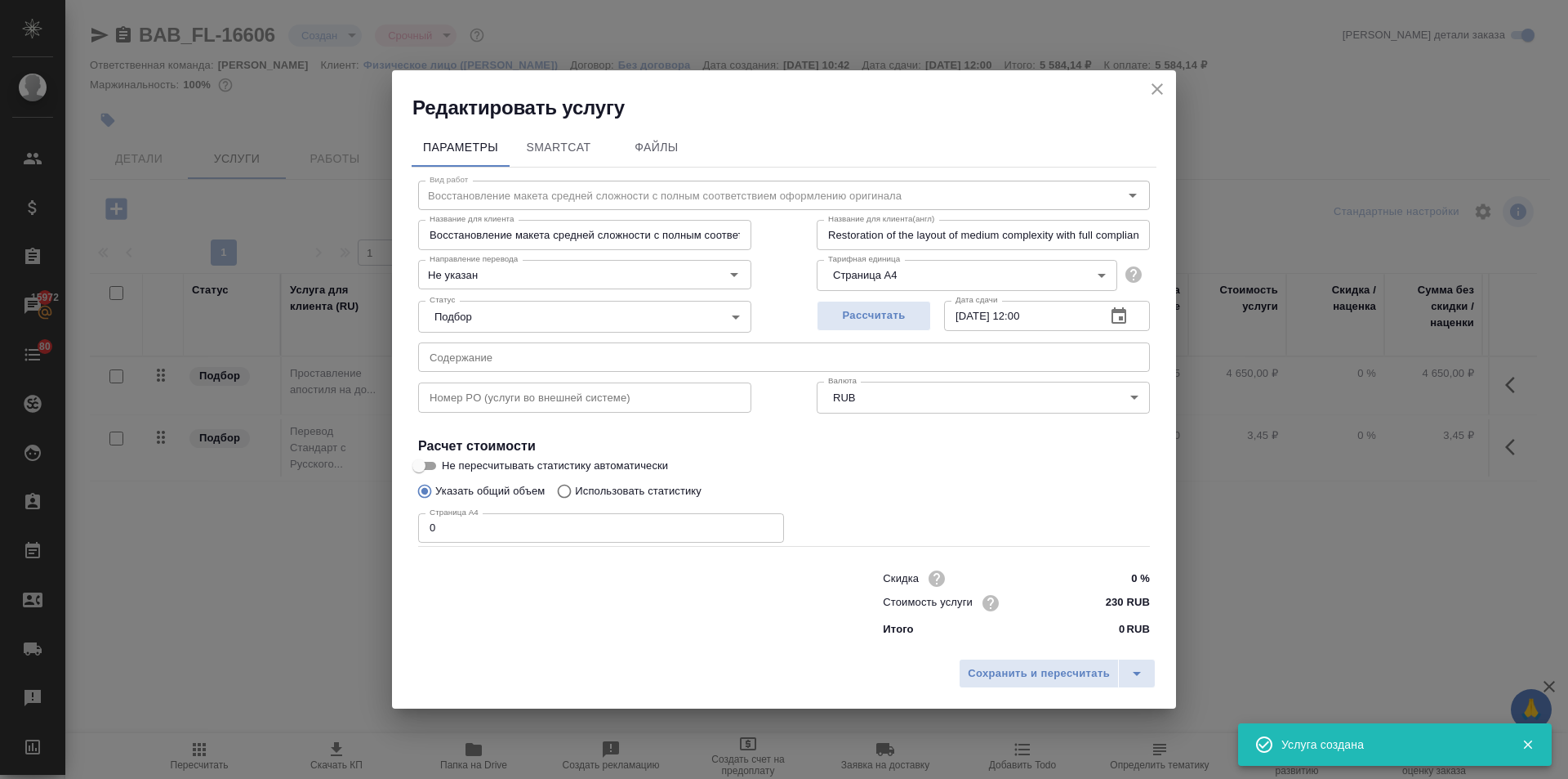
click at [387, 527] on div "Редактировать услугу Параметры SmartCat Файлы Вид работ Восстановление макета с…" at bounding box center [784, 390] width 1568 height 779
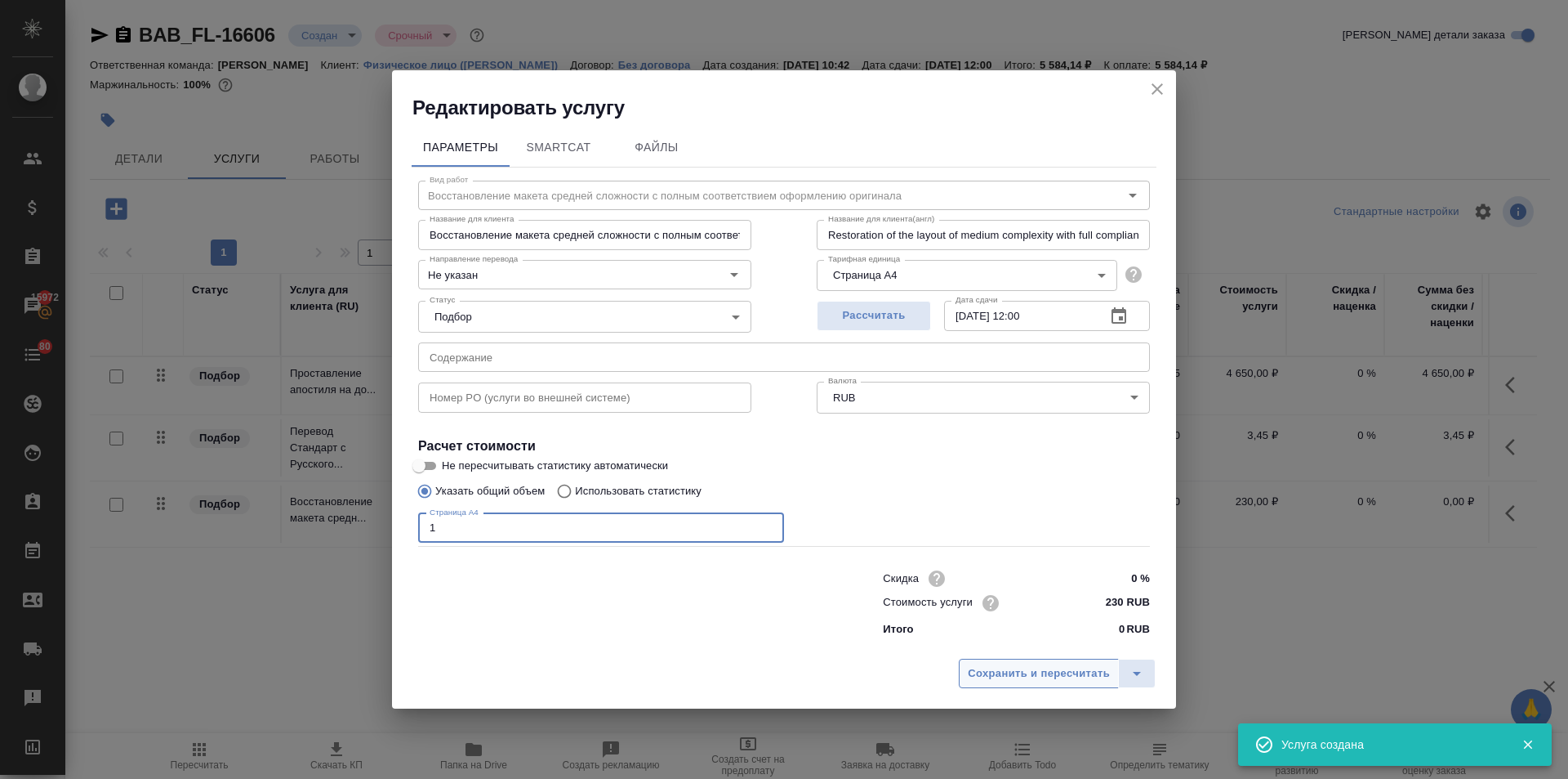
type input "1"
click at [1042, 671] on span "Сохранить и пересчитать" at bounding box center [1039, 674] width 142 height 18
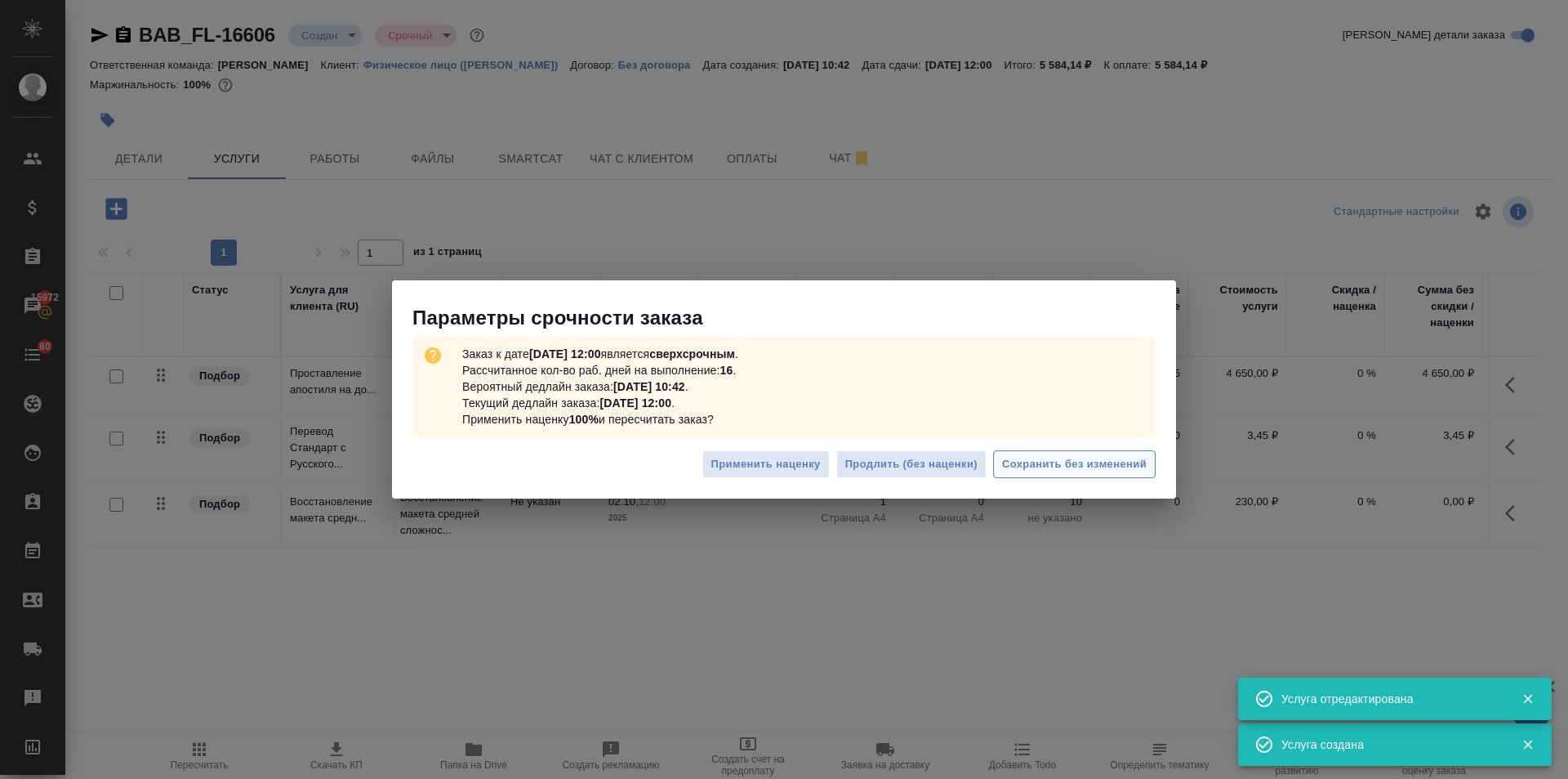
click at [1102, 457] on span "Сохранить без изменений" at bounding box center [1075, 464] width 144 height 18
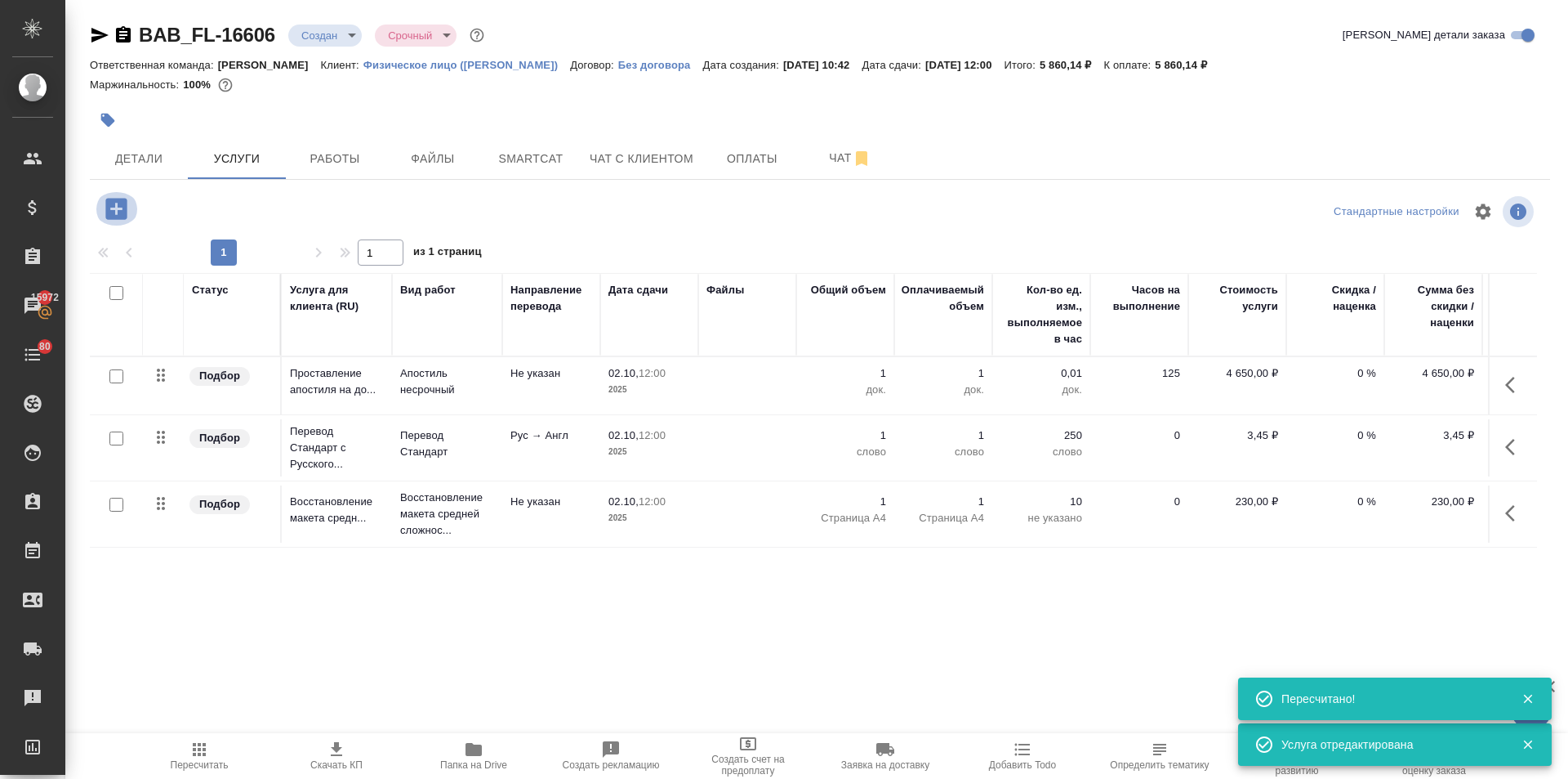
click at [105, 201] on icon "button" at bounding box center [117, 209] width 29 height 29
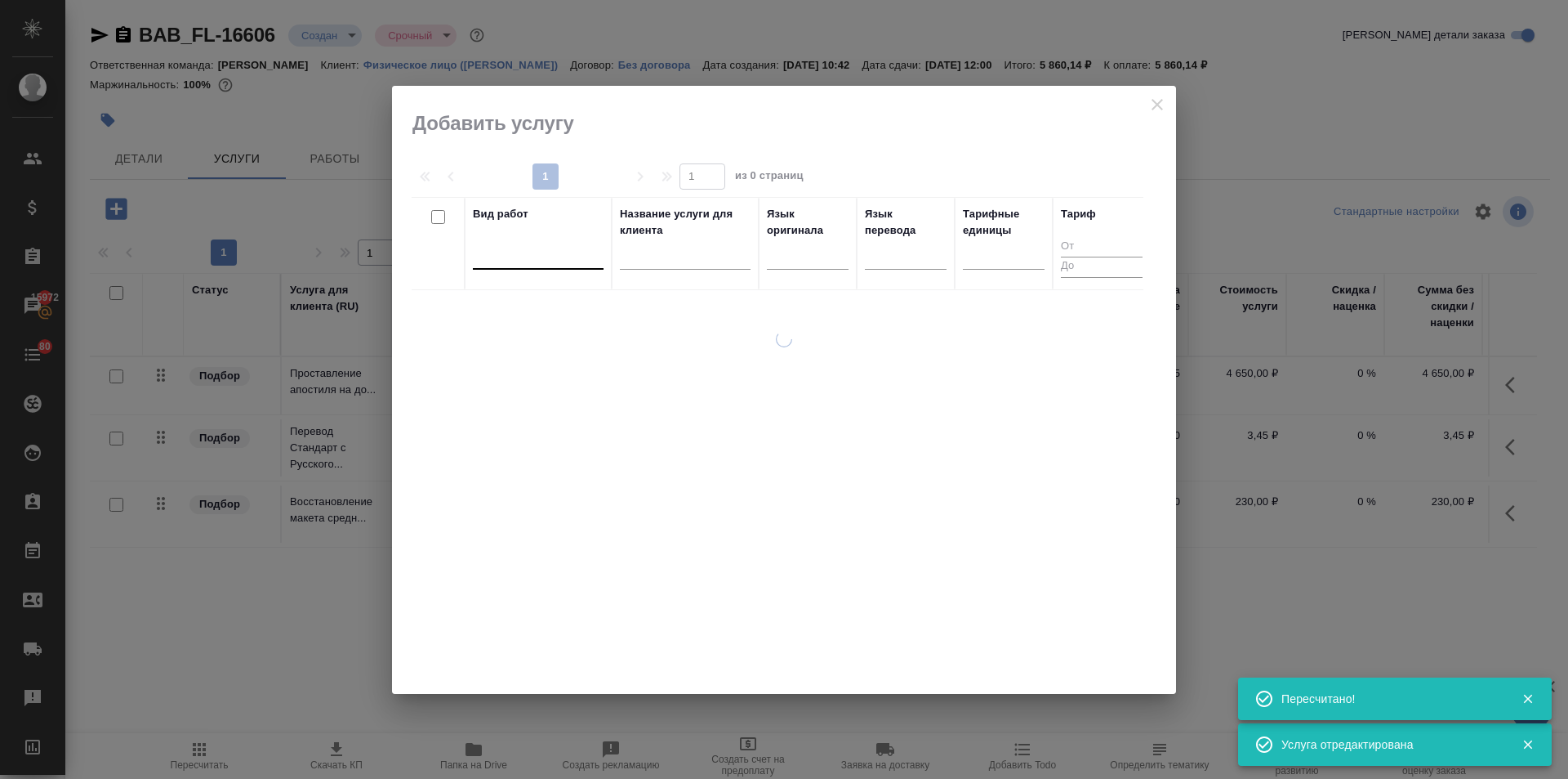
click at [532, 248] on div at bounding box center [539, 253] width 131 height 24
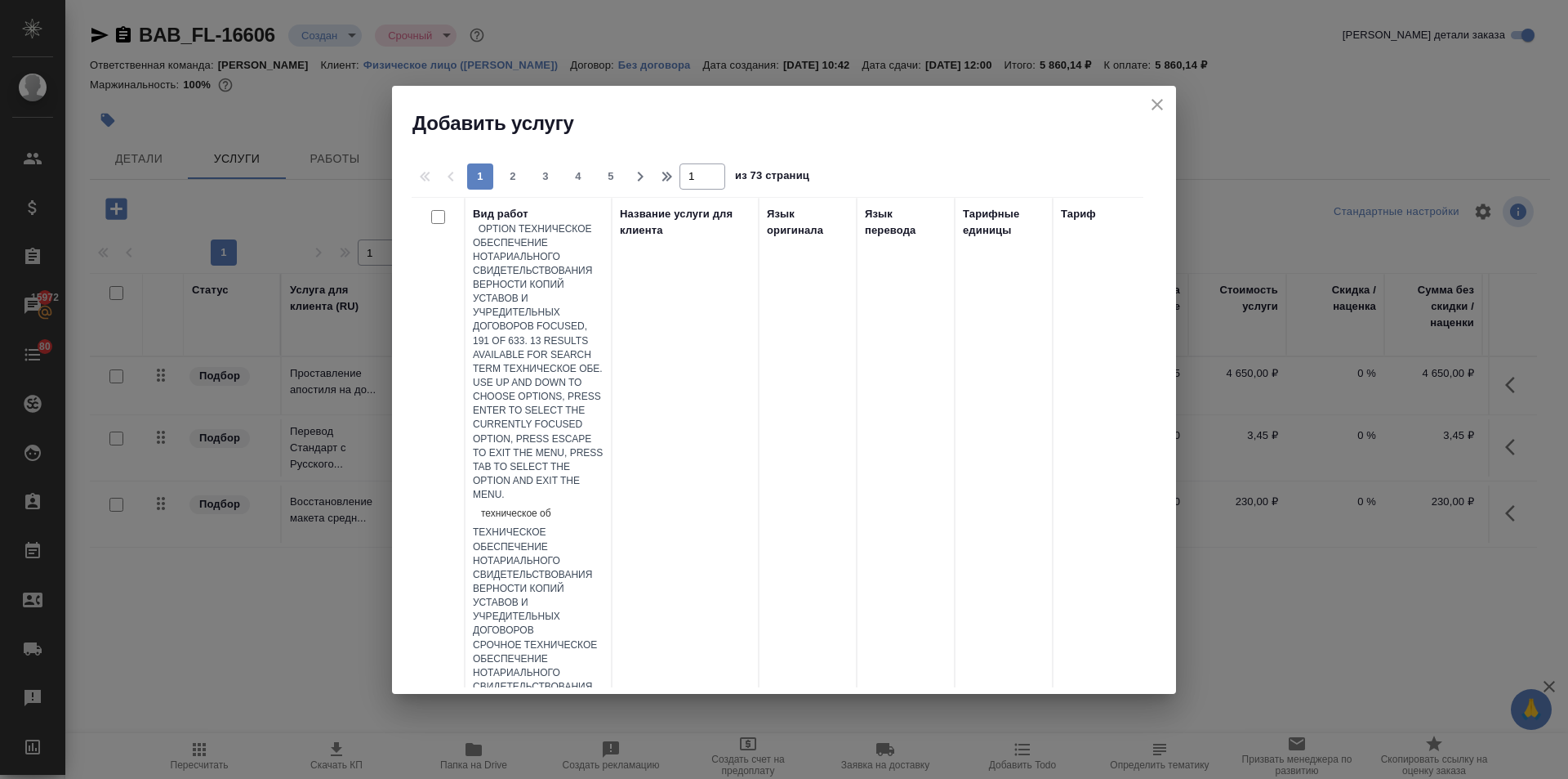
type input "техническое обе"
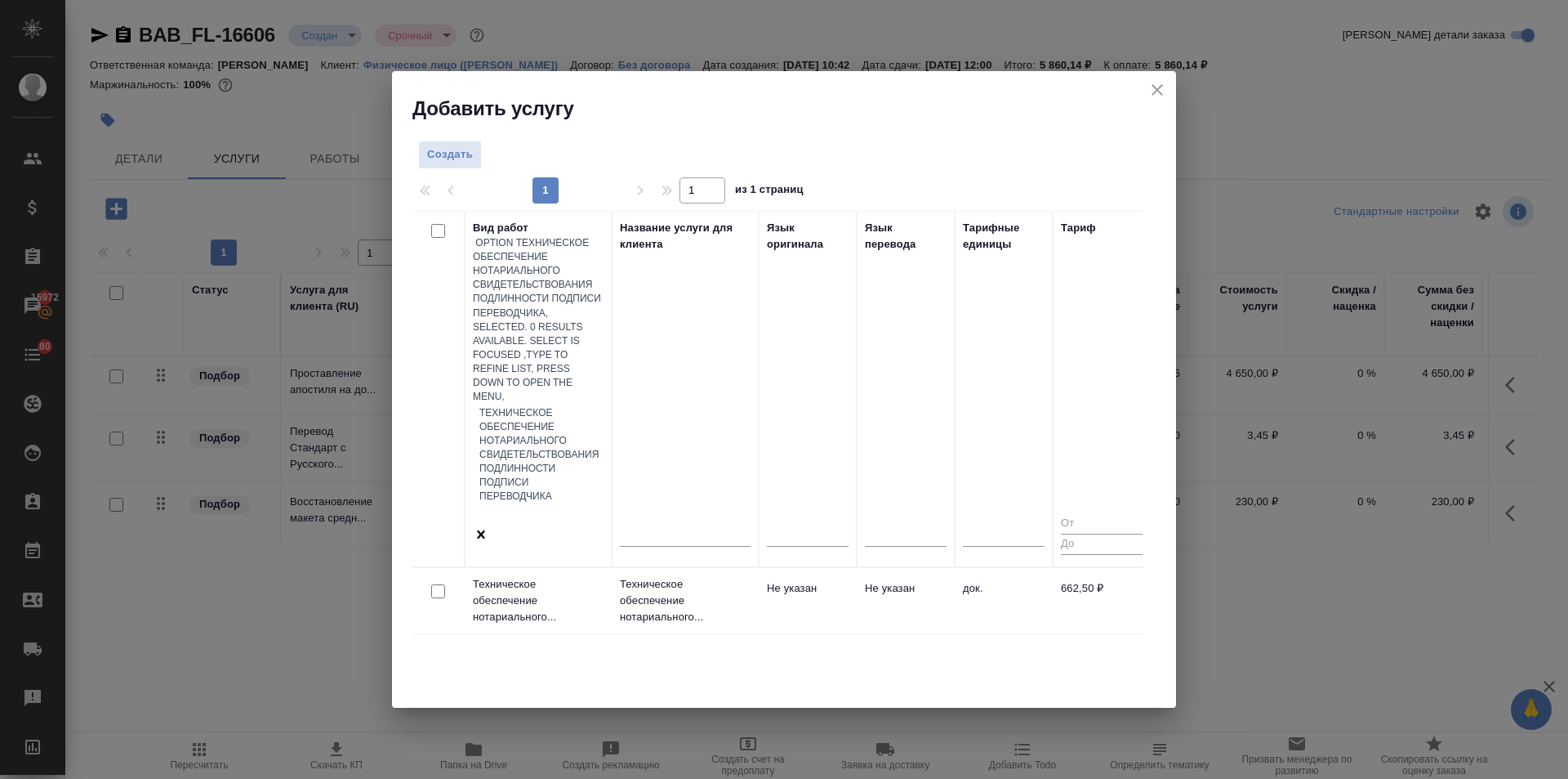
click at [434, 584] on input "checkbox" at bounding box center [438, 591] width 14 height 14
checkbox input "true"
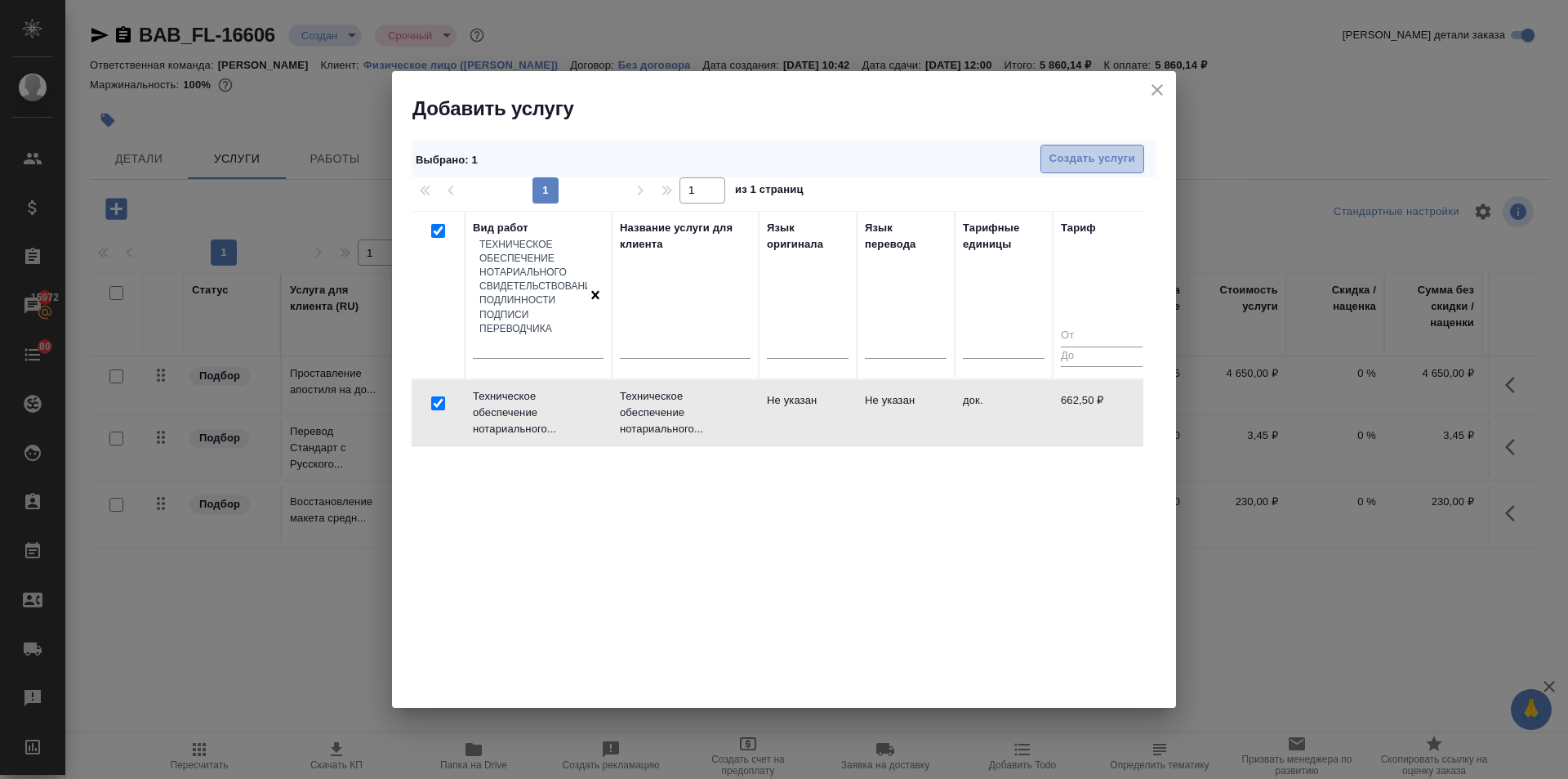
click at [1057, 161] on span "Создать услуги" at bounding box center [1092, 159] width 86 height 18
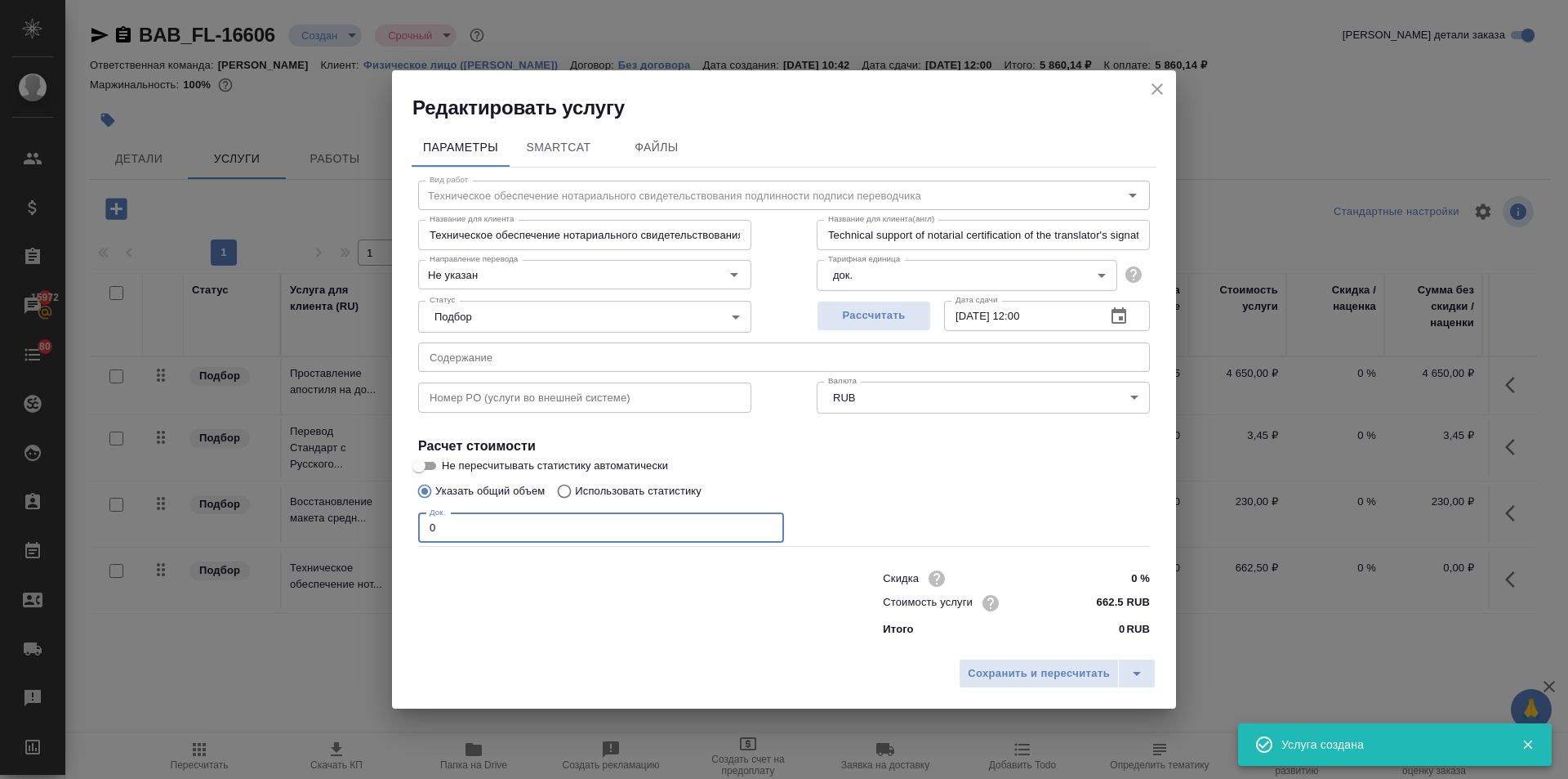
drag, startPoint x: 430, startPoint y: 512, endPoint x: 412, endPoint y: 520, distance: 19.7
click at [413, 520] on div "Вид работ Техническое обеспечение нотариального свидетельствования подлинности …" at bounding box center [784, 406] width 745 height 477
type input "1"
click at [990, 676] on span "Сохранить и пересчитать" at bounding box center [1039, 674] width 142 height 18
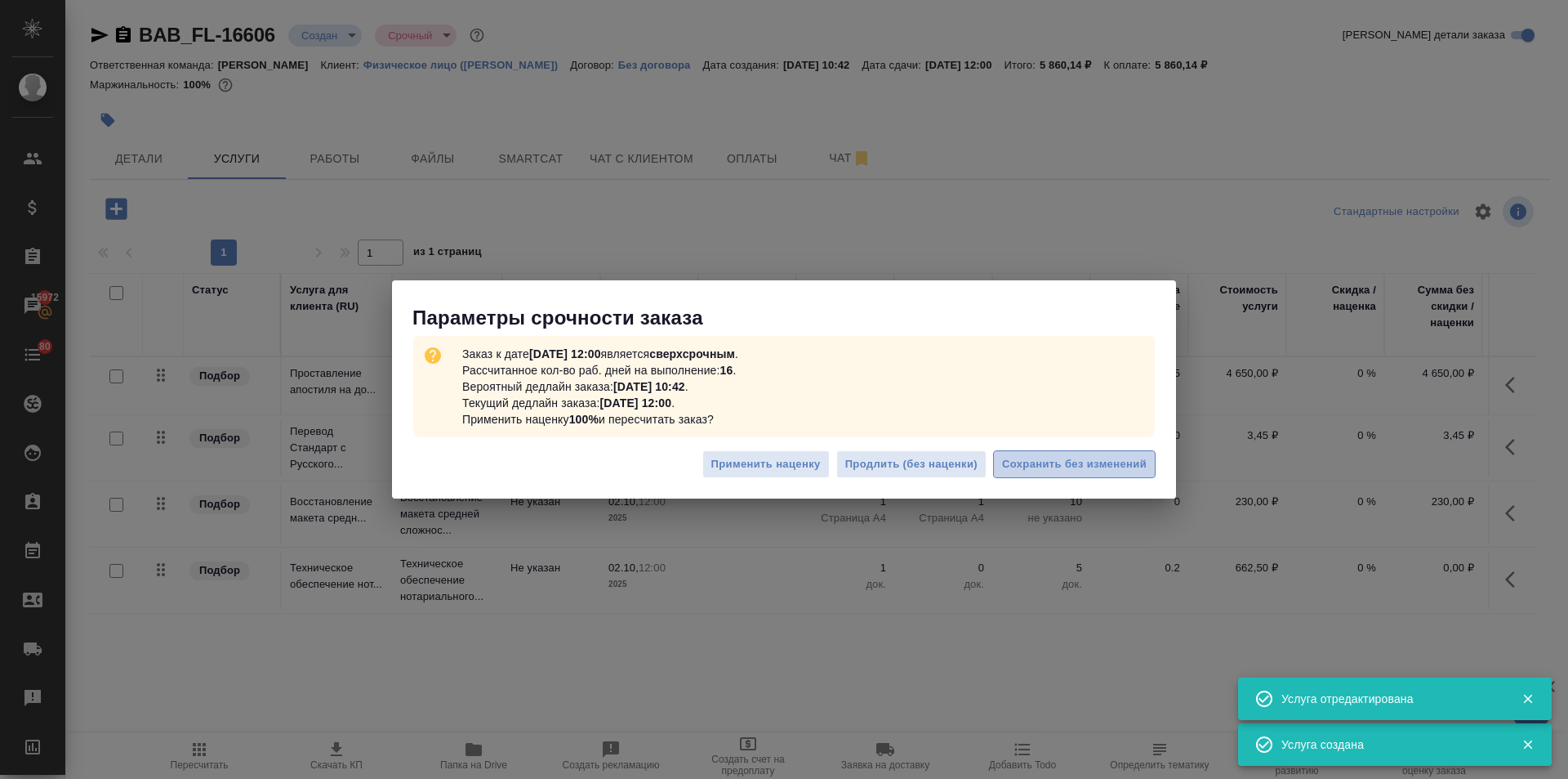
click at [1081, 456] on span "Сохранить без изменений" at bounding box center [1075, 464] width 144 height 18
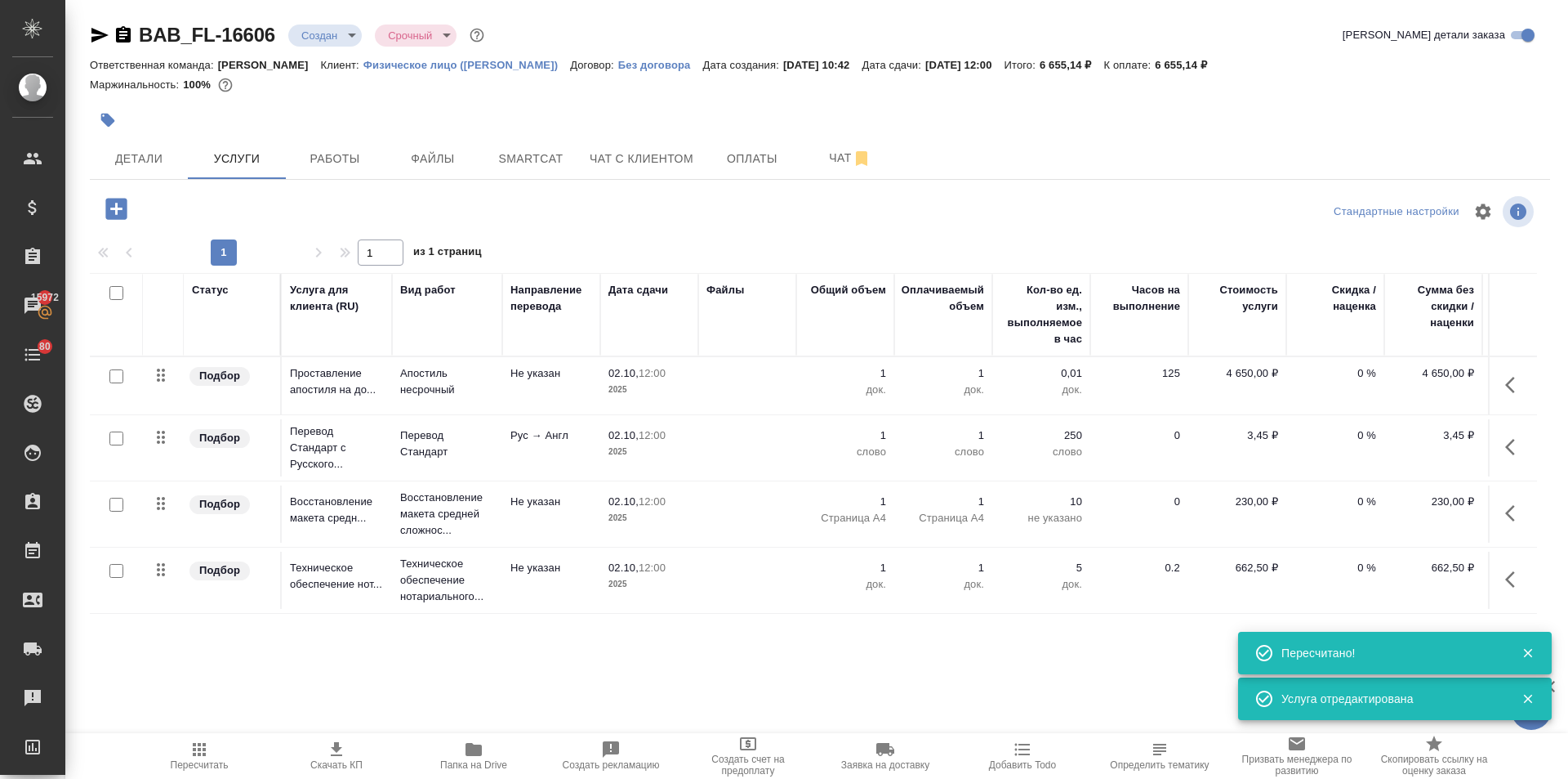
click at [110, 208] on icon "button" at bounding box center [116, 208] width 21 height 21
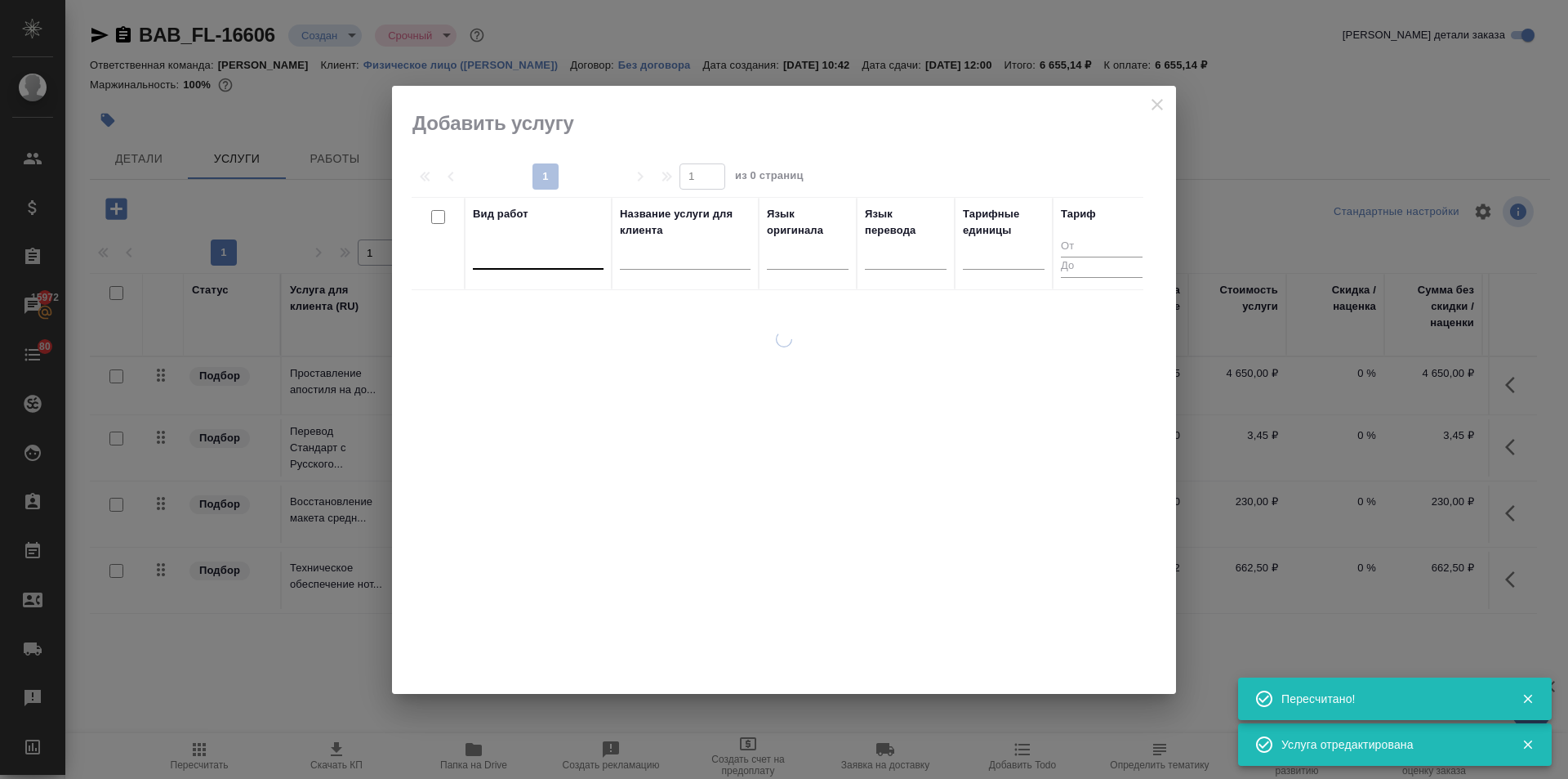
click at [556, 257] on div at bounding box center [539, 253] width 131 height 24
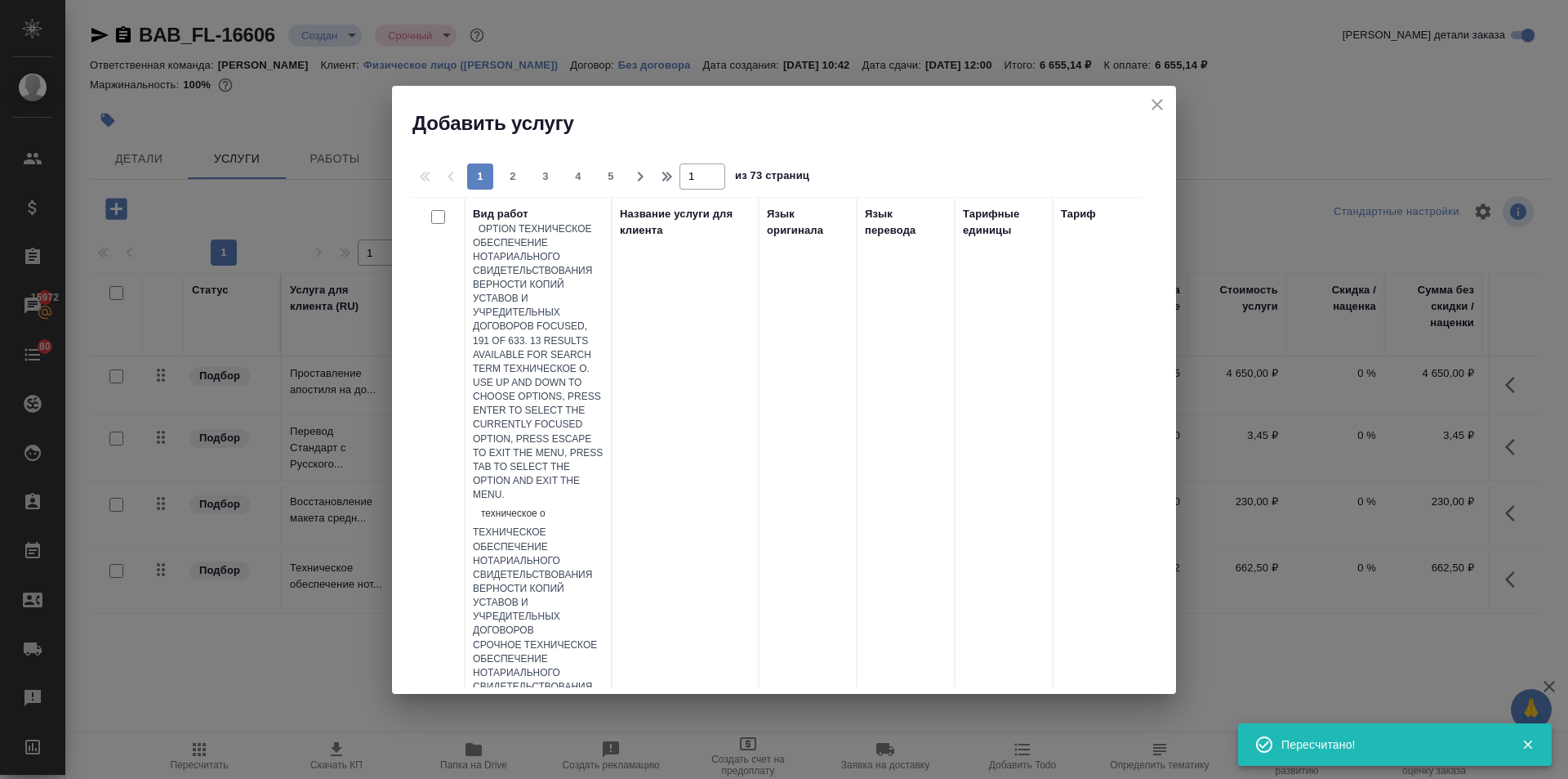
type input "техническое об"
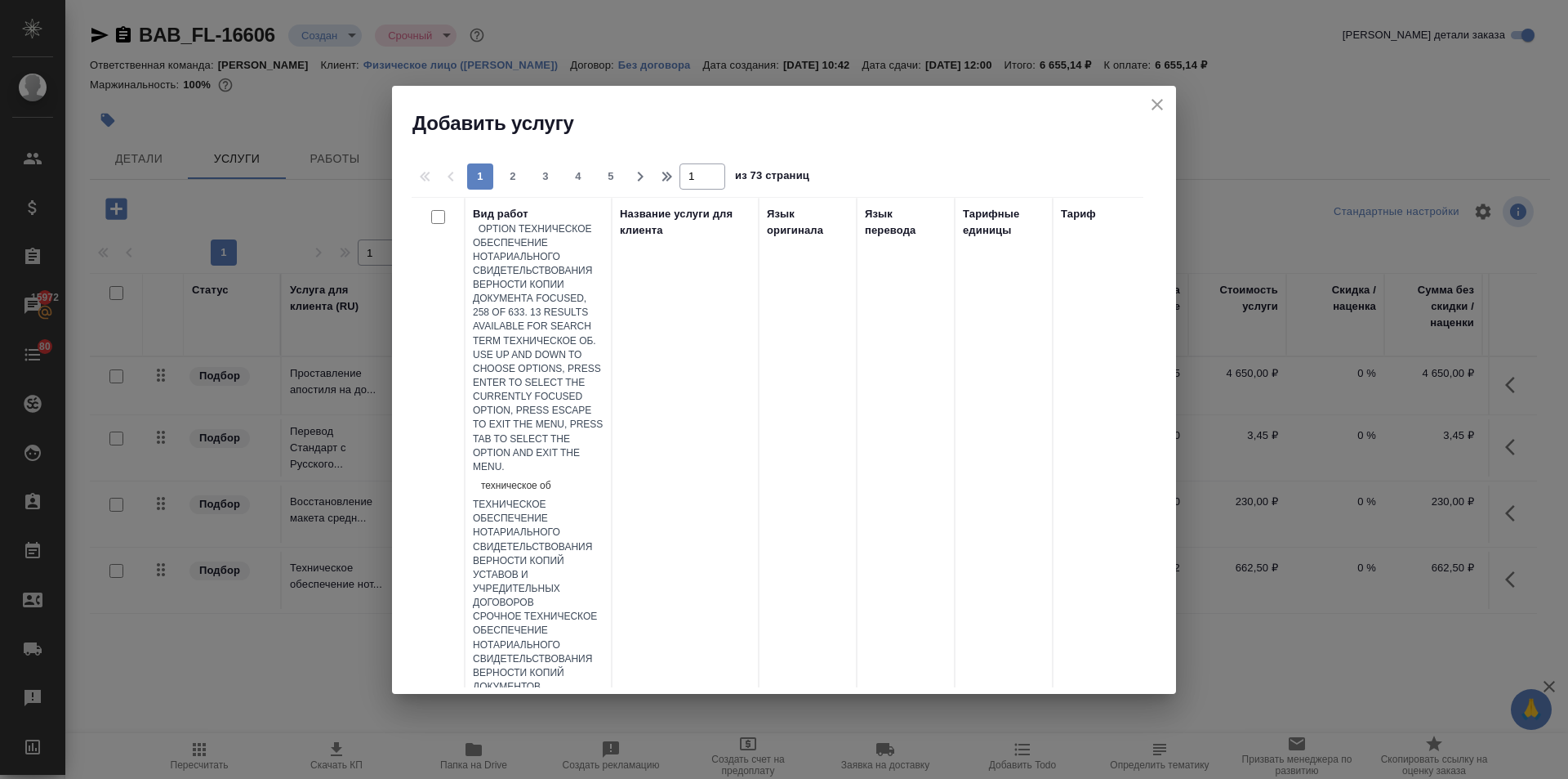
click at [604, 694] on div "Техническое обеспечение нотариального свидетельствования верности копии докумен…" at bounding box center [539, 736] width 131 height 84
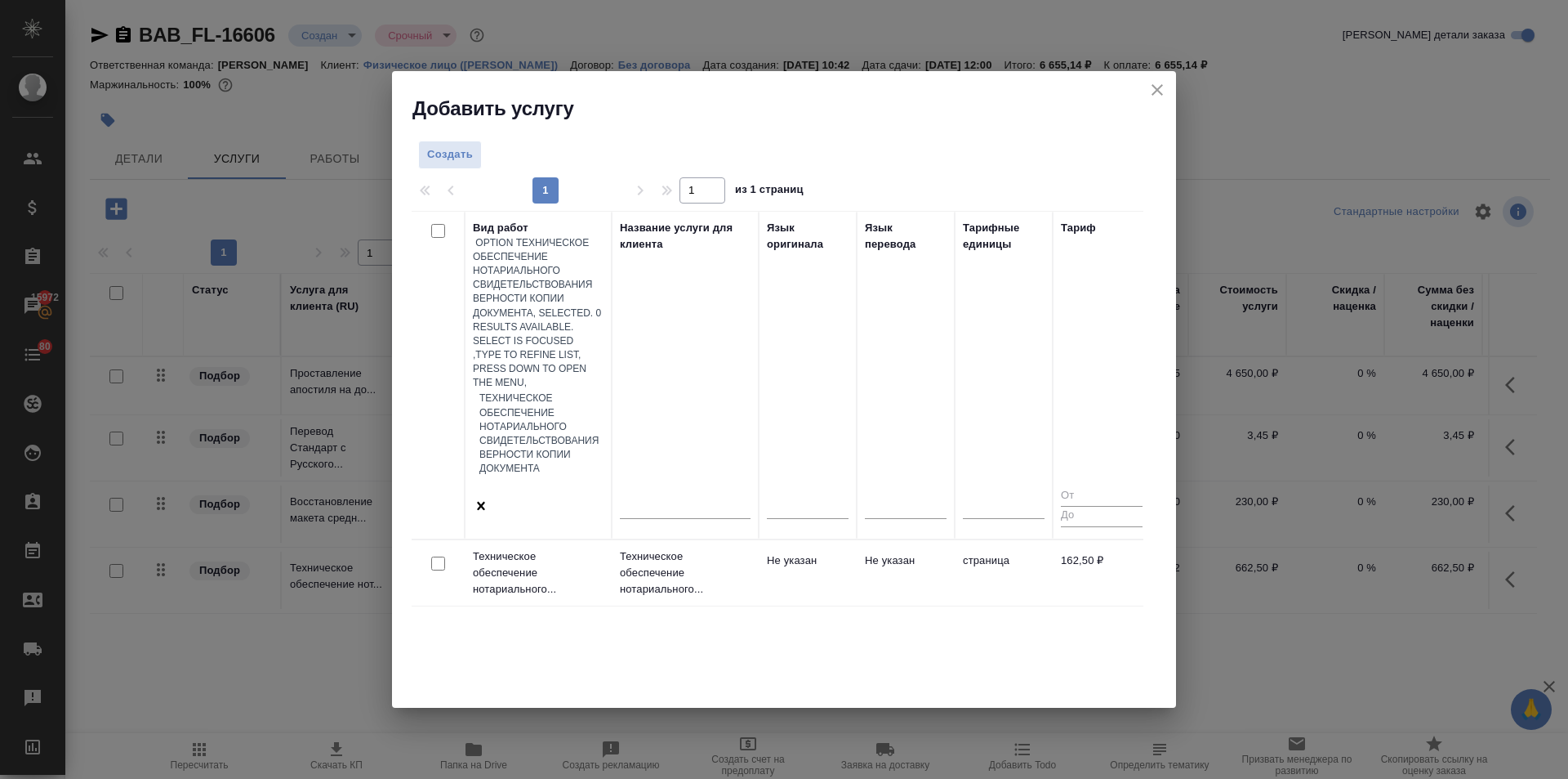
click at [438, 557] on input "checkbox" at bounding box center [438, 563] width 14 height 14
checkbox input "true"
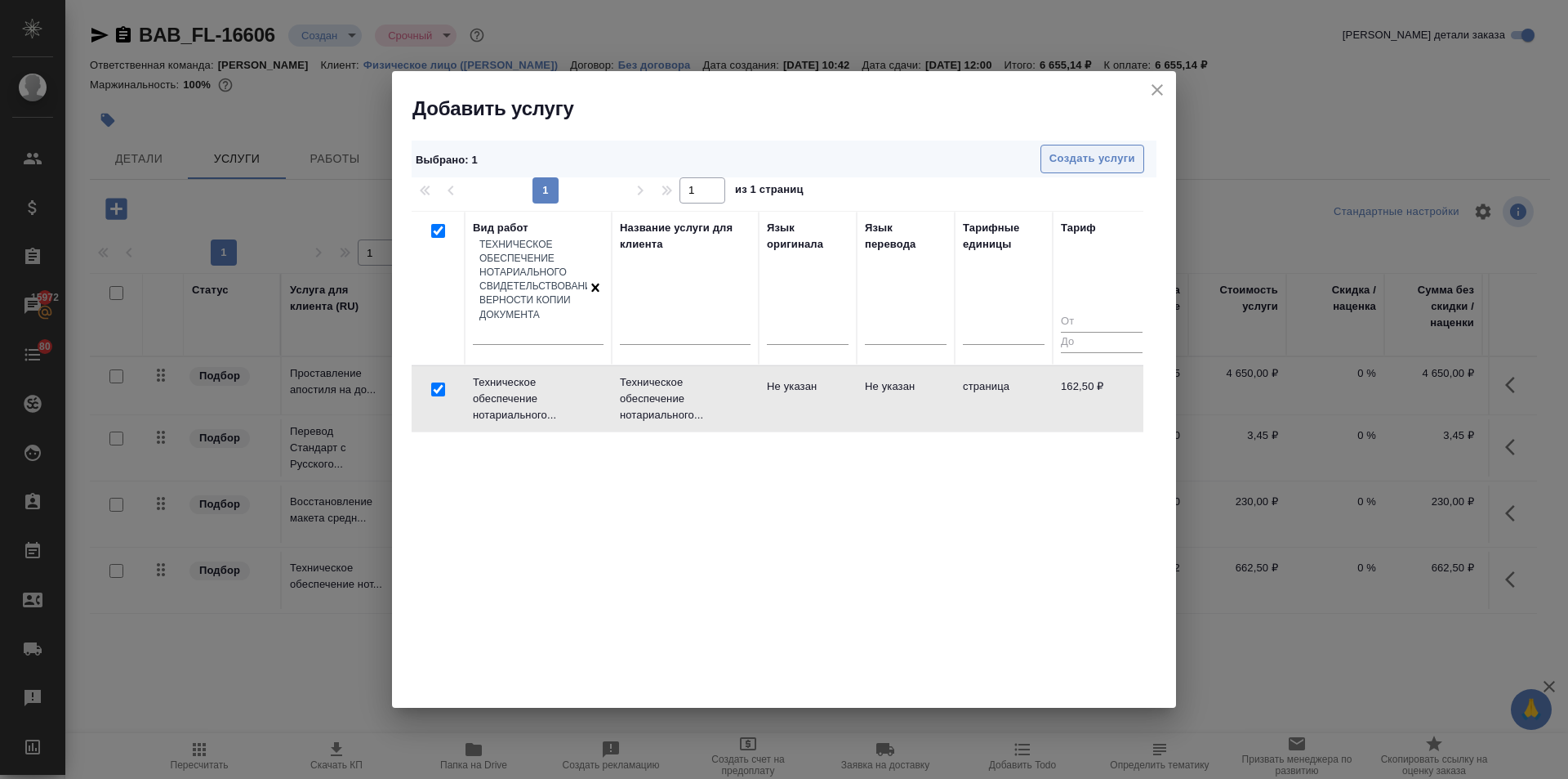
click at [1105, 163] on span "Создать услуги" at bounding box center [1092, 159] width 86 height 18
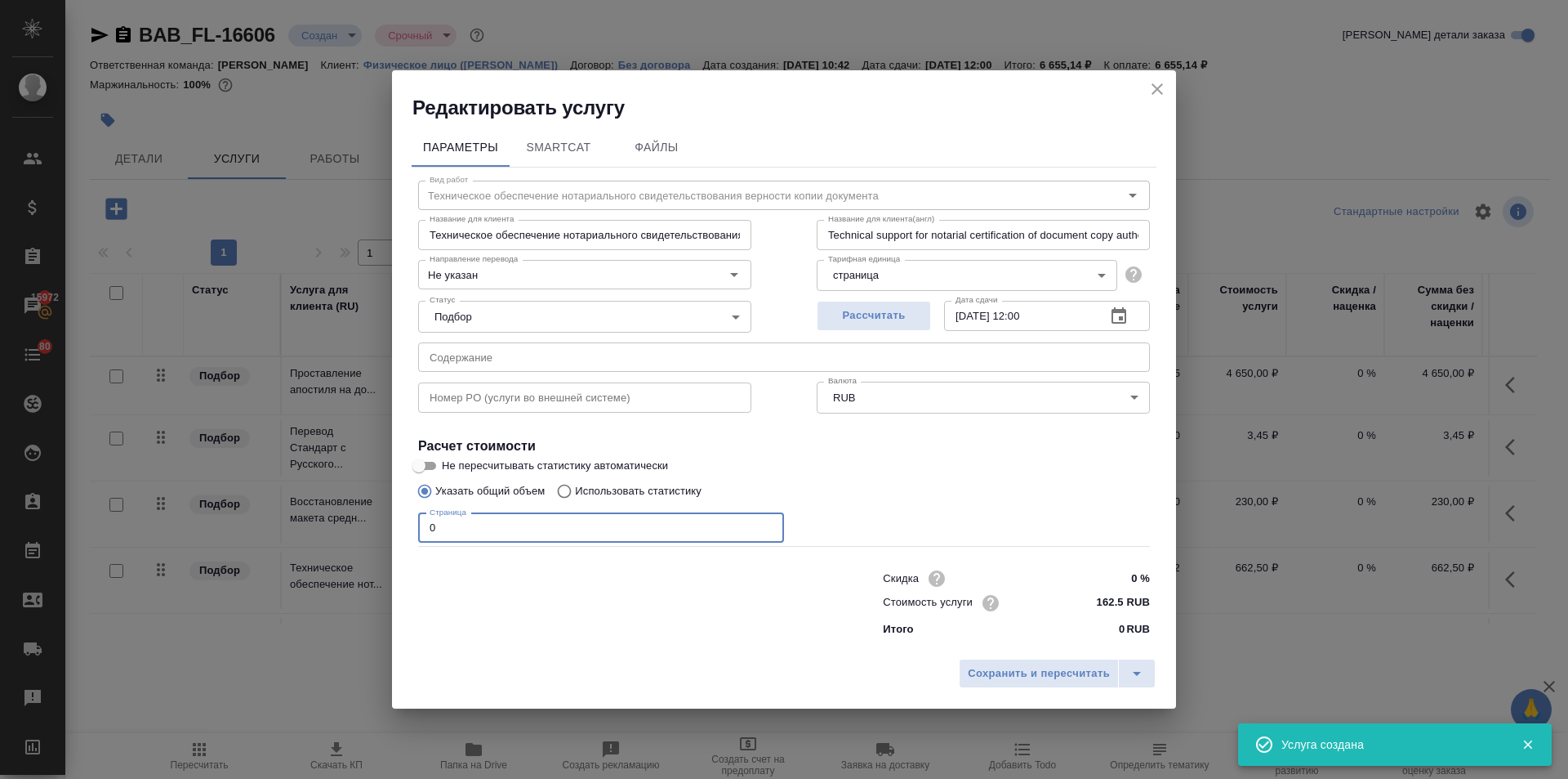
drag, startPoint x: 445, startPoint y: 530, endPoint x: 404, endPoint y: 539, distance: 42.0
click at [407, 539] on div "Параметры SmartCat Файлы Вид работ Техническое обеспечение нотариального свидет…" at bounding box center [784, 385] width 784 height 530
type input "1"
click at [986, 665] on span "Сохранить и пересчитать" at bounding box center [1039, 674] width 142 height 18
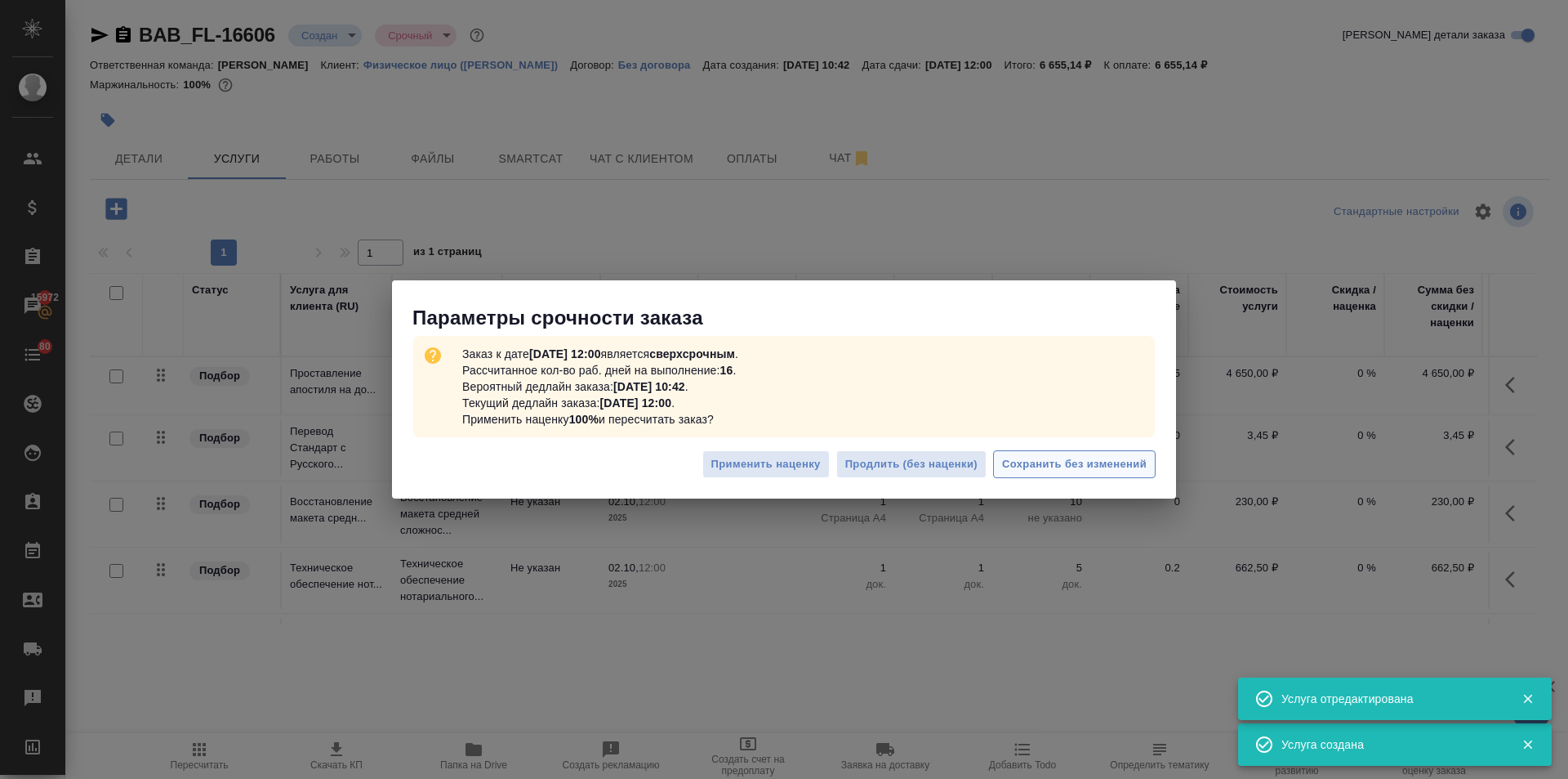
click at [1096, 462] on span "Сохранить без изменений" at bounding box center [1075, 464] width 144 height 18
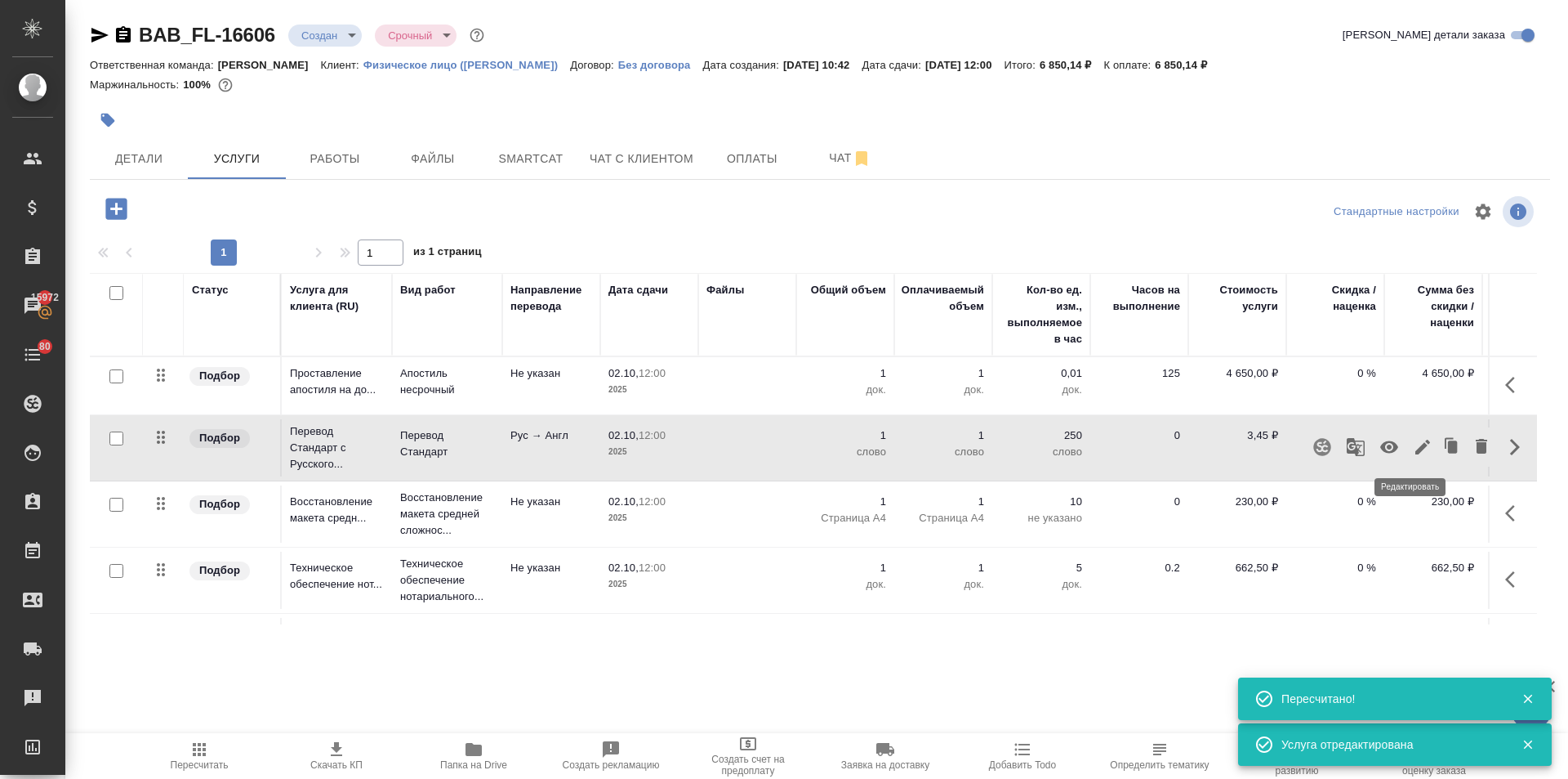
click at [1413, 433] on button "button" at bounding box center [1423, 447] width 28 height 39
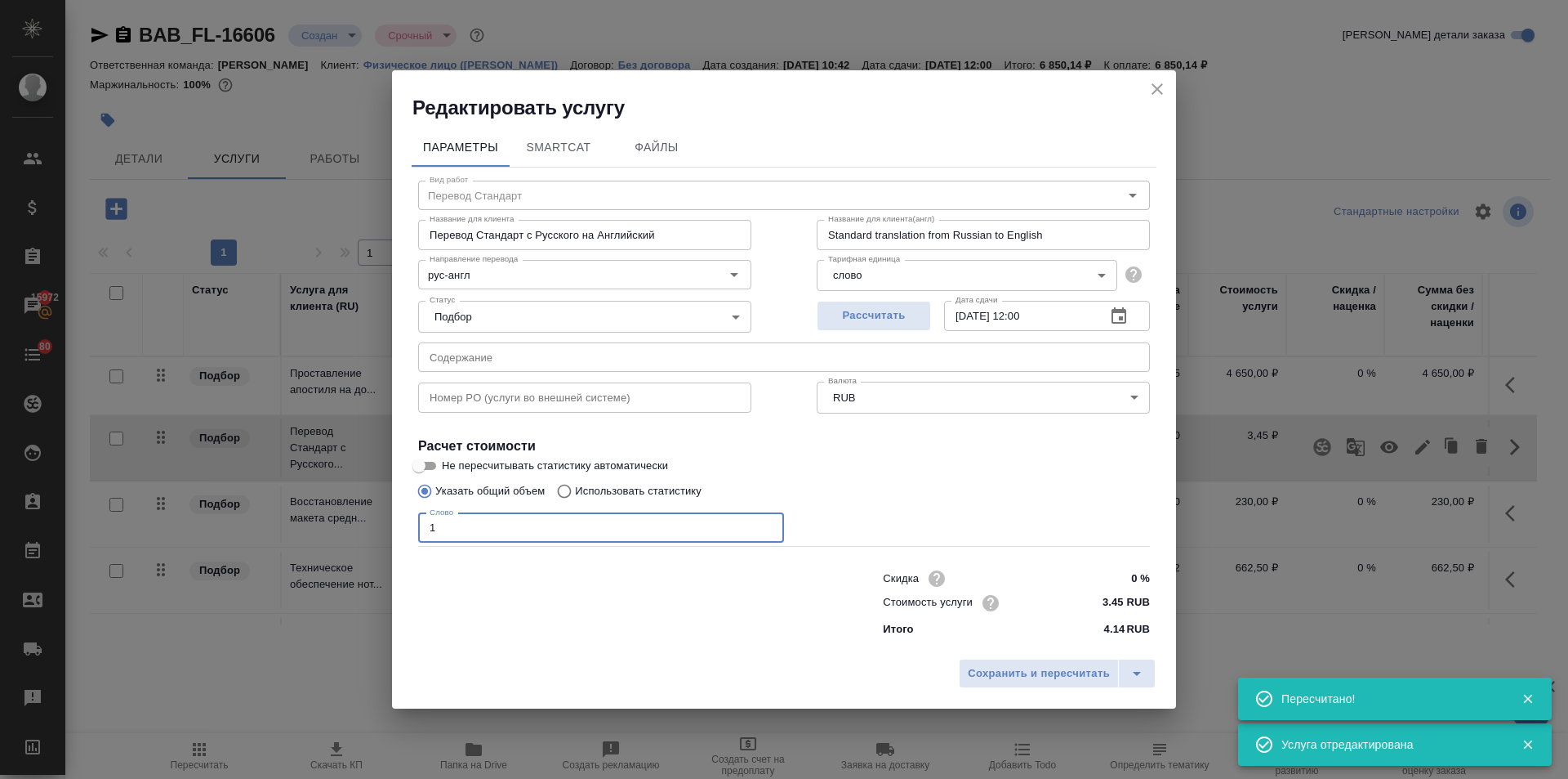
drag, startPoint x: 458, startPoint y: 522, endPoint x: 367, endPoint y: 508, distance: 92.1
click at [371, 509] on div "Редактировать услугу Параметры SmartCat Файлы Вид работ Перевод Стандарт Вид ра…" at bounding box center [784, 390] width 1568 height 779
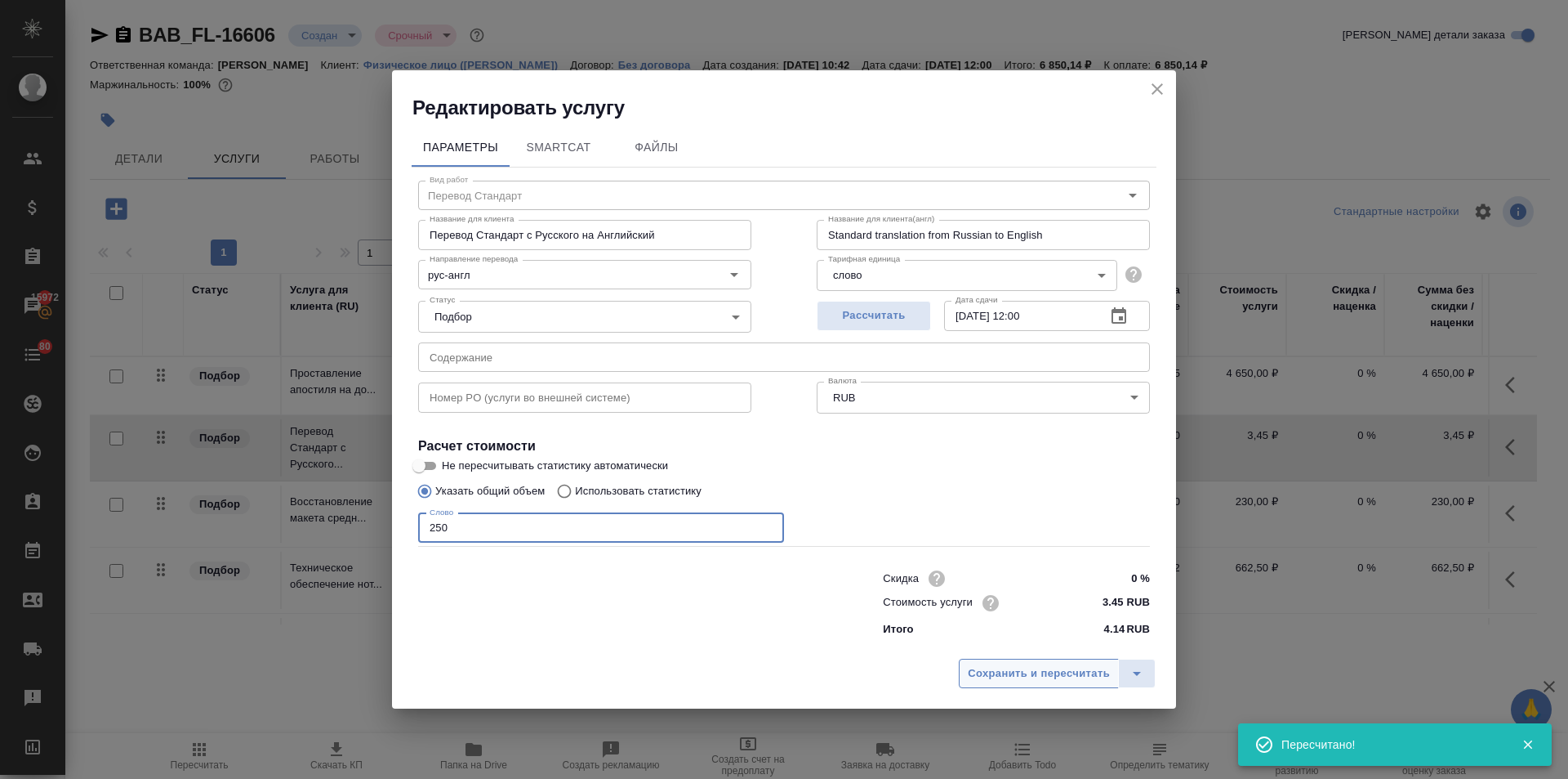
type input "250"
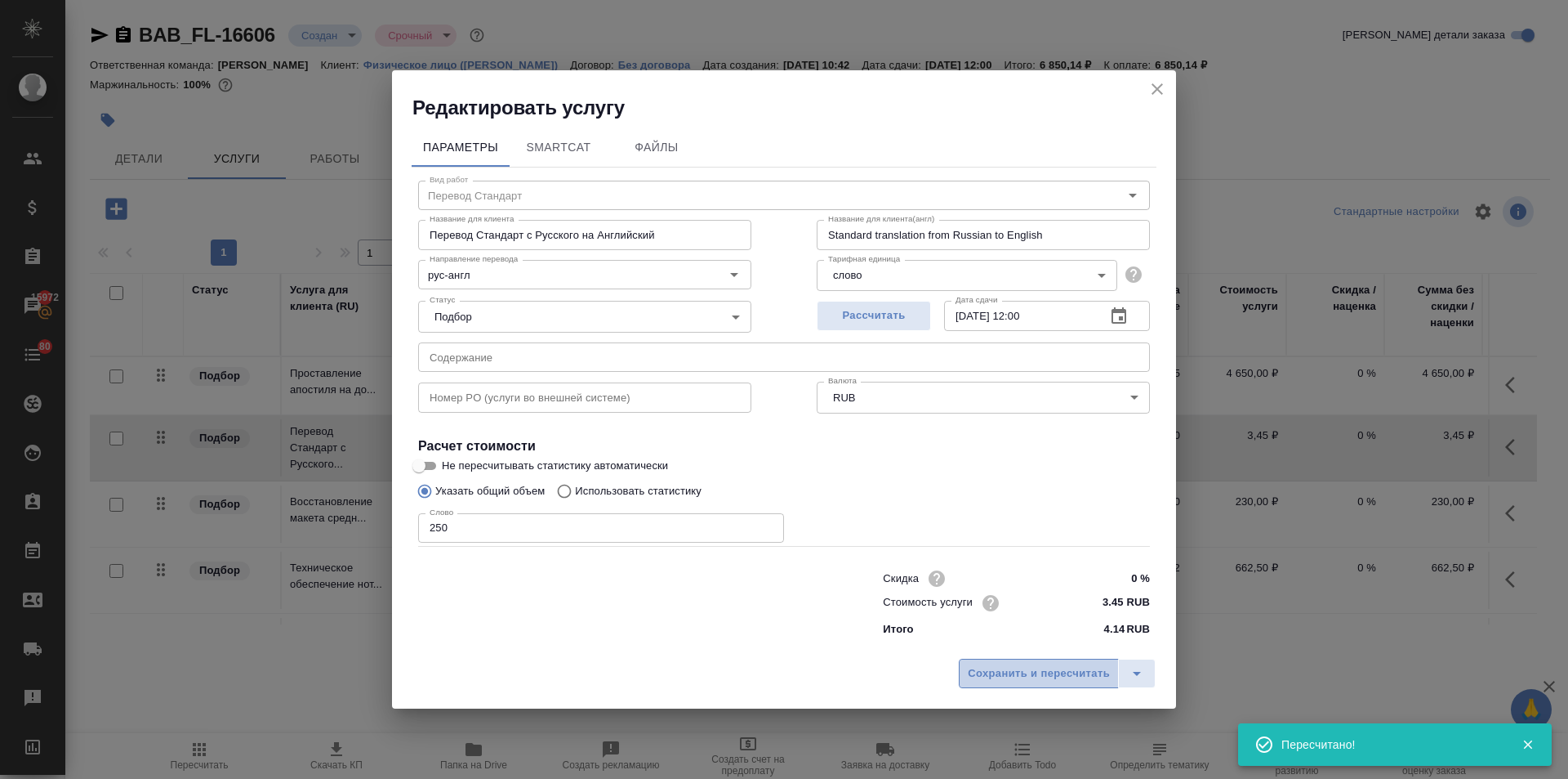
click at [1018, 675] on span "Сохранить и пересчитать" at bounding box center [1039, 674] width 142 height 18
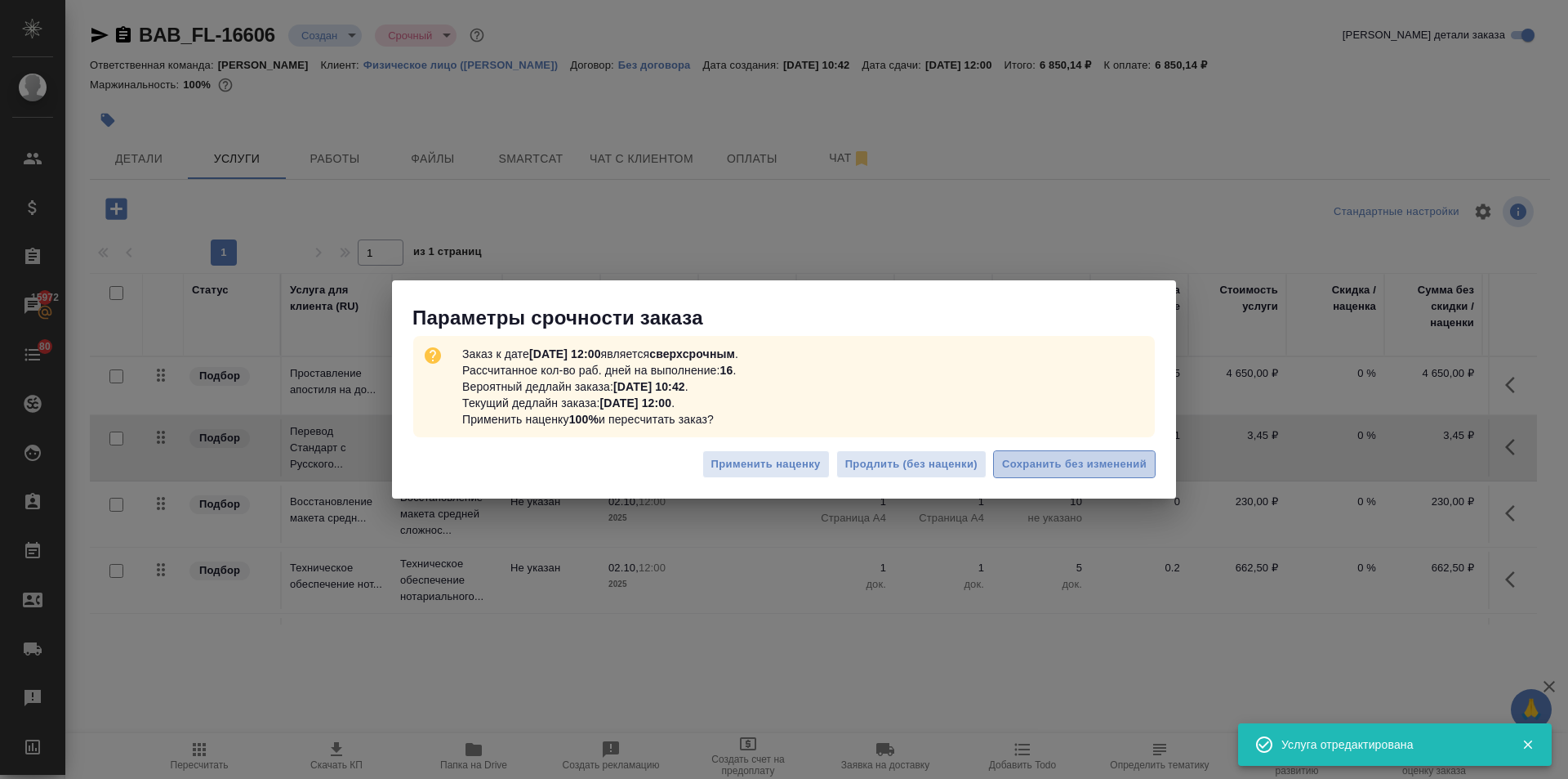
click at [1069, 468] on span "Сохранить без изменений" at bounding box center [1075, 464] width 144 height 18
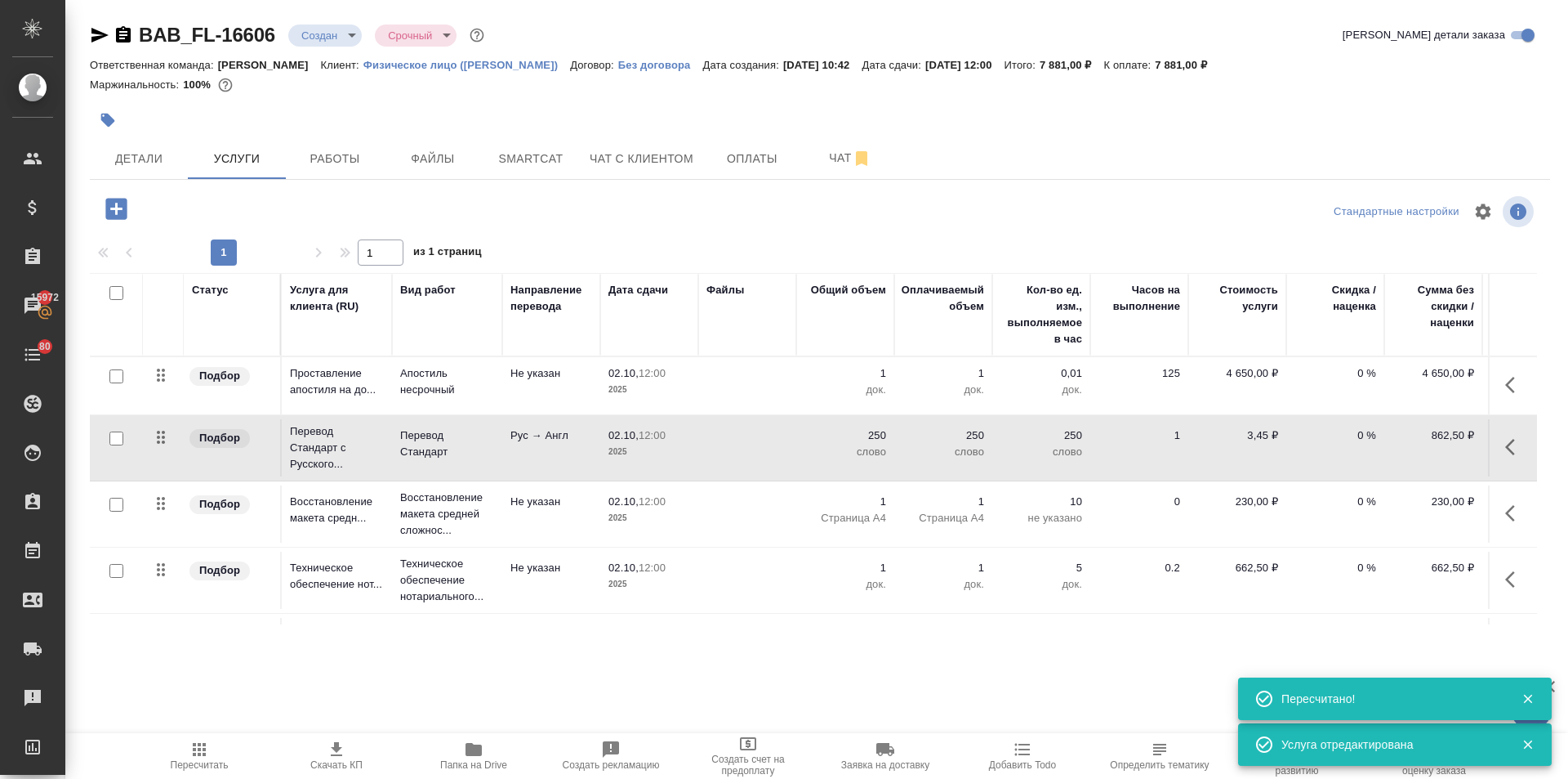
click at [629, 161] on span "Чат с клиентом" at bounding box center [642, 159] width 104 height 20
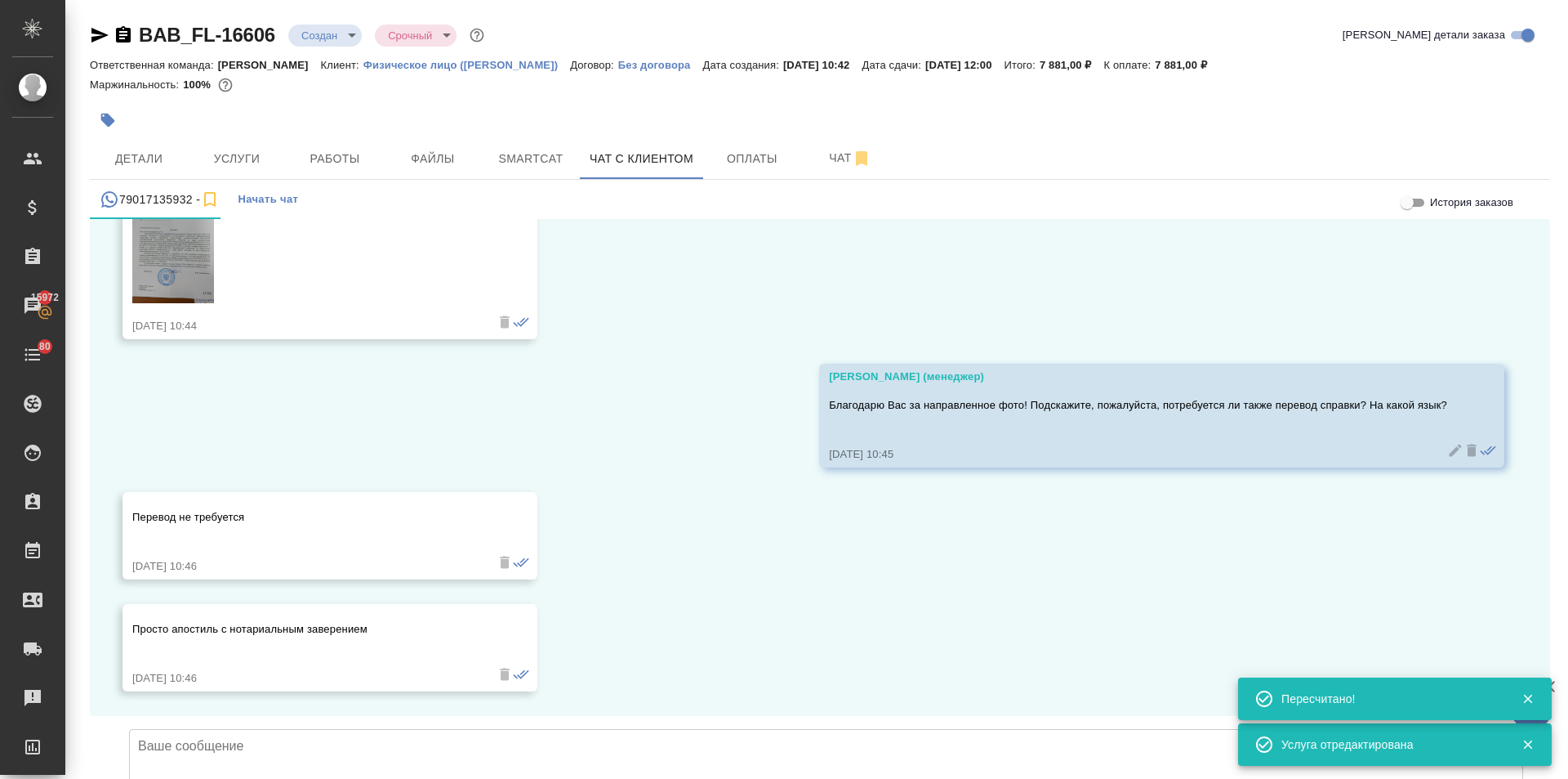
scroll to position [4043, 0]
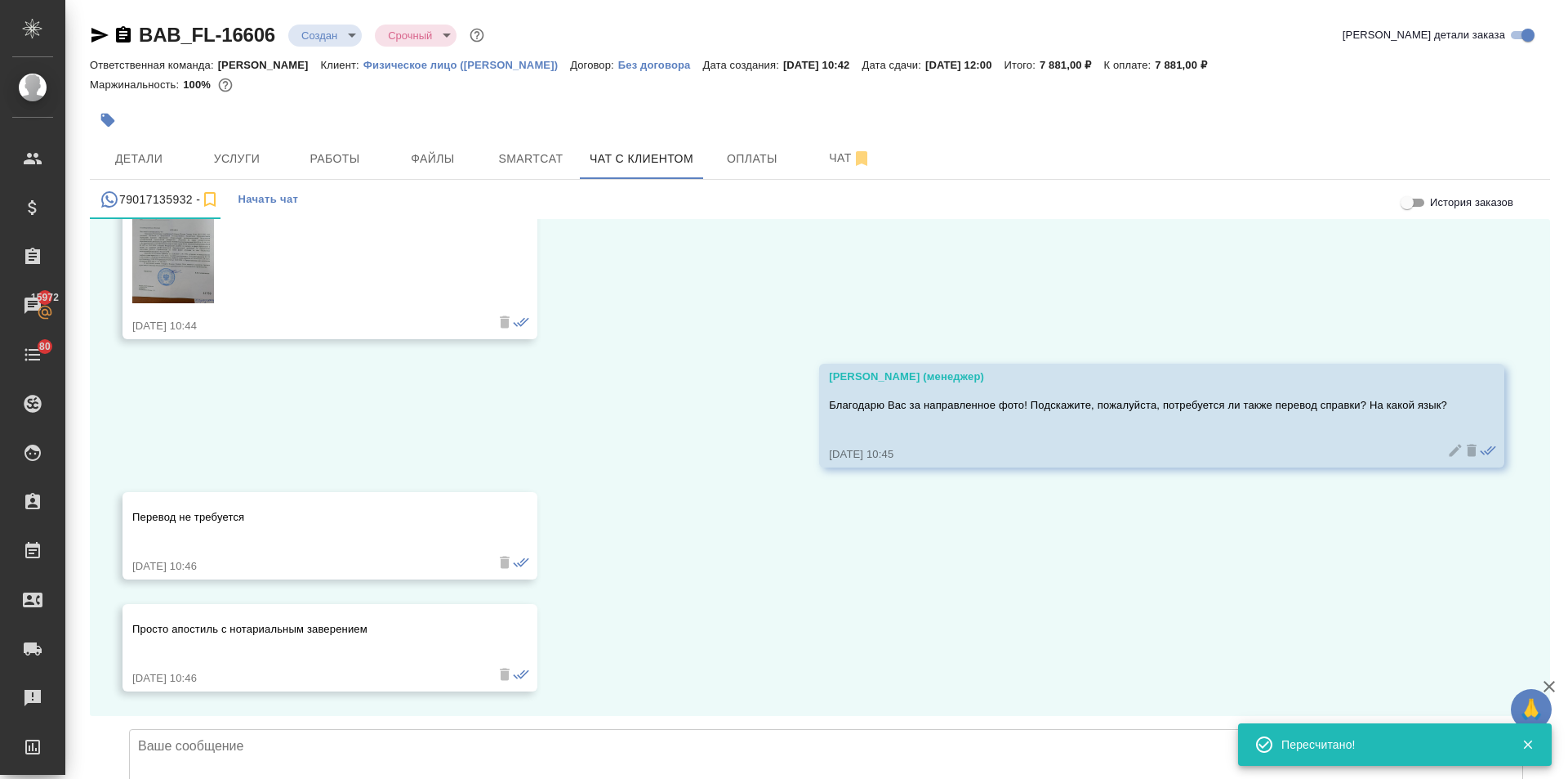
click at [195, 729] on textarea at bounding box center [826, 786] width 1394 height 114
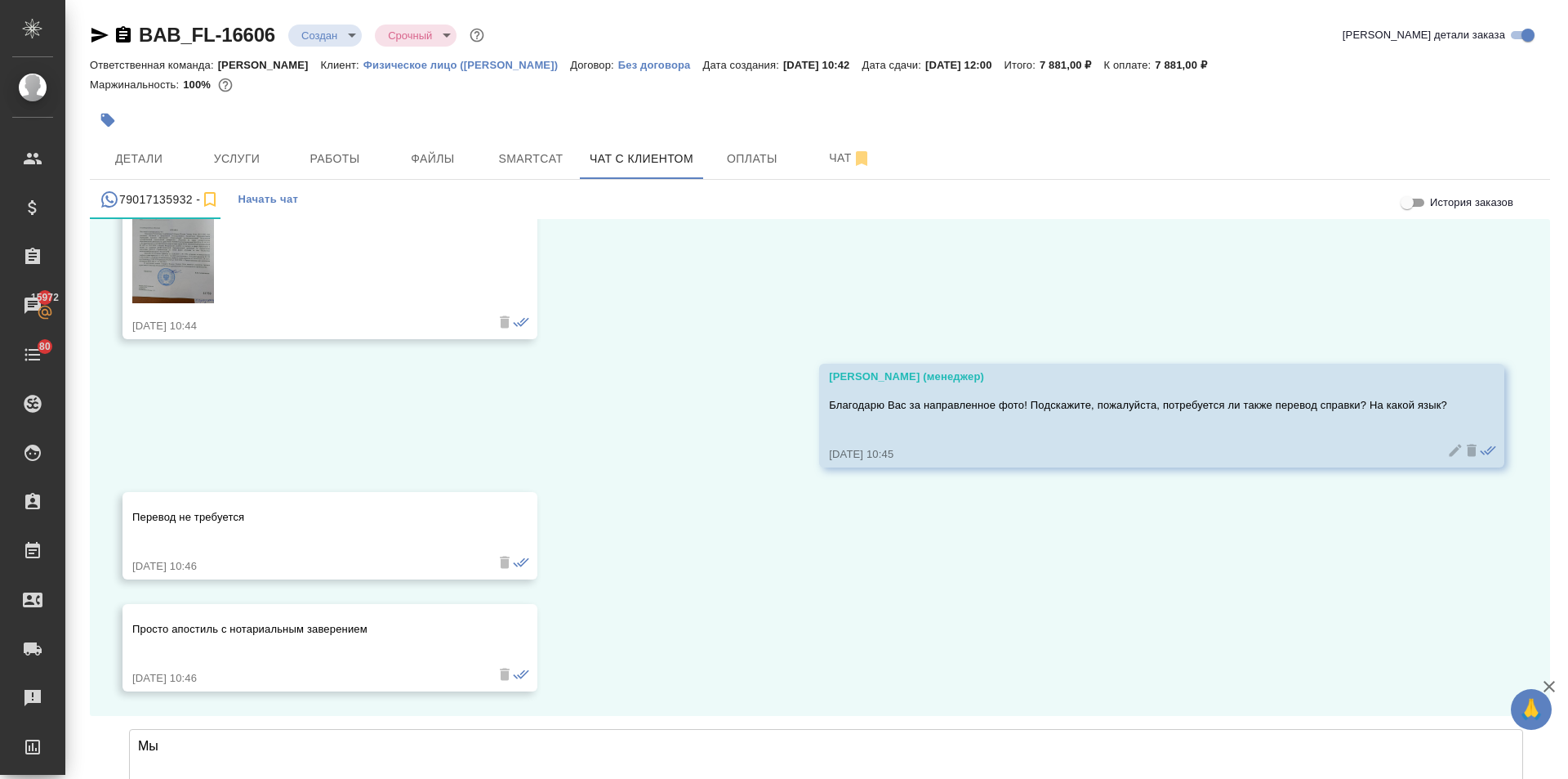
type textarea "М"
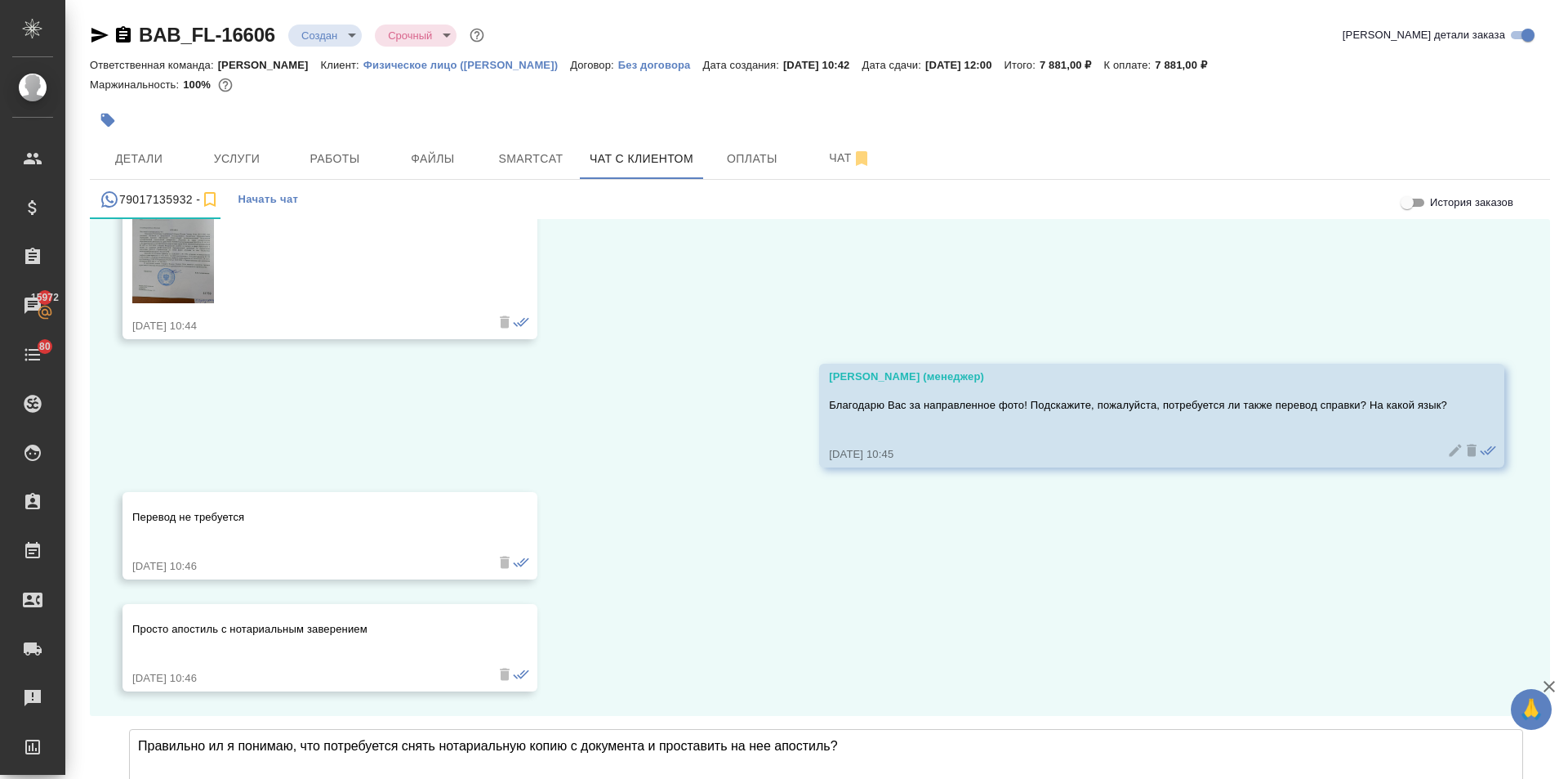
drag, startPoint x: 221, startPoint y: 616, endPoint x: 210, endPoint y: 622, distance: 12.5
click at [210, 729] on textarea "Правильно ил я понимаю, что потребуется снять нотариальную копию с документа и …" at bounding box center [826, 786] width 1394 height 114
click at [255, 729] on textarea "Правильно ли я понимаю, что потребуется снять нотариальную копию с документа и …" at bounding box center [826, 786] width 1394 height 114
click at [567, 729] on textarea "Правильно ли я понимаю, что потребуется снять нотариальную копию с документа и …" at bounding box center [826, 786] width 1394 height 114
click at [878, 729] on textarea "Правильно ли я понимаю, что потребуется снять нотариальную копию с документа и …" at bounding box center [826, 786] width 1394 height 114
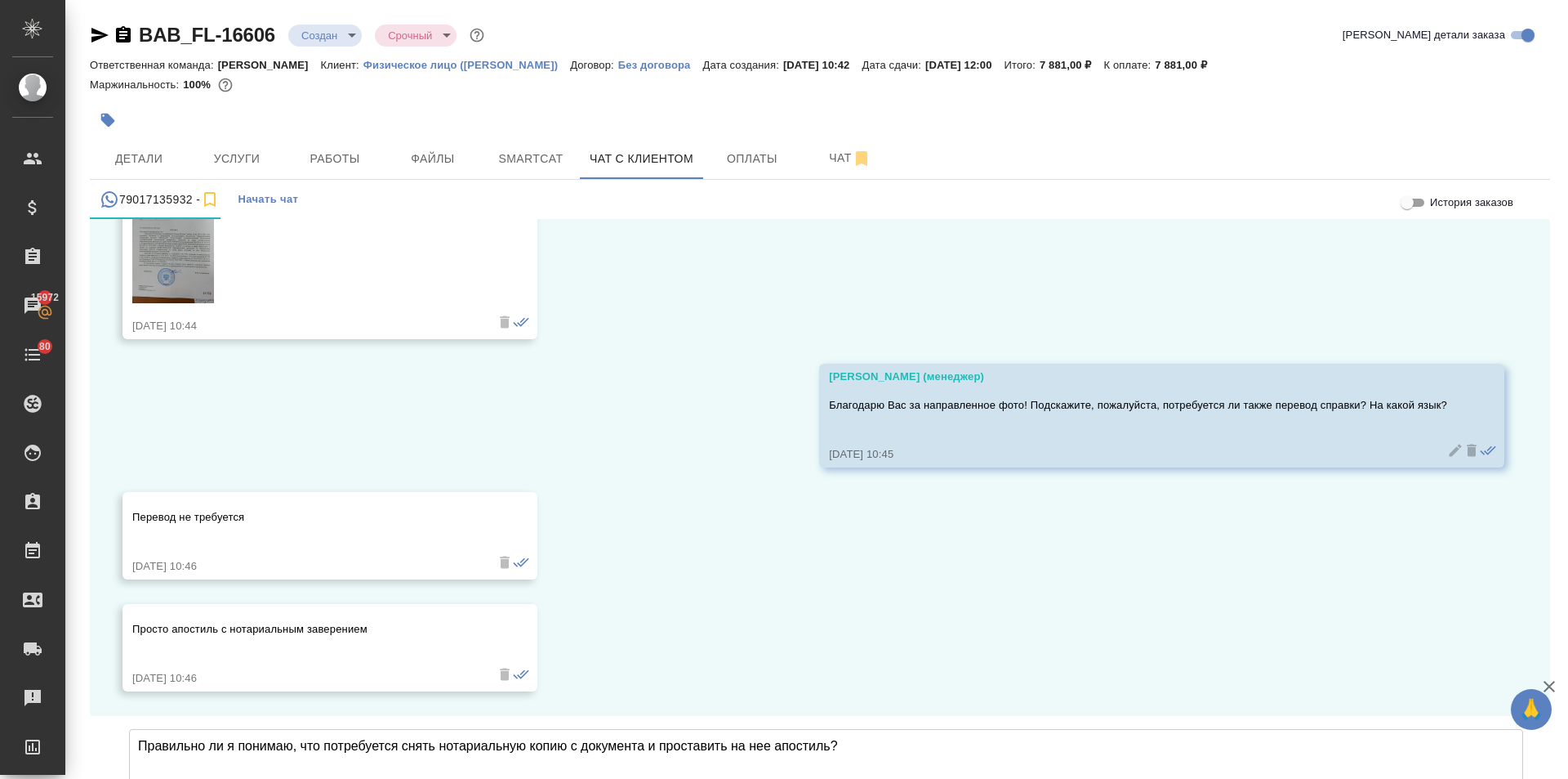
type textarea "Правильно ли я понимаю, что потребуется снять нотариальную копию с документа и …"
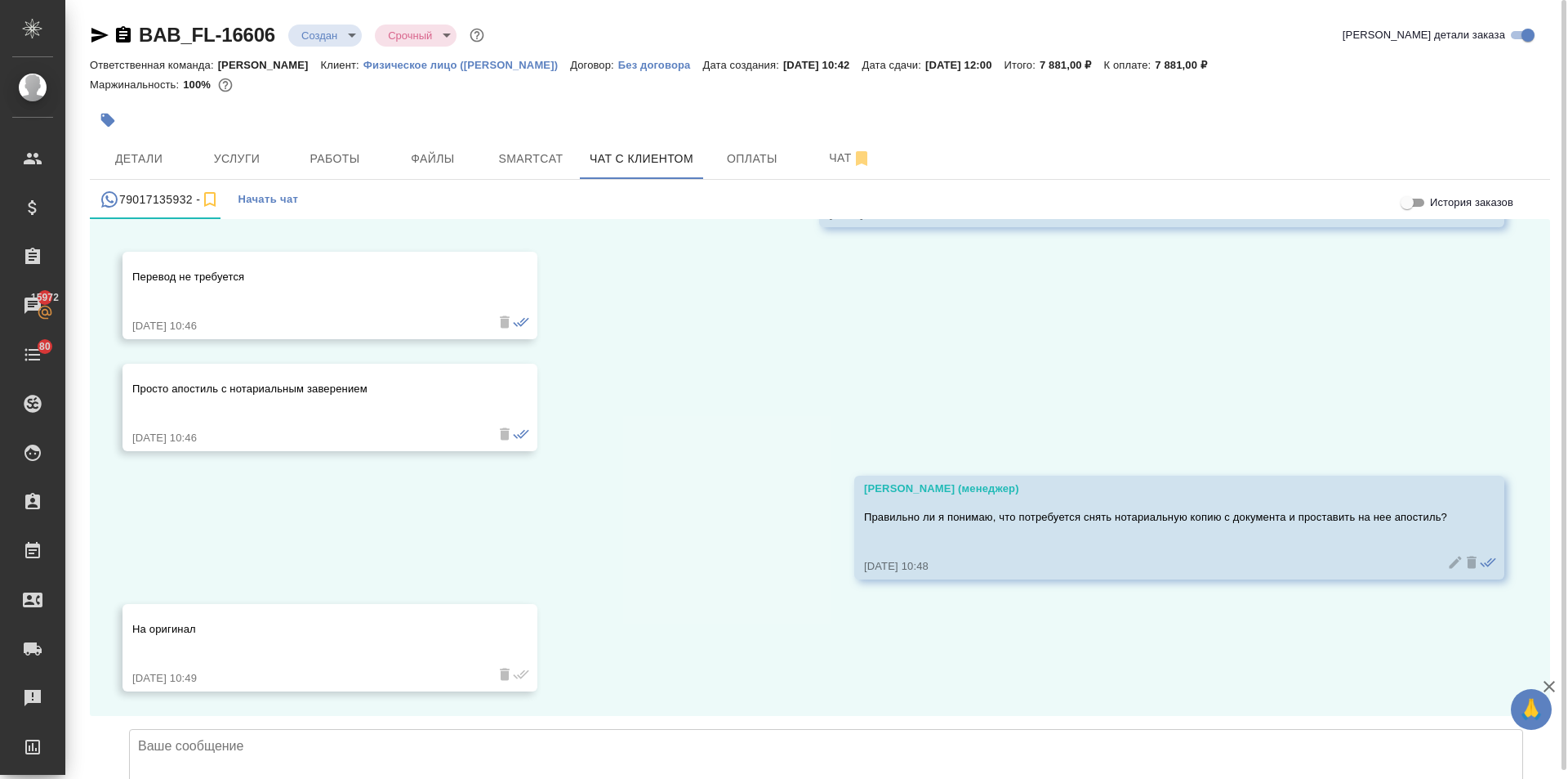
scroll to position [4283, 0]
click at [185, 729] on textarea at bounding box center [826, 786] width 1394 height 114
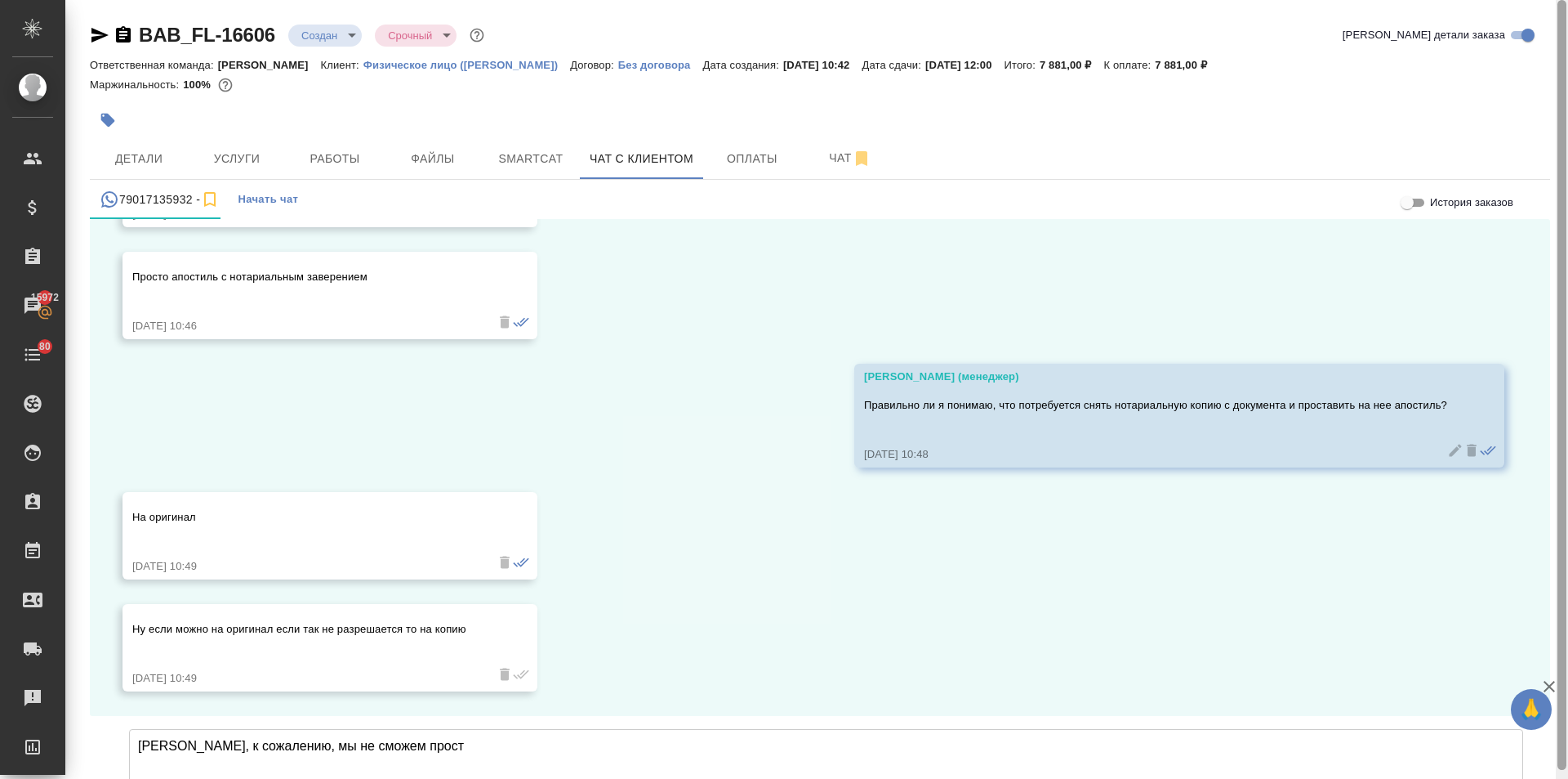
scroll to position [4394, 0]
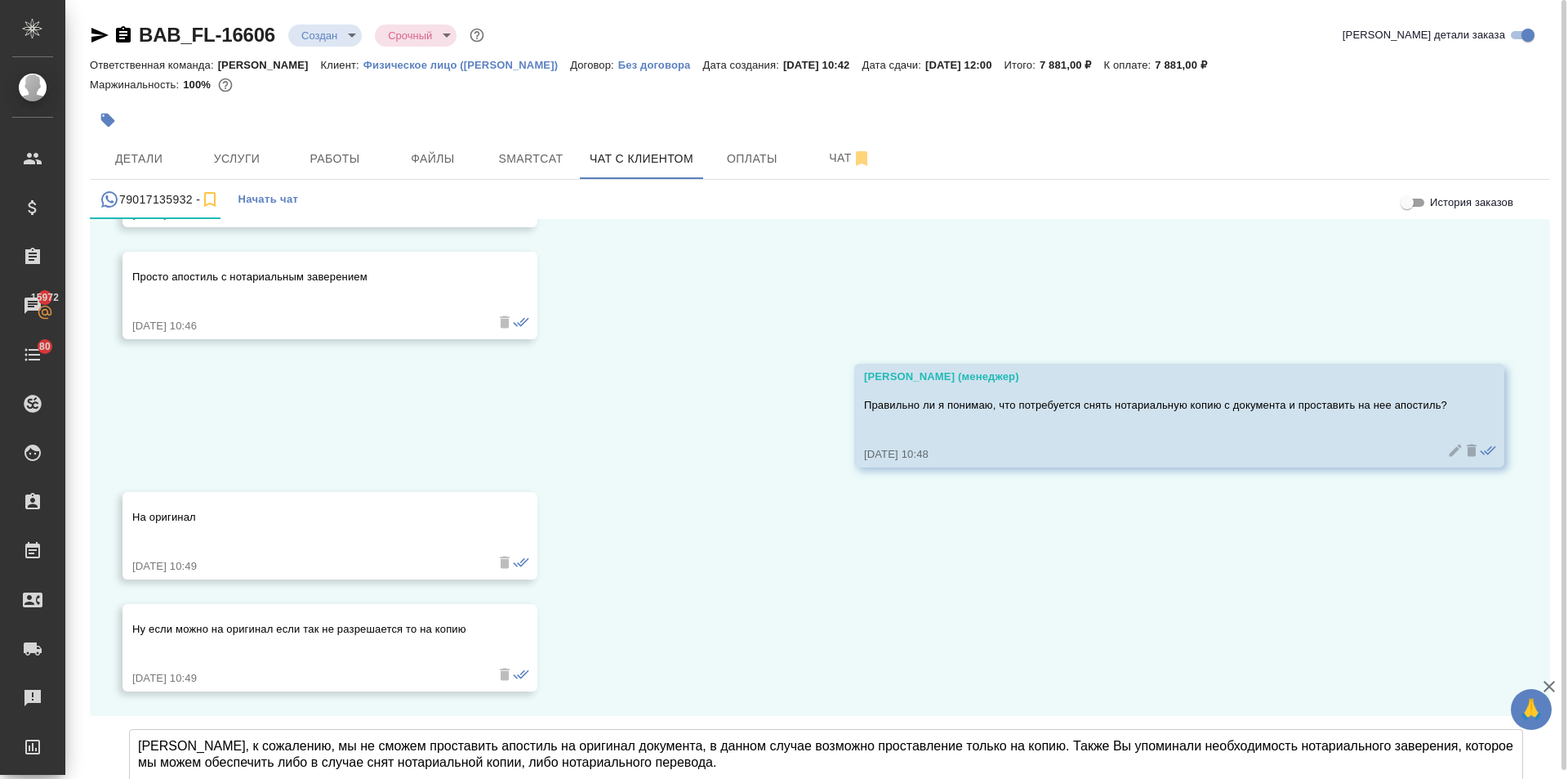
click at [847, 729] on textarea "[PERSON_NAME], к сожалению, мы не сможем проставить апостиль на оригинал докуме…" at bounding box center [826, 786] width 1394 height 114
click at [735, 729] on textarea "[PERSON_NAME], к сожалению, мы не сможем проставить апостиль на оригинал докуме…" at bounding box center [826, 786] width 1394 height 114
click at [373, 729] on textarea "[PERSON_NAME], к сожалению, мы не сможем проставить апостиль на оригинал докуме…" at bounding box center [826, 786] width 1394 height 114
click at [736, 729] on textarea "[PERSON_NAME], к сожалению, мы не сможем проставить апостиль на оригинал докуме…" at bounding box center [826, 786] width 1394 height 114
type textarea "[PERSON_NAME], к сожалению, мы не сможем проставить апостиль на оригинал докуме…"
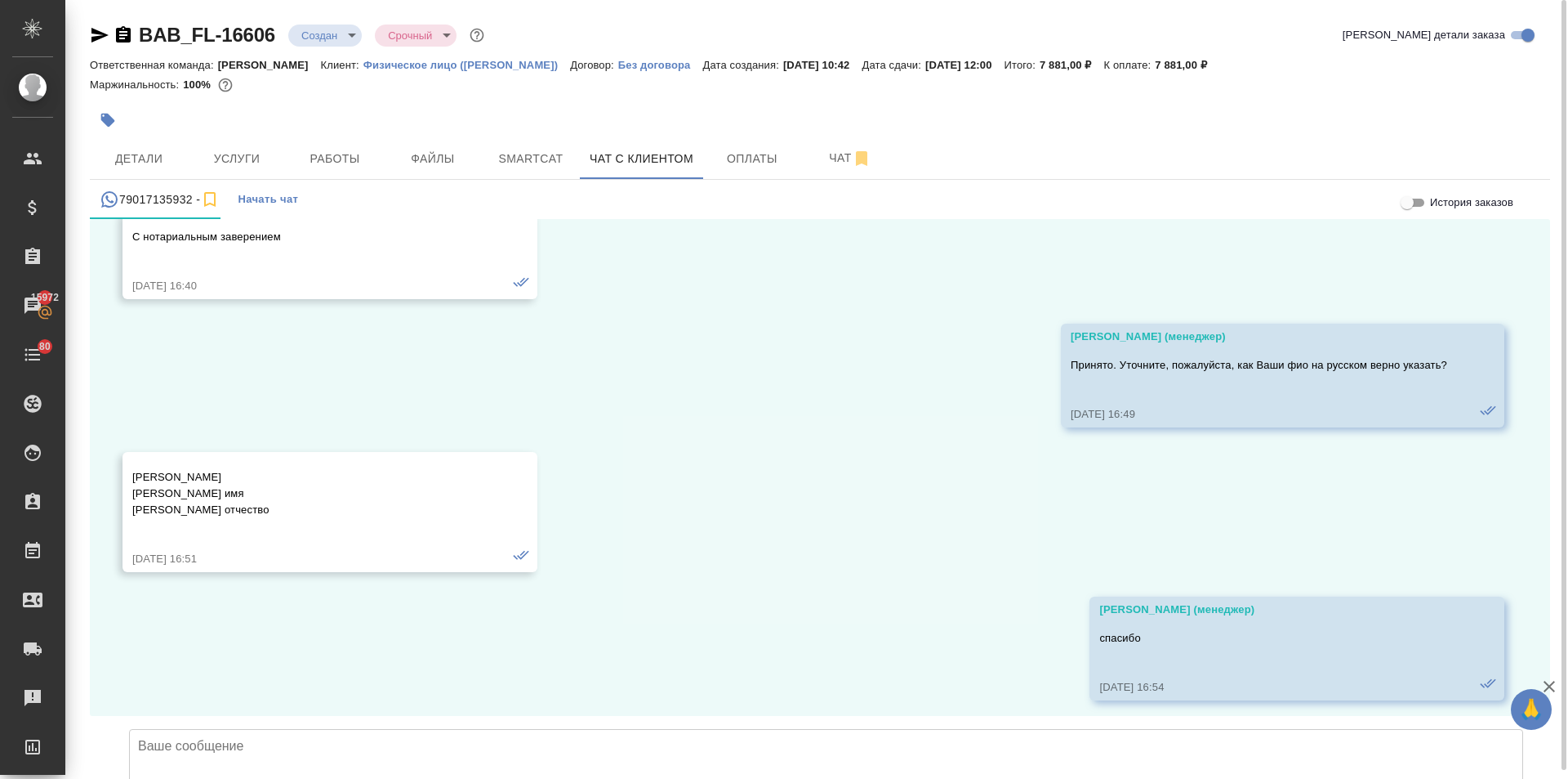
scroll to position [452, 0]
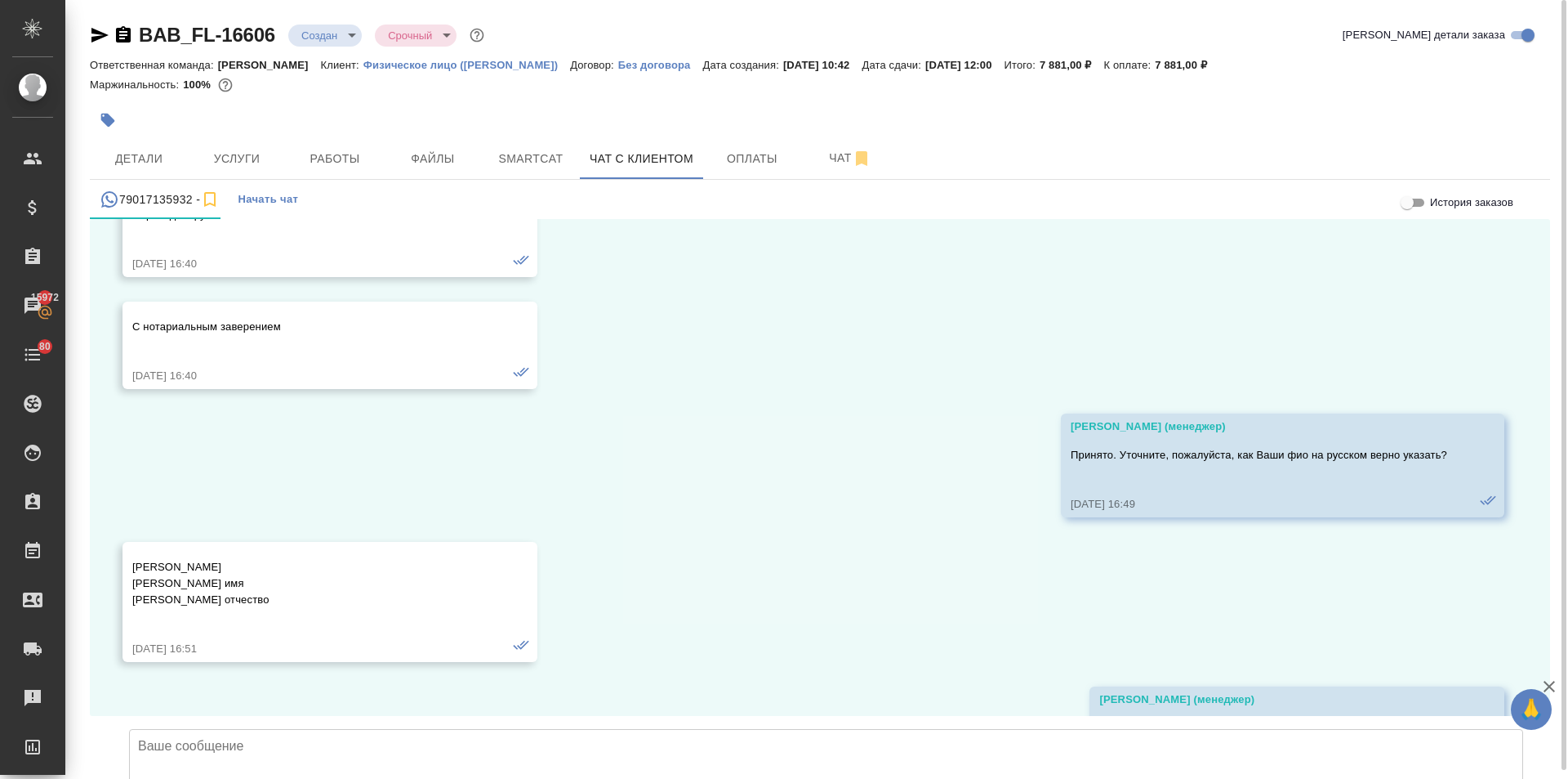
click at [887, 426] on div "11.09, [DATE] Здравствуйте [DATE] 16:28 AZARBAYCAN RESPUBLIKASI • REPUBLIC OF A…" at bounding box center [820, 468] width 1461 height 497
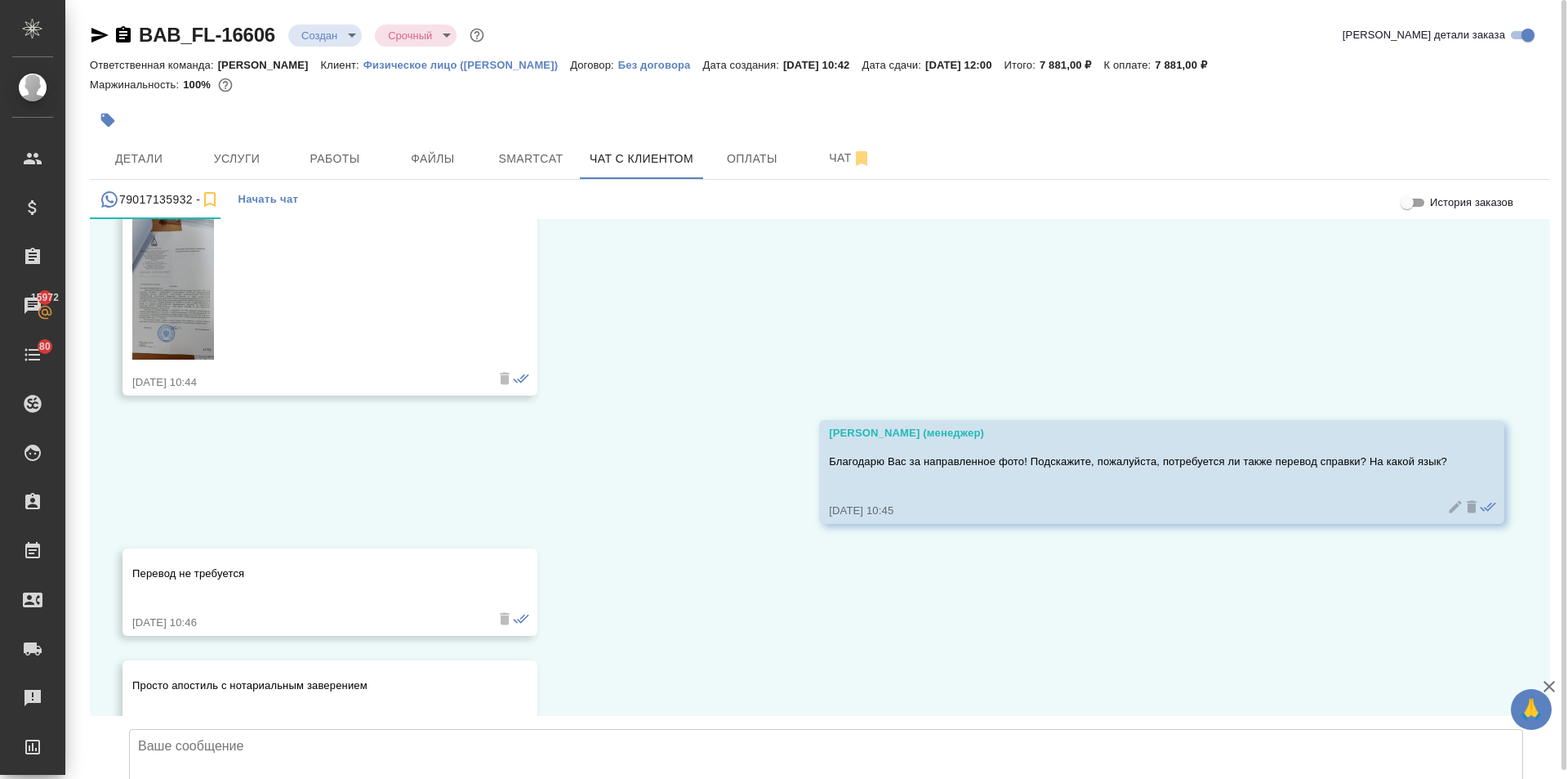
scroll to position [3804, 0]
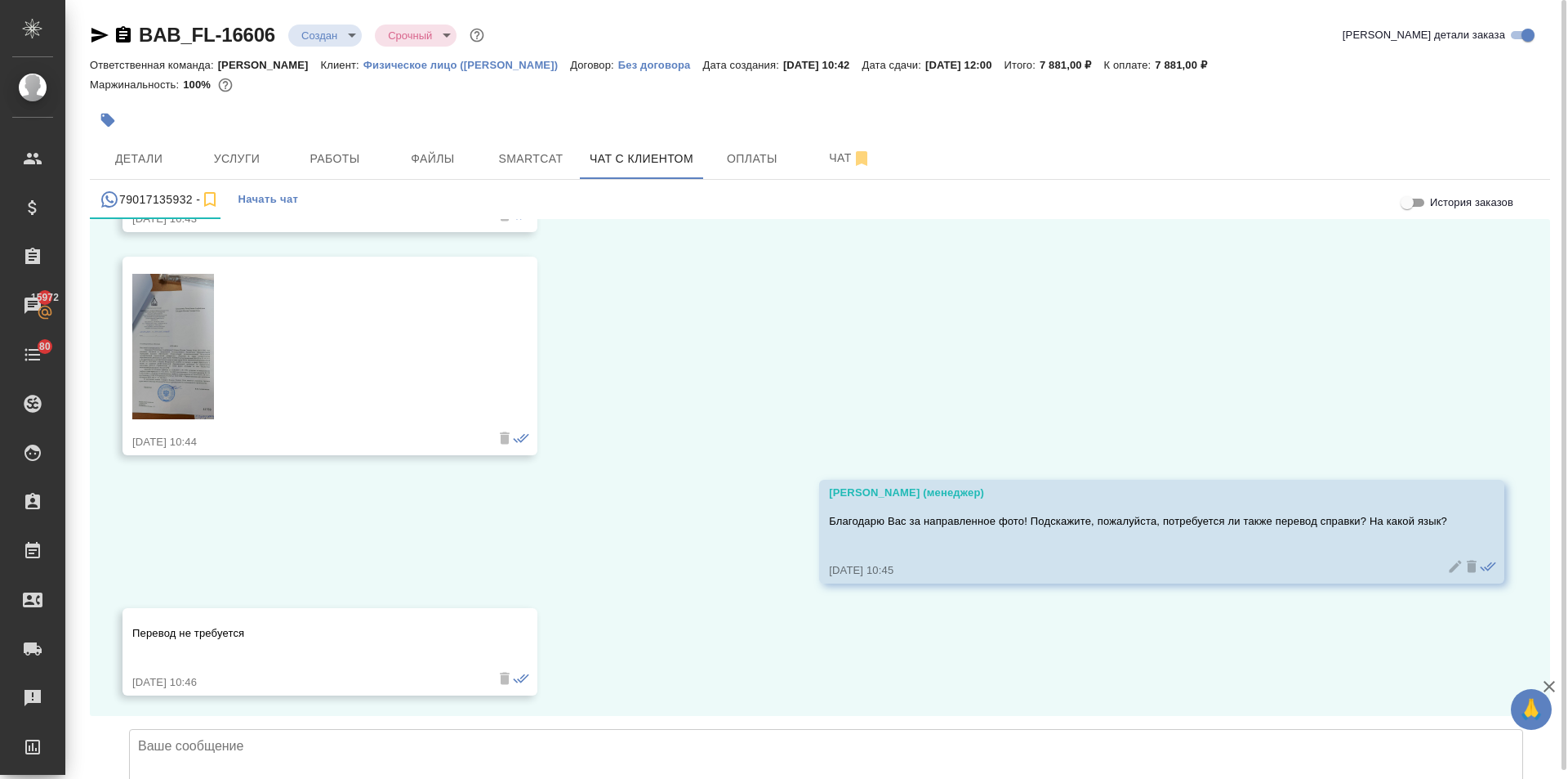
click at [188, 327] on img at bounding box center [173, 346] width 81 height 145
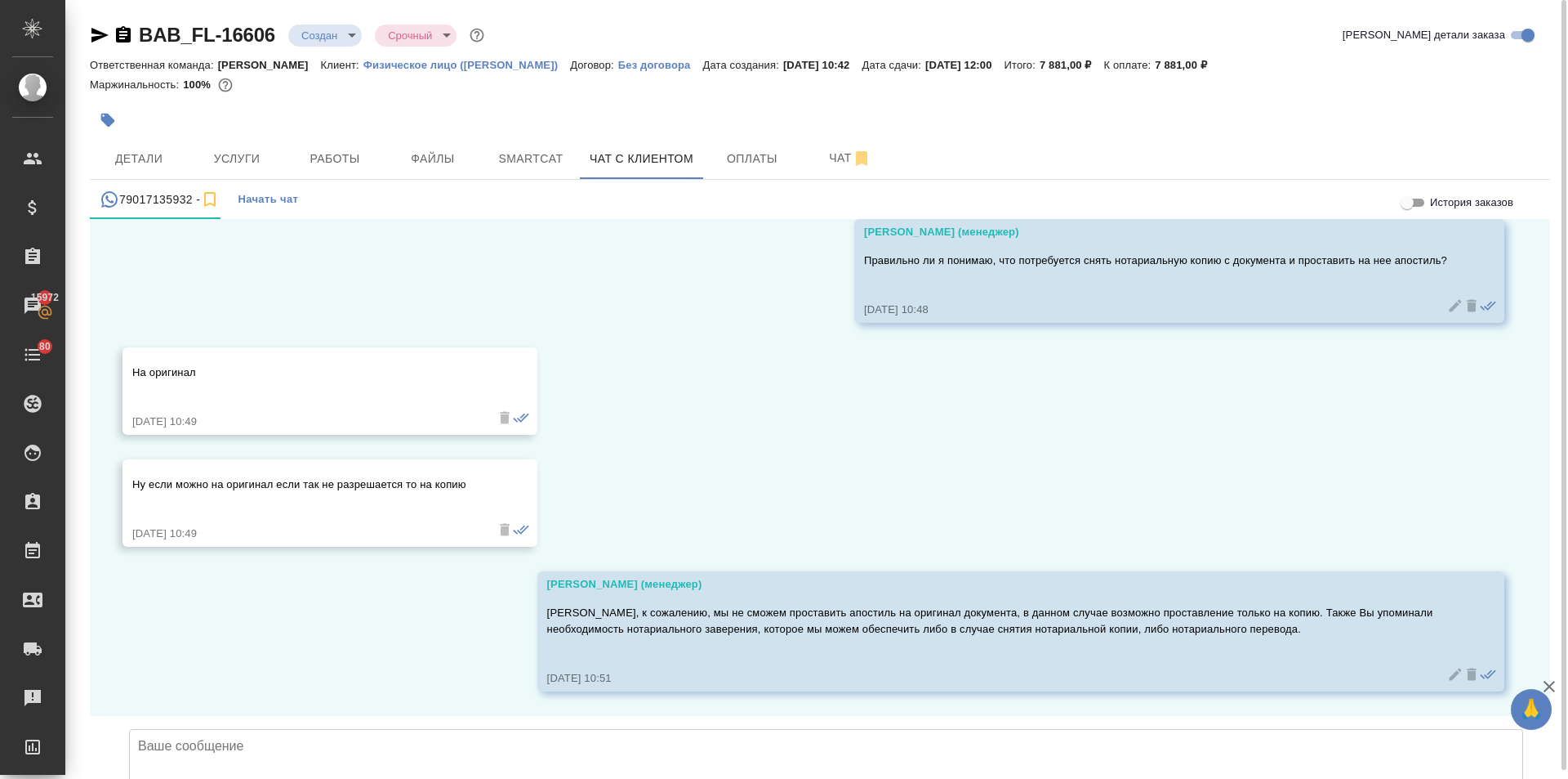
scroll to position [4376, 0]
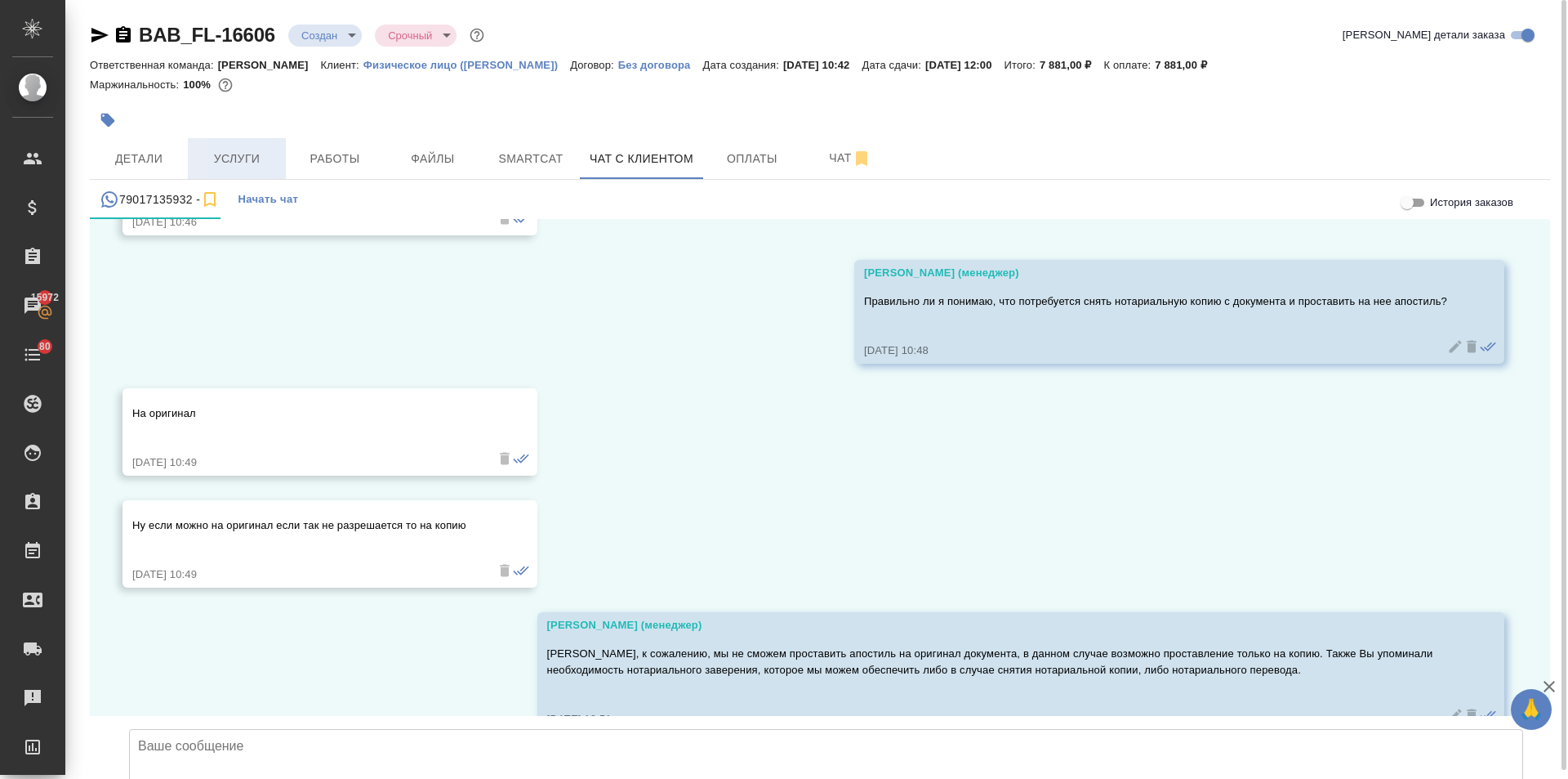
click at [228, 166] on span "Услуги" at bounding box center [237, 159] width 78 height 20
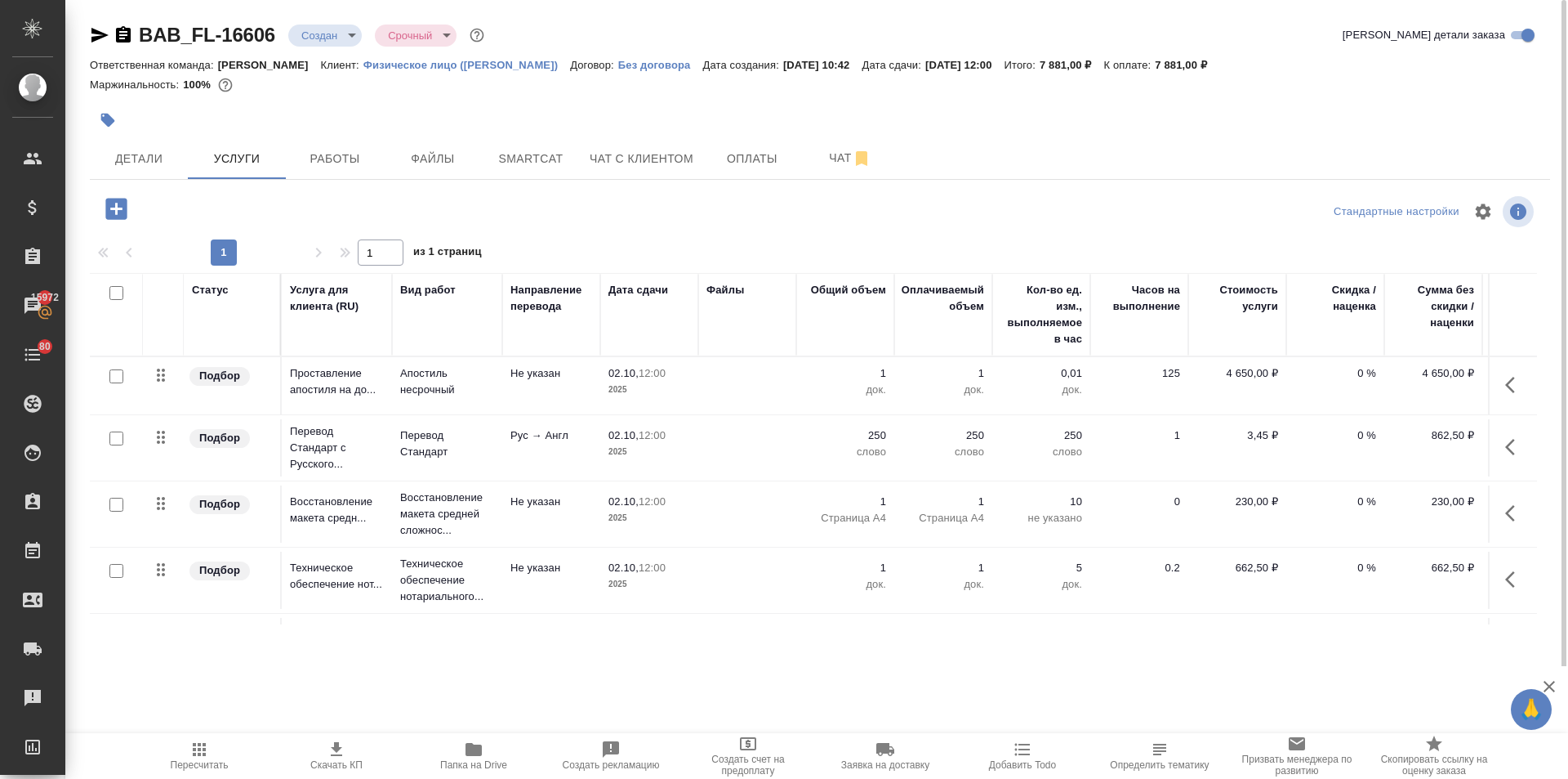
click at [115, 437] on input "checkbox" at bounding box center [116, 438] width 14 height 14
checkbox input "true"
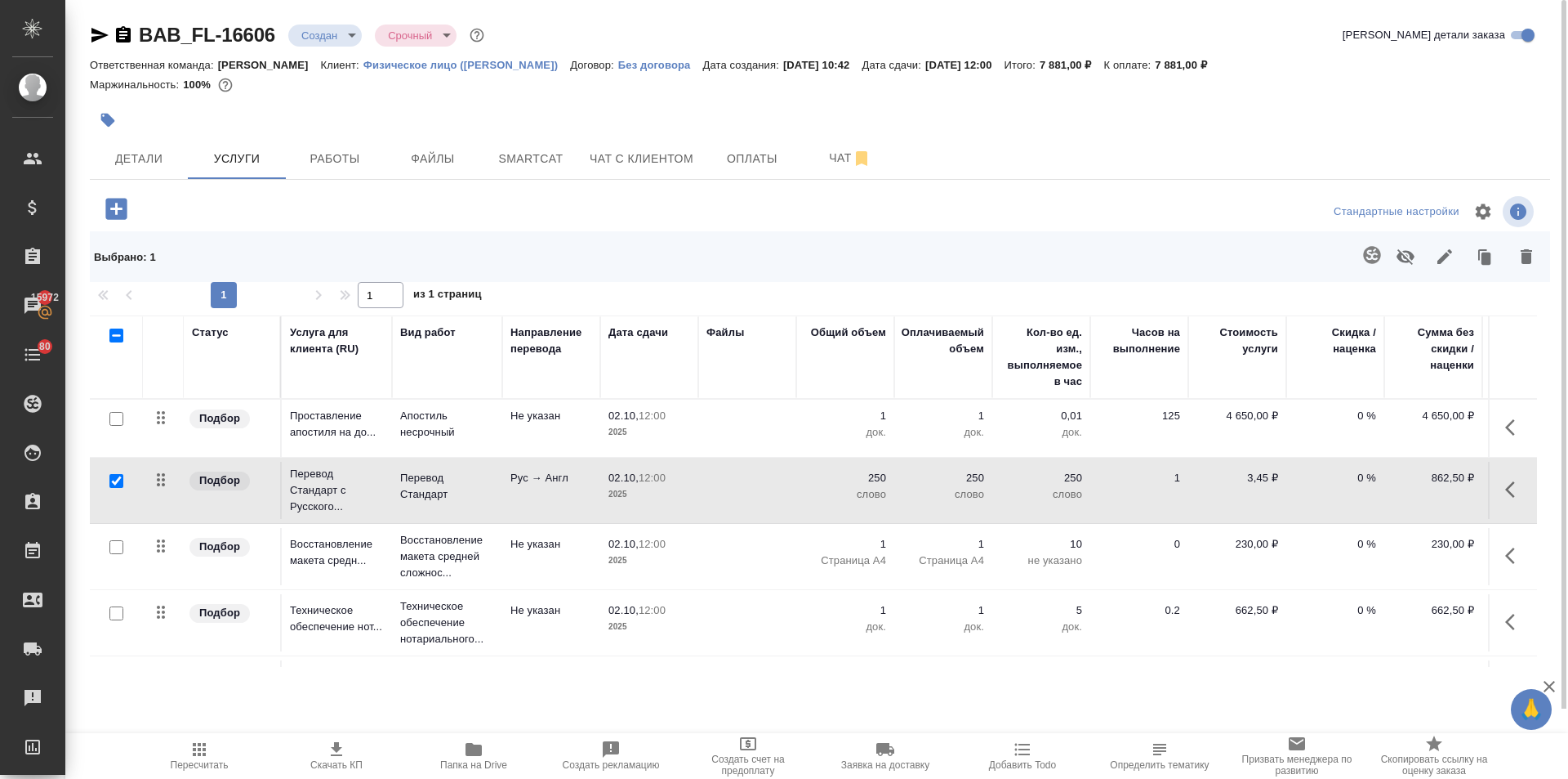
click at [112, 542] on input "checkbox" at bounding box center [116, 547] width 14 height 14
checkbox input "true"
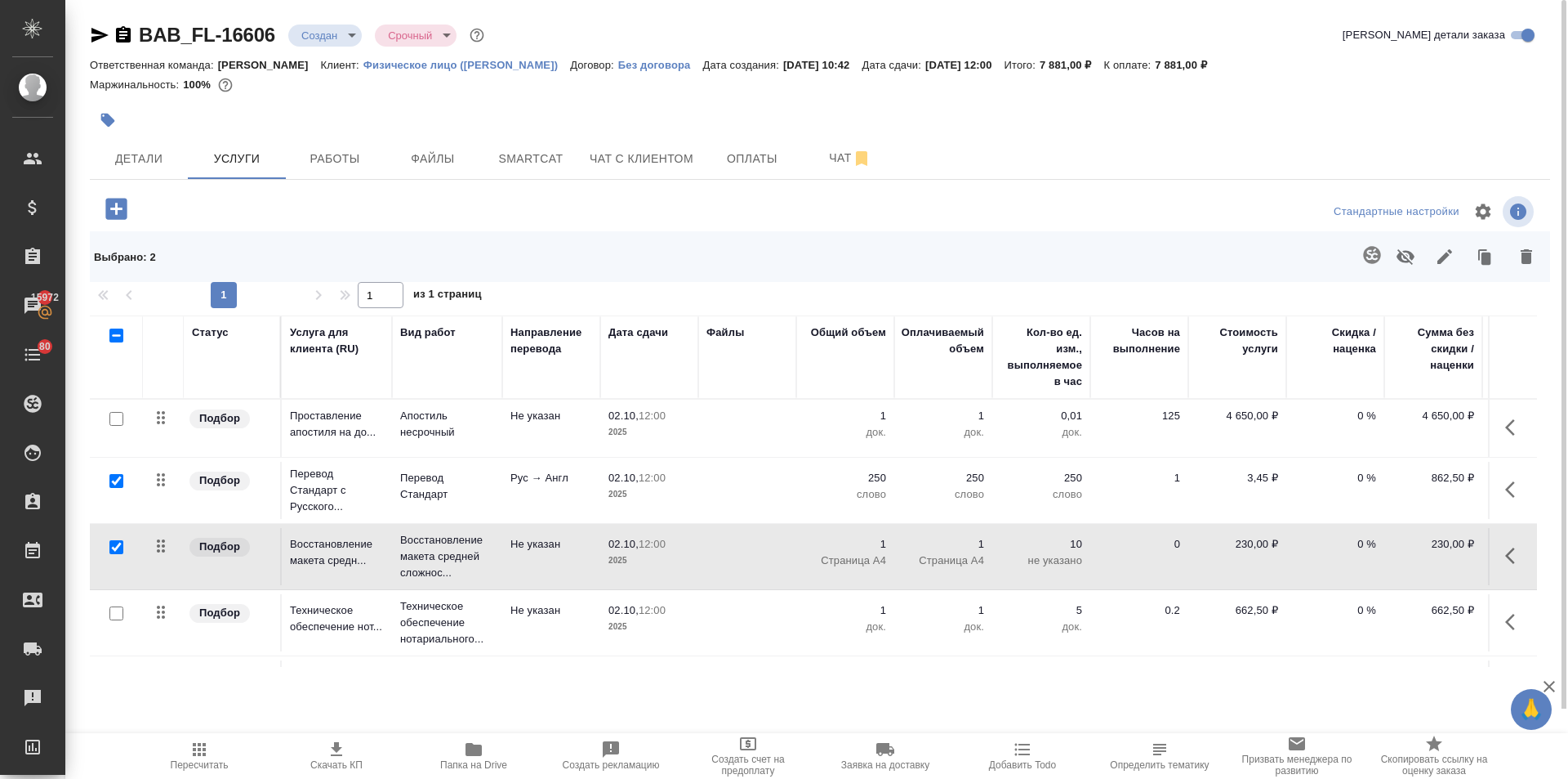
click at [114, 612] on input "checkbox" at bounding box center [116, 613] width 14 height 14
checkbox input "true"
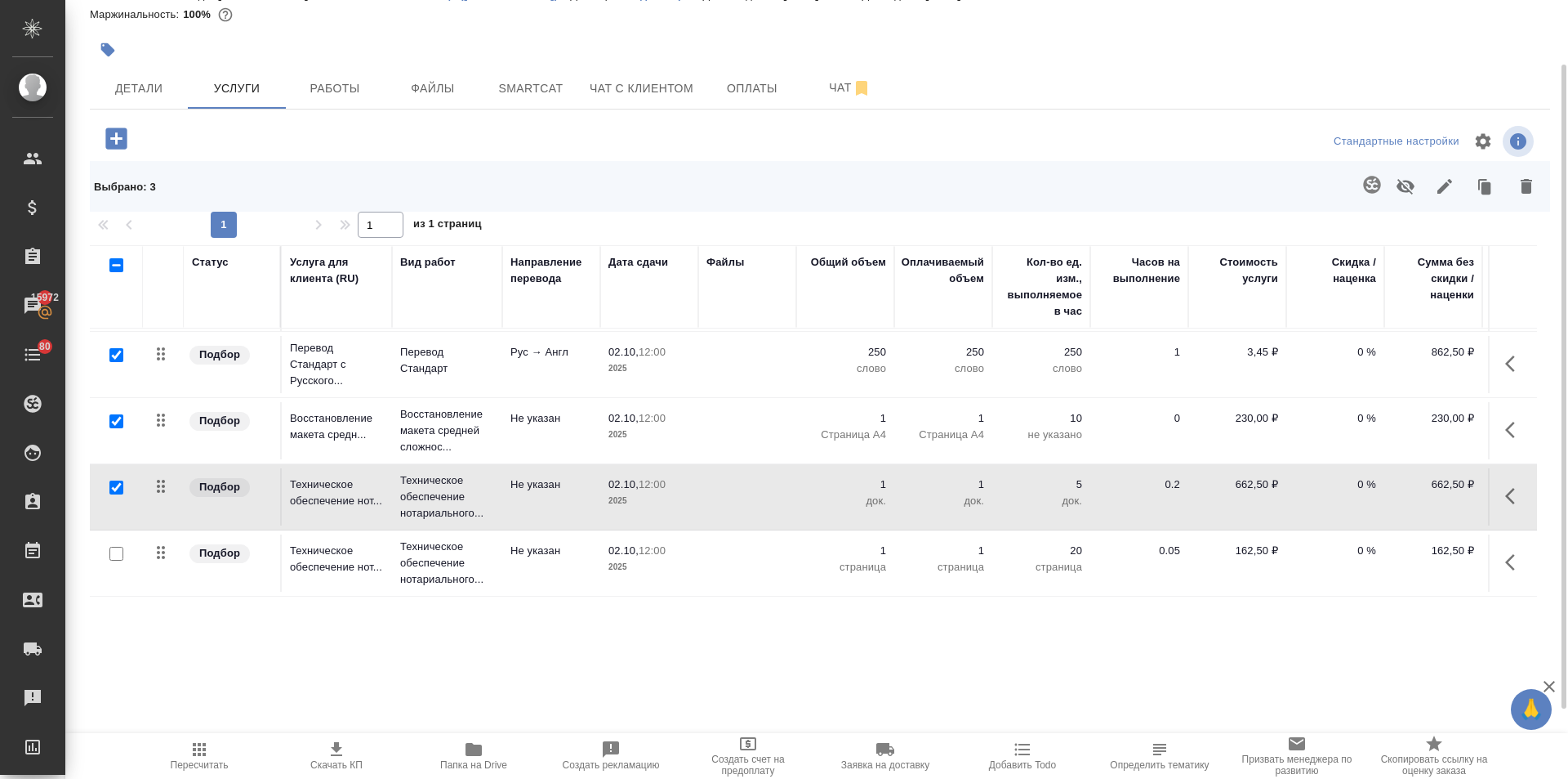
scroll to position [68, 0]
click at [1529, 180] on icon "button" at bounding box center [1527, 186] width 12 height 15
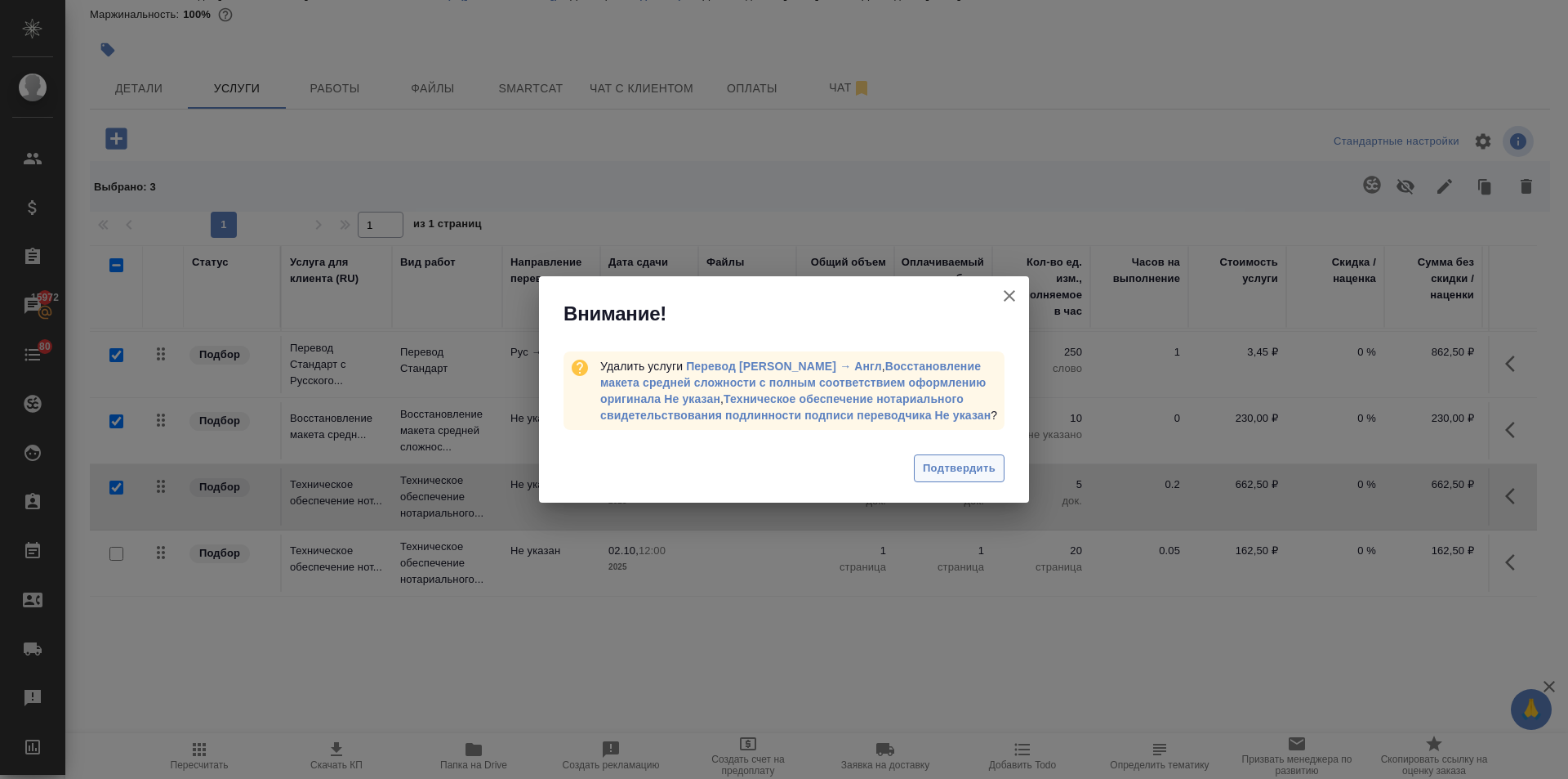
click at [948, 466] on span "Подтвердить" at bounding box center [959, 468] width 73 height 18
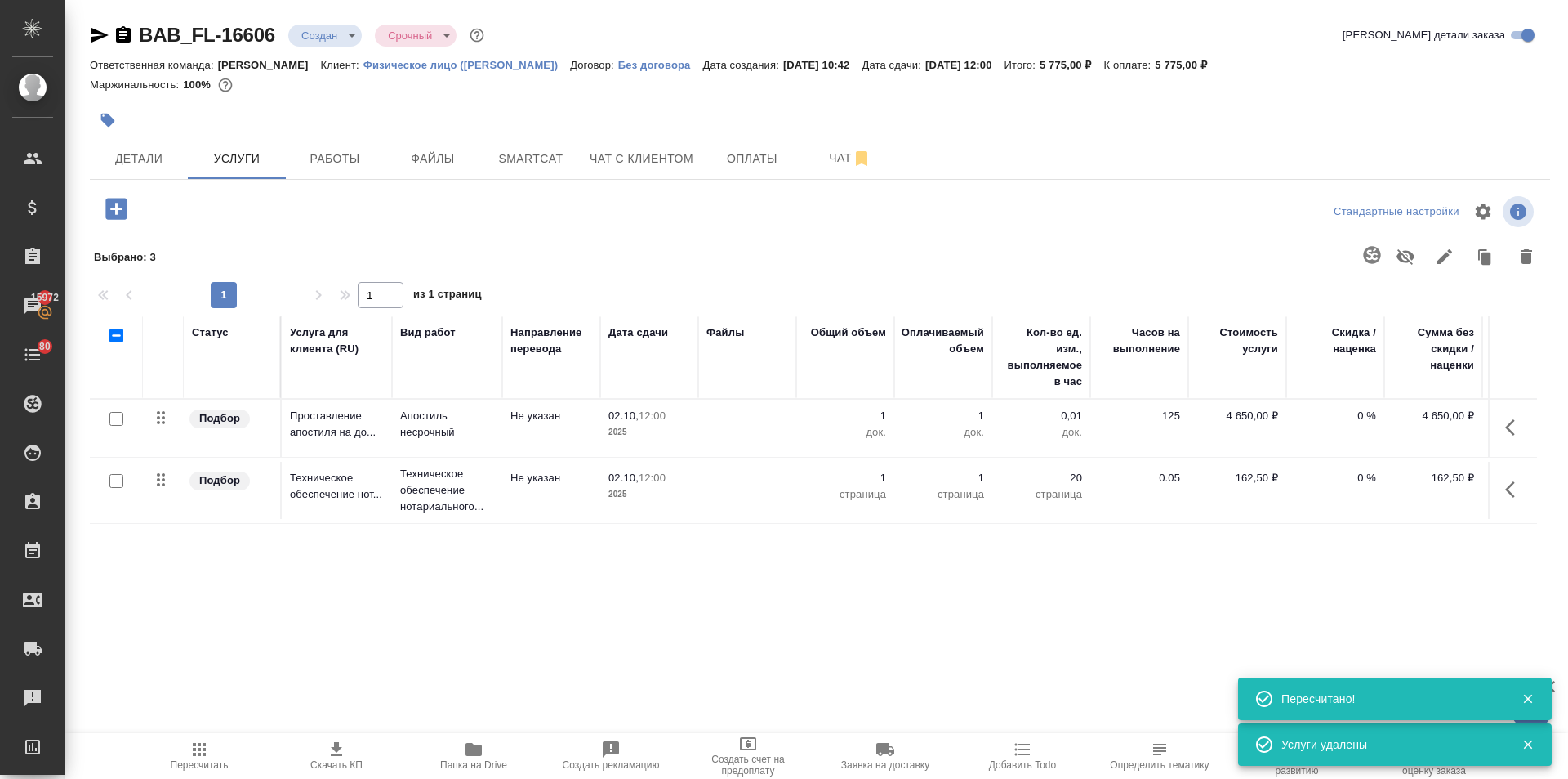
scroll to position [0, 0]
click at [637, 160] on span "Чат с клиентом" at bounding box center [642, 159] width 104 height 20
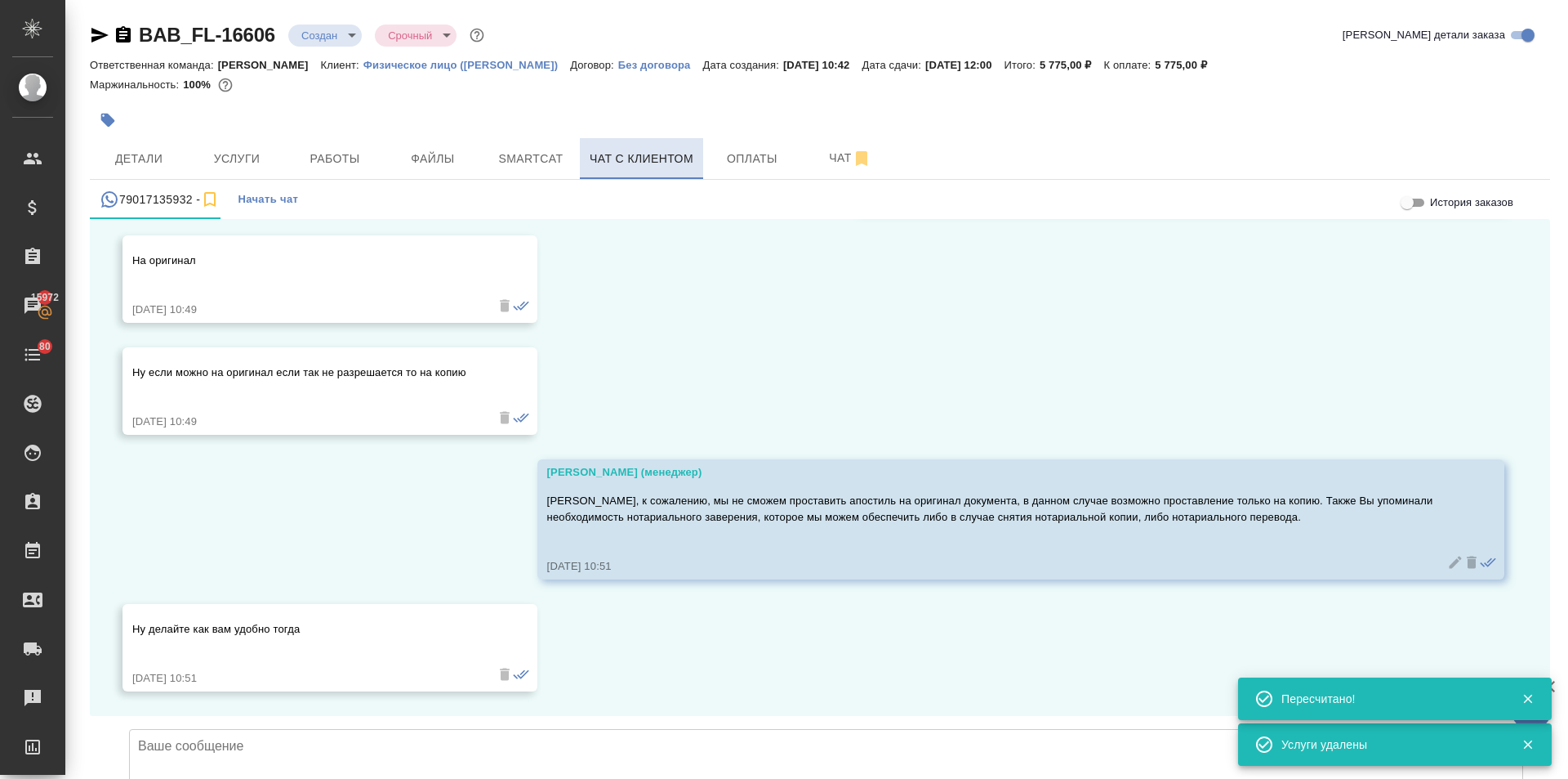
scroll to position [4651, 0]
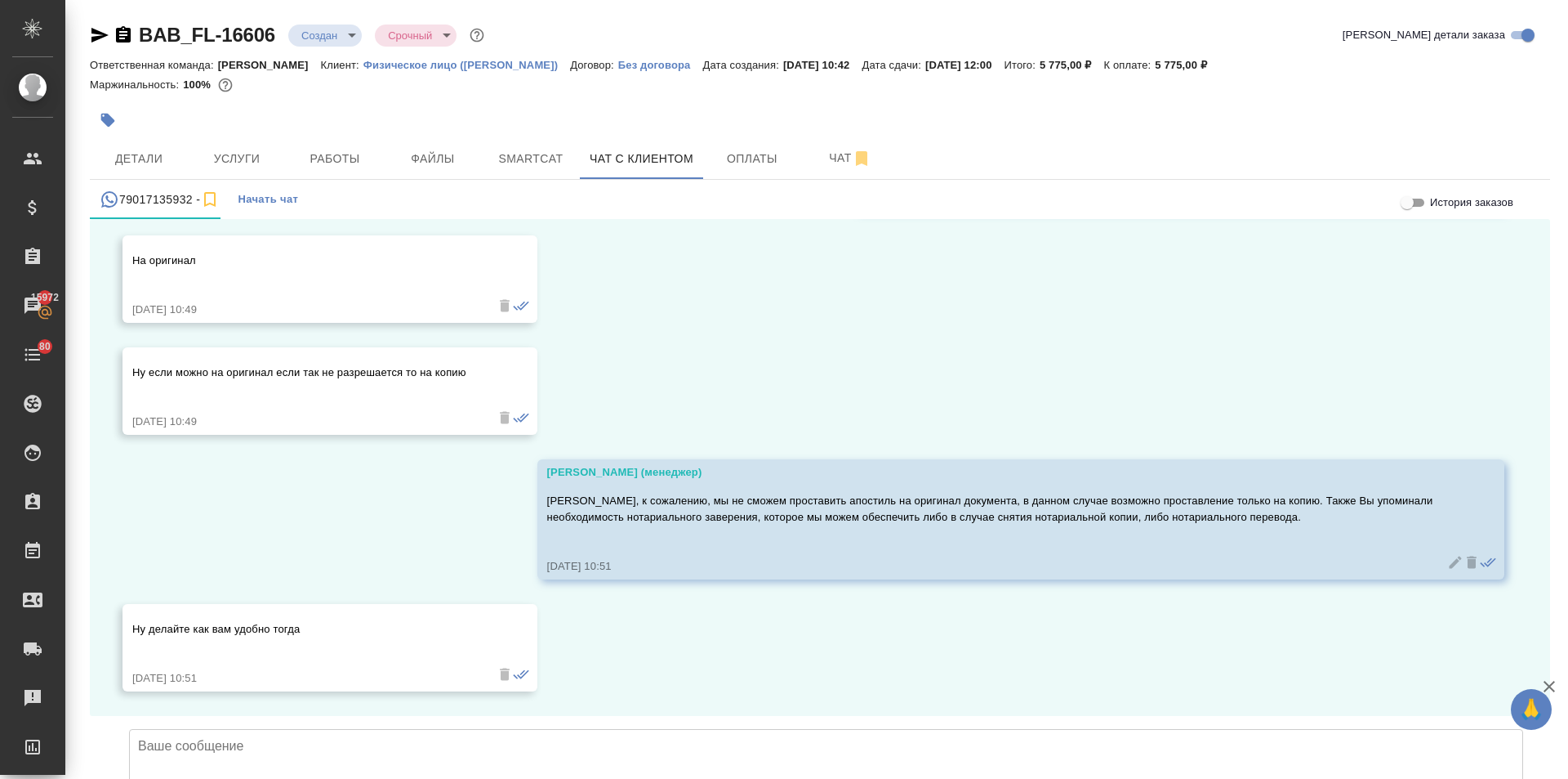
click at [205, 729] on textarea at bounding box center [826, 786] width 1394 height 114
click at [234, 729] on textarea at bounding box center [826, 786] width 1394 height 114
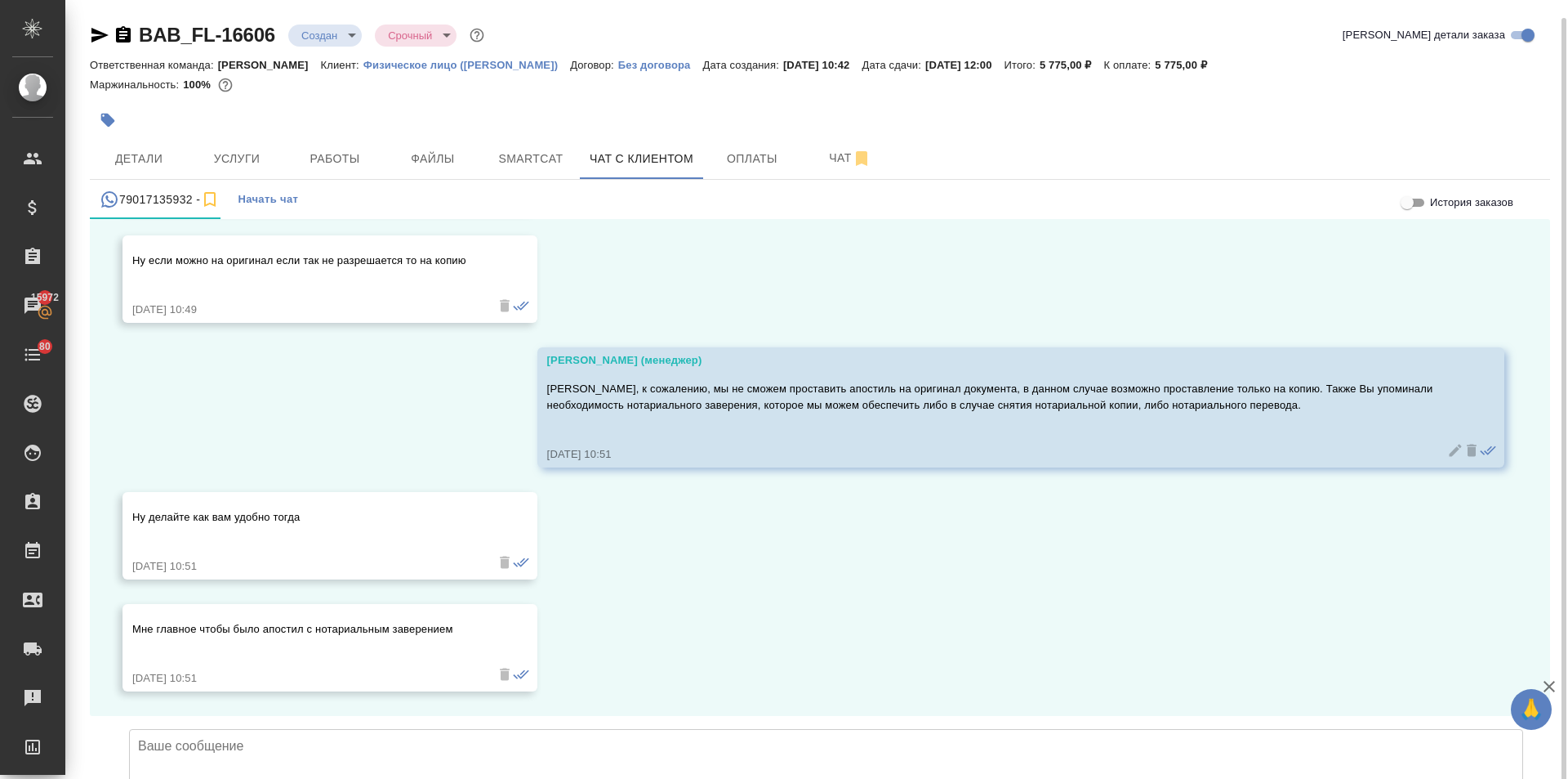
scroll to position [9, 0]
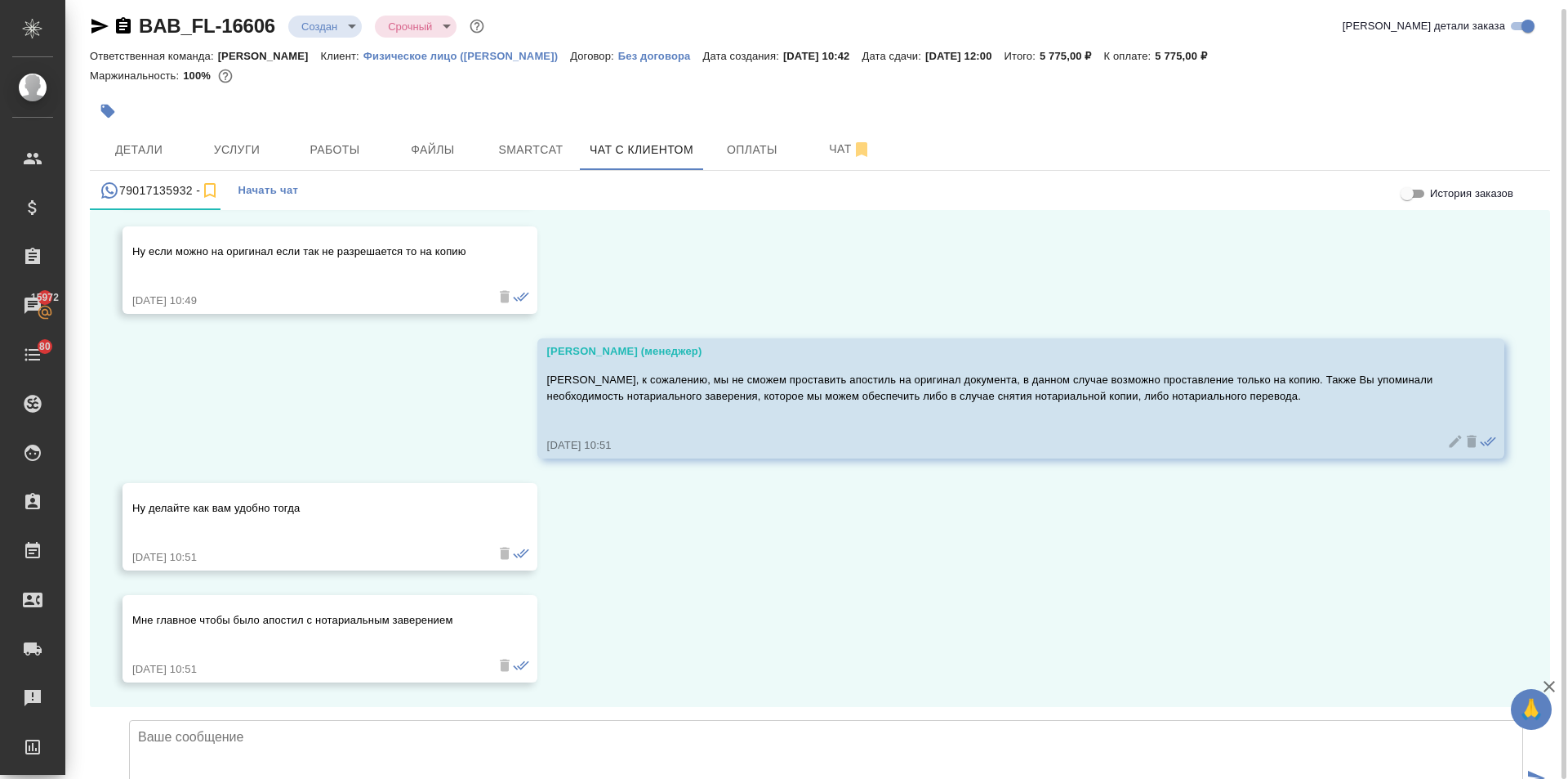
click at [244, 720] on textarea at bounding box center [826, 777] width 1394 height 114
click at [625, 720] on textarea "На всякий случай немного поясню процедуру - нотариально заверить сам штам апост…" at bounding box center [826, 777] width 1394 height 114
click at [773, 720] on textarea "На всякий случай немного поясню процедуру - нотариально заверить сам штамп апос…" at bounding box center [826, 777] width 1394 height 114
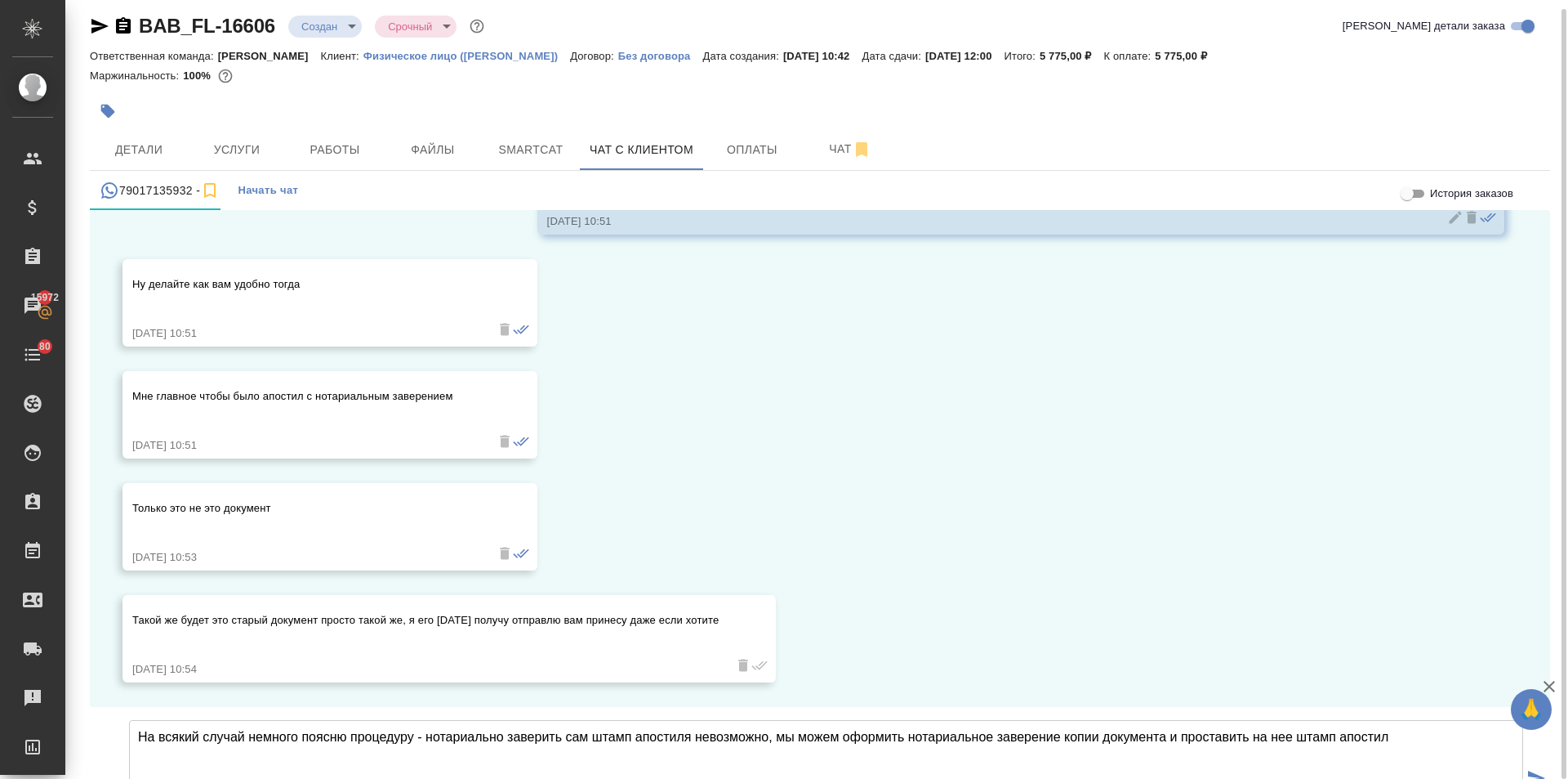
scroll to position [4987, 0]
type textarea "На всякий случай немного поясню процедуру - нотариально заверить сам штамп апос…"
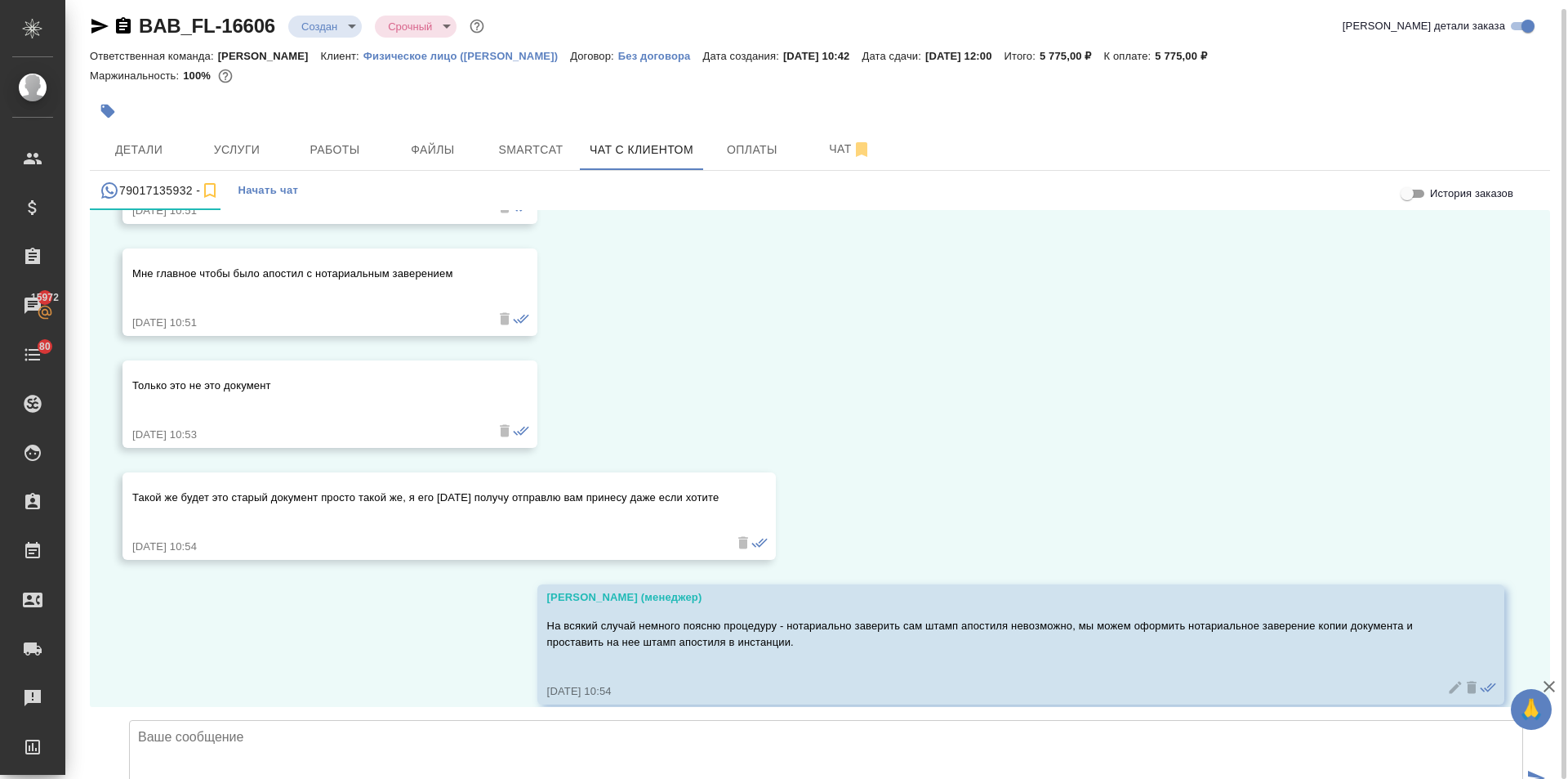
scroll to position [5131, 0]
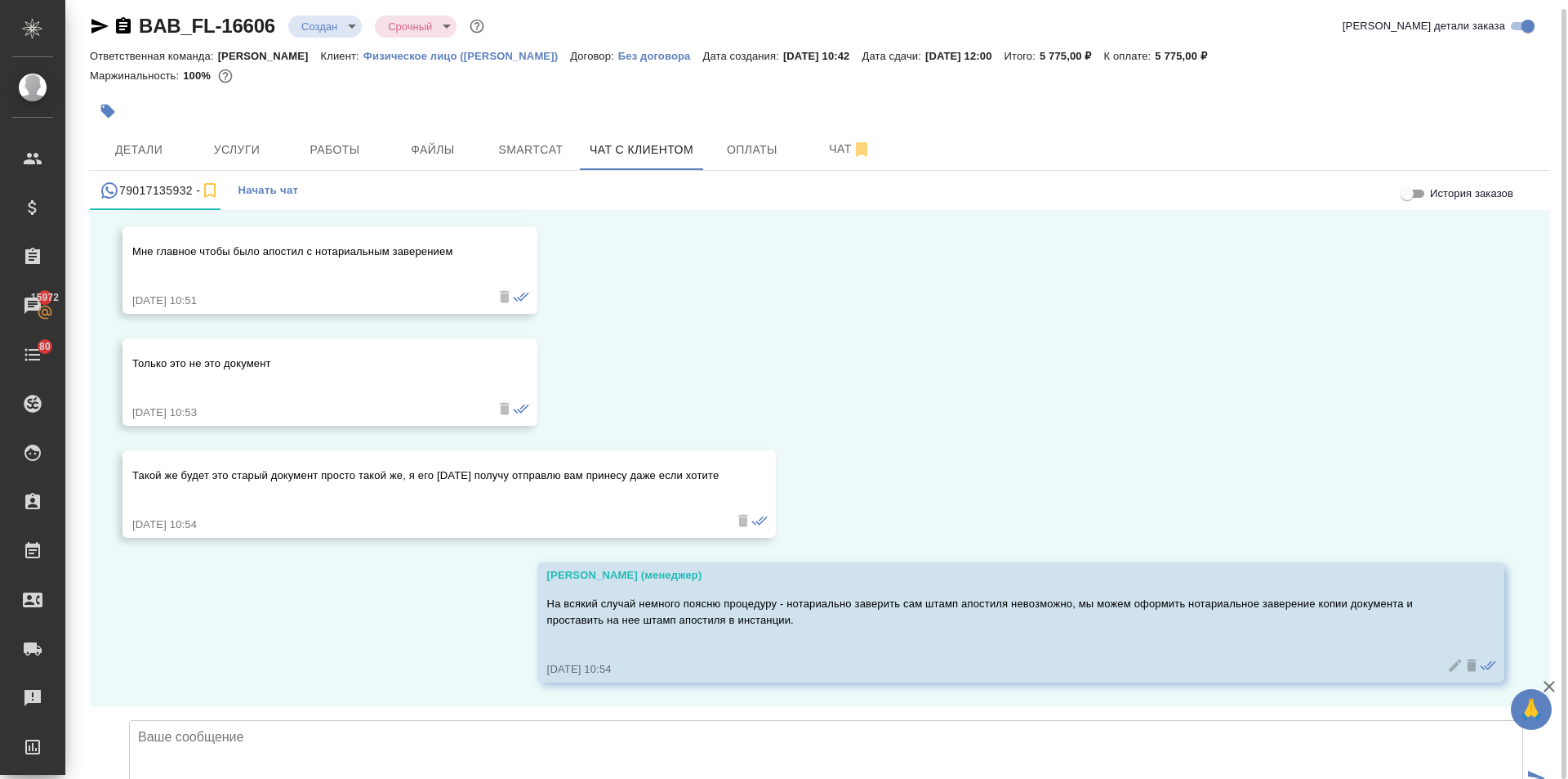
drag, startPoint x: 521, startPoint y: 373, endPoint x: 328, endPoint y: 640, distance: 329.5
click at [328, 720] on textarea at bounding box center [826, 777] width 1394 height 114
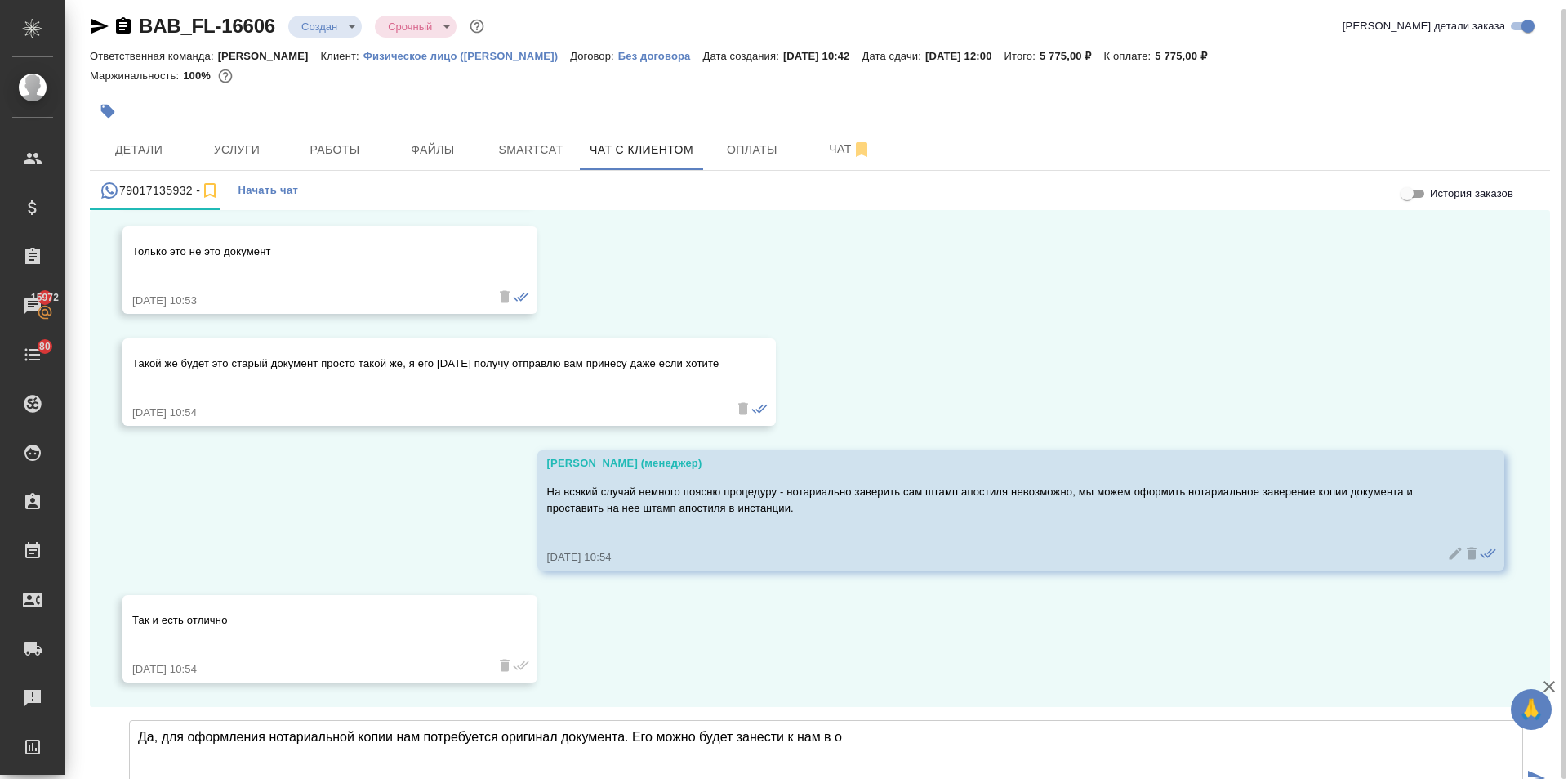
scroll to position [5244, 0]
drag, startPoint x: 955, startPoint y: 613, endPoint x: 945, endPoint y: 614, distance: 10.0
click at [945, 720] on textarea "Да, для оформления нотариальной копии нам потребуется оригинал документа. Его м…" at bounding box center [826, 777] width 1394 height 114
click at [1051, 720] on textarea "Да, для оформления нотариальной копии нам потребуется оригинал документа. Его м…" at bounding box center [826, 777] width 1394 height 114
click at [1038, 720] on textarea "Да, для оформления нотариальной копии нам потребуется оригинал документа. Его м…" at bounding box center [826, 777] width 1394 height 114
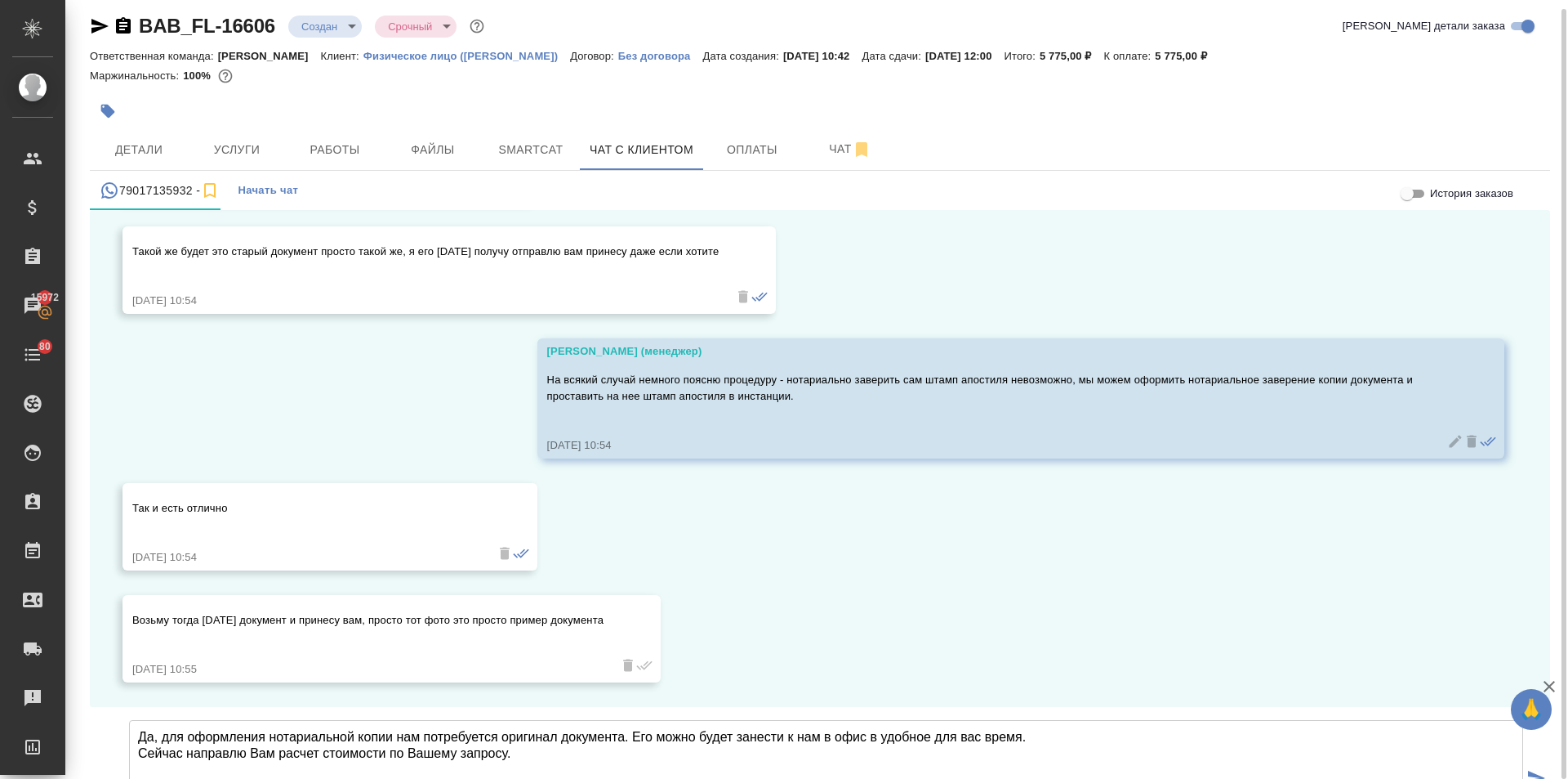
scroll to position [5356, 0]
type textarea "Да, для оформления нотариальной копии нам потребуется оригинал документа. Его м…"
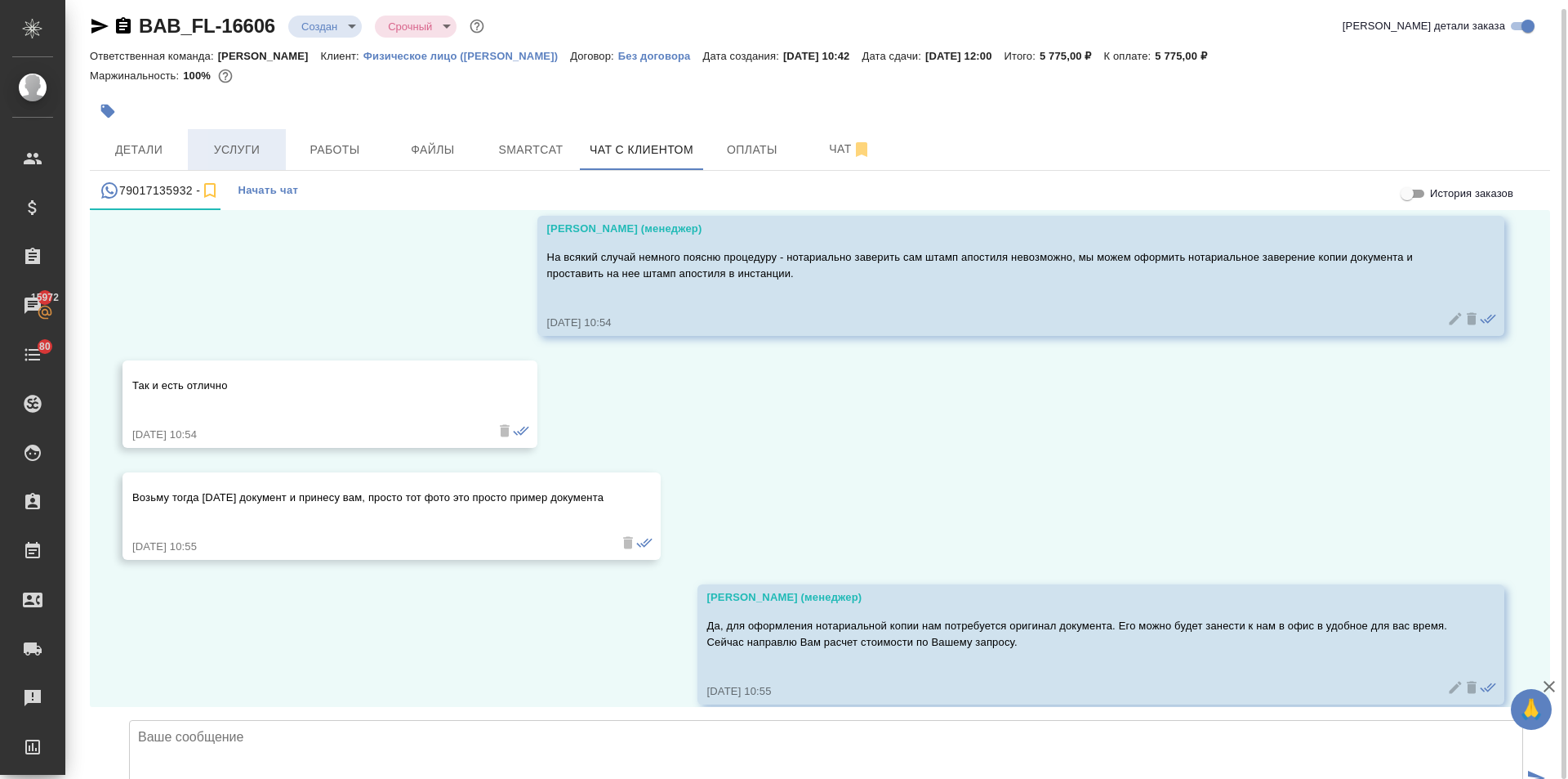
scroll to position [5501, 0]
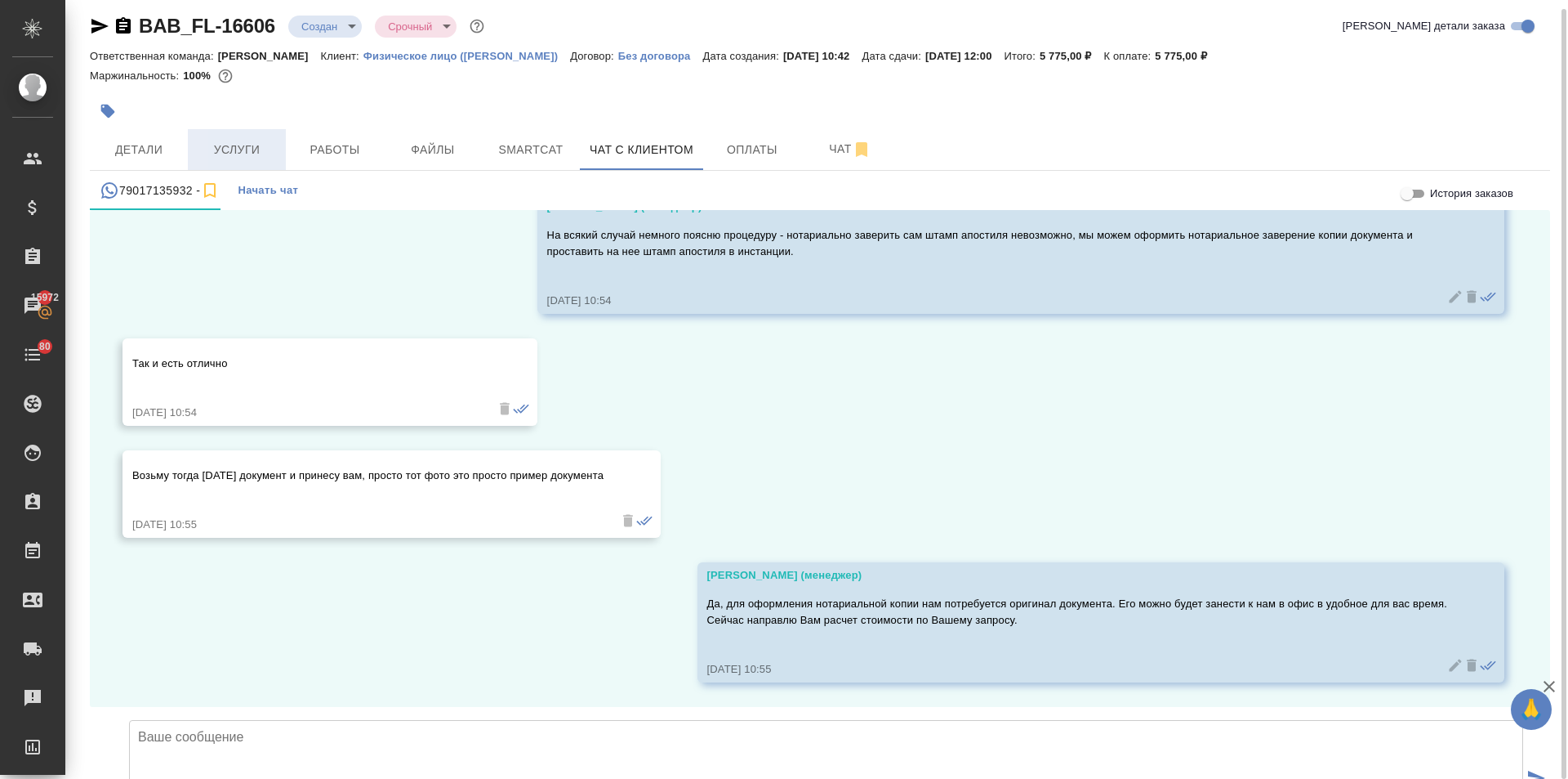
click at [206, 154] on span "Услуги" at bounding box center [237, 149] width 78 height 20
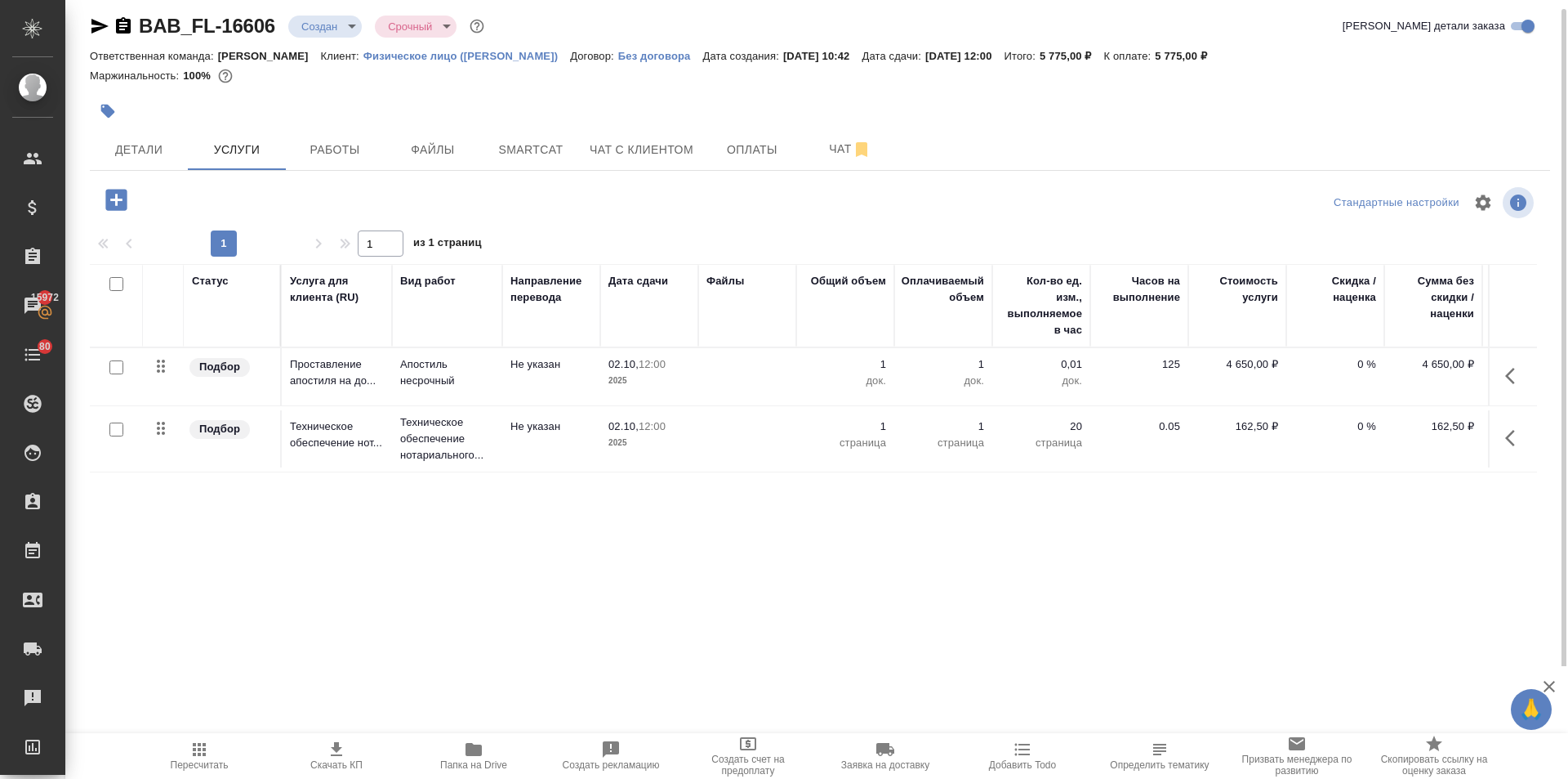
click at [344, 750] on icon "button" at bounding box center [336, 749] width 19 height 19
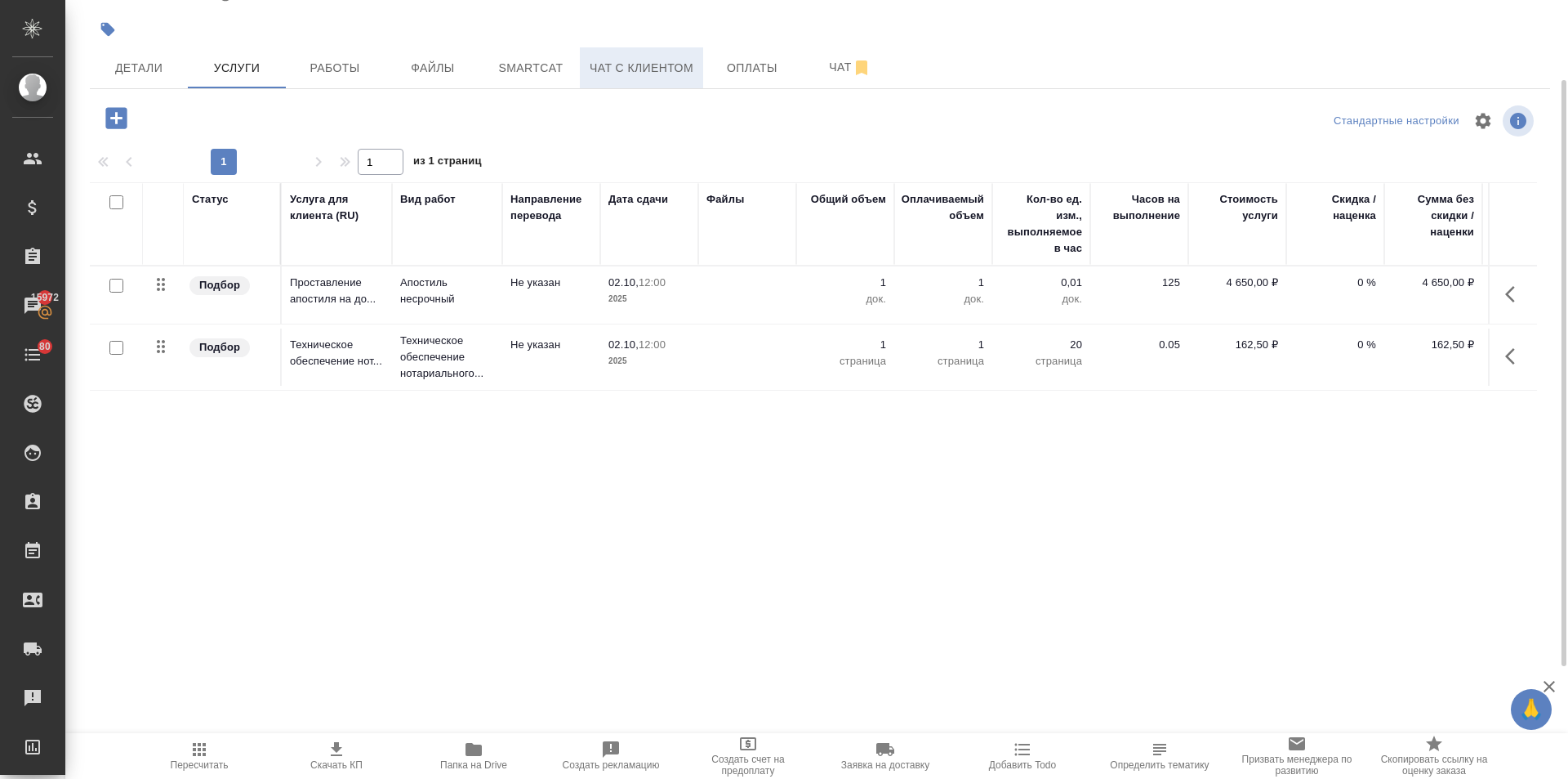
click at [658, 58] on span "Чат с клиентом" at bounding box center [642, 68] width 104 height 20
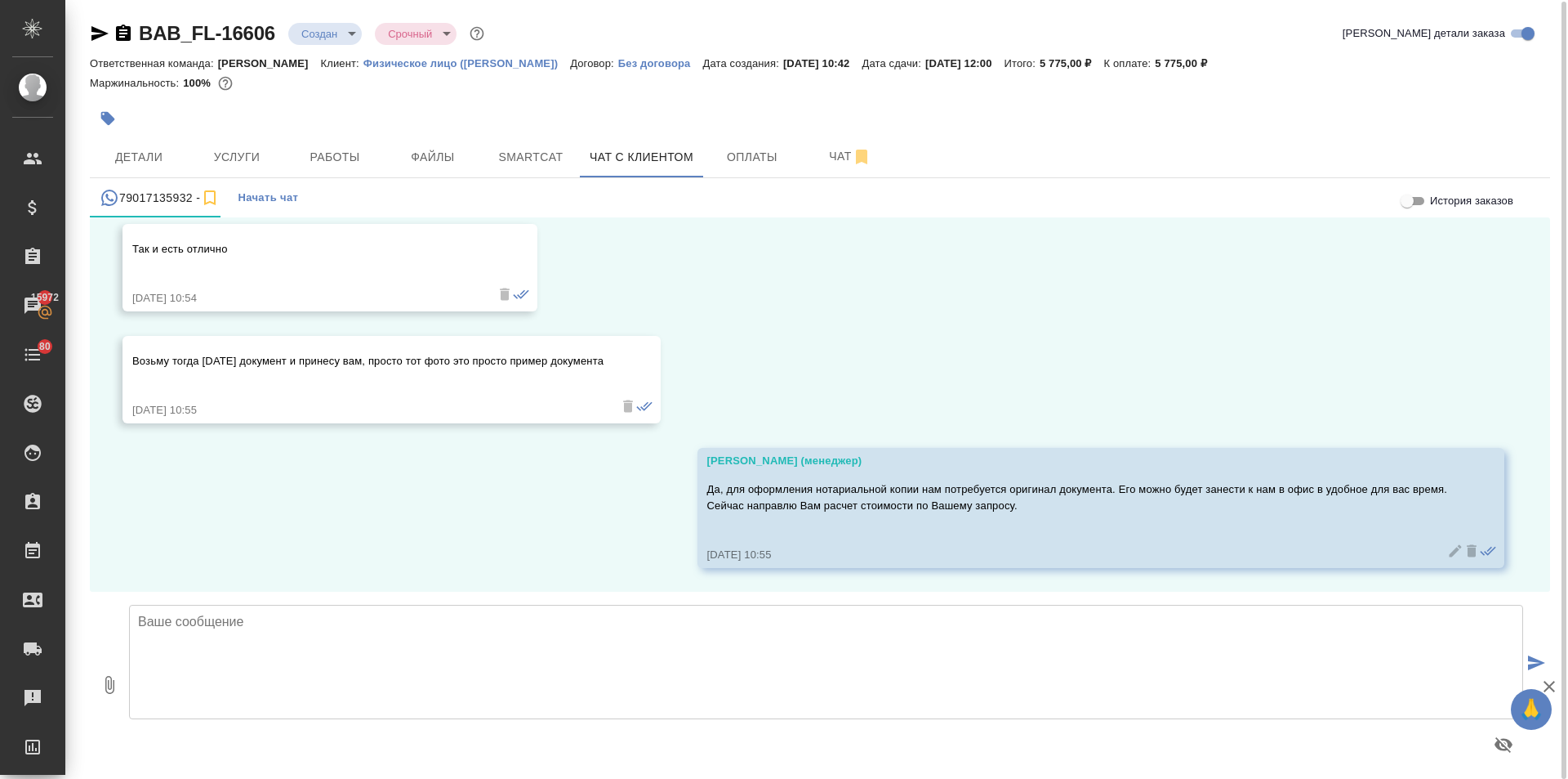
scroll to position [5501, 0]
click at [219, 625] on textarea at bounding box center [826, 661] width 1394 height 114
type textarea "С"
type textarea "Направляю [PERSON_NAME]"
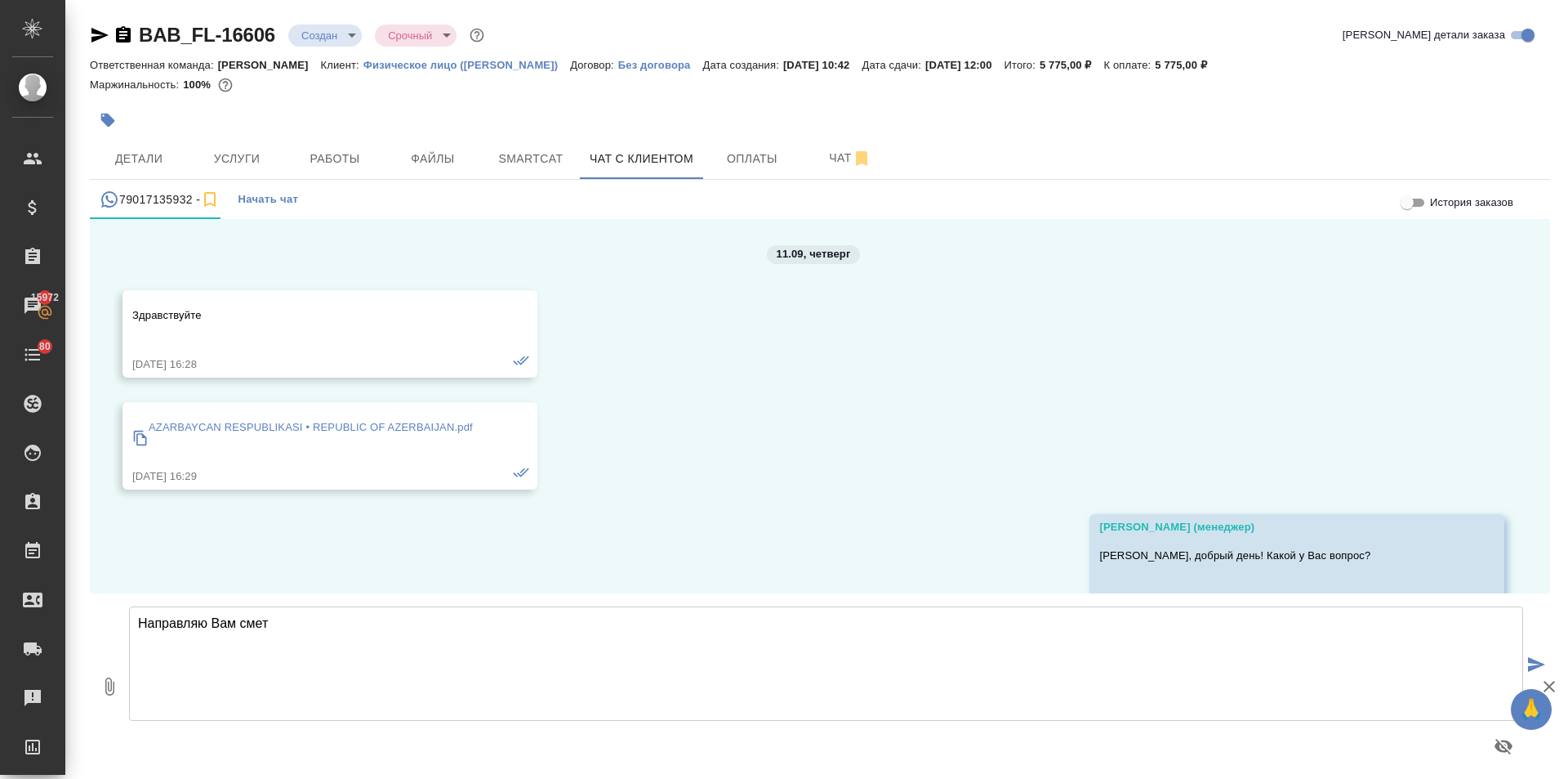
scroll to position [5501, 0]
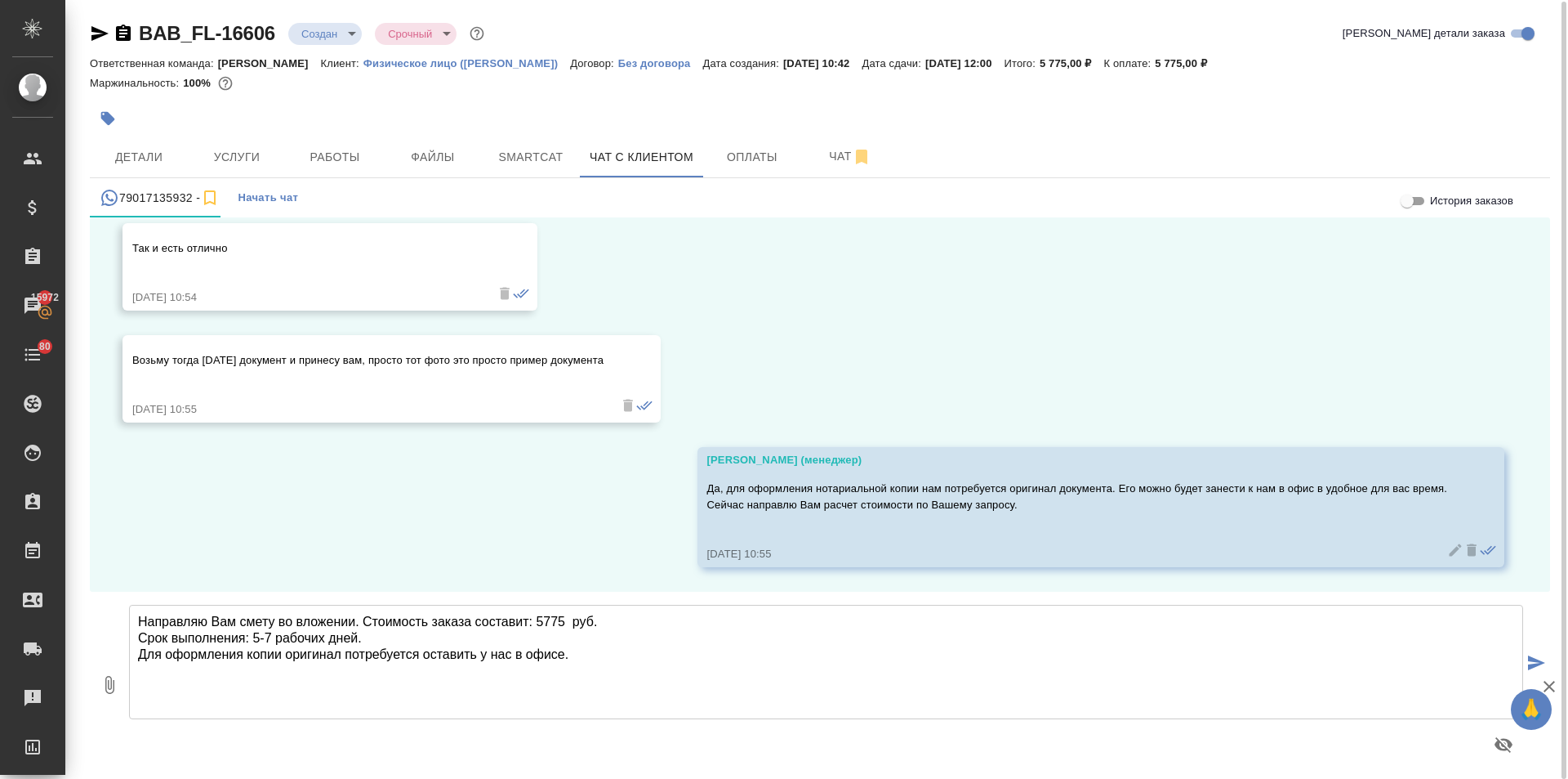
click at [362, 618] on textarea "Направляю Вам смету во вложении. Стоимость заказа составит: 5775 руб. Срок выпо…" at bounding box center [826, 661] width 1394 height 114
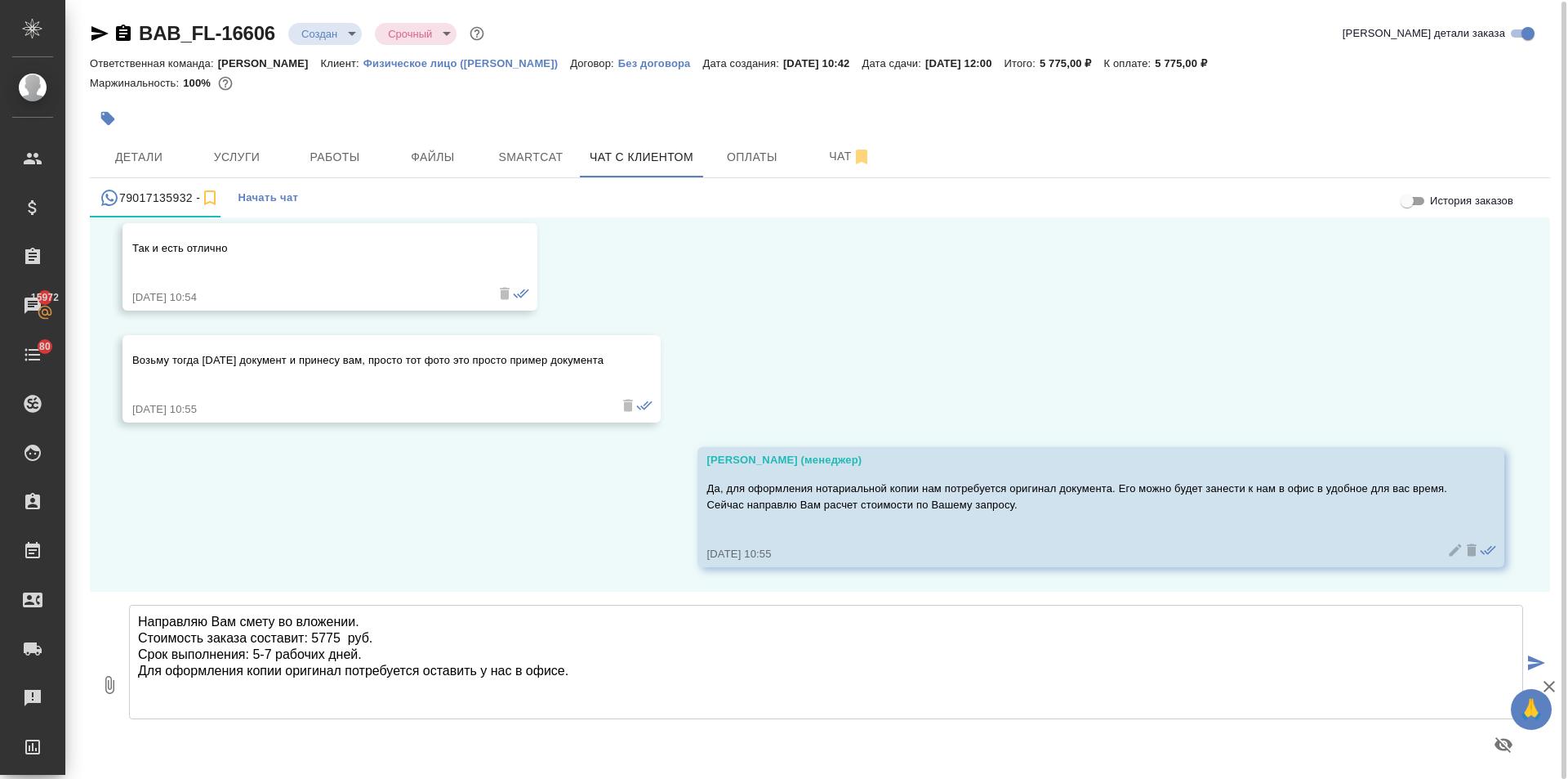
click at [573, 671] on textarea "Направляю Вам смету во вложении. Стоимость заказа составит: 5775 руб. Срок выпо…" at bounding box center [826, 661] width 1394 height 114
type textarea "Направляю Вам смету во вложении. Стоимость заказа составит: 5775 руб. Срок выпо…"
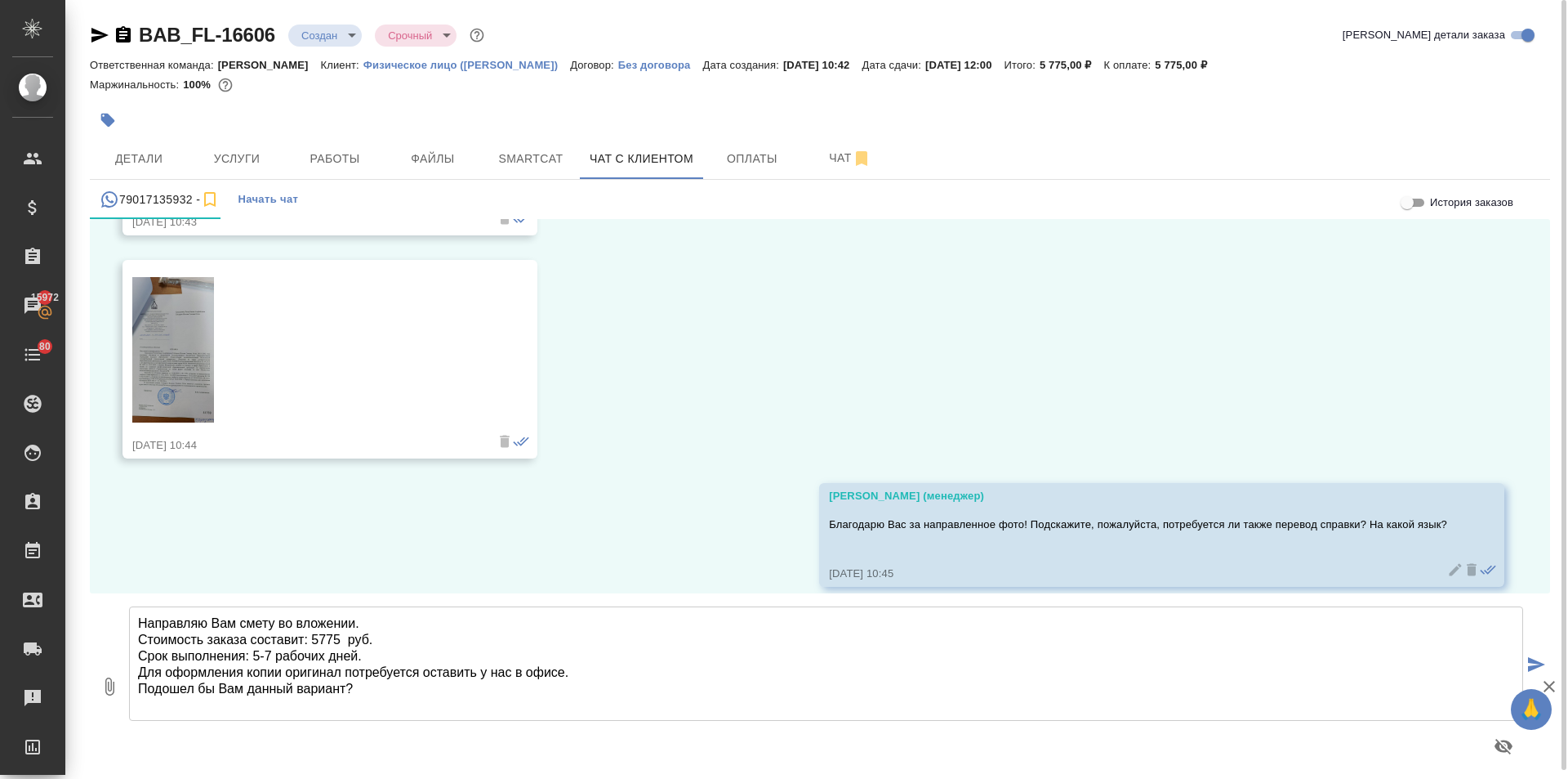
scroll to position [3733, 0]
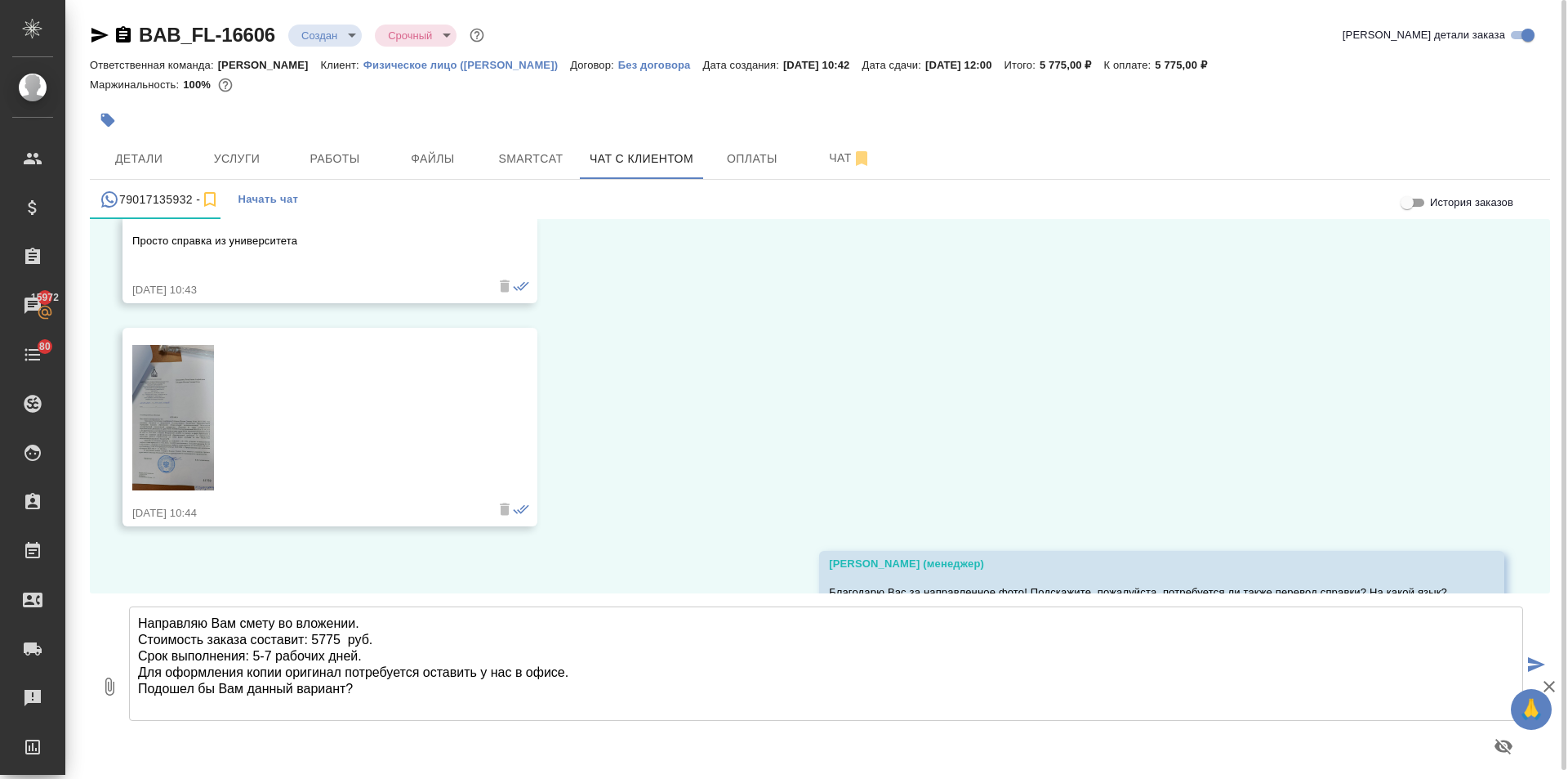
click at [206, 420] on img at bounding box center [173, 417] width 81 height 145
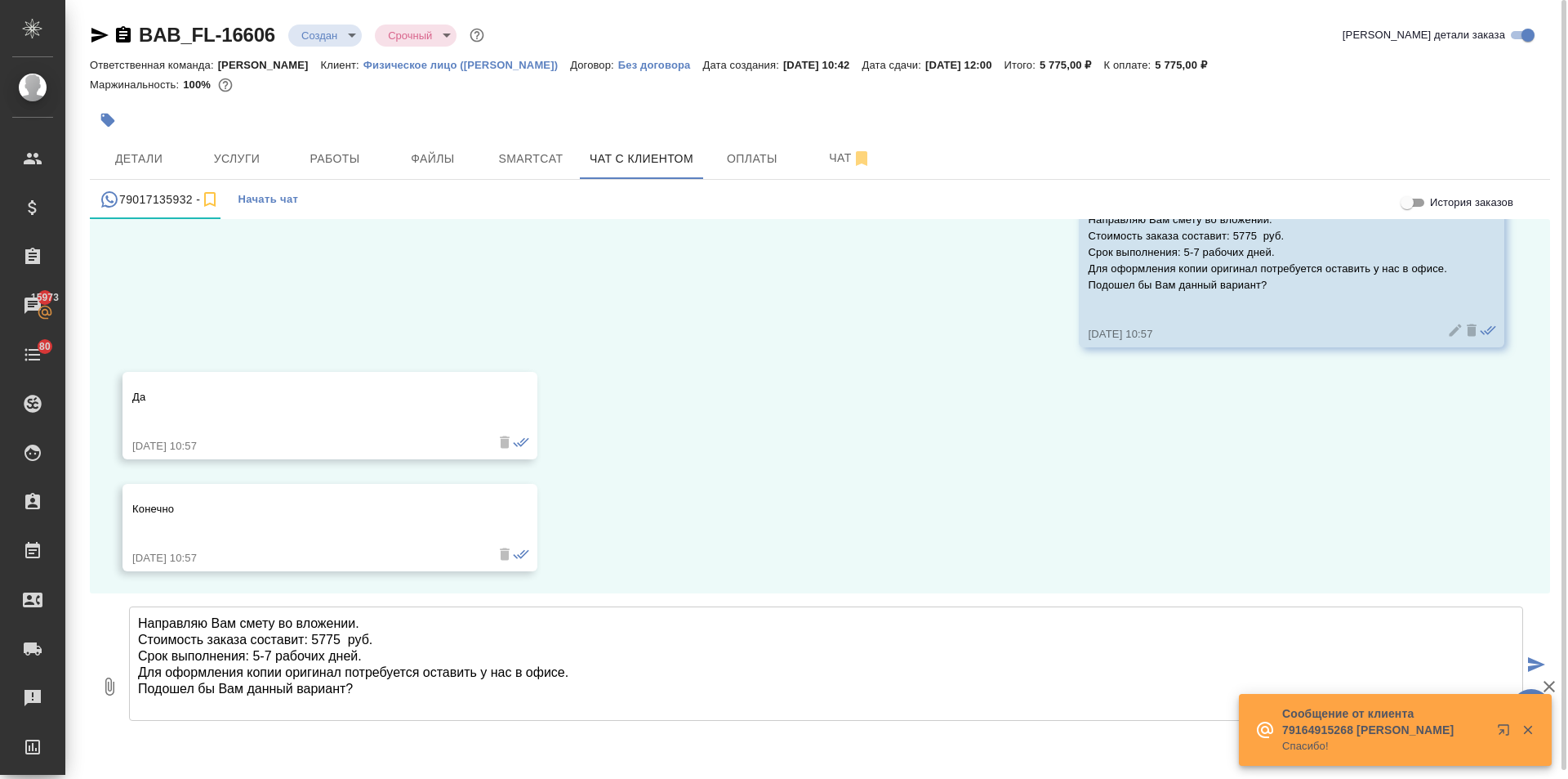
scroll to position [5918, 0]
click at [226, 635] on textarea "Направляю Вам смету во вложении. Стоимость заказа составит: 5775 руб. Срок выпо…" at bounding box center [826, 663] width 1394 height 114
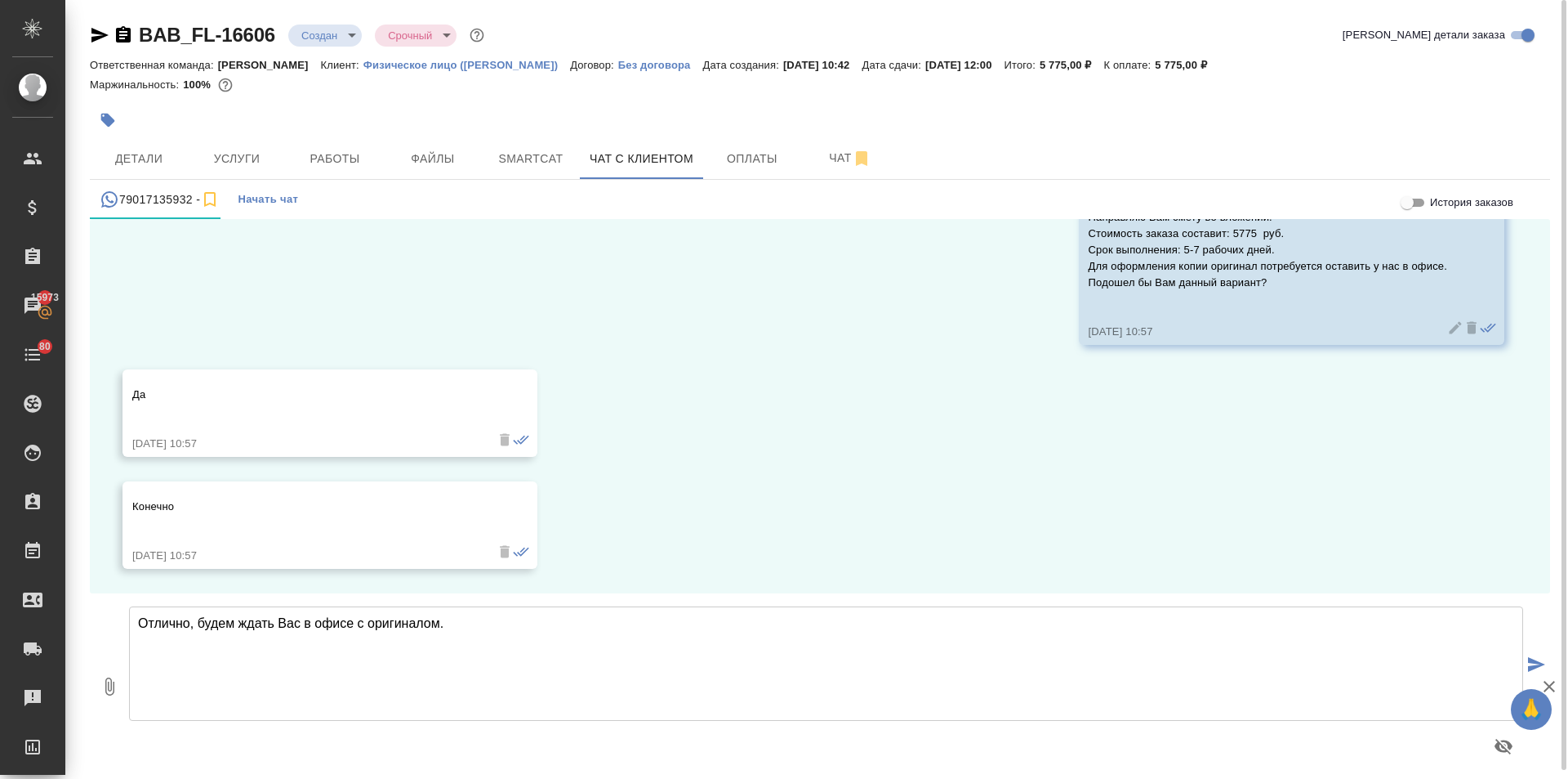
type textarea "Отлично, будем ждать Вас в офисе с оригиналом."
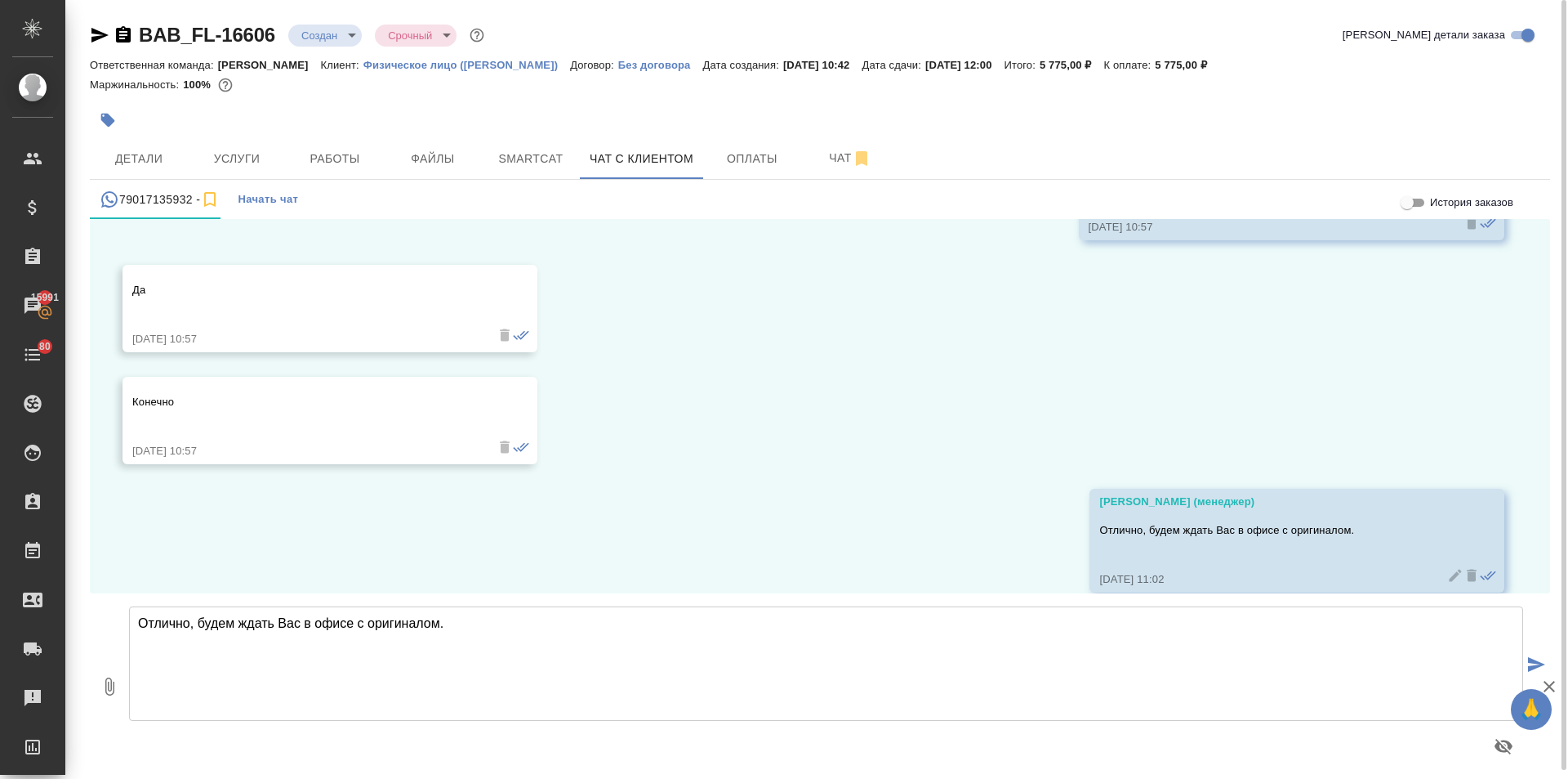
scroll to position [6046, 0]
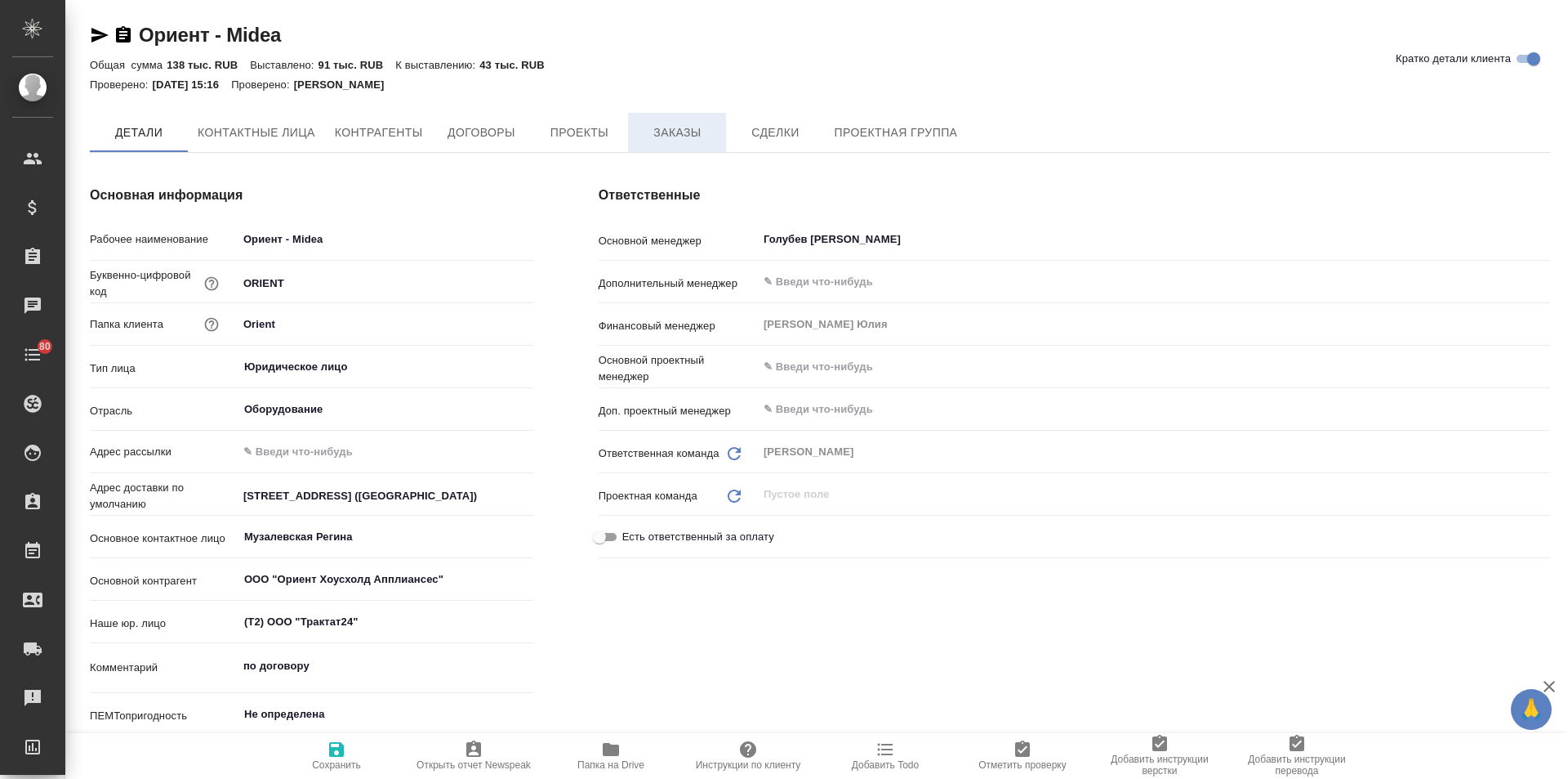
click at [685, 133] on span "Заказы" at bounding box center [676, 133] width 78 height 20
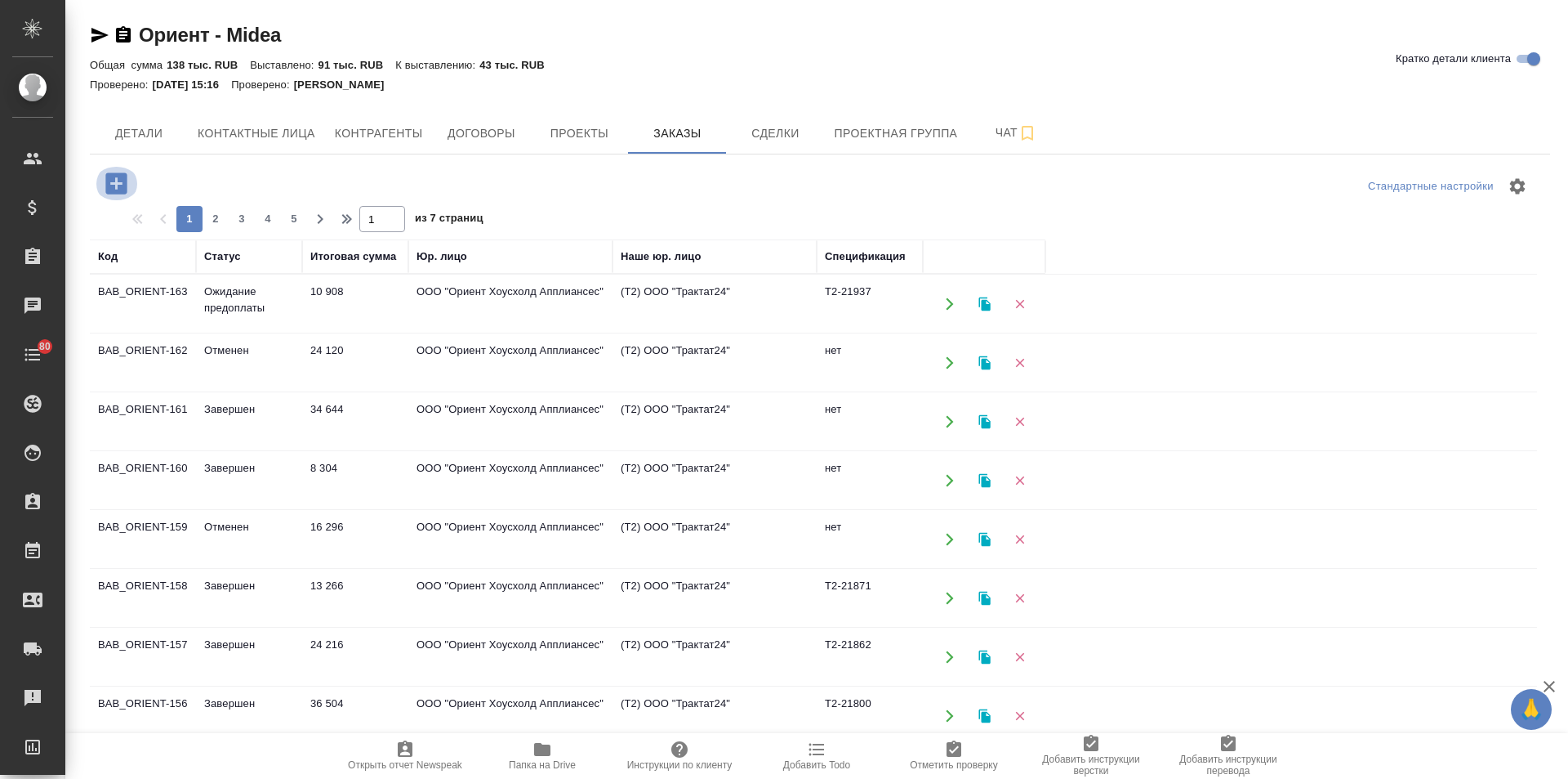
click at [113, 190] on icon "button" at bounding box center [116, 182] width 21 height 21
click at [112, 183] on icon "button" at bounding box center [117, 184] width 29 height 29
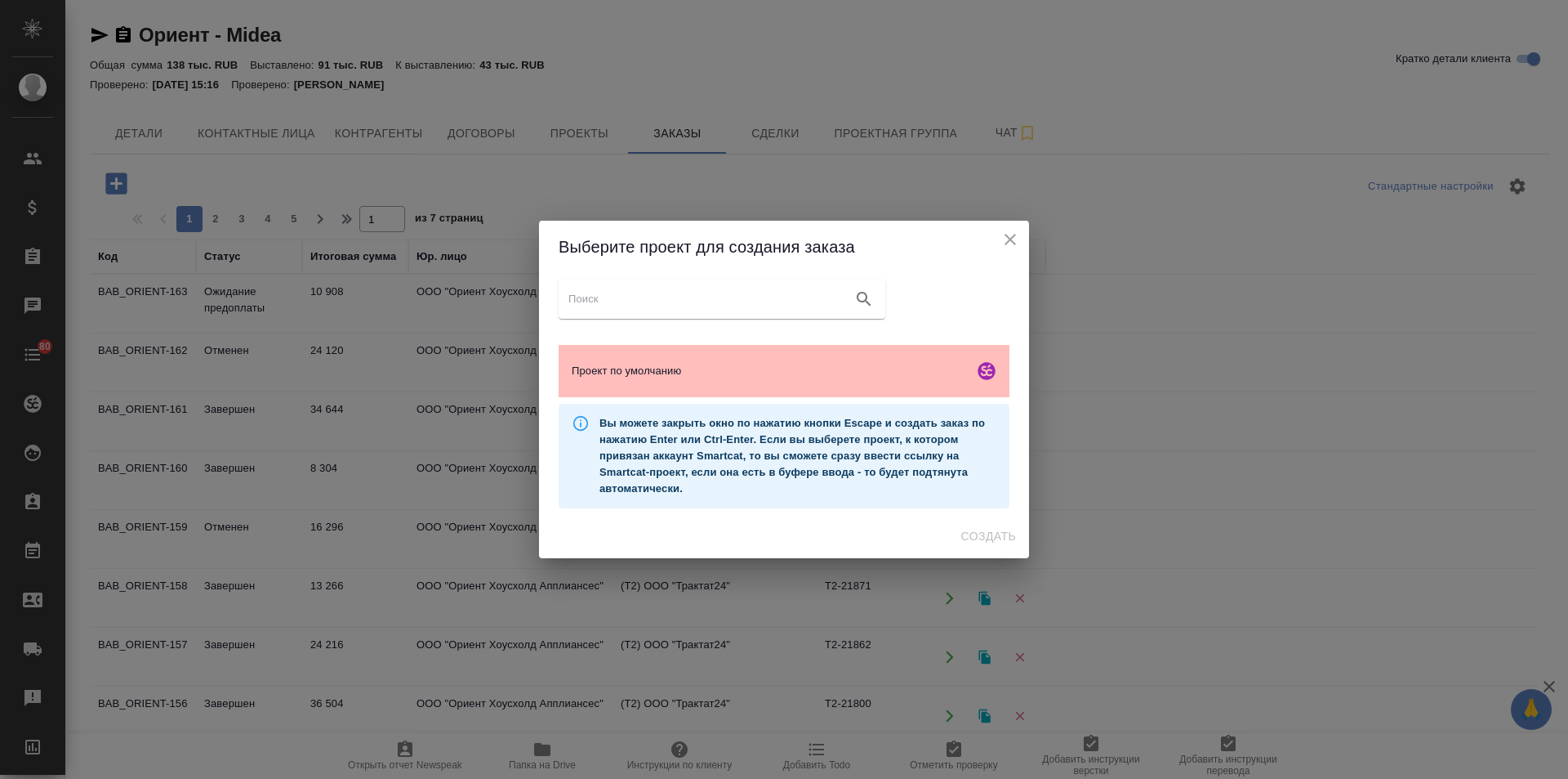
click at [694, 376] on span "Проект по умолчанию" at bounding box center [769, 370] width 395 height 16
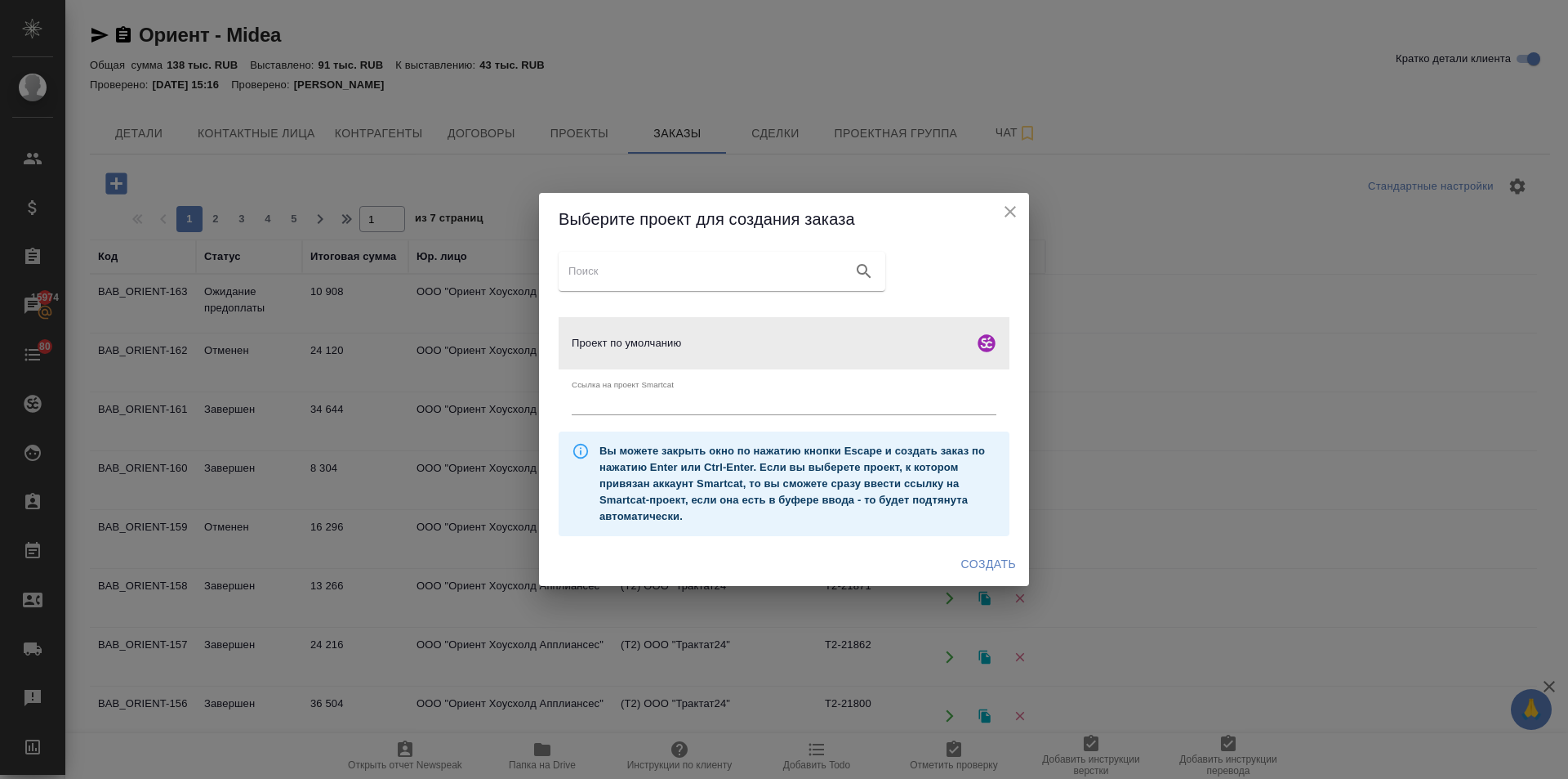
click at [1004, 564] on span "Создать" at bounding box center [988, 564] width 55 height 20
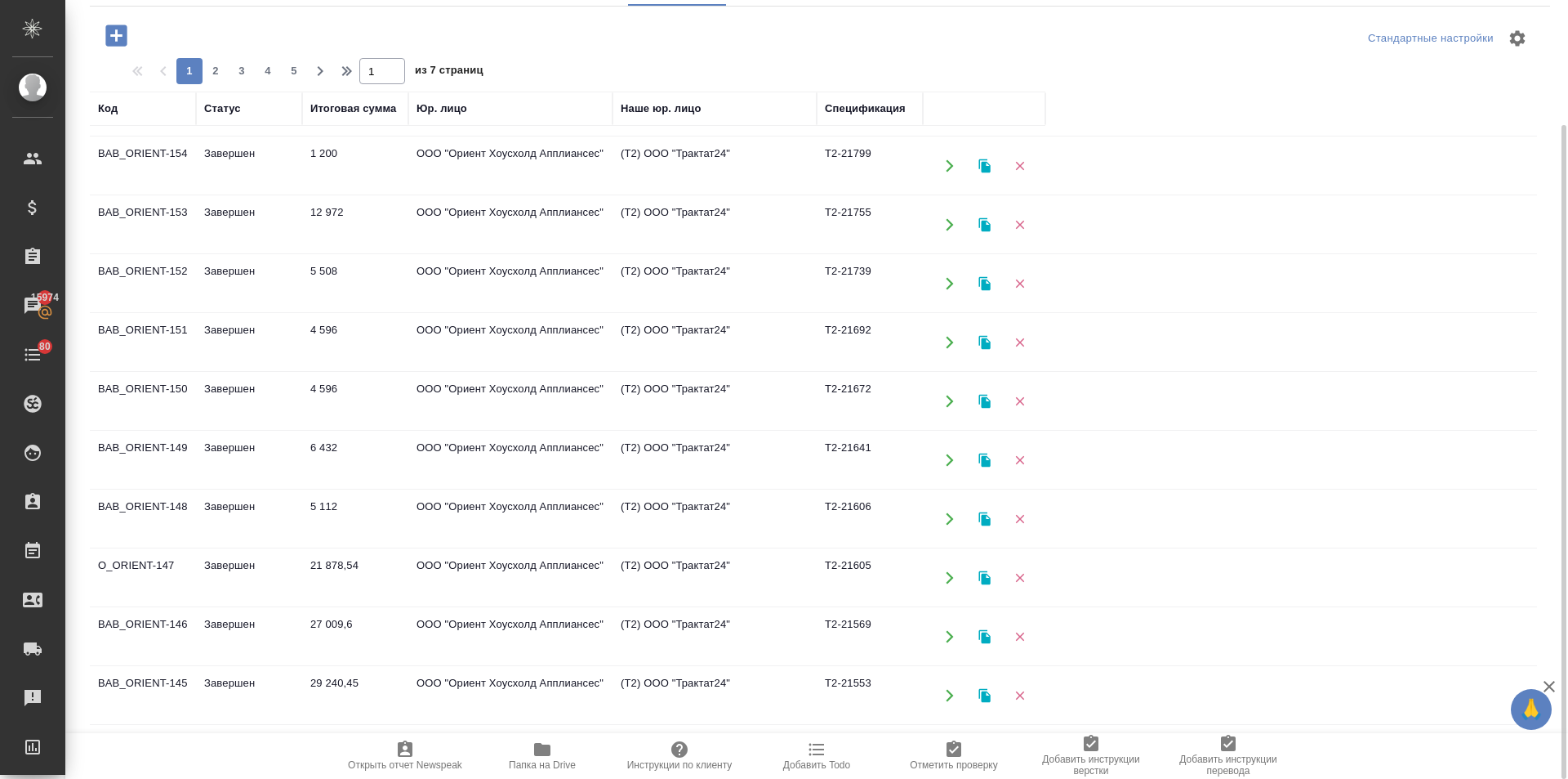
scroll to position [735, 0]
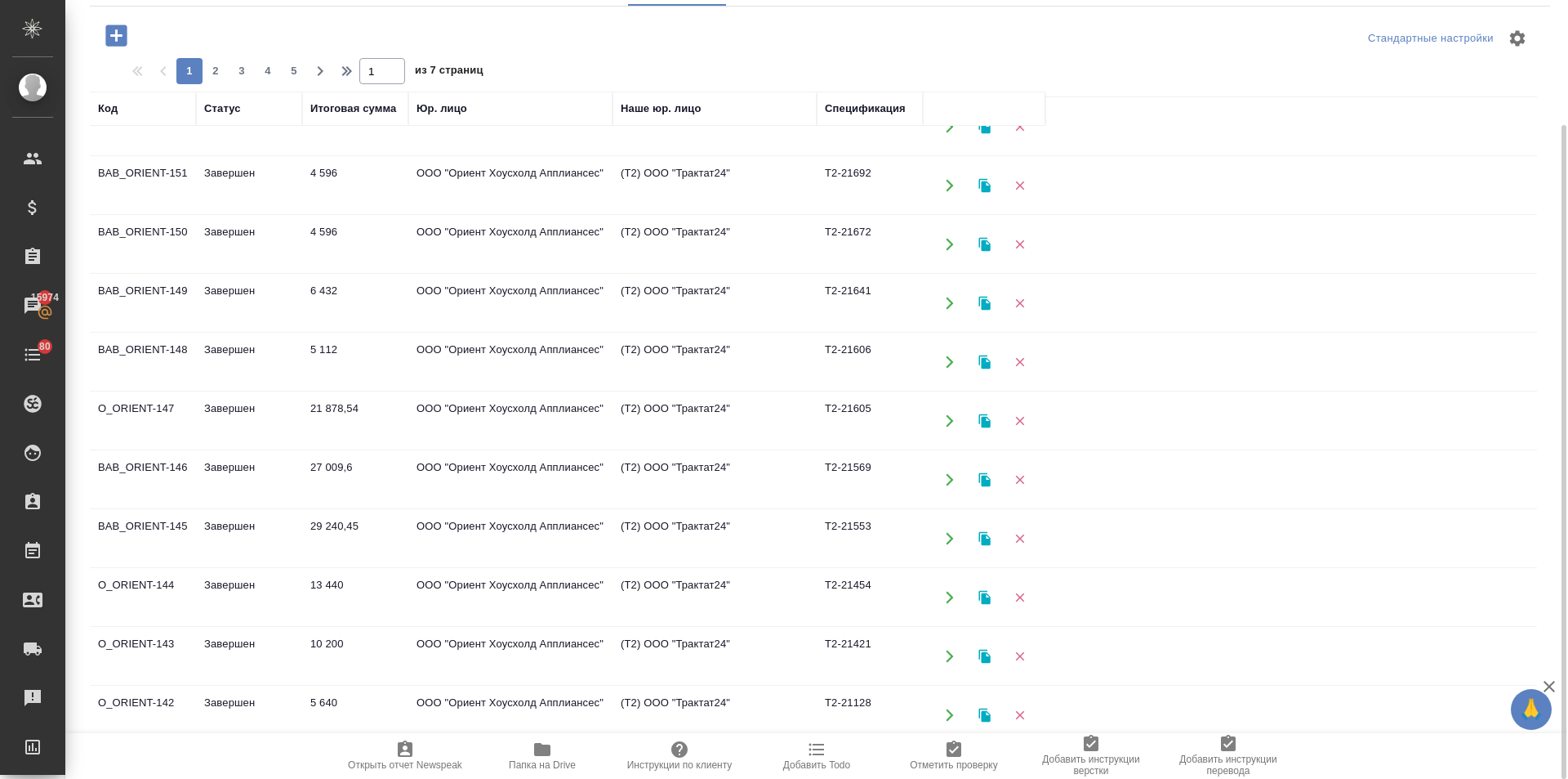
click at [329, 467] on td "27 009,6" at bounding box center [355, 479] width 107 height 57
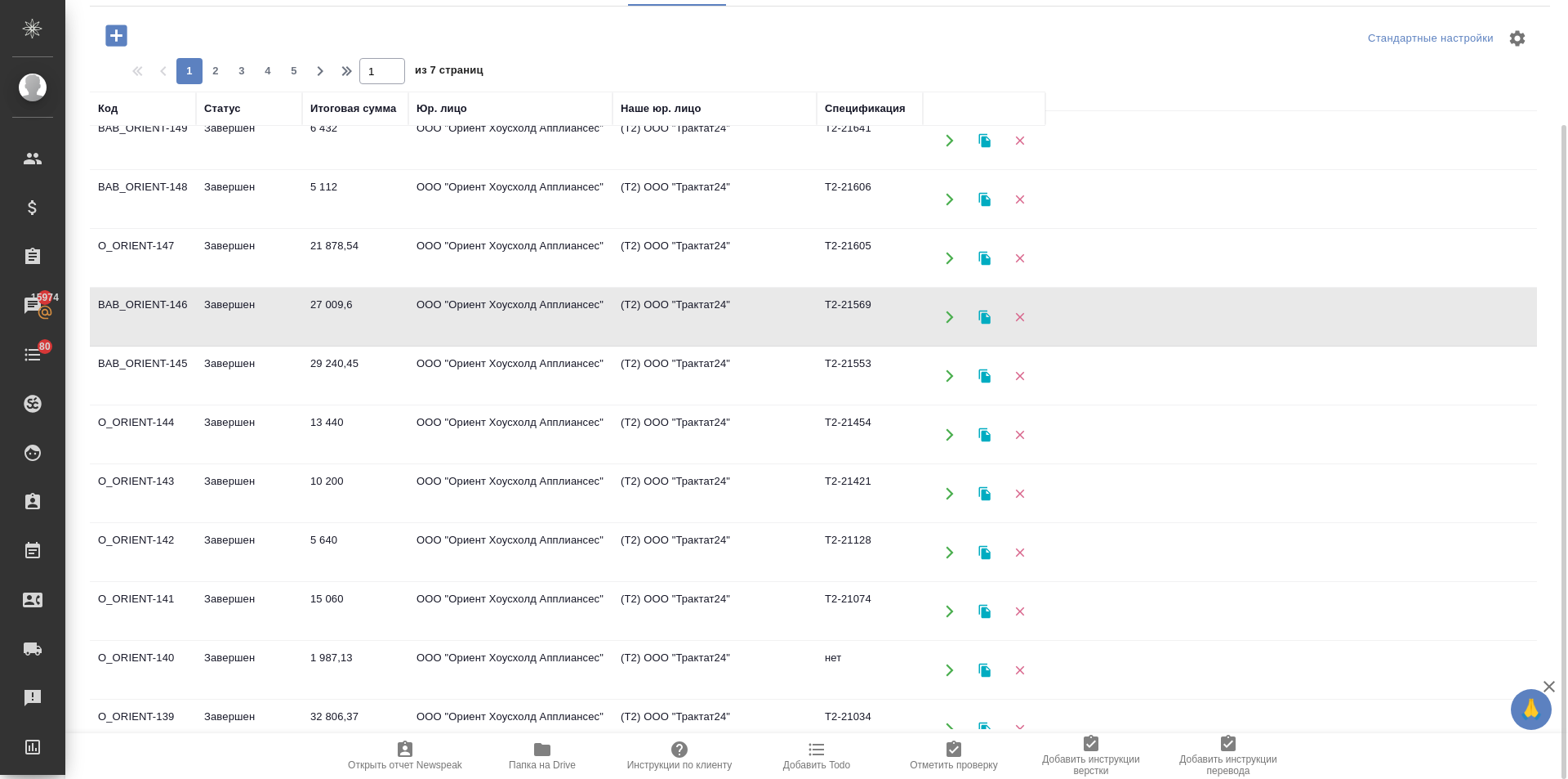
scroll to position [899, 0]
click at [320, 483] on td "10 200" at bounding box center [355, 493] width 107 height 57
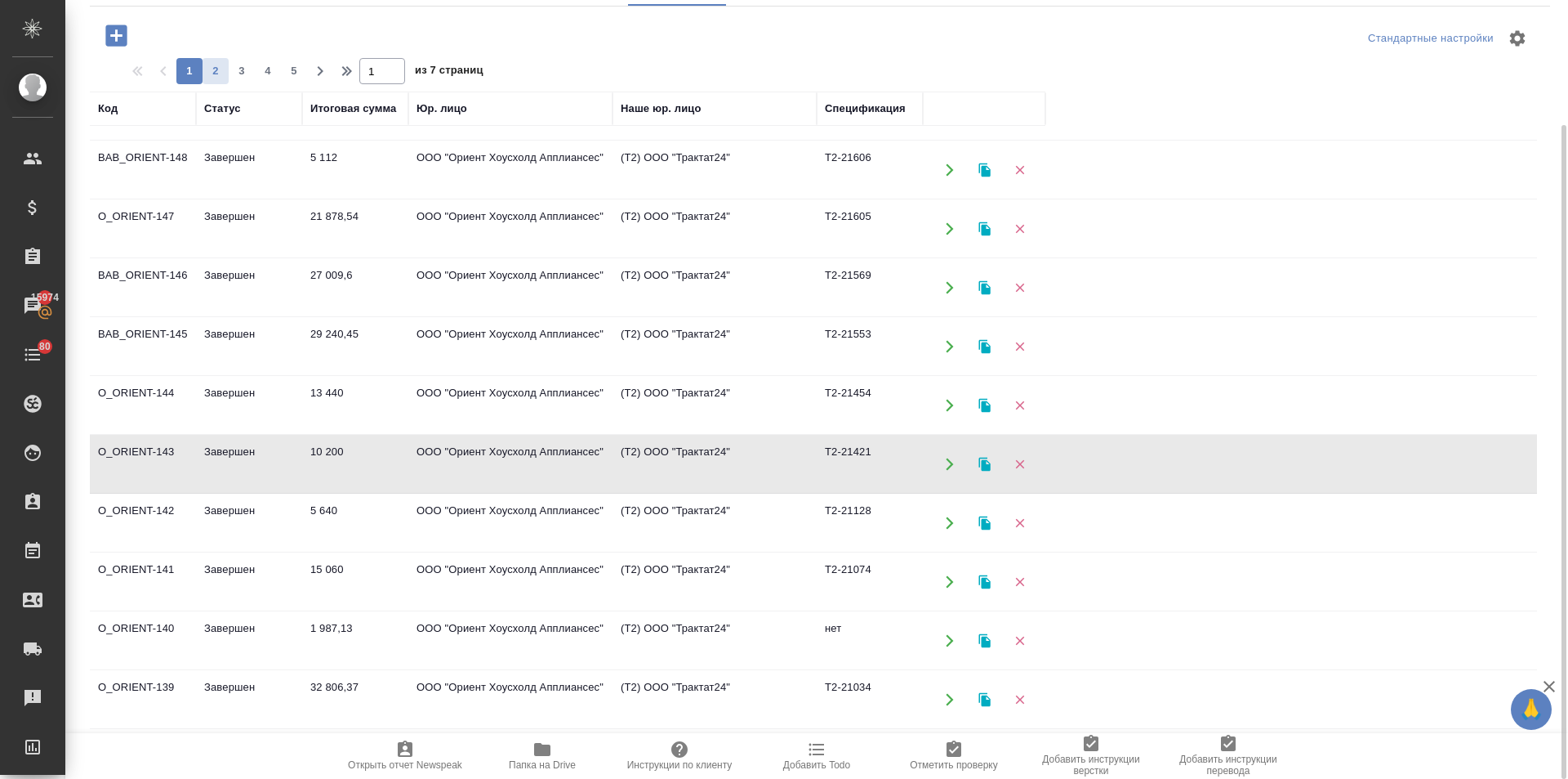
click at [221, 71] on span "2" at bounding box center [215, 71] width 26 height 16
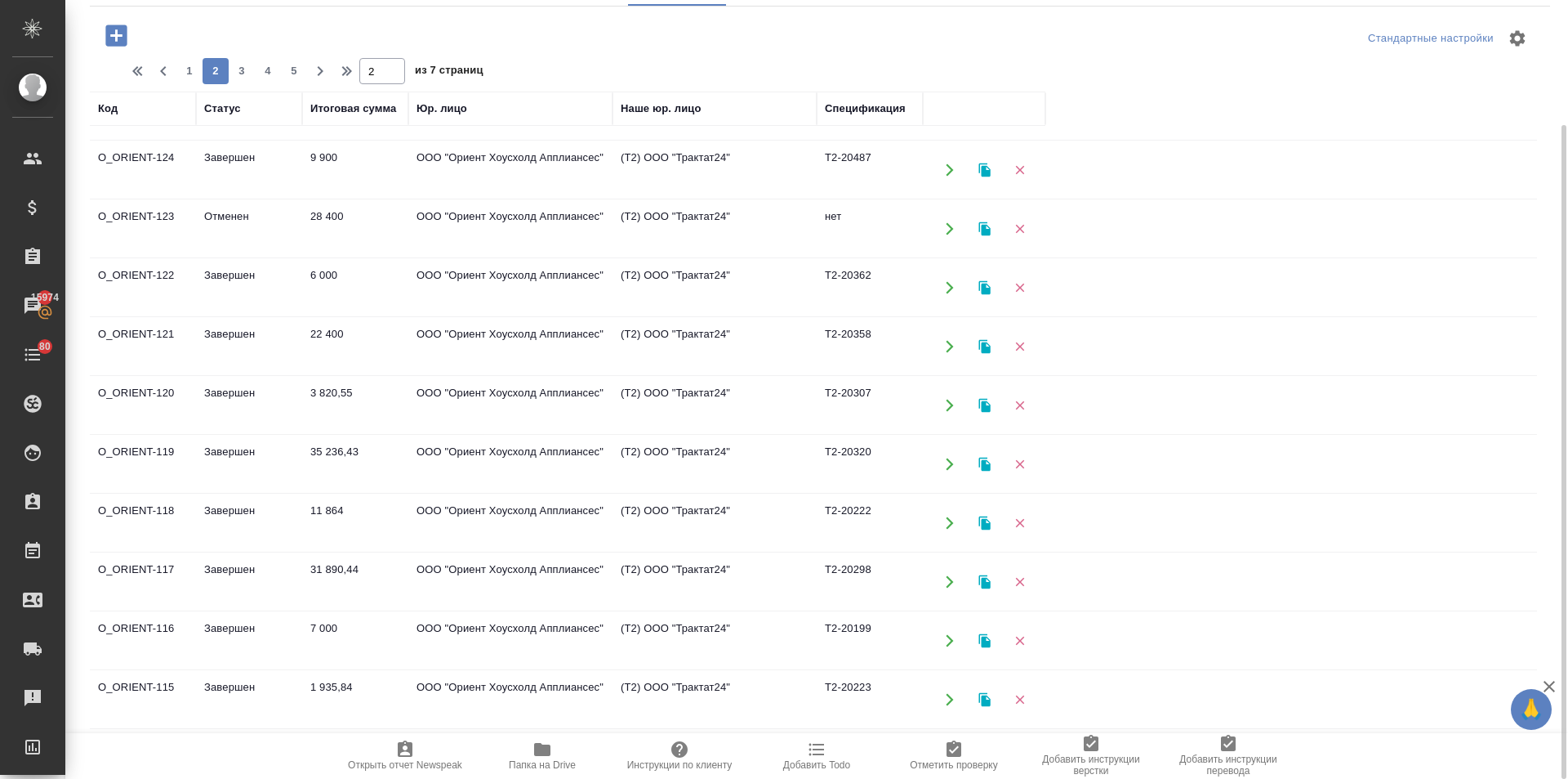
scroll to position [869, 0]
click at [229, 452] on td "Завершен" at bounding box center [249, 464] width 107 height 57
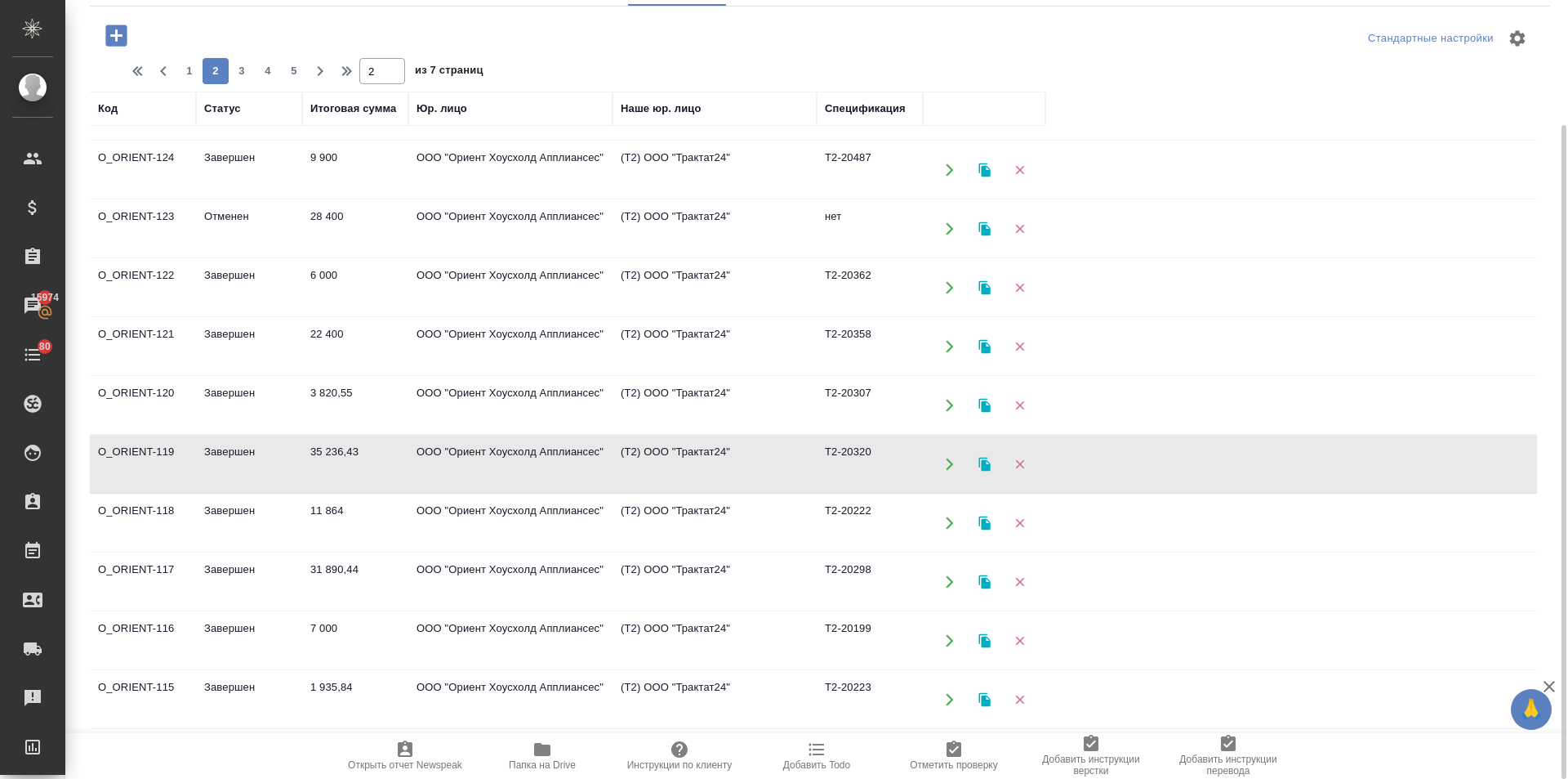
click at [229, 452] on td "Завершен" at bounding box center [249, 464] width 107 height 57
click at [251, 380] on td "Завершен" at bounding box center [249, 405] width 107 height 57
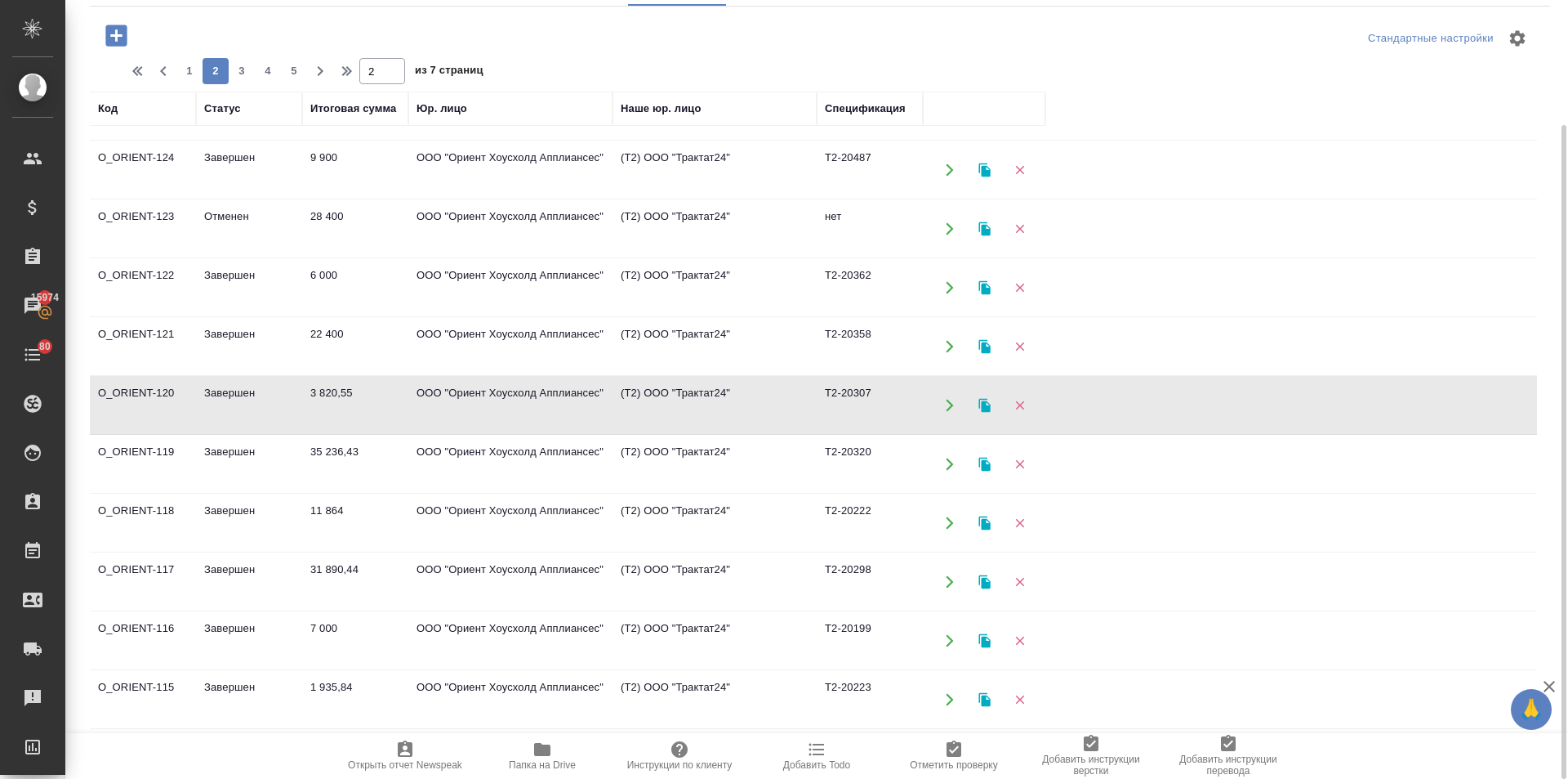
click at [251, 380] on td "Завершен" at bounding box center [249, 405] width 107 height 57
click at [326, 273] on td "6 000" at bounding box center [355, 288] width 107 height 57
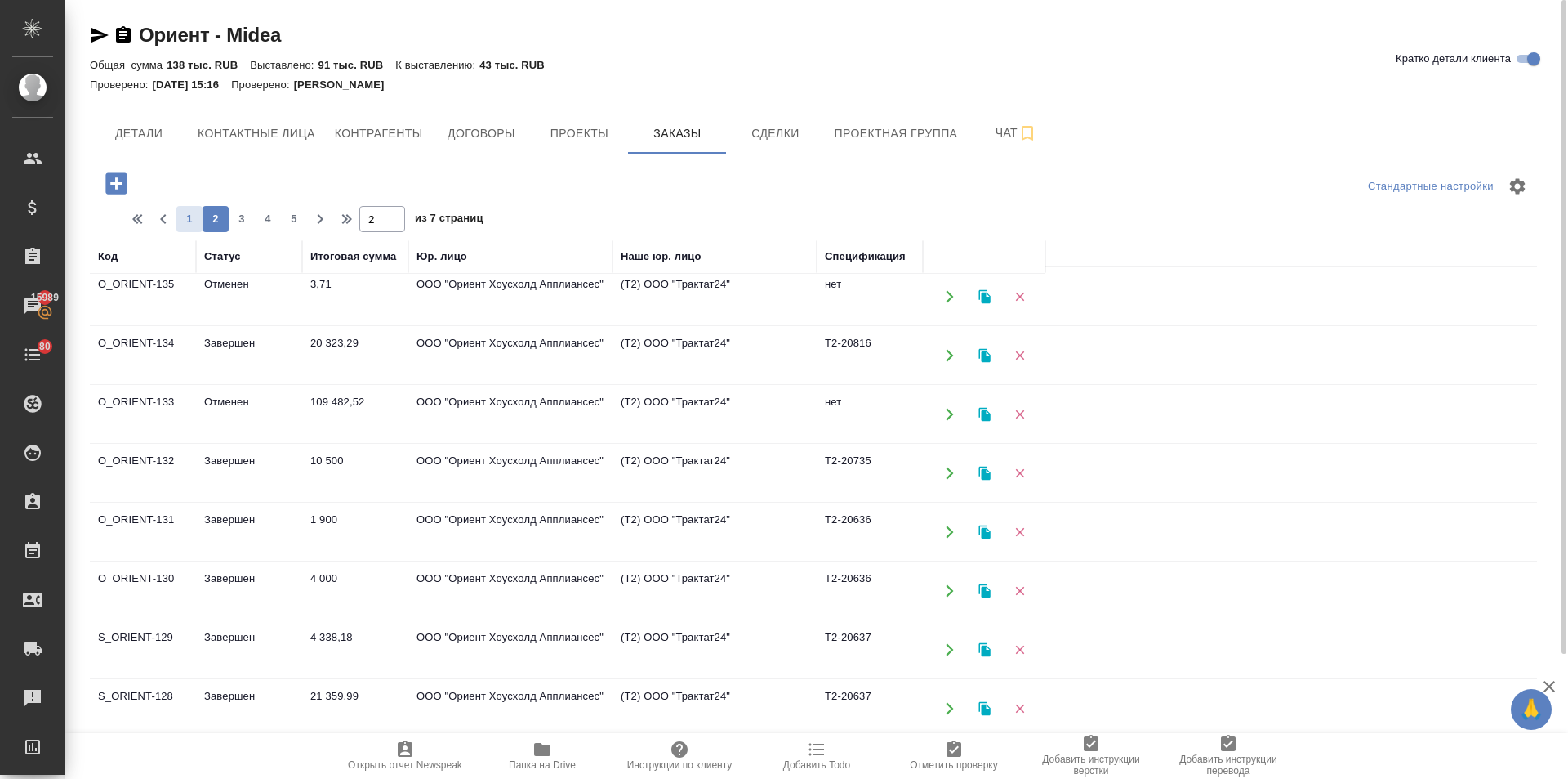
scroll to position [51, 0]
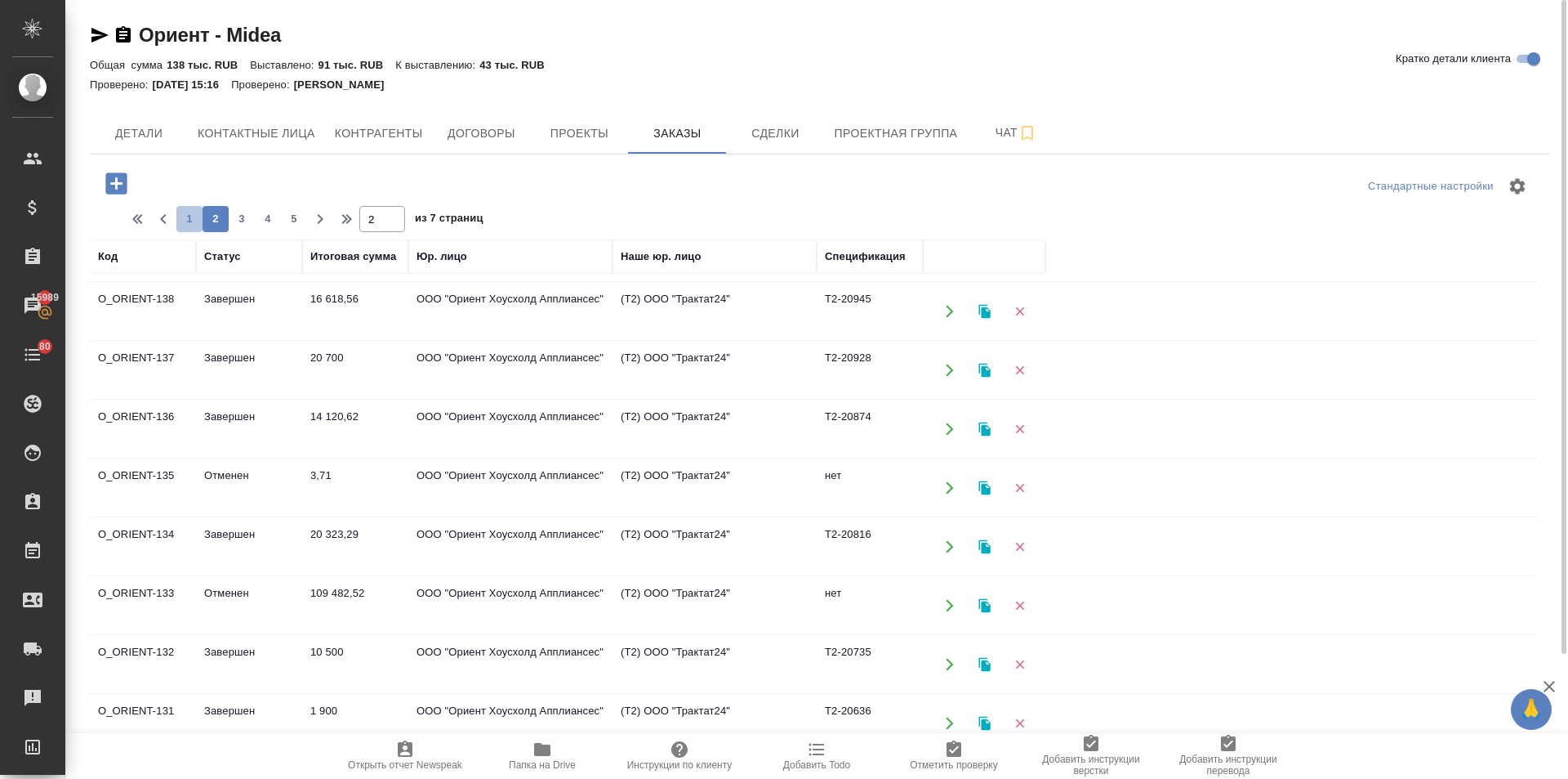
click at [180, 218] on span "1" at bounding box center [189, 218] width 26 height 16
type input "1"
click at [323, 476] on td "8 304" at bounding box center [355, 488] width 107 height 57
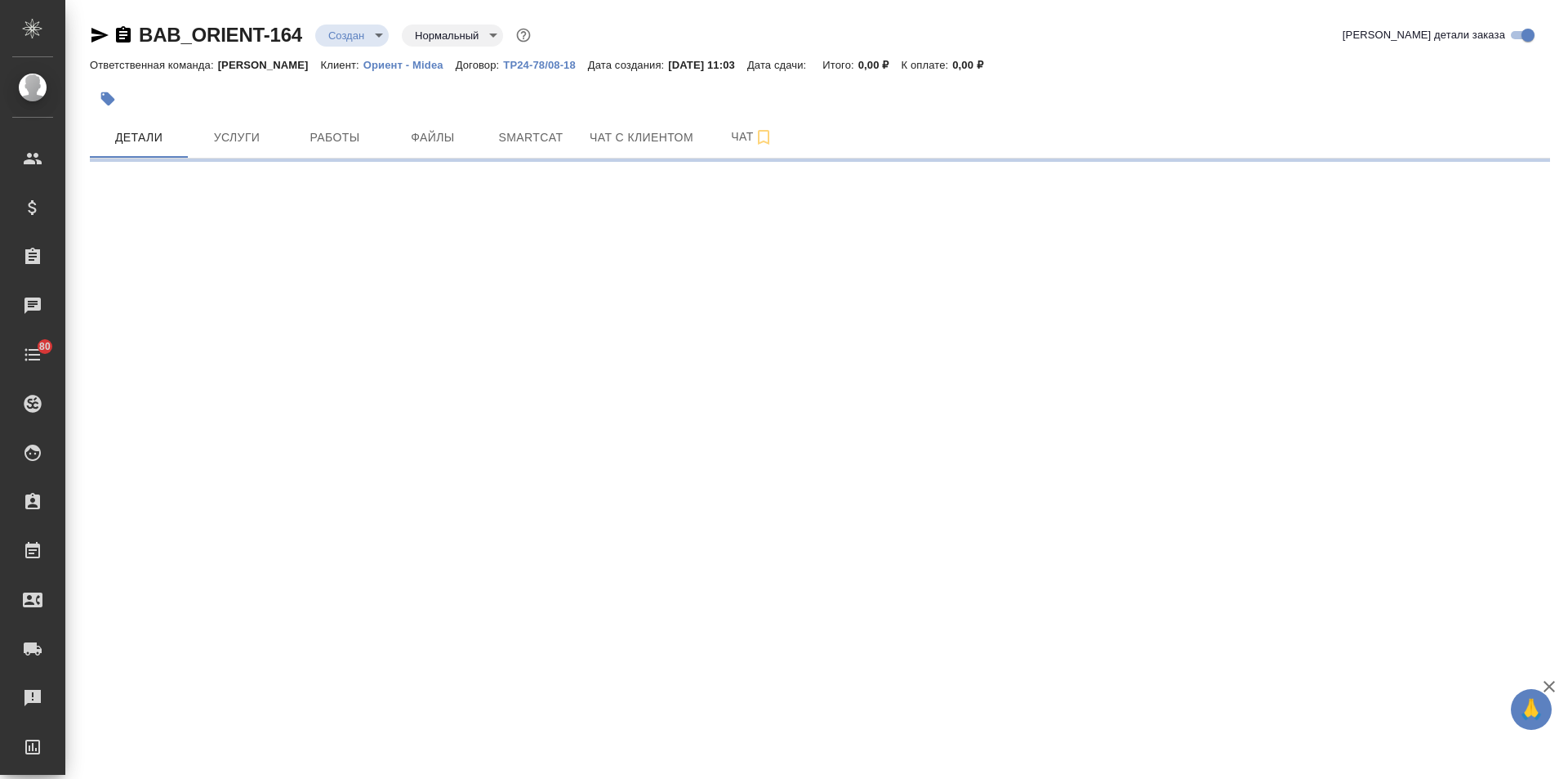
select select "RU"
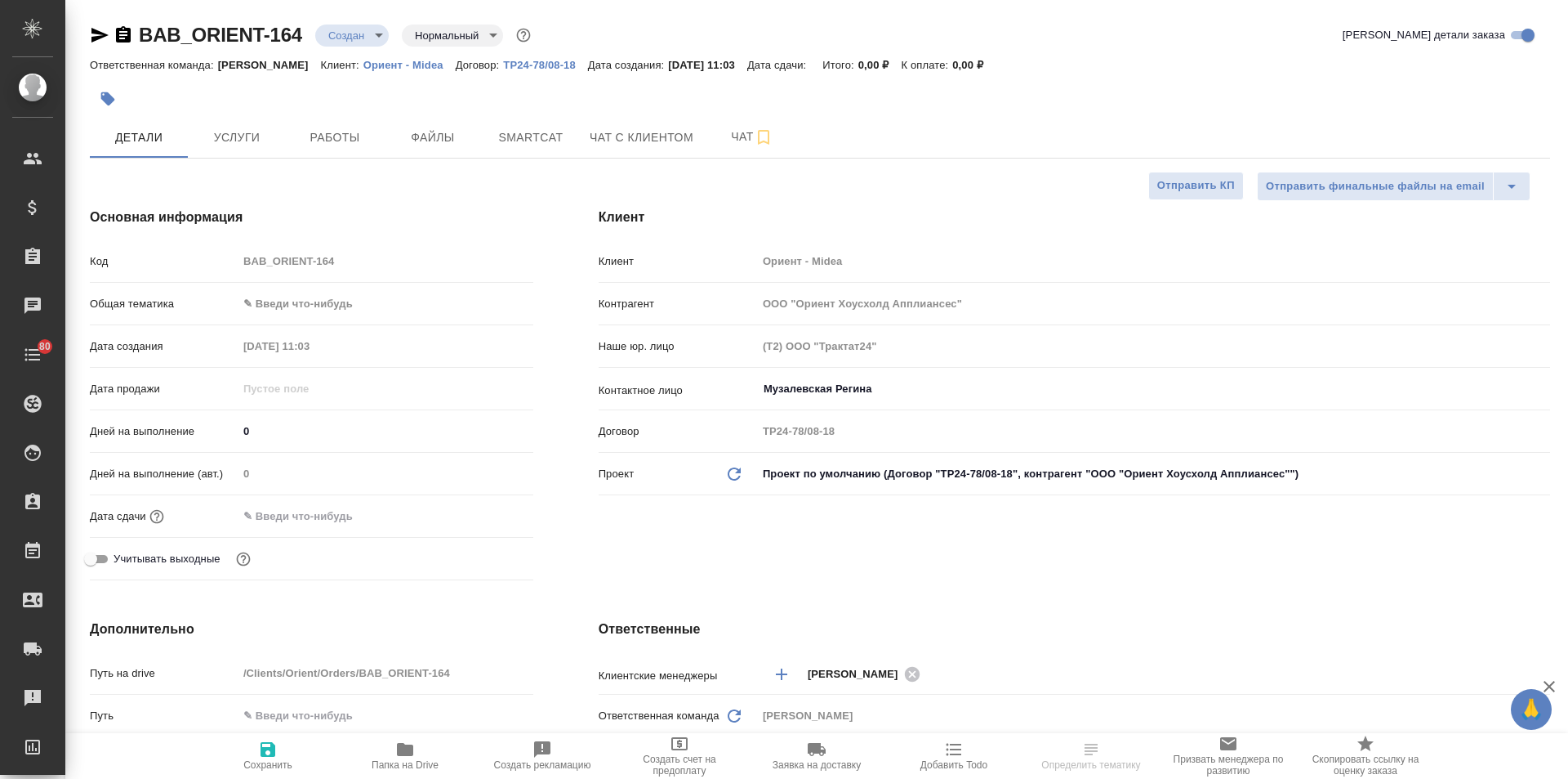
type textarea "x"
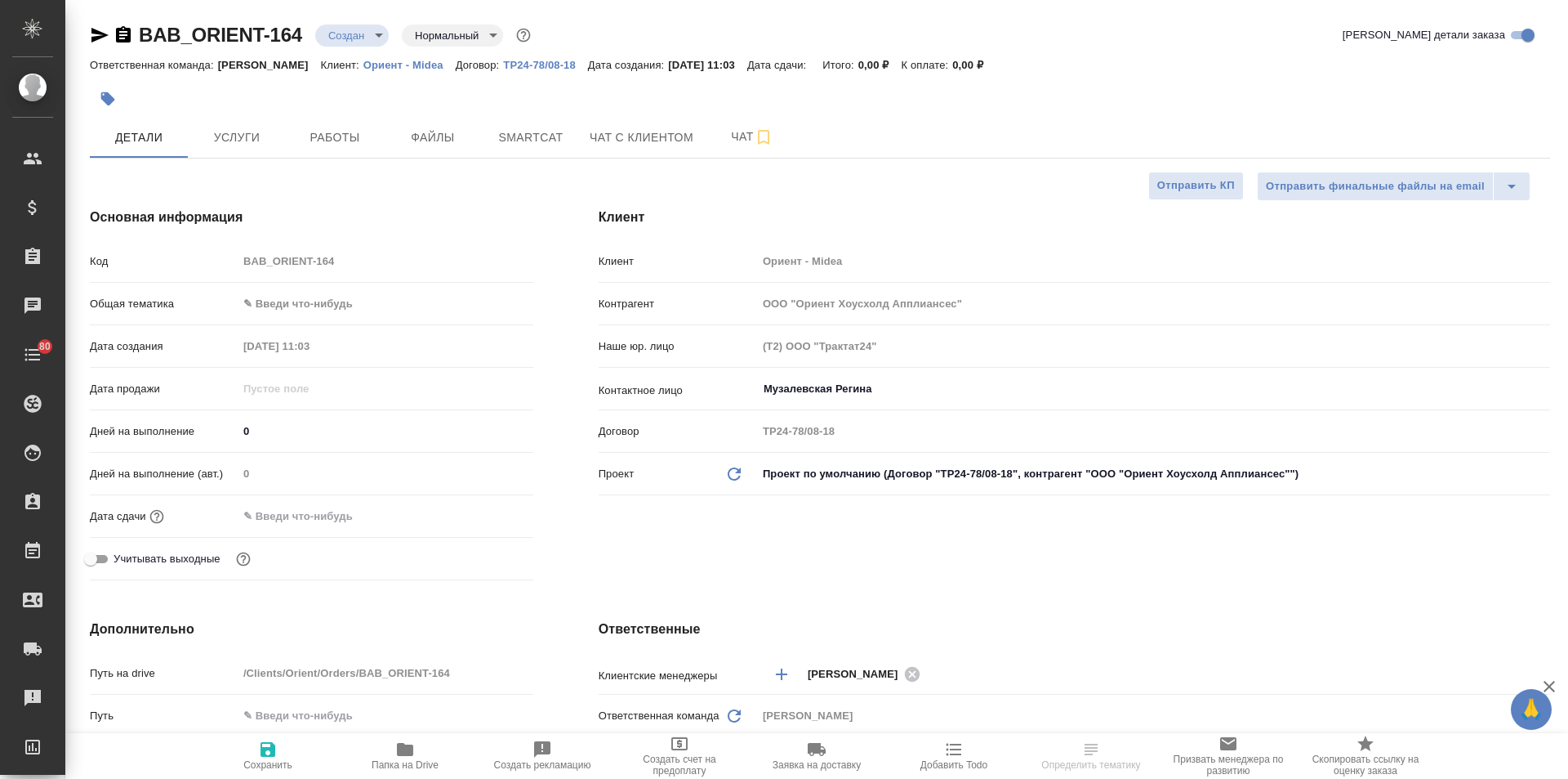
type textarea "x"
click at [852, 389] on input "Музалевская Регина" at bounding box center [1126, 389] width 728 height 19
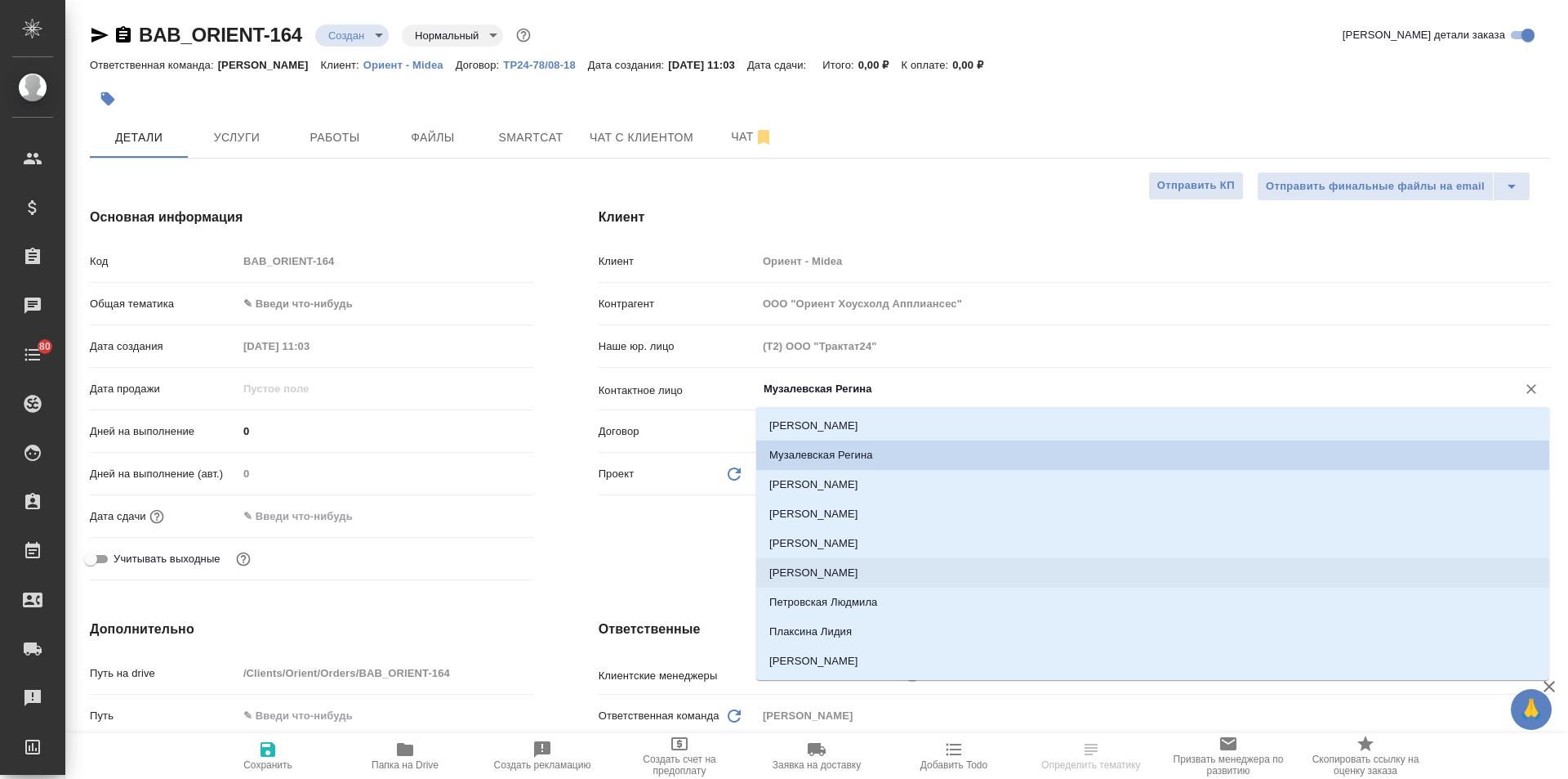
scroll to position [26, 0]
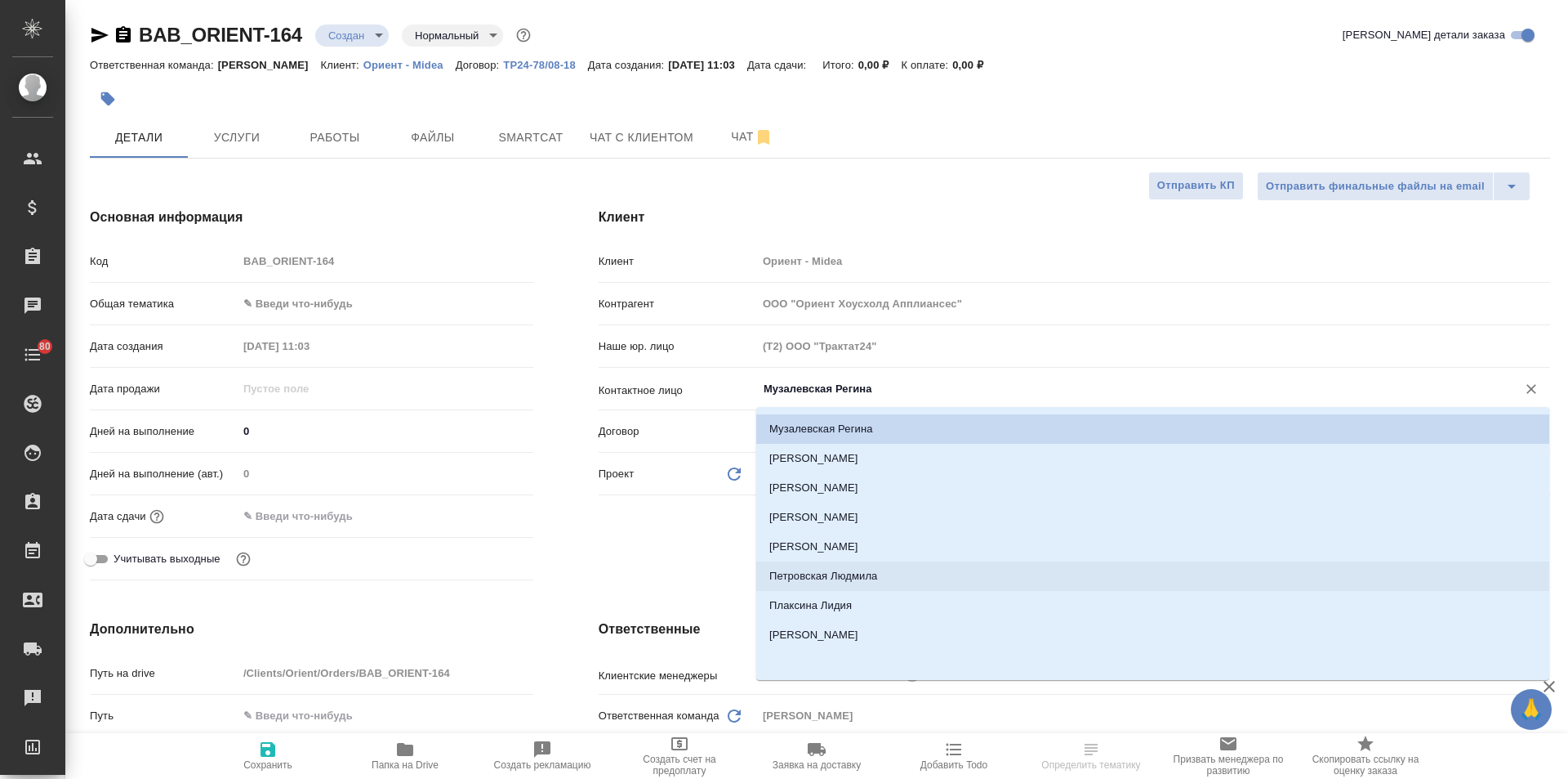
click at [838, 580] on li "Петровская Людмила" at bounding box center [1153, 576] width 793 height 29
type input "Петровская Людмила"
type textarea "x"
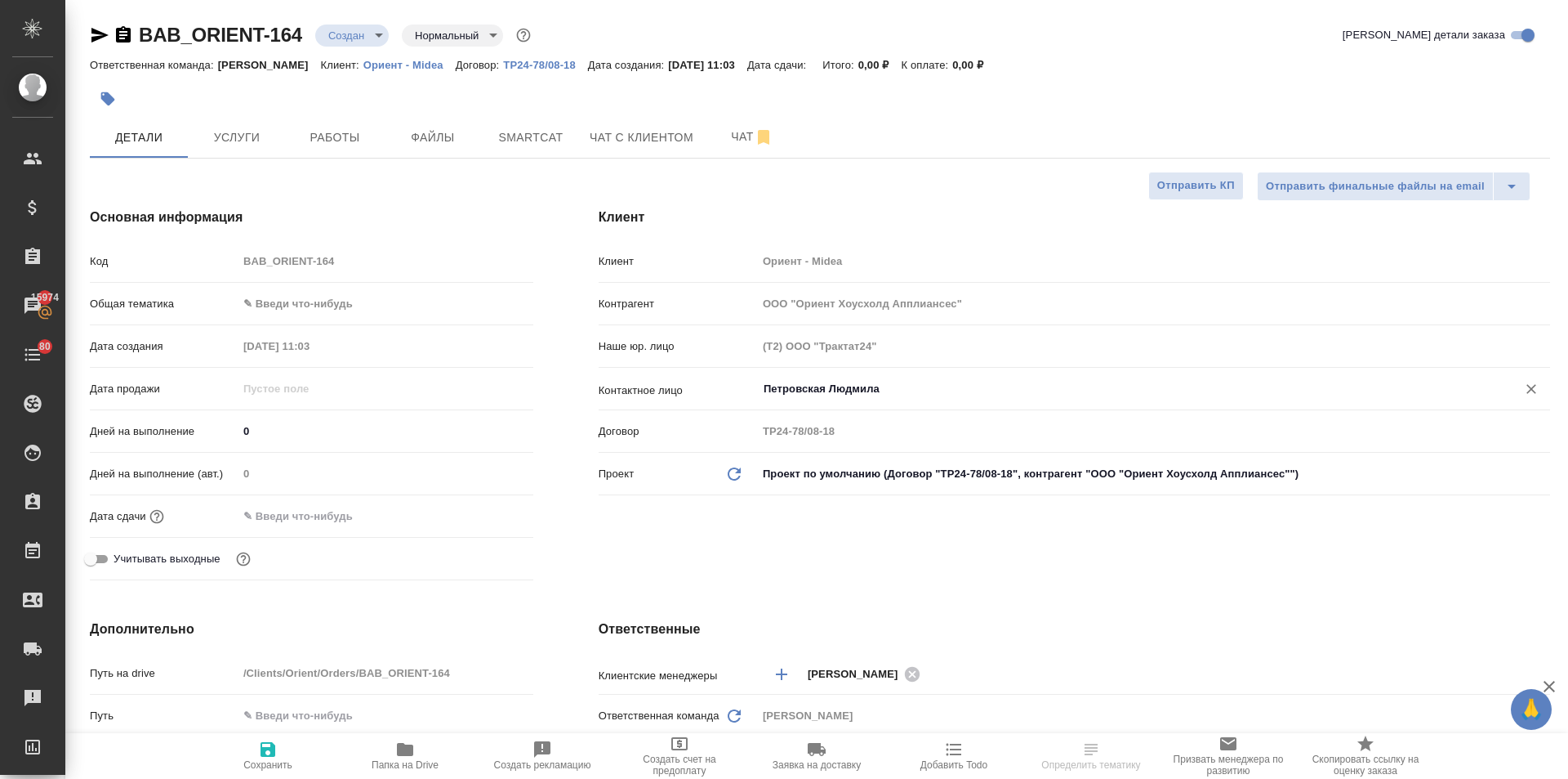
click at [306, 307] on body "🙏 .cls-1 fill:#fff; AWATERA [PERSON_NAME] Спецификации Заказы 15974 Чаты 80 Tod…" at bounding box center [784, 390] width 1568 height 779
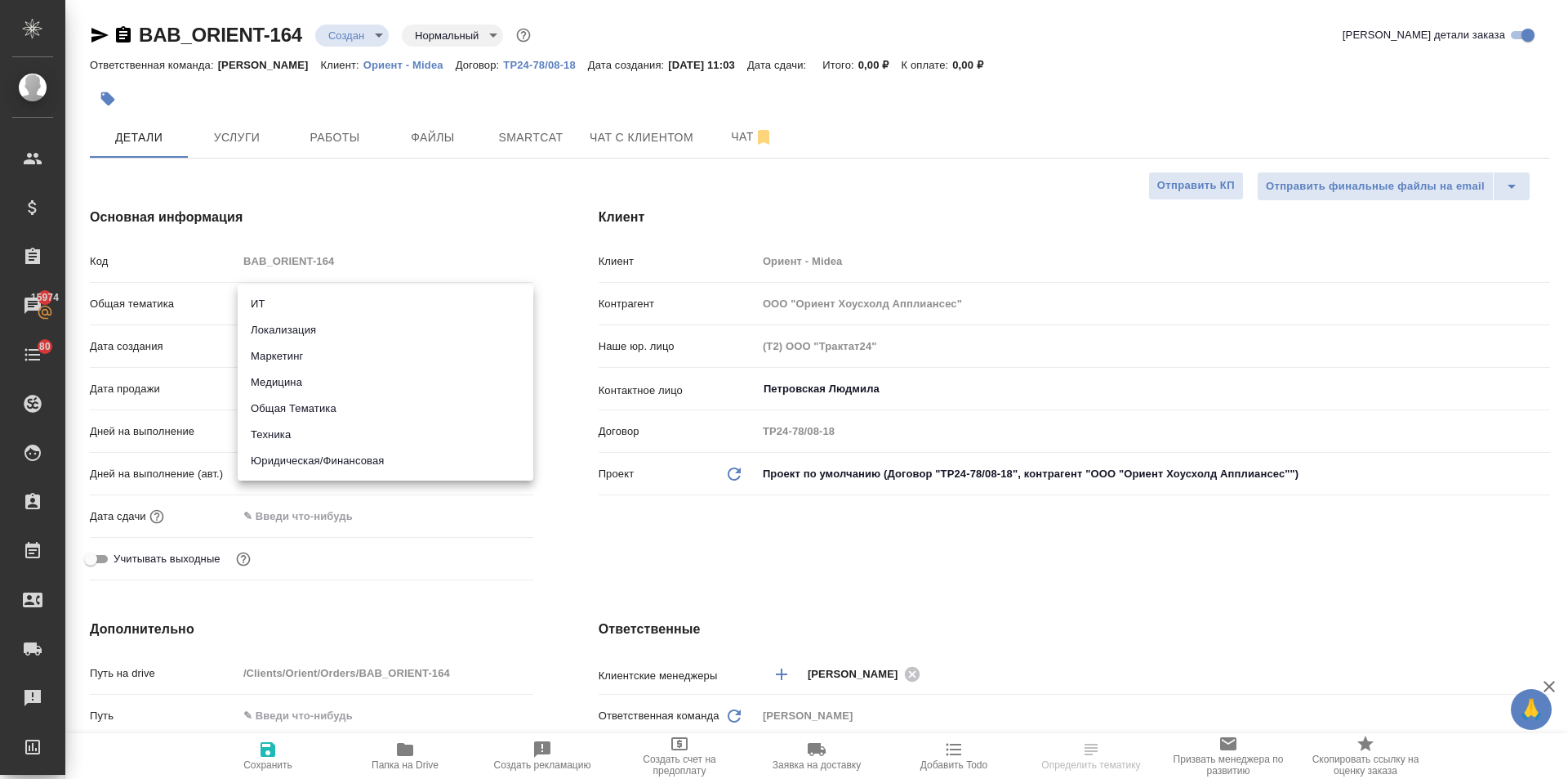
click at [305, 450] on li "Юридическая/Финансовая" at bounding box center [385, 461] width 295 height 26
type input "yr-fn"
type textarea "x"
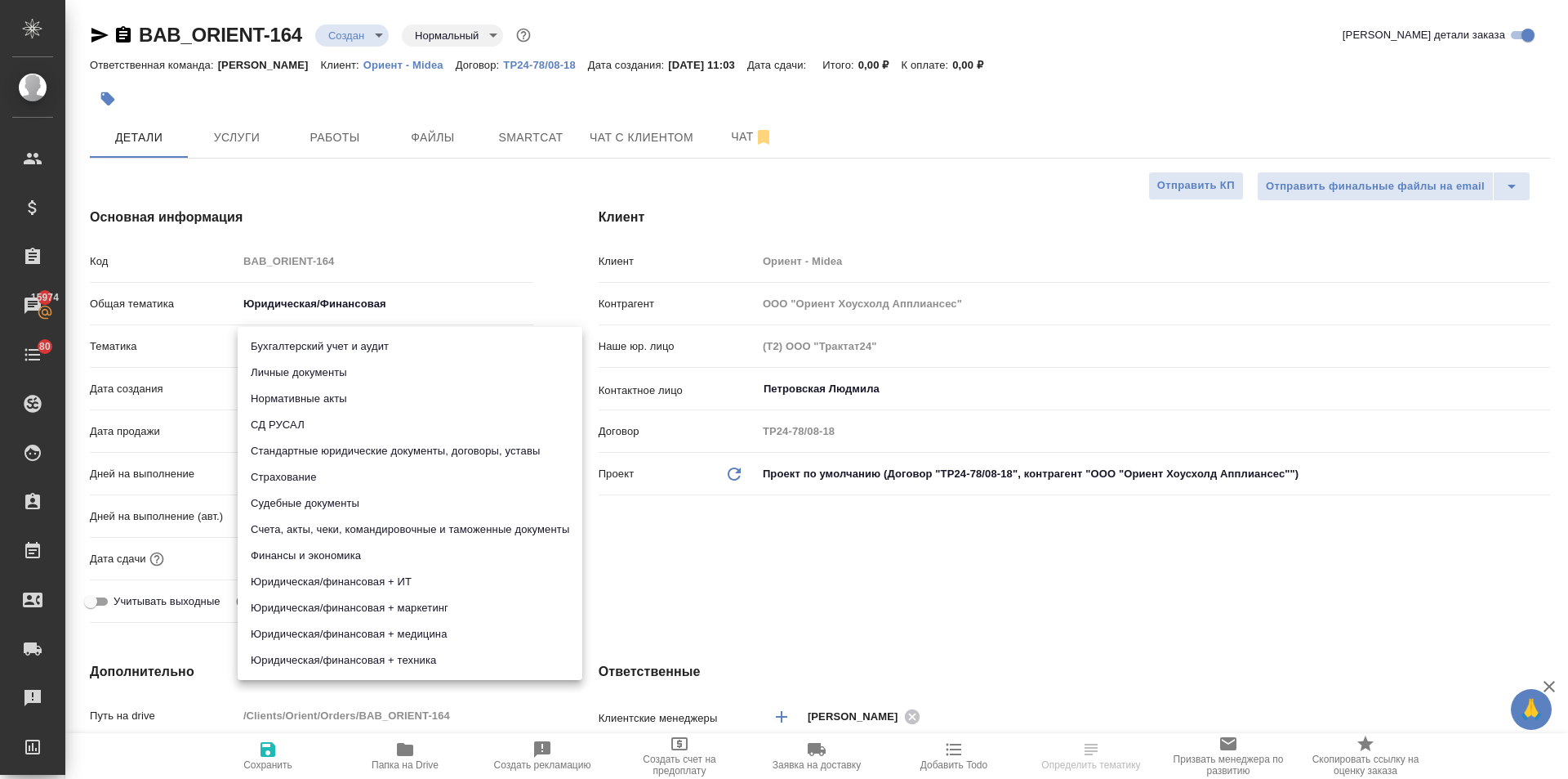
click at [304, 351] on body "🙏 .cls-1 fill:#fff; AWATERA [PERSON_NAME] Спецификации Заказы 15974 Чаты 80 Tod…" at bounding box center [784, 390] width 1568 height 779
click at [294, 364] on li "Личные документы" at bounding box center [409, 372] width 345 height 26
type textarea "x"
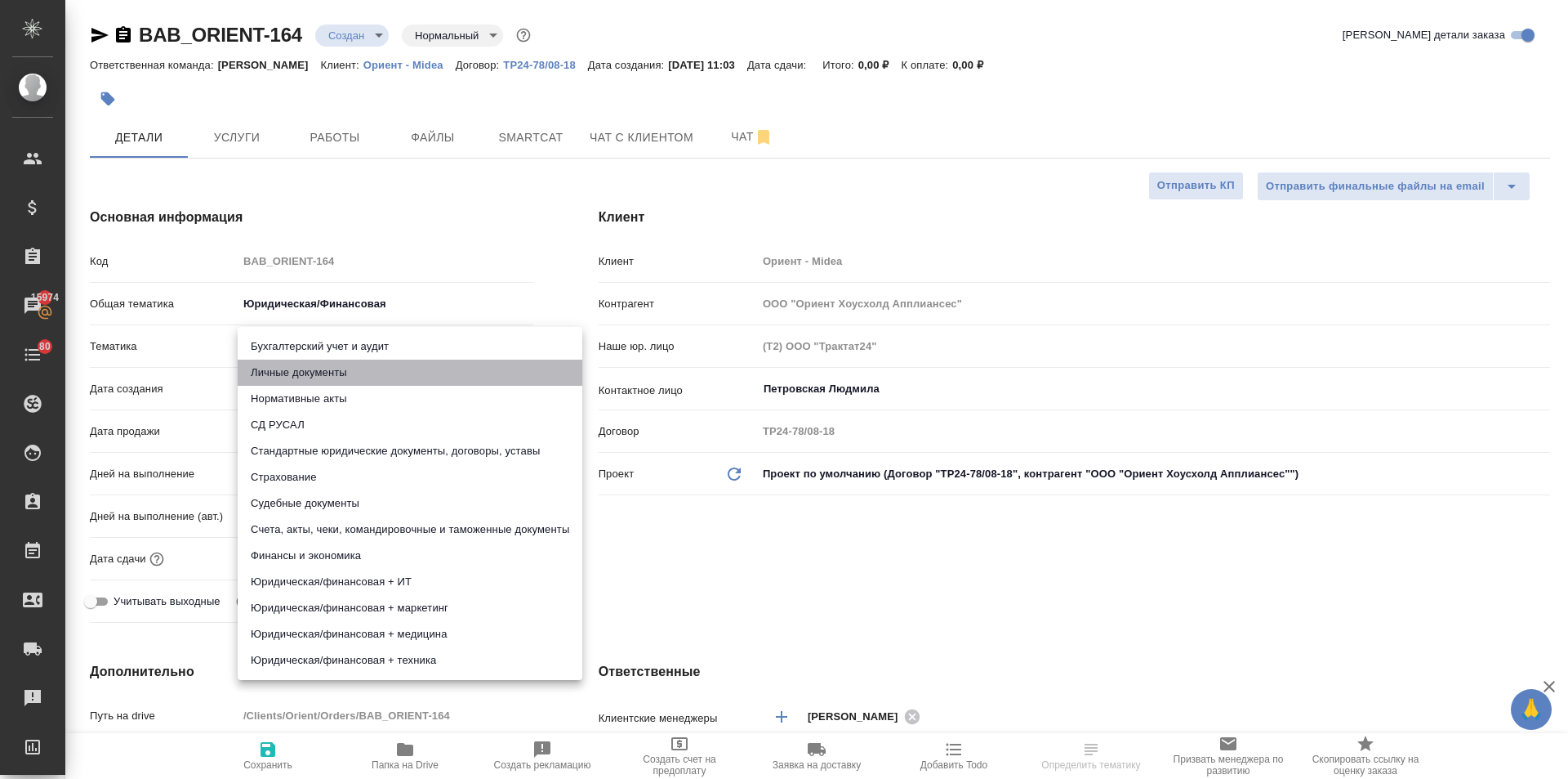
type input "5a8b8b956a9677013d343cfe"
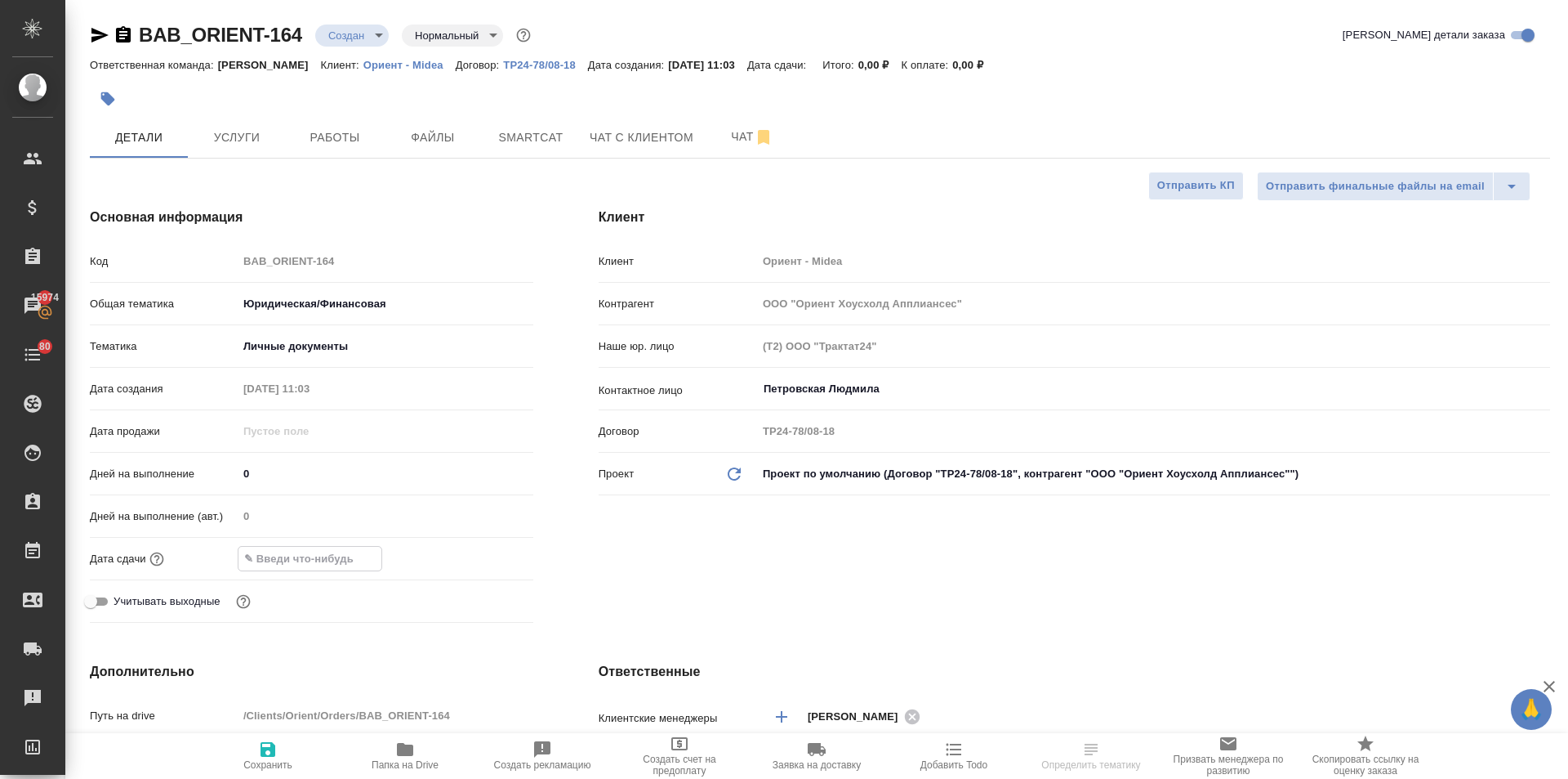
click at [312, 553] on input "text" at bounding box center [310, 558] width 143 height 24
click at [489, 546] on div at bounding box center [385, 558] width 295 height 25
click at [480, 552] on icon "button" at bounding box center [487, 557] width 15 height 16
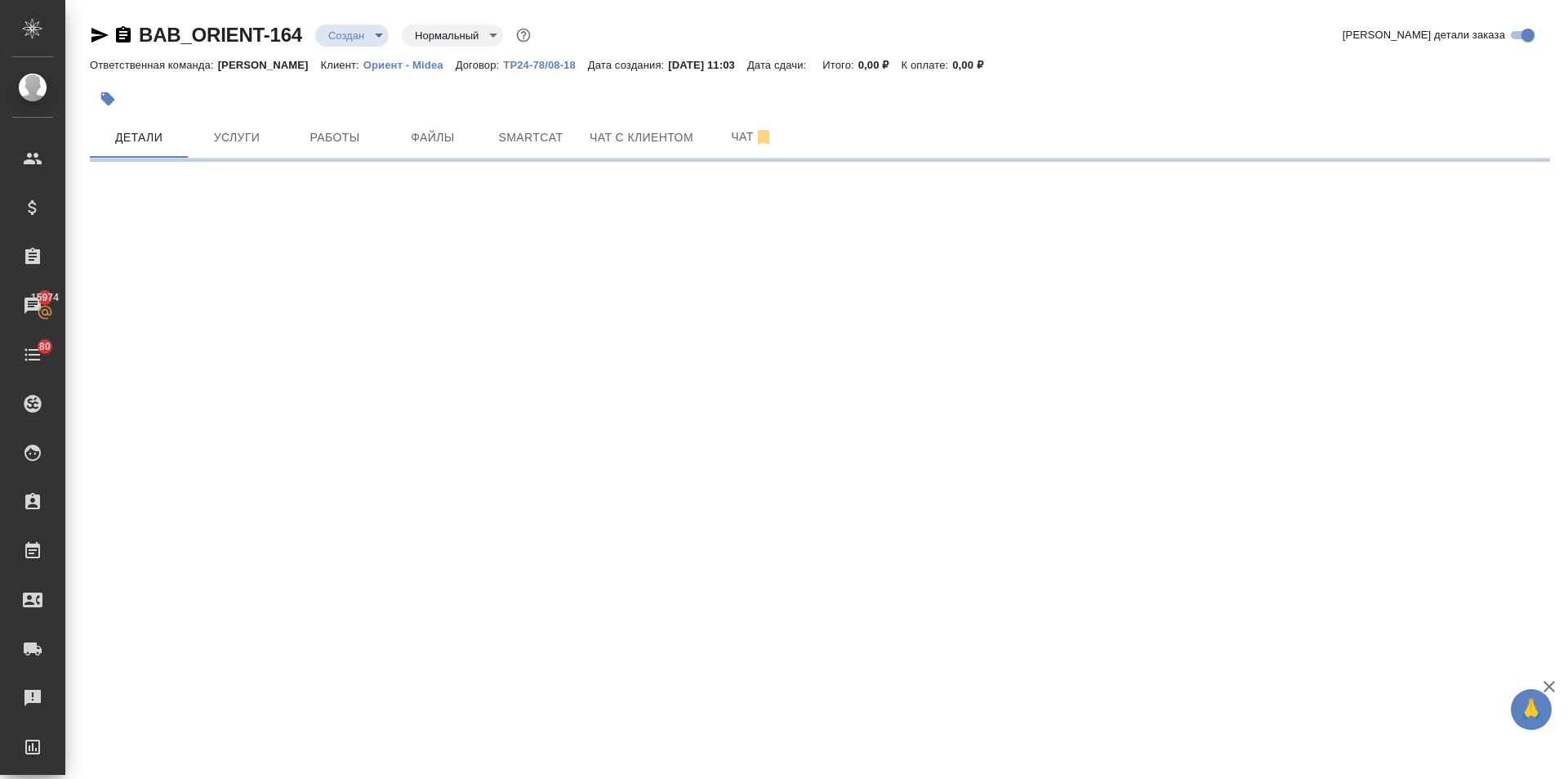
select select "RU"
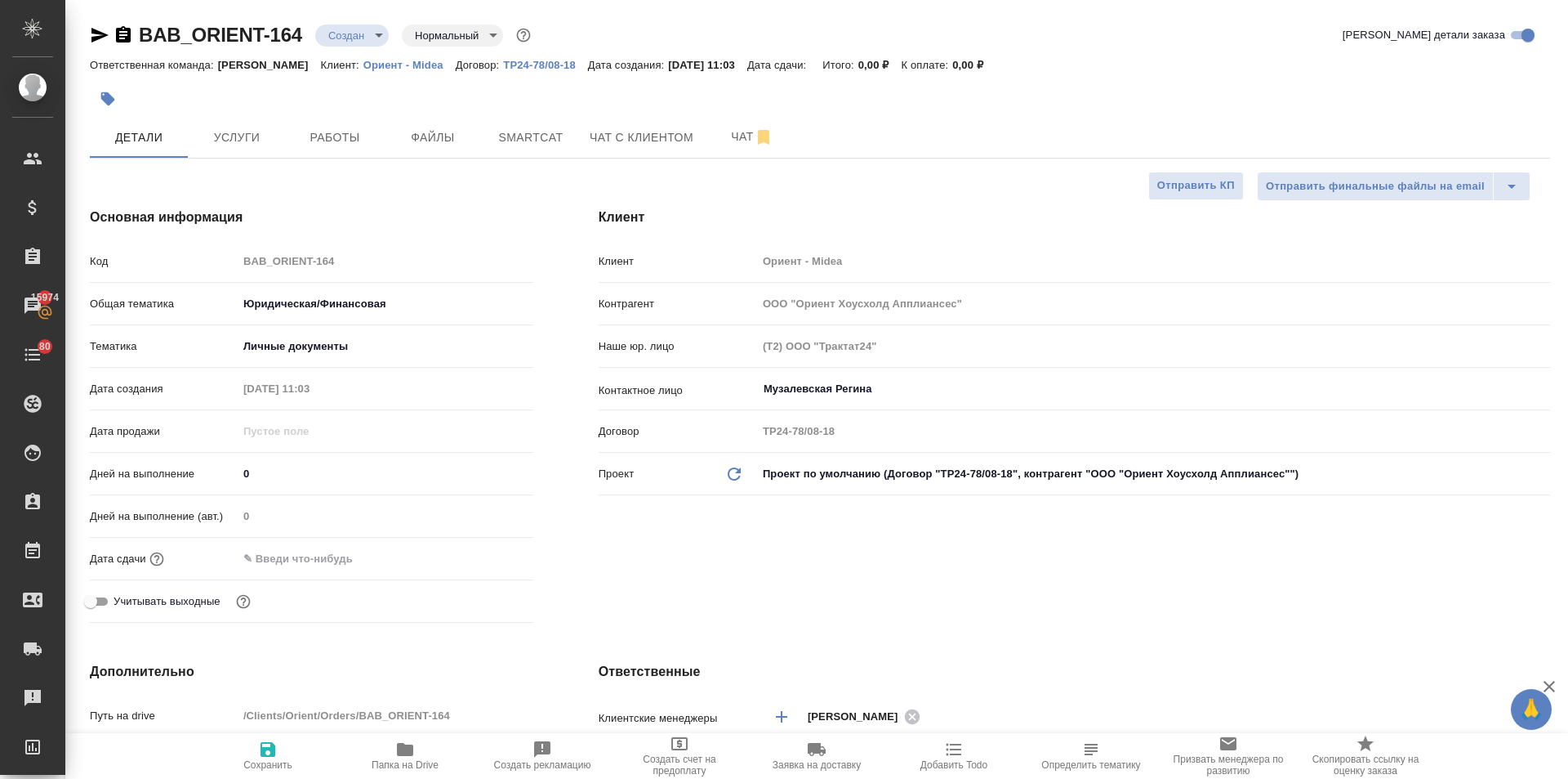
type textarea "x"
click at [317, 551] on input "text" at bounding box center [309, 558] width 143 height 24
click at [475, 557] on div at bounding box center [385, 558] width 295 height 25
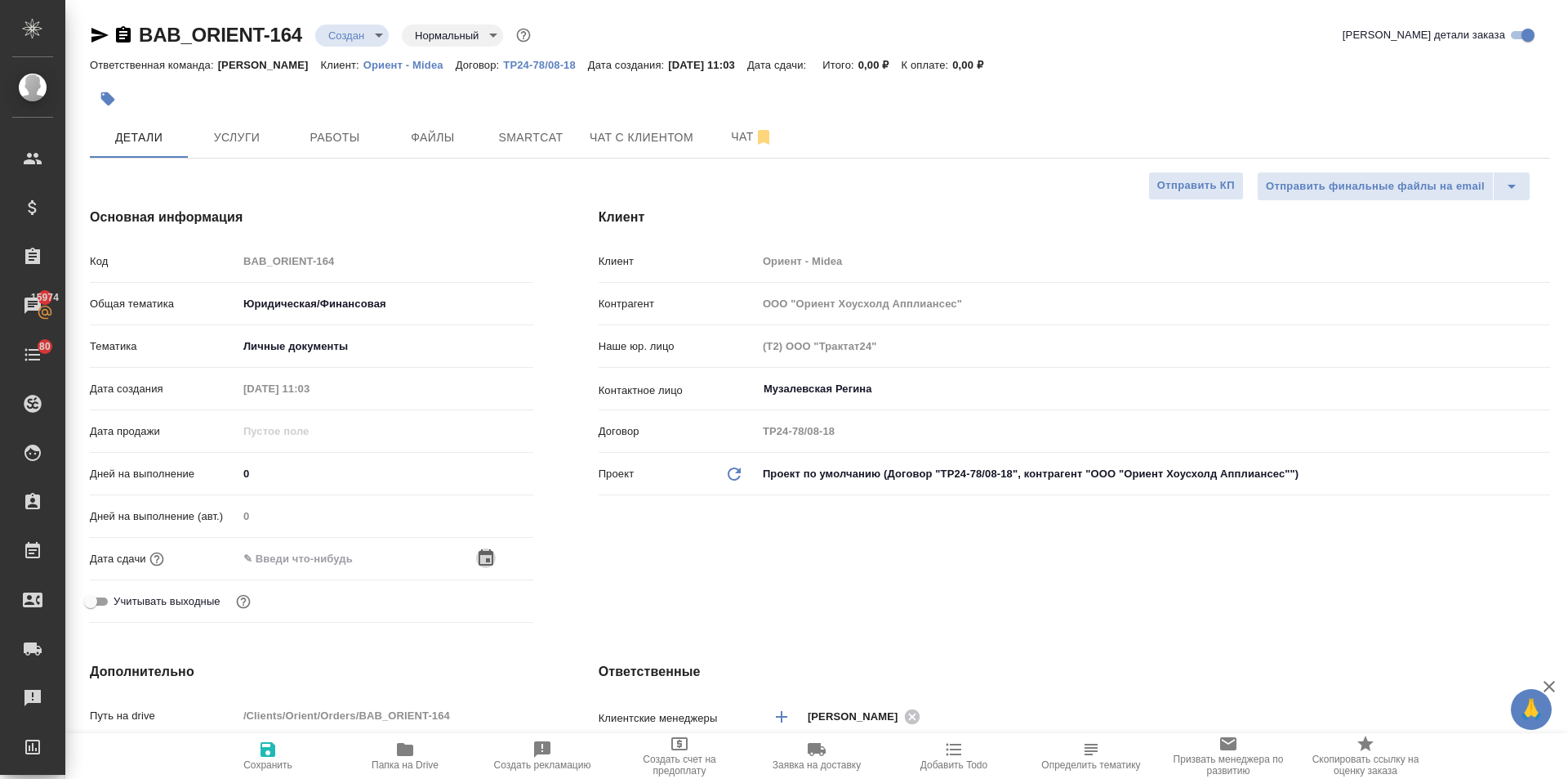
click at [487, 552] on icon "button" at bounding box center [487, 557] width 15 height 16
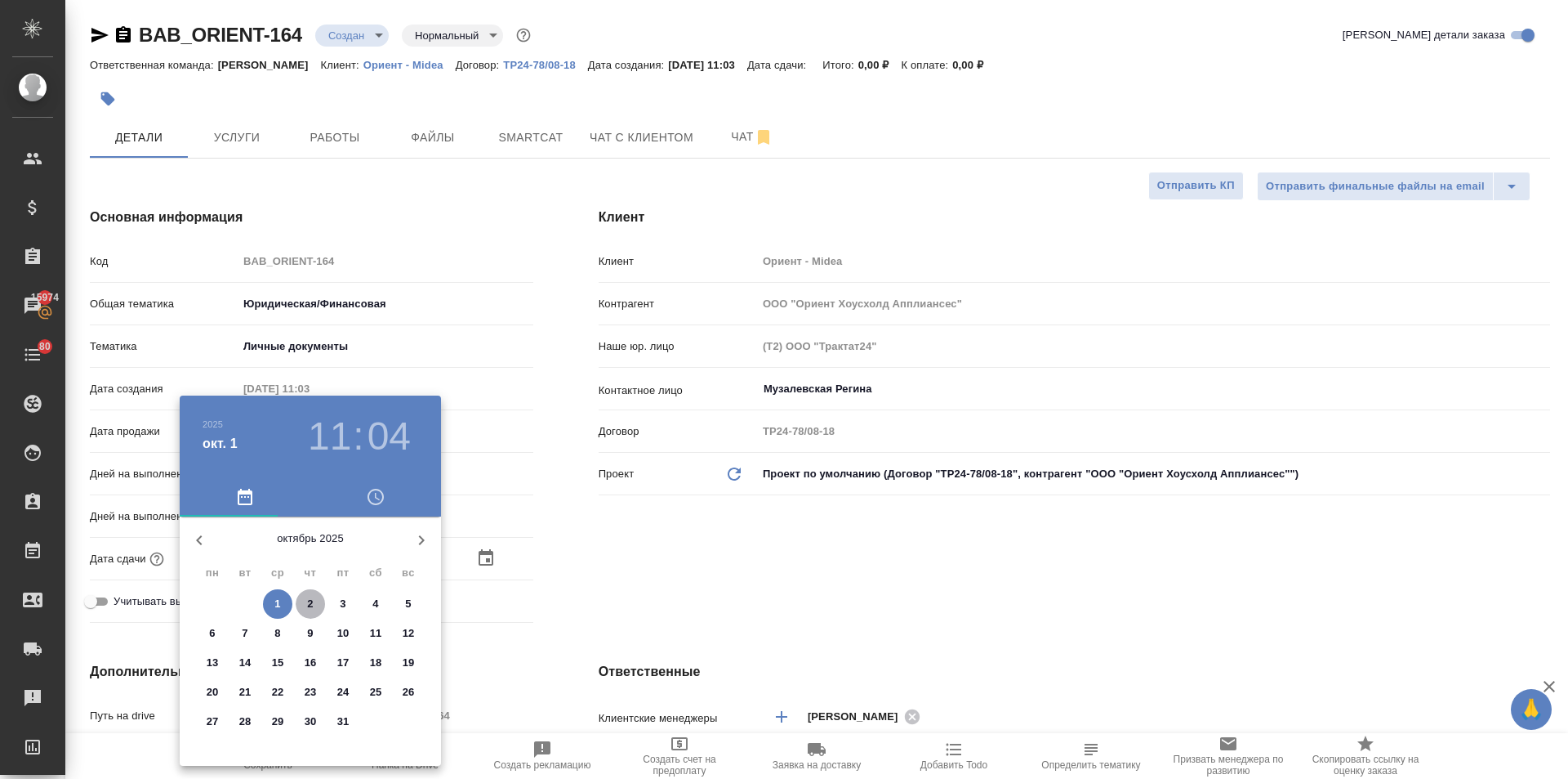
click at [308, 594] on button "2" at bounding box center [310, 604] width 29 height 29
type input "02.10.2025 11:04"
type textarea "x"
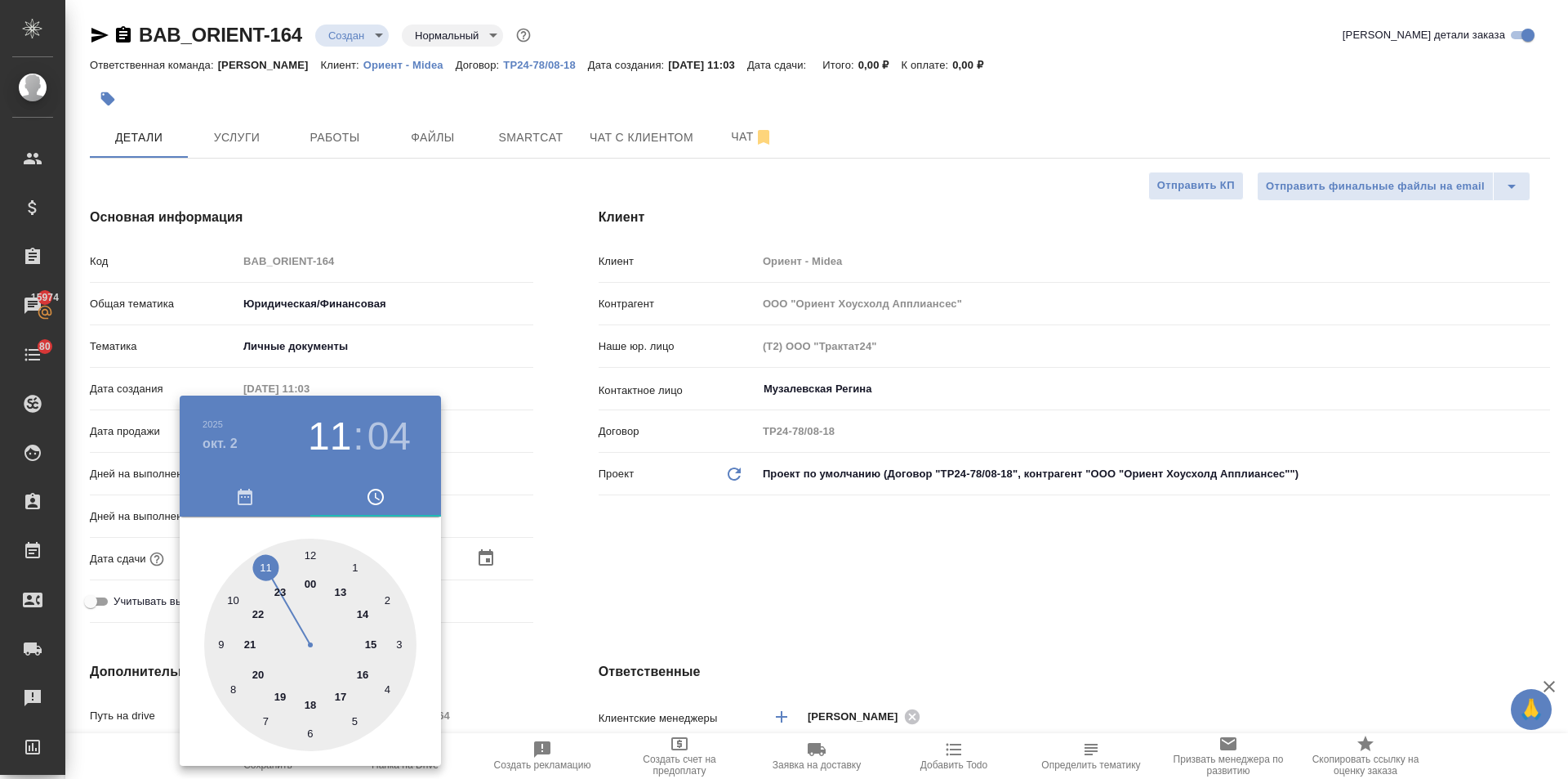
click at [231, 597] on div at bounding box center [310, 645] width 212 height 212
type input "02.10.2025 10:04"
type textarea "x"
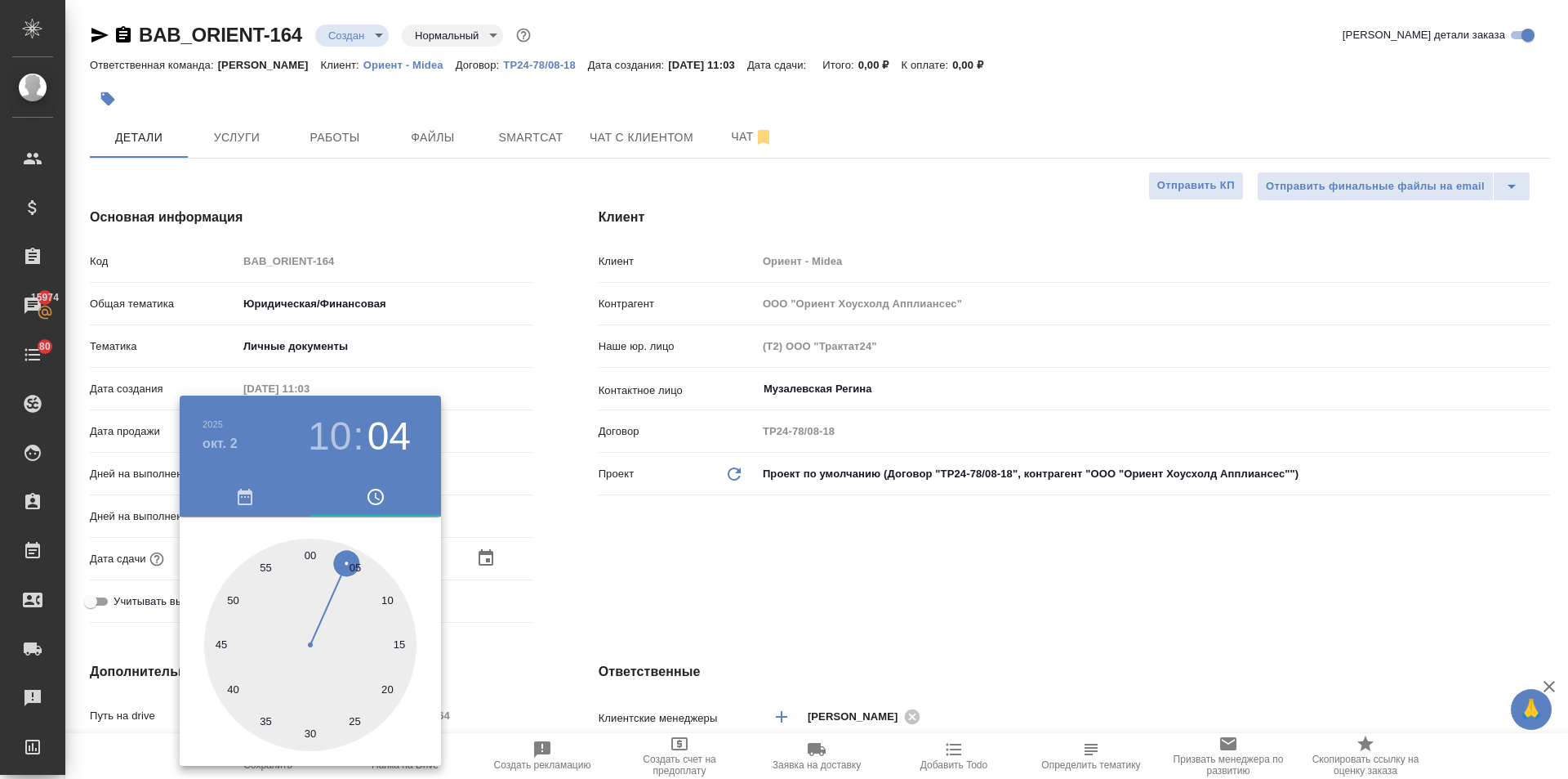
click at [314, 553] on div at bounding box center [310, 645] width 212 height 212
type input "02.10.2025 10:00"
type textarea "x"
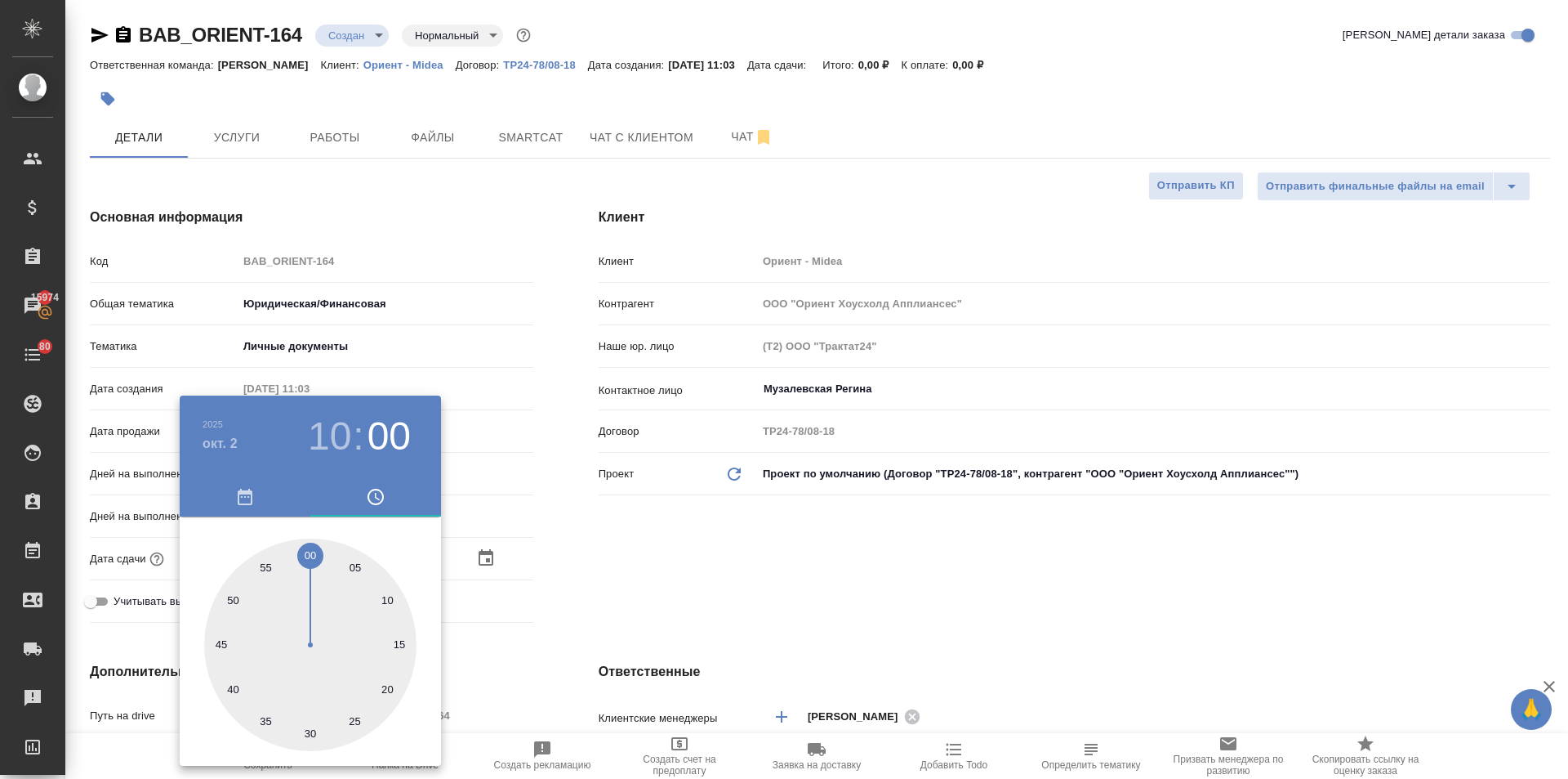
click at [698, 578] on div at bounding box center [784, 390] width 1568 height 779
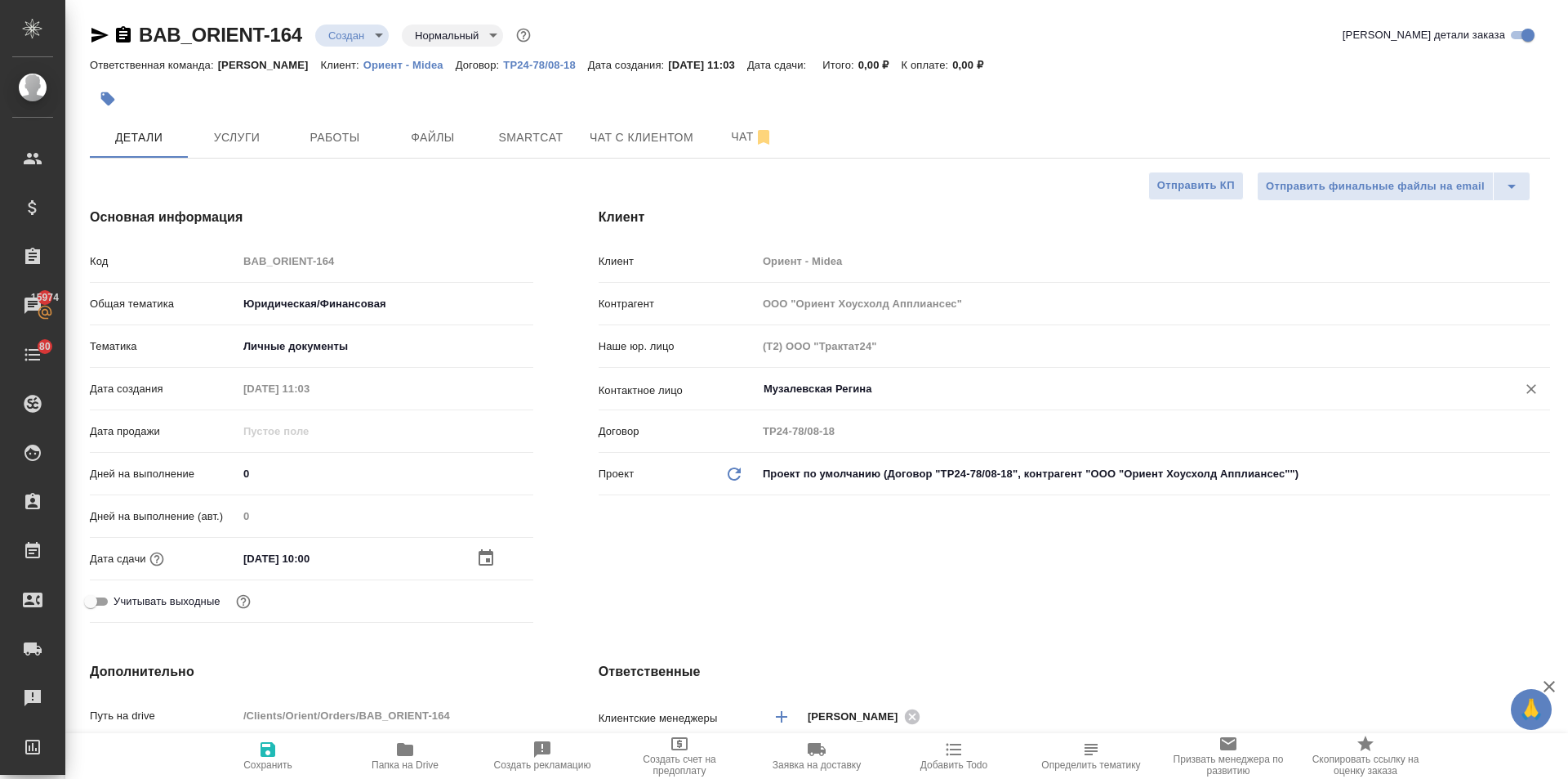
click at [803, 390] on input "Музалевская Регина" at bounding box center [1126, 389] width 728 height 19
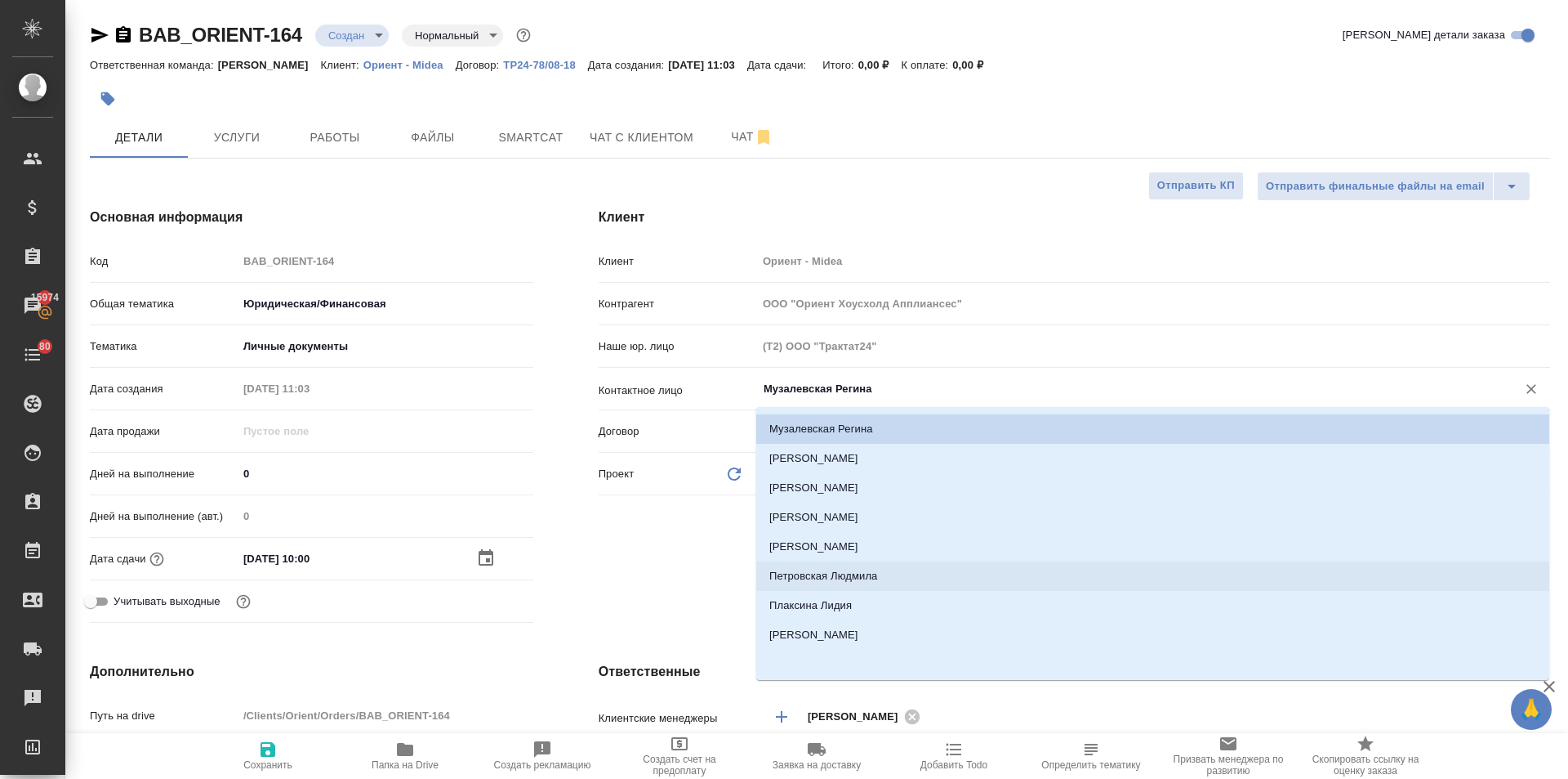
click at [823, 573] on li "Петровская Людмила" at bounding box center [1153, 576] width 793 height 29
type input "Петровская Людмила"
type textarea "x"
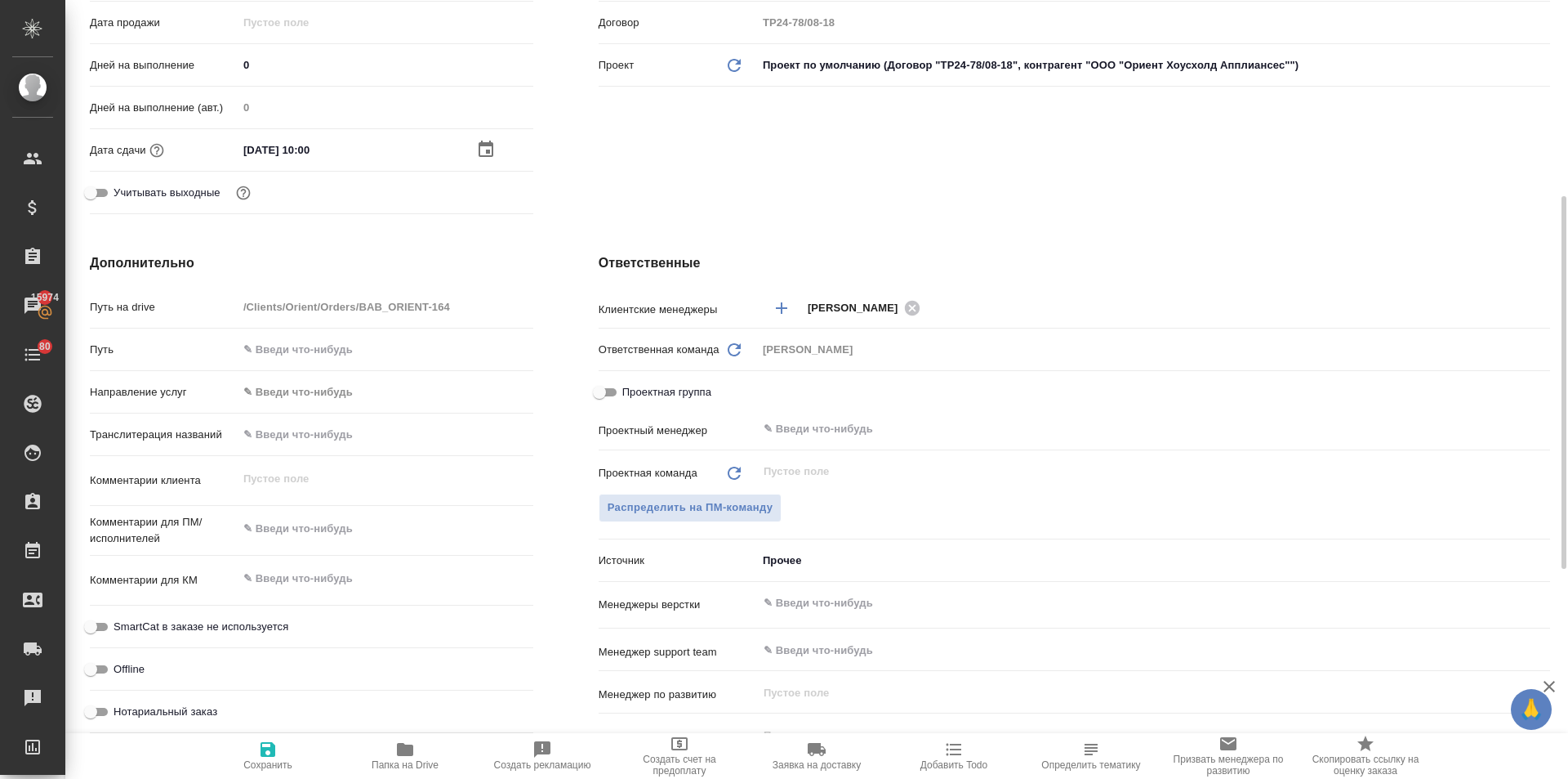
scroll to position [654, 0]
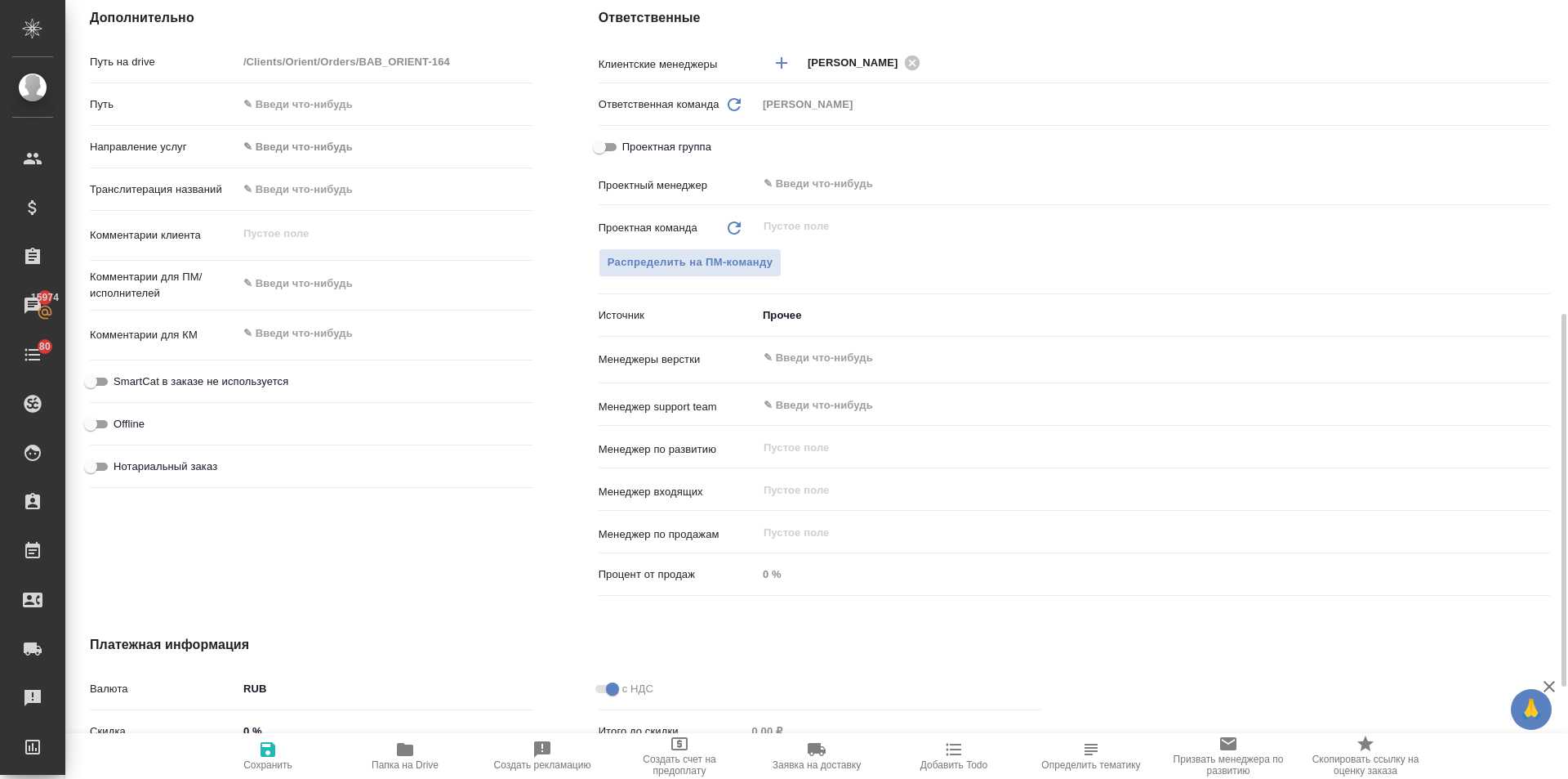
click at [93, 468] on input "Нотариальный заказ" at bounding box center [91, 466] width 59 height 19
checkbox input "true"
type textarea "x"
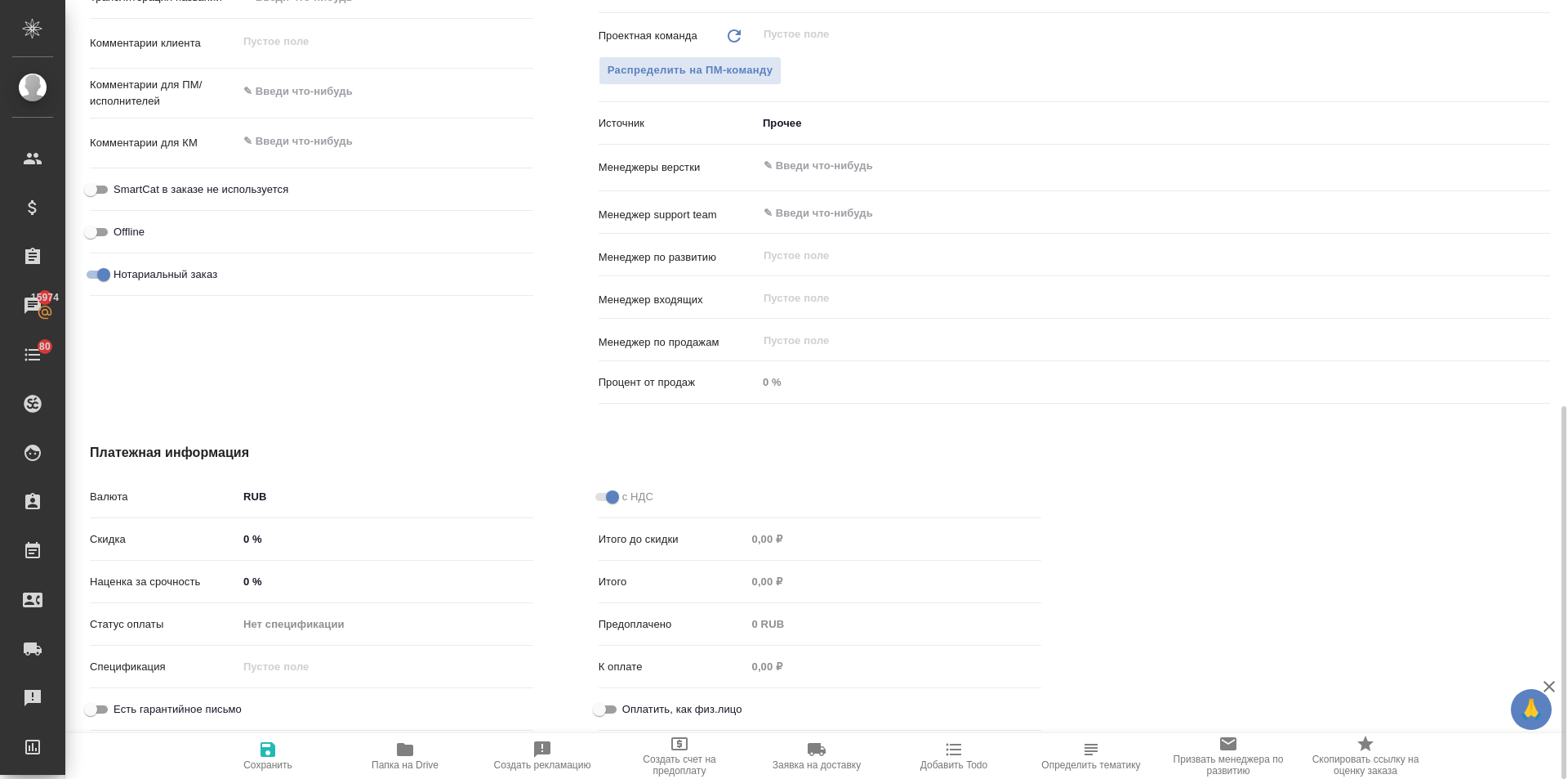
click at [594, 706] on input "Оплатить, как физ.лицо" at bounding box center [600, 708] width 59 height 19
checkbox input "true"
type textarea "x"
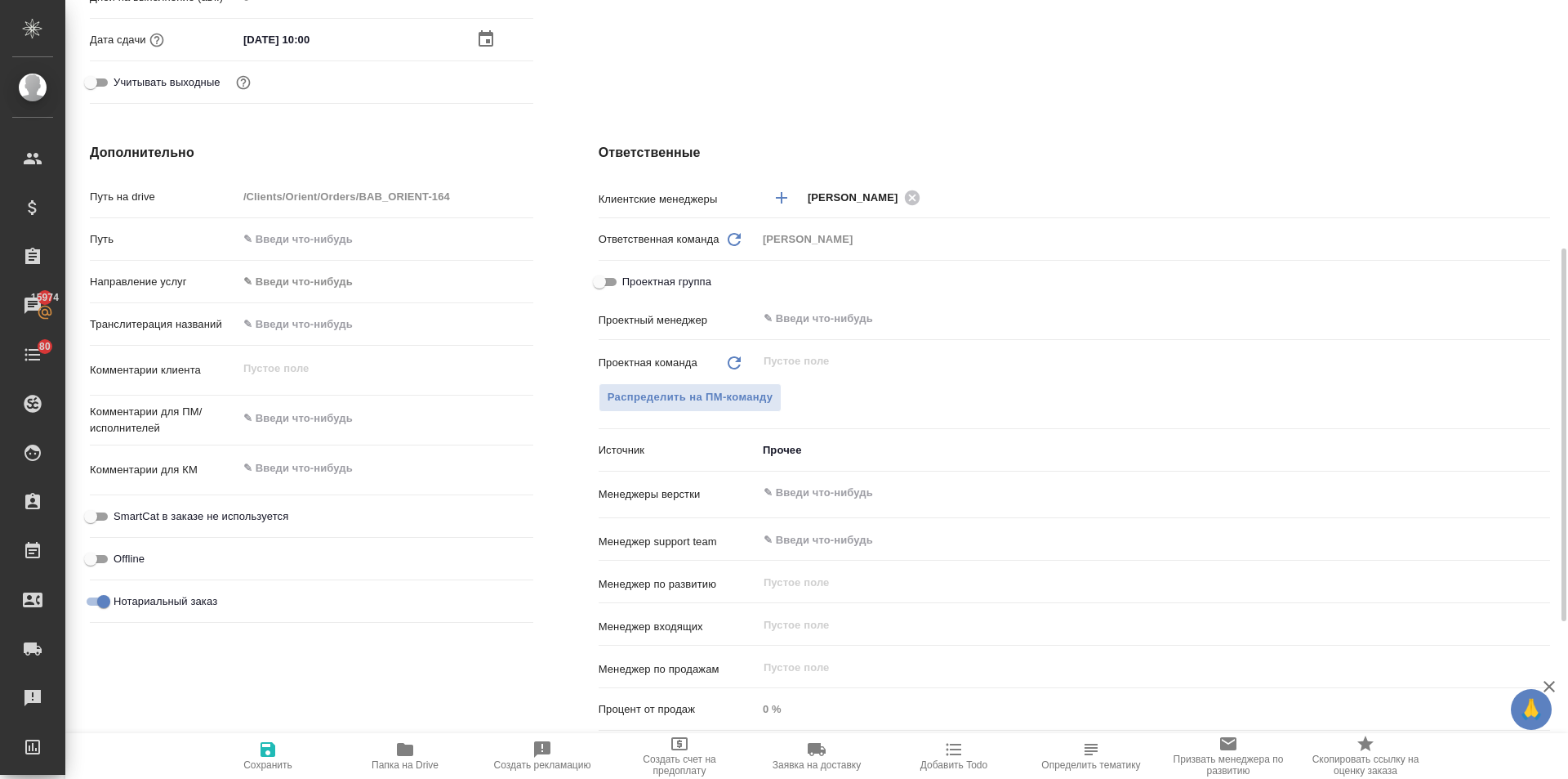
type textarea "x"
click at [313, 461] on textarea at bounding box center [385, 468] width 295 height 28
type textarea "x"
type textarea "5"
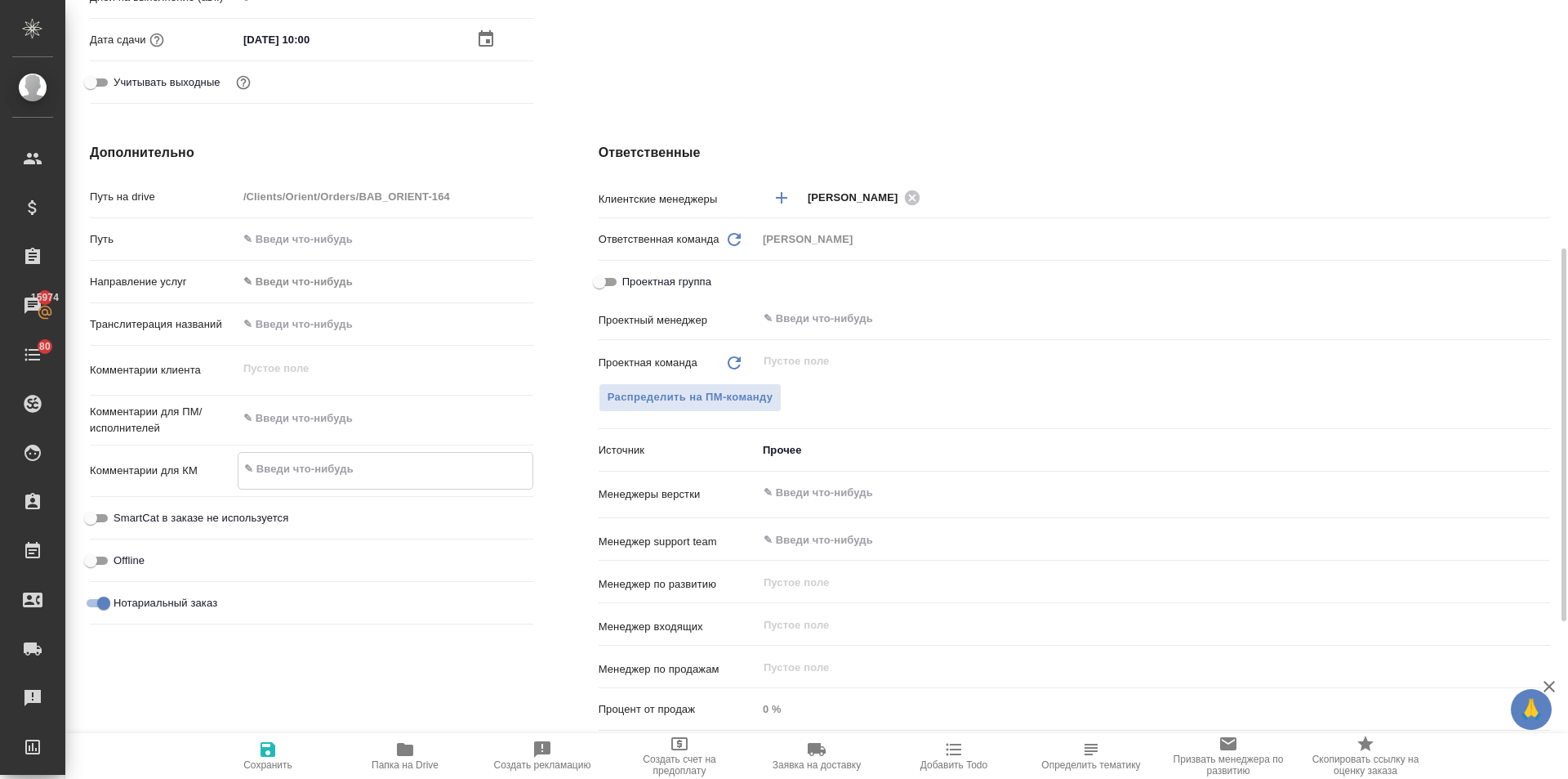
type textarea "x"
type textarea "5"
type textarea "x"
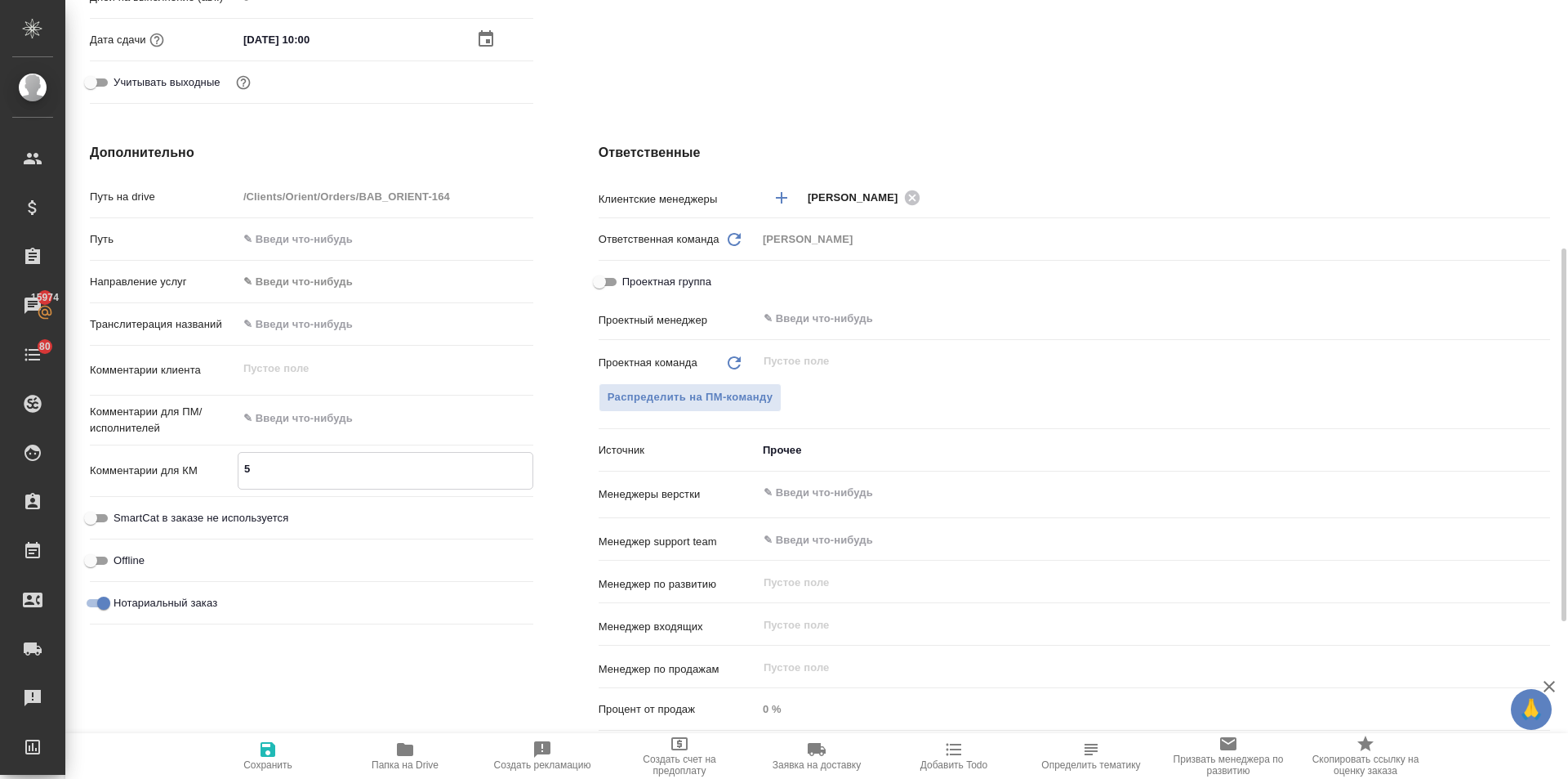
type textarea "x"
type textarea "5 э"
type textarea "x"
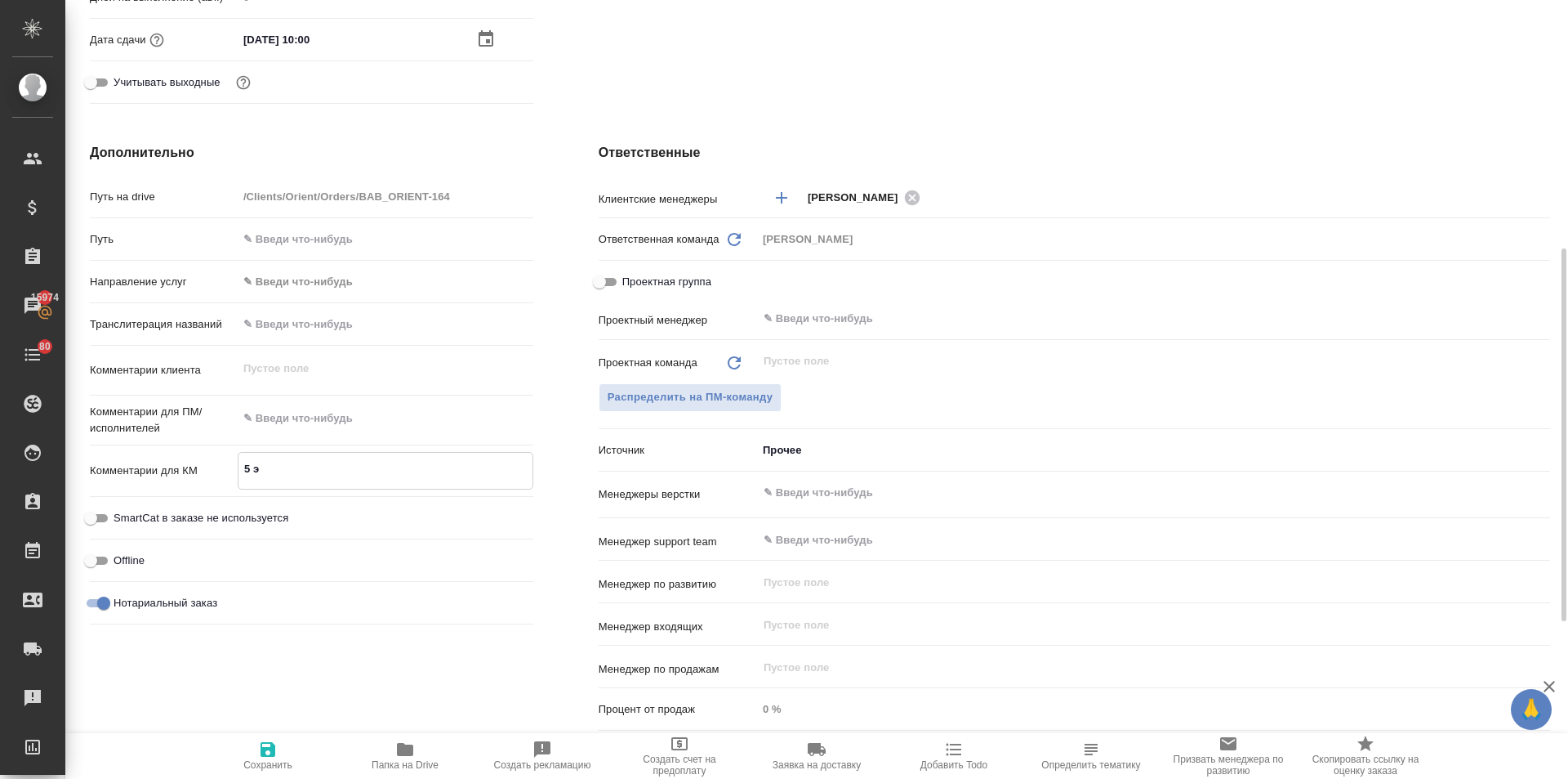
type textarea "x"
type textarea "5 эк"
type textarea "x"
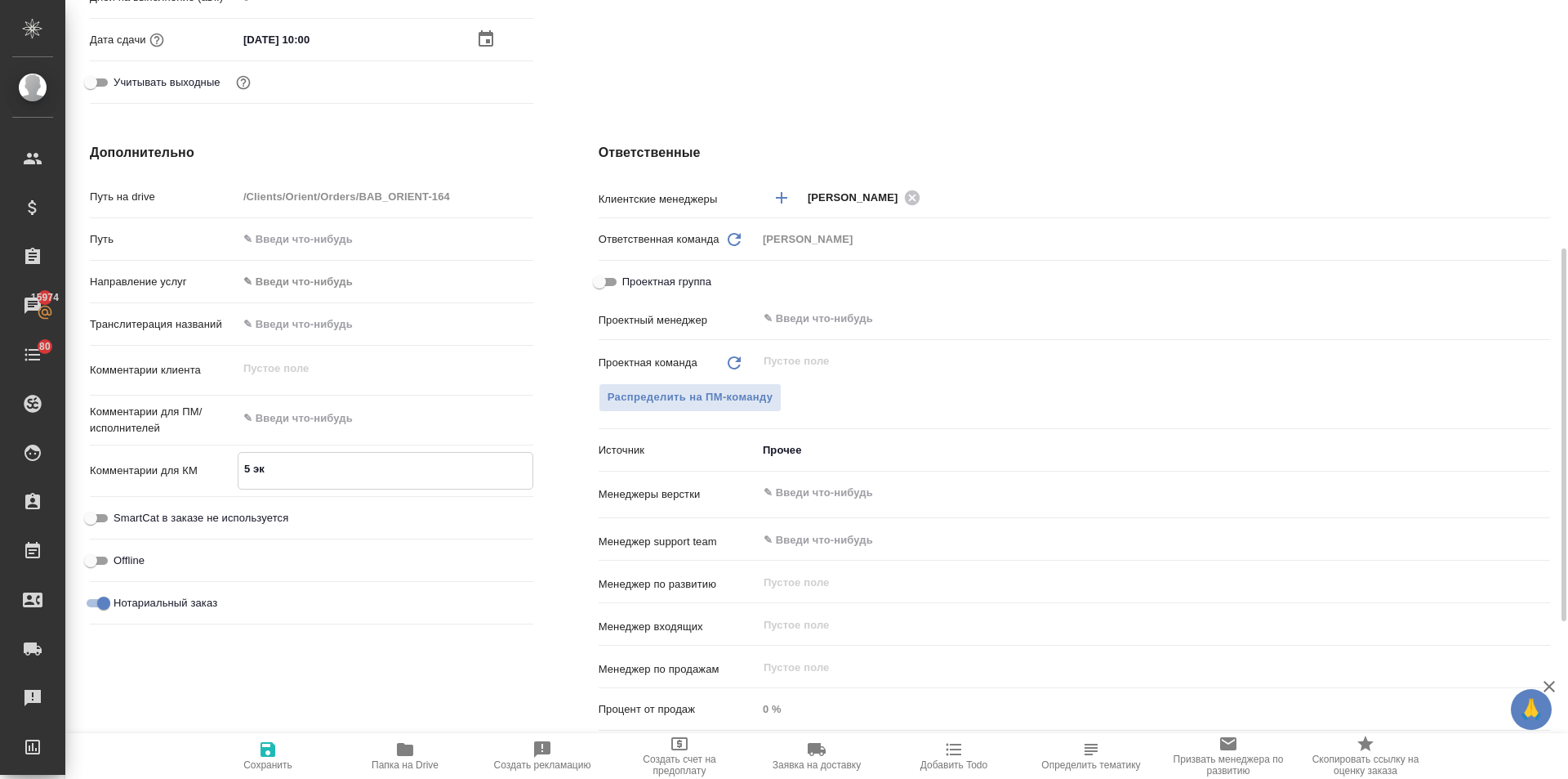
type textarea "5 экз"
type textarea "x"
type textarea "5 экз."
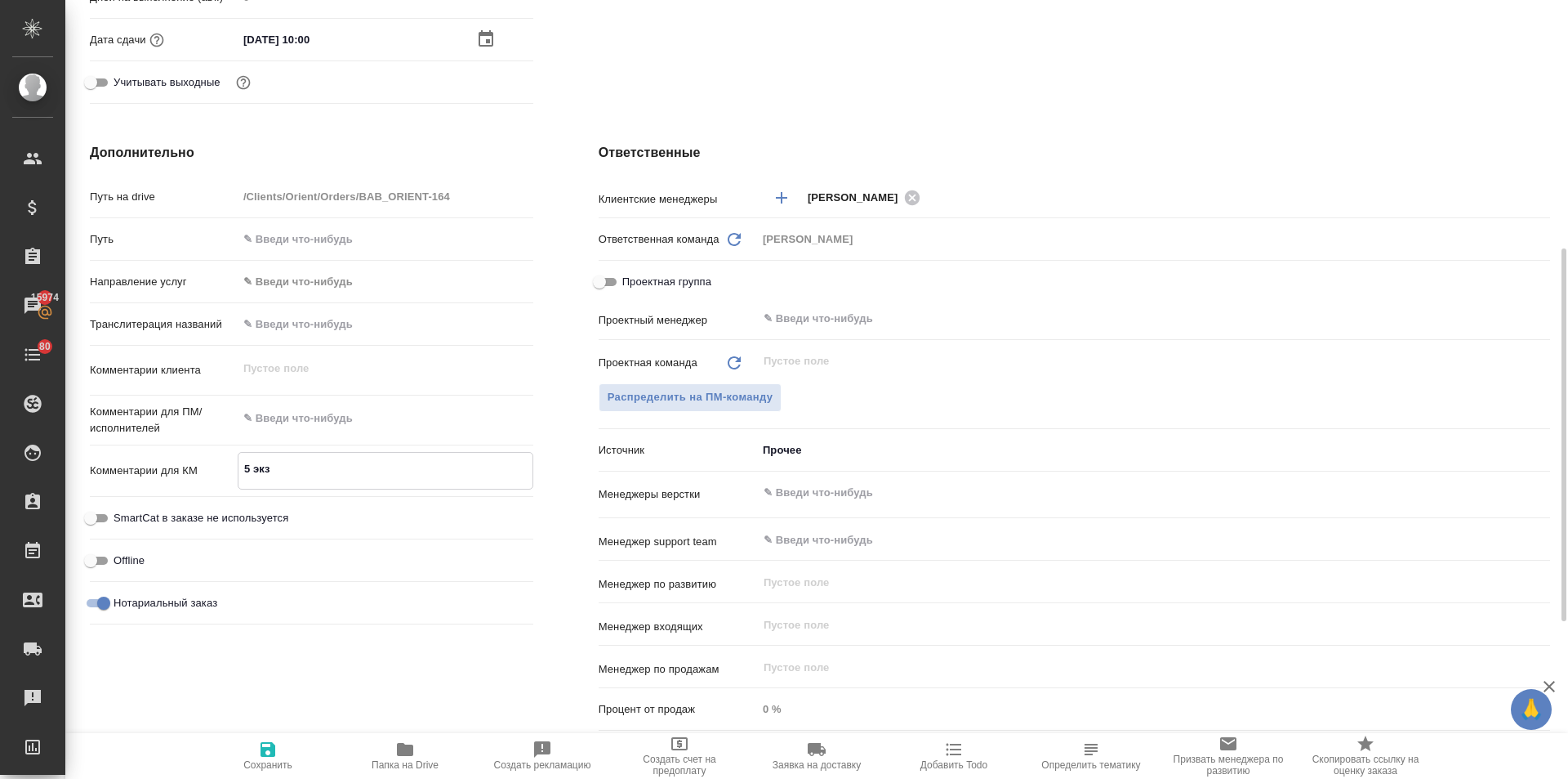
type textarea "x"
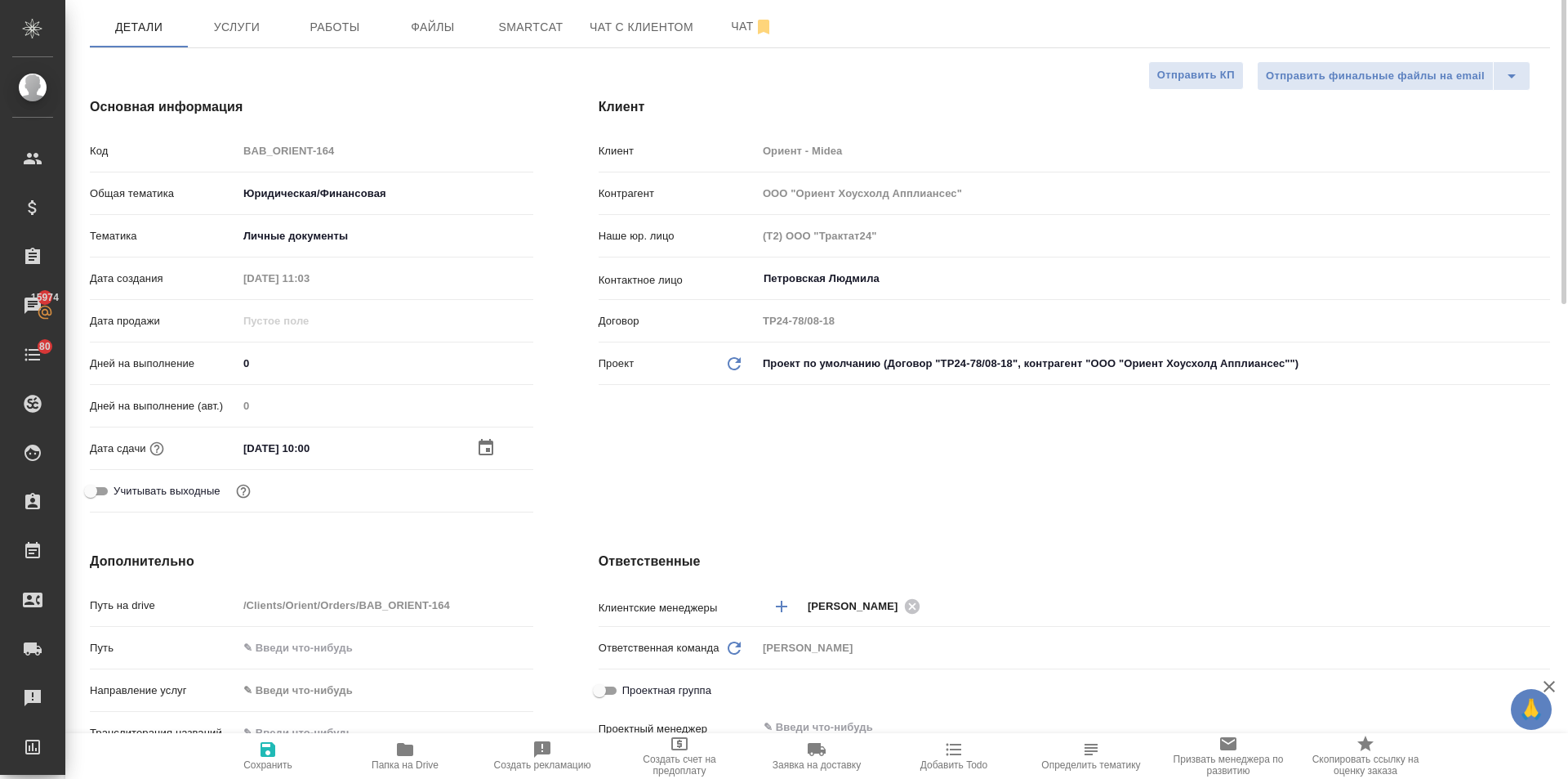
scroll to position [0, 0]
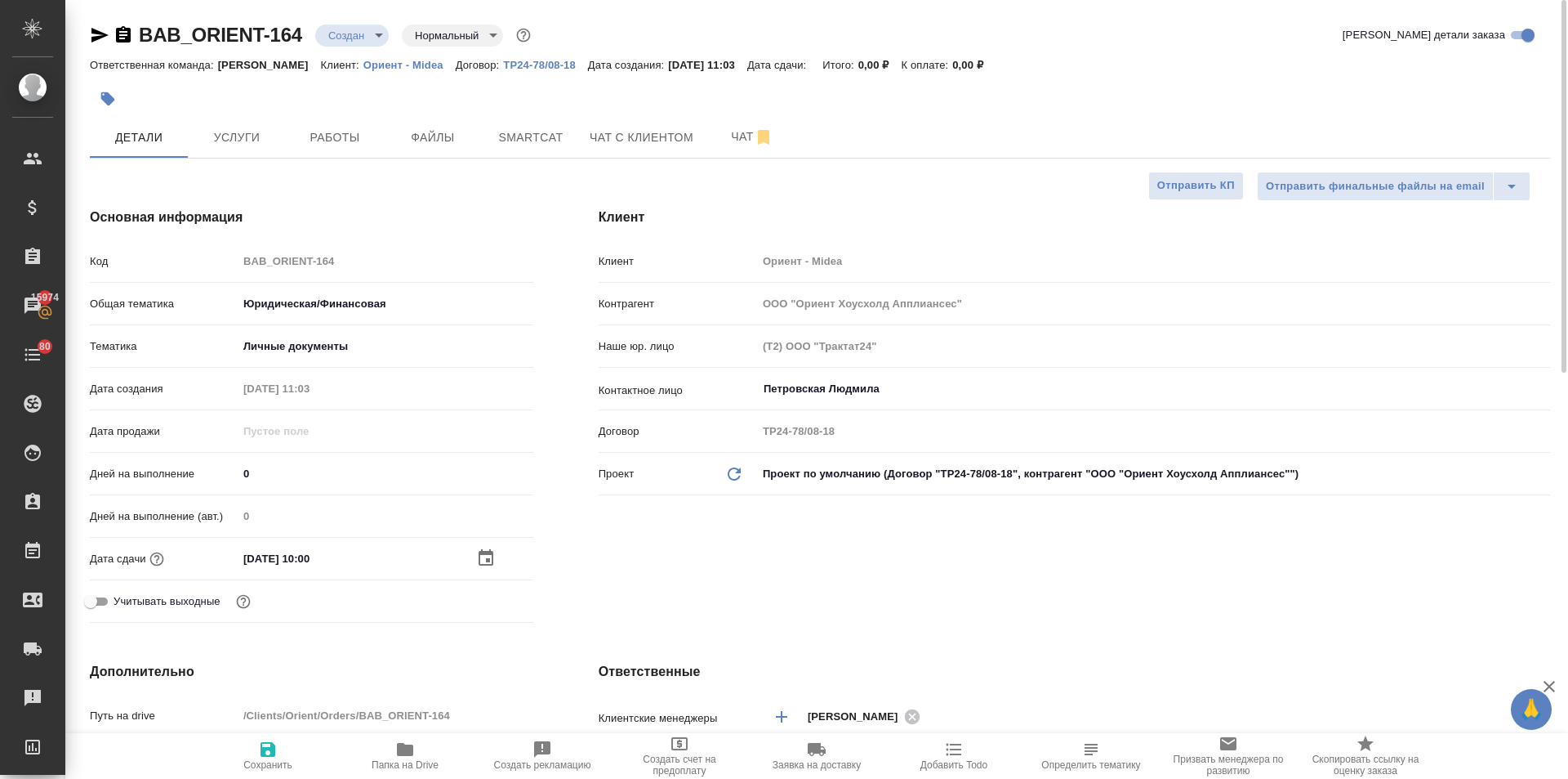
type textarea "5 экз."
type textarea "x"
click at [273, 752] on icon "button" at bounding box center [268, 750] width 15 height 15
type textarea "x"
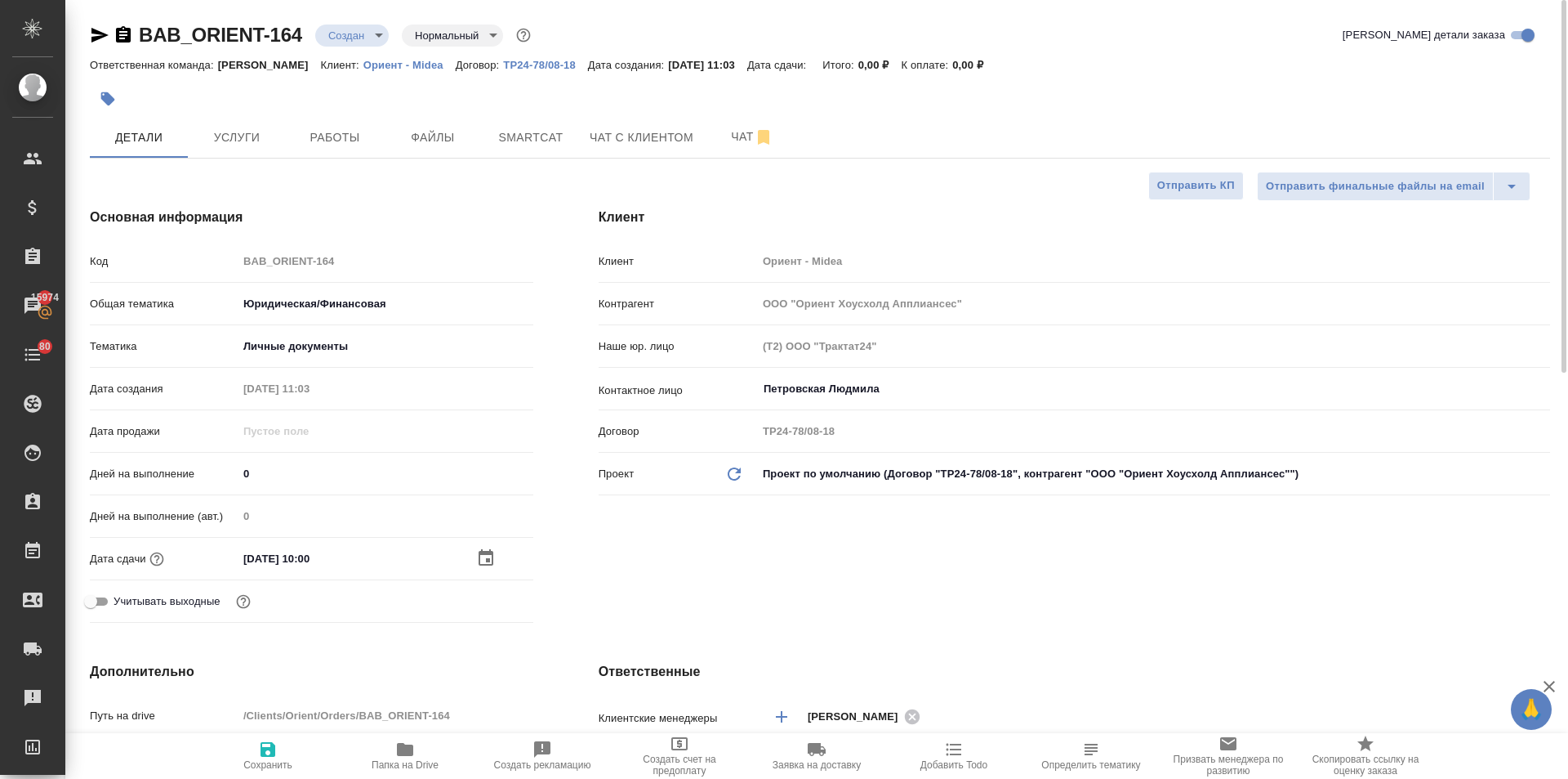
type textarea "x"
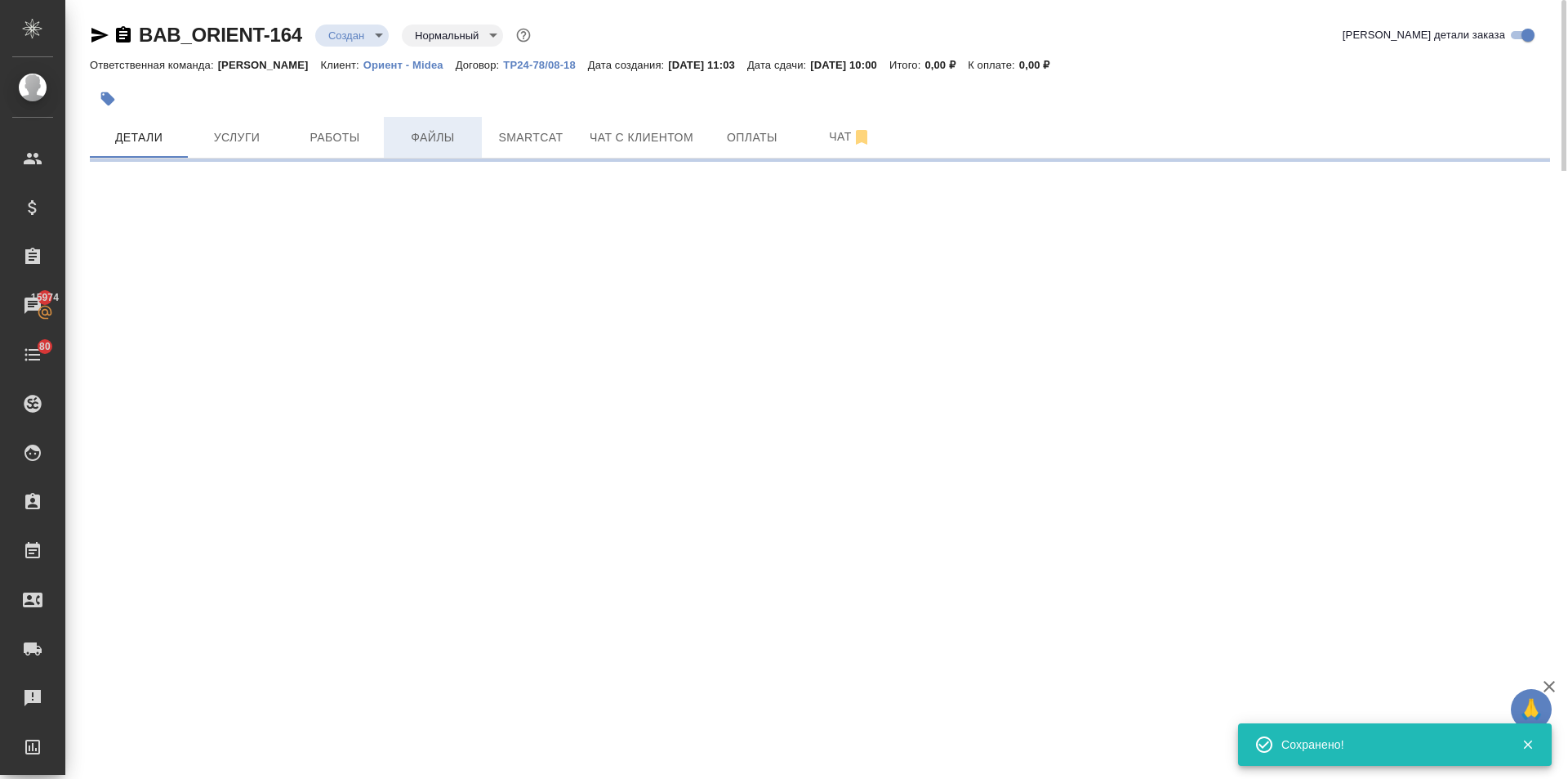
select select "RU"
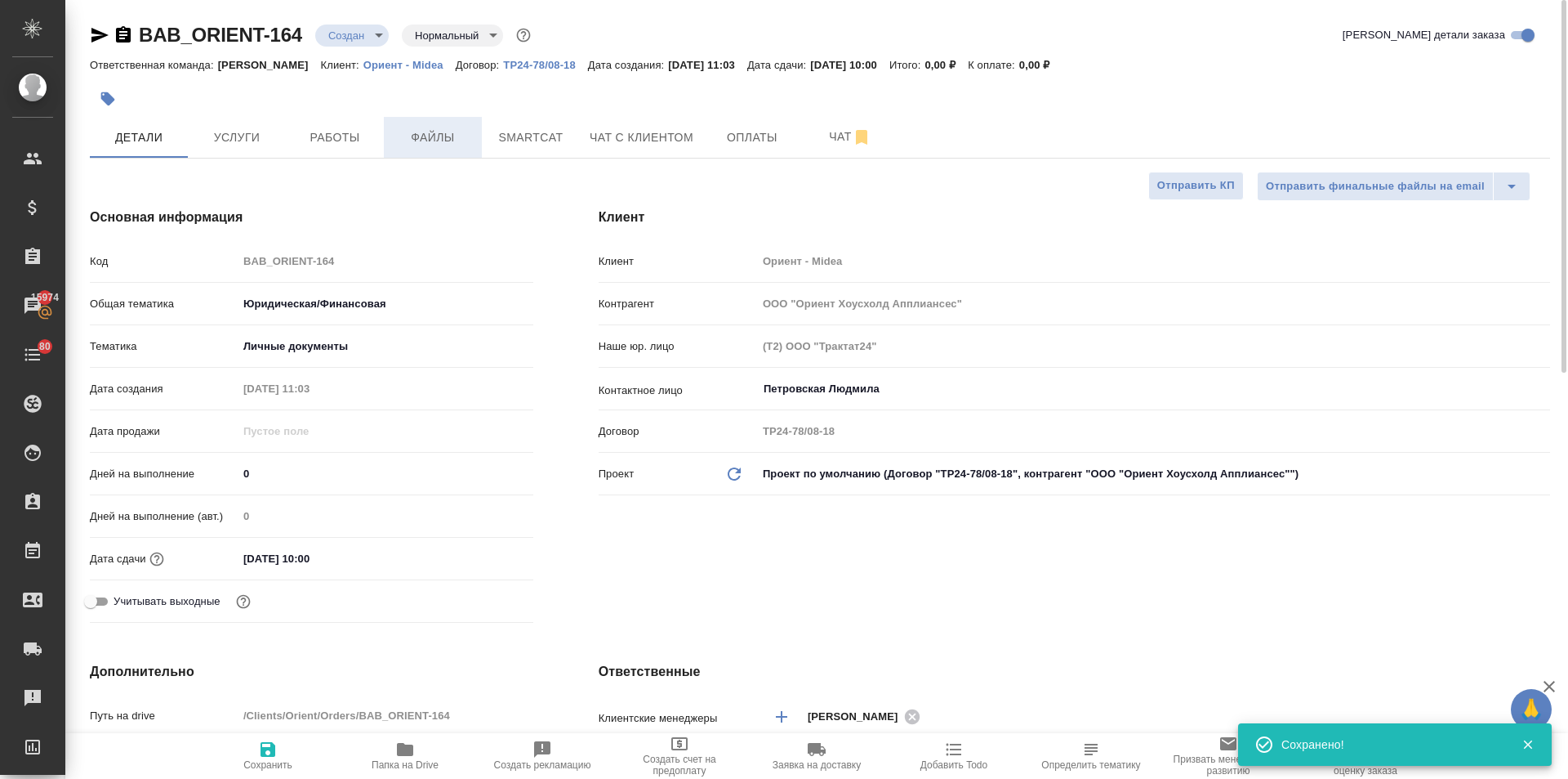
type textarea "x"
click at [428, 141] on span "Файлы" at bounding box center [432, 138] width 78 height 20
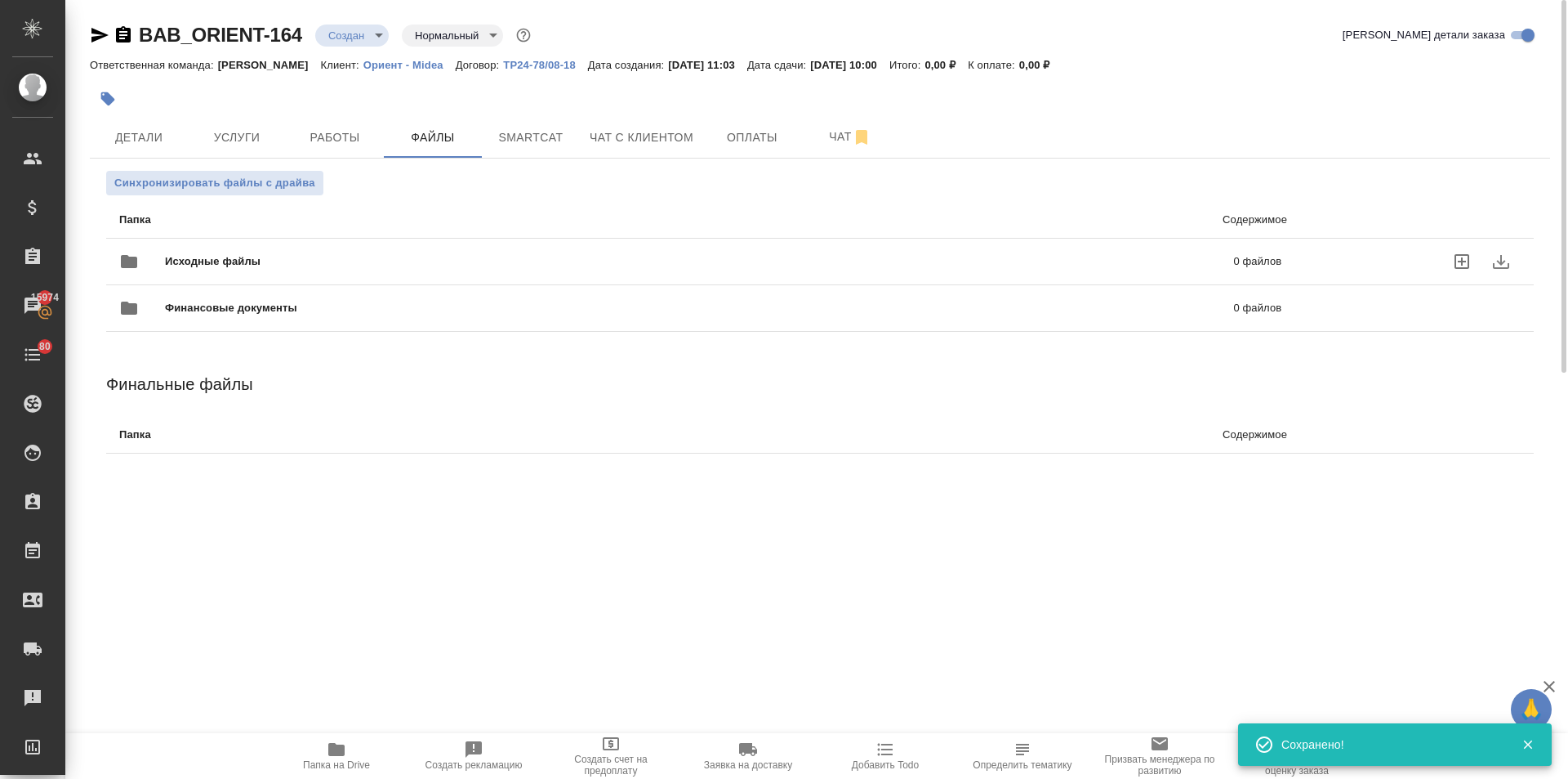
click at [249, 250] on div "Исходные файлы 0 файлов" at bounding box center [700, 261] width 1162 height 39
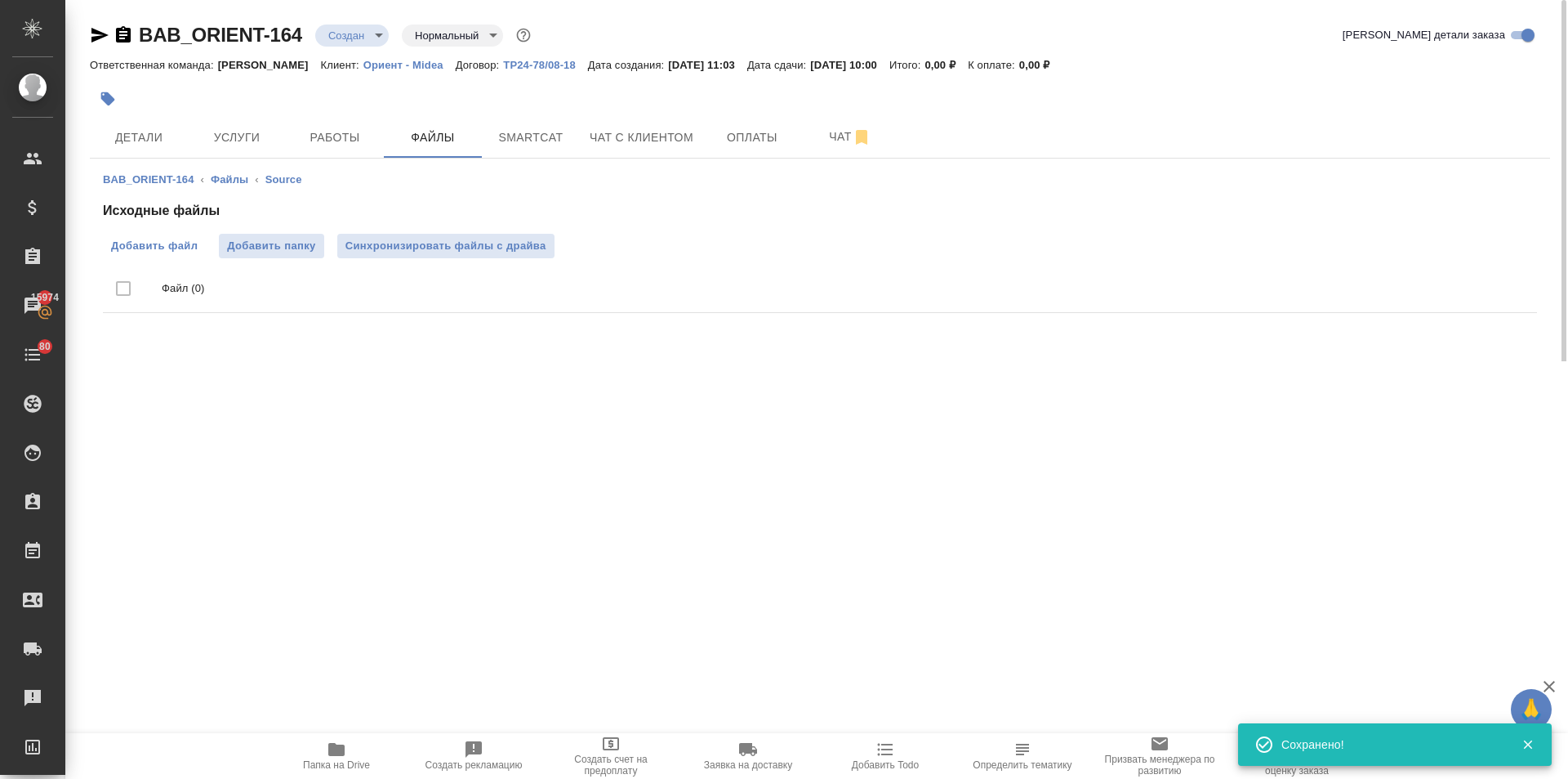
click at [177, 244] on span "Добавить файл" at bounding box center [154, 245] width 86 height 16
click at [0, 0] on input "Добавить файл" at bounding box center [0, 0] width 0 height 0
click at [153, 243] on span "Добавить файл" at bounding box center [154, 245] width 86 height 16
click at [0, 0] on input "Добавить файл" at bounding box center [0, 0] width 0 height 0
click at [223, 149] on button "Услуги" at bounding box center [237, 137] width 98 height 41
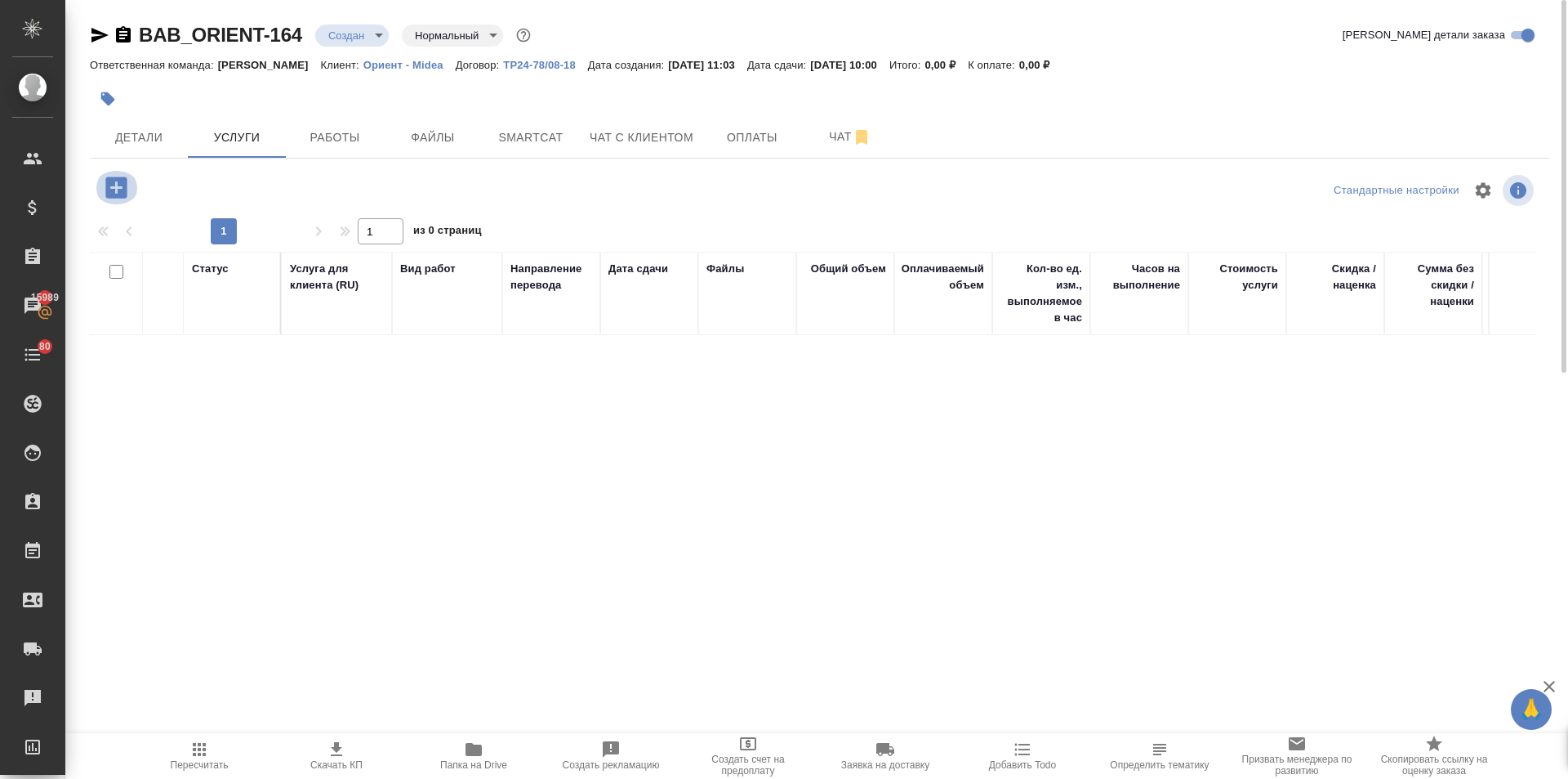
click at [114, 182] on icon "button" at bounding box center [116, 186] width 21 height 21
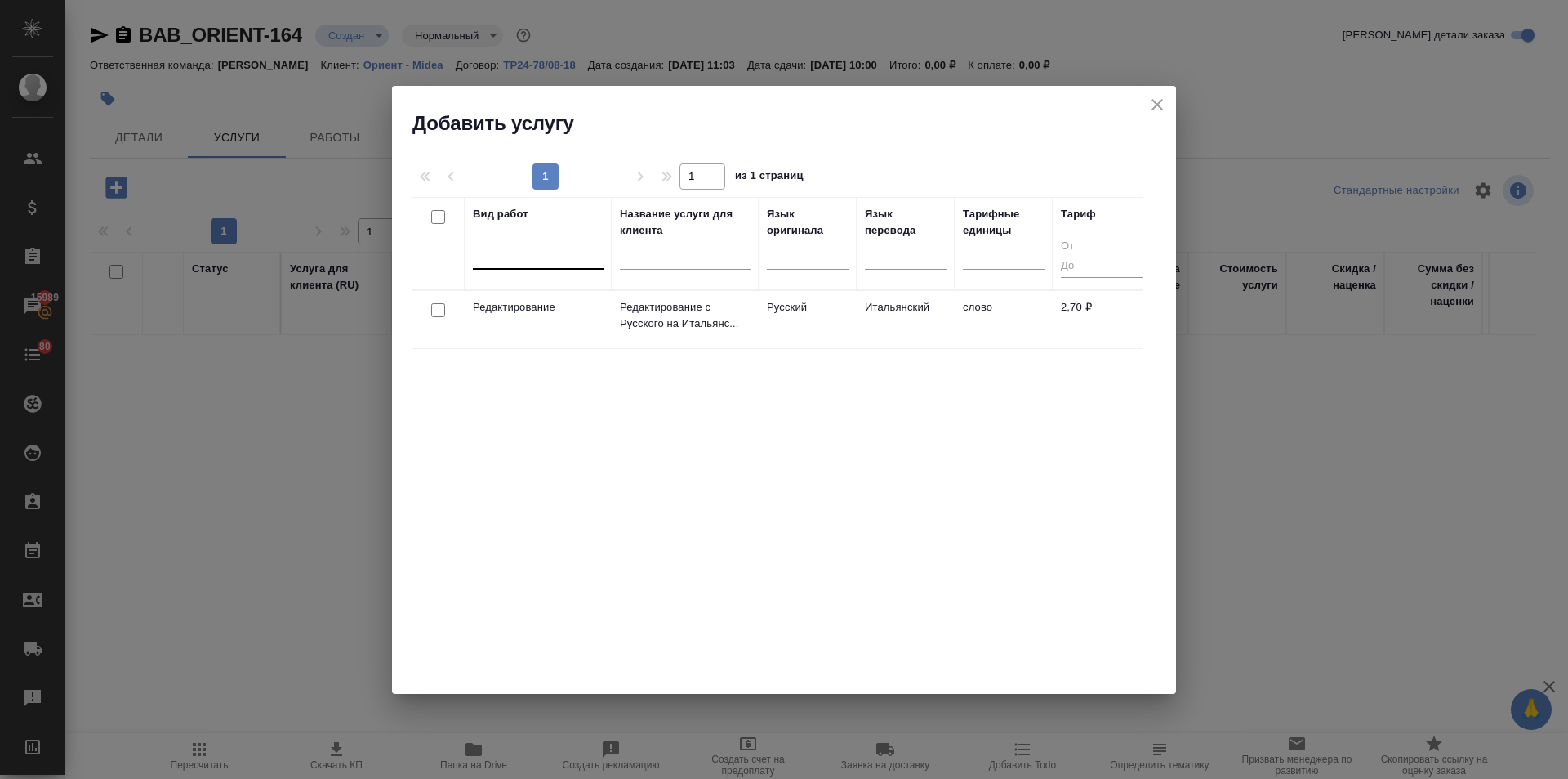
click at [536, 257] on div at bounding box center [539, 253] width 131 height 24
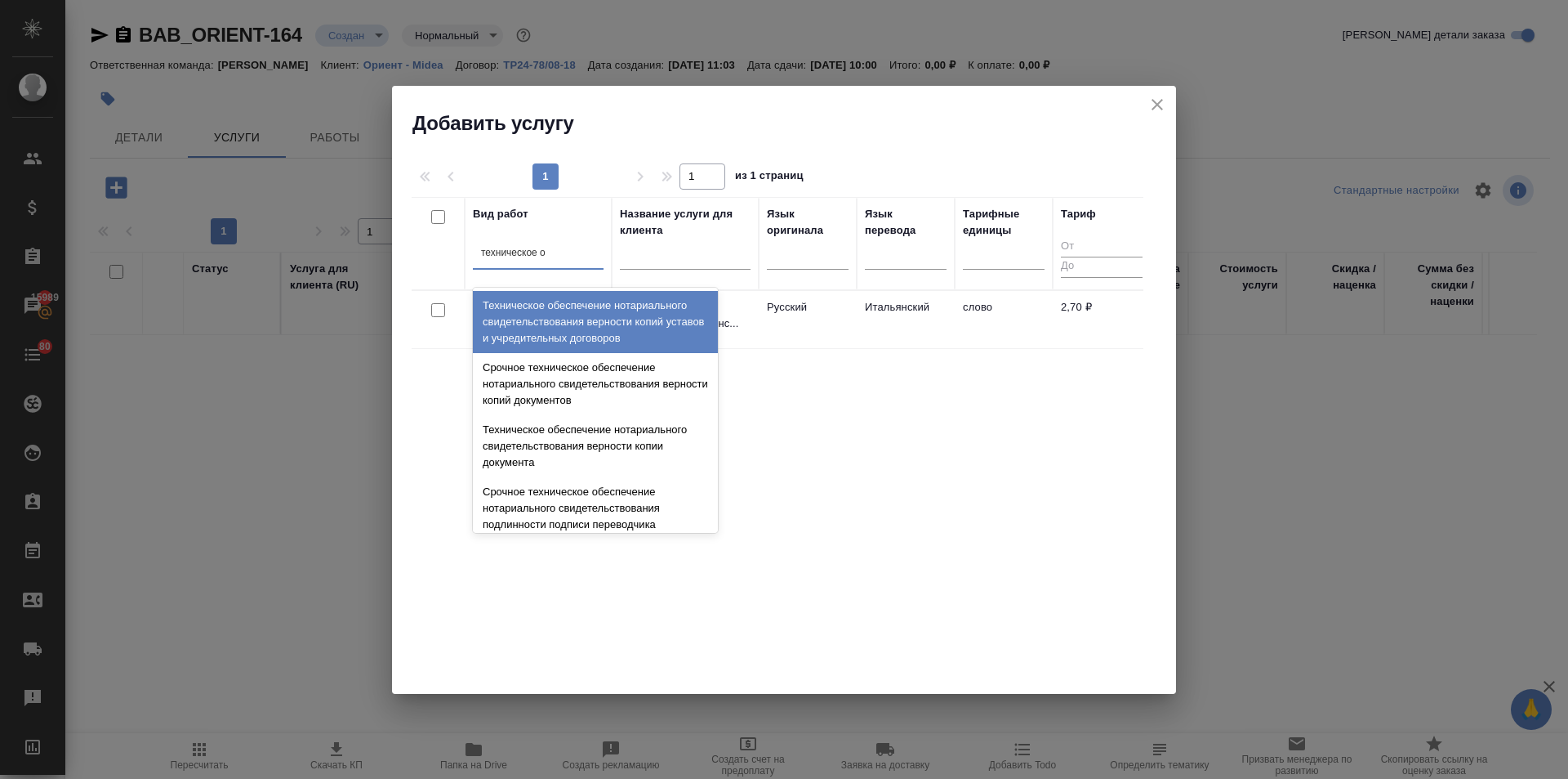
type input "техническое об"
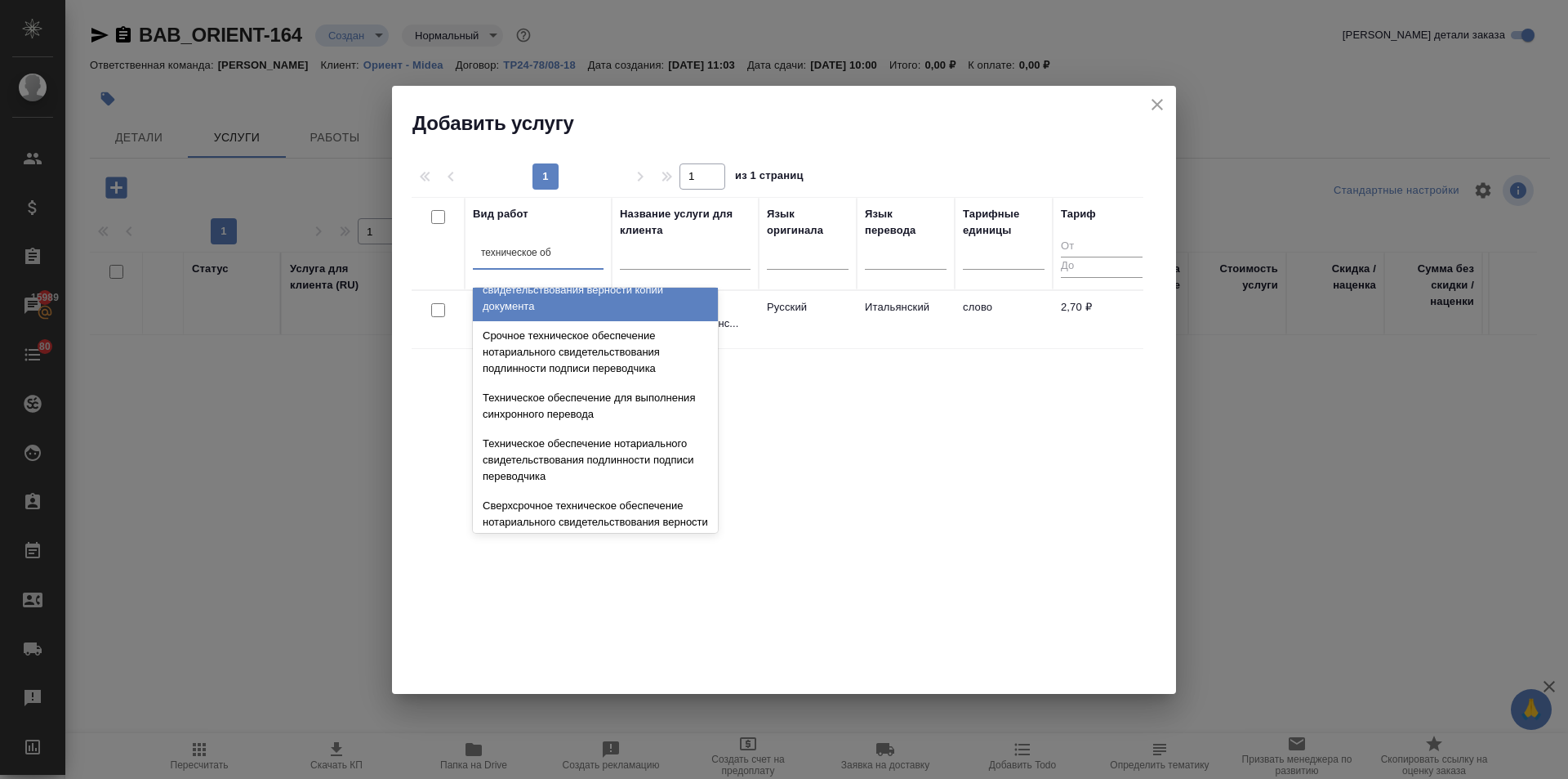
scroll to position [164, 0]
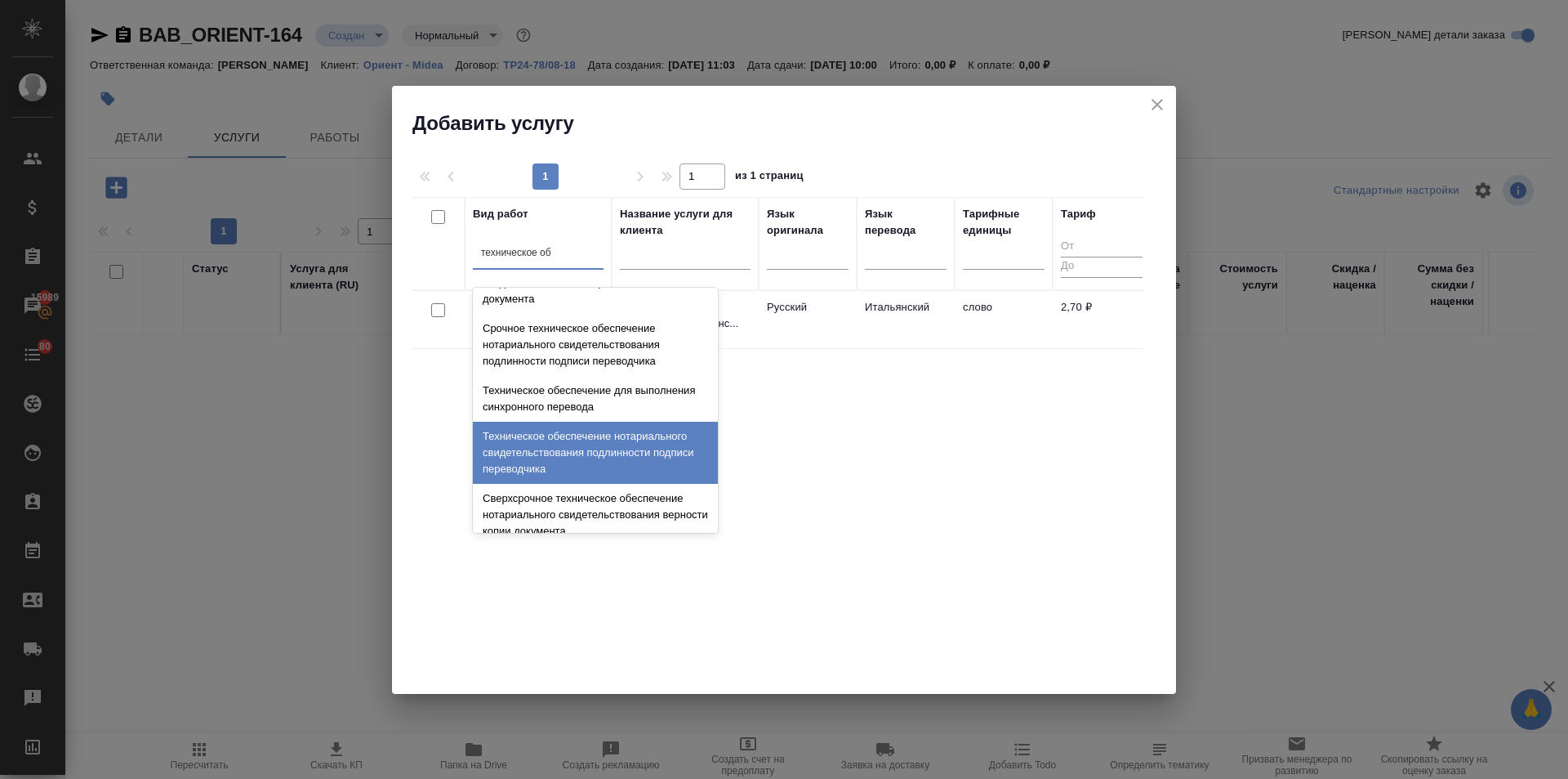
click at [550, 446] on div "Техническое обеспечение нотариального свидетельствования подлинности подписи пе…" at bounding box center [596, 452] width 245 height 62
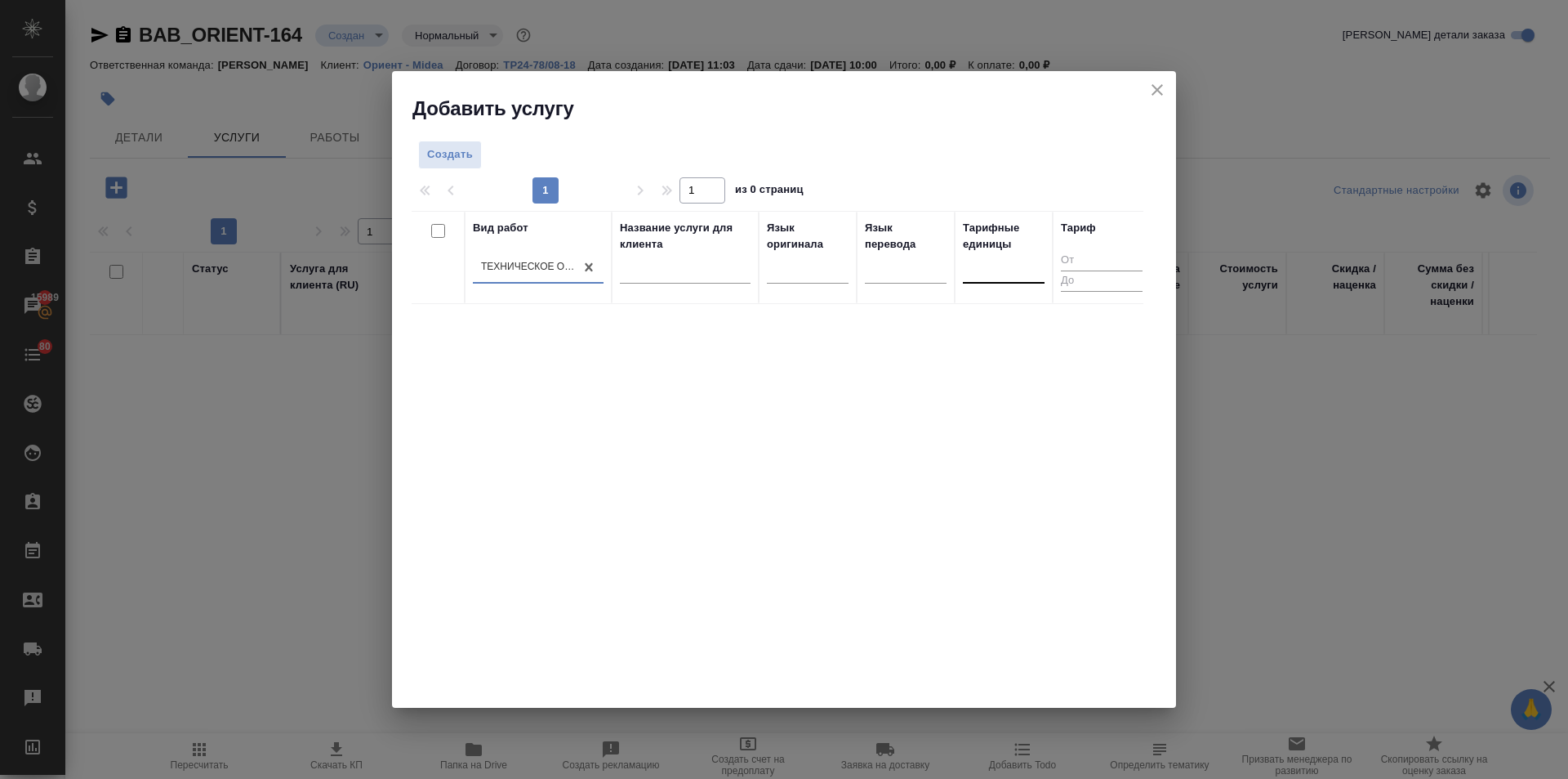
click at [995, 261] on div at bounding box center [1003, 267] width 81 height 24
type input "док"
click at [1005, 312] on div "док." at bounding box center [1086, 319] width 245 height 29
click at [456, 164] on span "Создать" at bounding box center [450, 154] width 46 height 18
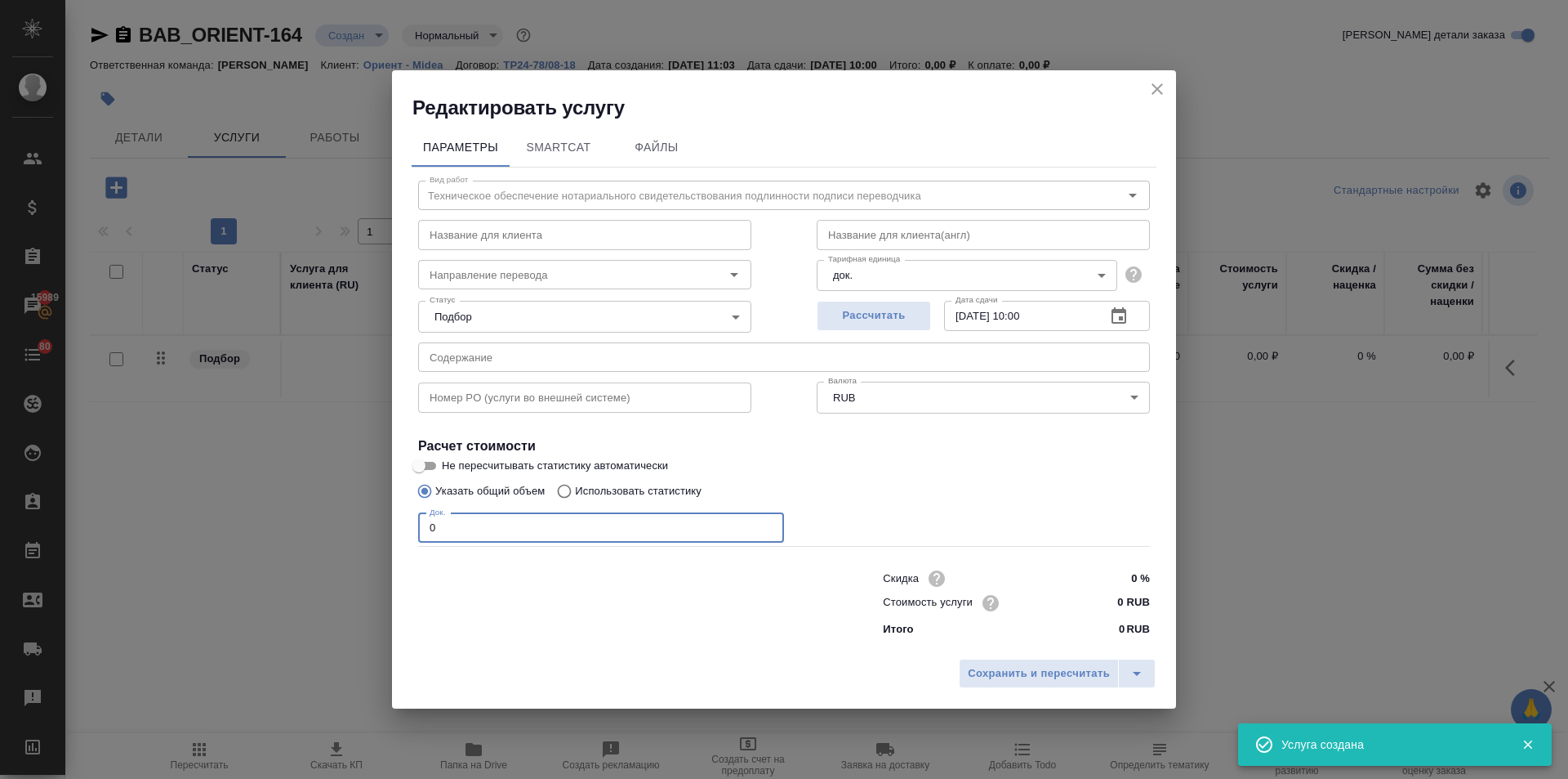
drag, startPoint x: 434, startPoint y: 534, endPoint x: 383, endPoint y: 536, distance: 51.0
click at [383, 536] on div "Редактировать услугу Параметры SmartCat Файлы Вид работ Техническое обеспечение…" at bounding box center [784, 390] width 1568 height 779
type input "5"
drag, startPoint x: 1123, startPoint y: 599, endPoint x: 1109, endPoint y: 601, distance: 14.1
click at [1109, 601] on input "0 RUB" at bounding box center [1119, 603] width 60 height 24
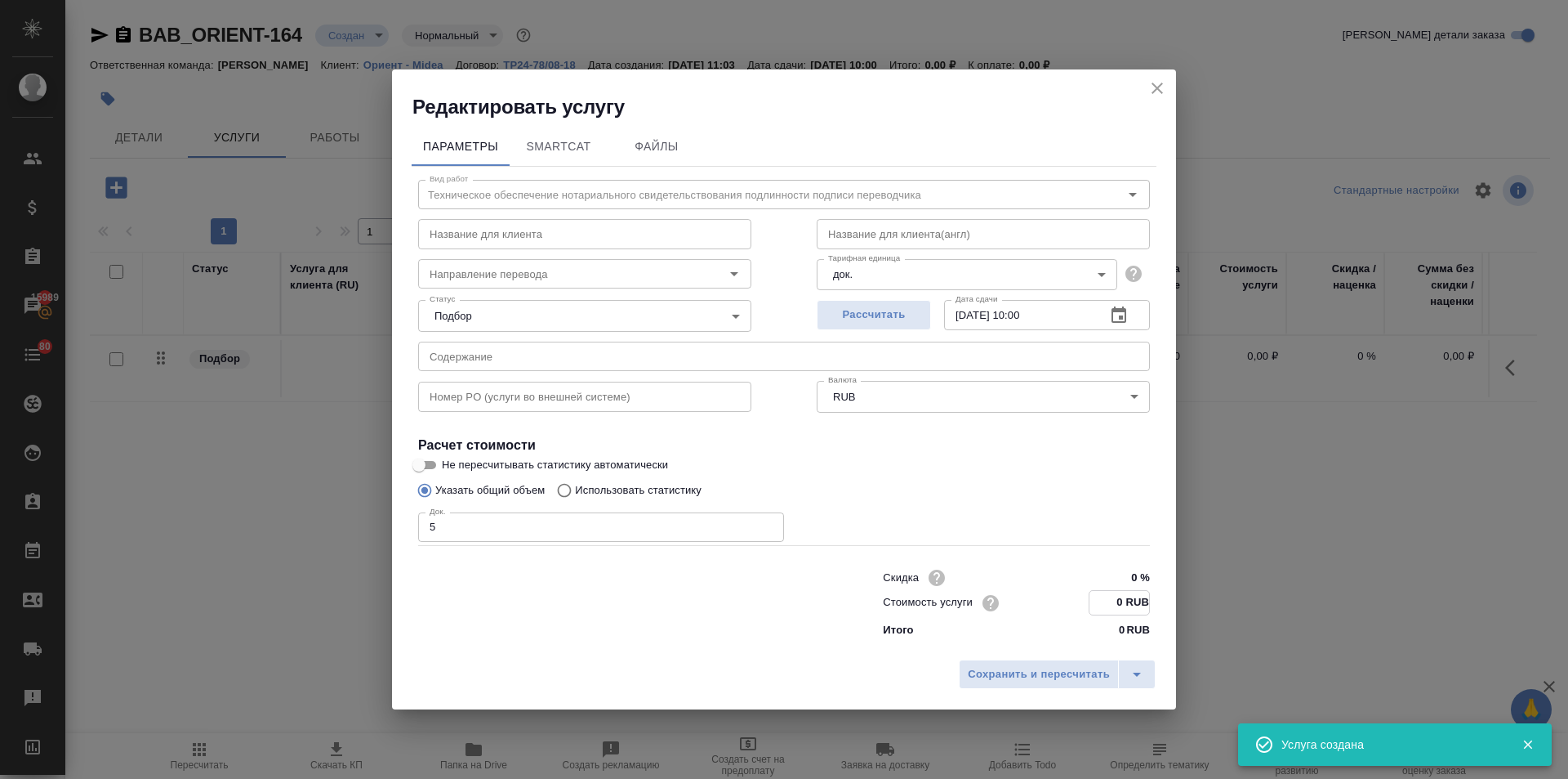
drag, startPoint x: 1121, startPoint y: 599, endPoint x: 1112, endPoint y: 602, distance: 9.5
click at [1113, 602] on input "0 RUB" at bounding box center [1119, 603] width 60 height 24
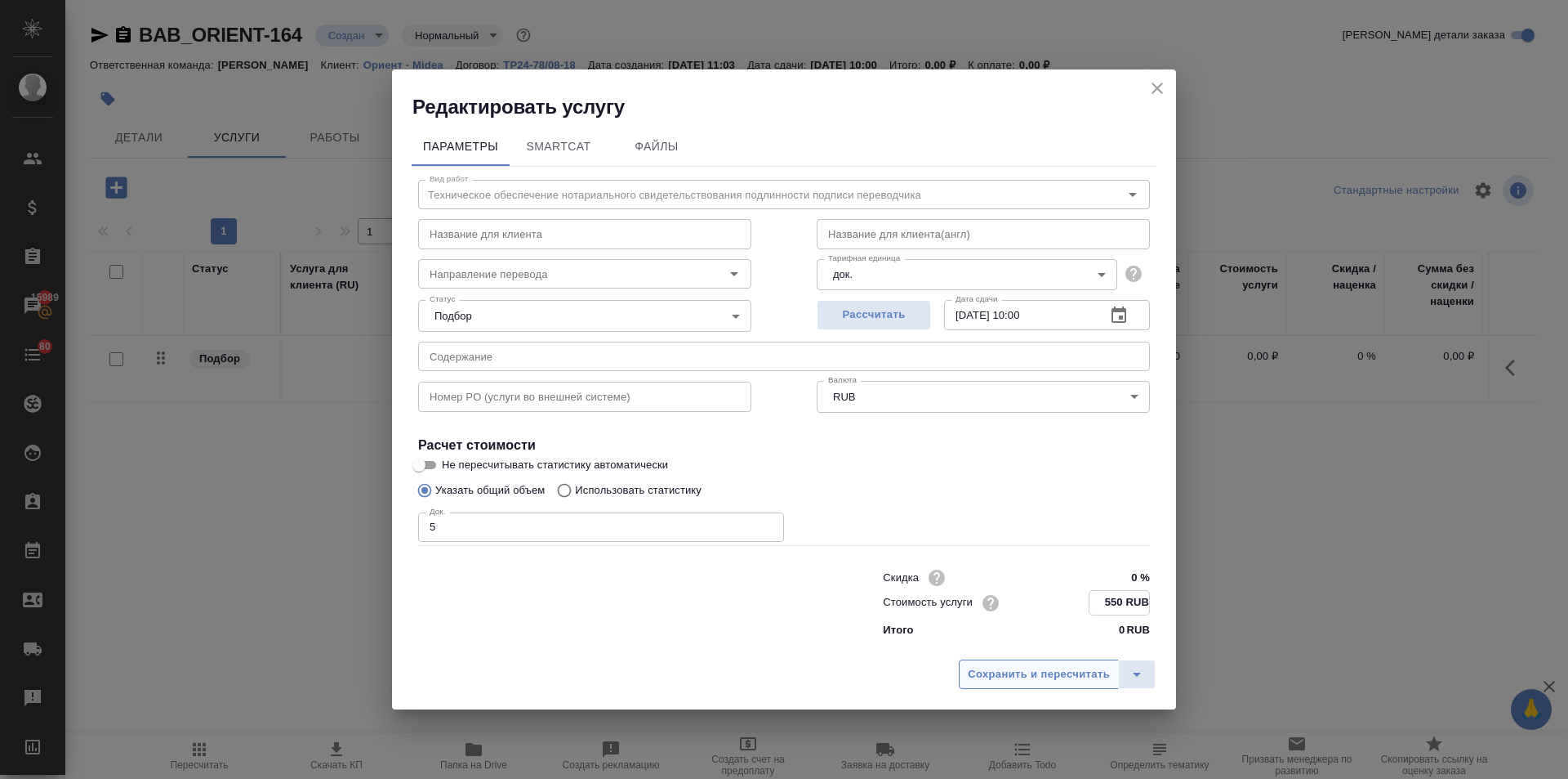
type input "550 RUB"
click at [1074, 666] on span "Сохранить и пересчитать" at bounding box center [1039, 674] width 142 height 18
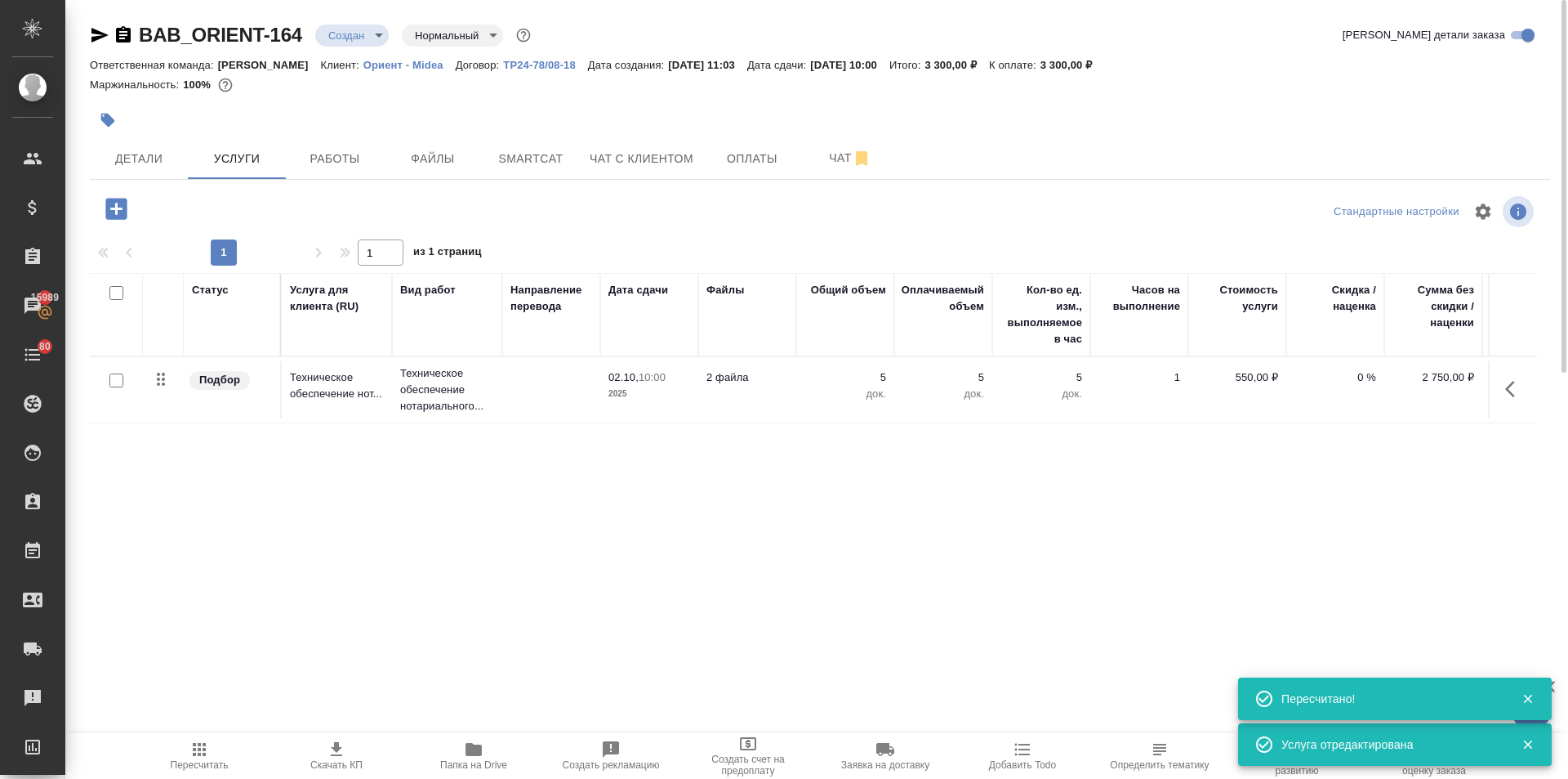
click at [337, 756] on icon "button" at bounding box center [336, 749] width 12 height 14
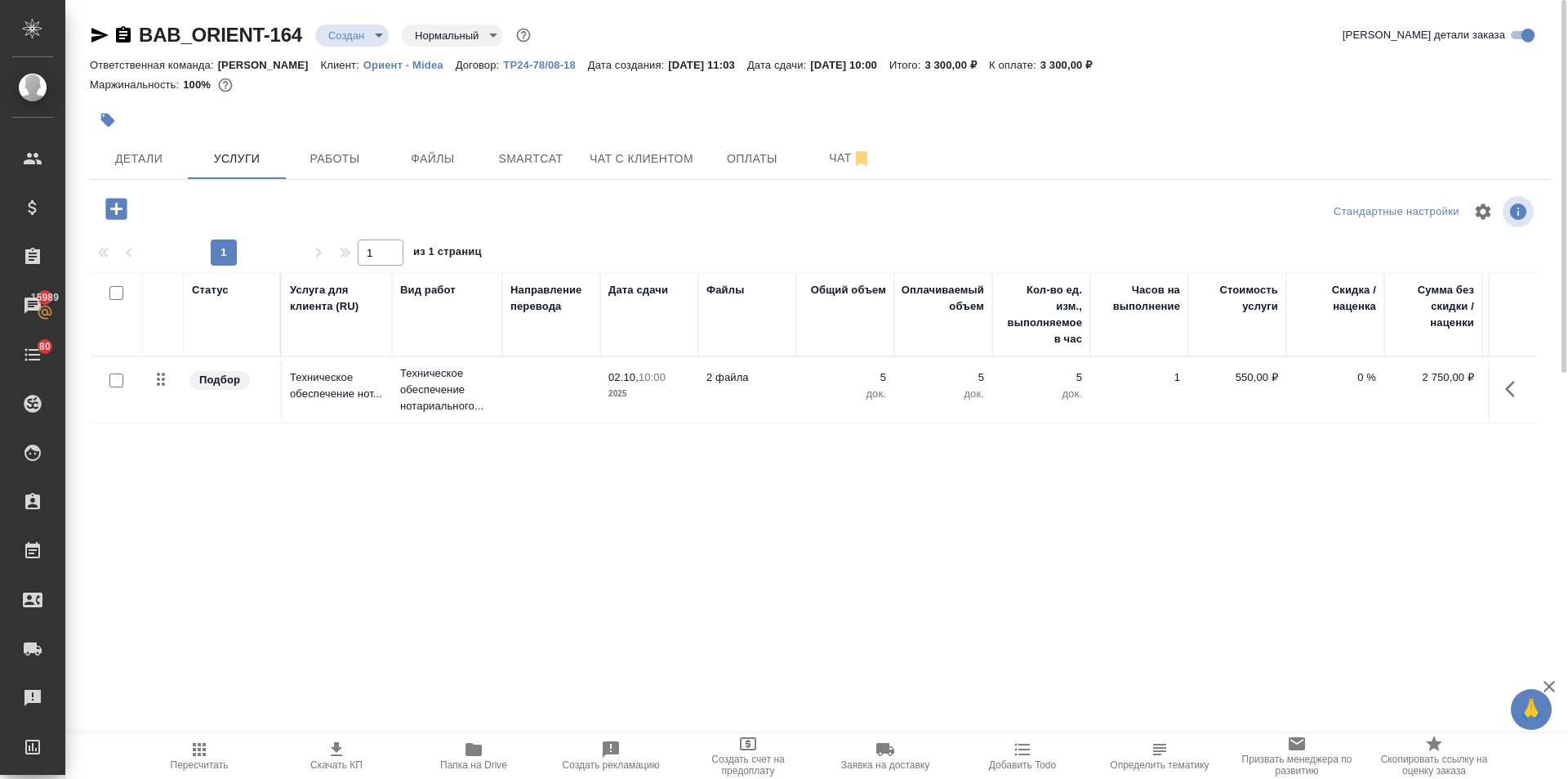
scroll to position [0, 92]
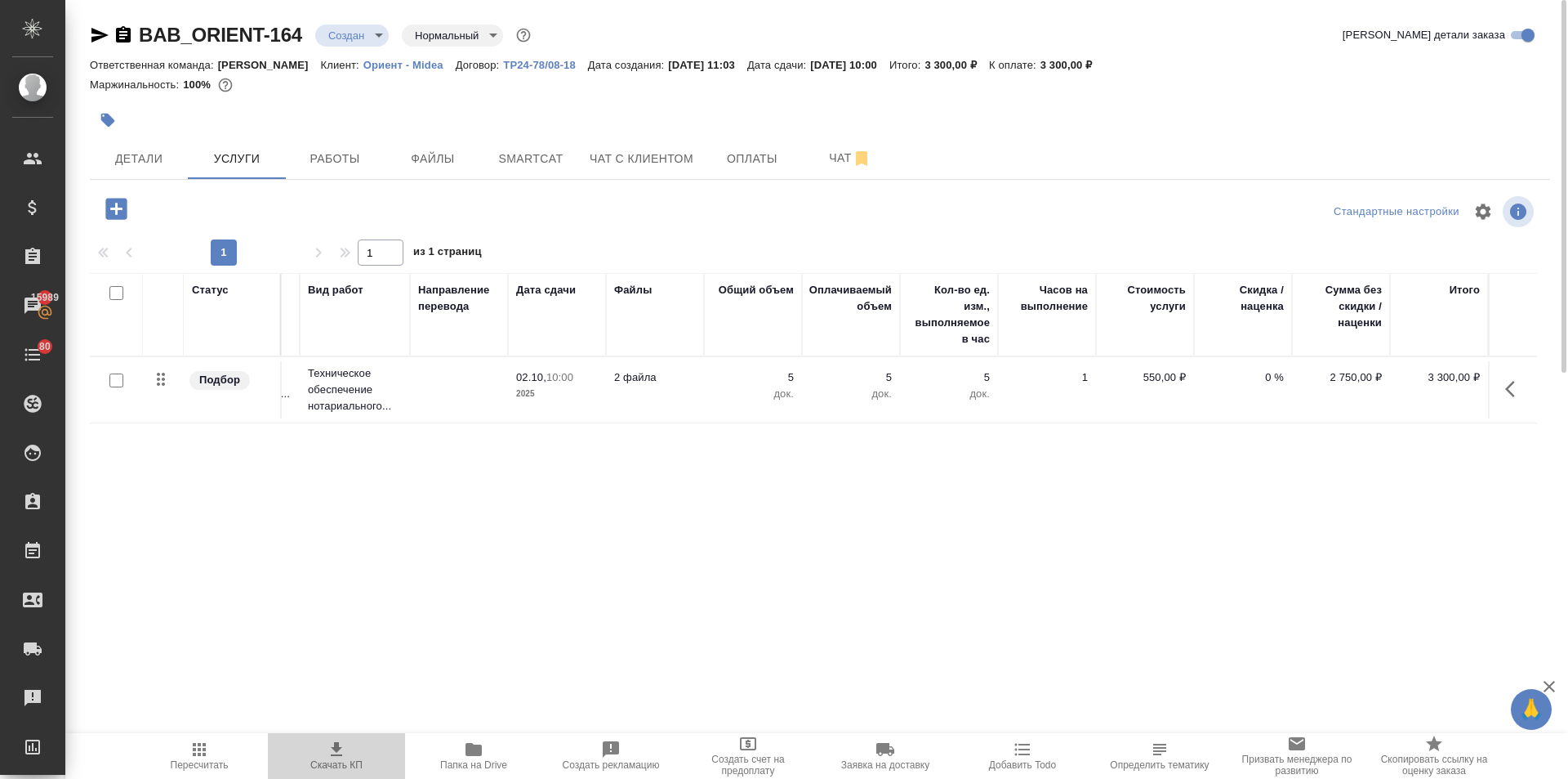
click at [341, 750] on icon "button" at bounding box center [336, 749] width 19 height 19
click at [751, 755] on span "Создать счет на предоплату" at bounding box center [748, 765] width 117 height 23
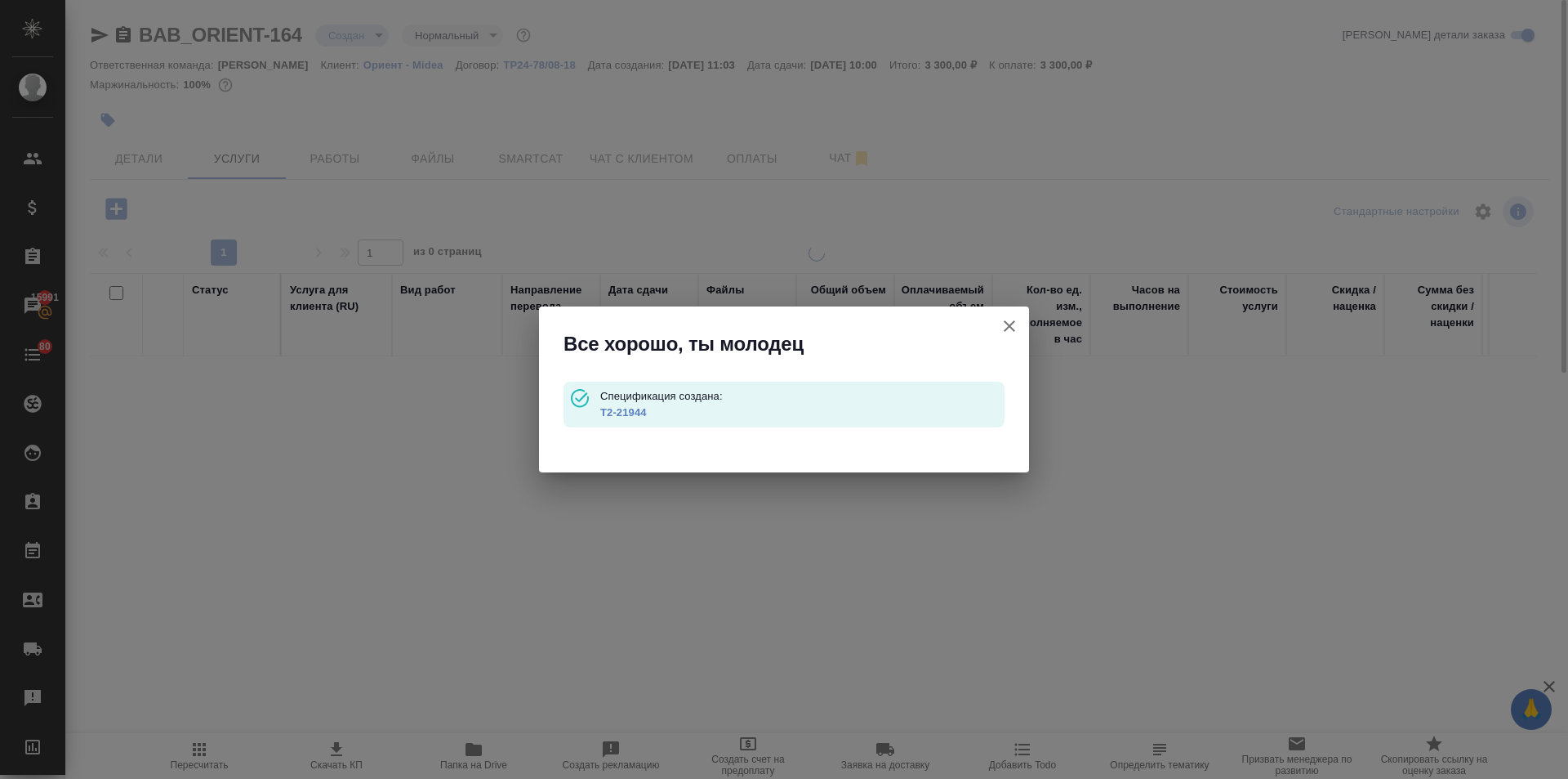
type input "waitingForPrepayment"
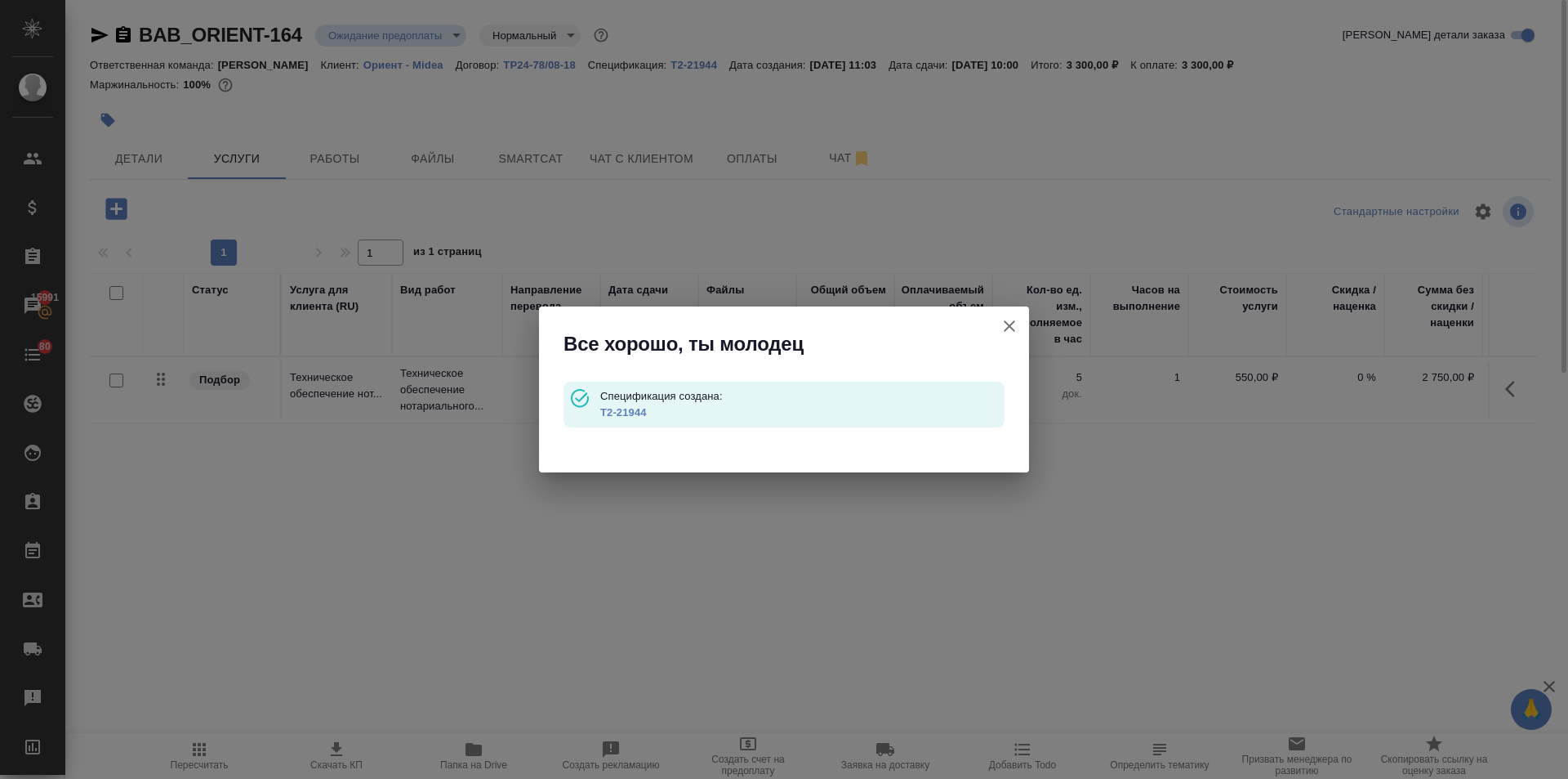
click at [623, 413] on link "Т2-21944" at bounding box center [623, 412] width 46 height 13
click at [1004, 321] on icon "button" at bounding box center [1009, 326] width 19 height 19
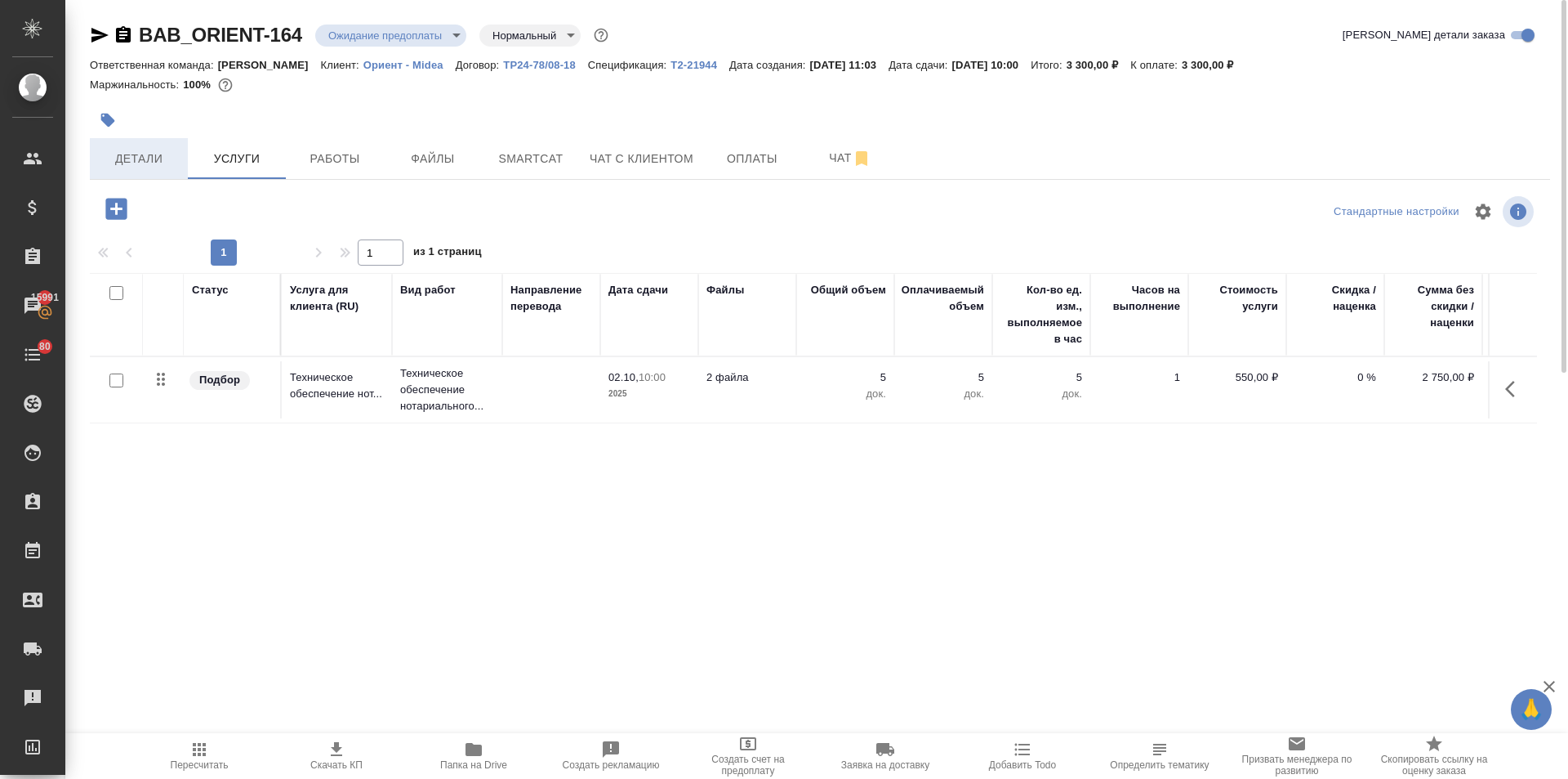
click at [149, 169] on span "Детали" at bounding box center [138, 159] width 78 height 20
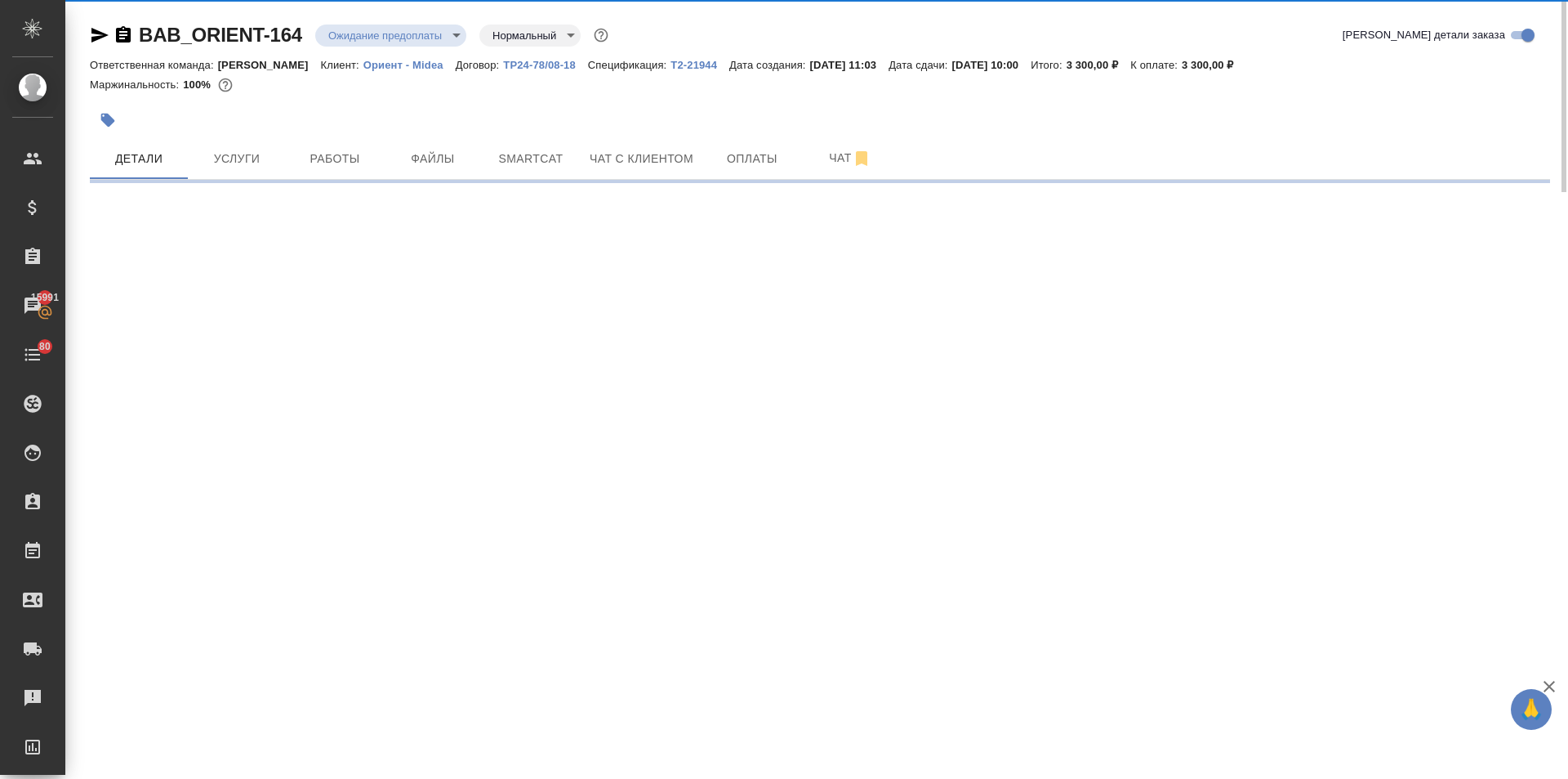
select select "RU"
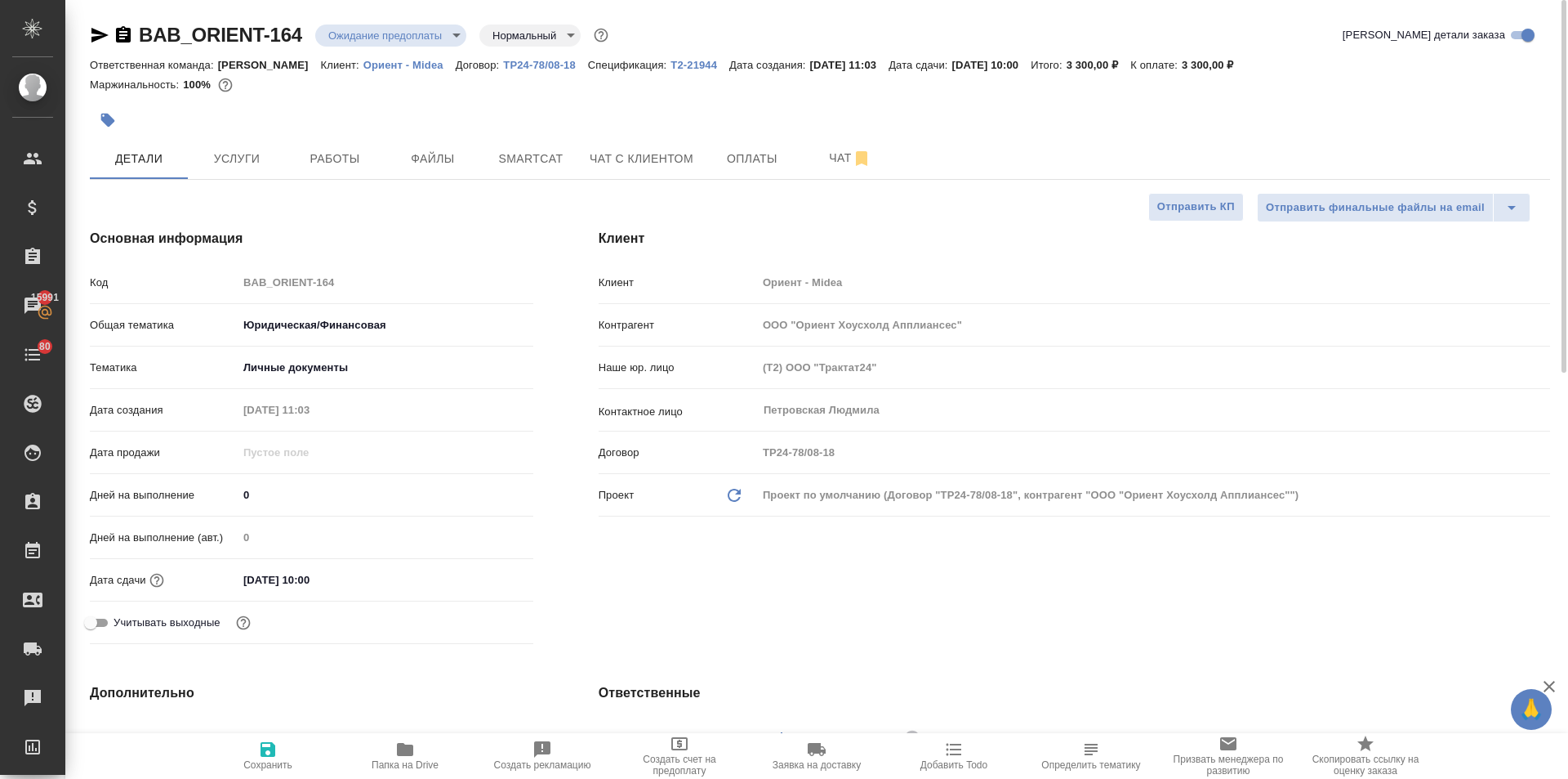
type textarea "x"
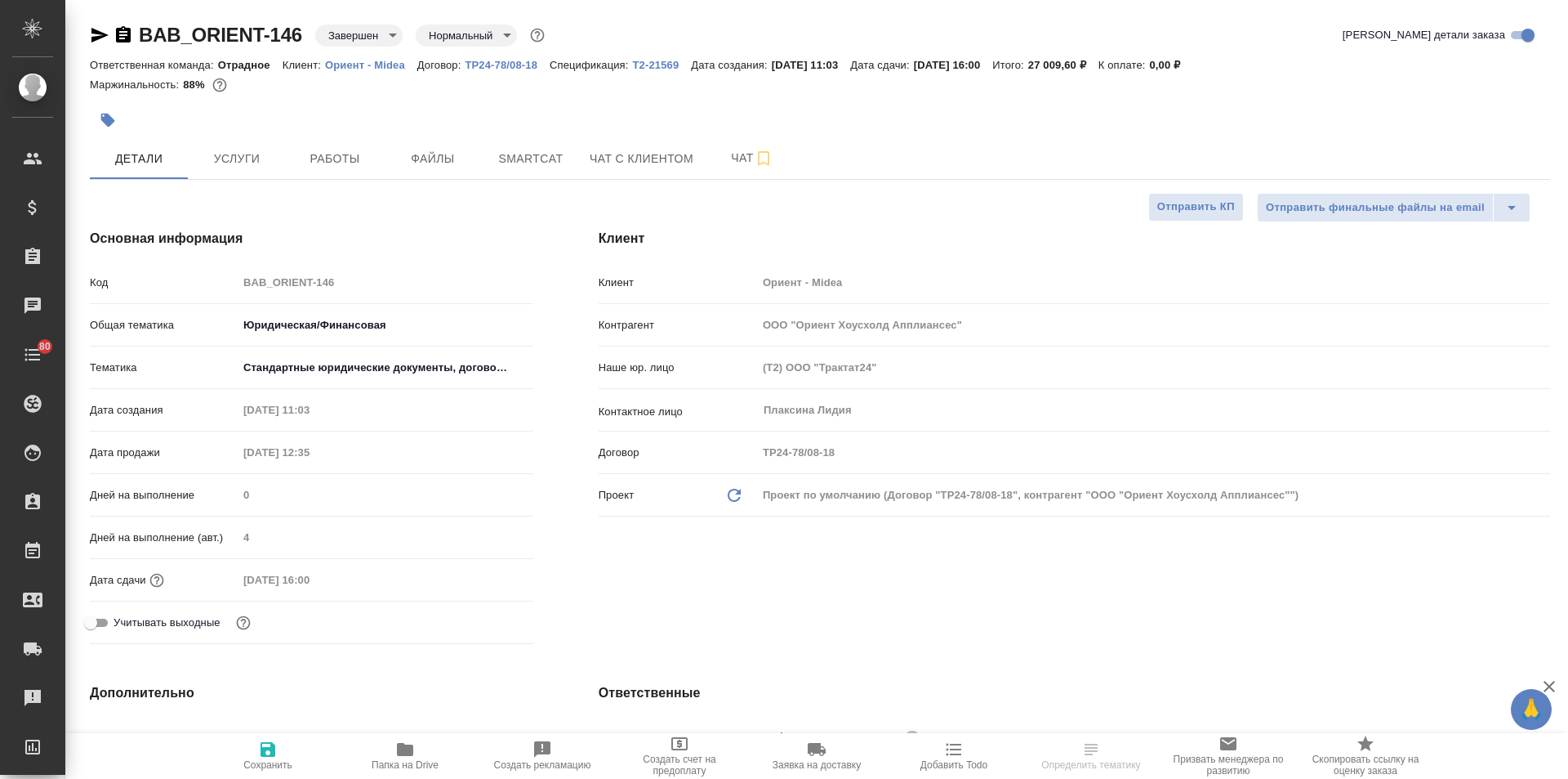
select select "RU"
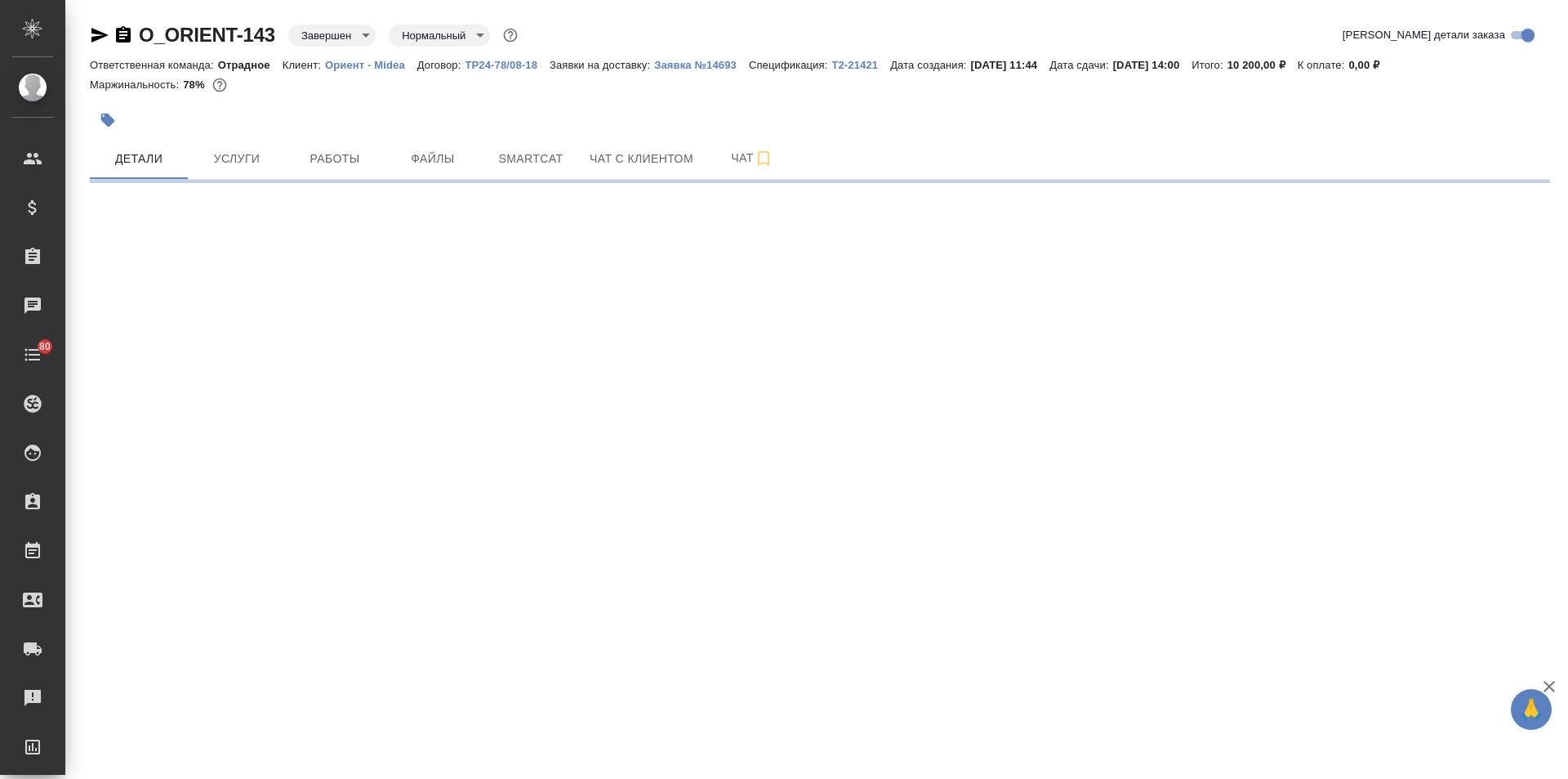
select select "RU"
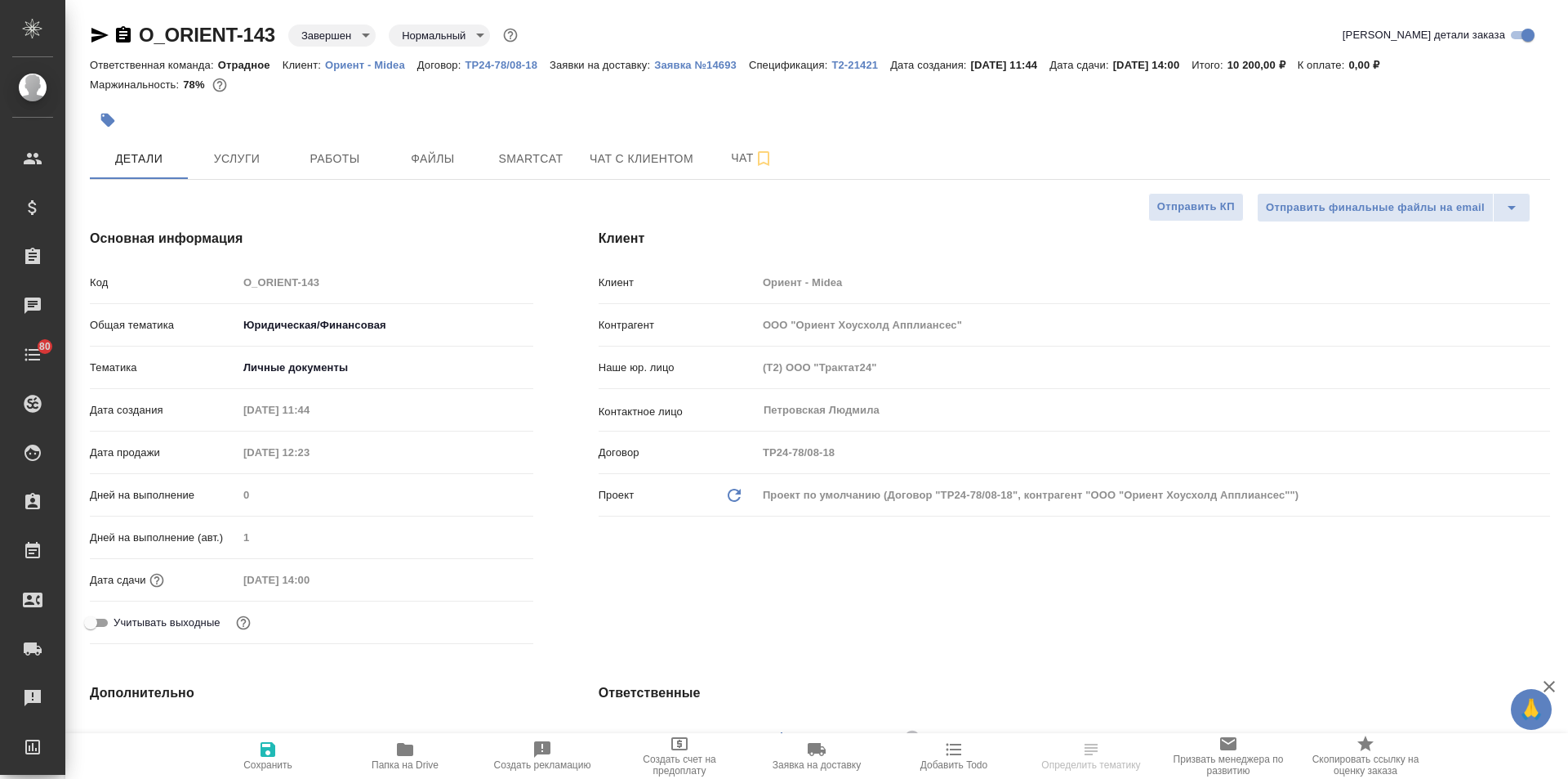
type textarea "x"
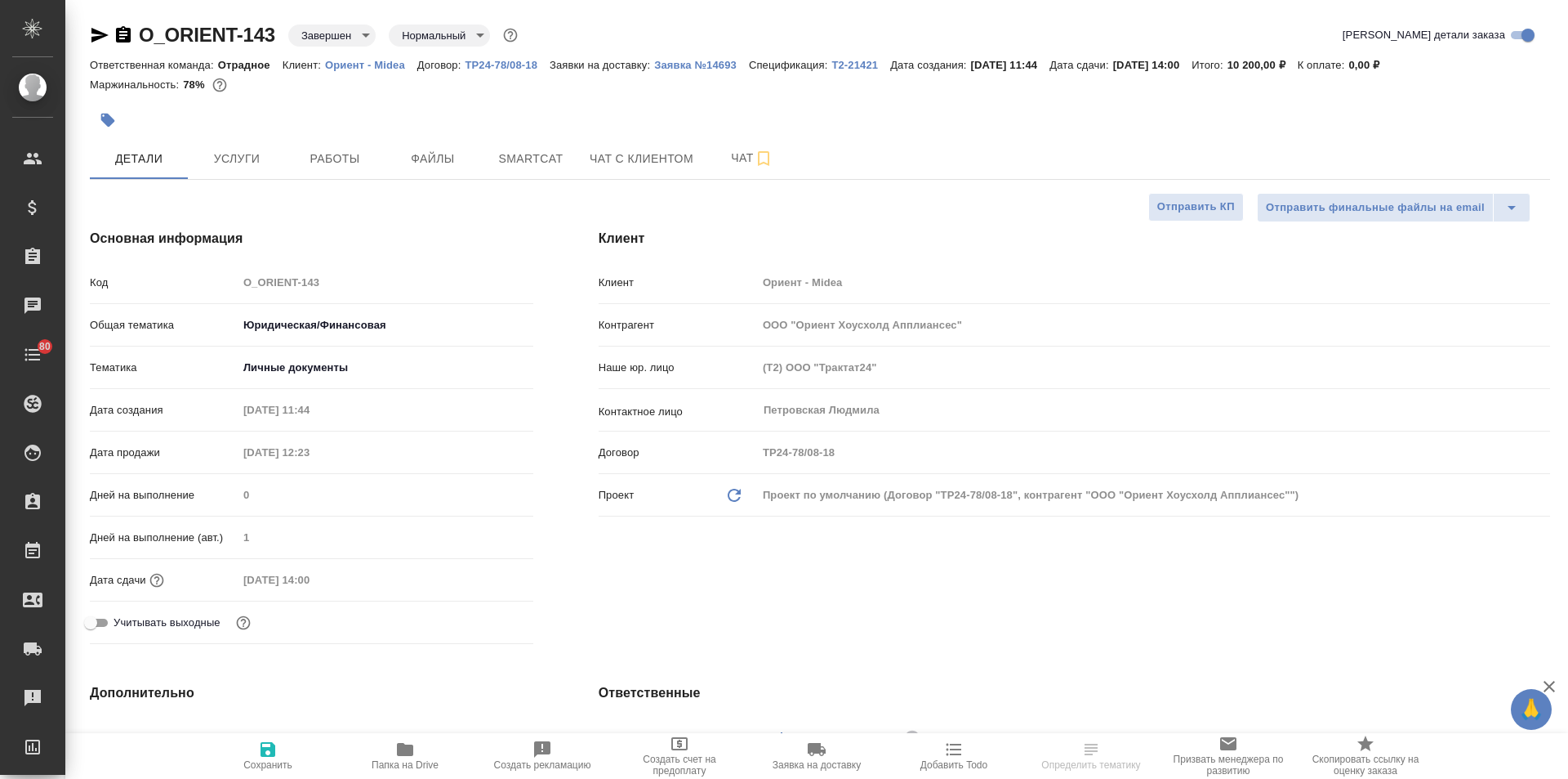
type textarea "x"
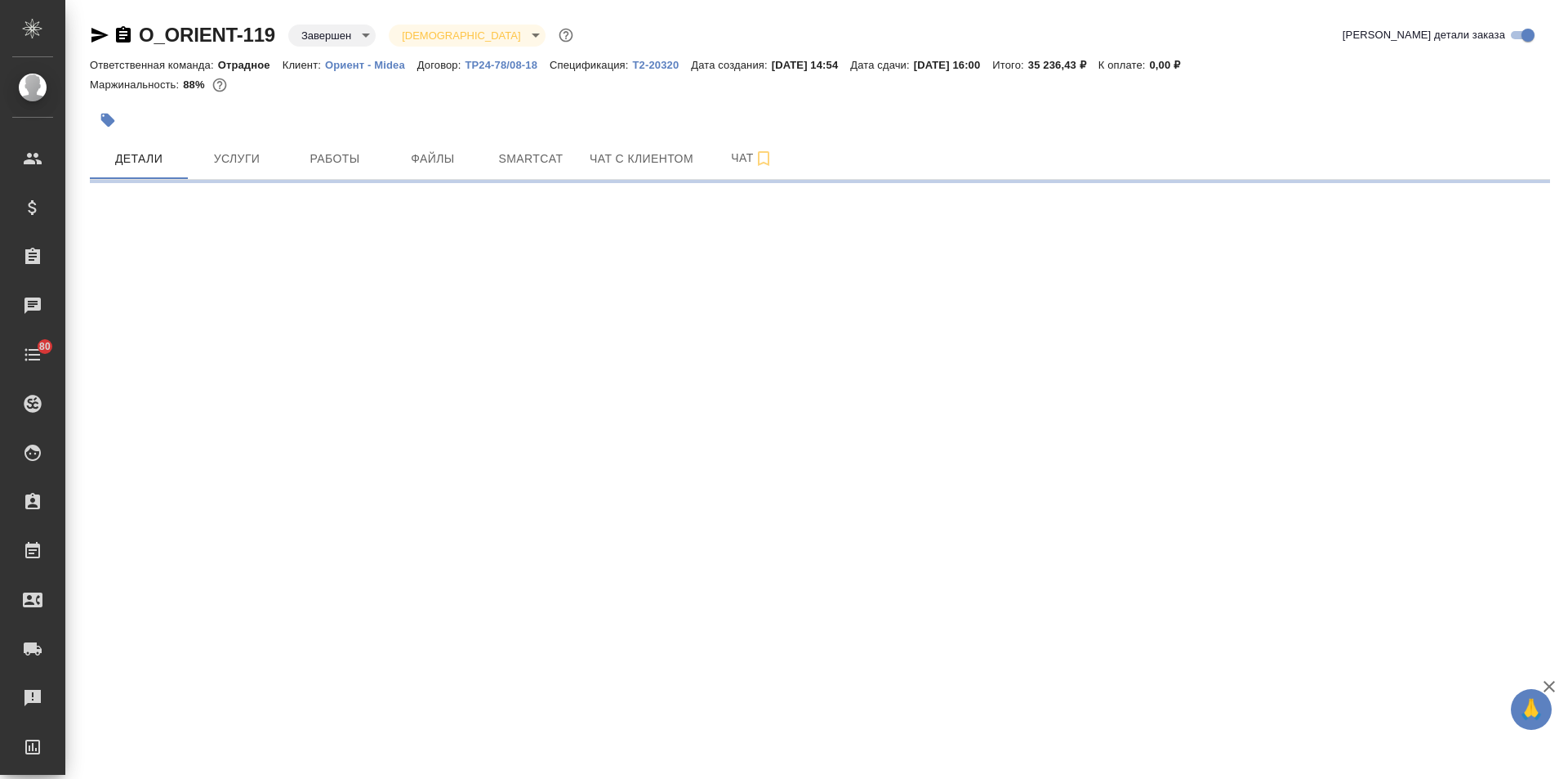
select select "RU"
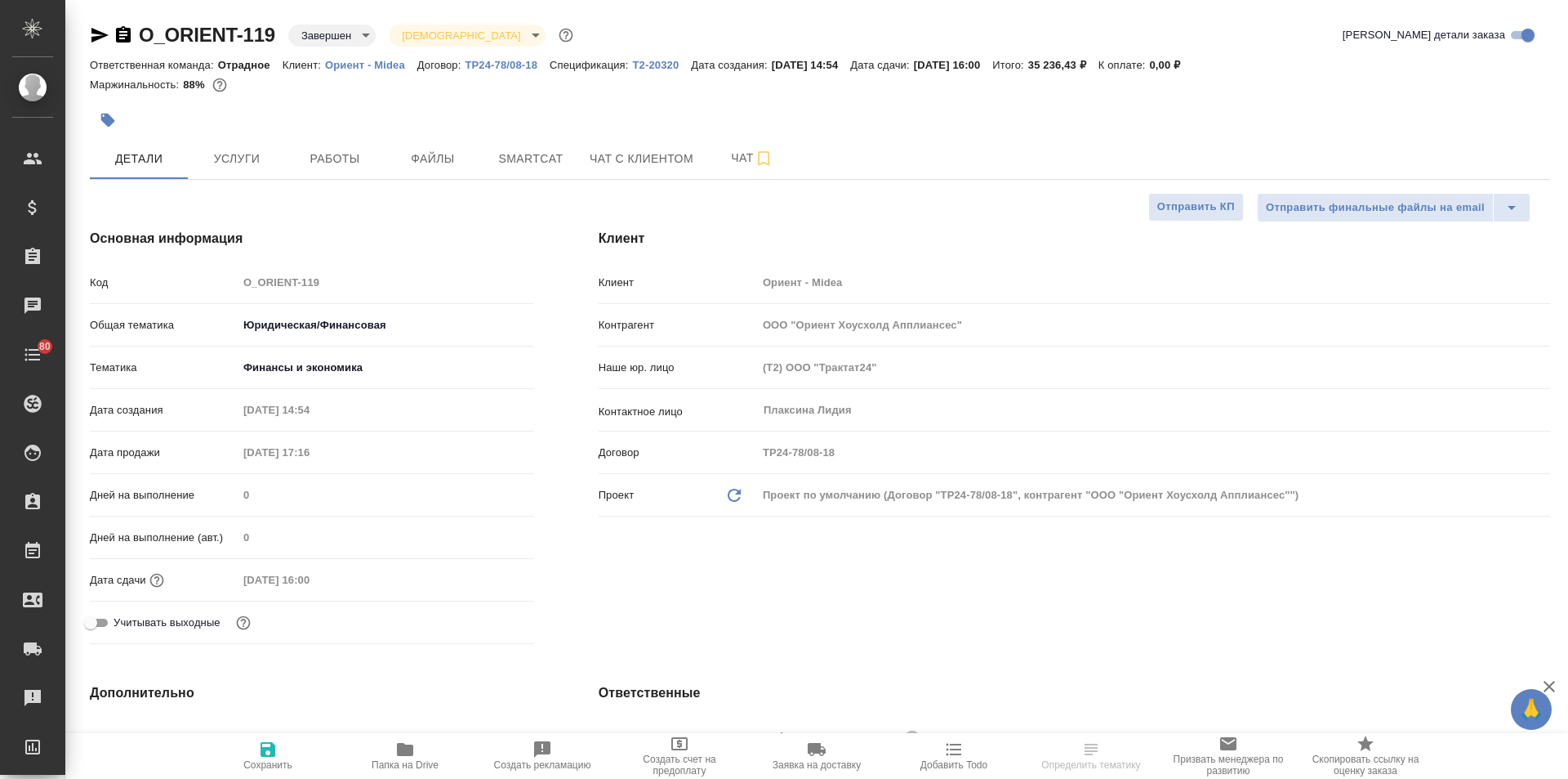
type textarea "x"
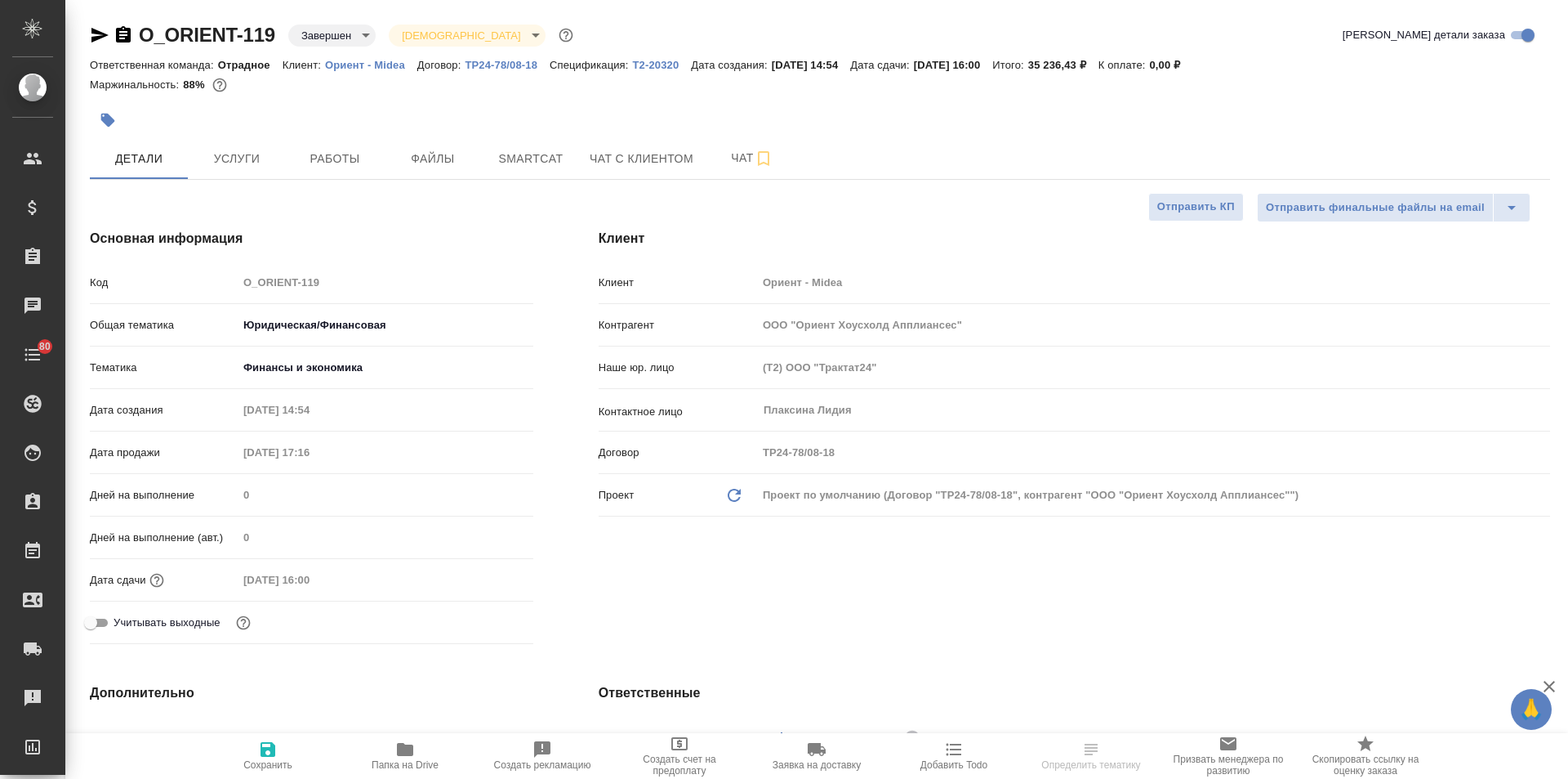
type textarea "x"
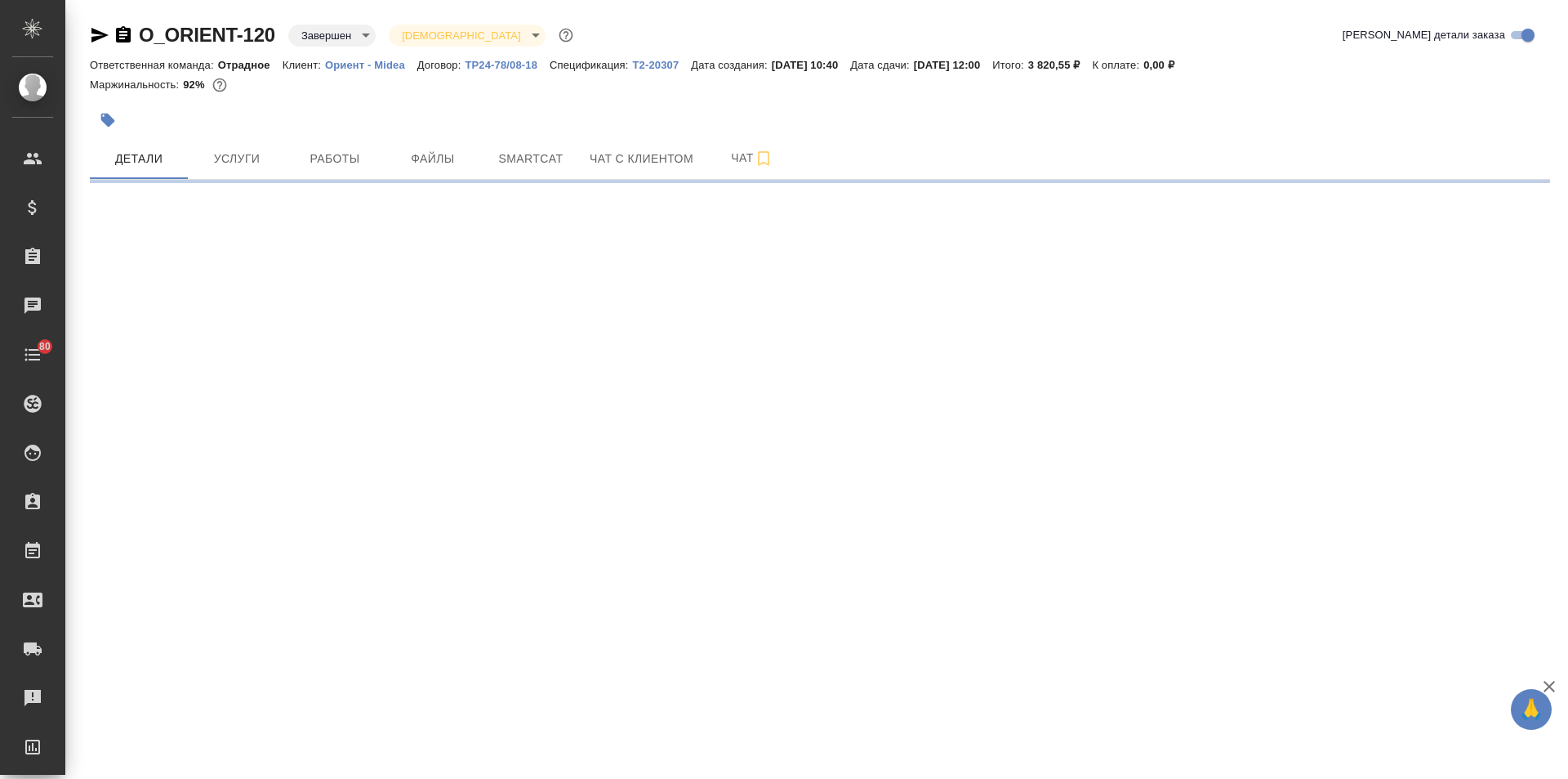
select select "RU"
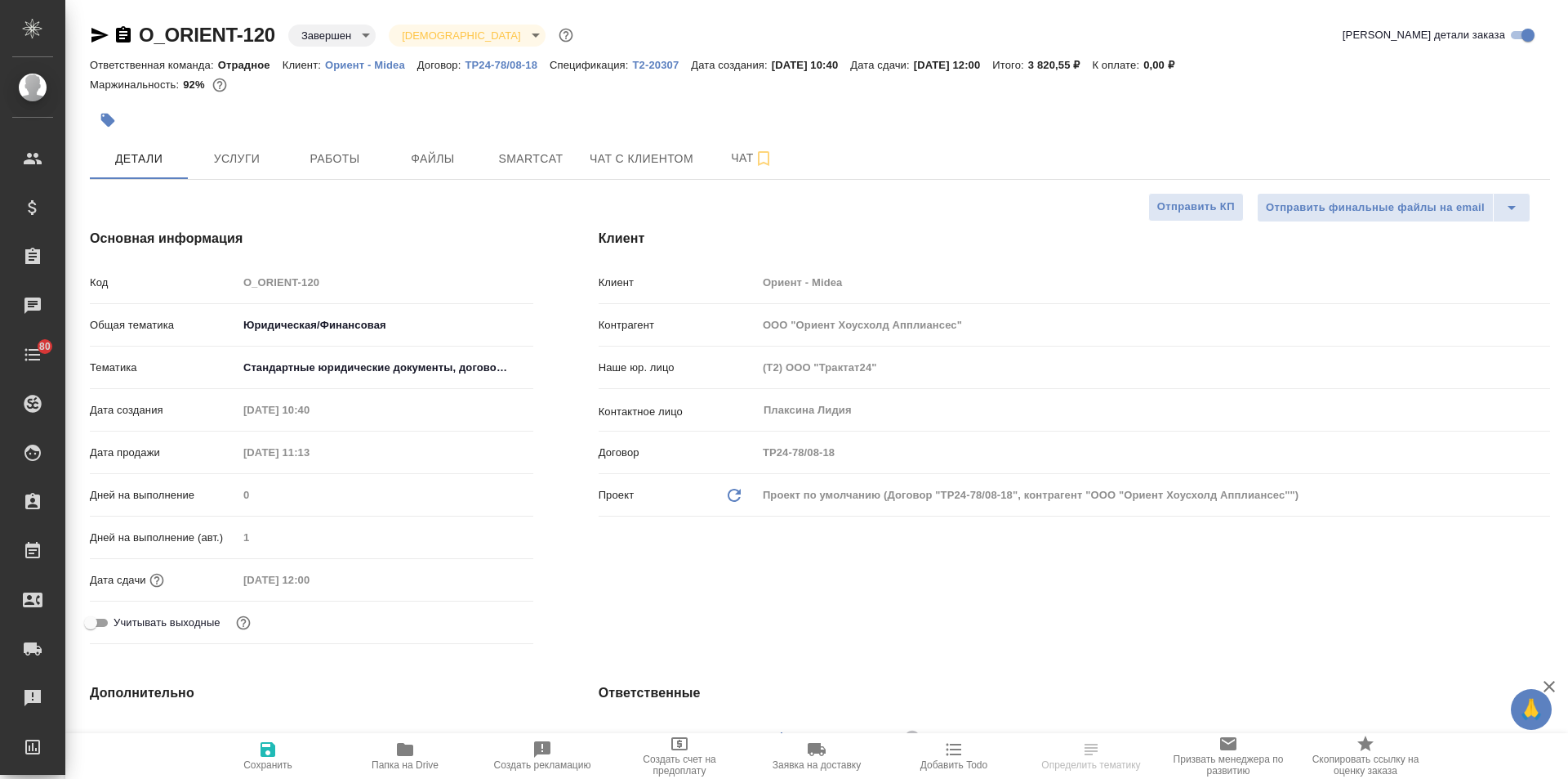
type textarea "x"
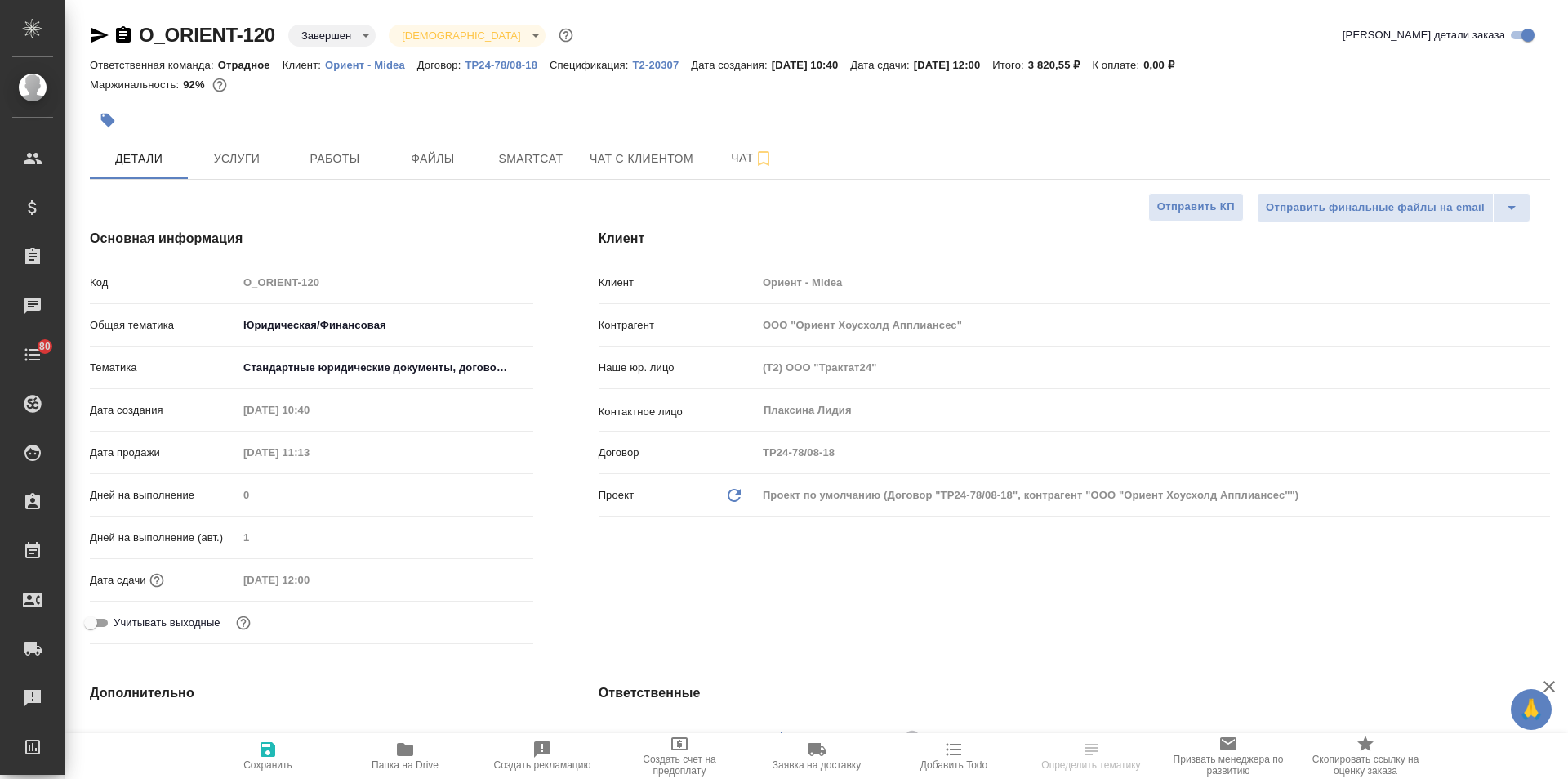
type textarea "x"
click at [390, 163] on button "Файлы" at bounding box center [433, 159] width 98 height 41
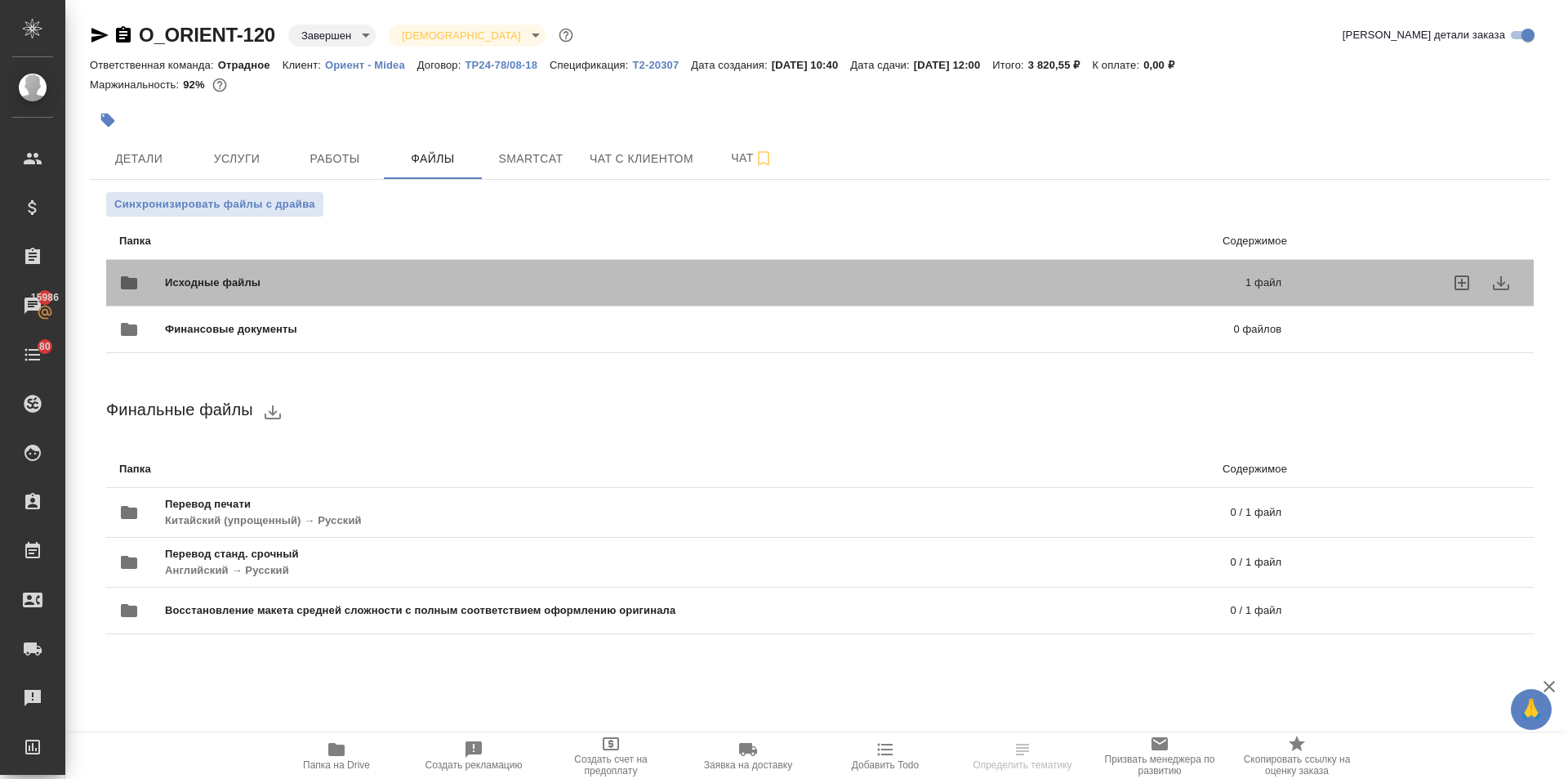
click at [237, 266] on div "Исходные файлы 1 файл" at bounding box center [700, 283] width 1162 height 39
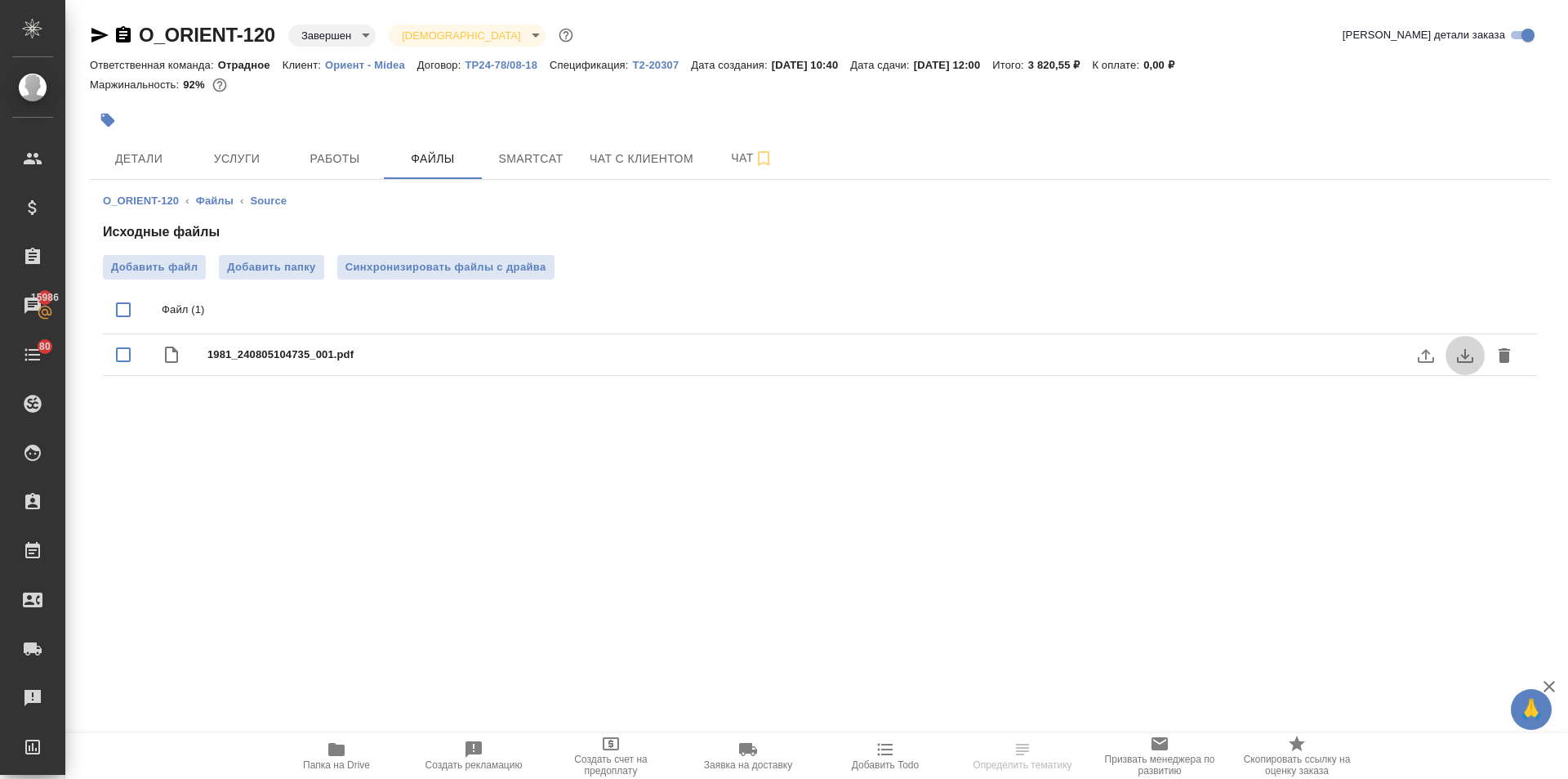
click at [1467, 349] on icon "download" at bounding box center [1465, 355] width 19 height 19
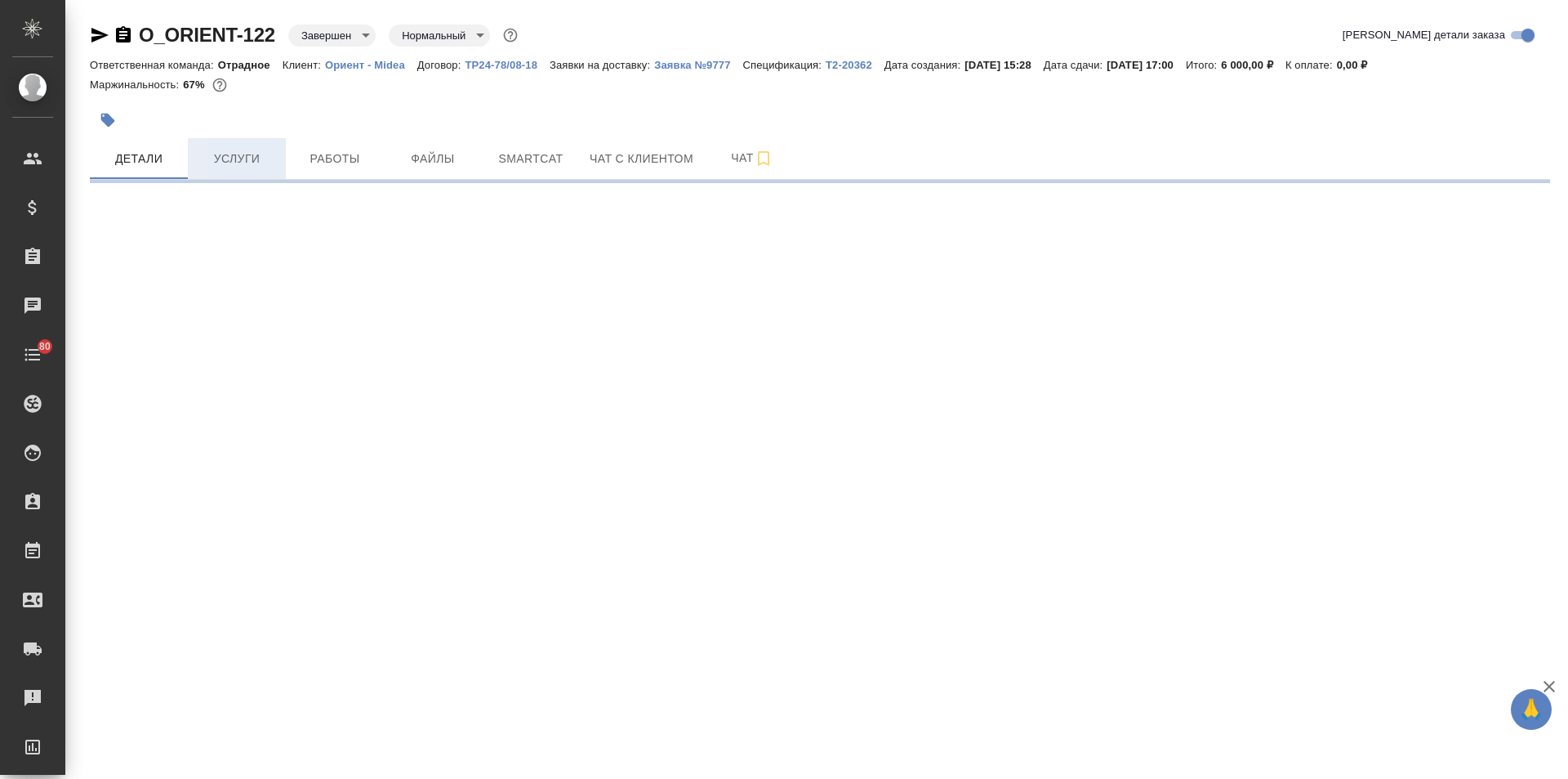
select select "RU"
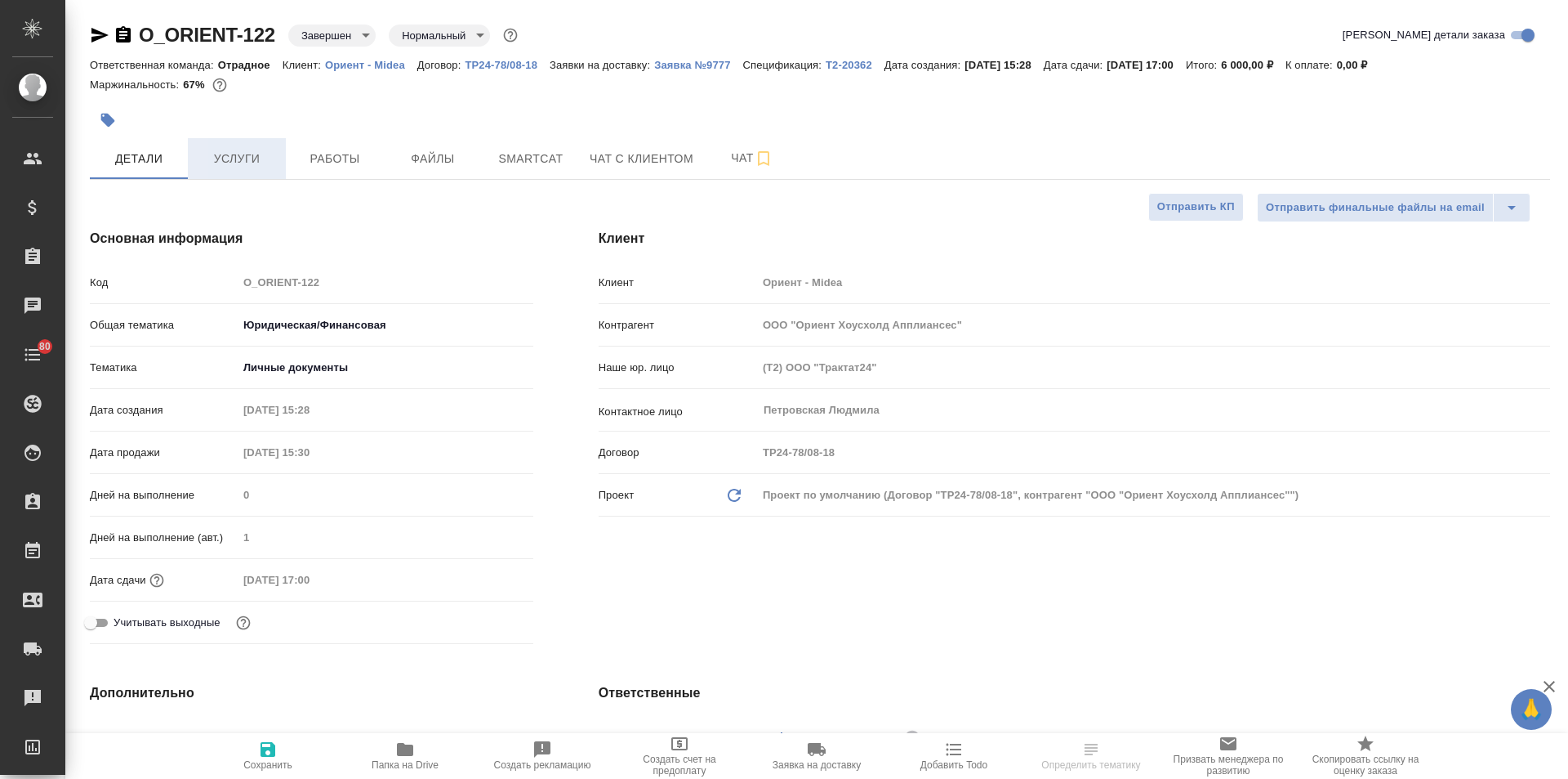
type textarea "x"
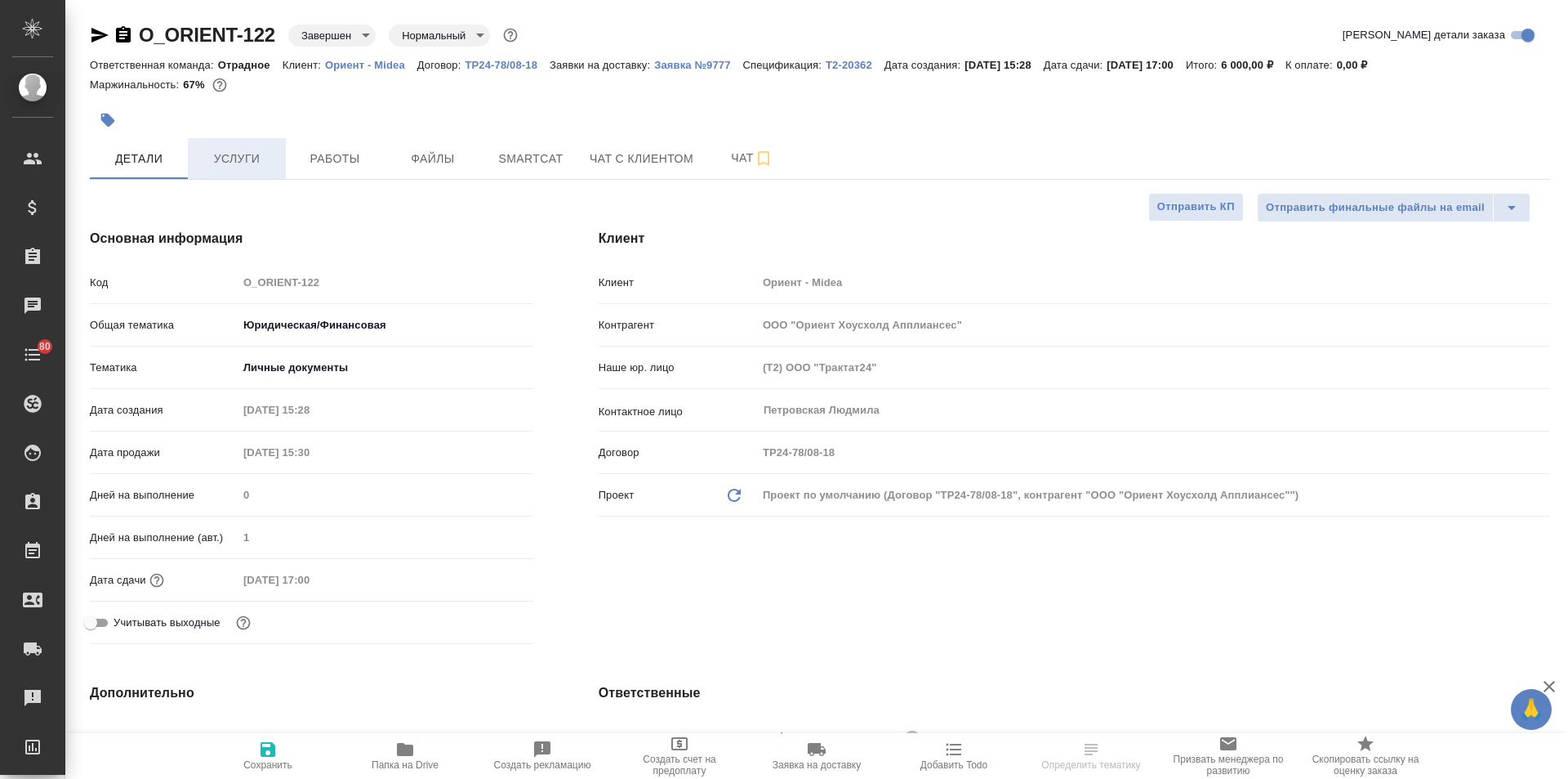
type textarea "x"
click at [416, 158] on span "Файлы" at bounding box center [432, 159] width 78 height 20
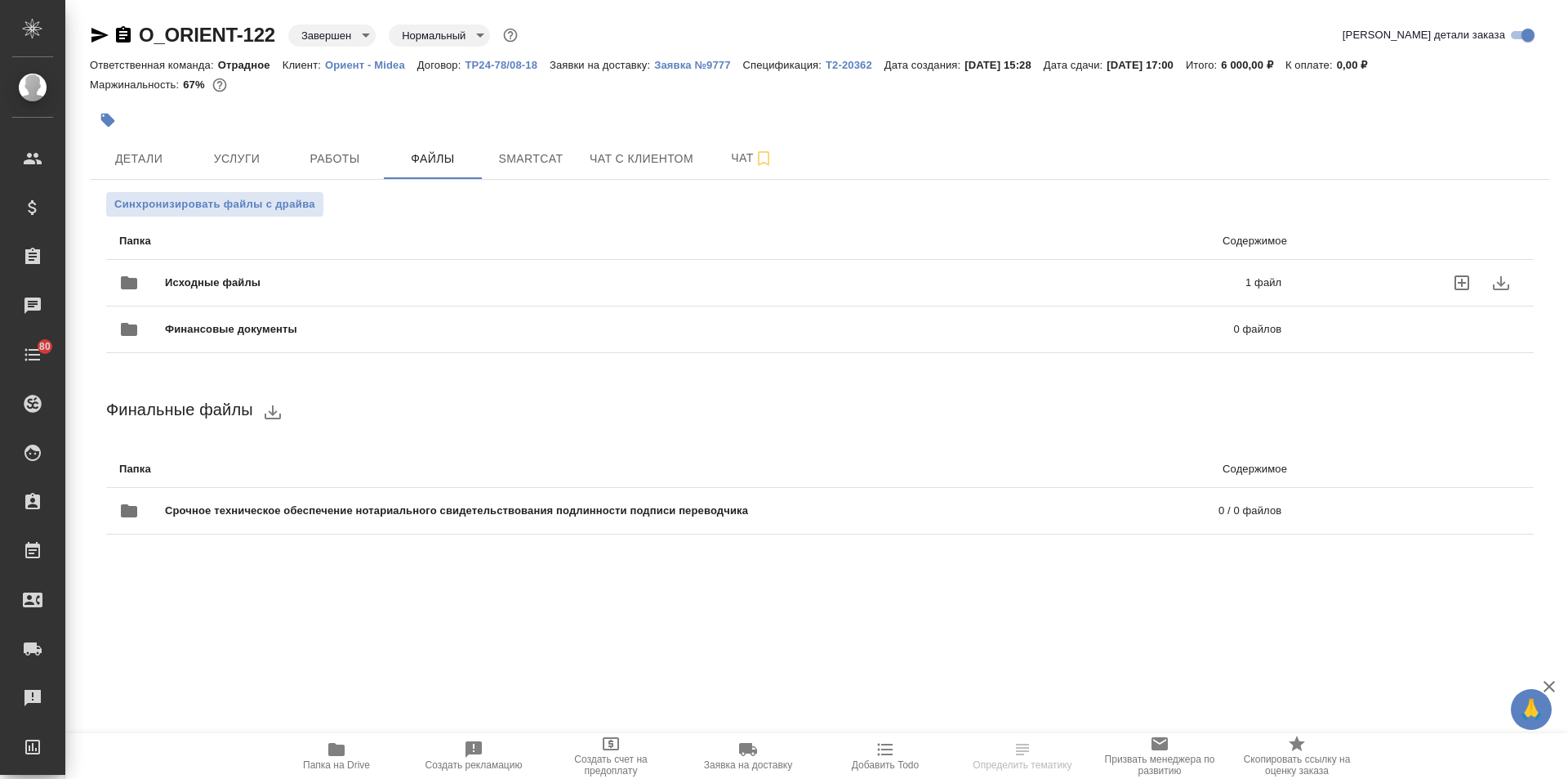
click at [244, 274] on div "Исходные файлы 1 файл" at bounding box center [700, 283] width 1162 height 39
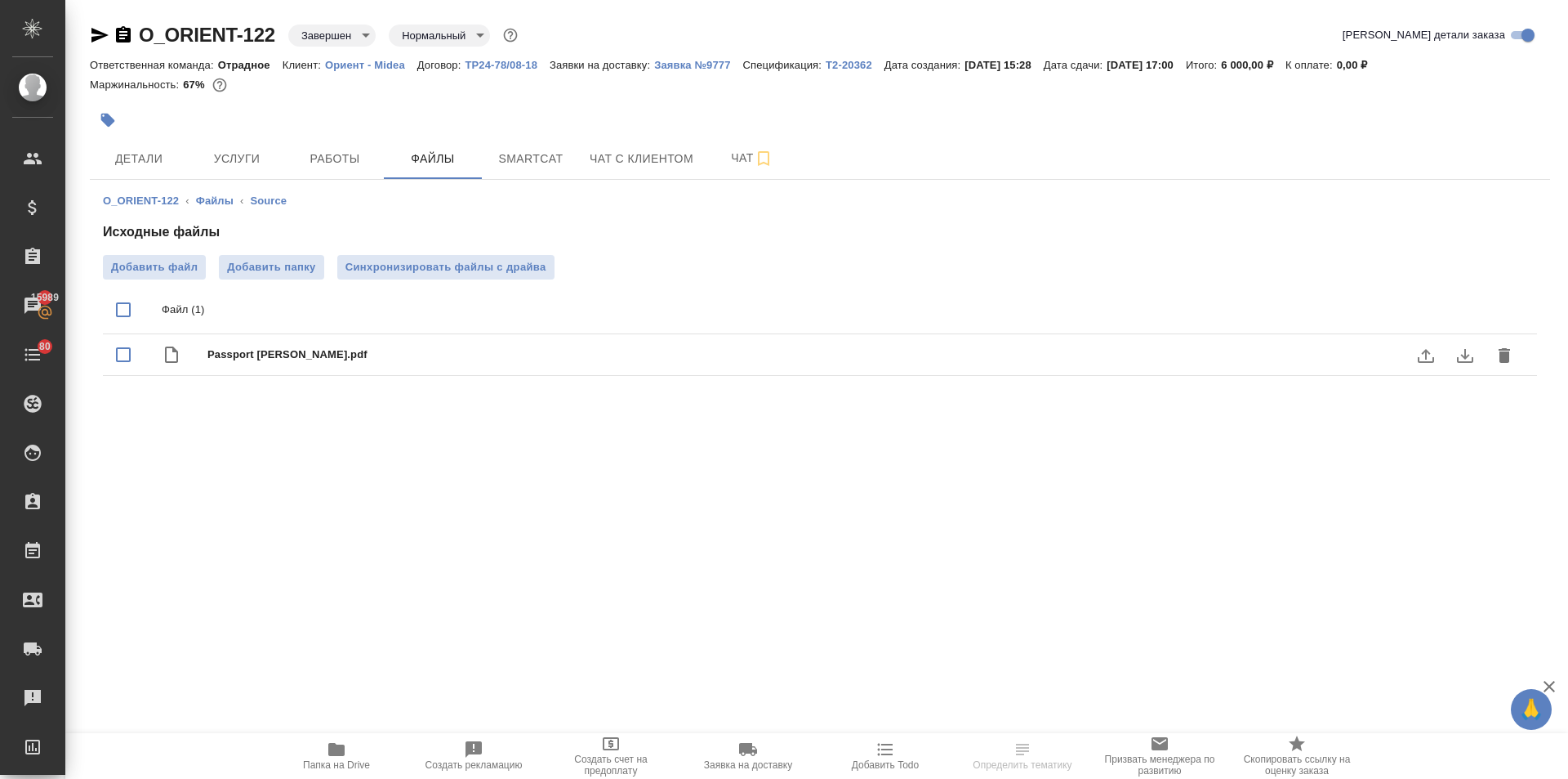
click at [1461, 357] on icon "download" at bounding box center [1465, 355] width 19 height 19
click at [172, 269] on span "Добавить файл" at bounding box center [154, 267] width 86 height 16
click at [0, 0] on input "Добавить файл" at bounding box center [0, 0] width 0 height 0
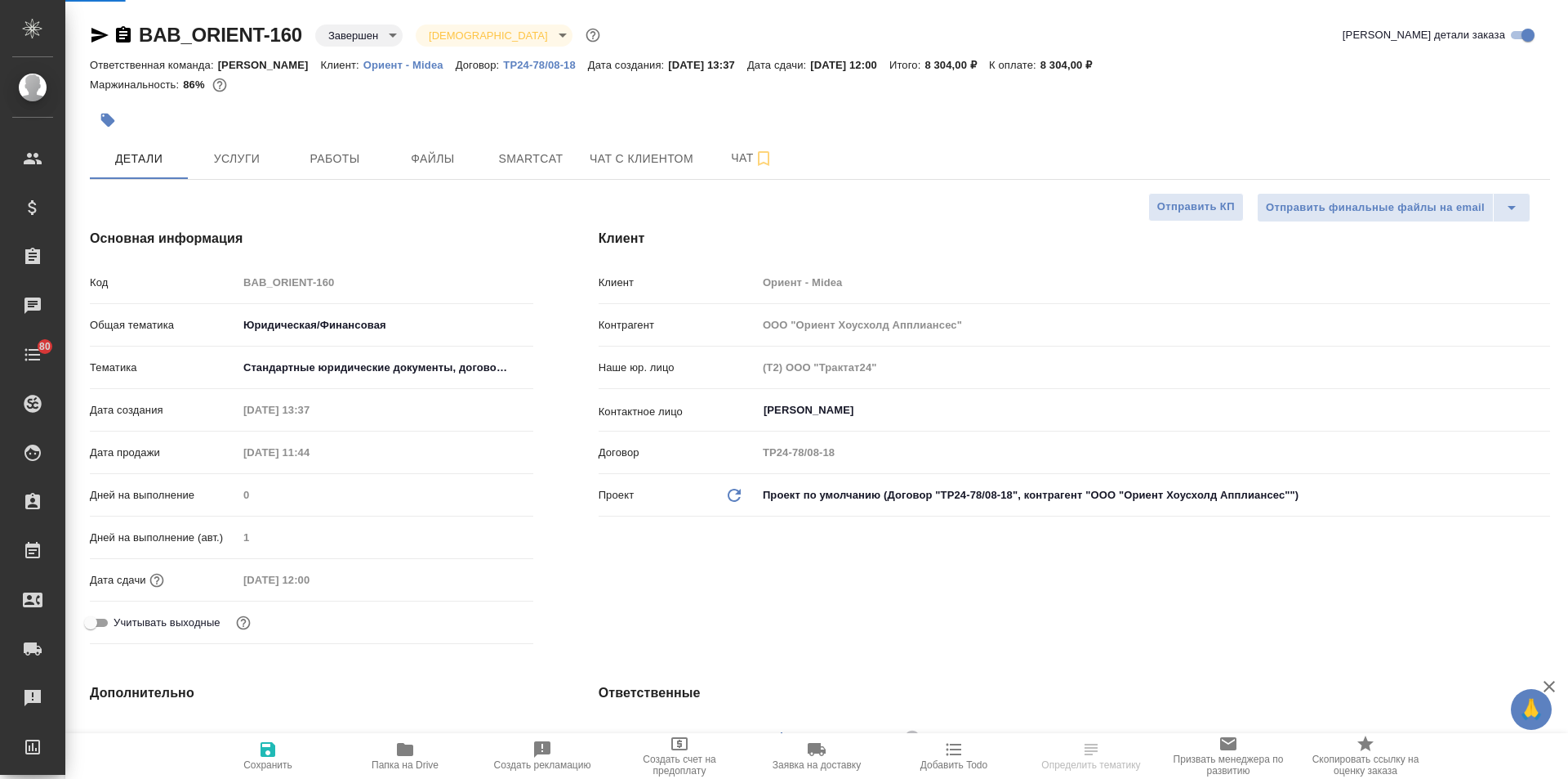
select select "RU"
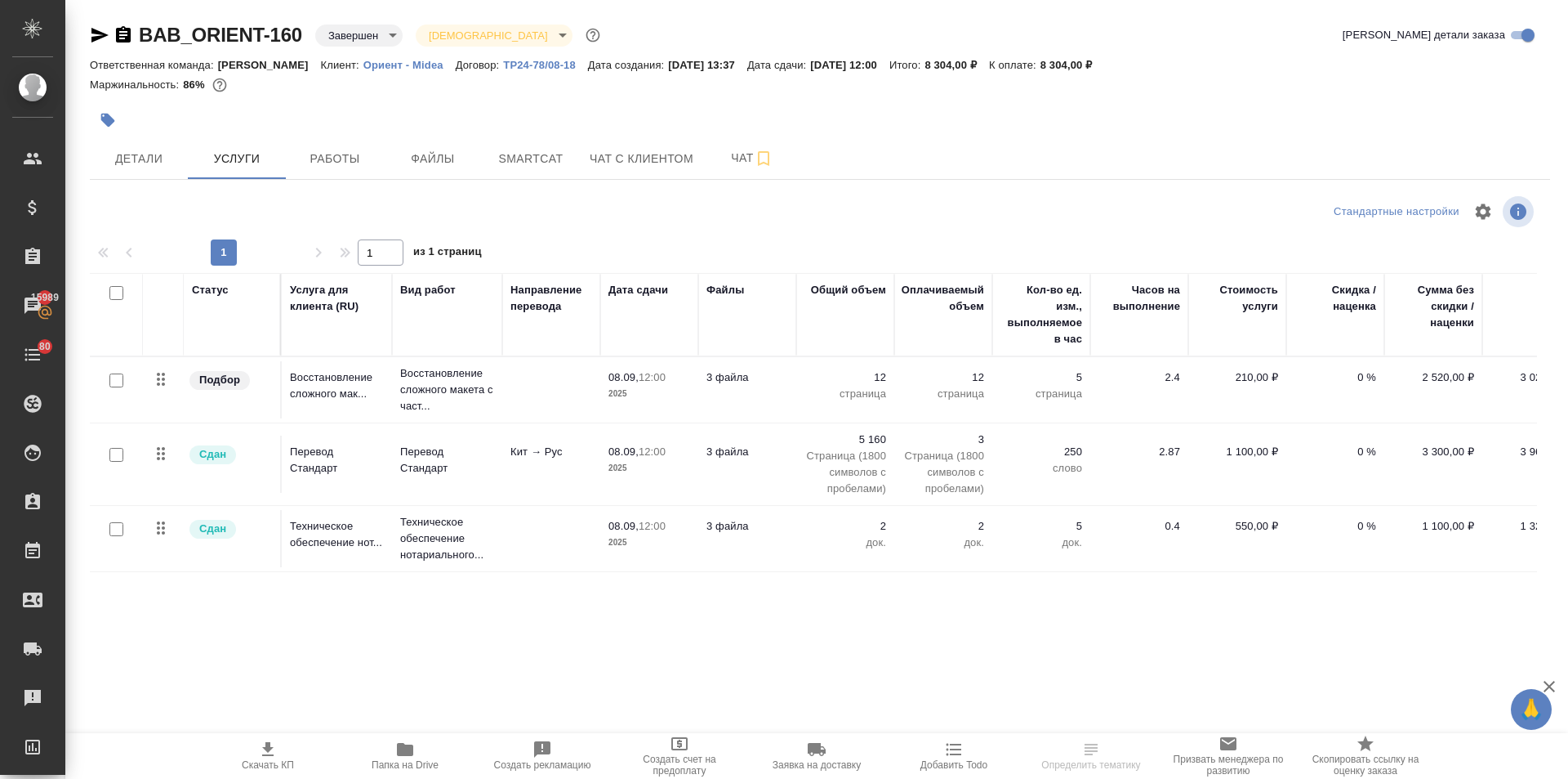
scroll to position [0, 44]
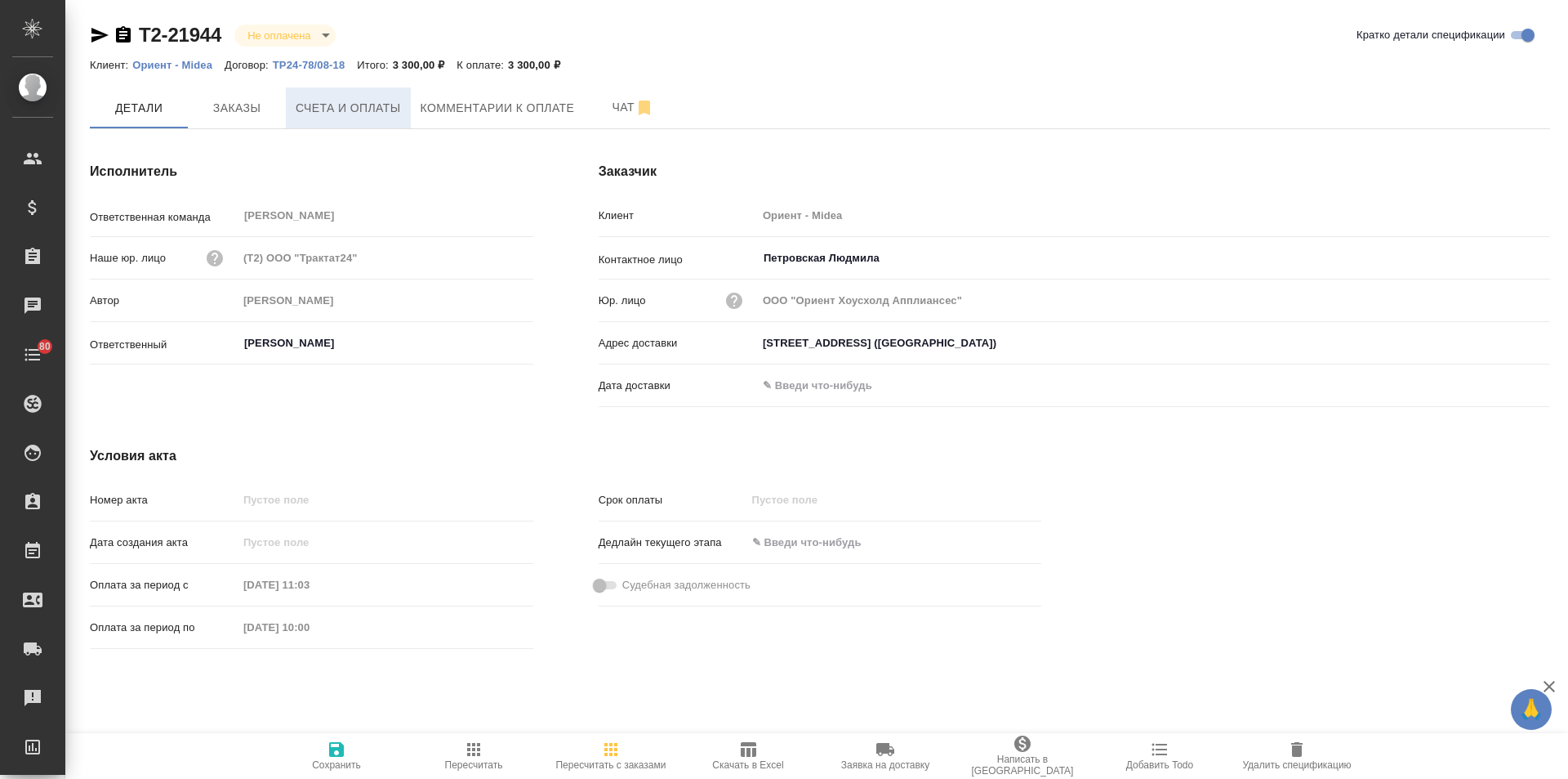
click at [315, 108] on span "Счета и оплаты" at bounding box center [348, 108] width 106 height 20
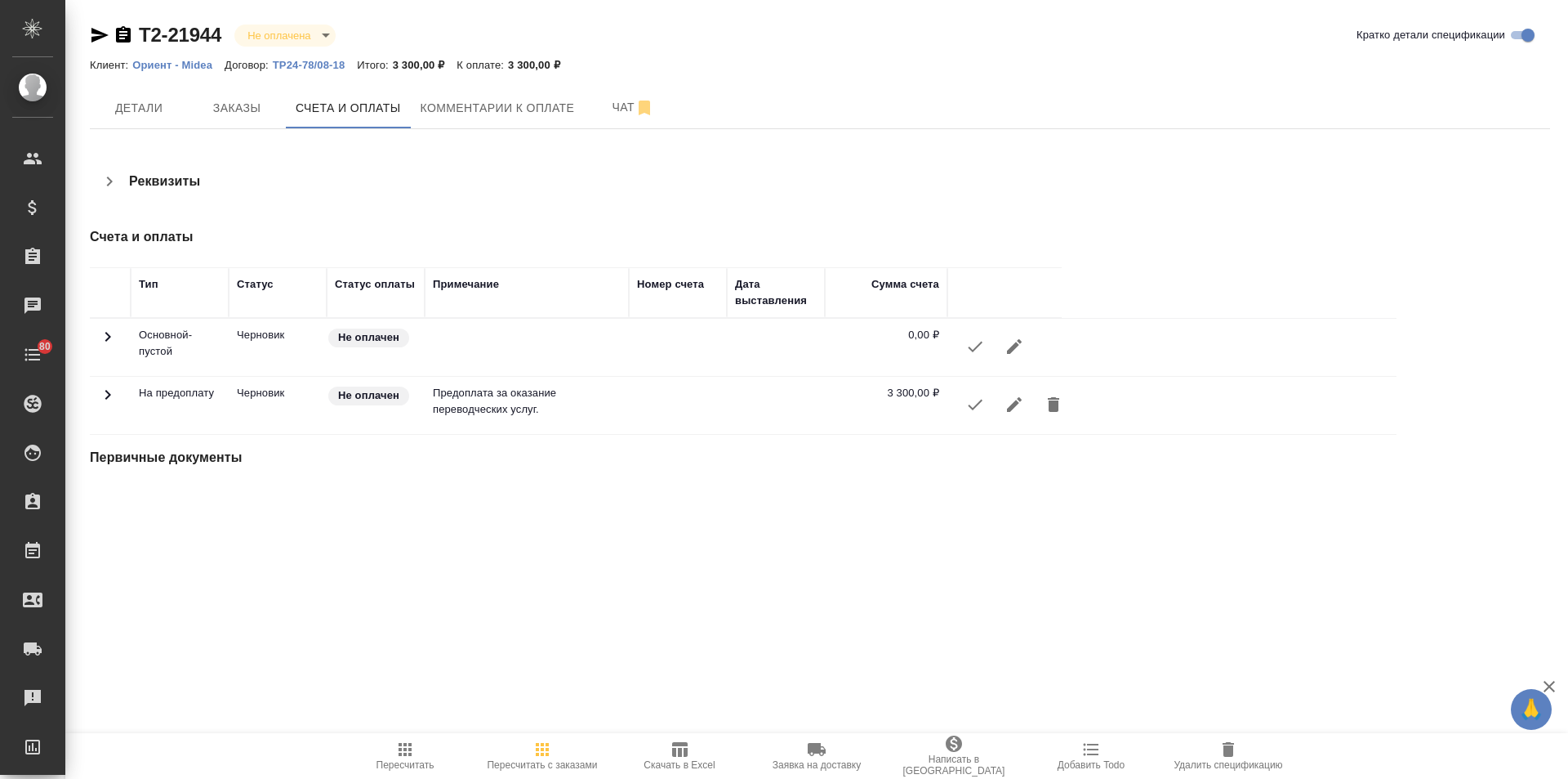
click at [968, 407] on icon "button" at bounding box center [975, 404] width 19 height 19
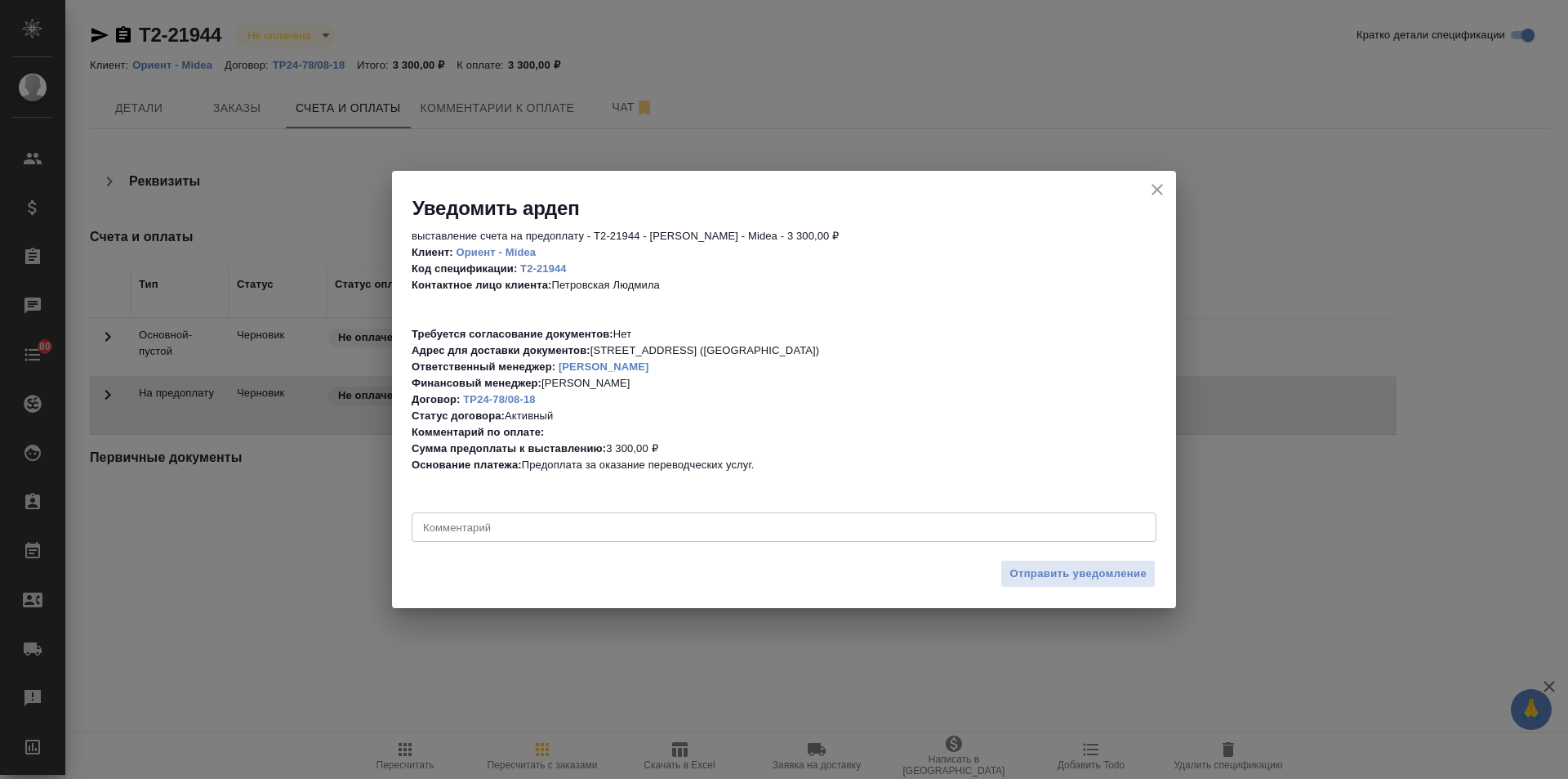
click at [590, 514] on div "x Комментарий" at bounding box center [784, 526] width 745 height 29
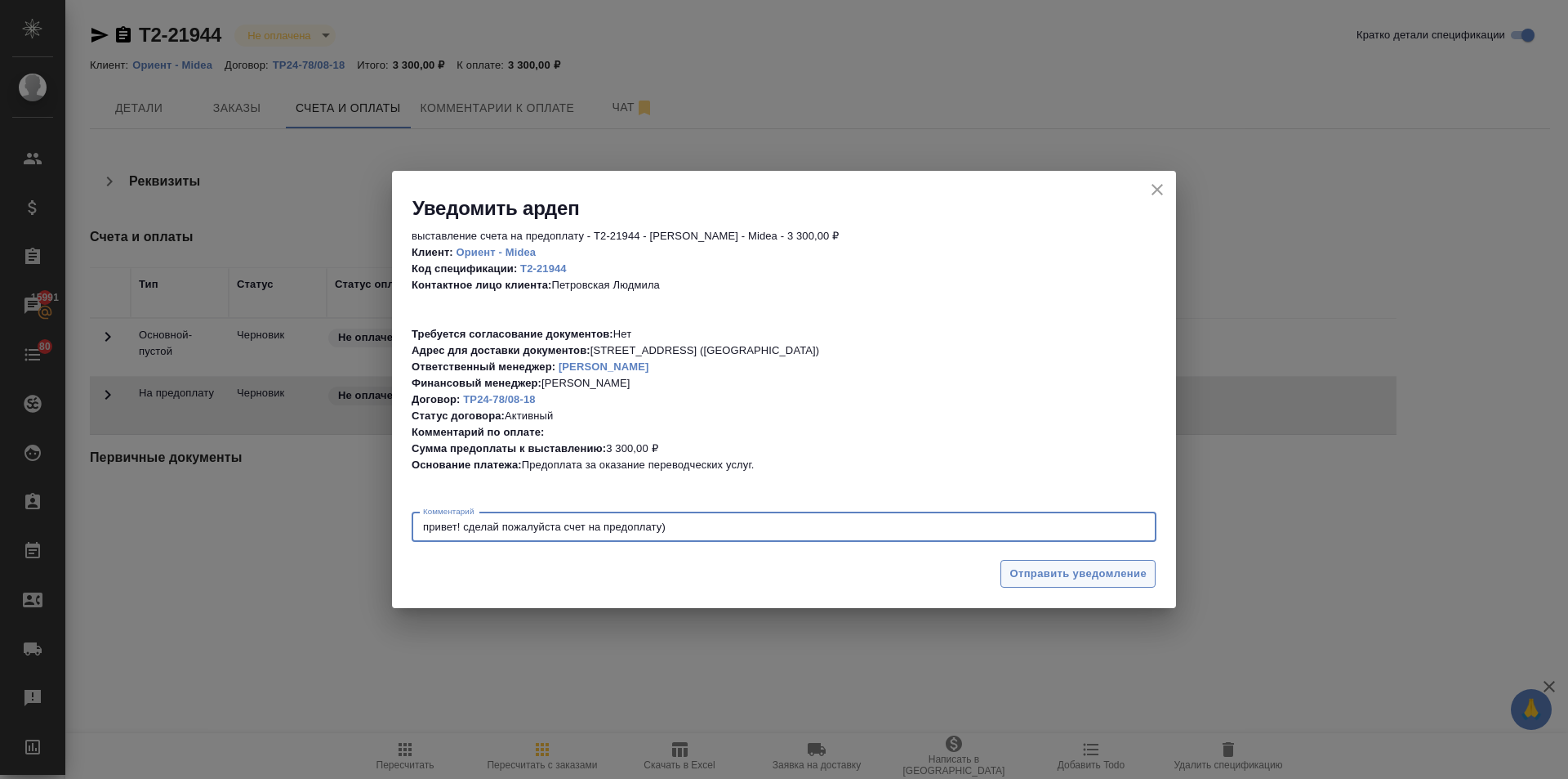
type textarea "привет! сделай пожалуйста счет на предоплату)"
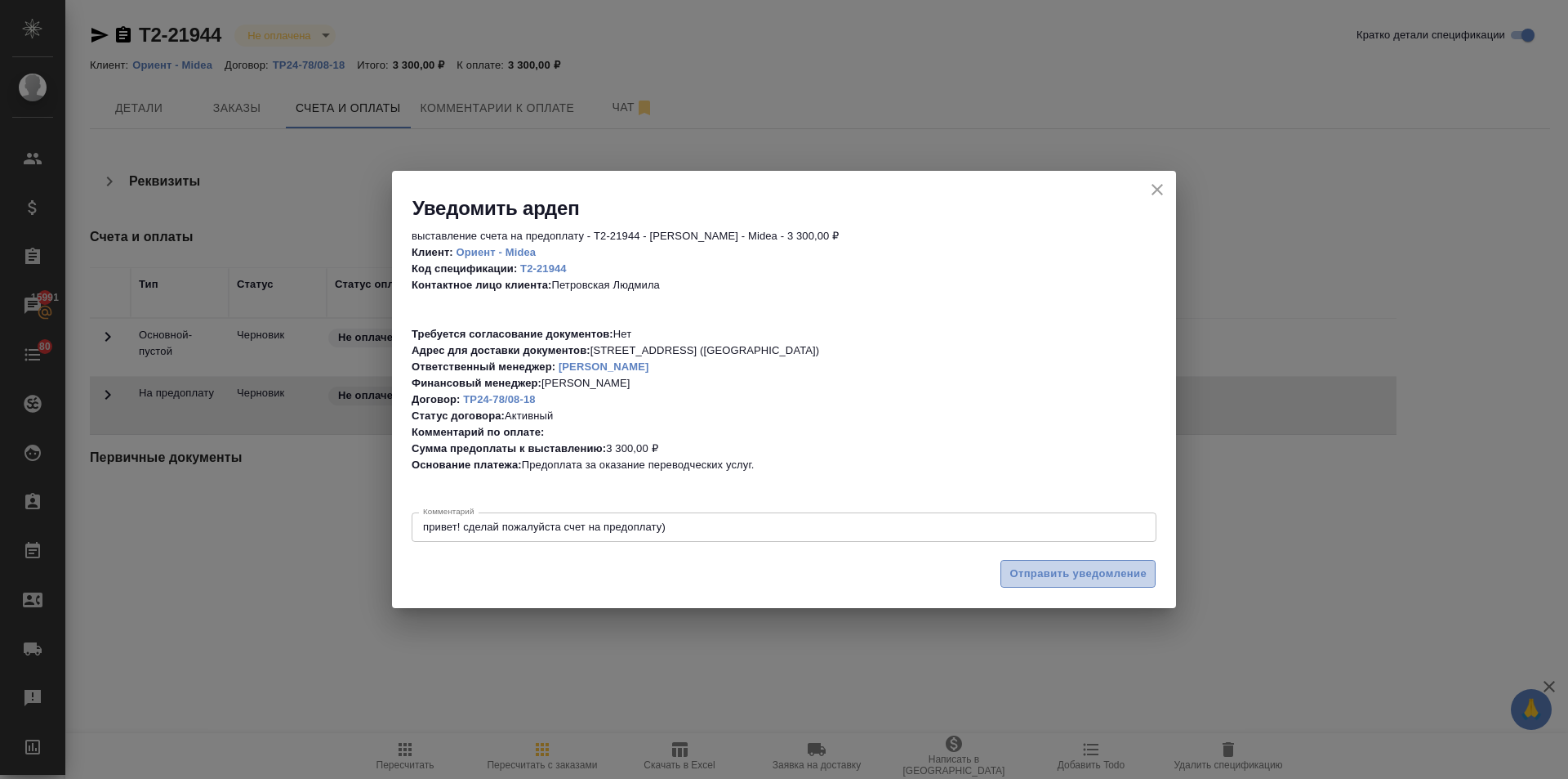
click at [1024, 576] on span "Отправить уведомление" at bounding box center [1078, 574] width 138 height 18
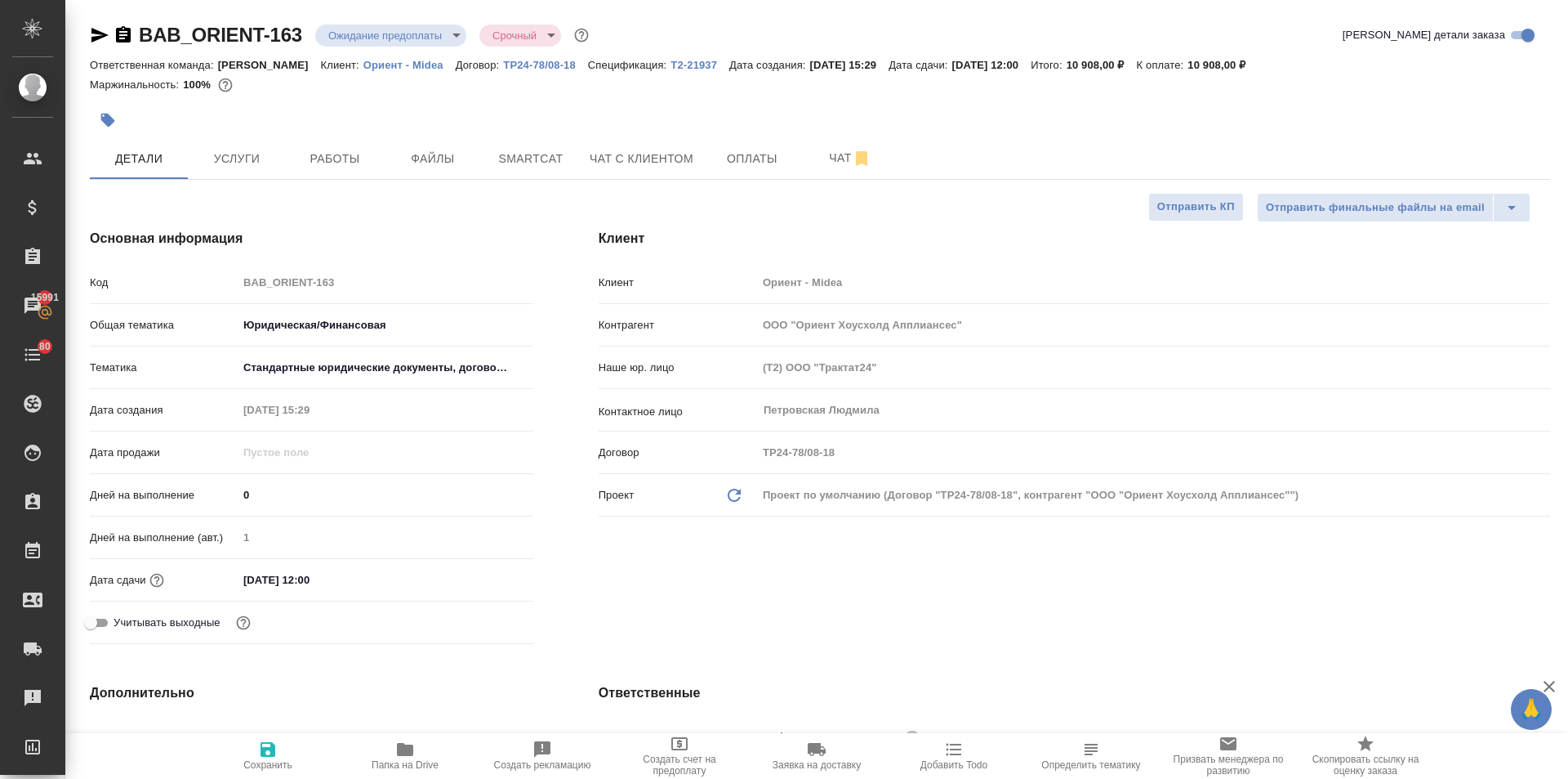
select select "RU"
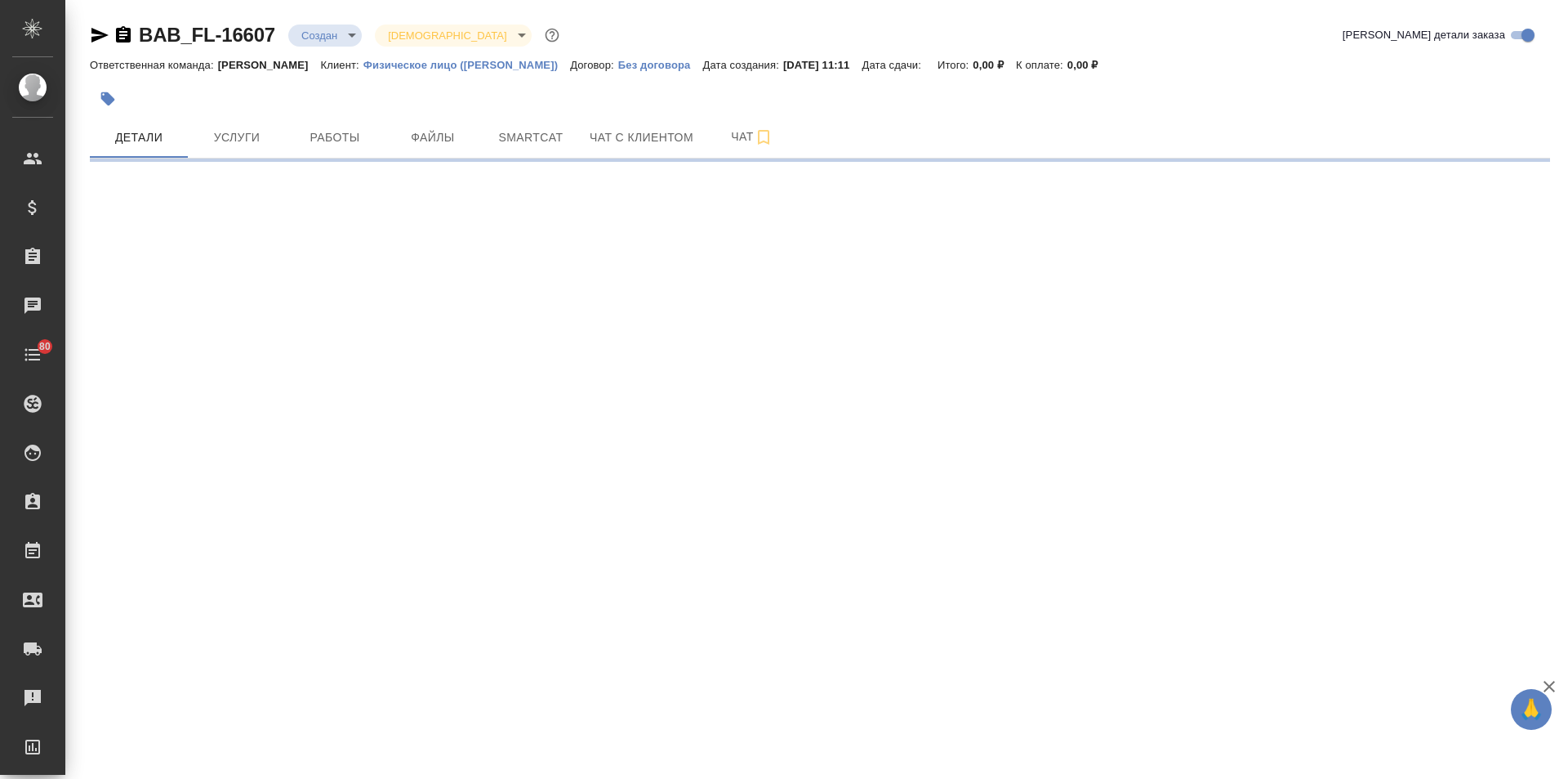
select select "RU"
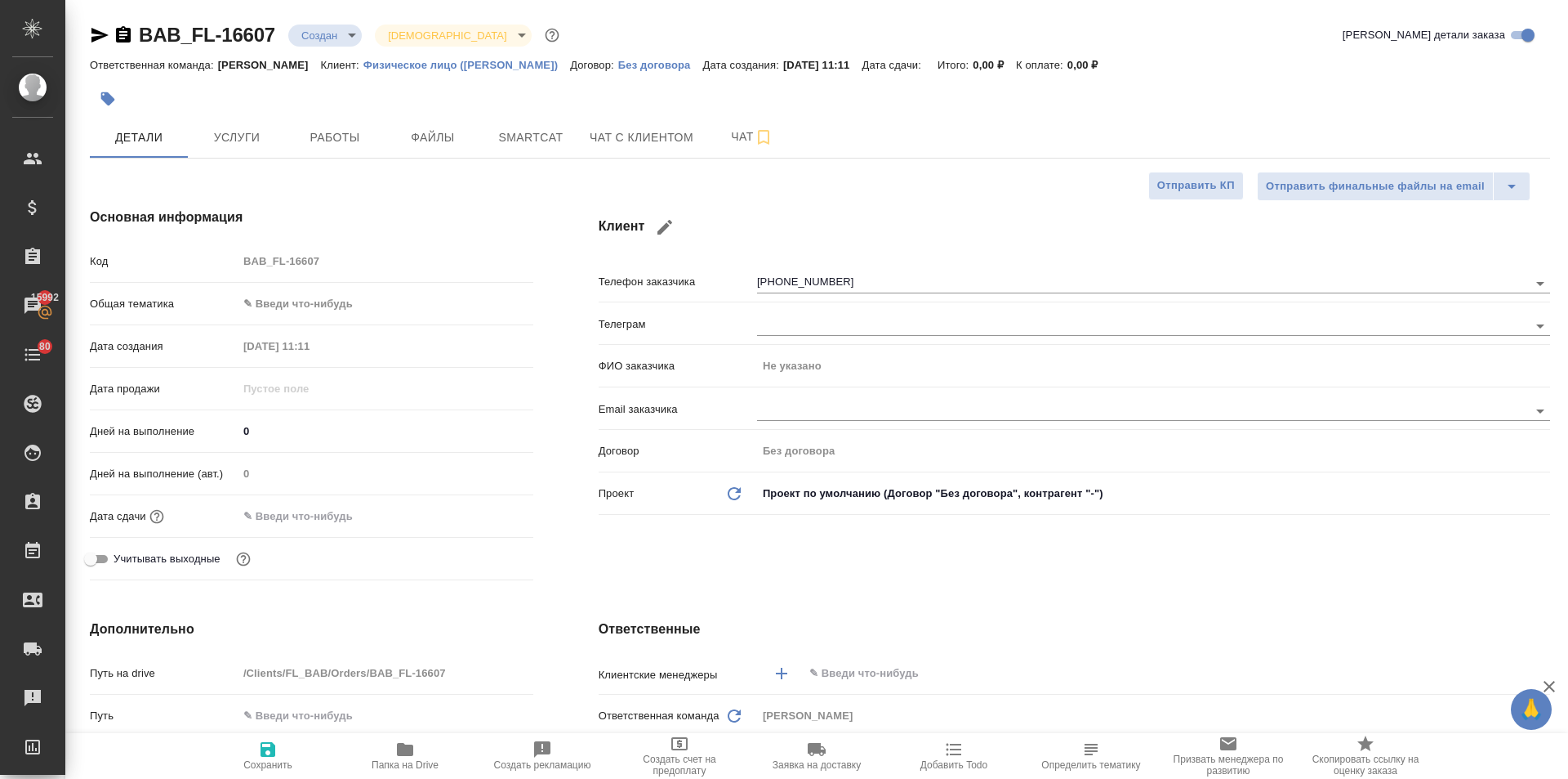
type textarea "x"
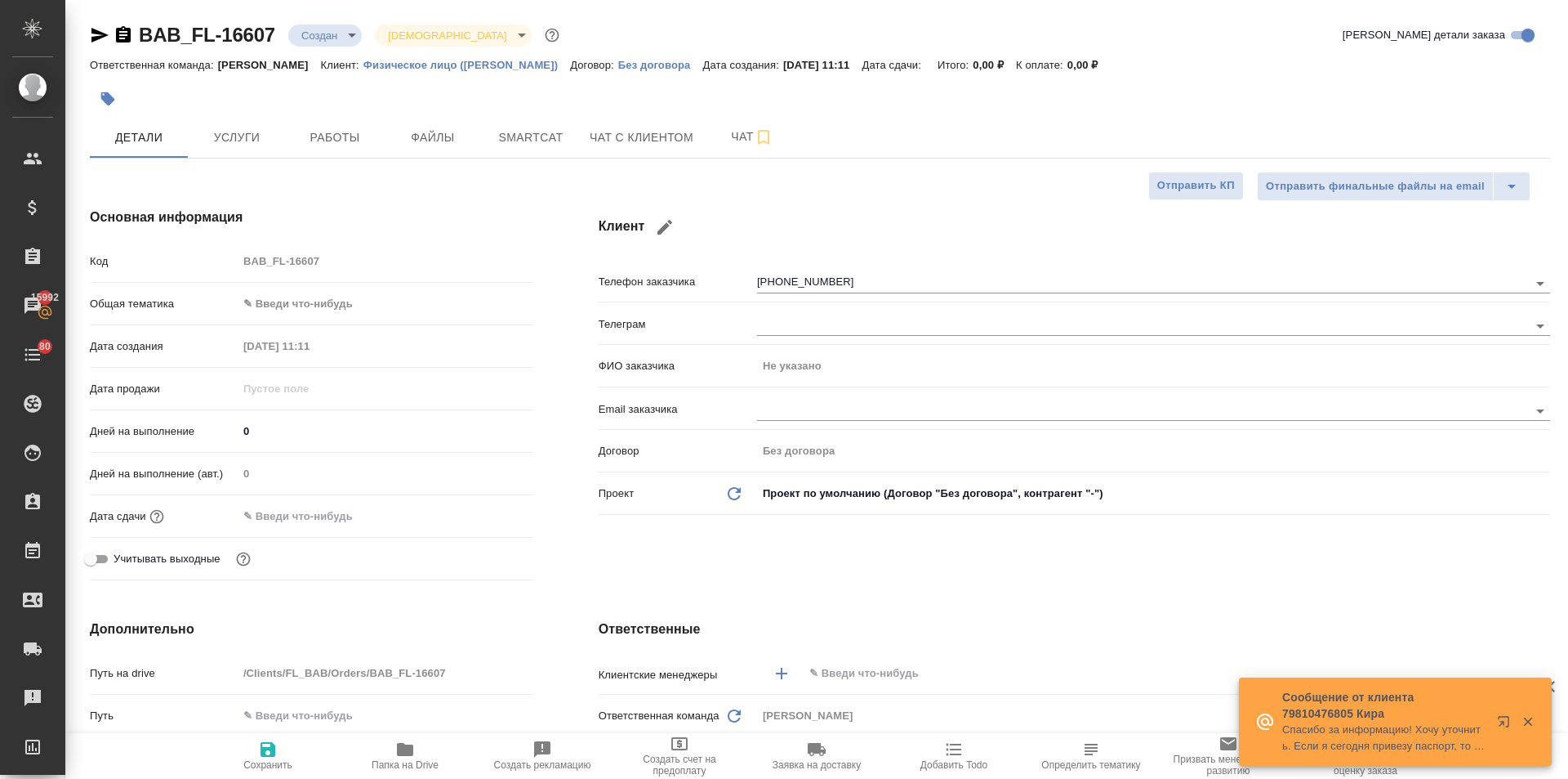
type textarea "x"
